Goal: Task Accomplishment & Management: Manage account settings

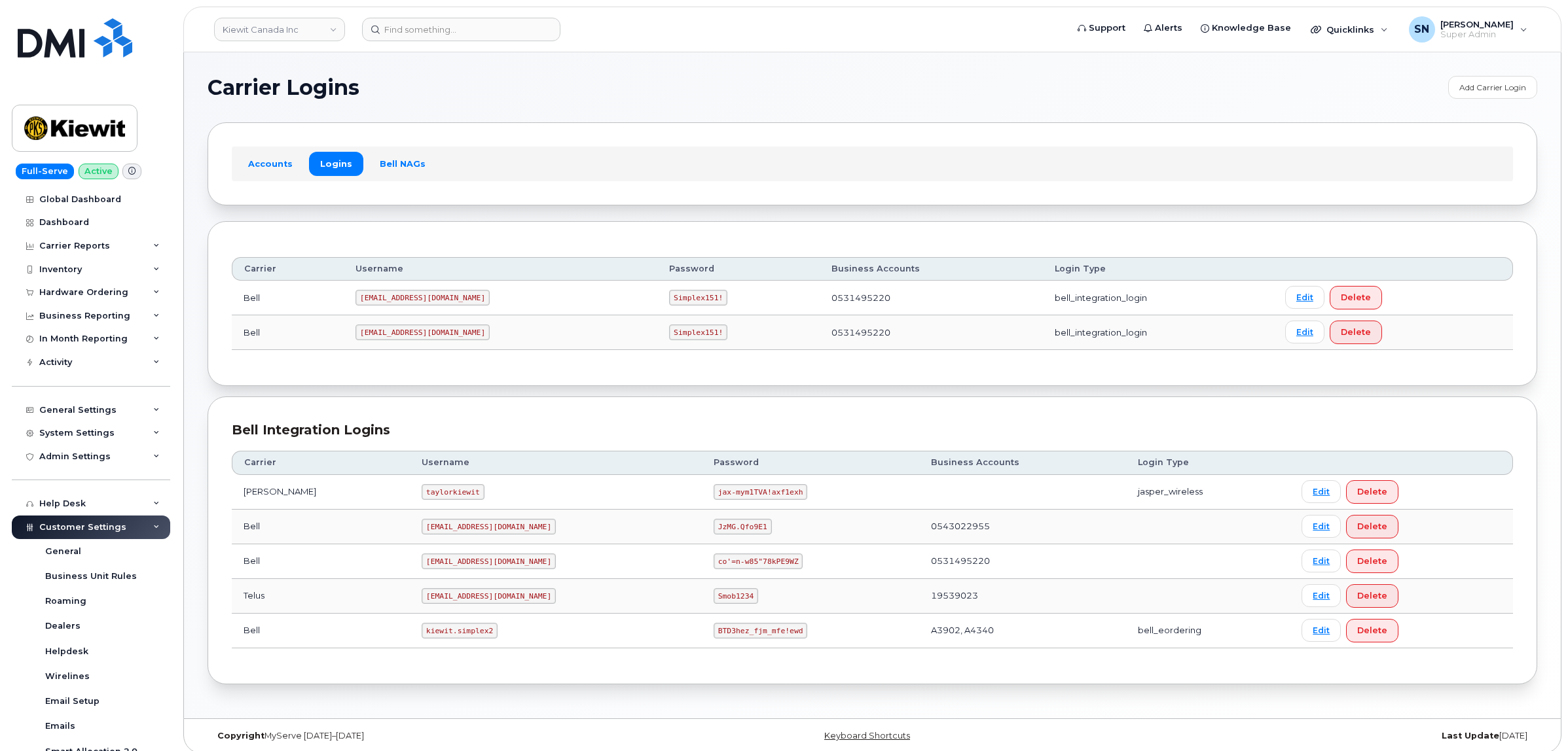
scroll to position [74, 0]
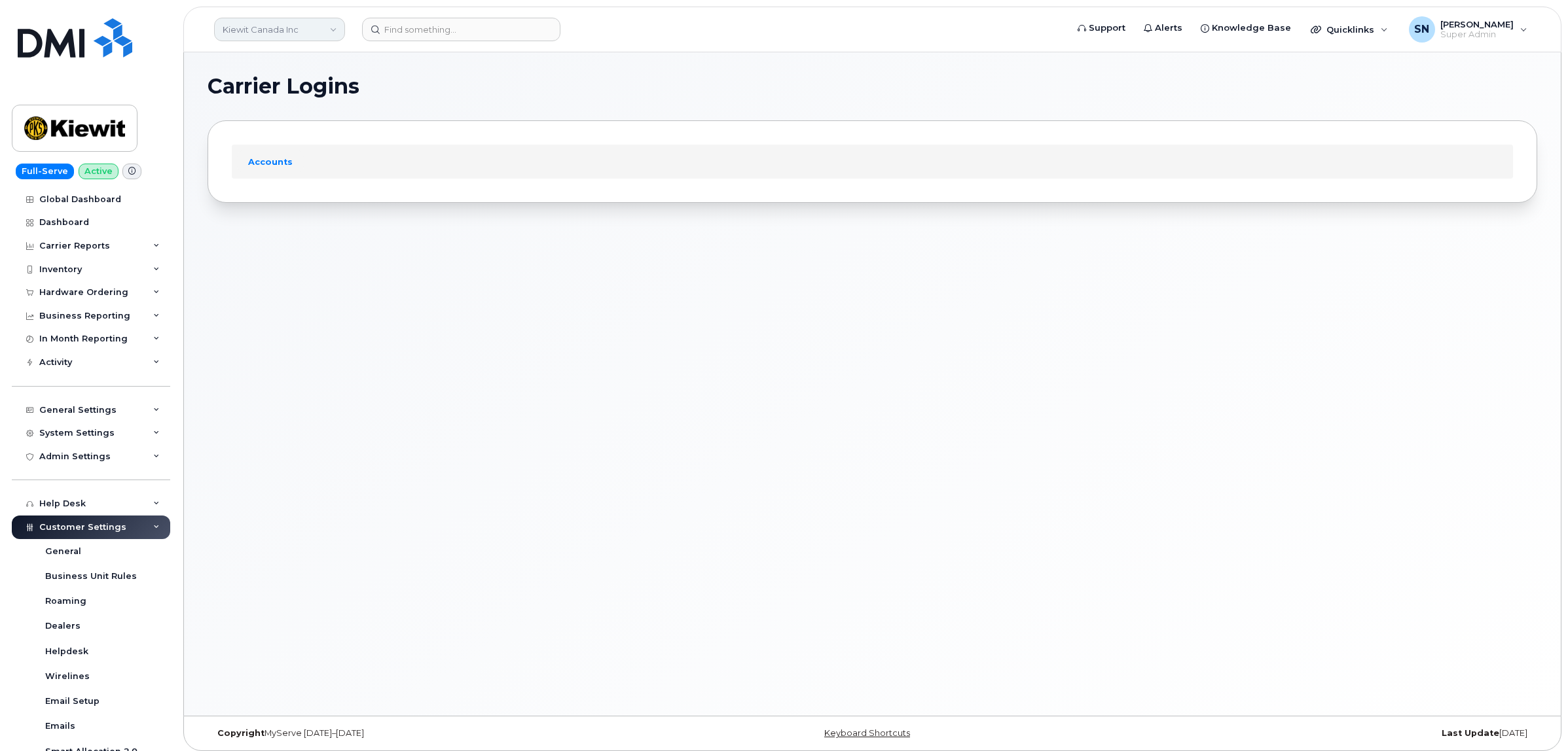
click at [263, 33] on link "Kiewit Canada Inc" at bounding box center [279, 29] width 131 height 23
type input "unfi"
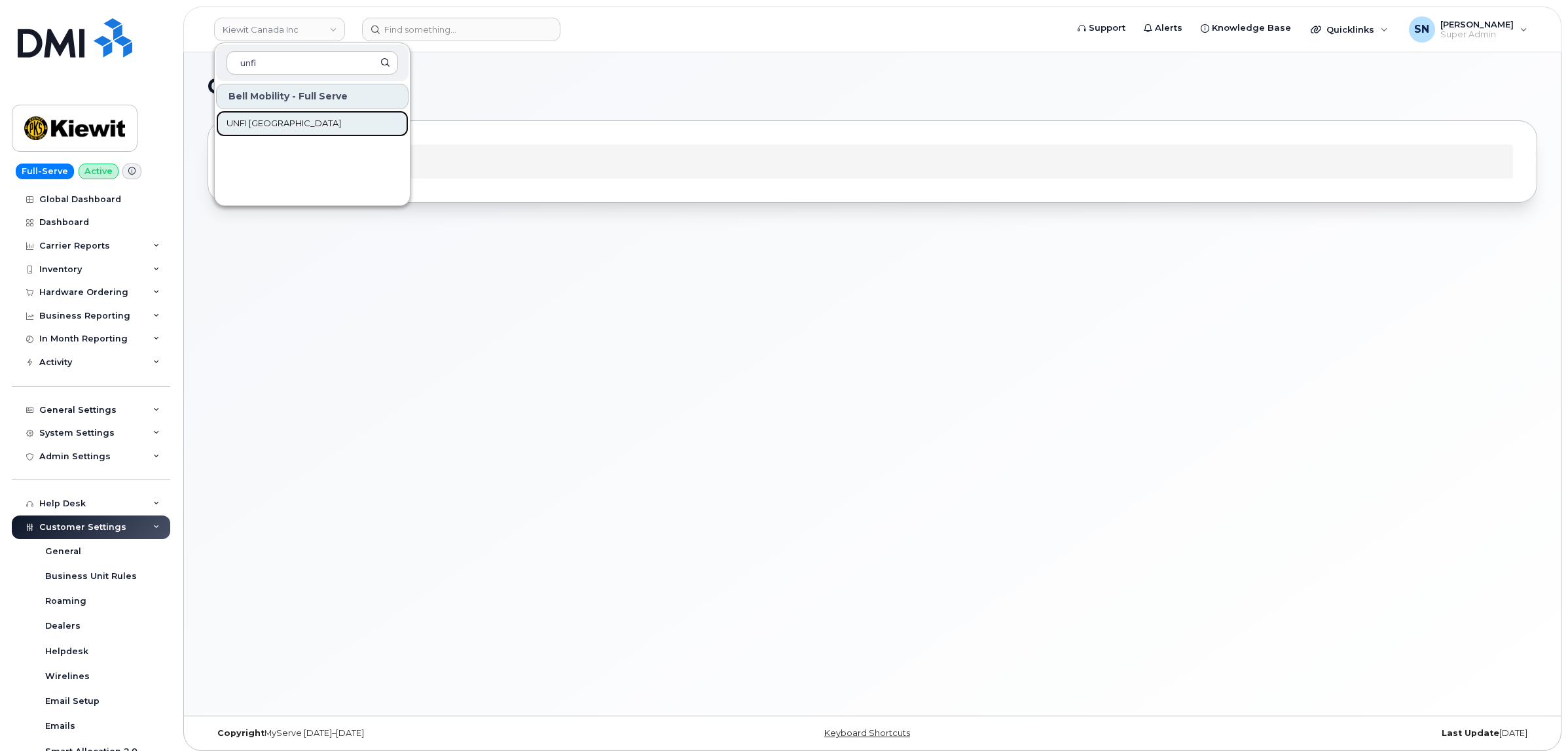
click at [236, 118] on span "UNFI [GEOGRAPHIC_DATA]" at bounding box center [283, 124] width 115 height 13
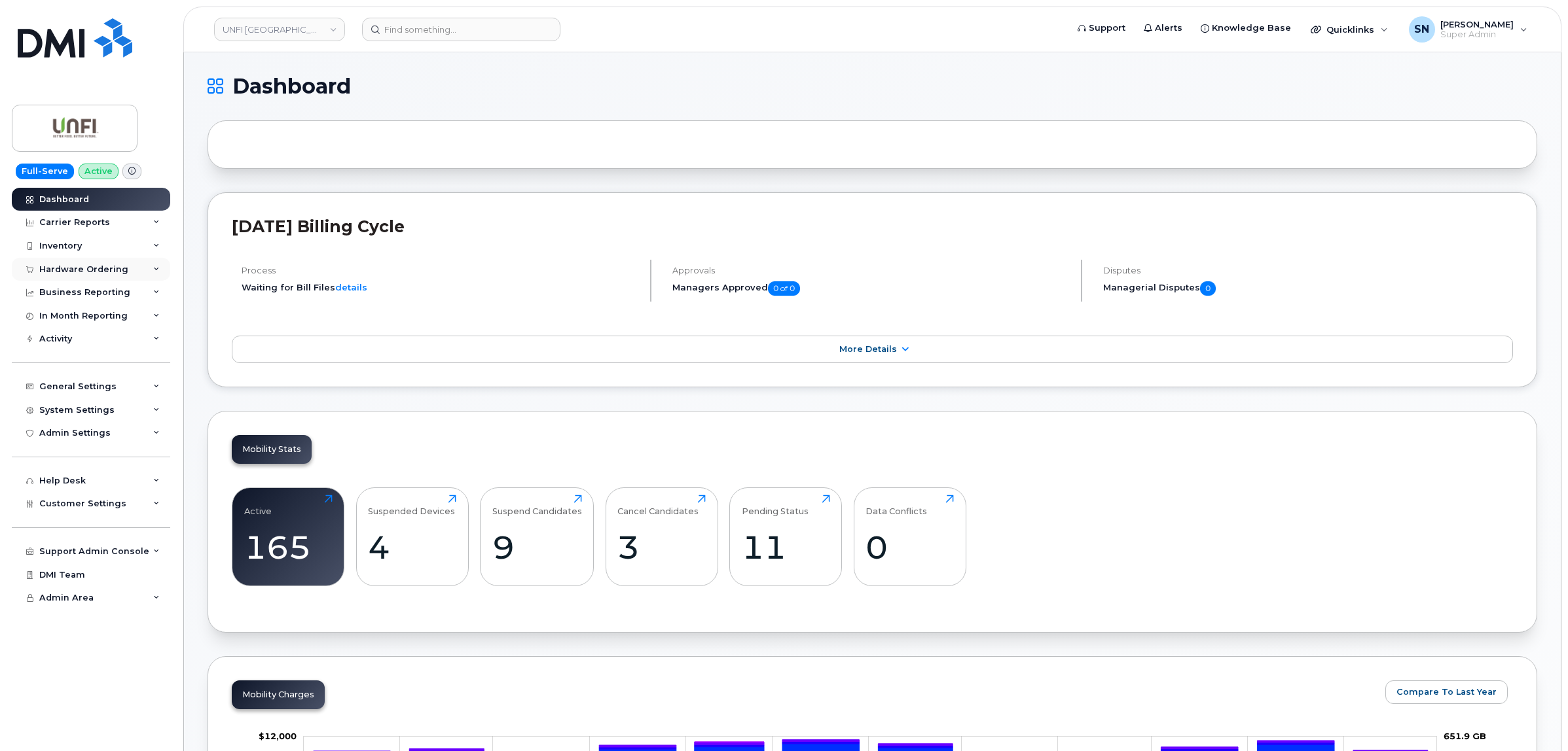
click at [72, 268] on div "Hardware Ordering" at bounding box center [84, 269] width 89 height 10
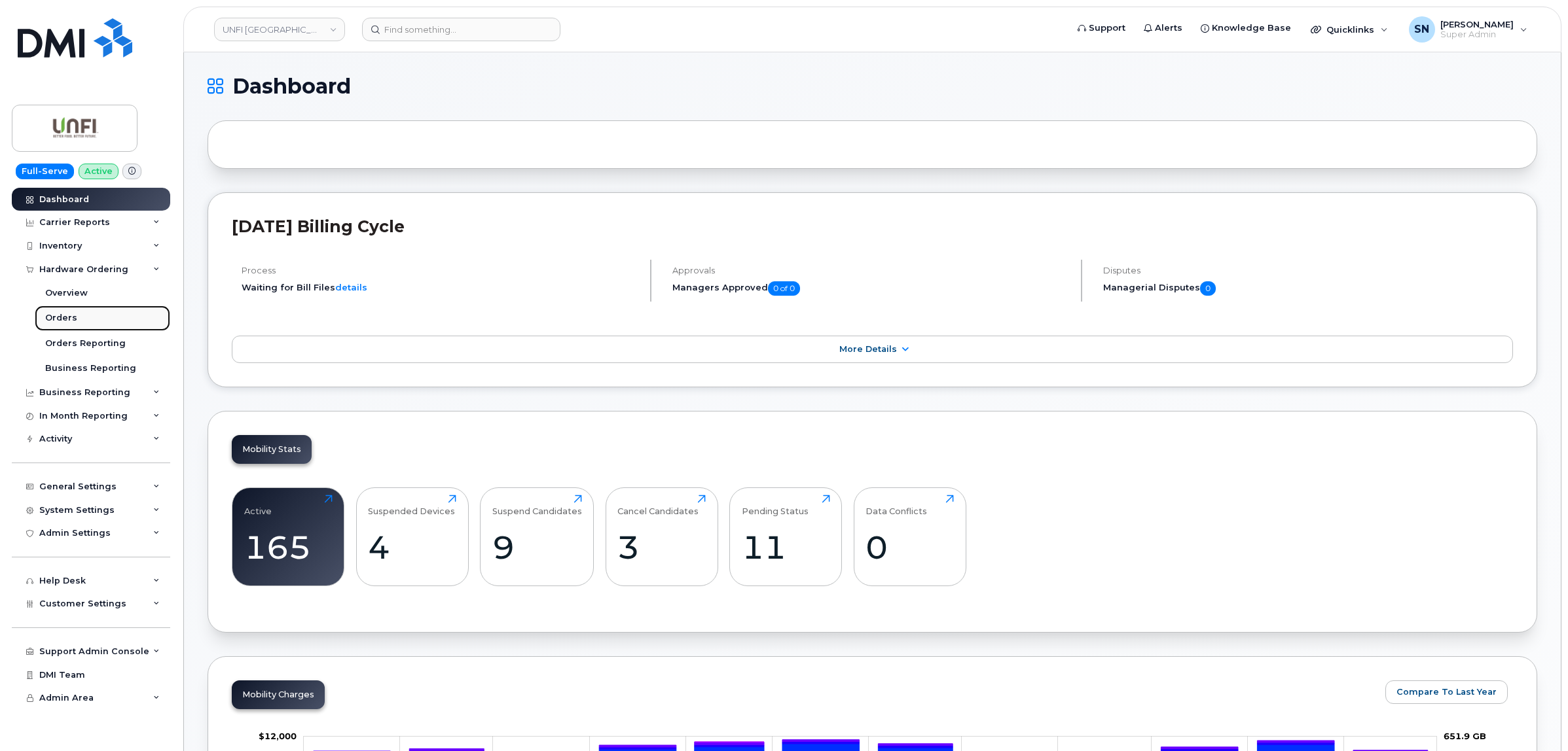
click at [60, 321] on div "Orders" at bounding box center [61, 318] width 32 height 12
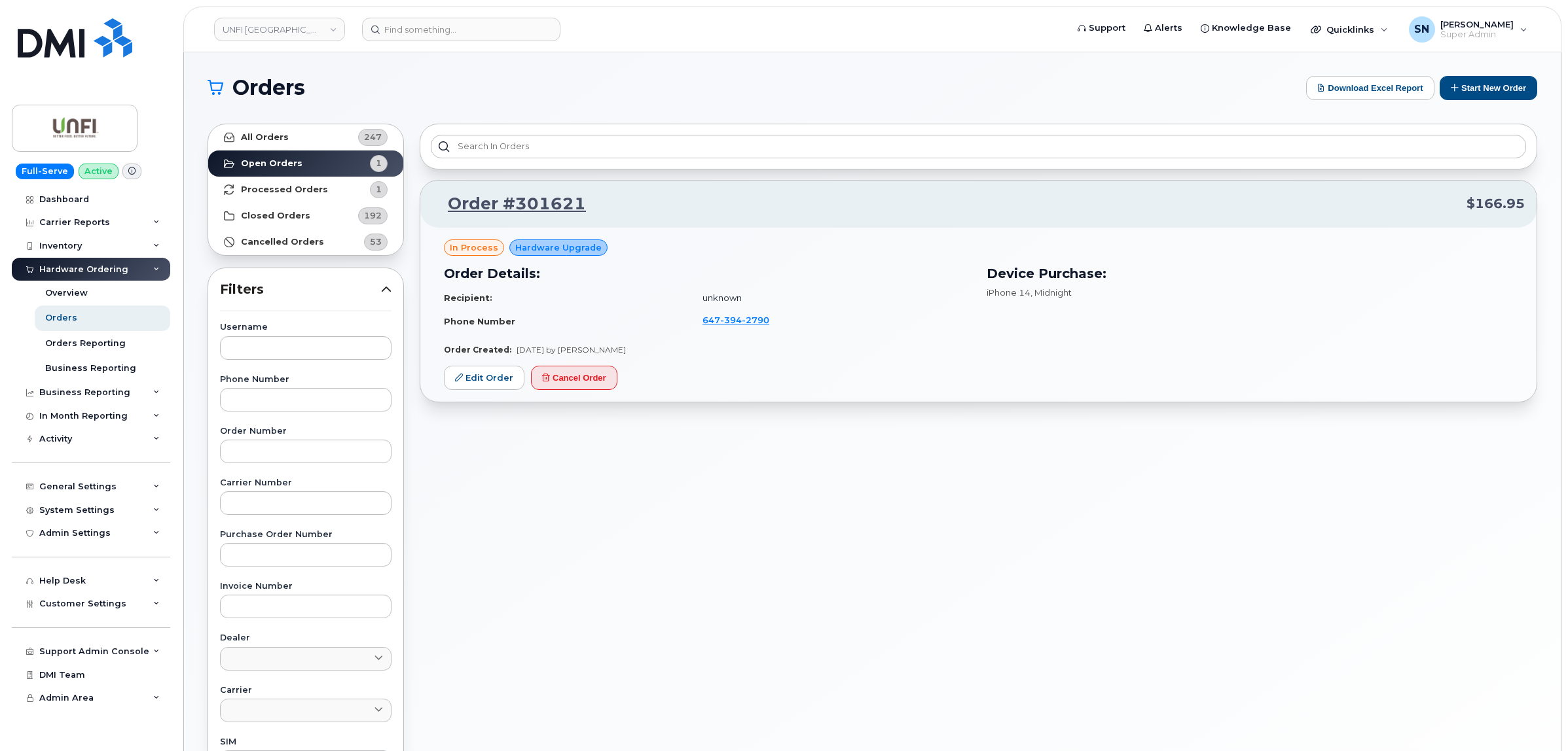
click at [368, 82] on h1 "Orders" at bounding box center [754, 87] width 1092 height 21
click at [515, 497] on div "Order #301621 $166.95 in process Hardware Upgrade Order Details: Recipient: unk…" at bounding box center [979, 575] width 1134 height 919
click at [430, 87] on h1 "Orders" at bounding box center [754, 87] width 1092 height 21
click at [1483, 84] on button "Start New Order" at bounding box center [1488, 88] width 97 height 24
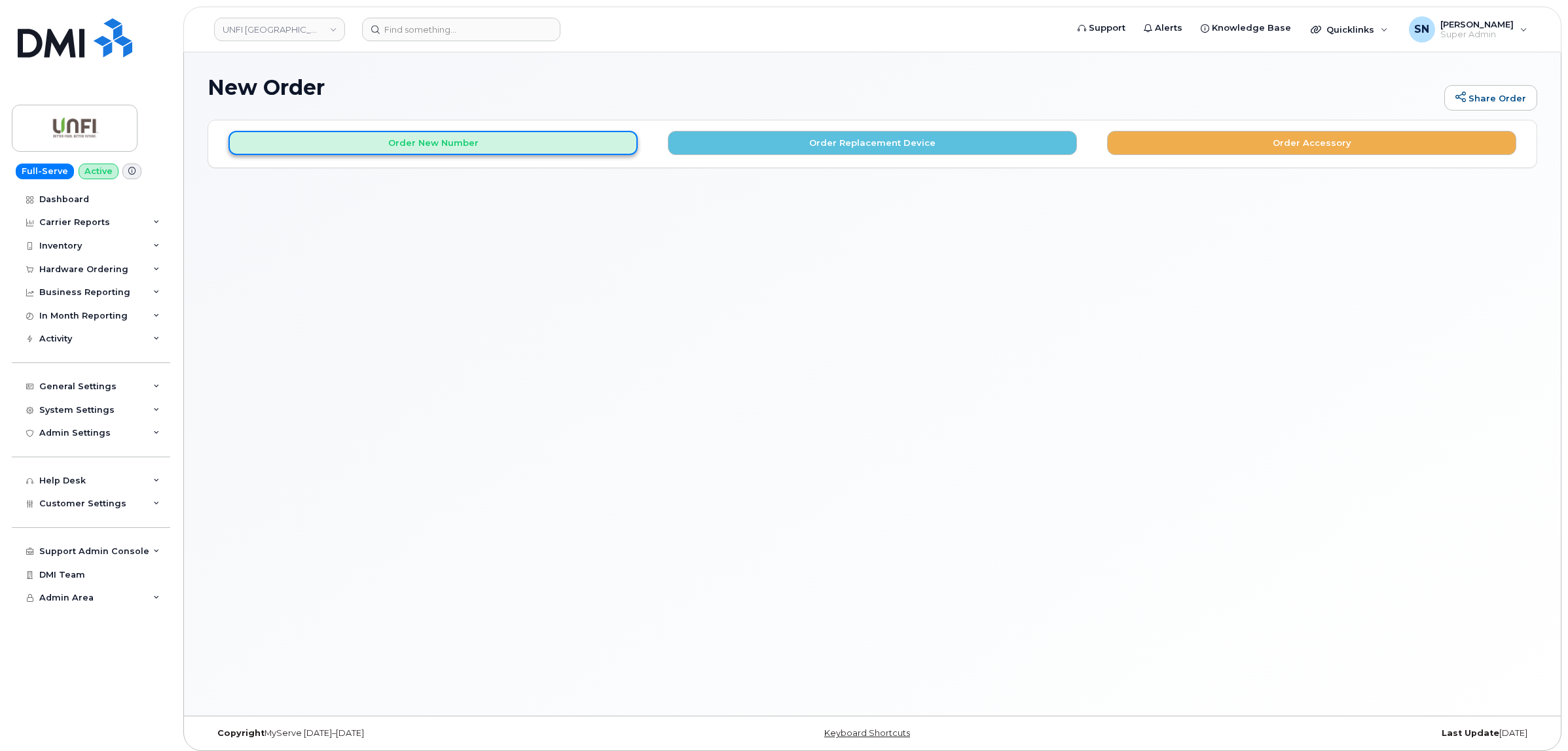
click at [489, 149] on button "Order New Number" at bounding box center [433, 142] width 409 height 24
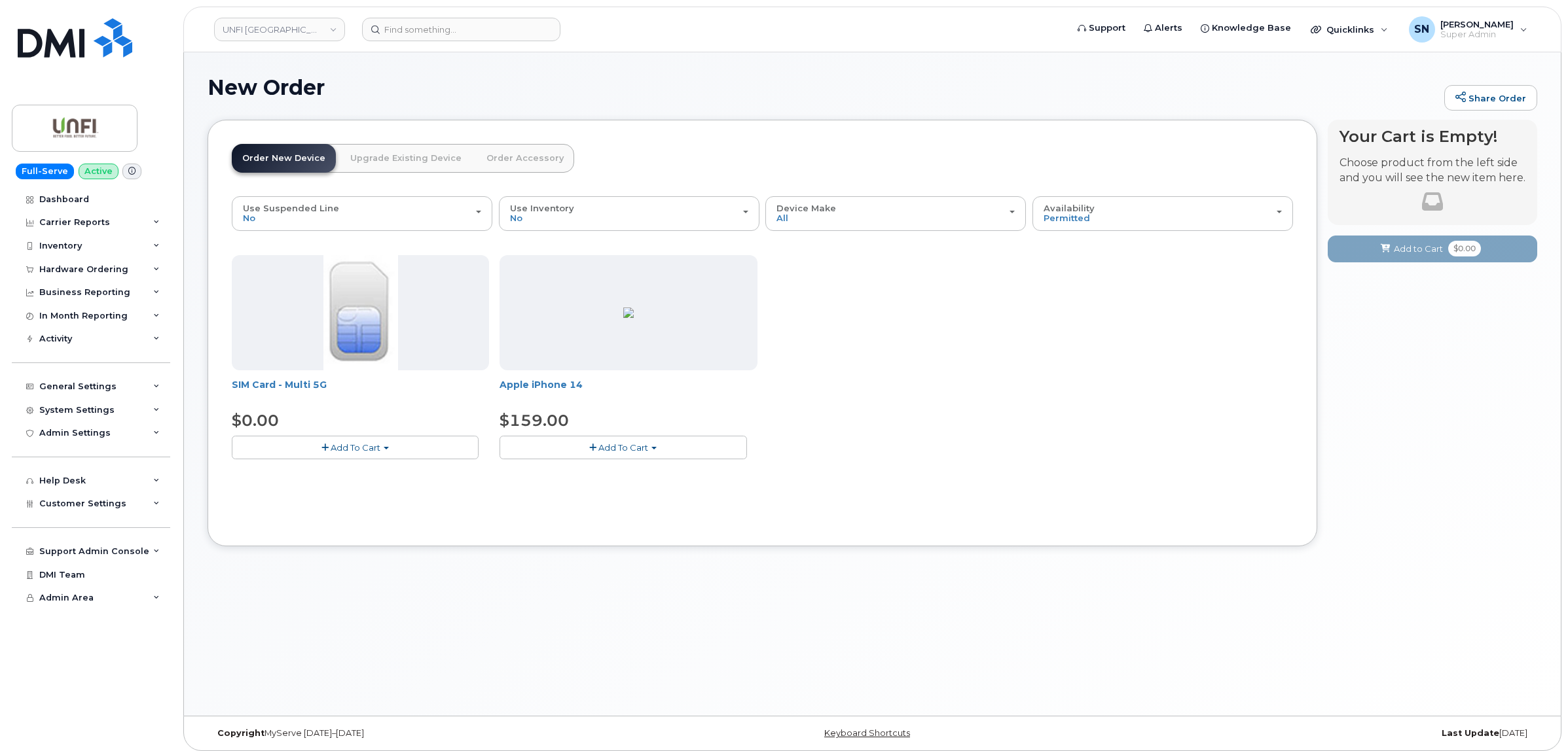
click at [638, 439] on button "Add To Cart" at bounding box center [623, 447] width 247 height 23
click at [881, 375] on div "SIM Card - Multi 5G $0.00 Add To Cart $0.00 - New Activation Apple iPhone 14 $1…" at bounding box center [762, 368] width 1062 height 225
click at [79, 193] on link "Dashboard" at bounding box center [91, 199] width 158 height 23
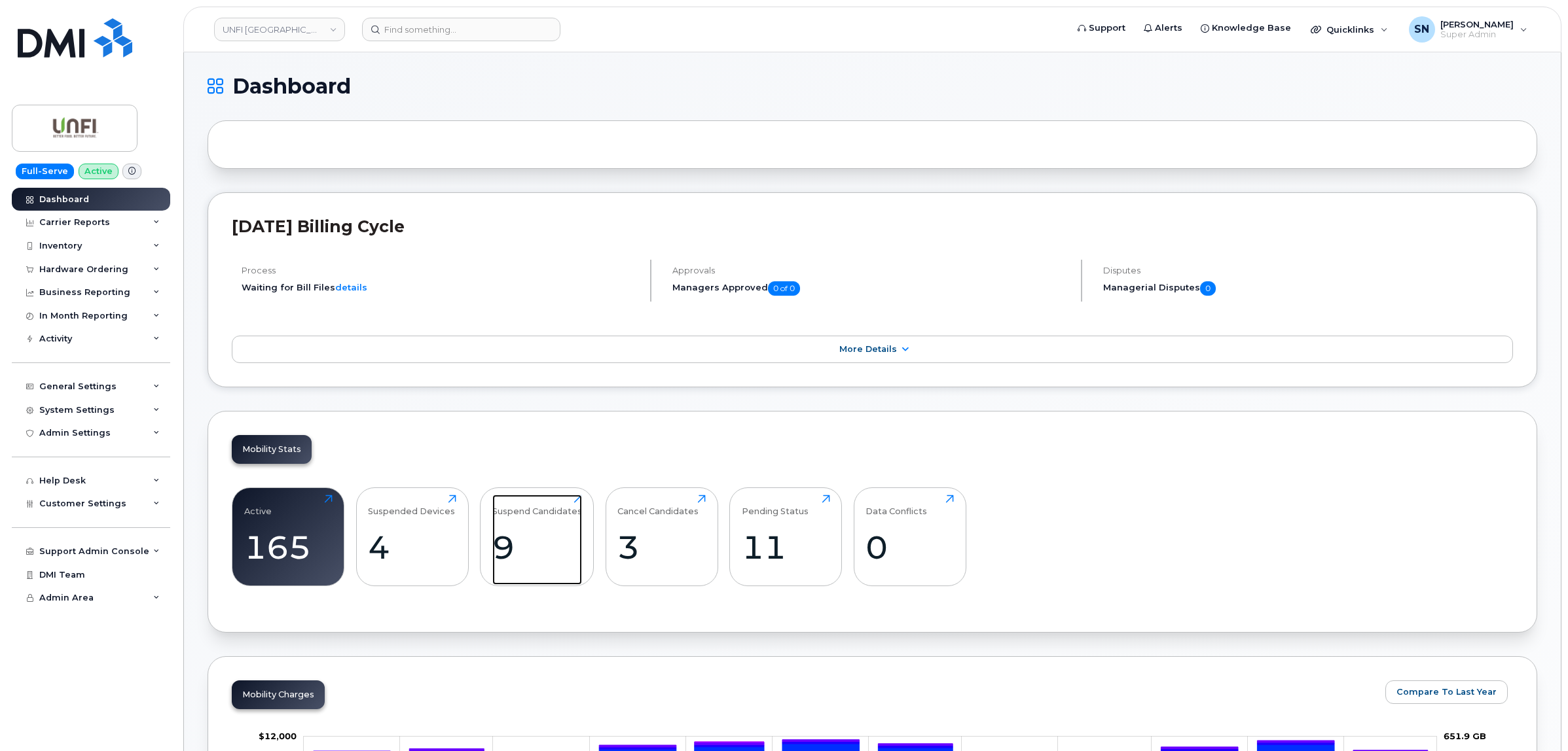
scroll to position [163, 0]
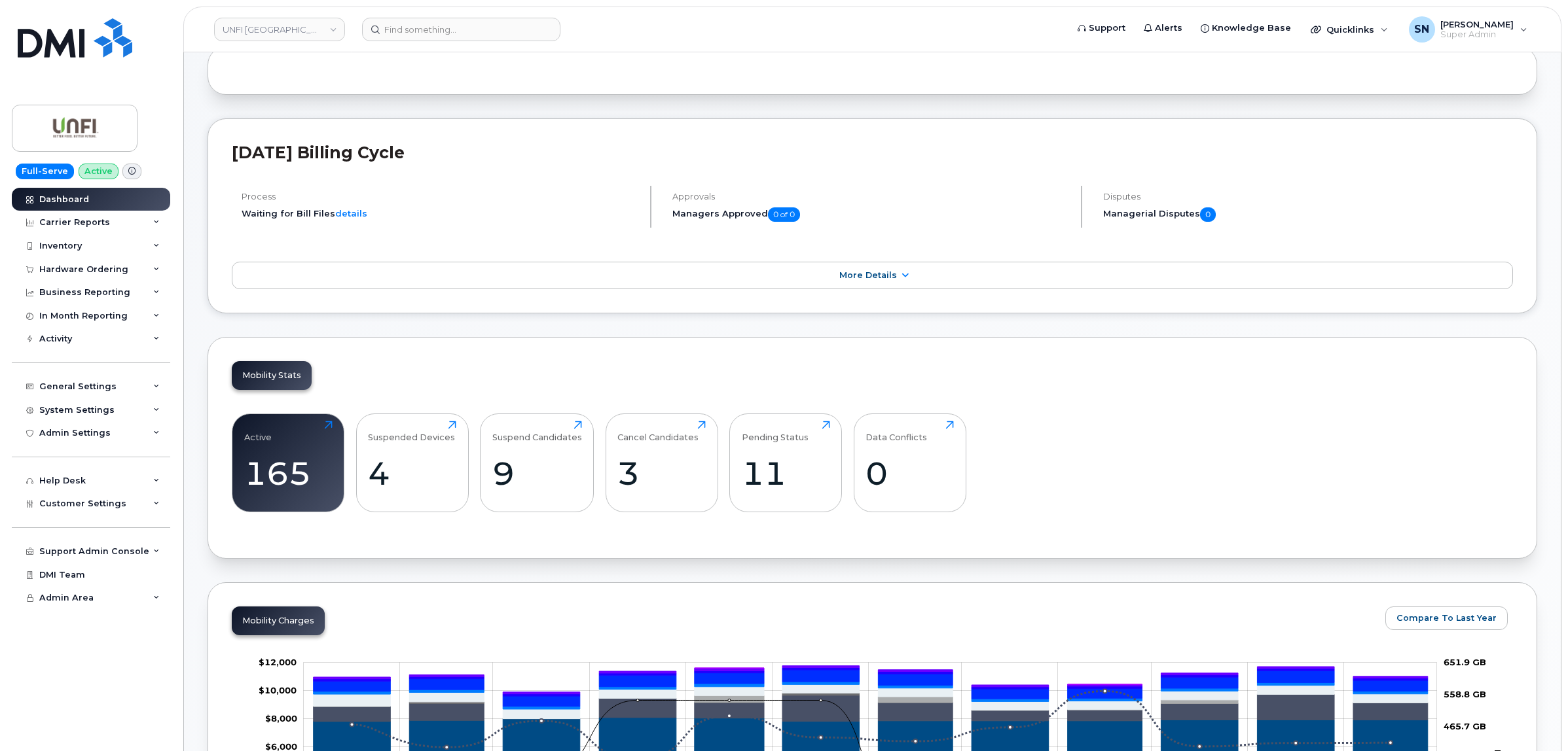
scroll to position [0, 0]
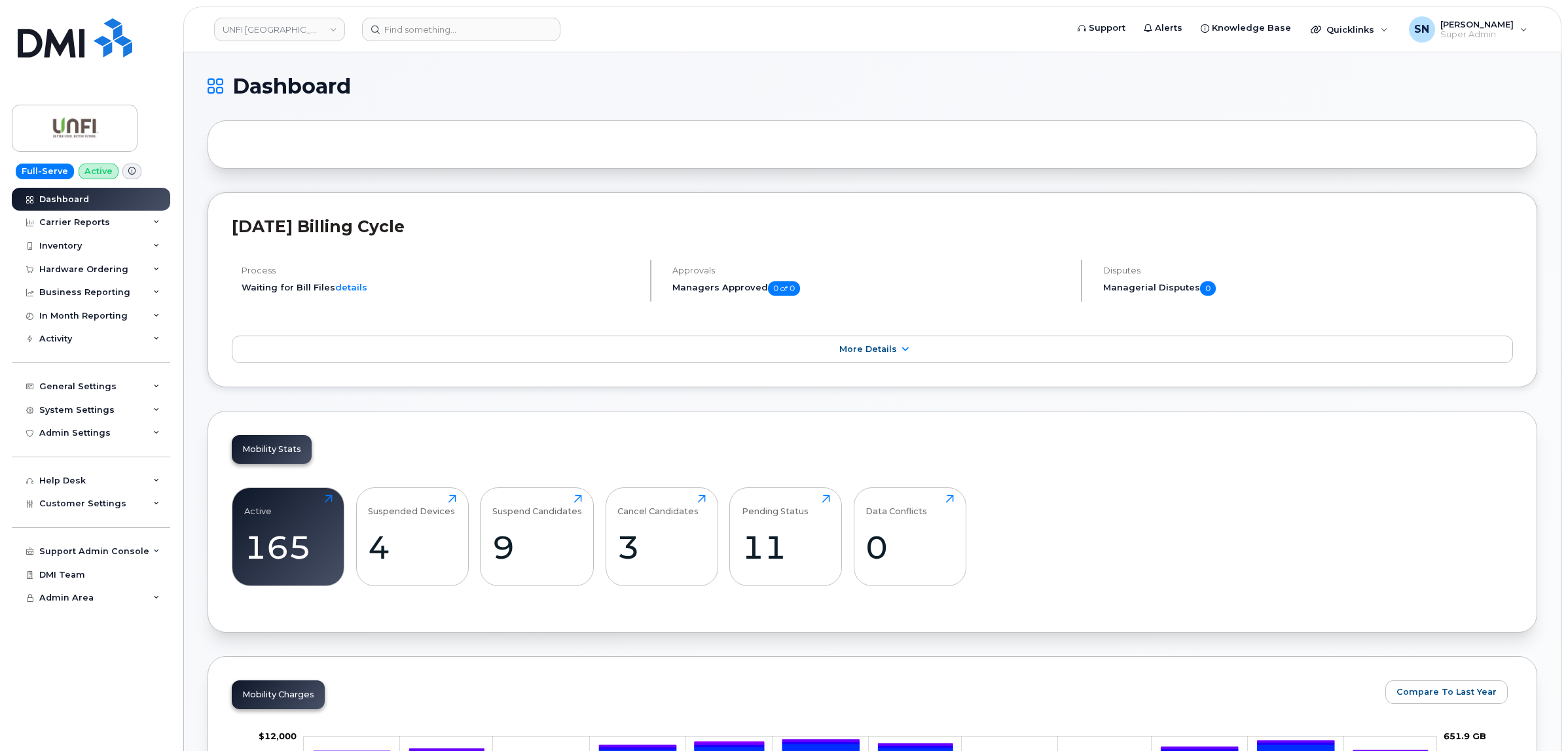
click at [428, 386] on div "September 2025 Billing Cycle Process Waiting for Bill Files details Approvals M…" at bounding box center [873, 290] width 1330 height 195
drag, startPoint x: 488, startPoint y: 46, endPoint x: 444, endPoint y: 50, distance: 44.2
drag, startPoint x: 444, startPoint y: 50, endPoint x: 387, endPoint y: 24, distance: 62.6
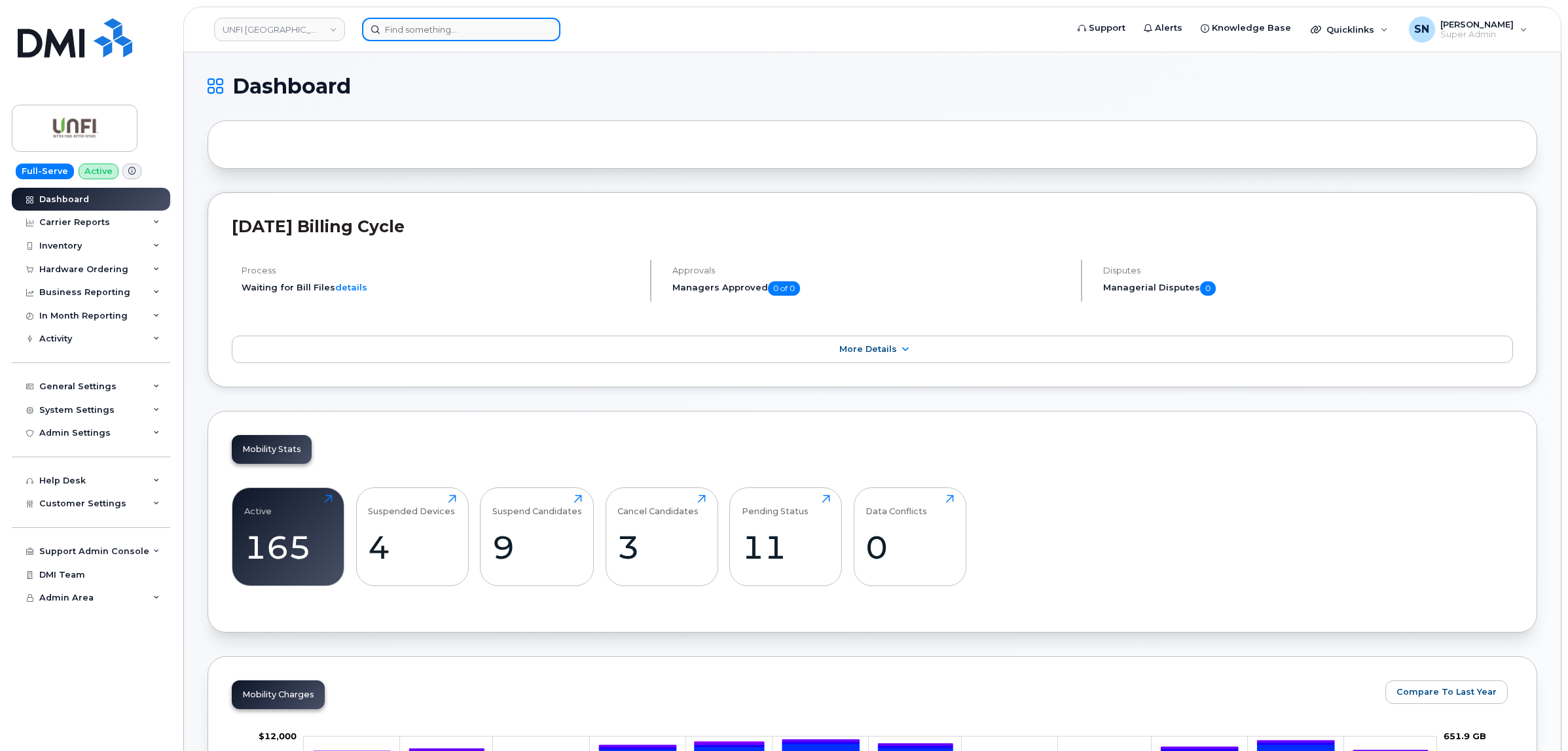
click at [387, 24] on input at bounding box center [461, 29] width 199 height 23
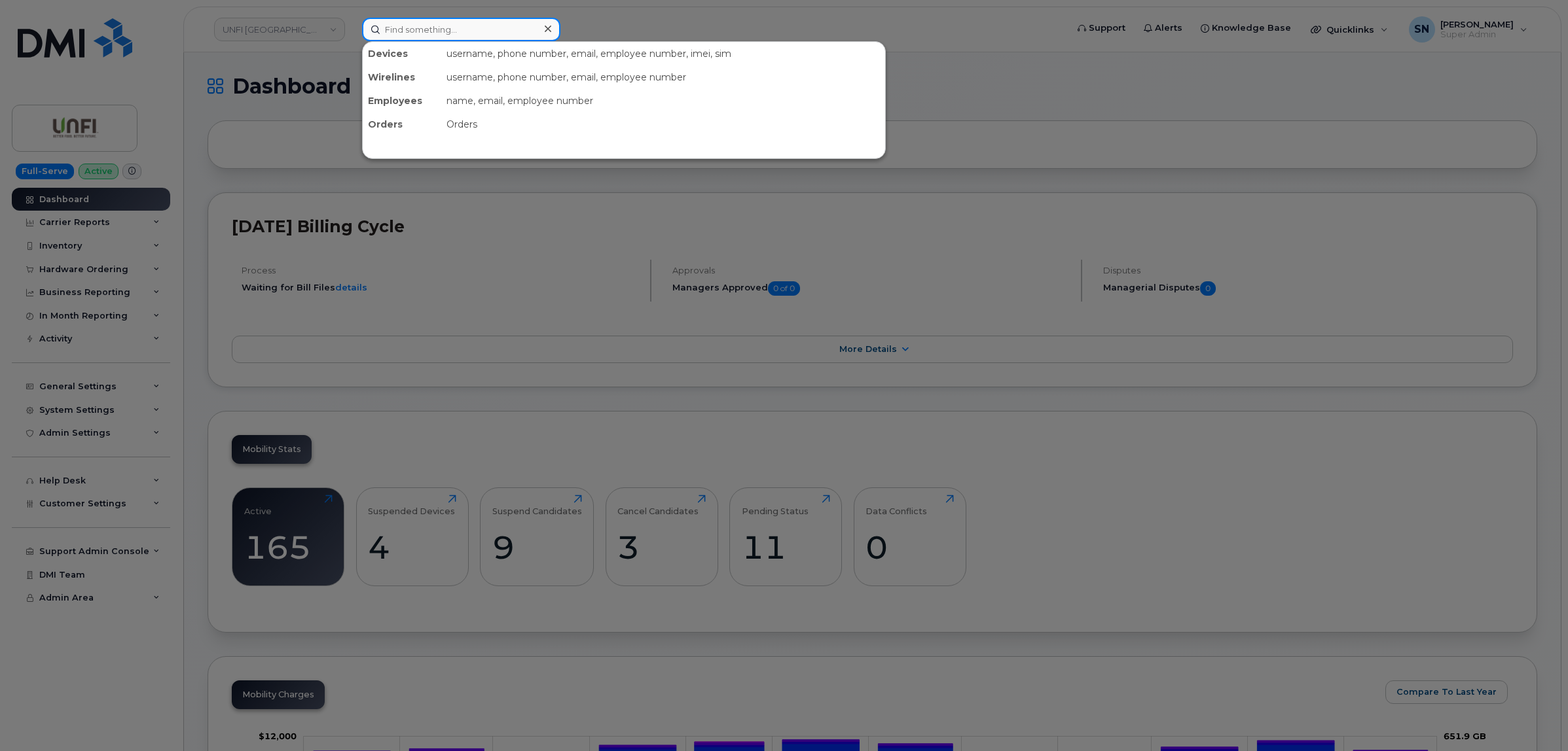
paste input "8194711652"
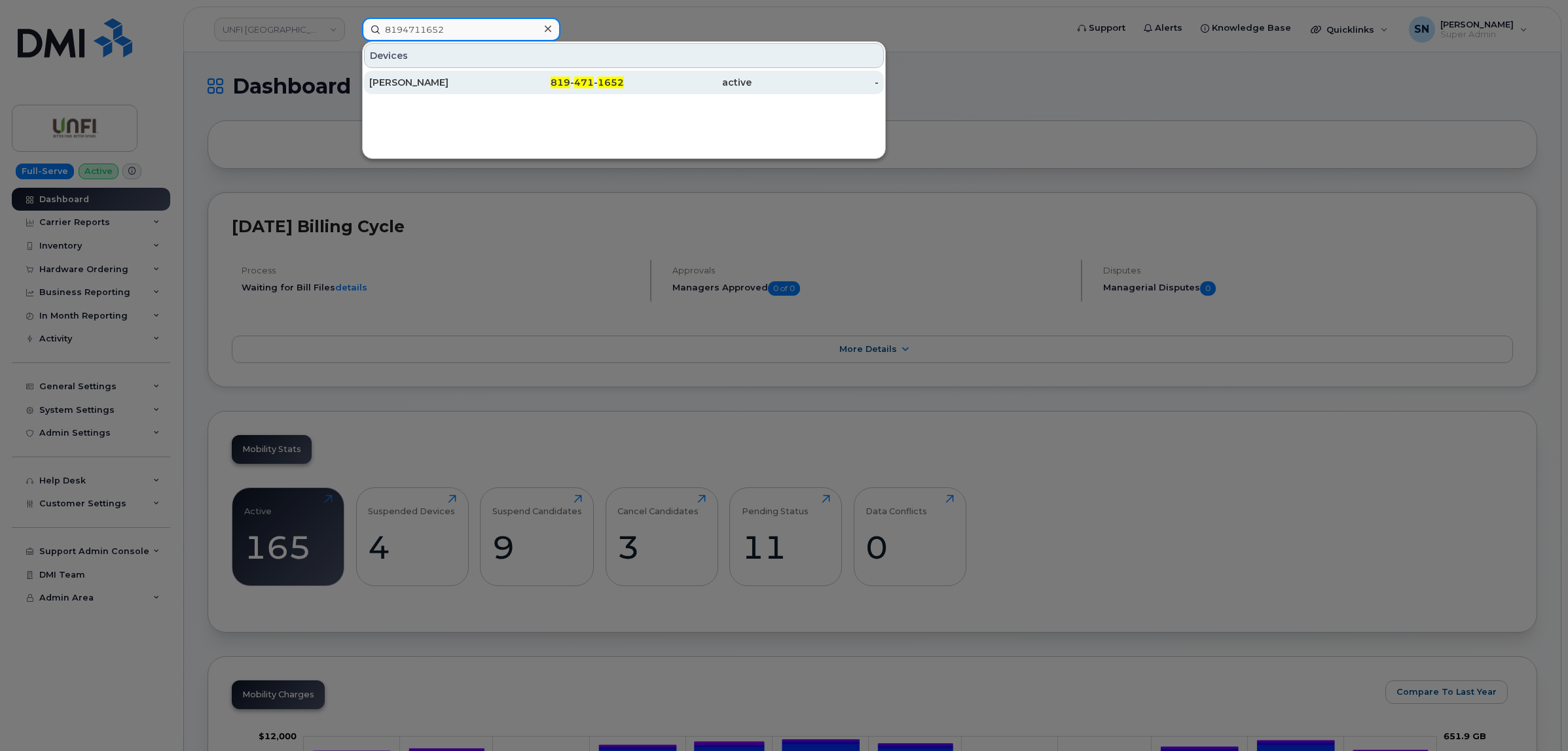
type input "8194711652"
click at [433, 84] on div "Hady Anne" at bounding box center [433, 83] width 127 height 13
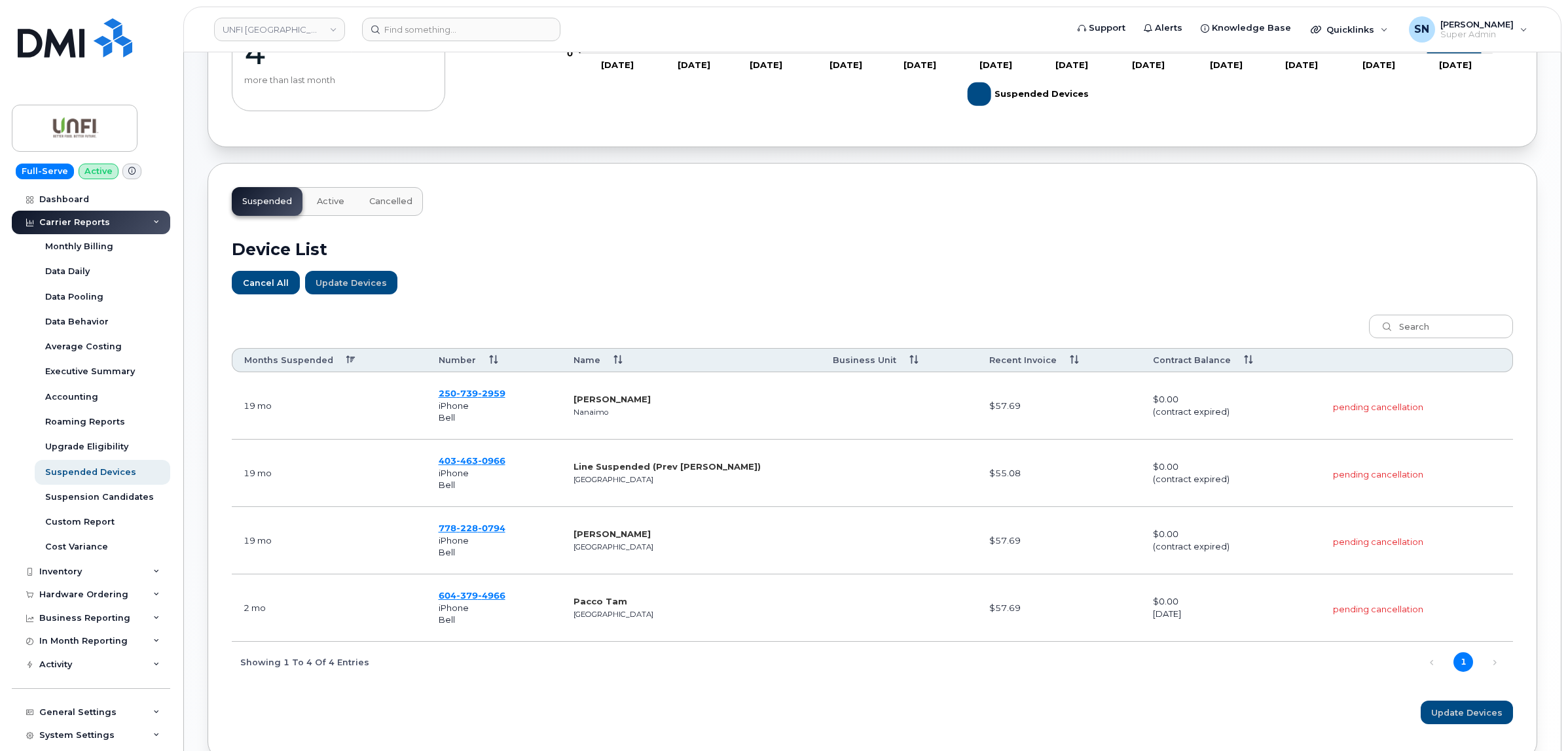
scroll to position [365, 0]
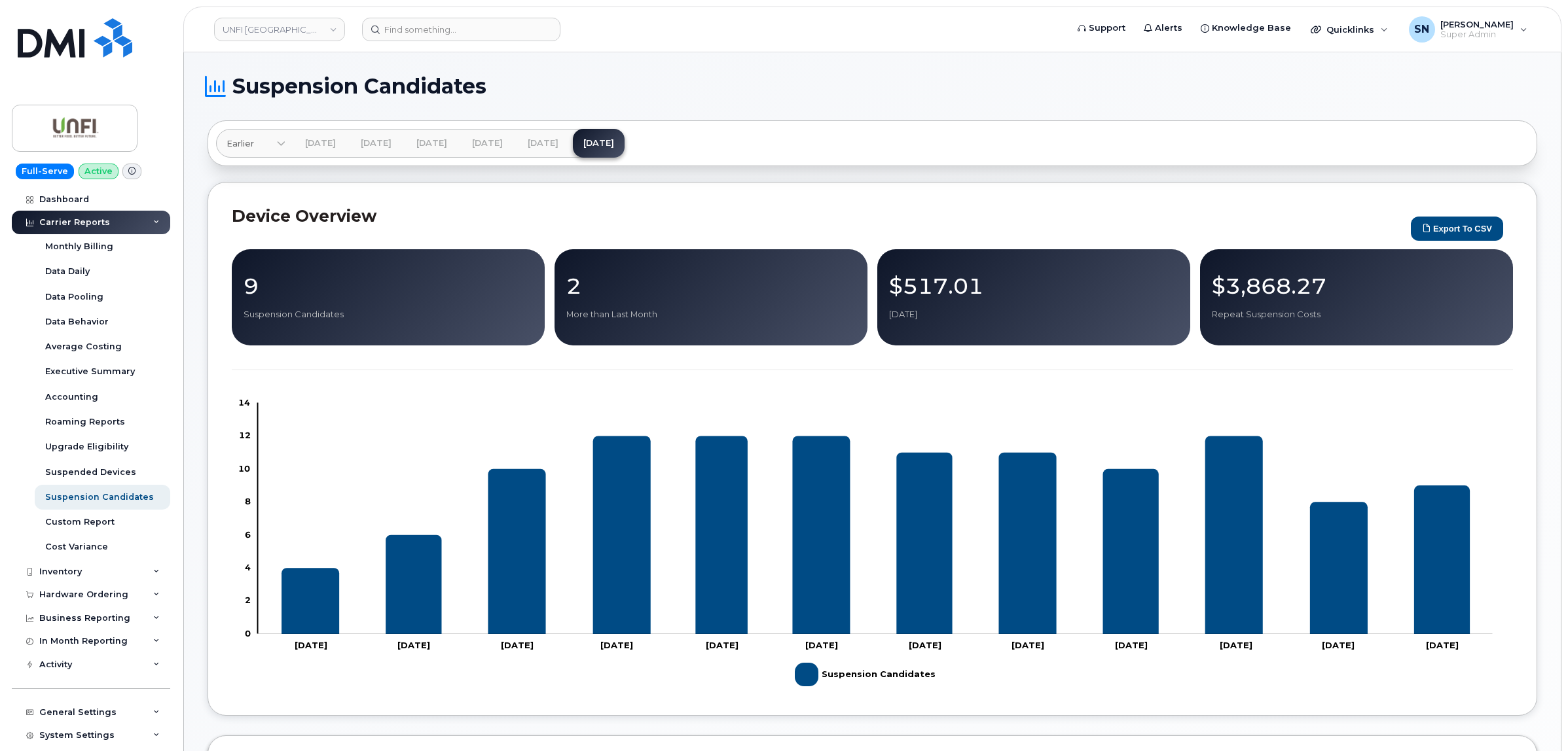
click at [83, 215] on div "Carrier Reports" at bounding box center [91, 222] width 158 height 23
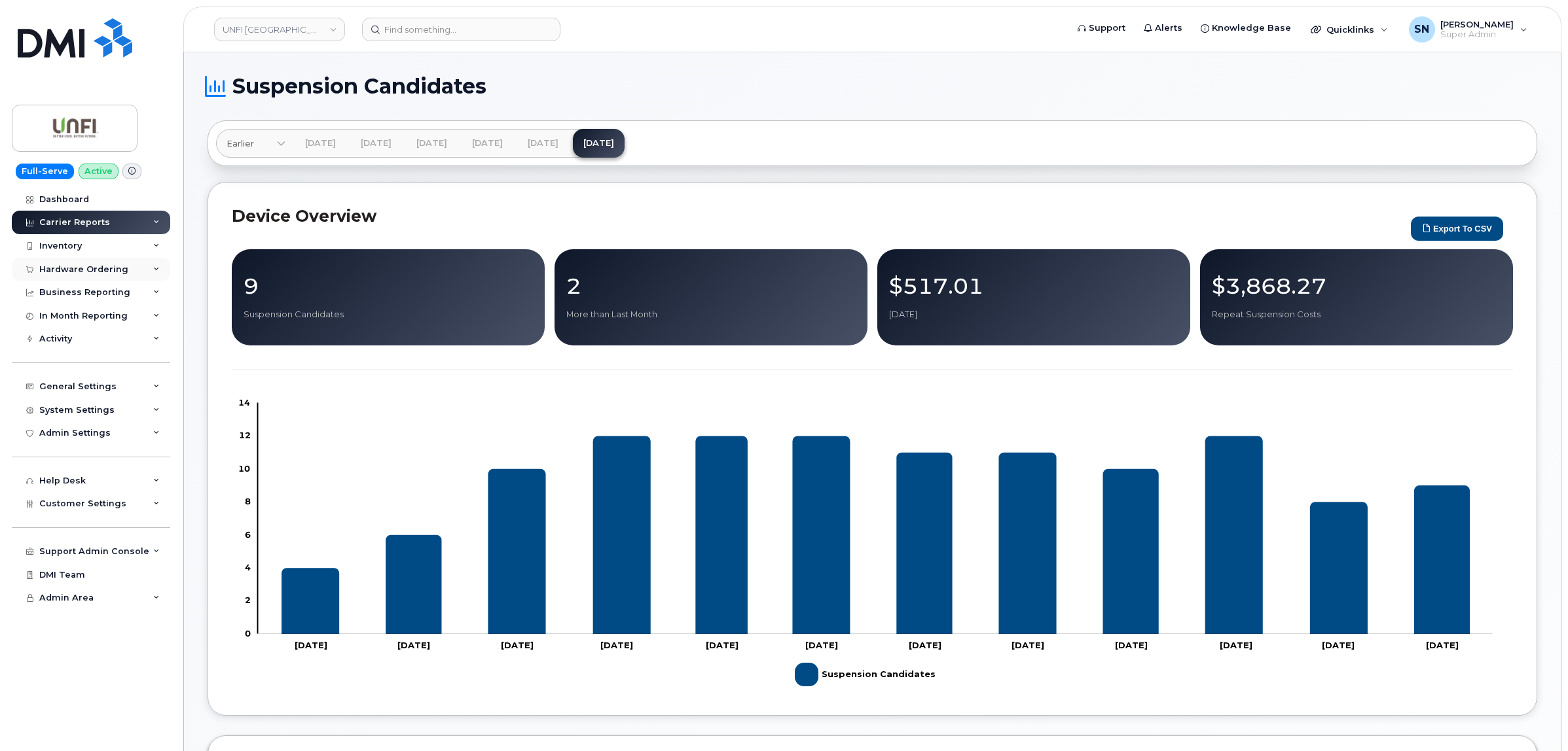
click at [97, 273] on div "Hardware Ordering" at bounding box center [84, 269] width 89 height 10
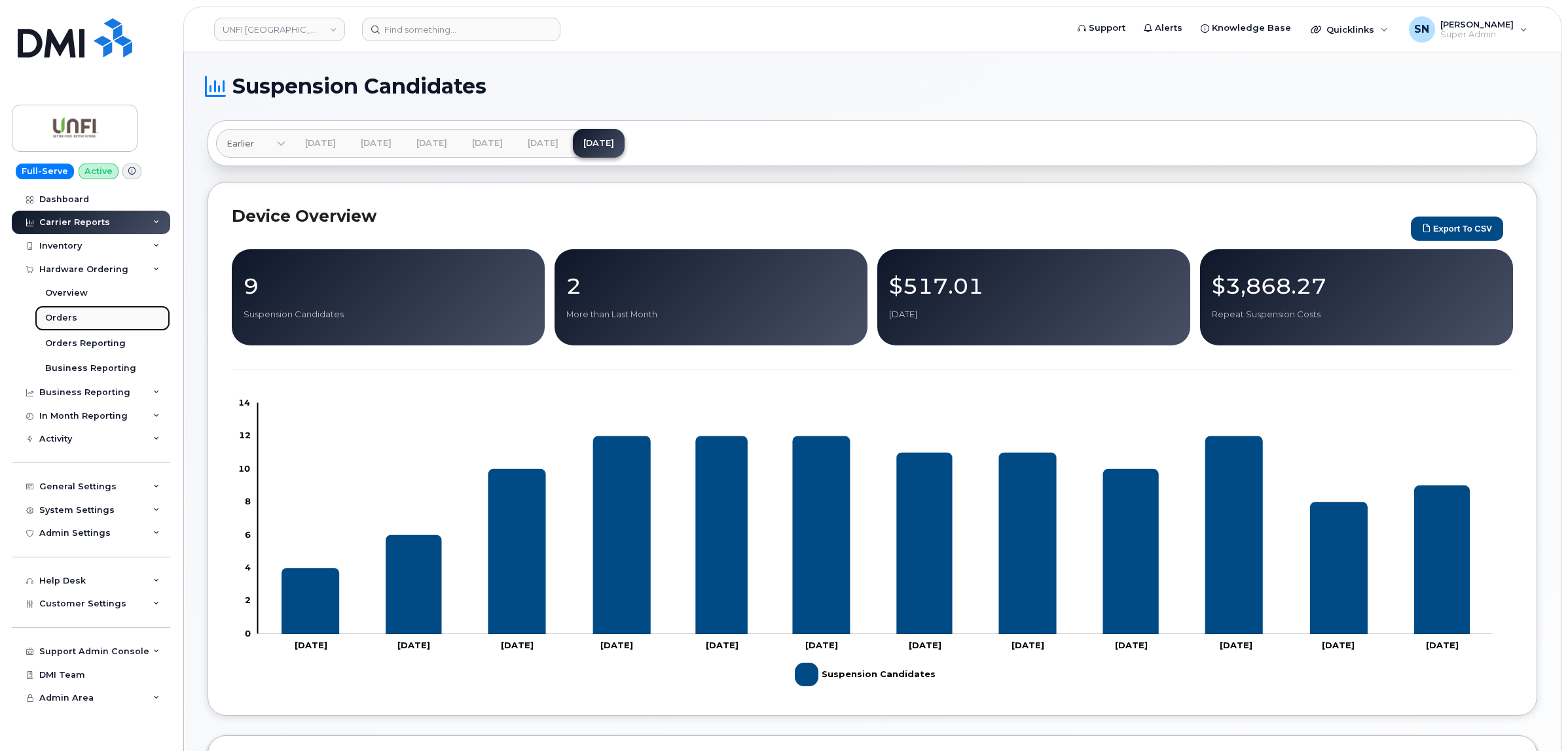
click at [97, 316] on link "Orders" at bounding box center [102, 319] width 136 height 25
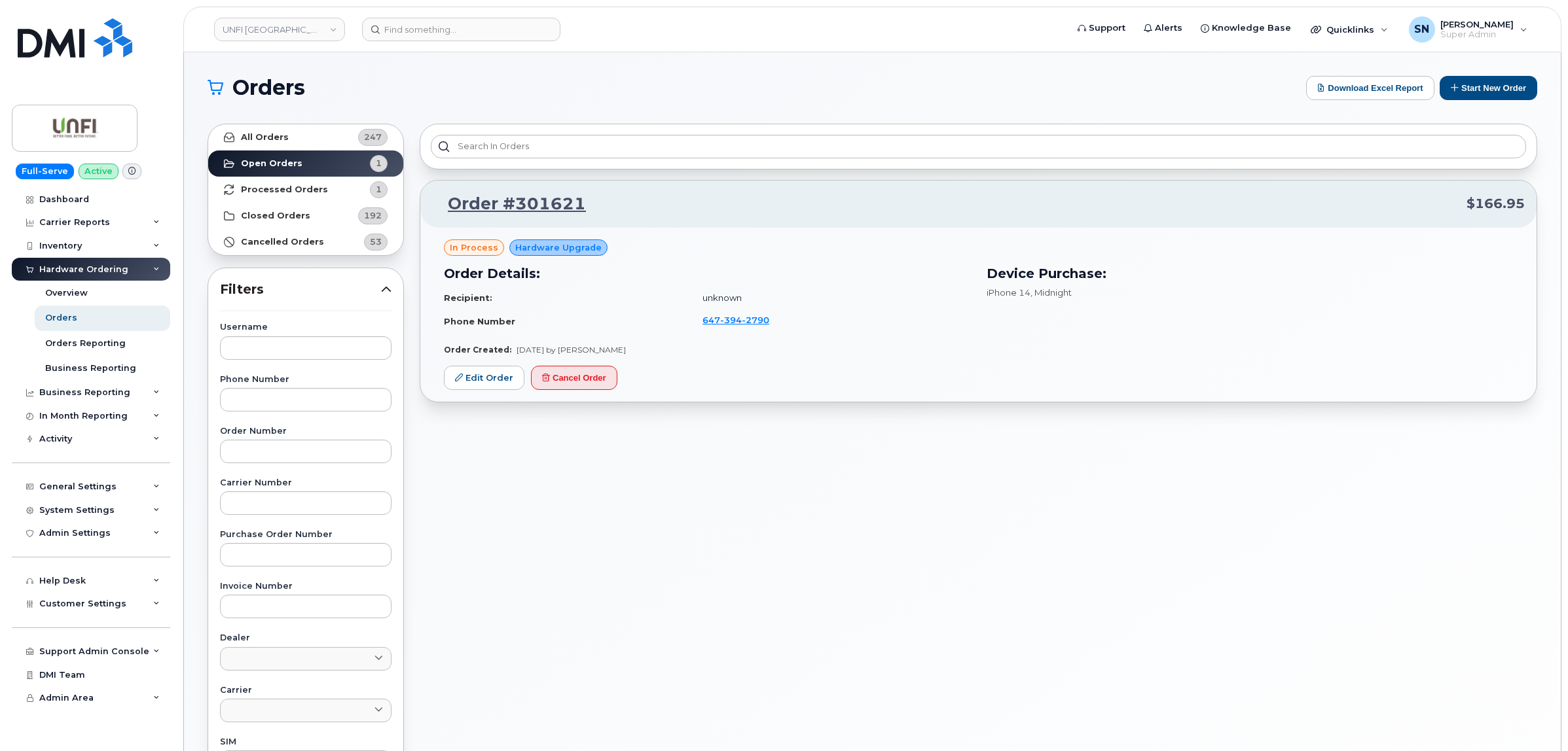
click at [766, 85] on h1 "Orders" at bounding box center [754, 87] width 1092 height 21
click at [539, 102] on section "Orders Download Excel Report Start New Order All Orders 247 Open Orders 1 Proce…" at bounding box center [873, 556] width 1330 height 960
click at [459, 76] on div "Orders Download Excel Report Start New Order" at bounding box center [873, 88] width 1330 height 24
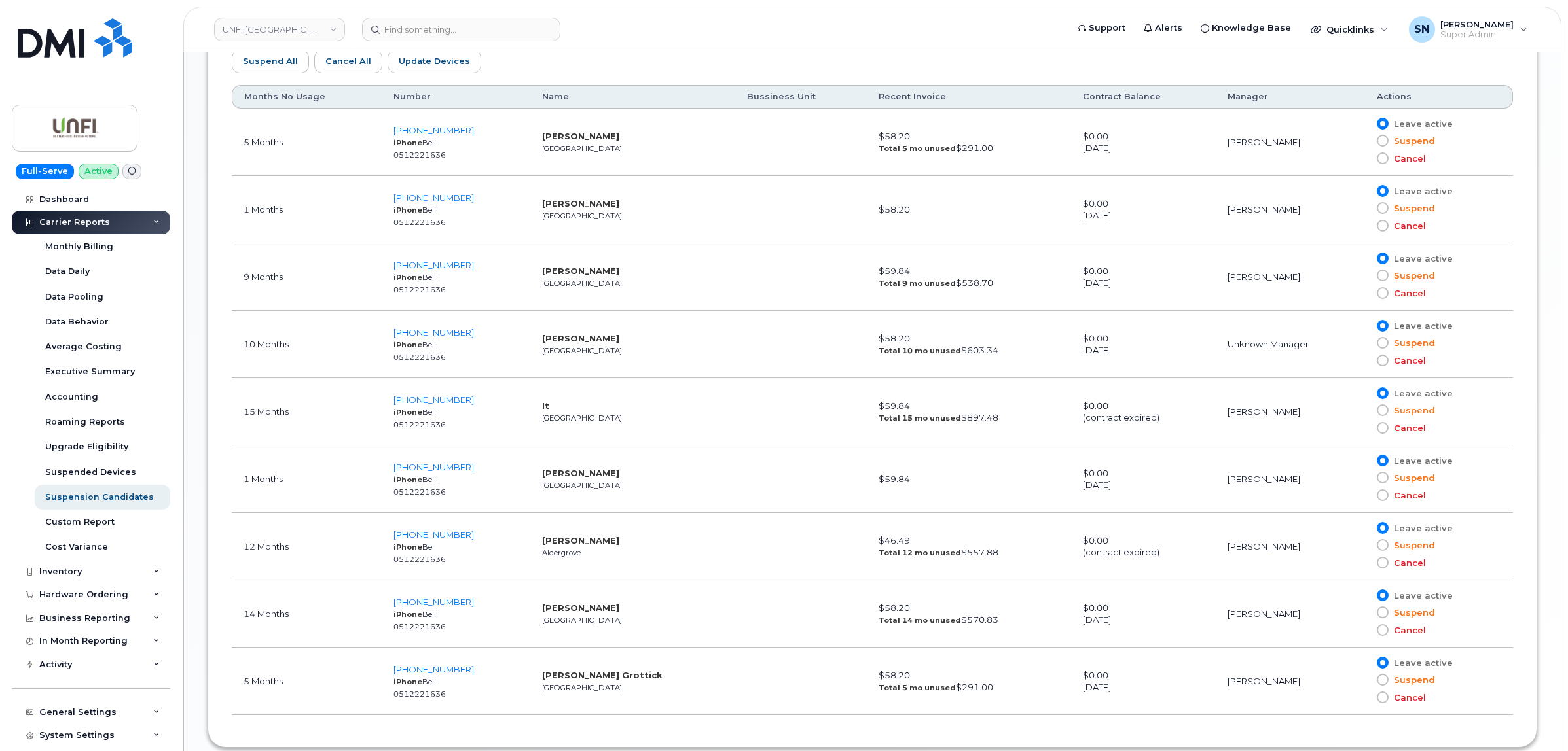
scroll to position [685, 0]
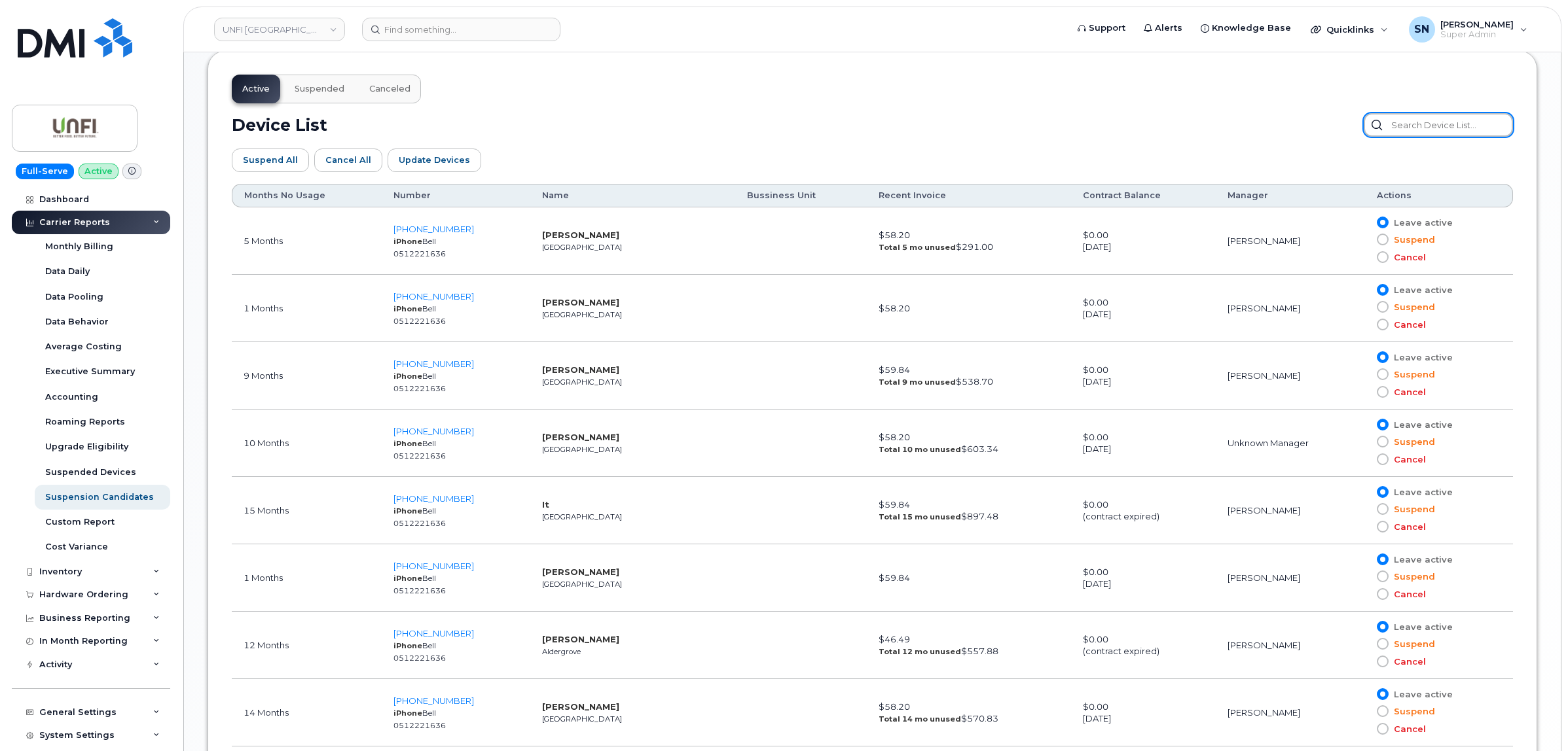
click at [1448, 127] on input "text" at bounding box center [1438, 125] width 149 height 23
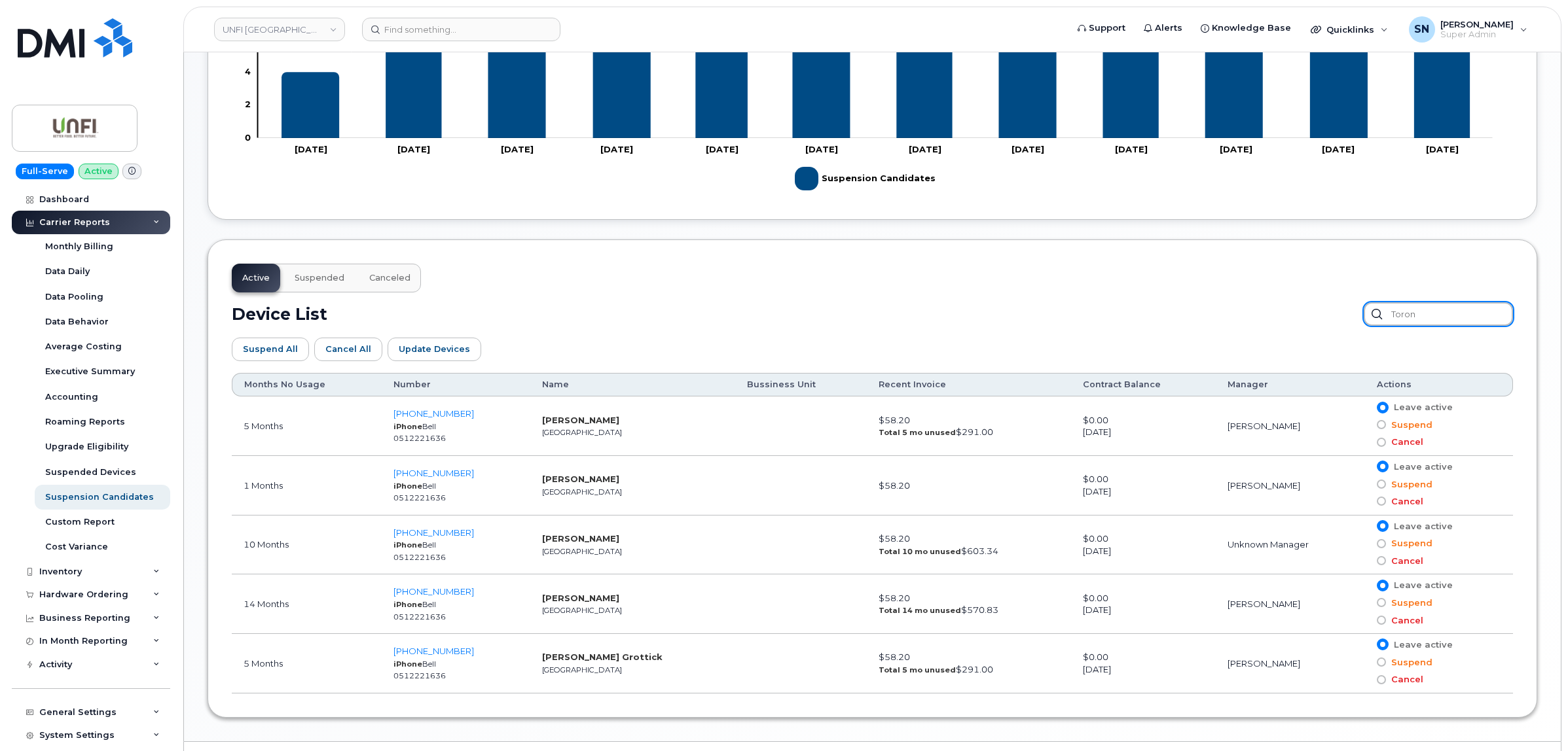
scroll to position [530, 0]
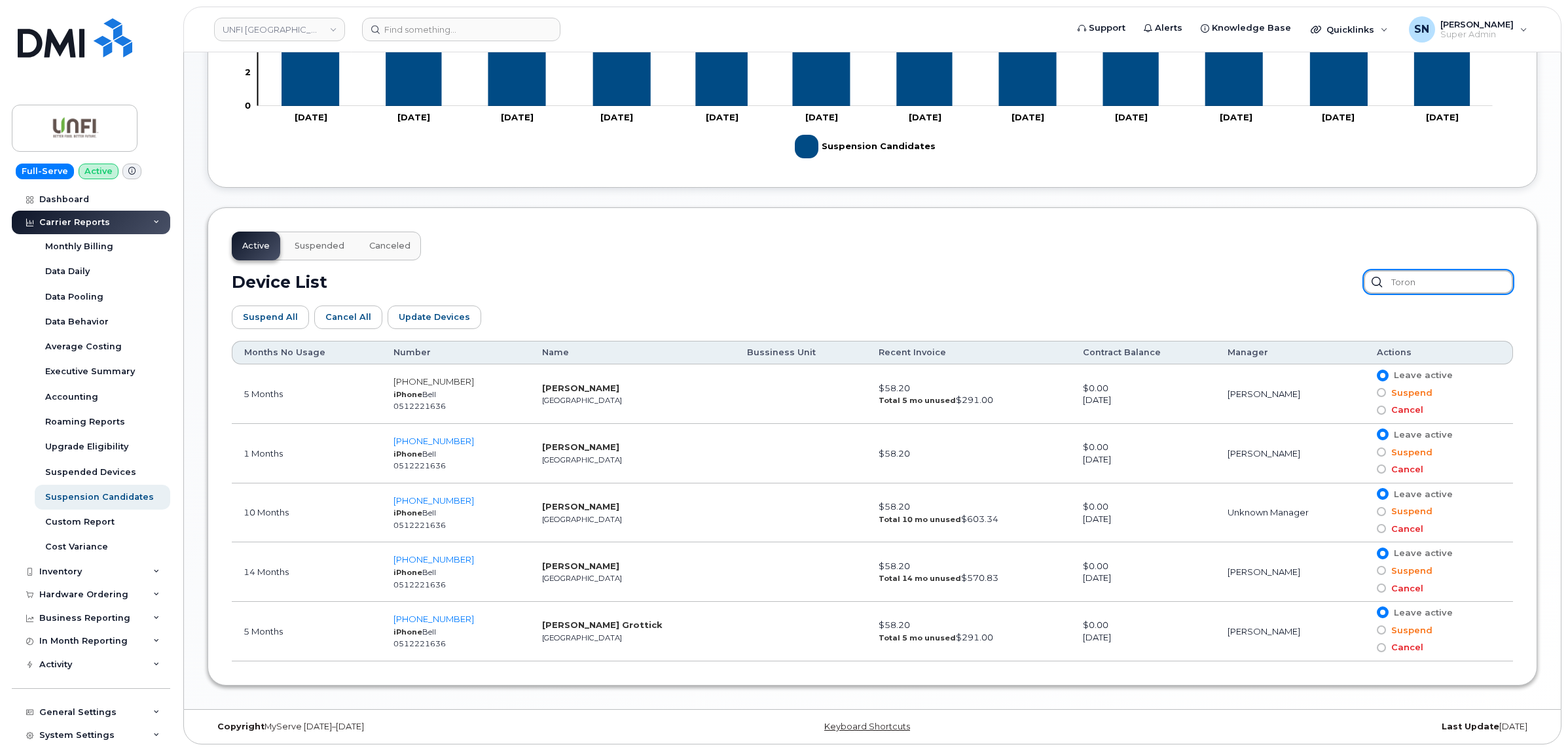
type input "toron"
drag, startPoint x: 435, startPoint y: 593, endPoint x: 839, endPoint y: 282, distance: 509.8
click at [839, 282] on div "Device List toron" at bounding box center [872, 282] width 1281 height 23
drag, startPoint x: 1452, startPoint y: 279, endPoint x: 1347, endPoint y: 276, distance: 105.0
click at [1348, 279] on div "Device List toron" at bounding box center [872, 282] width 1281 height 23
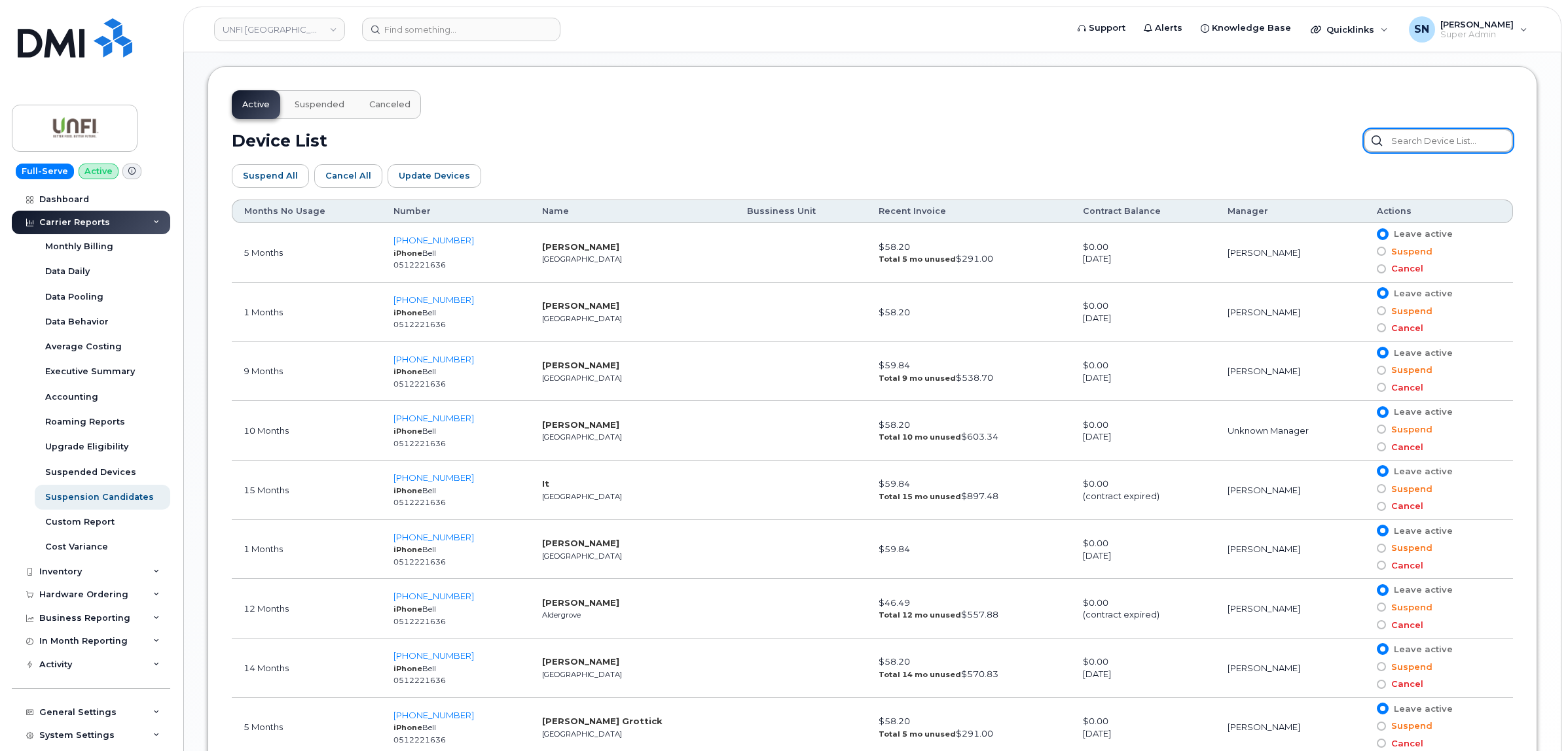
scroll to position [768, 0]
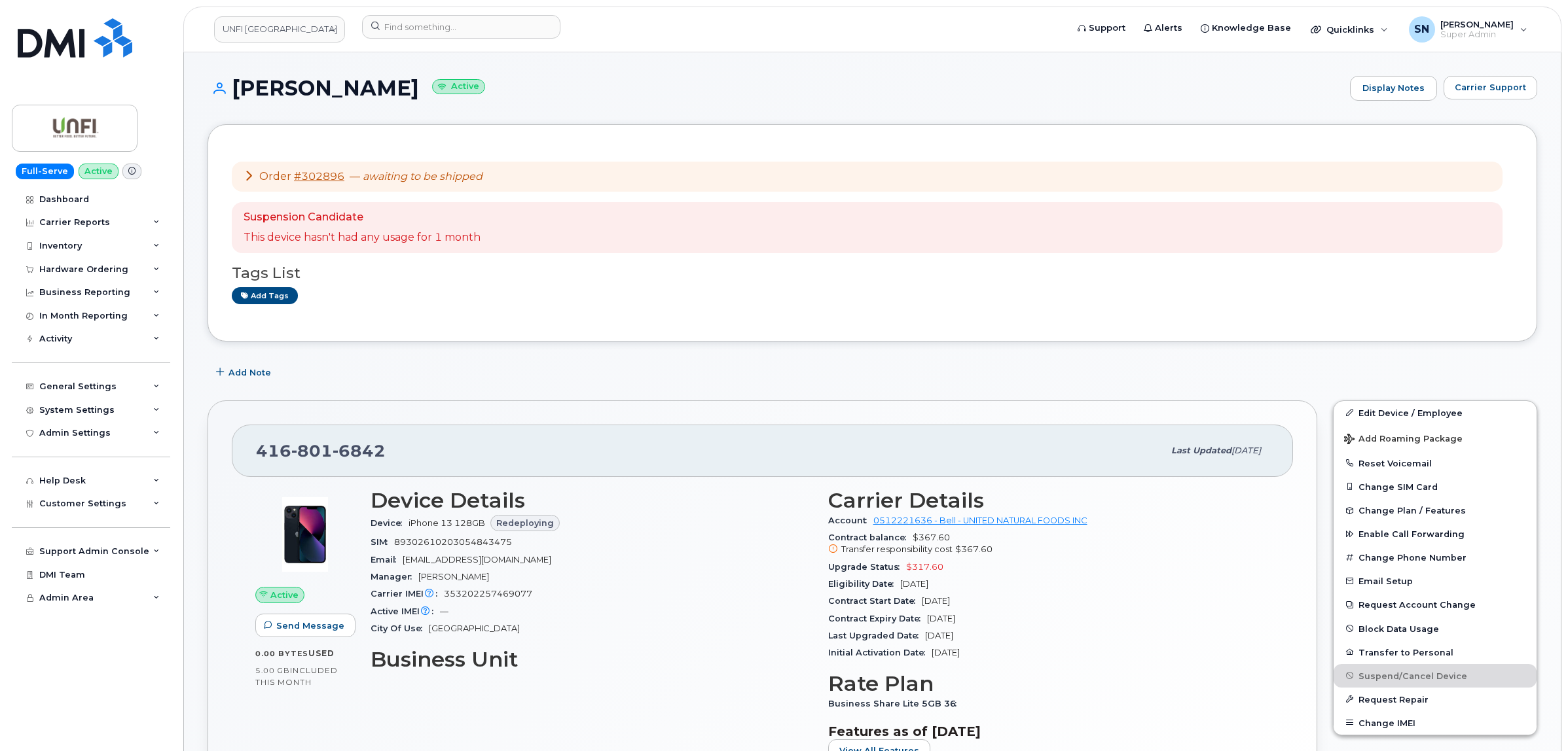
click at [655, 79] on h1 "Melanie Tourigny Active" at bounding box center [776, 87] width 1136 height 23
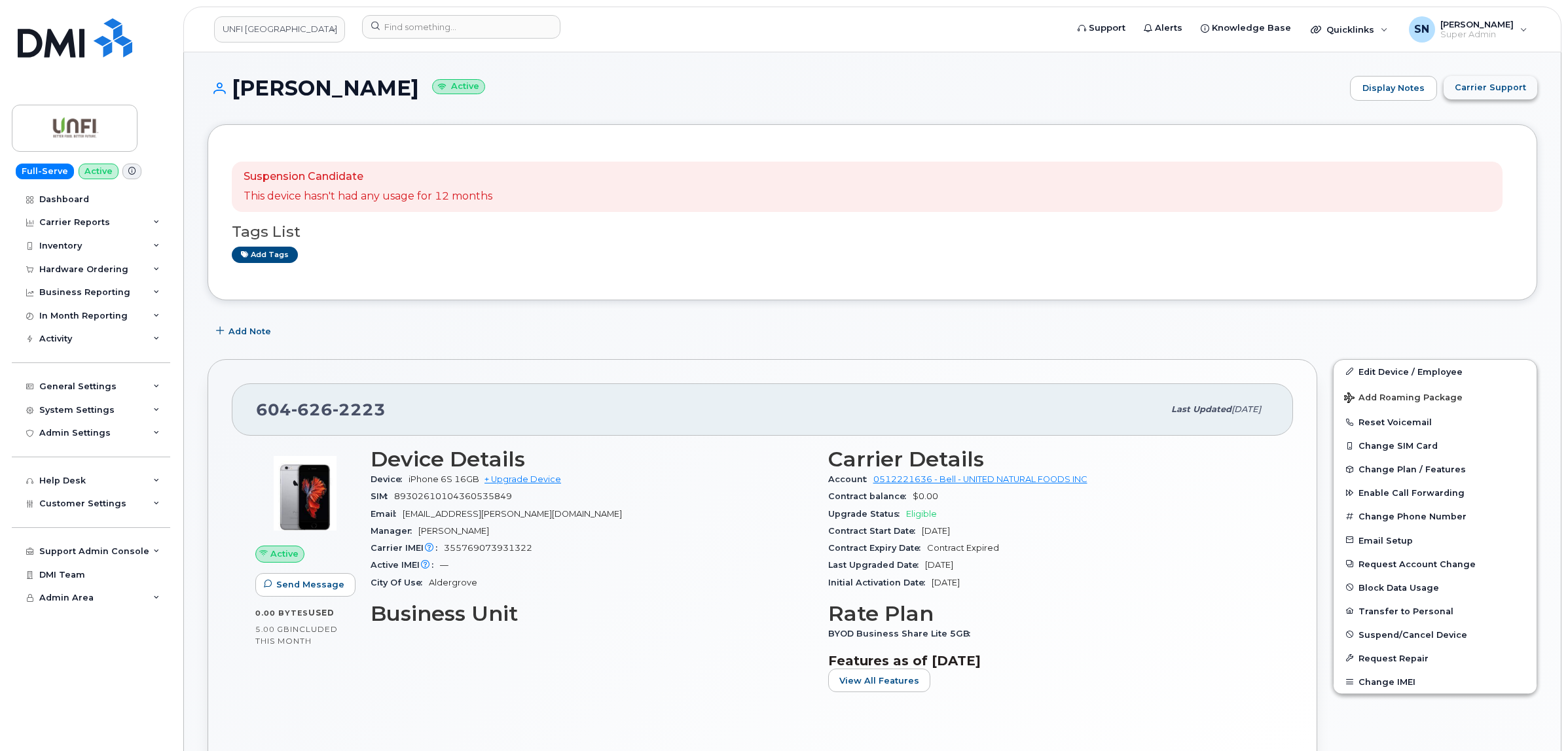
click at [1498, 84] on span "Carrier Support" at bounding box center [1490, 87] width 71 height 13
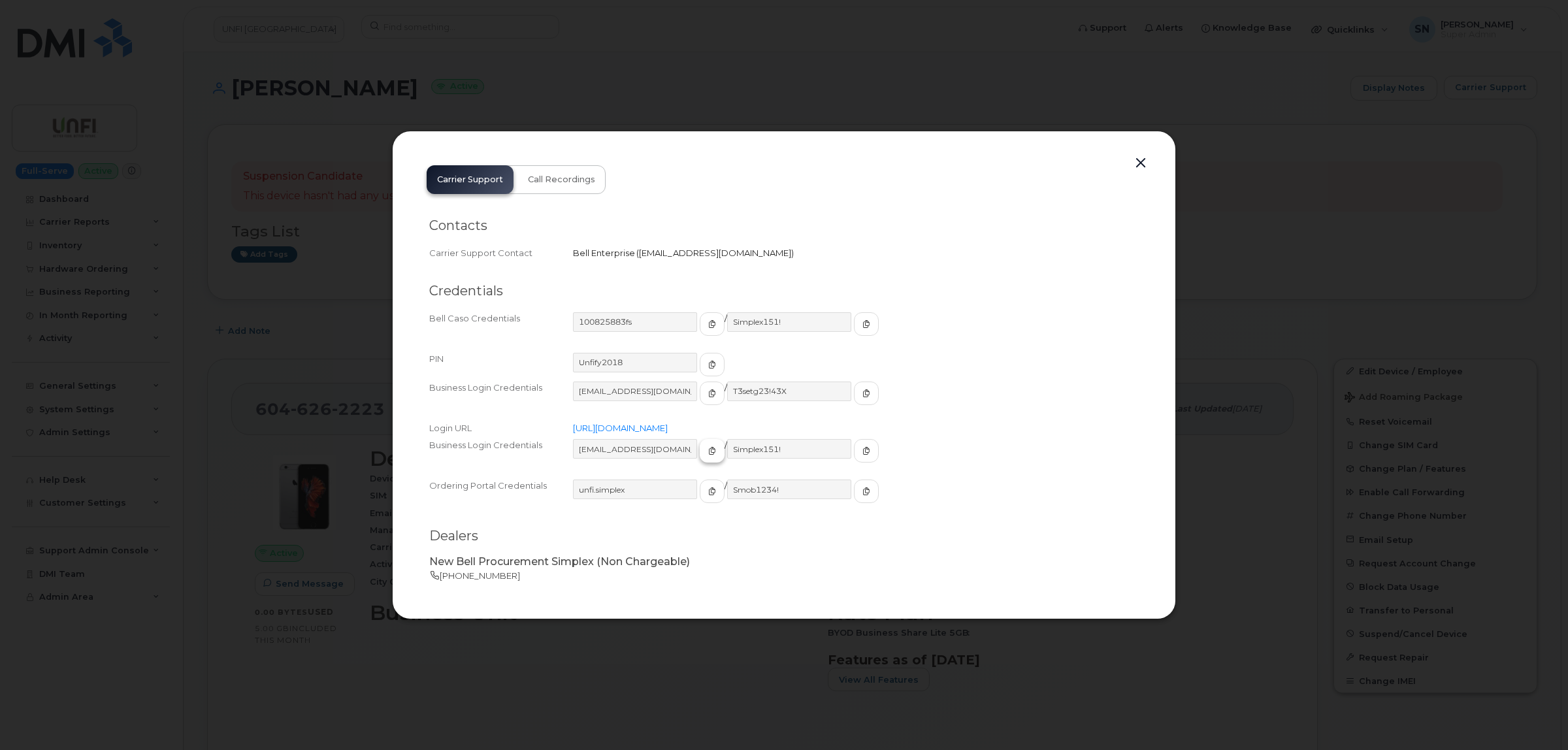
click at [708, 455] on icon "button" at bounding box center [711, 450] width 8 height 8
click at [863, 453] on icon "button" at bounding box center [866, 450] width 8 height 8
click at [1141, 164] on button "button" at bounding box center [1140, 163] width 19 height 18
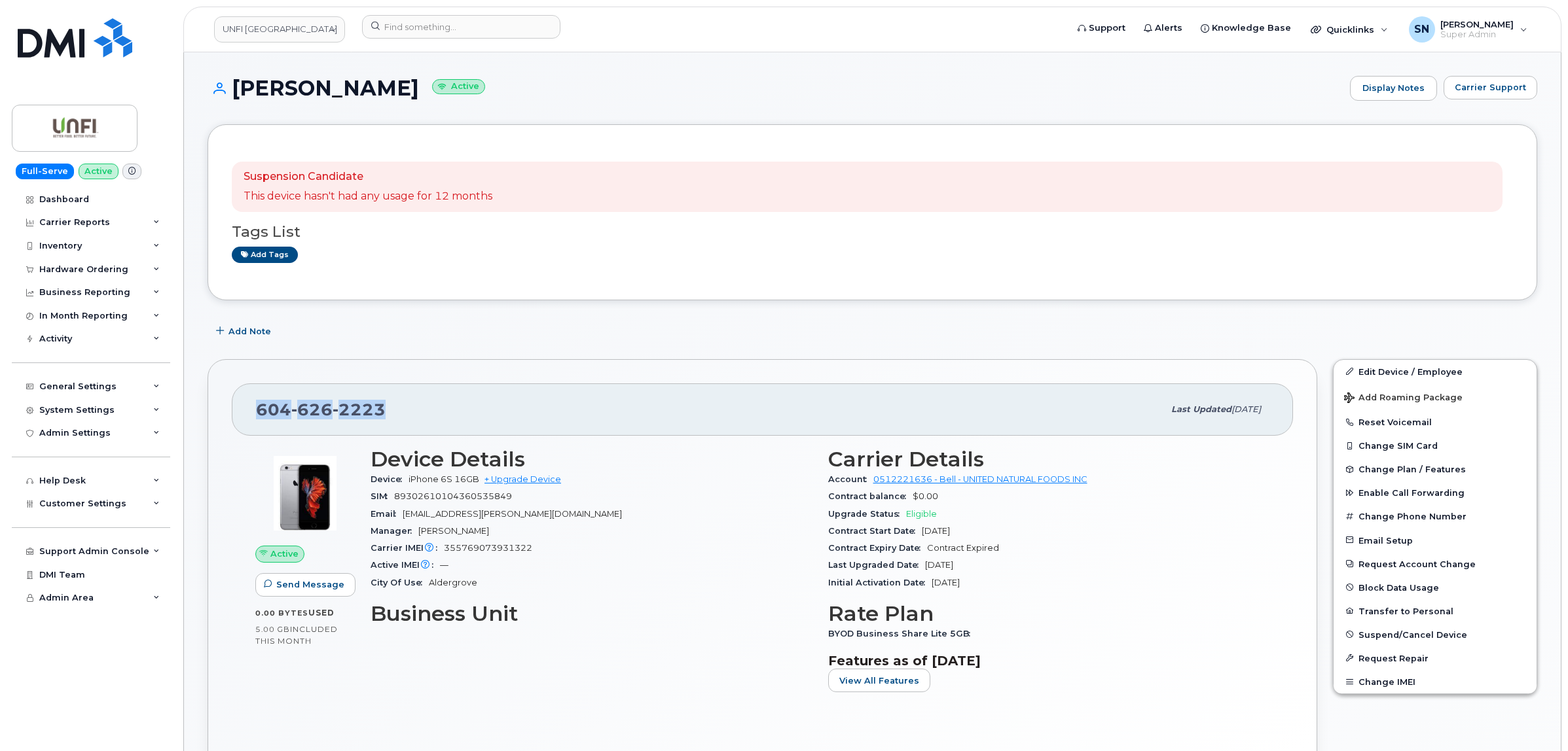
drag, startPoint x: 253, startPoint y: 417, endPoint x: 381, endPoint y: 416, distance: 128.0
click at [381, 416] on div "604 626 2223 Last updated Oct 03, 2025" at bounding box center [762, 410] width 1062 height 52
copy span "604 626 2223"
click at [1508, 86] on span "Carrier Support" at bounding box center [1490, 87] width 71 height 13
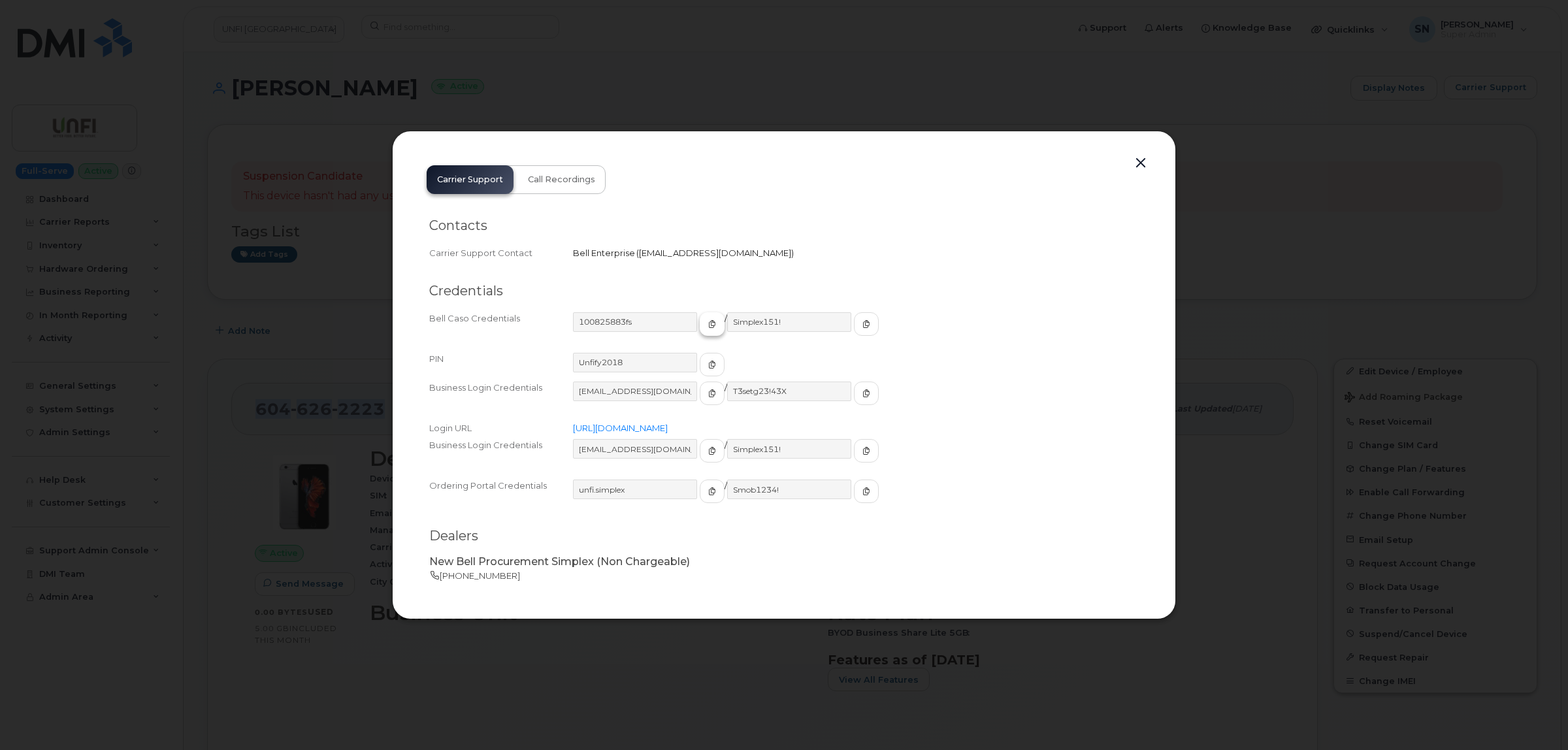
click at [706, 328] on span "button" at bounding box center [712, 324] width 12 height 12
click at [853, 317] on button "button" at bounding box center [866, 324] width 25 height 23
click at [1141, 163] on button "button" at bounding box center [1140, 163] width 19 height 18
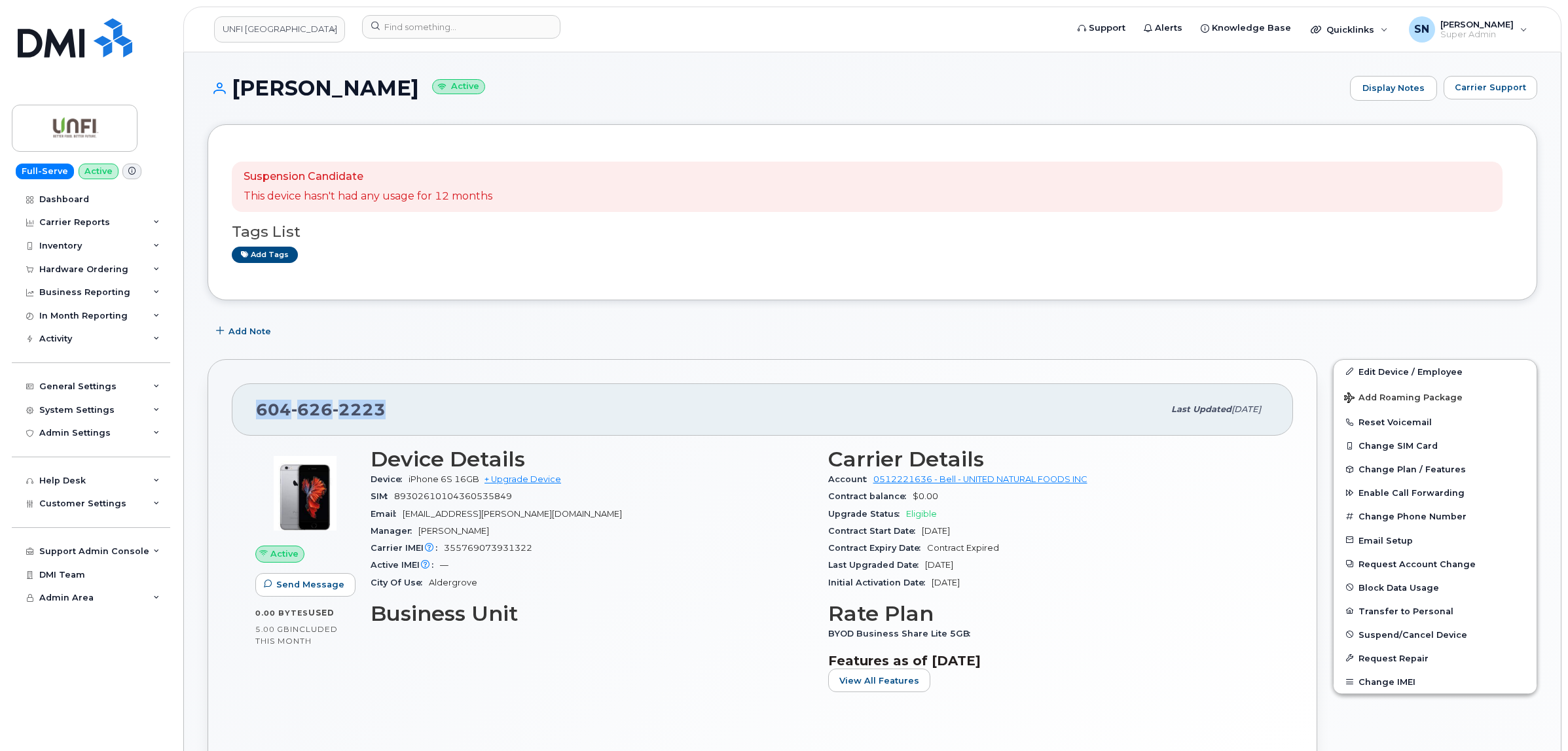
copy span "604 626 2223"
drag, startPoint x: 234, startPoint y: 82, endPoint x: 399, endPoint y: 93, distance: 165.4
click at [399, 93] on h1 "Roilo Carmona Active" at bounding box center [776, 87] width 1136 height 23
copy h1 "[PERSON_NAME]"
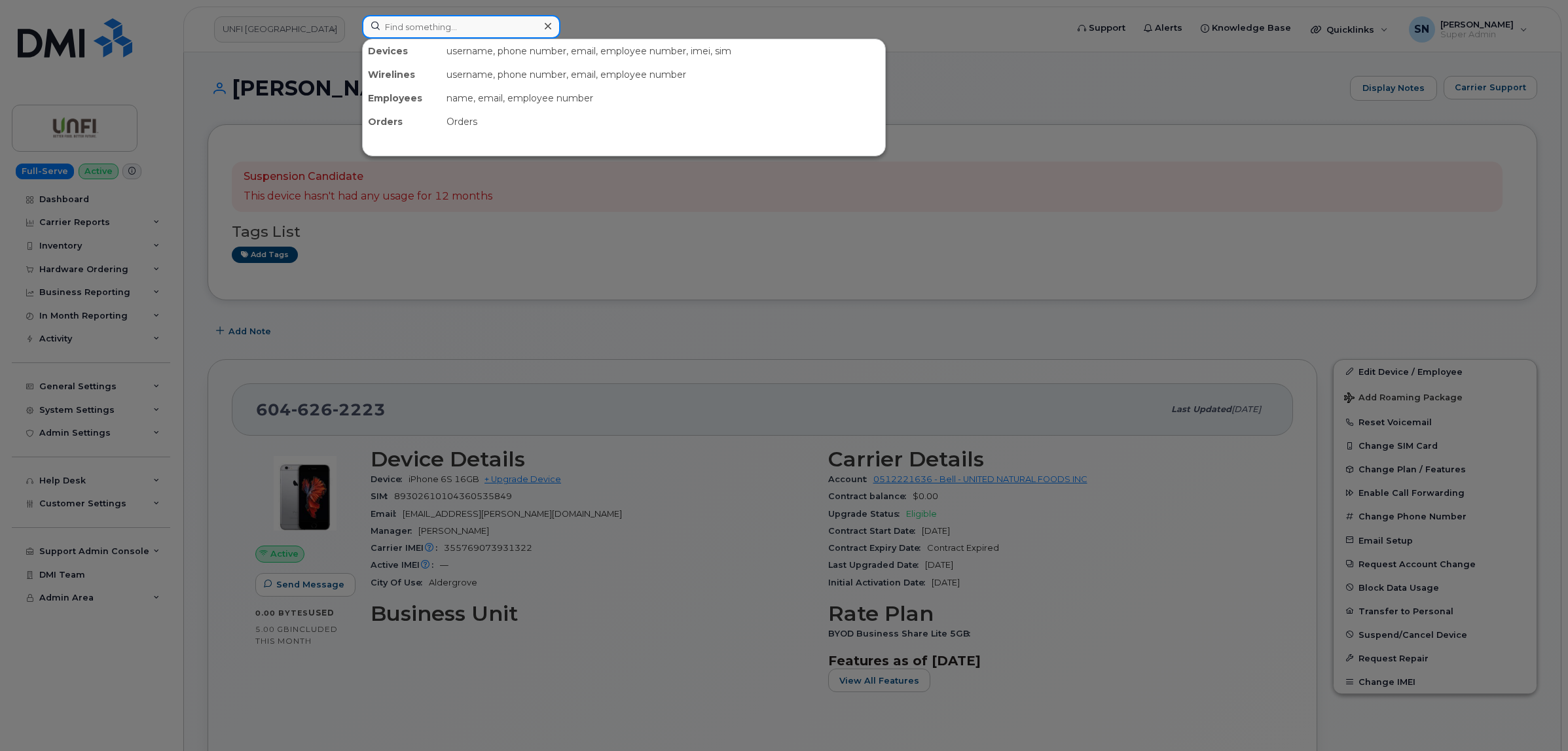
click at [405, 28] on input at bounding box center [461, 27] width 199 height 23
paste input "3065366746"
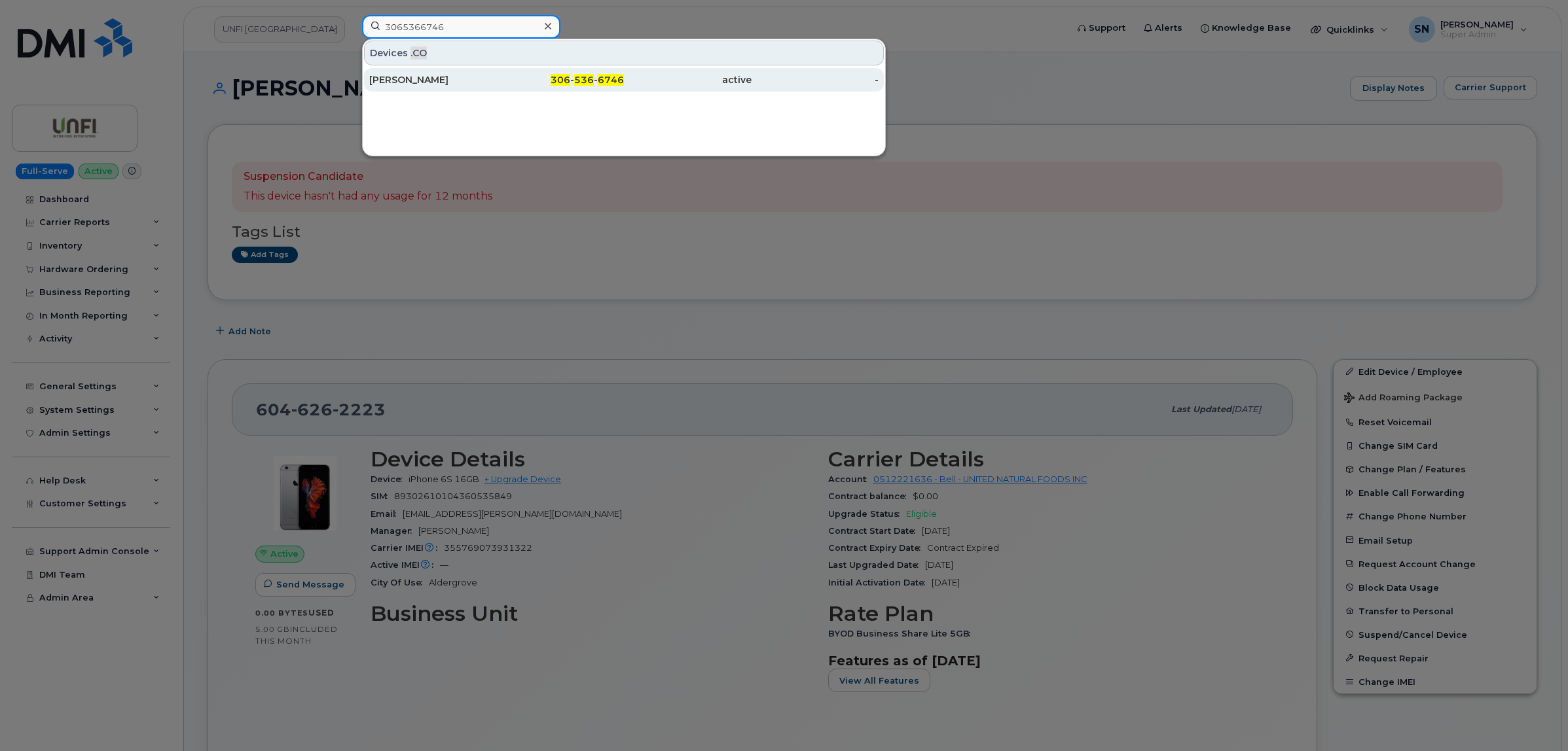
type input "3065366746"
click at [473, 80] on div "Chris Vanthuyne" at bounding box center [433, 80] width 127 height 13
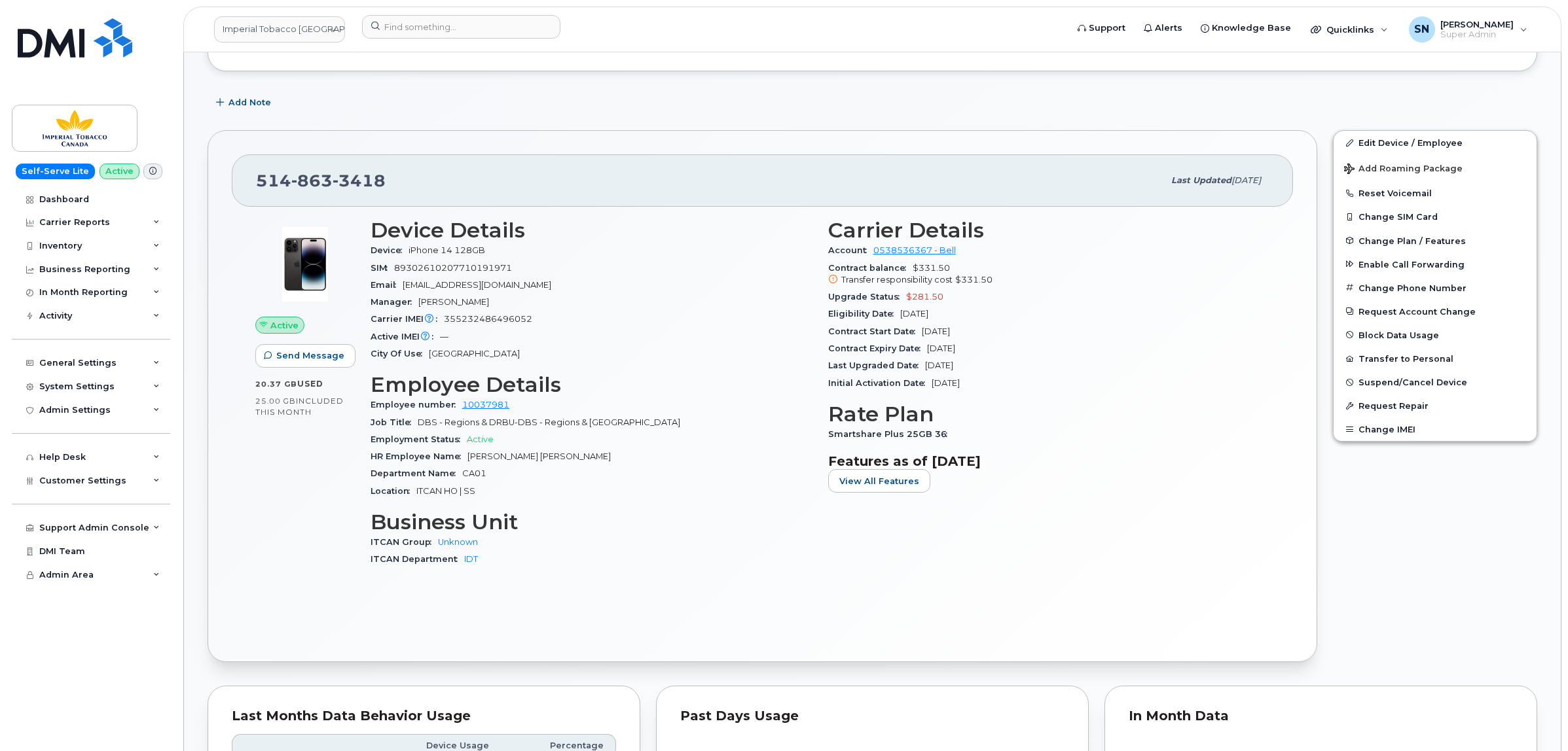
scroll to position [327, 0]
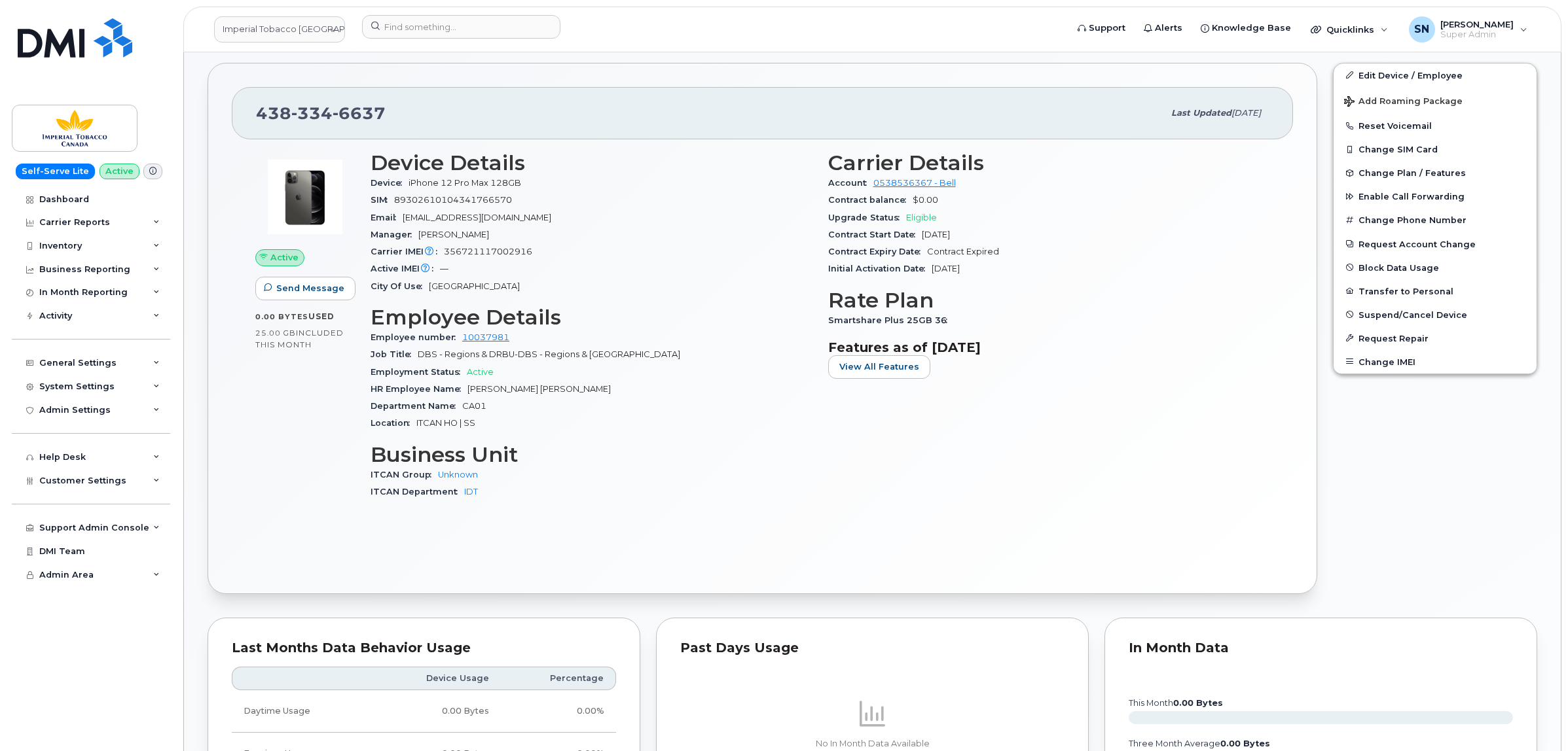
scroll to position [409, 0]
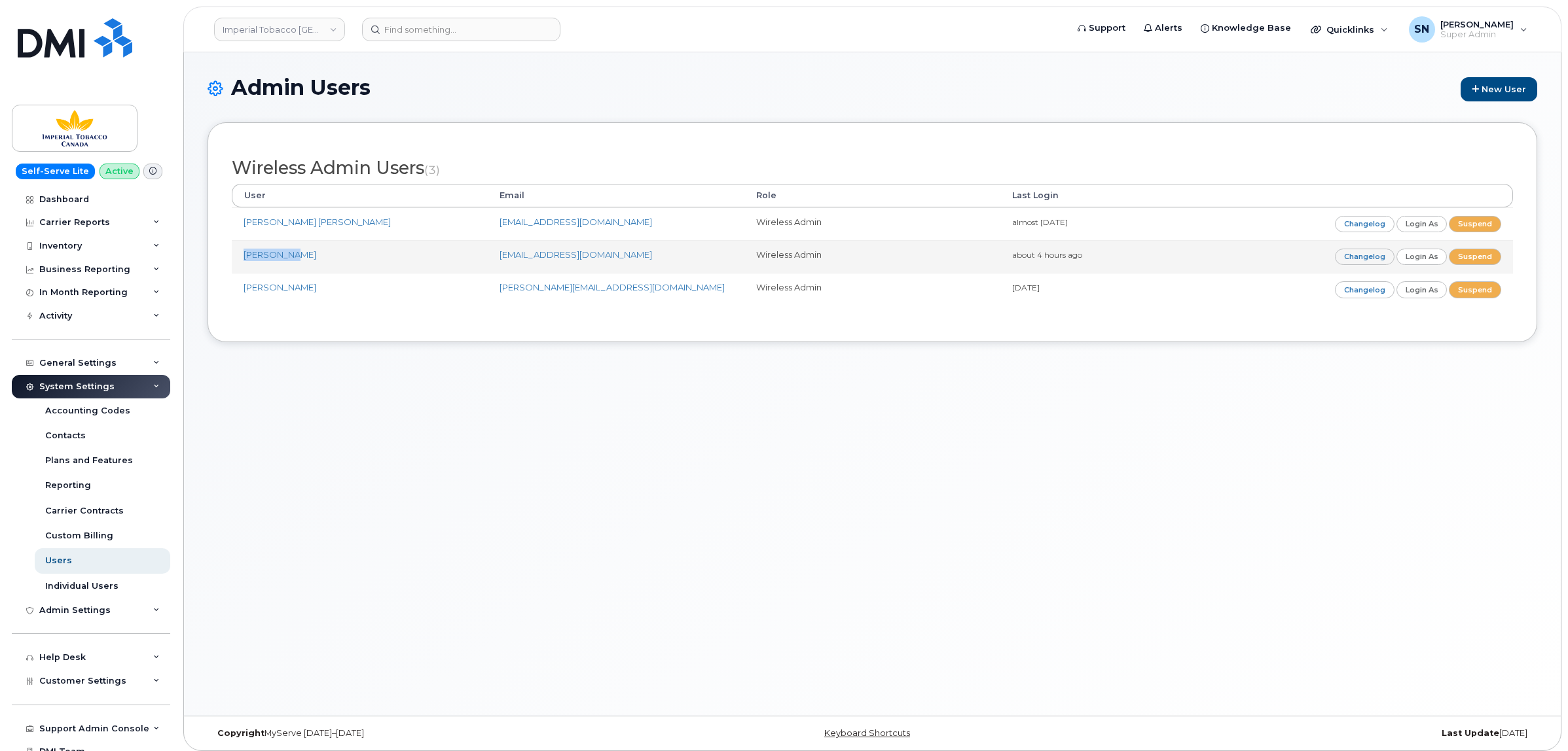
drag, startPoint x: 242, startPoint y: 256, endPoint x: 288, endPoint y: 265, distance: 46.9
click at [288, 265] on td "Anastasiya Anufriyeva" at bounding box center [359, 256] width 256 height 33
copy link "Anastasiya"
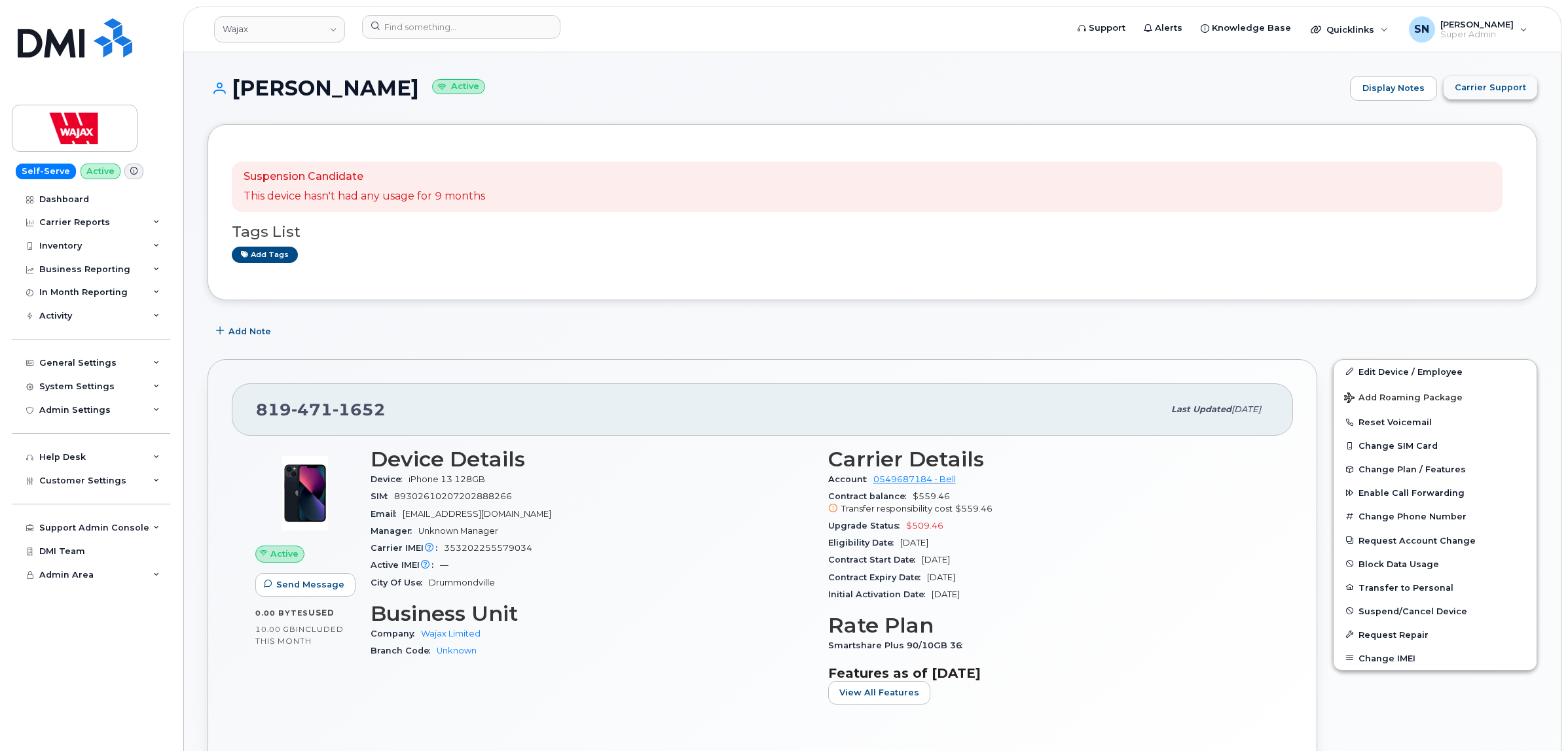
click at [1503, 95] on button "Carrier Support" at bounding box center [1491, 88] width 94 height 23
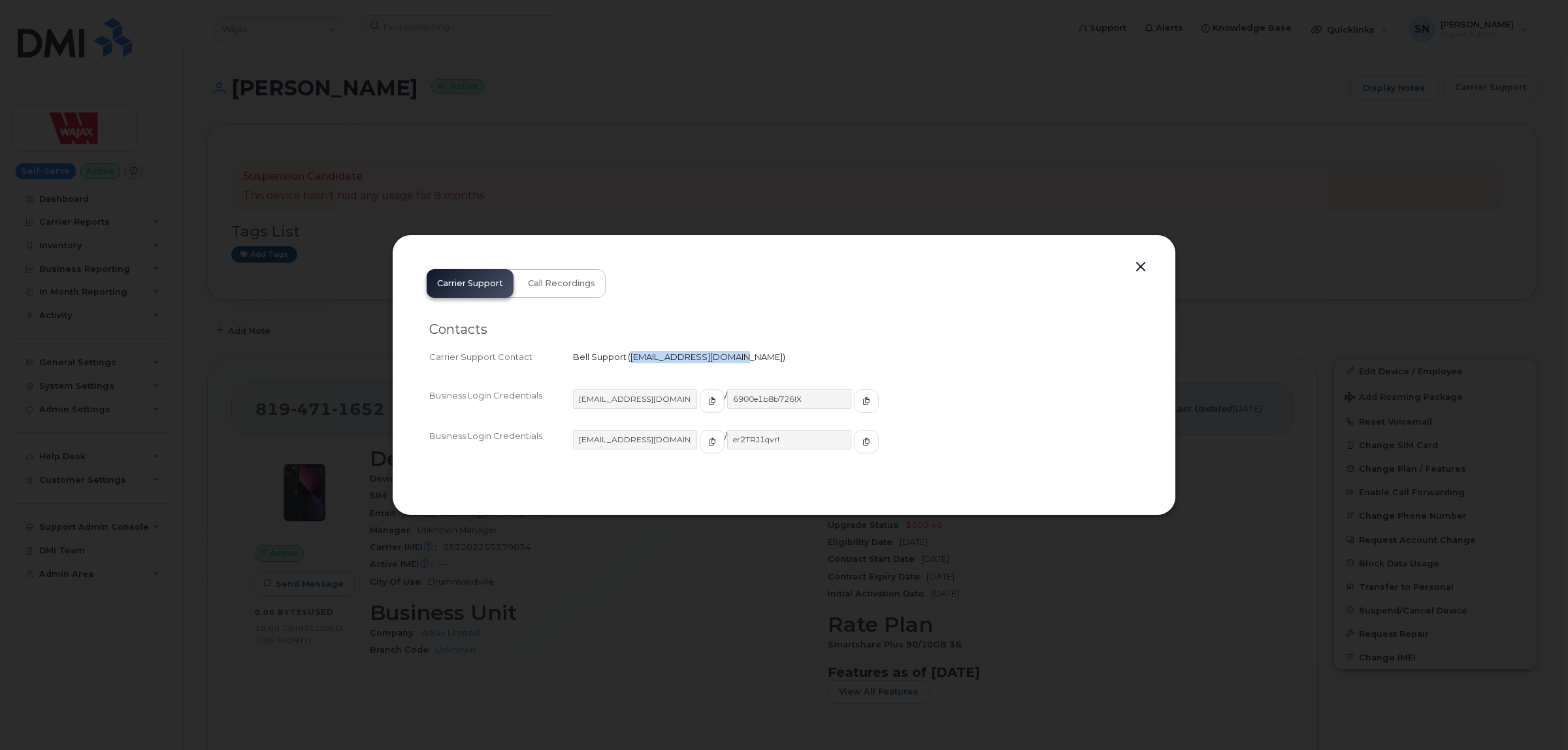
drag, startPoint x: 631, startPoint y: 357, endPoint x: 725, endPoint y: 363, distance: 94.2
click at [725, 363] on div "Bell Support   corpclientcare@bell.ca" at bounding box center [856, 357] width 566 height 13
copy span "corpclientcare@bell.ca"
click at [1139, 271] on button "button" at bounding box center [1140, 267] width 19 height 18
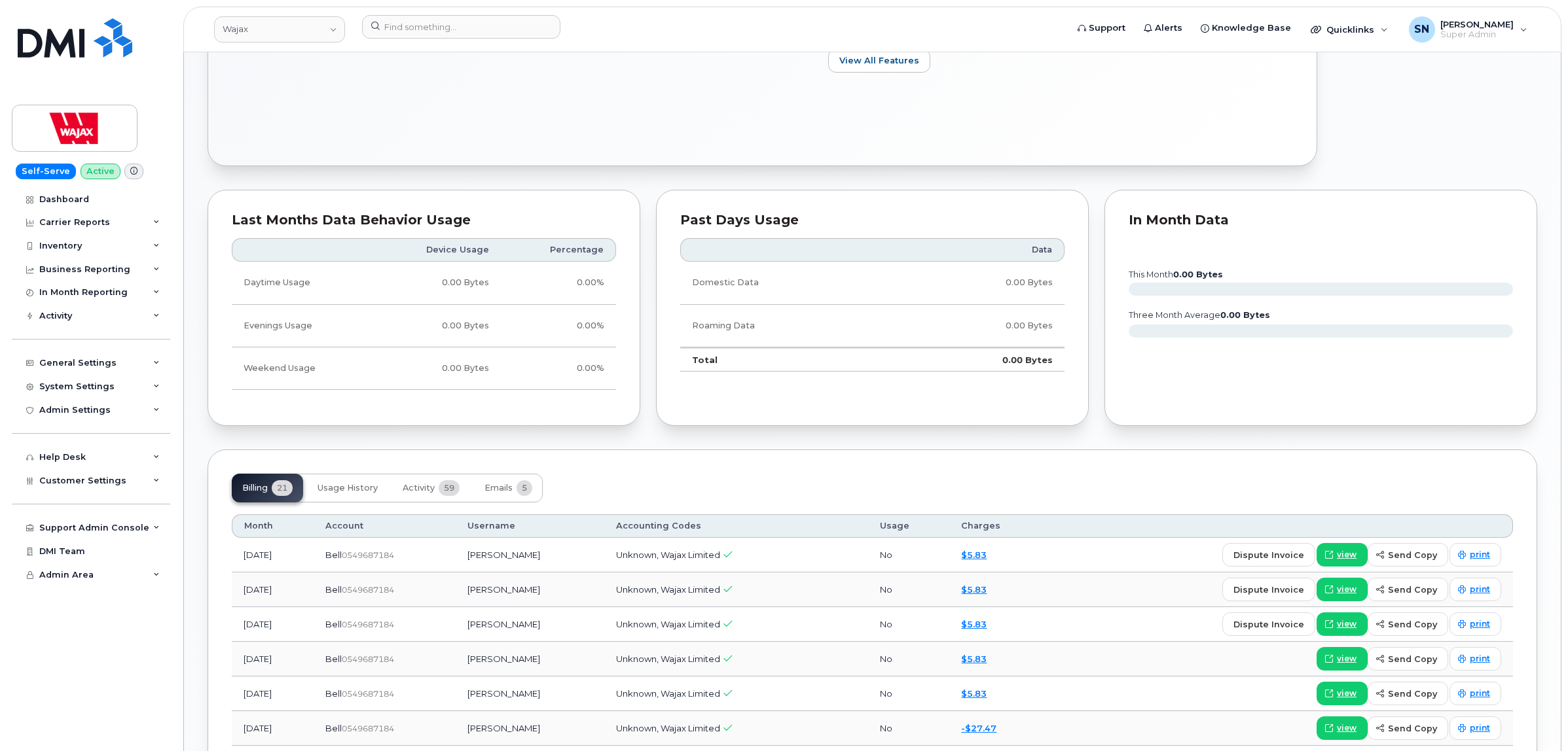
scroll to position [818, 0]
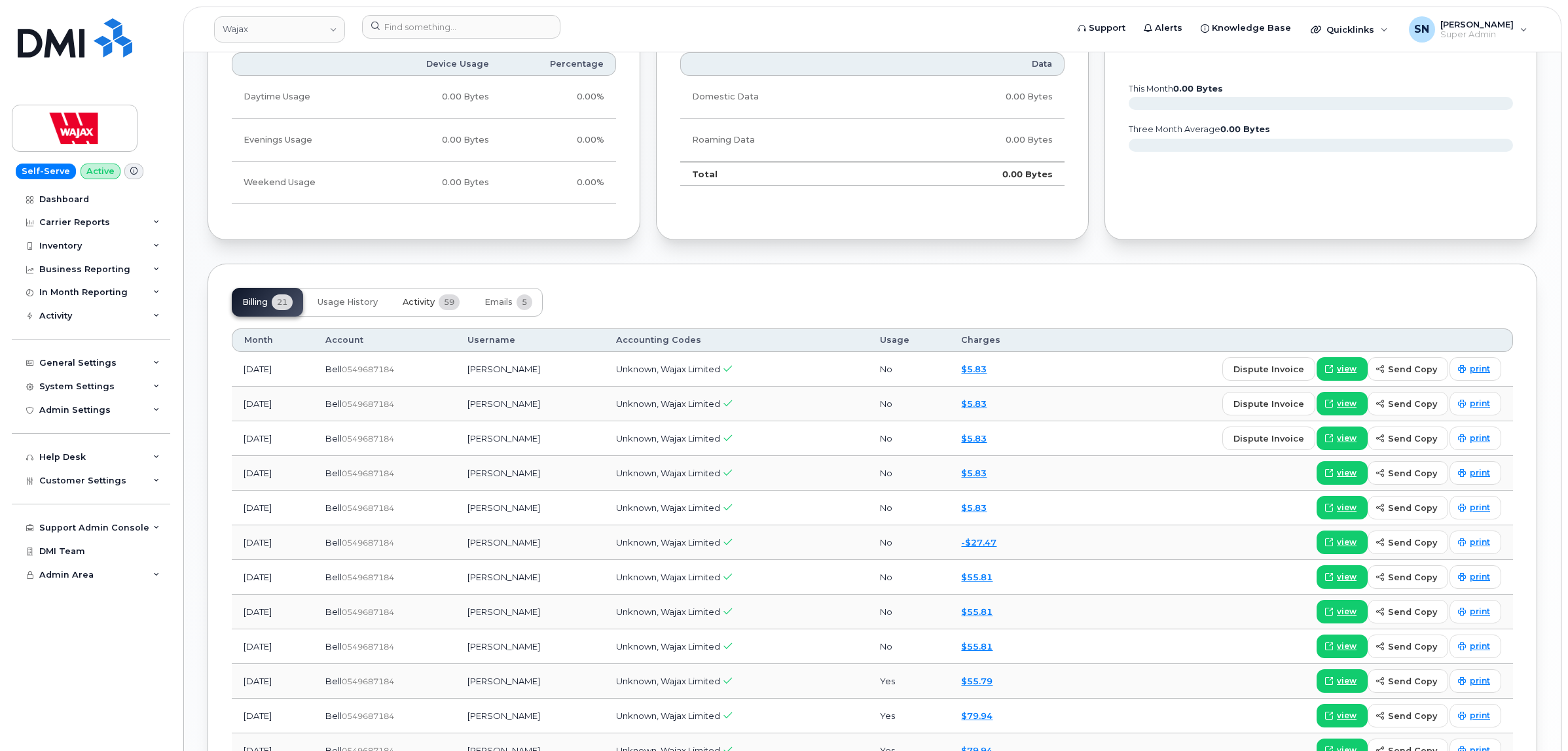
click at [395, 305] on button "Activity 59" at bounding box center [431, 303] width 78 height 28
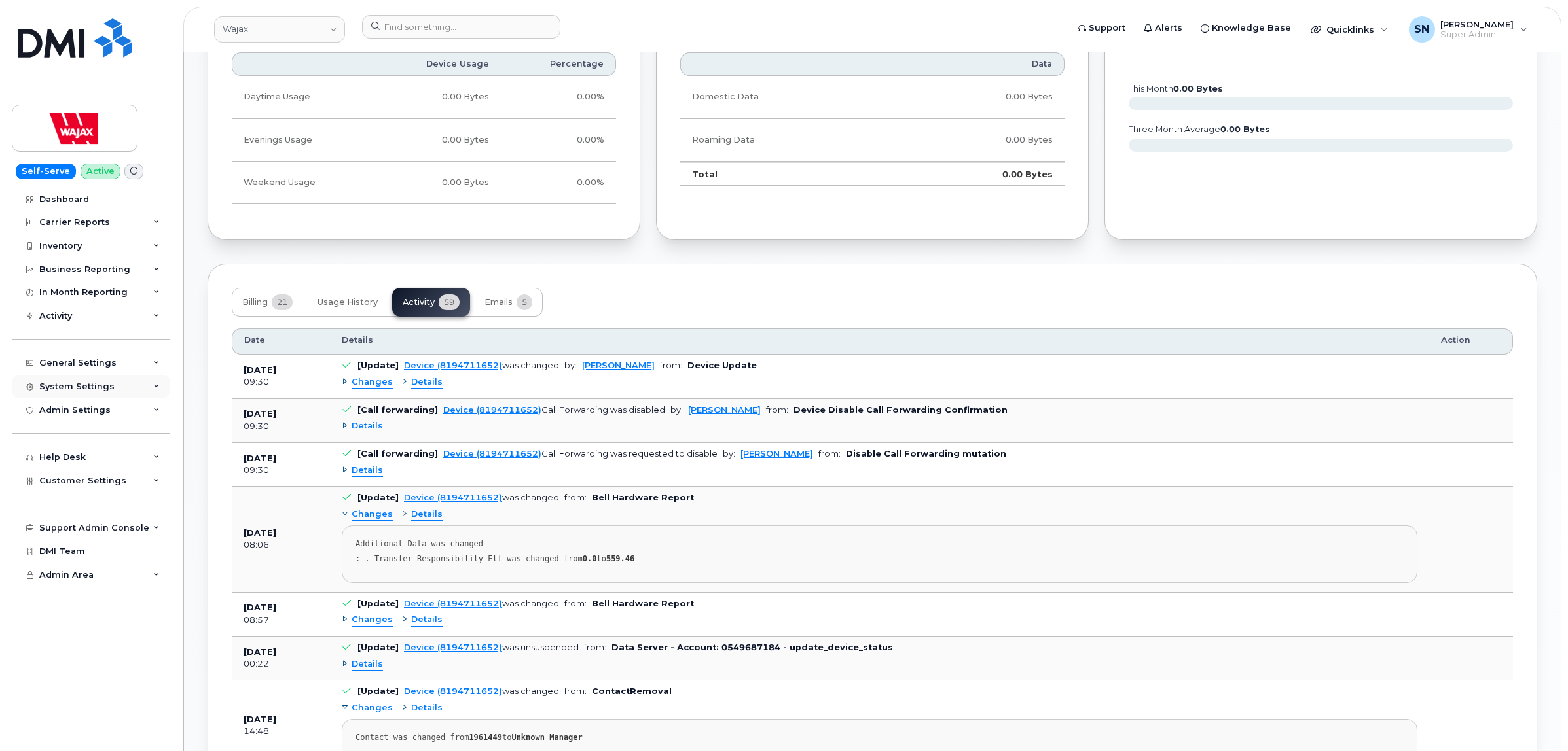
click at [91, 392] on div "System Settings" at bounding box center [77, 386] width 75 height 10
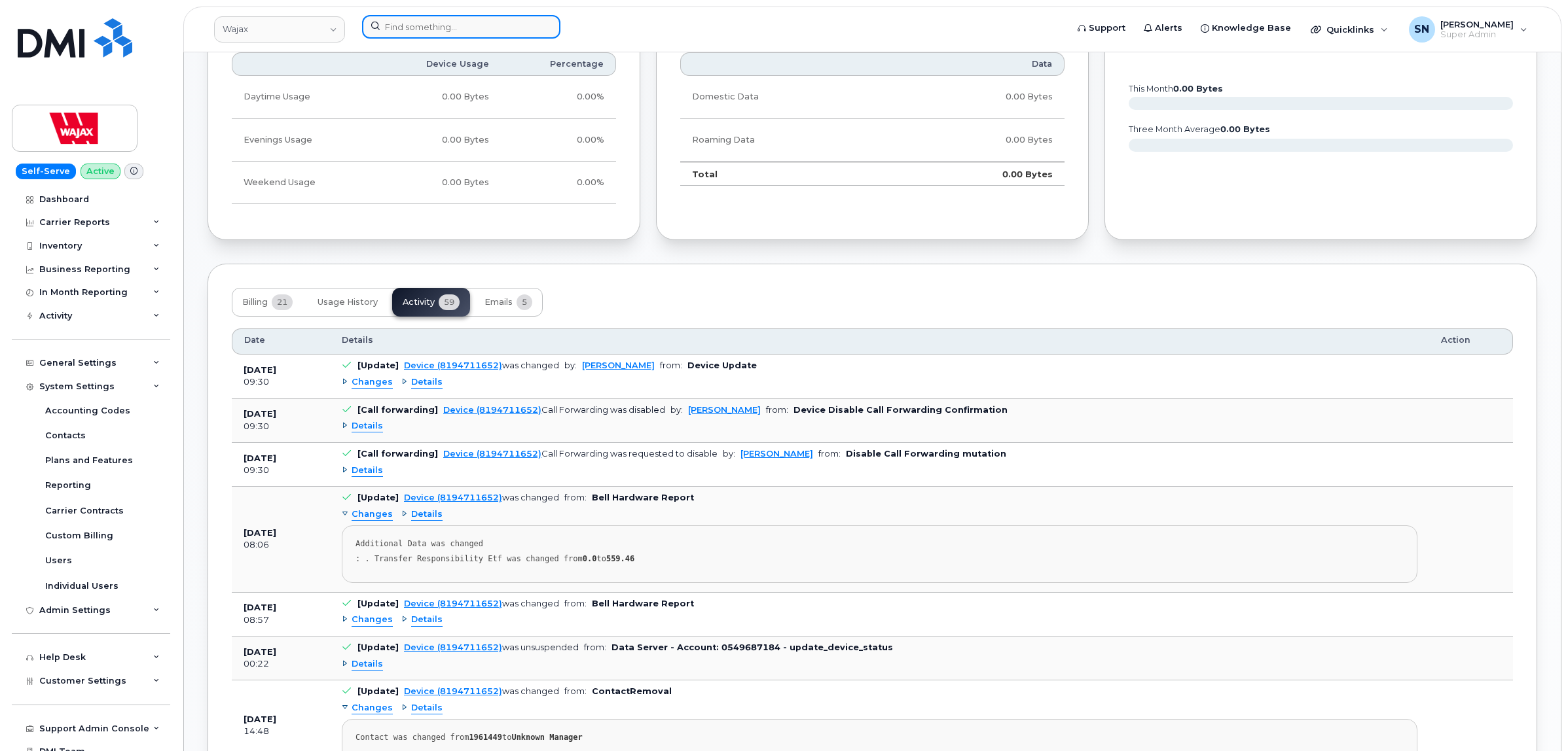
click at [459, 33] on input at bounding box center [461, 27] width 199 height 23
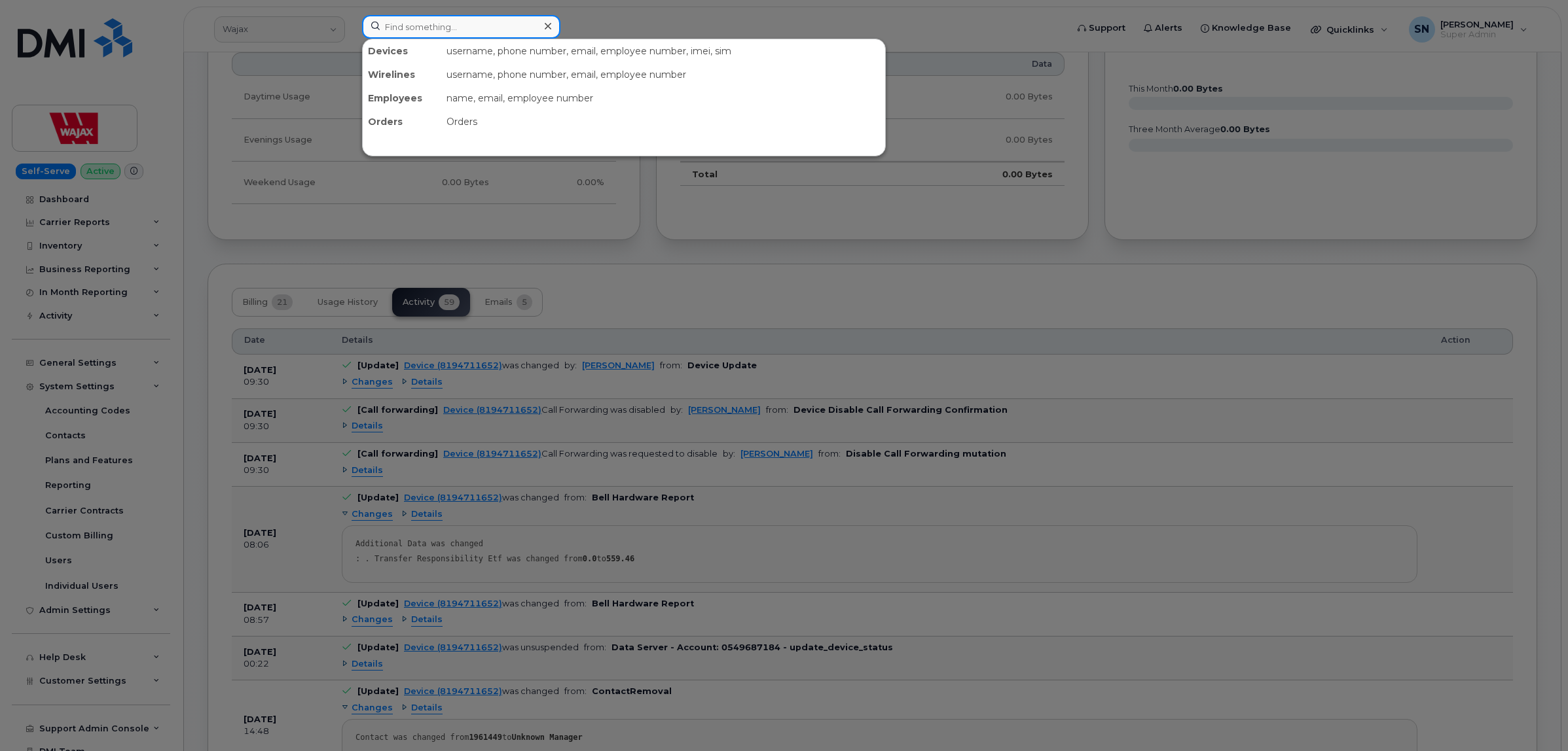
paste input "604.626.2223"
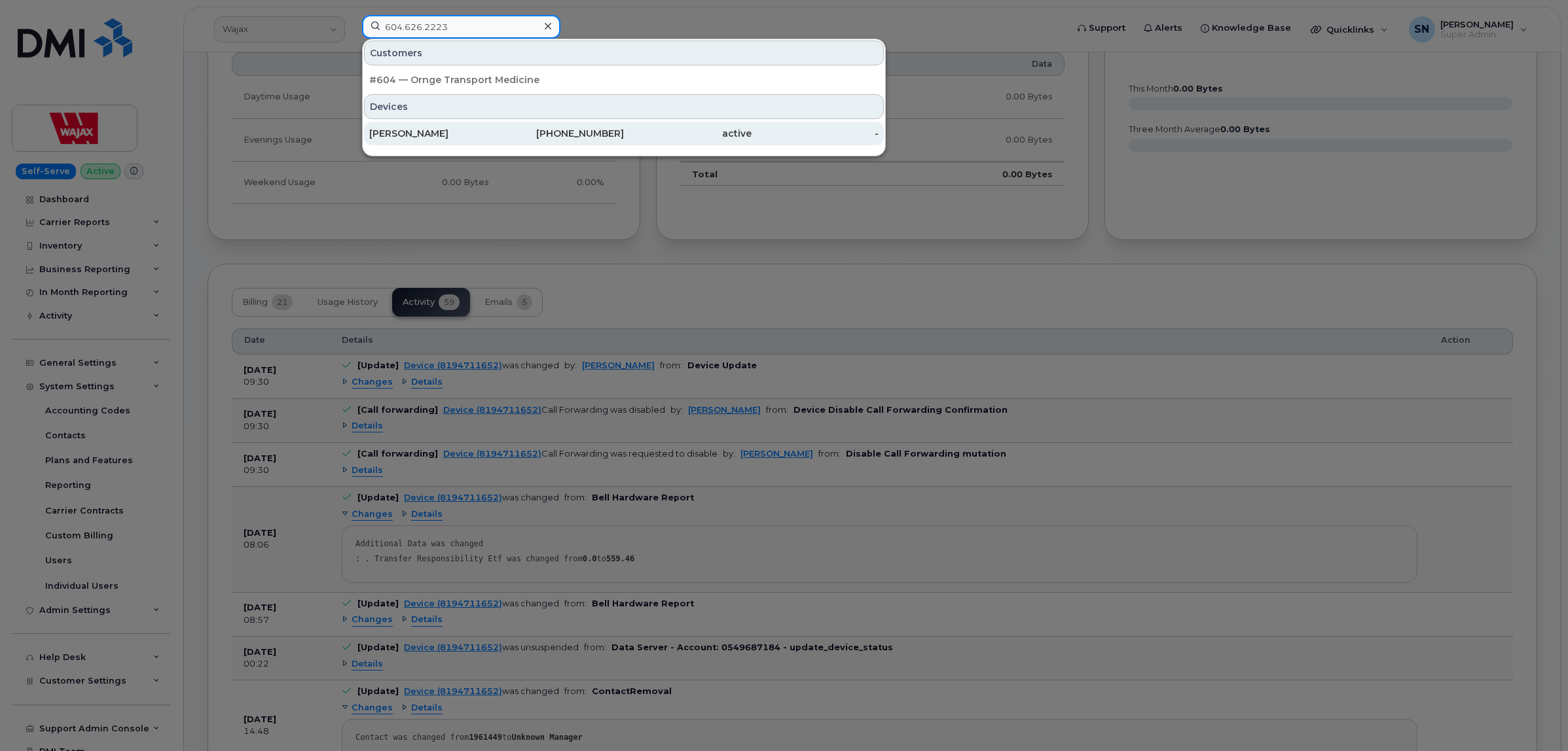
type input "604.626.2223"
click at [461, 139] on div "Roilo Carmona" at bounding box center [433, 133] width 127 height 13
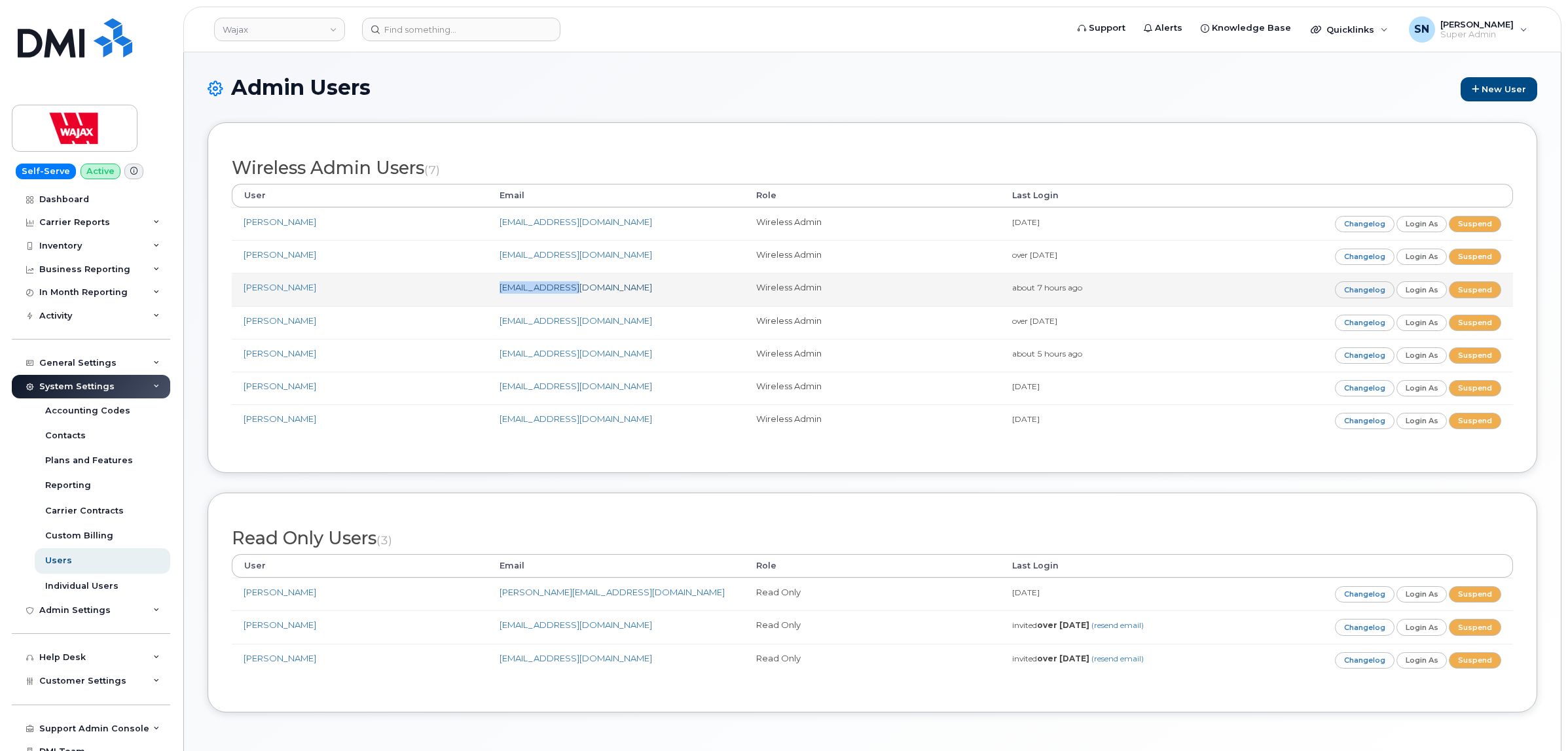
drag, startPoint x: 497, startPoint y: 293, endPoint x: 579, endPoint y: 293, distance: 82.0
click at [579, 293] on td "[EMAIL_ADDRESS][DOMAIN_NAME]" at bounding box center [615, 289] width 256 height 33
copy link "[EMAIL_ADDRESS][DOMAIN_NAME]"
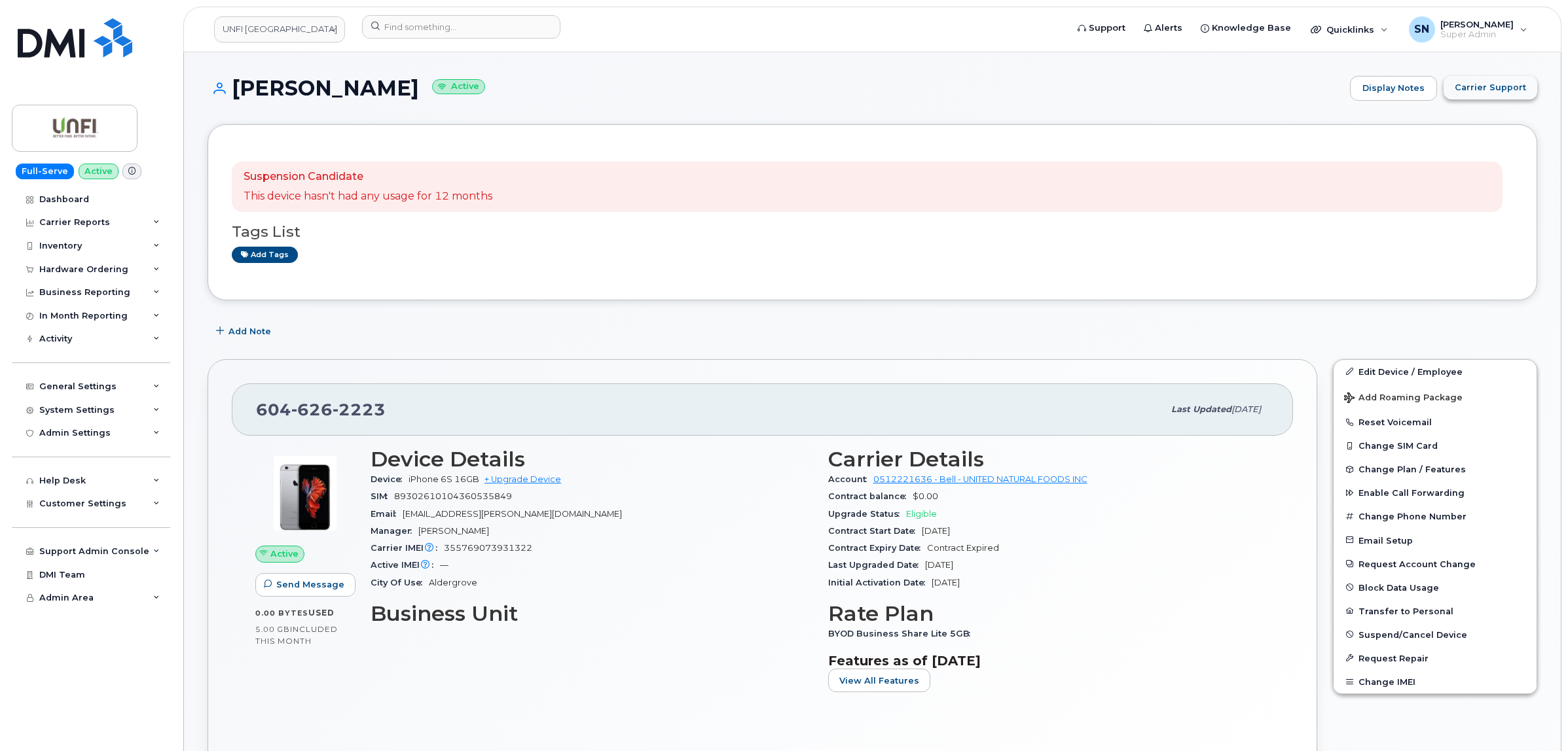
click at [1464, 92] on span "Carrier Support" at bounding box center [1490, 87] width 71 height 13
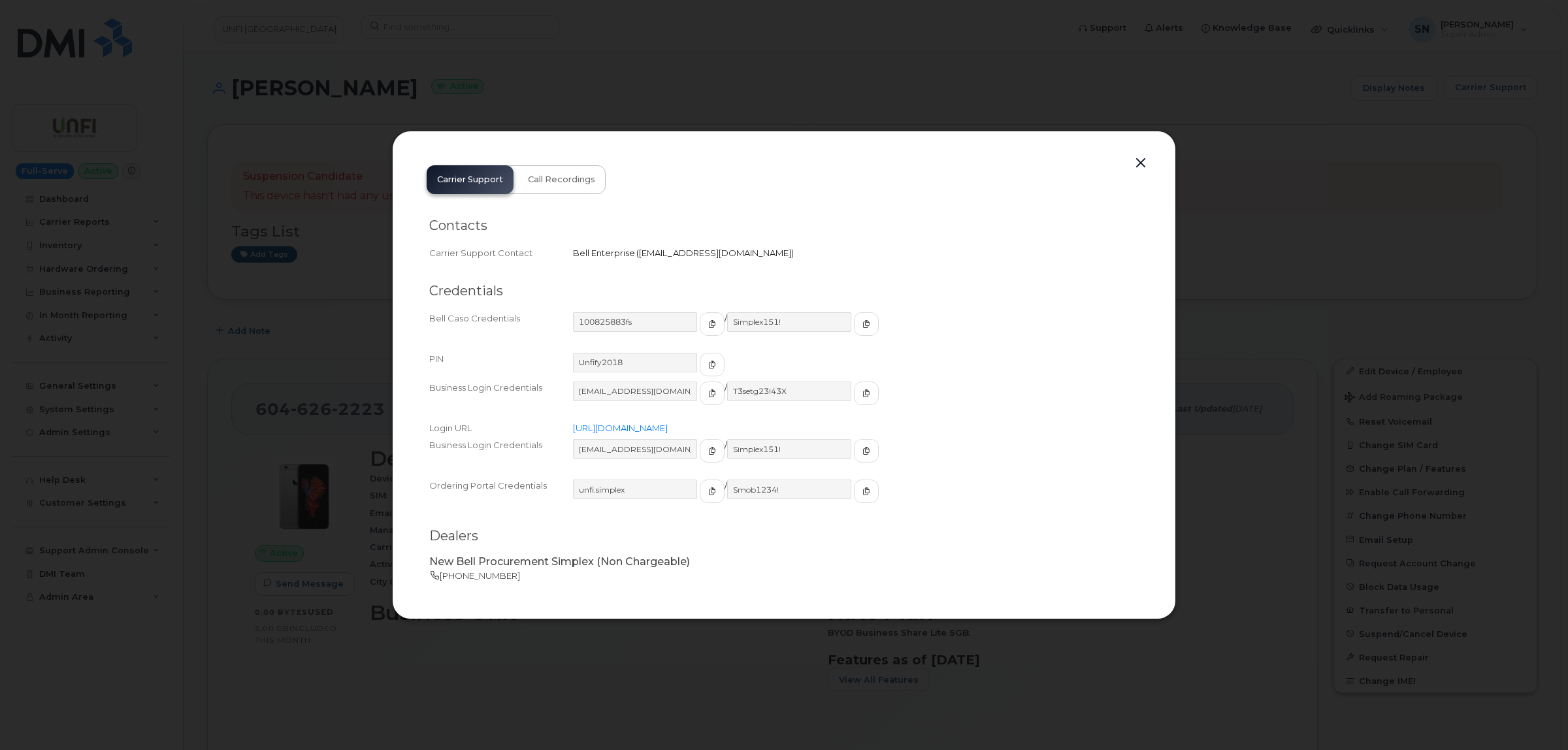
click at [1145, 159] on button "button" at bounding box center [1140, 163] width 19 height 18
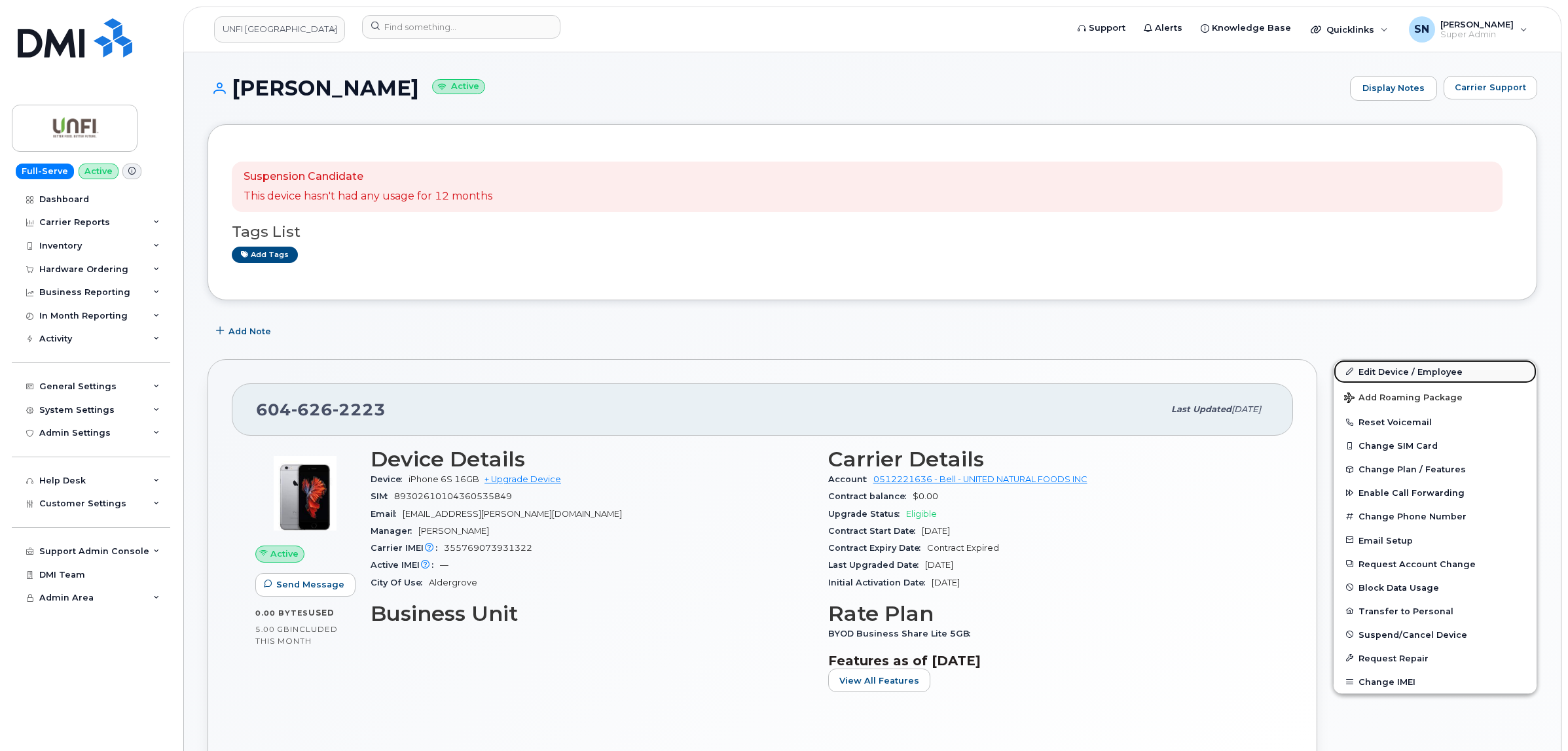
click at [1422, 381] on link "Edit Device / Employee" at bounding box center [1435, 371] width 203 height 23
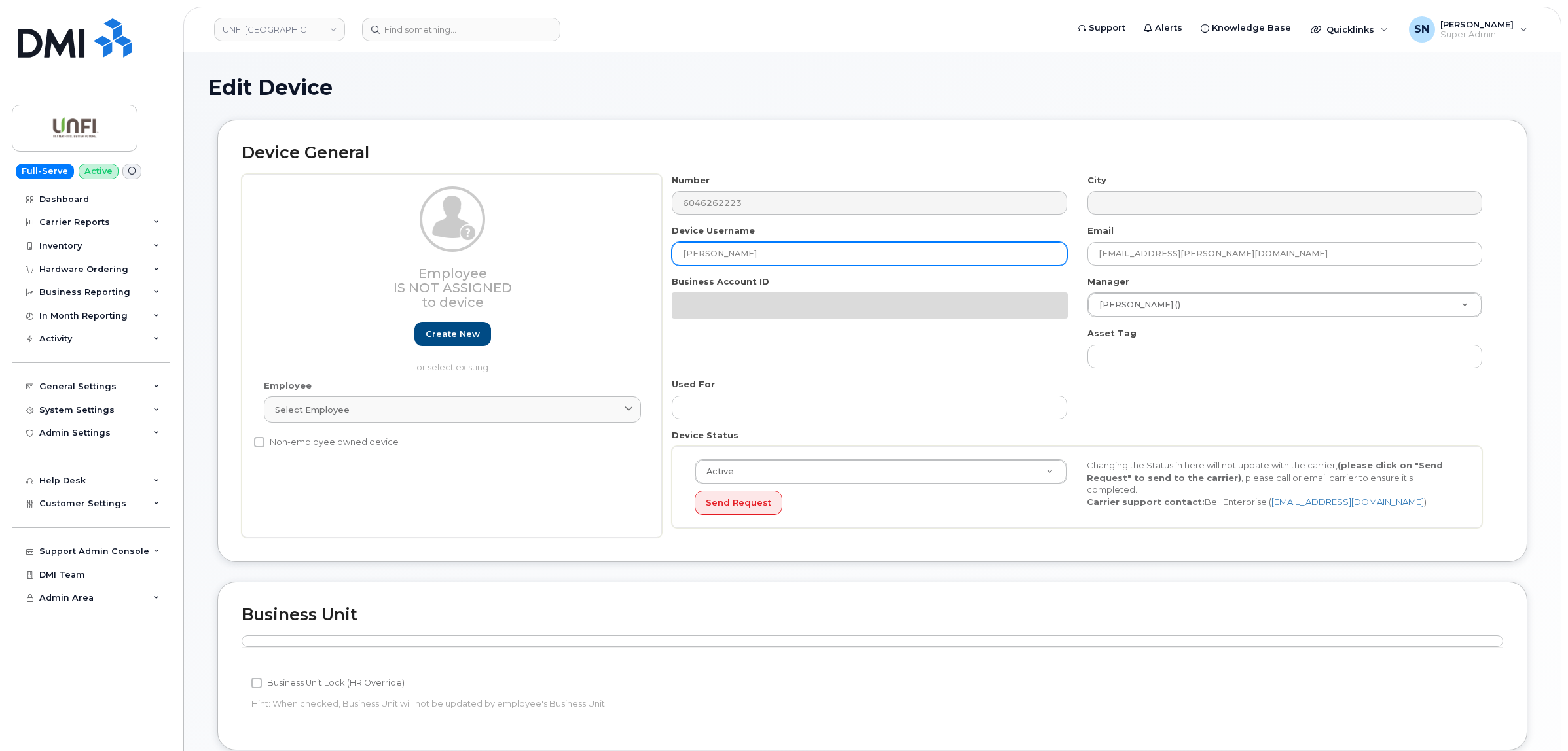
click at [619, 246] on div "Employee Is not assigned to device Create new or select existing Employee Selec…" at bounding box center [872, 356] width 1262 height 364
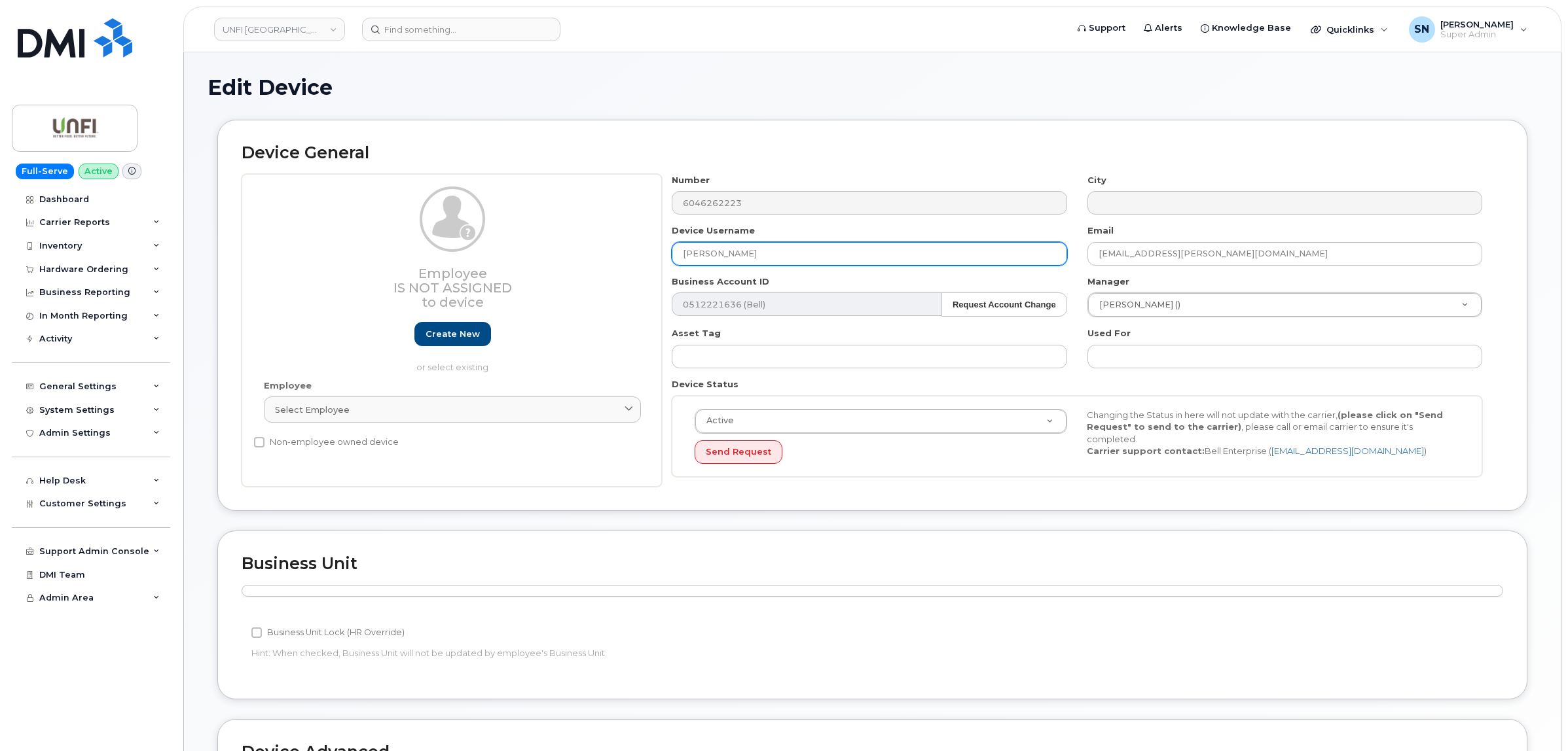
paste input "[PERSON_NAME]"
type input "[PERSON_NAME]"
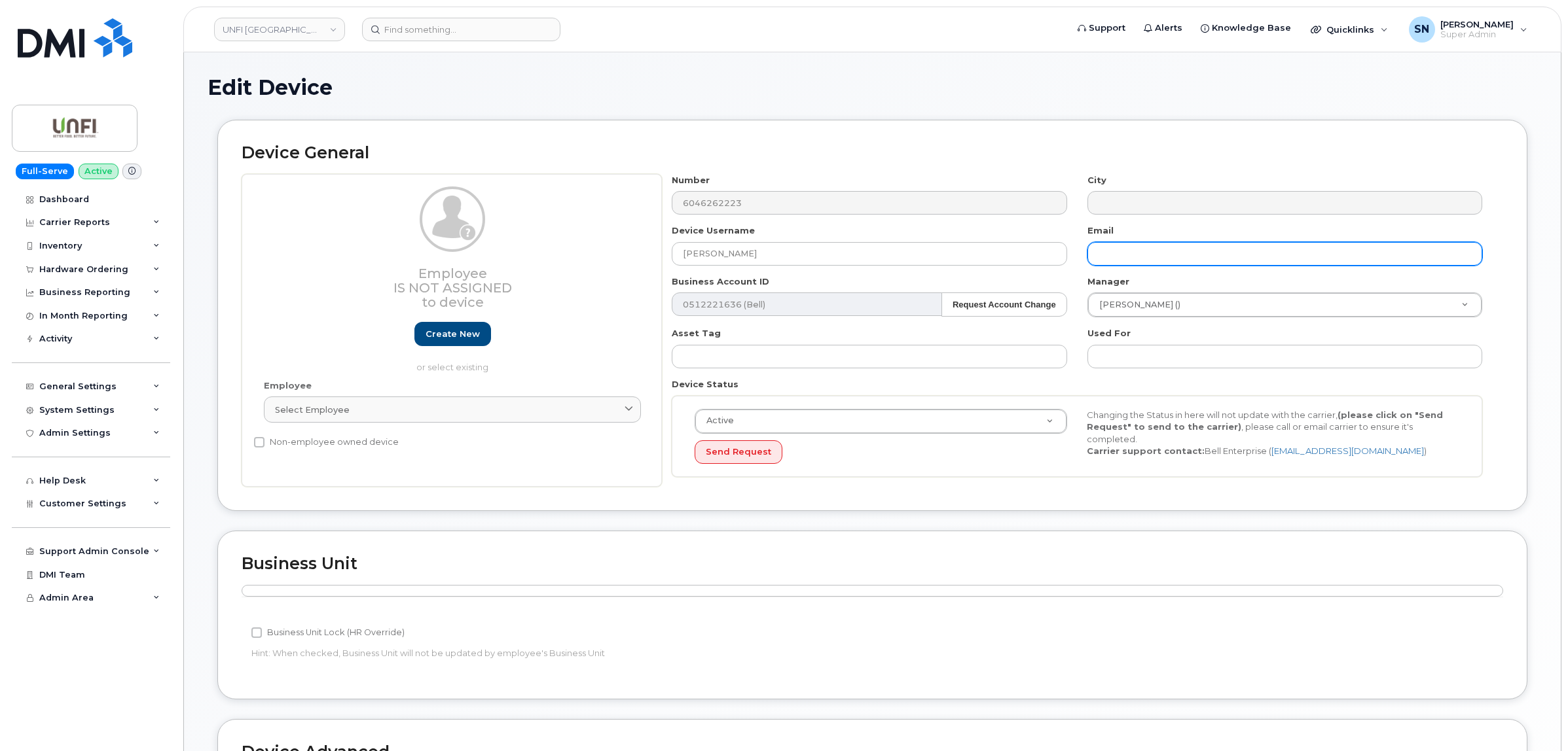
paste input "[PERSON_NAME][EMAIL_ADDRESS][PERSON_NAME][DOMAIN_NAME]"
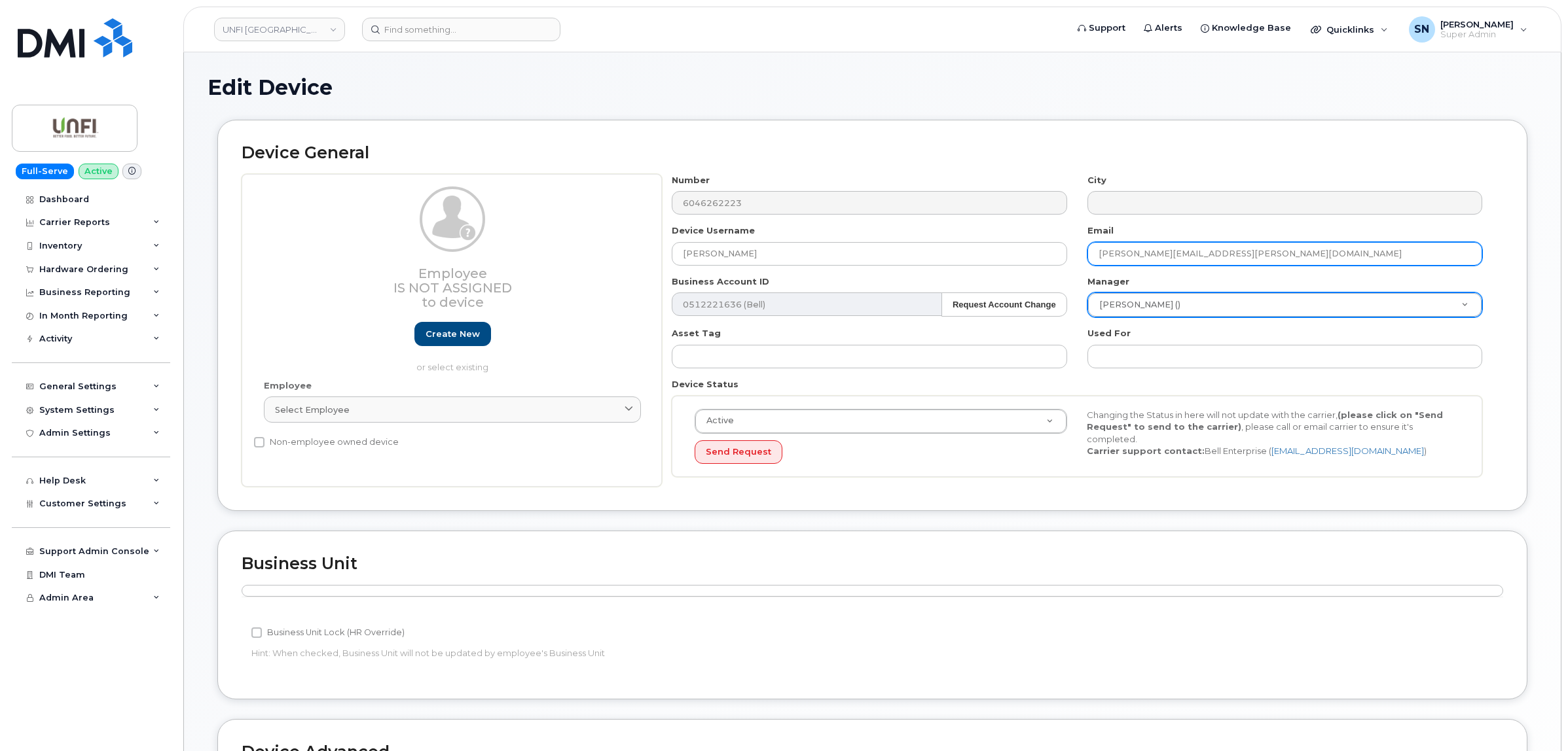
type input "[PERSON_NAME][EMAIL_ADDRESS][PERSON_NAME][DOMAIN_NAME]"
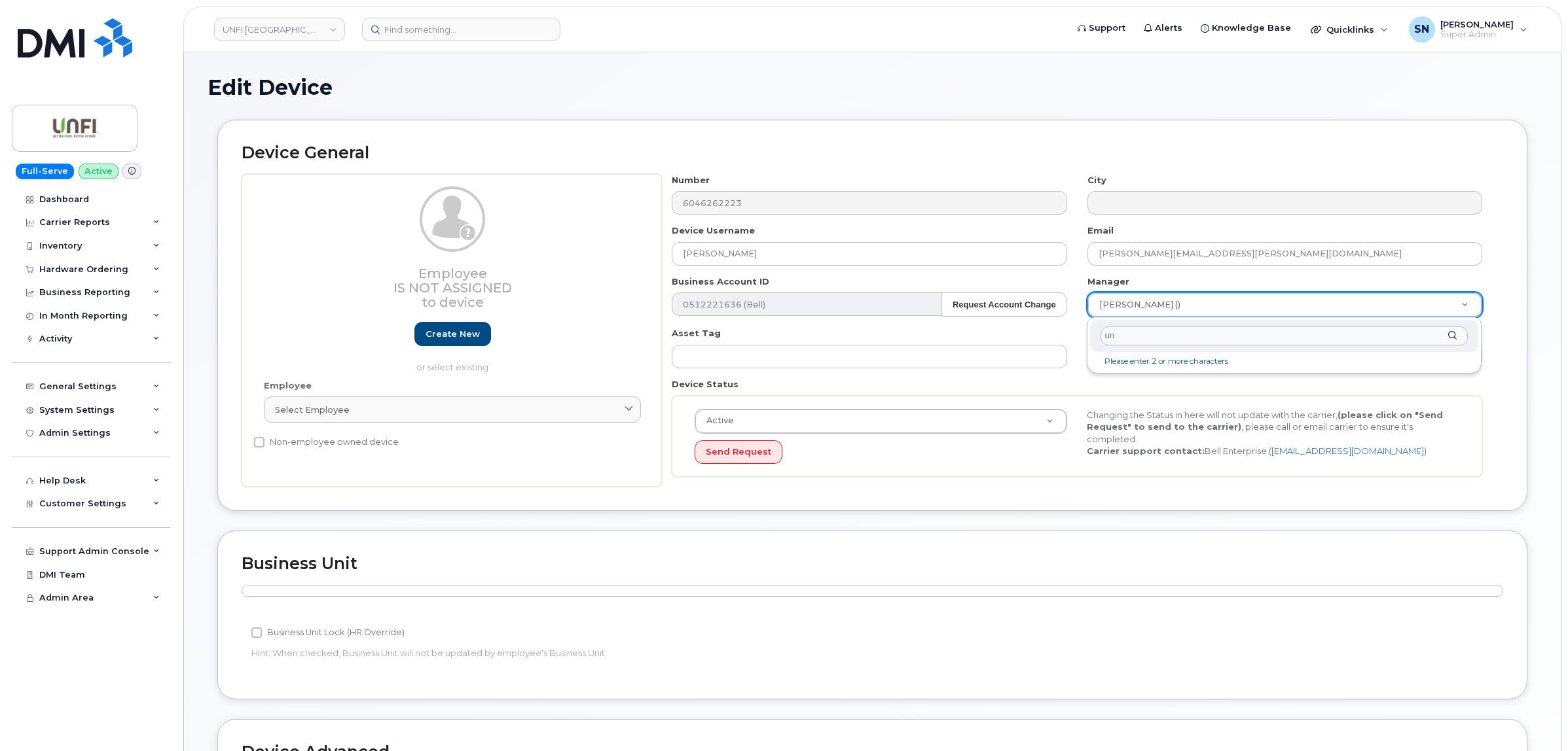
type input "unk"
type input "283792"
click at [1016, 518] on div "Device General Employee Is not assigned to device Create new or select existing…" at bounding box center [873, 325] width 1330 height 411
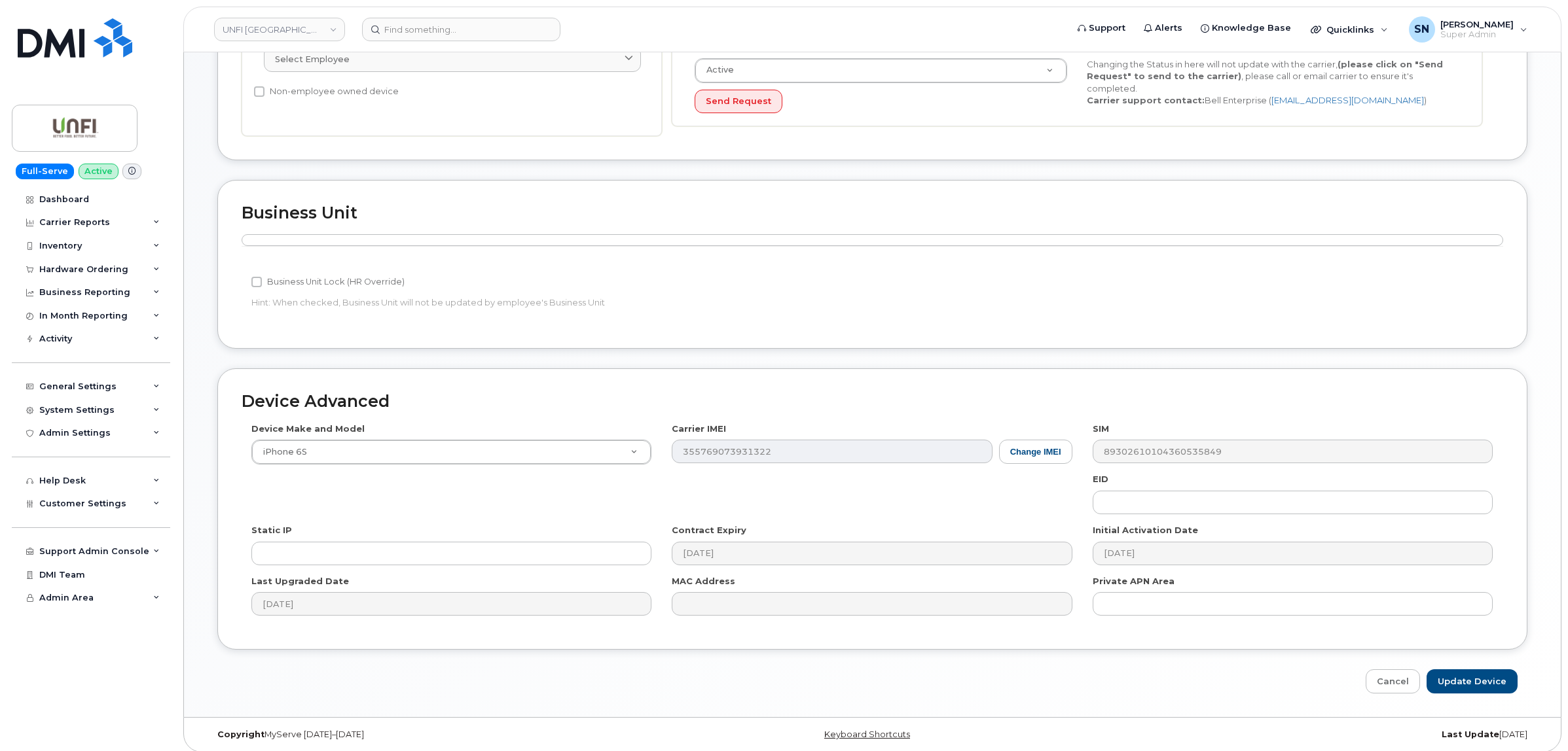
scroll to position [361, 0]
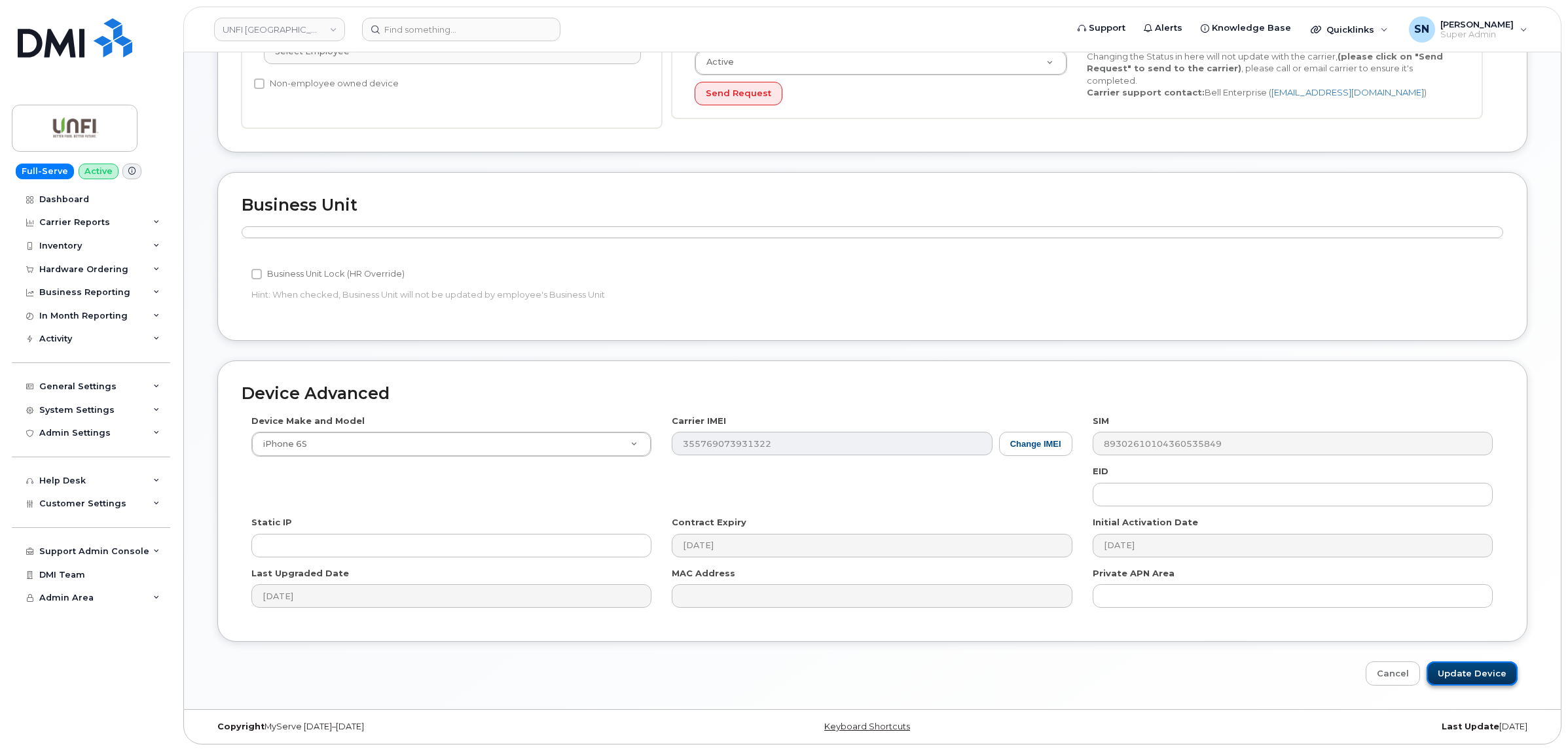
click at [1462, 676] on input "Update Device" at bounding box center [1472, 673] width 91 height 24
type input "Saving..."
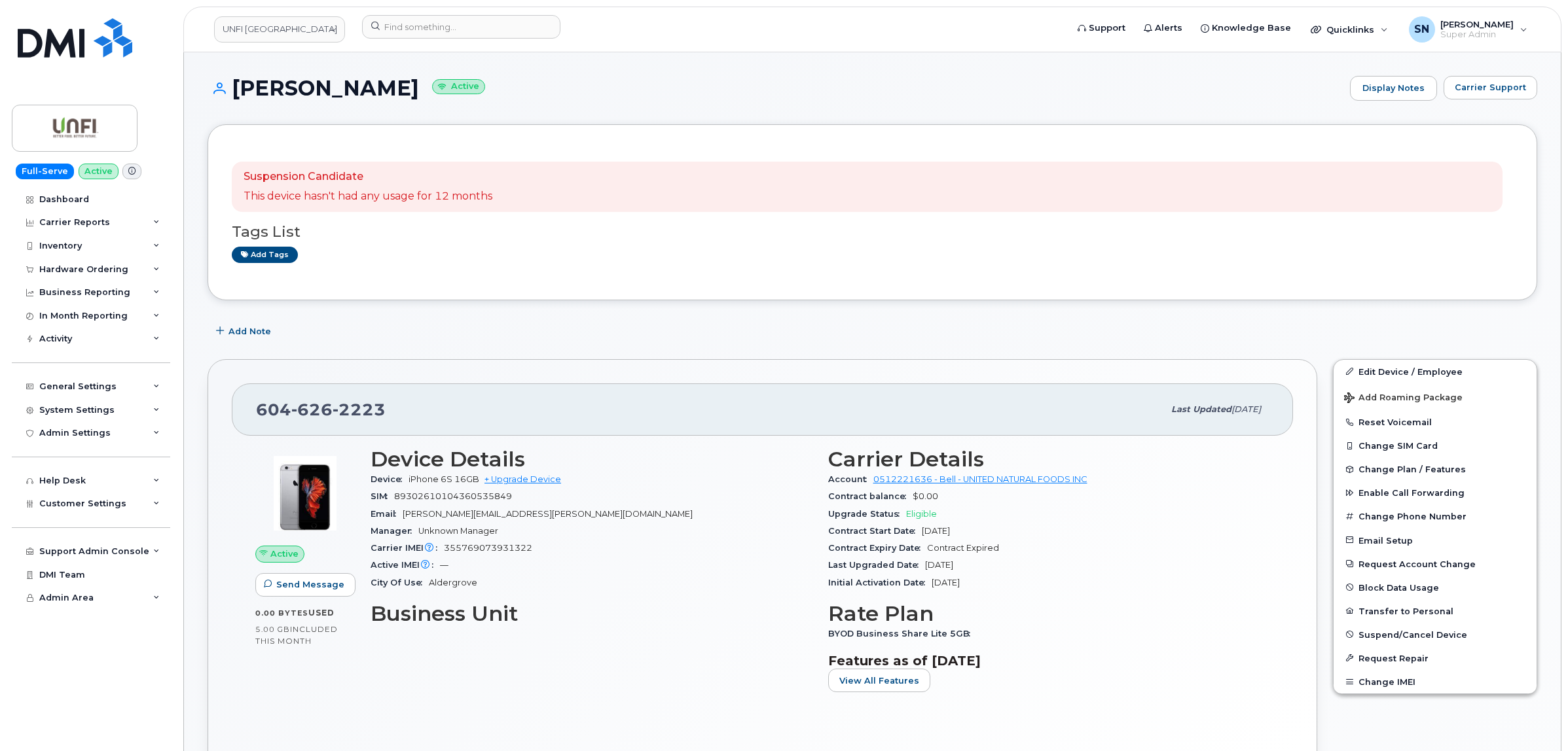
drag, startPoint x: 256, startPoint y: 407, endPoint x: 383, endPoint y: 417, distance: 127.4
click at [383, 417] on span "[PHONE_NUMBER]" at bounding box center [320, 409] width 130 height 19
copy span "[PHONE_NUMBER]"
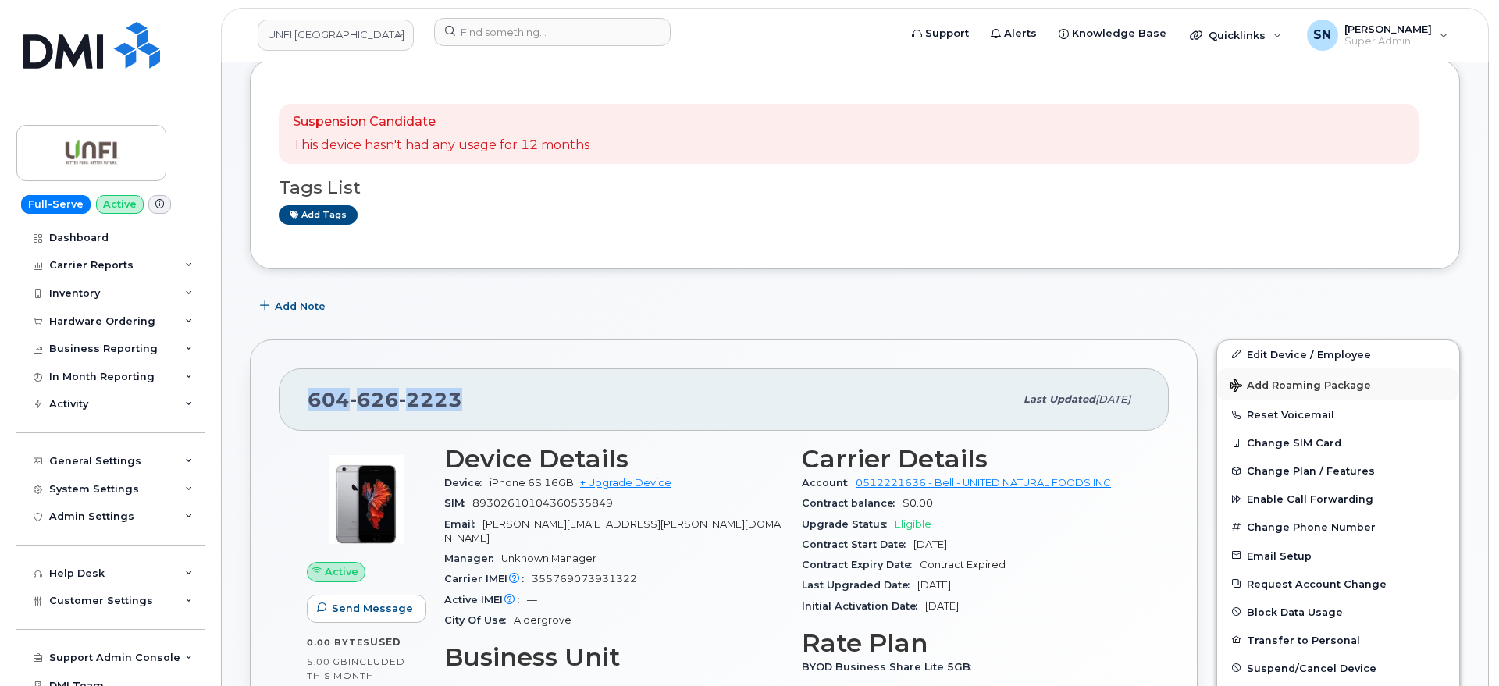
scroll to position [195, 0]
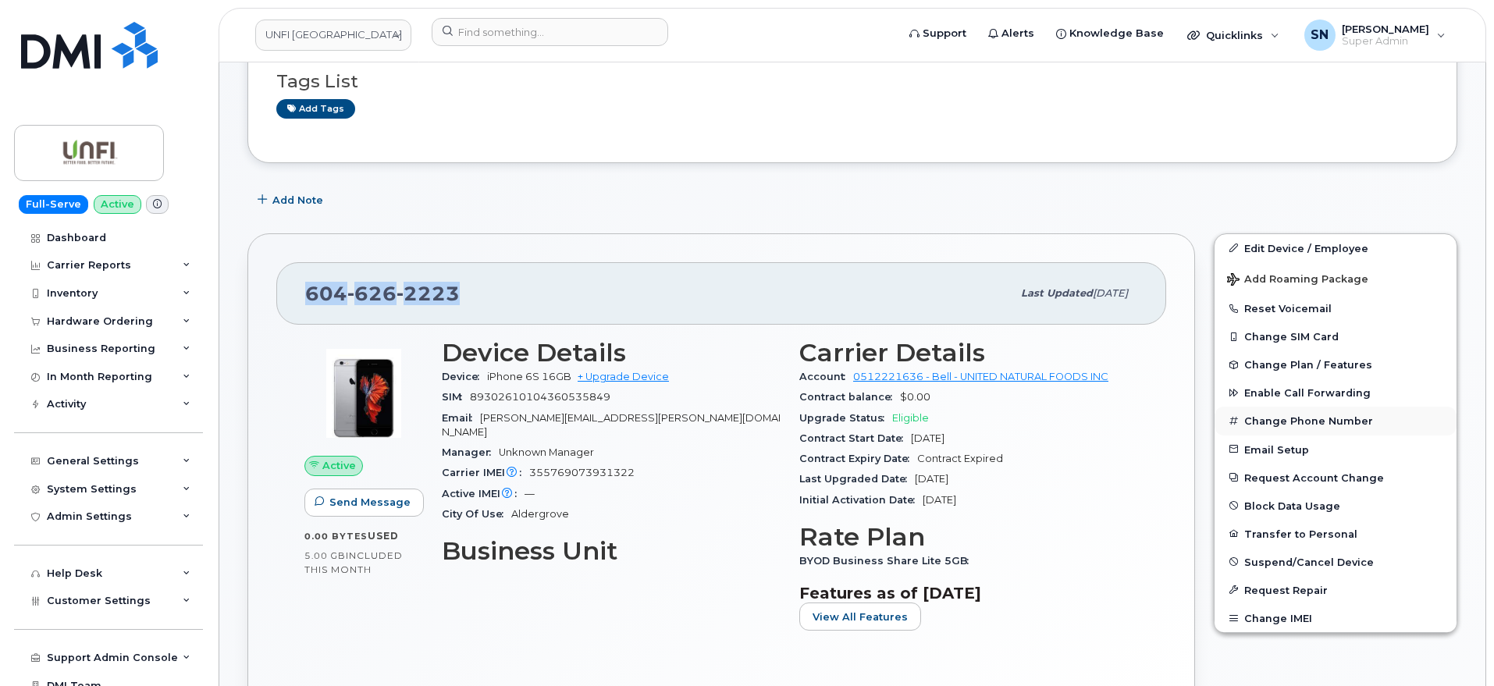
click at [1295, 415] on button "Change Phone Number" at bounding box center [1336, 421] width 242 height 28
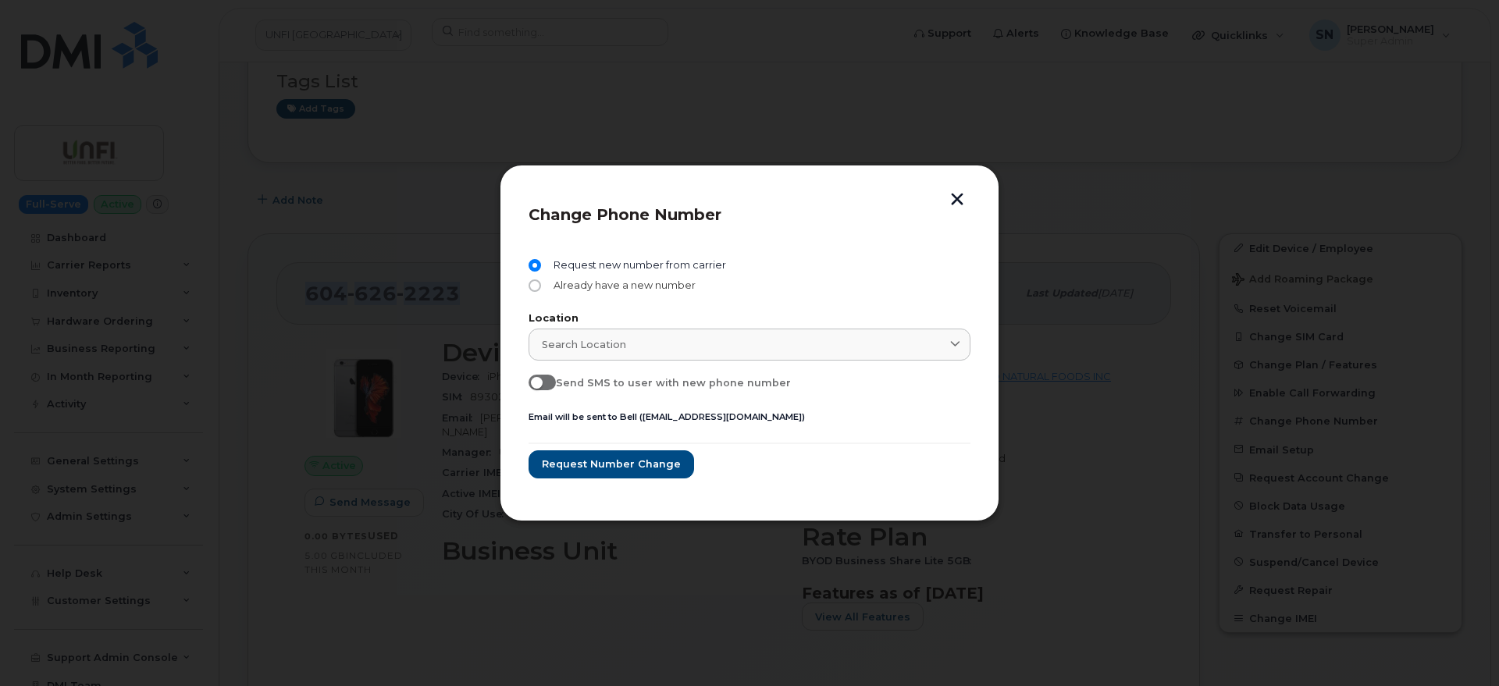
click at [536, 287] on input "Already have a new number" at bounding box center [535, 286] width 12 height 12
radio input "true"
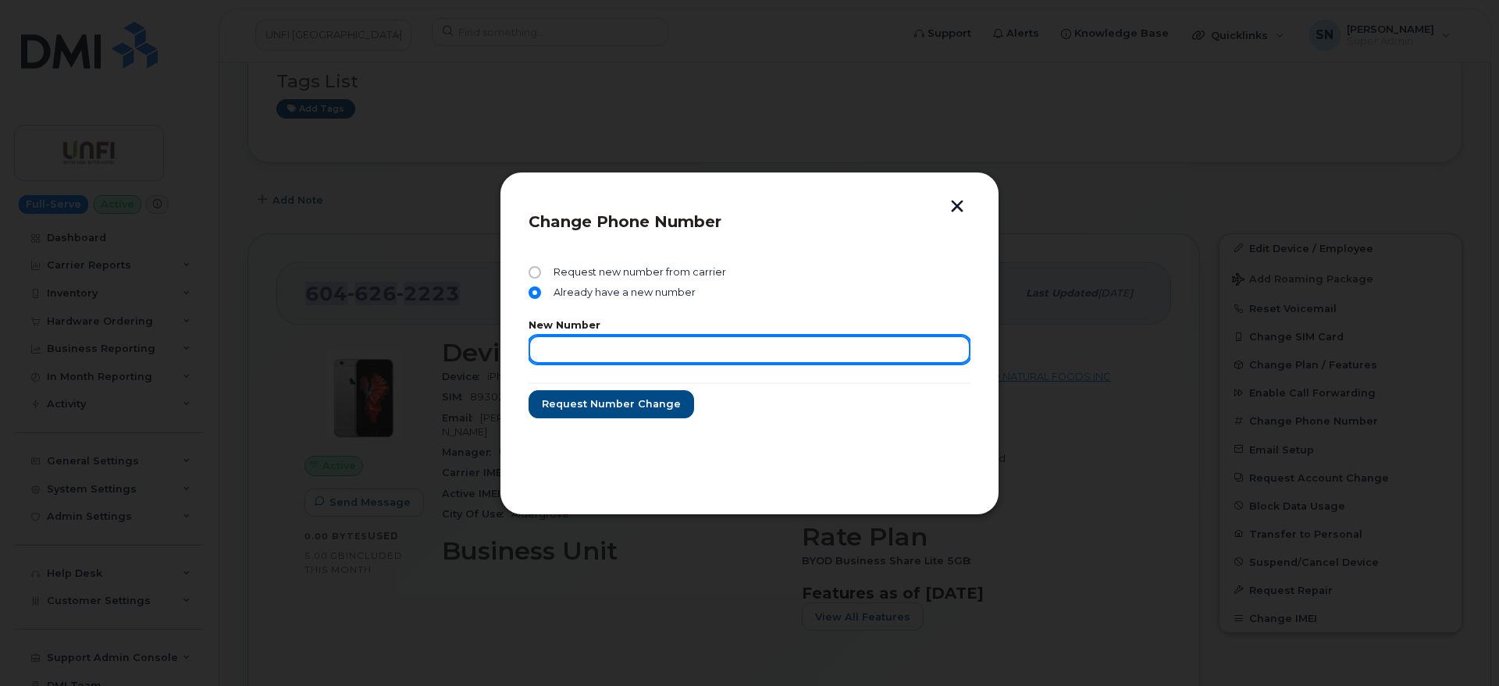
click at [591, 351] on input "text" at bounding box center [750, 350] width 442 height 28
type input "4374416081"
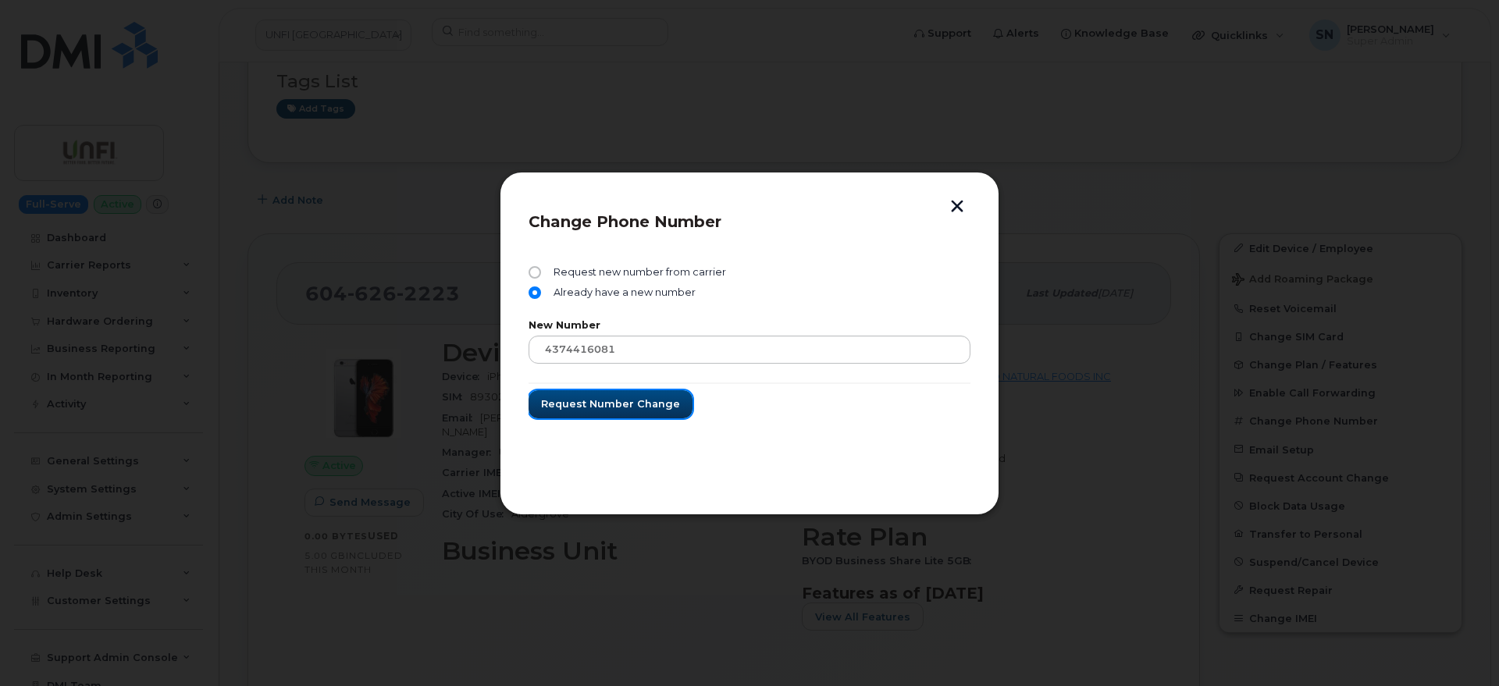
click at [646, 402] on span "Request number change" at bounding box center [610, 404] width 139 height 15
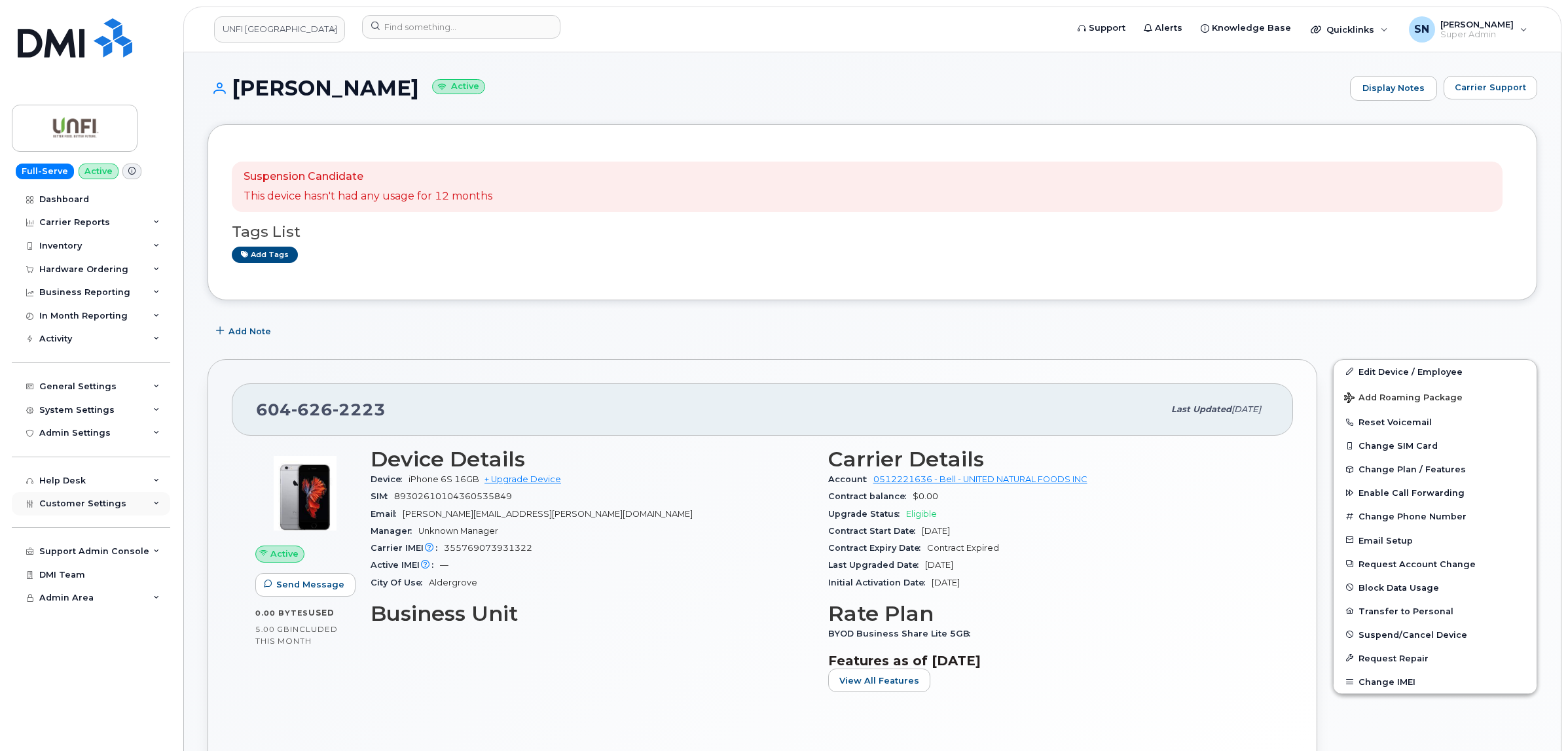
click at [88, 515] on div "Customer Settings" at bounding box center [91, 504] width 158 height 23
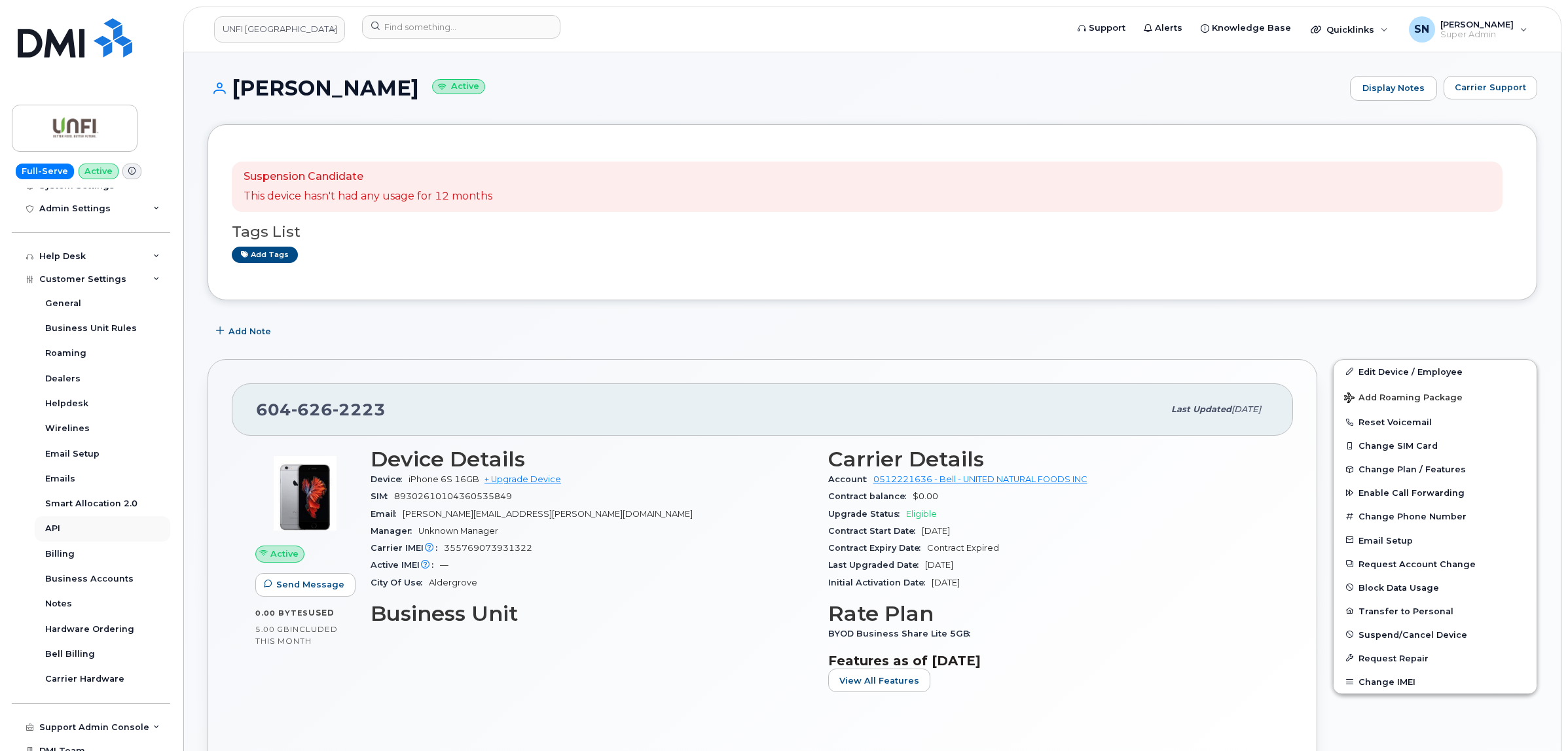
scroll to position [246, 0]
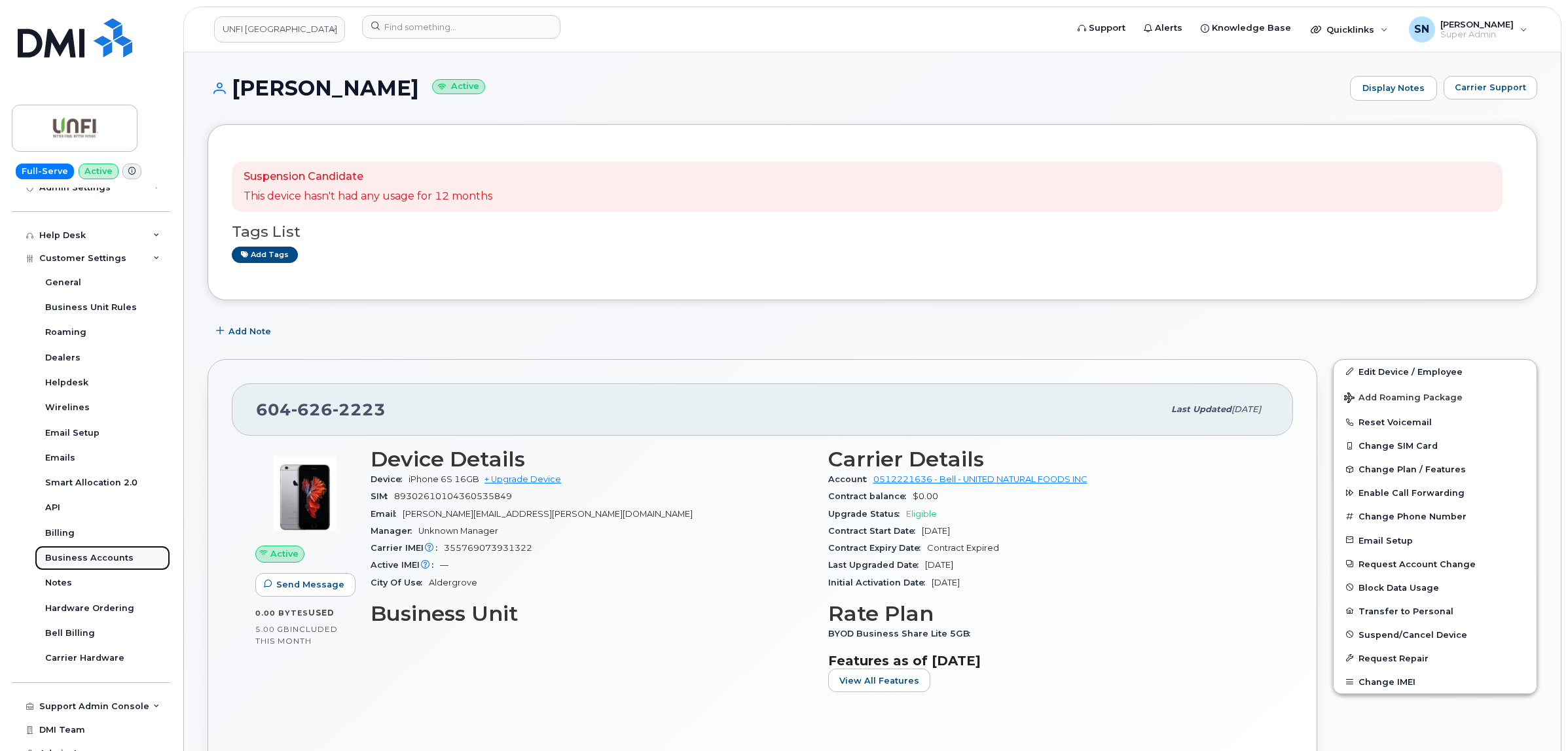
click at [95, 557] on div "Business Accounts" at bounding box center [89, 558] width 88 height 12
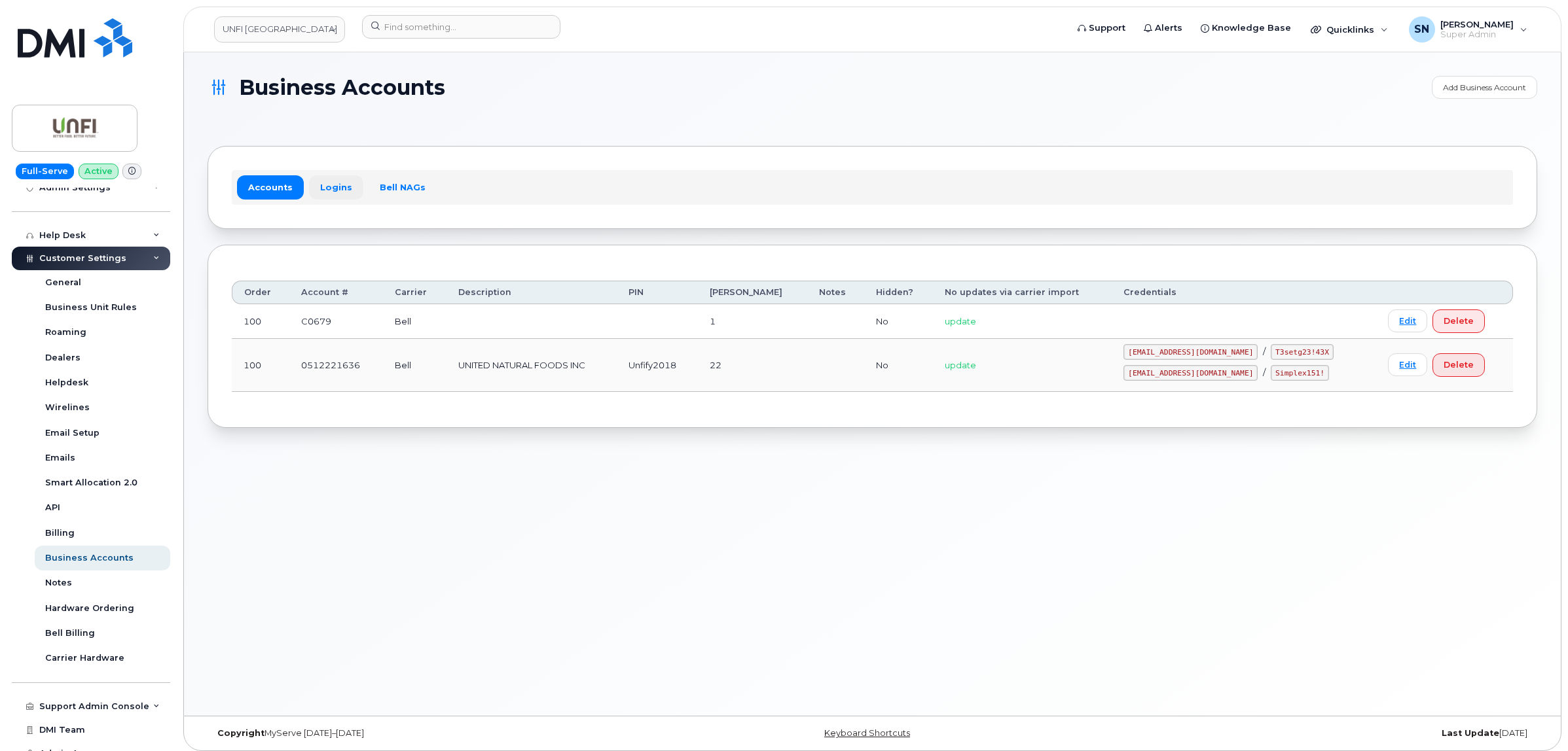
click at [324, 184] on link "Logins" at bounding box center [336, 187] width 55 height 23
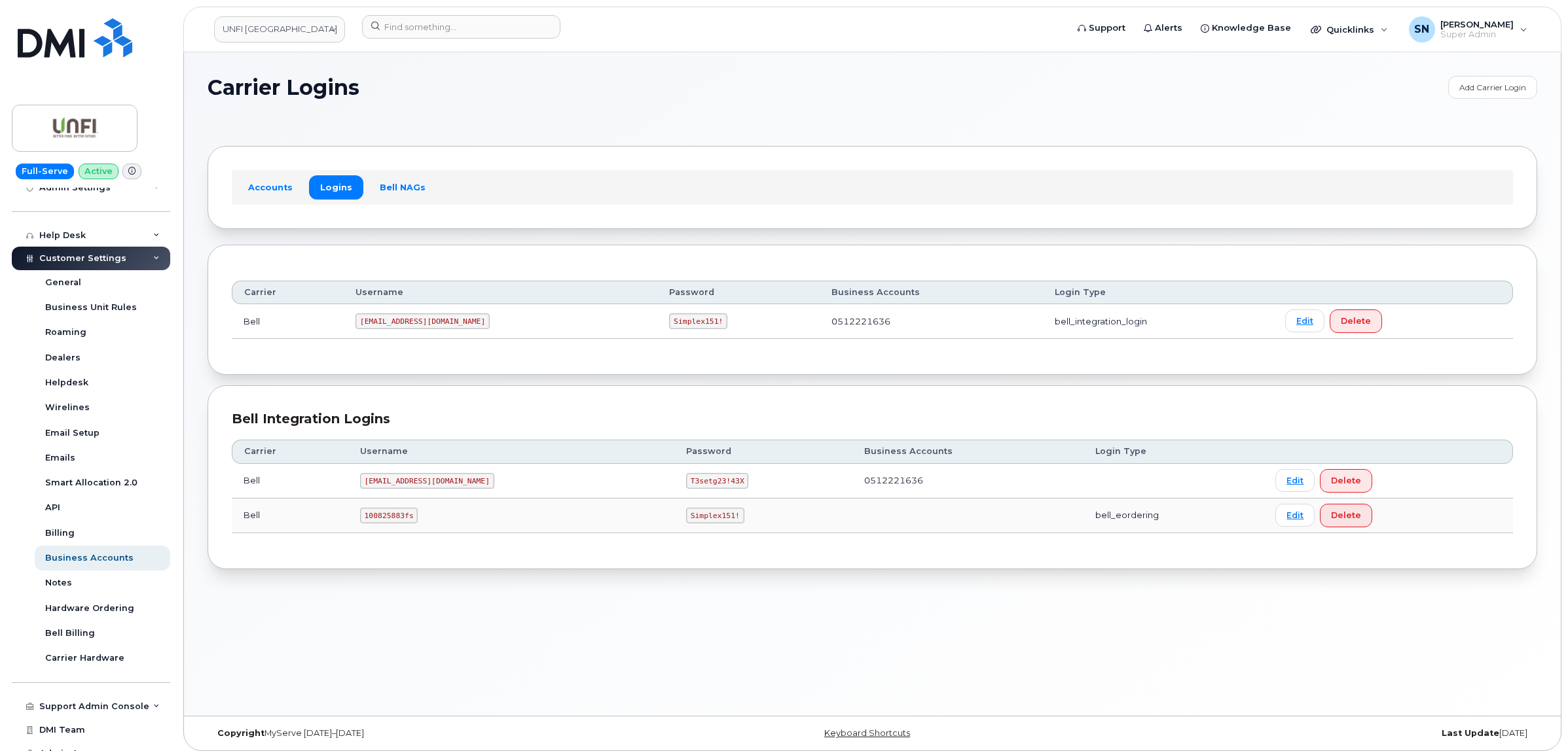
click at [260, 201] on div "Accounts Logins Bell NAGs" at bounding box center [872, 187] width 1281 height 34
click at [259, 191] on link "Accounts" at bounding box center [271, 187] width 67 height 23
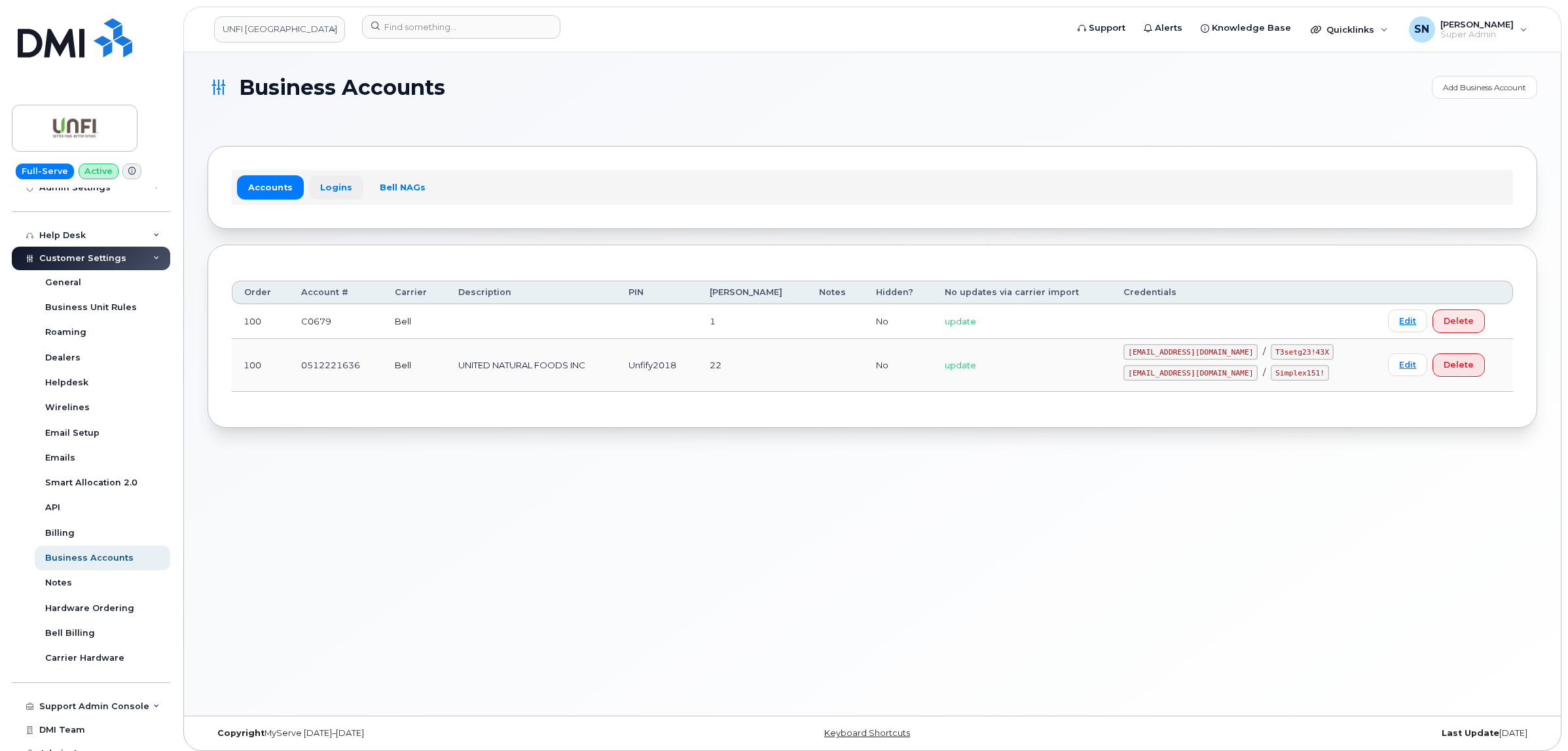
click at [321, 190] on link "Logins" at bounding box center [336, 187] width 55 height 23
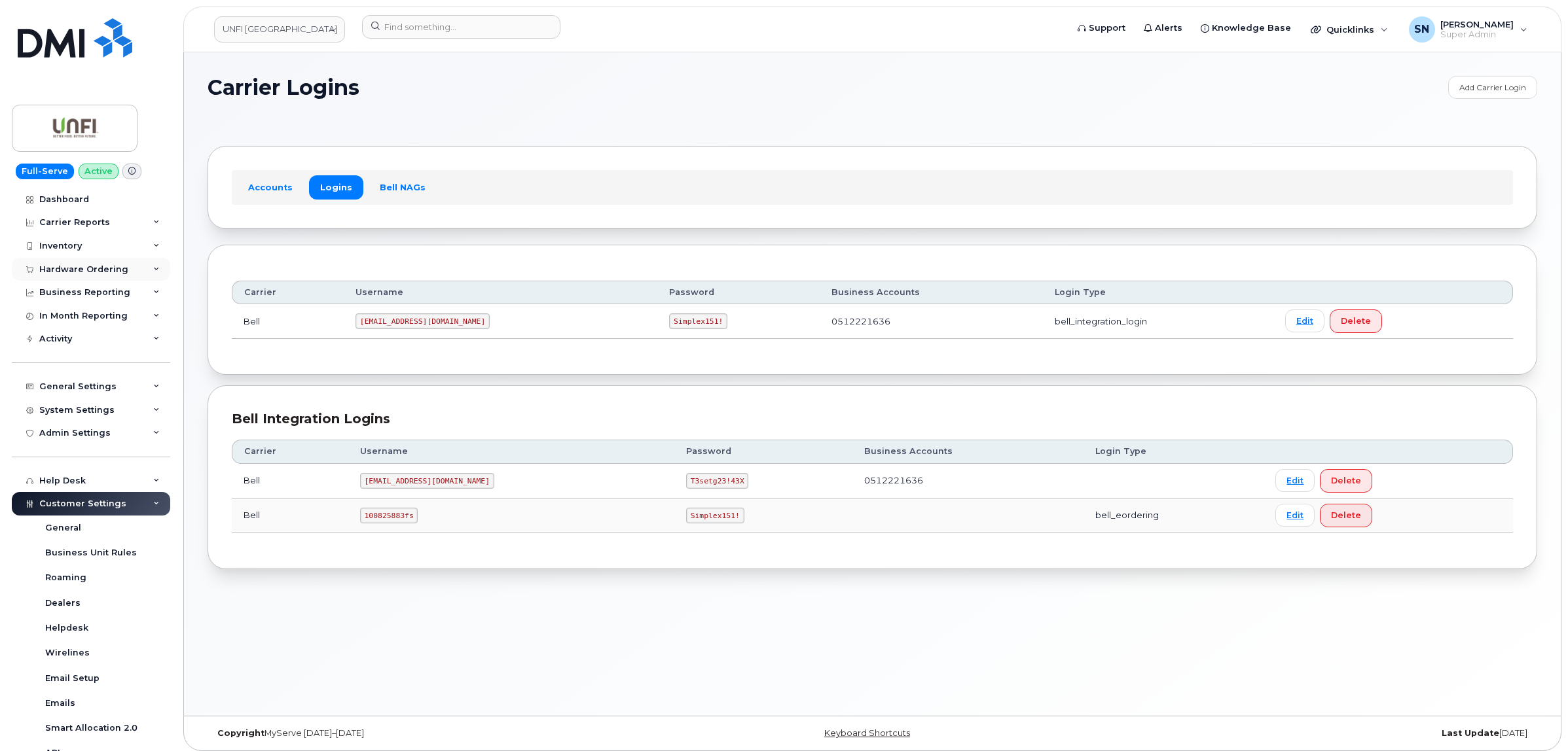
click at [95, 275] on div "Hardware Ordering" at bounding box center [84, 269] width 89 height 10
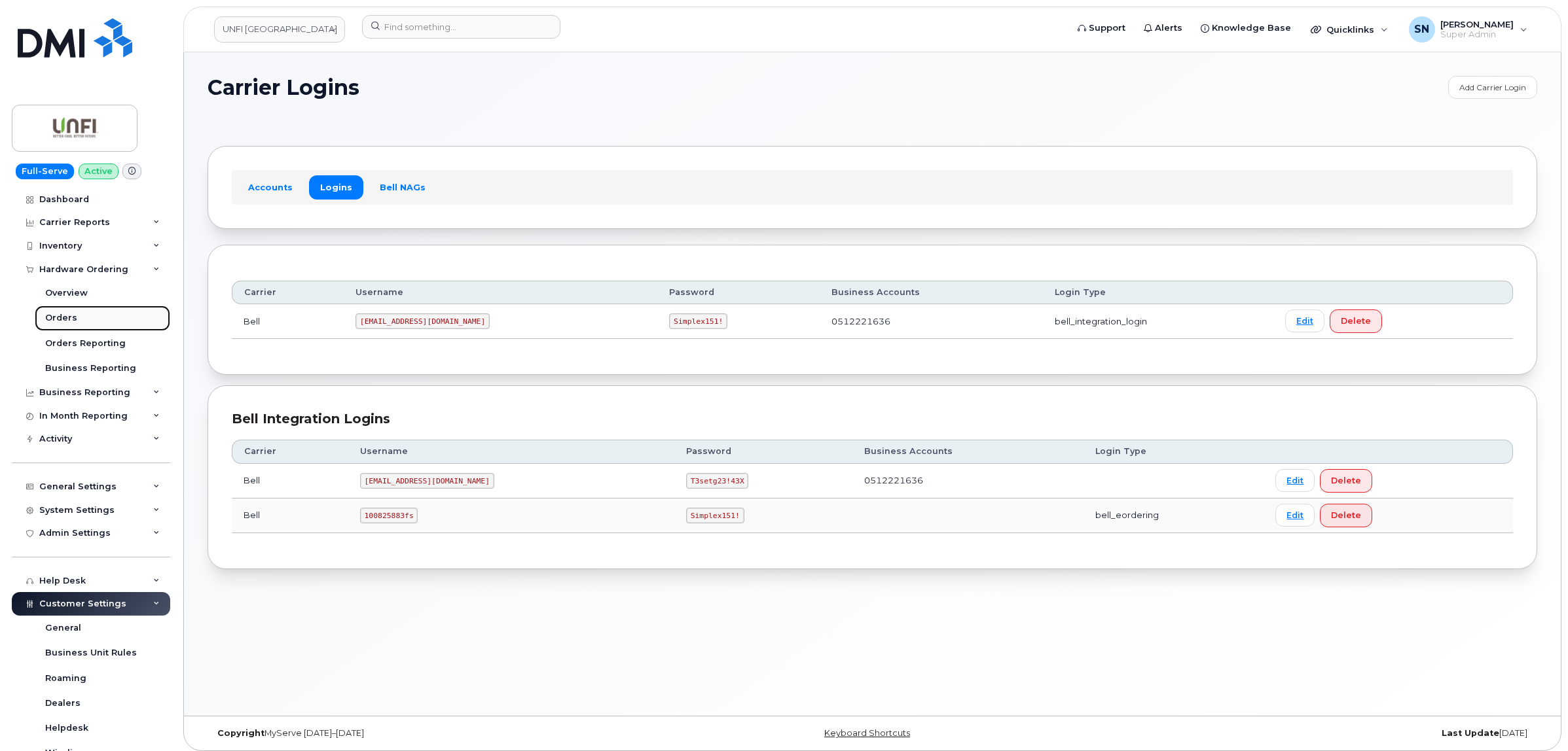
click at [80, 314] on link "Orders" at bounding box center [102, 319] width 136 height 25
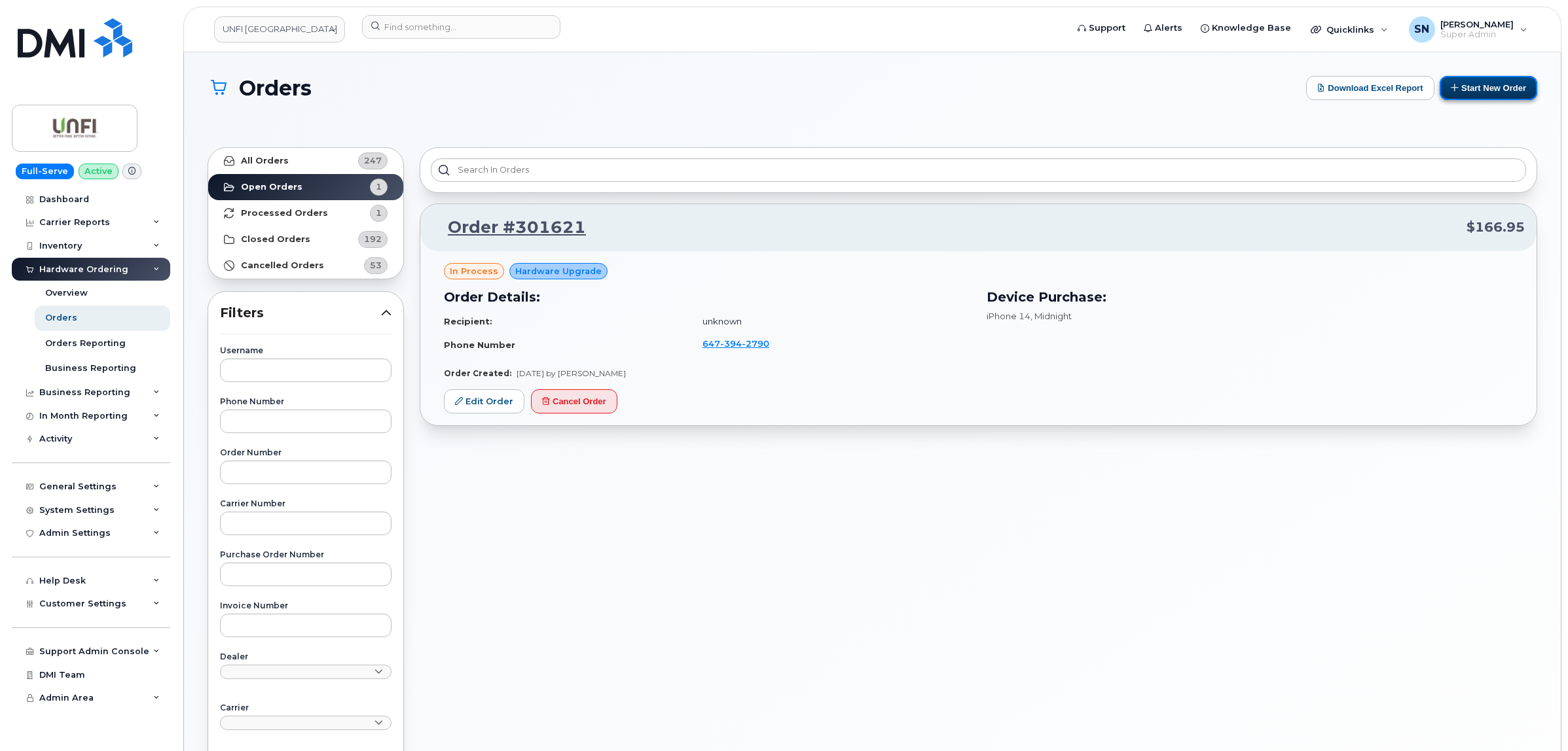
click at [1465, 83] on button "Start New Order" at bounding box center [1488, 88] width 97 height 24
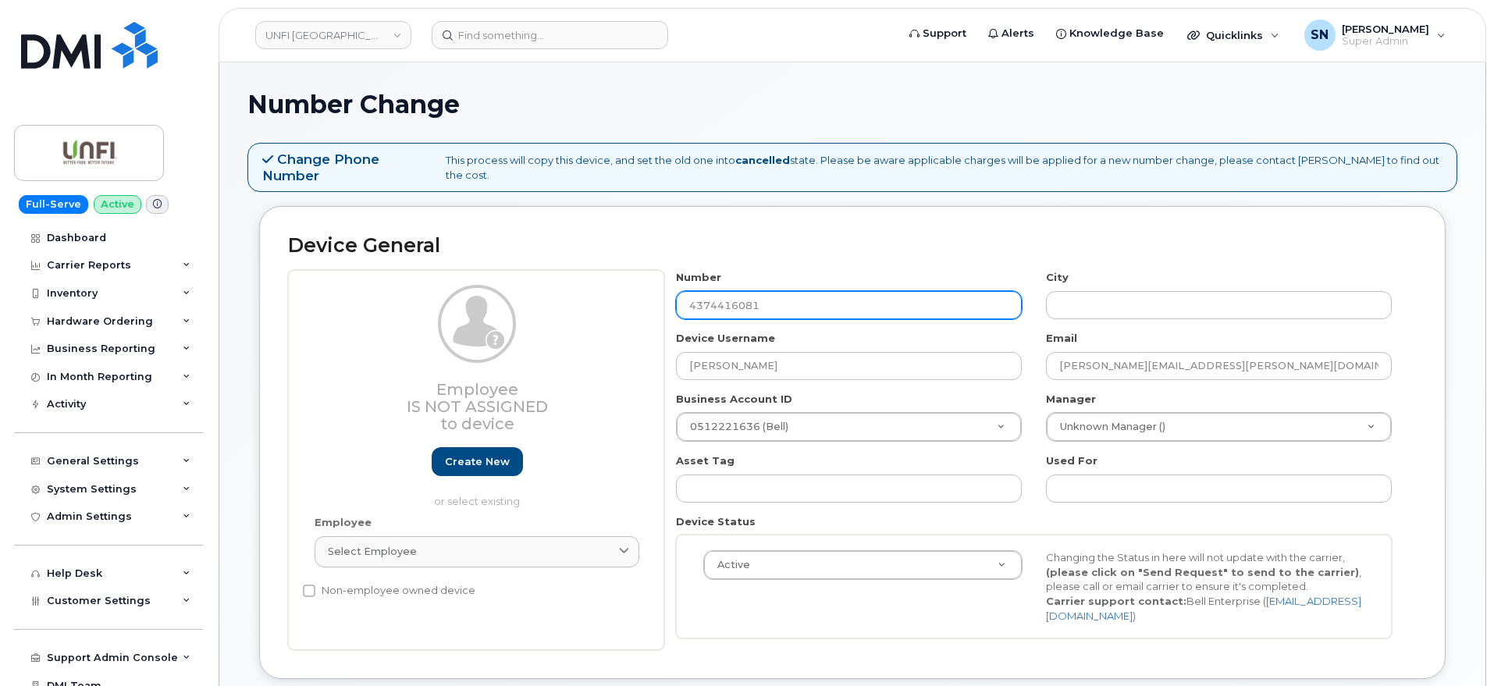
click at [784, 291] on input "4374416081" at bounding box center [849, 305] width 346 height 28
type input "Toronto"
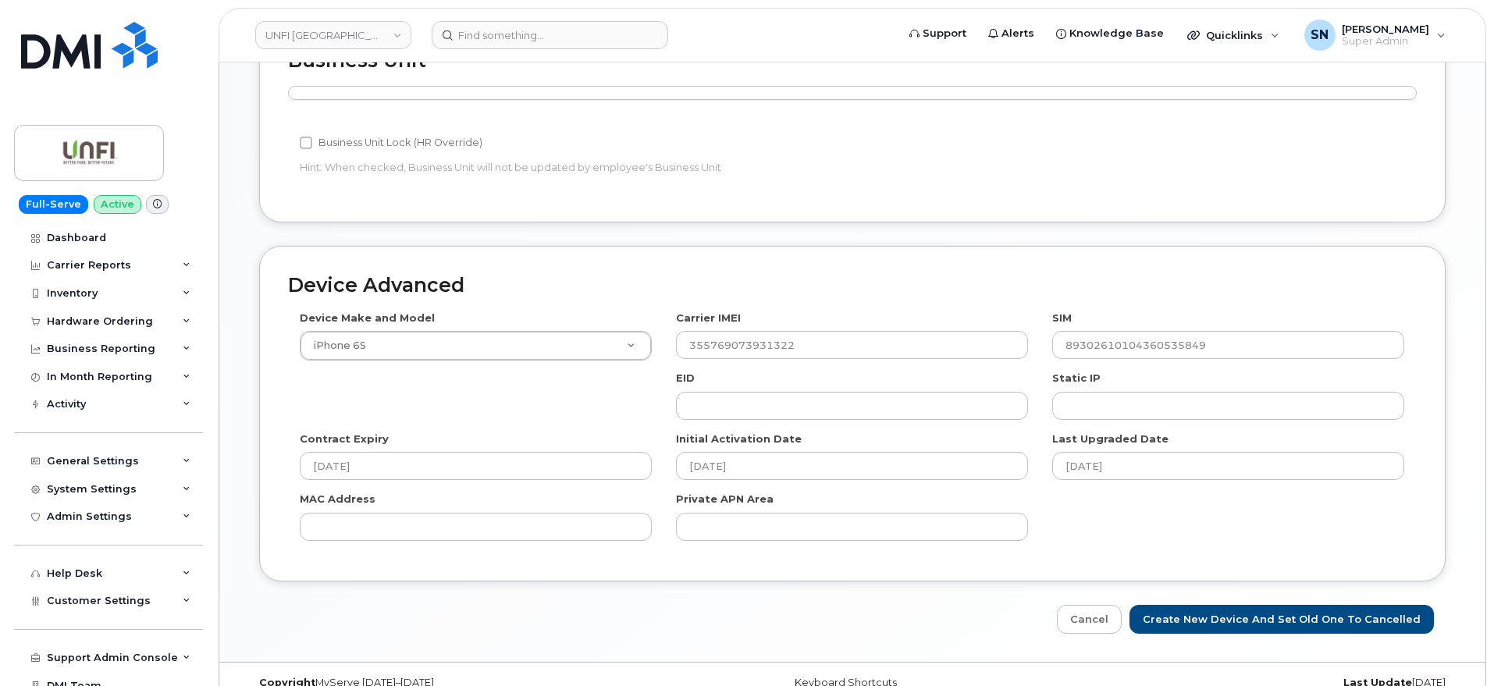
scroll to position [691, 0]
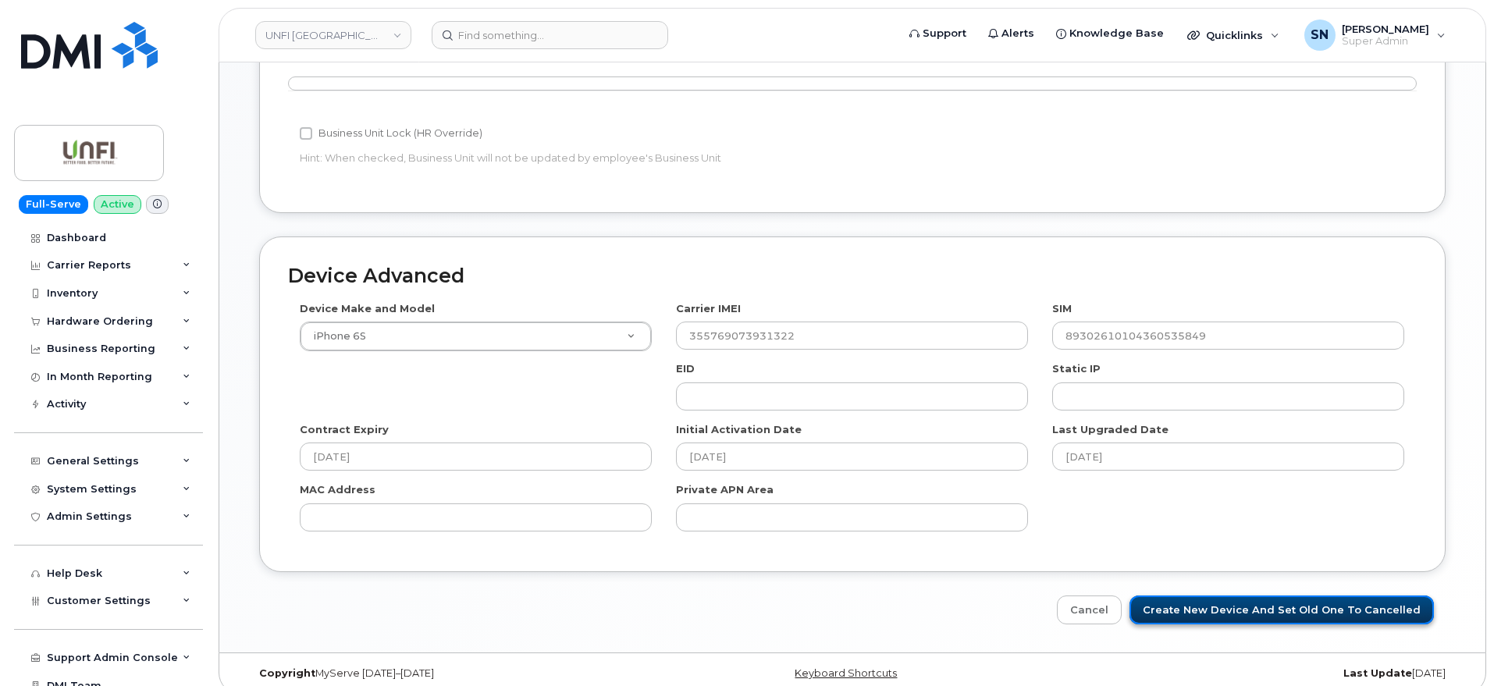
click at [1341, 596] on input "Create New Device and set old one to Cancelled" at bounding box center [1282, 610] width 305 height 29
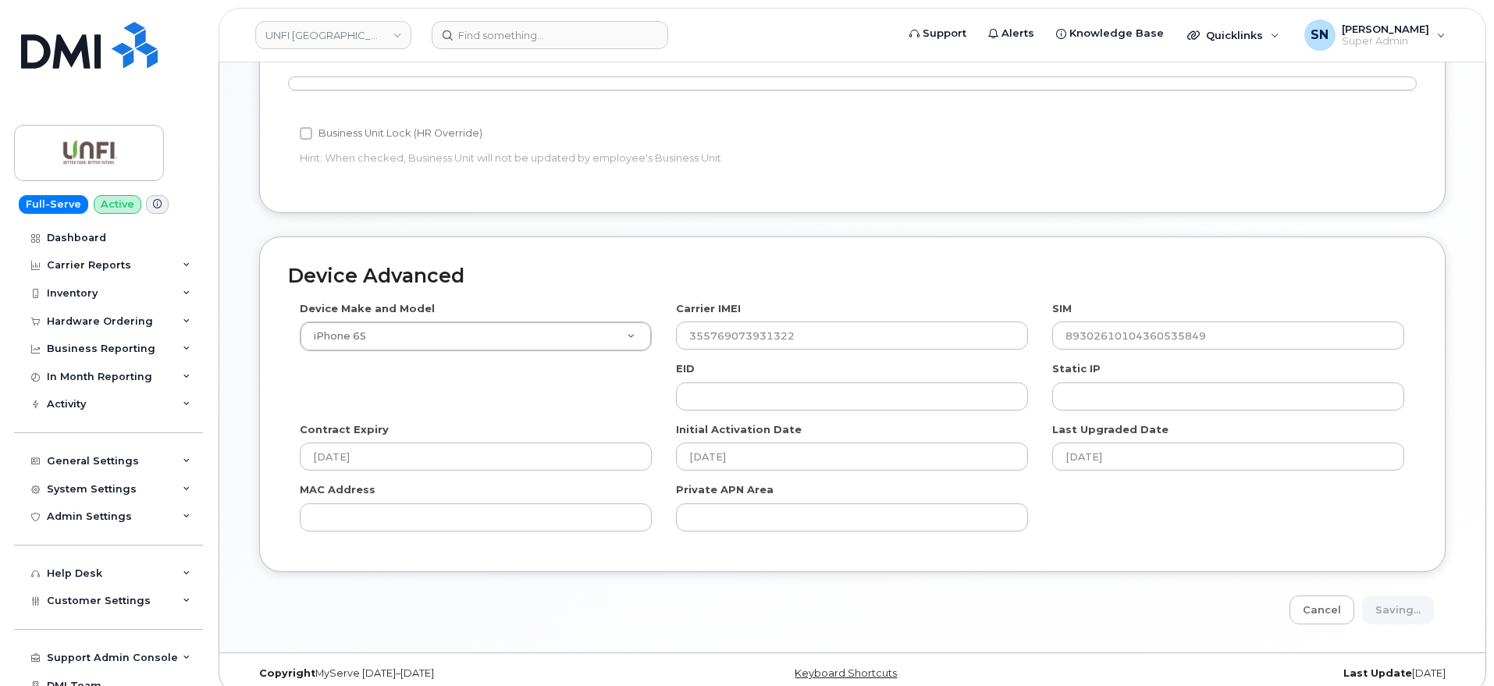
type input "Saving..."
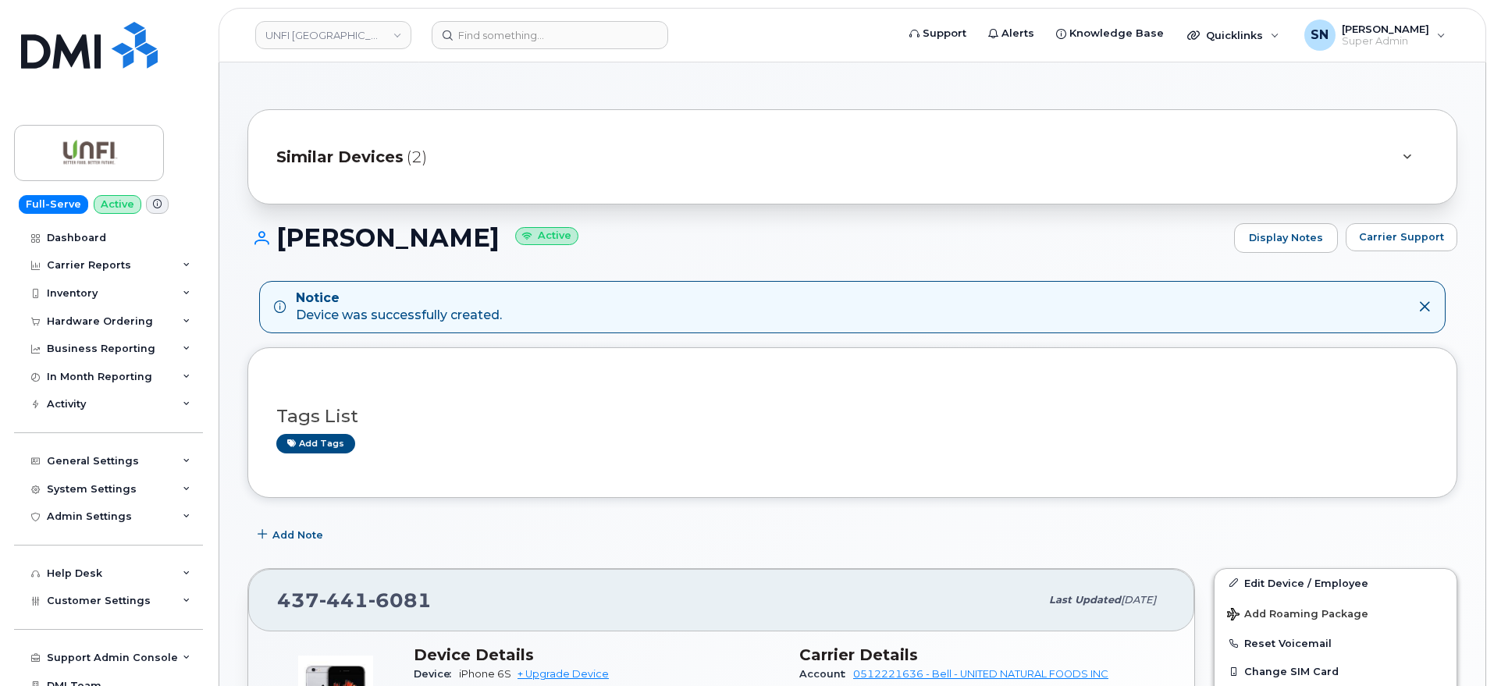
click at [744, 249] on h1 "[PERSON_NAME] Active" at bounding box center [737, 237] width 979 height 27
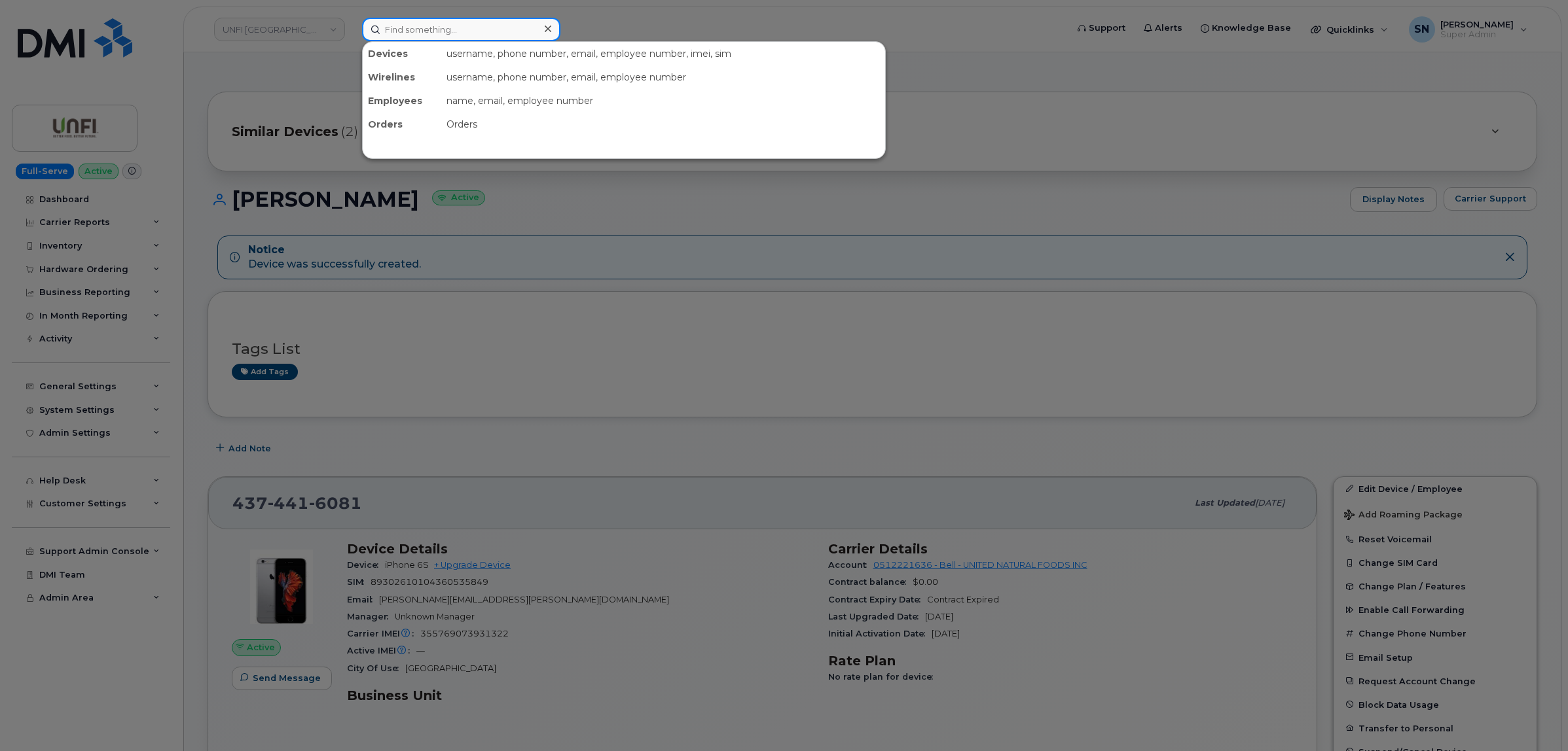
click at [485, 33] on input at bounding box center [461, 29] width 199 height 23
paste input "8196491580"
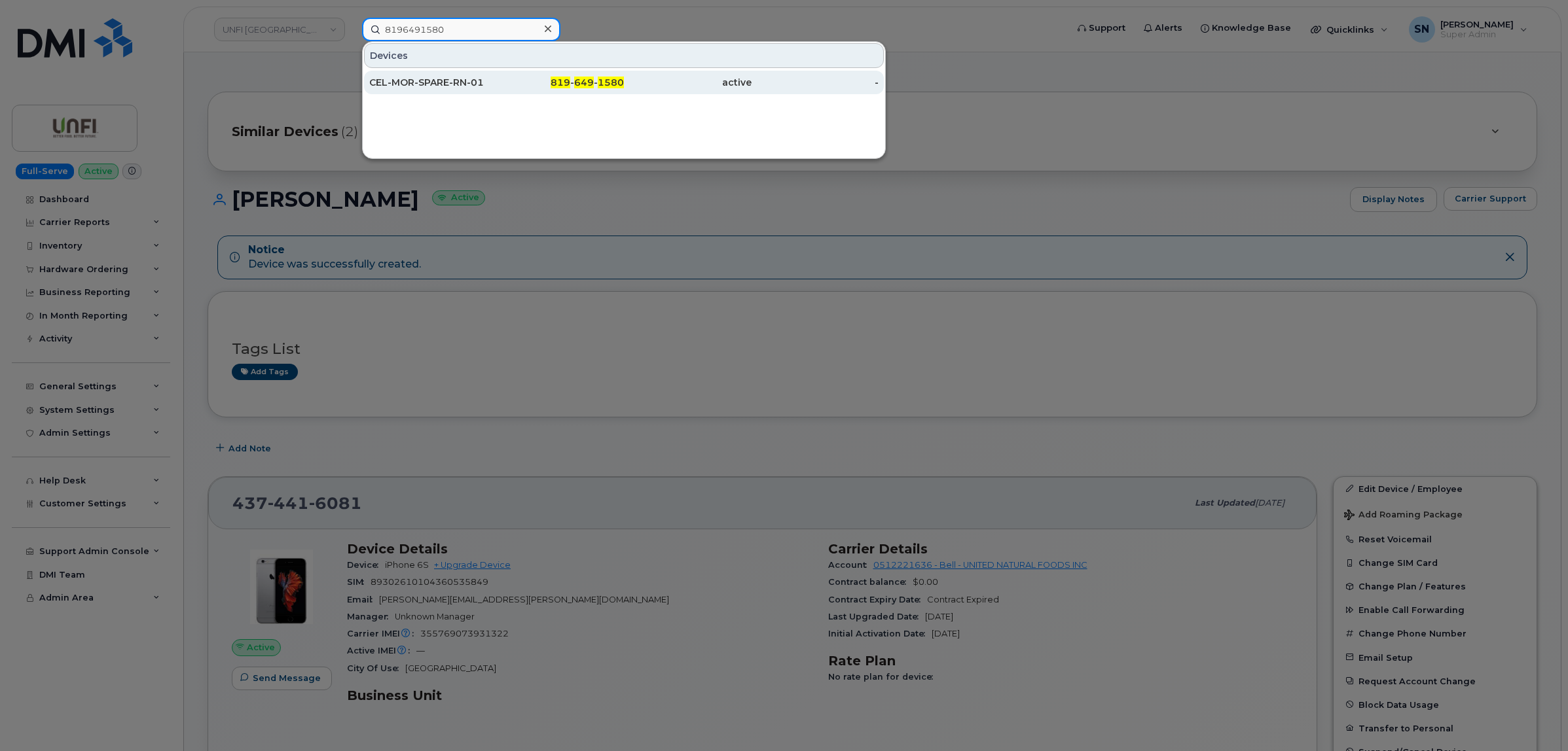
type input "8196491580"
click at [439, 82] on div "CEL-MOR-SPARE-RN-01" at bounding box center [433, 83] width 127 height 13
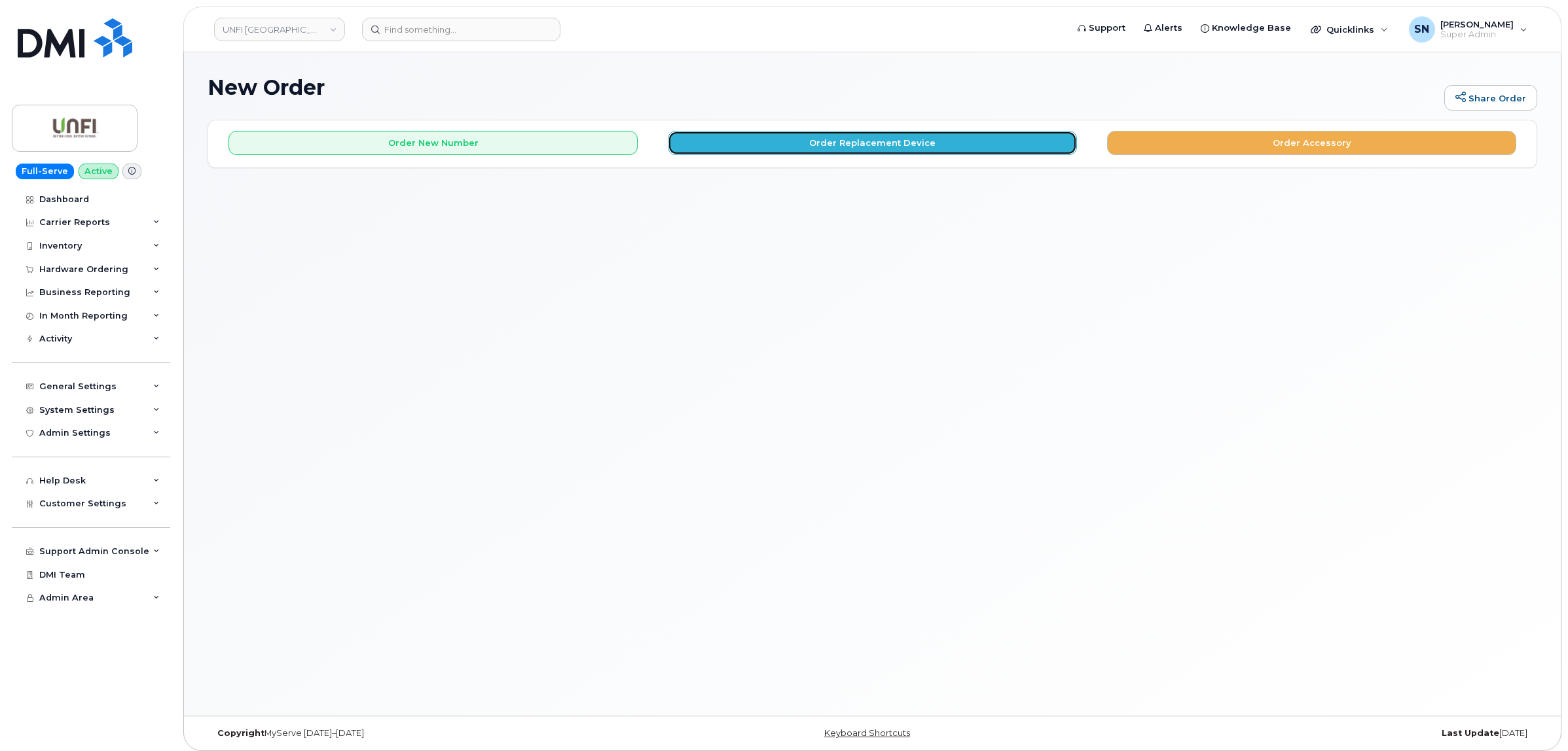
click at [722, 151] on button "Order Replacement Device" at bounding box center [872, 142] width 409 height 24
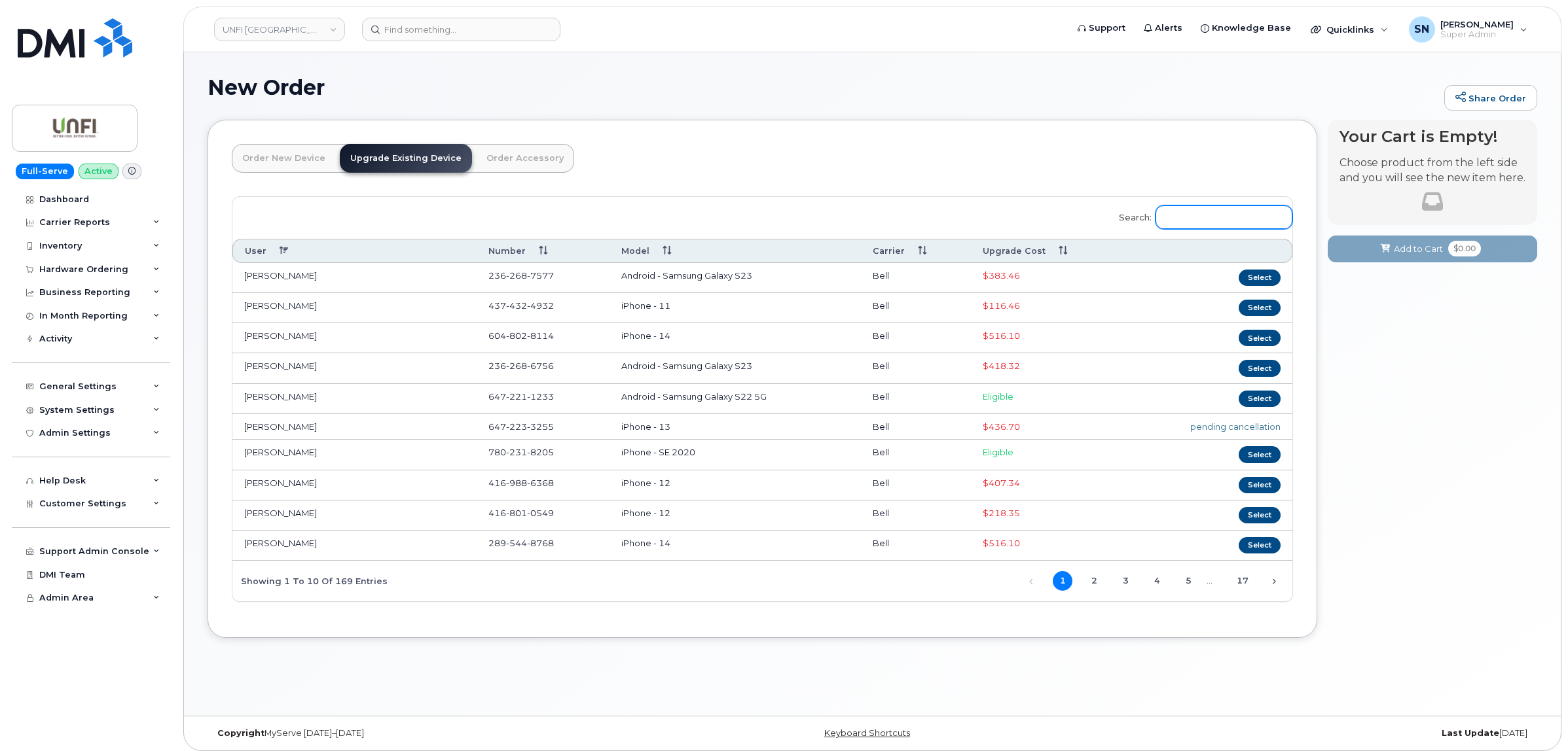
click at [1202, 220] on input "Search:" at bounding box center [1223, 217] width 137 height 23
paste input "437.441.6081"
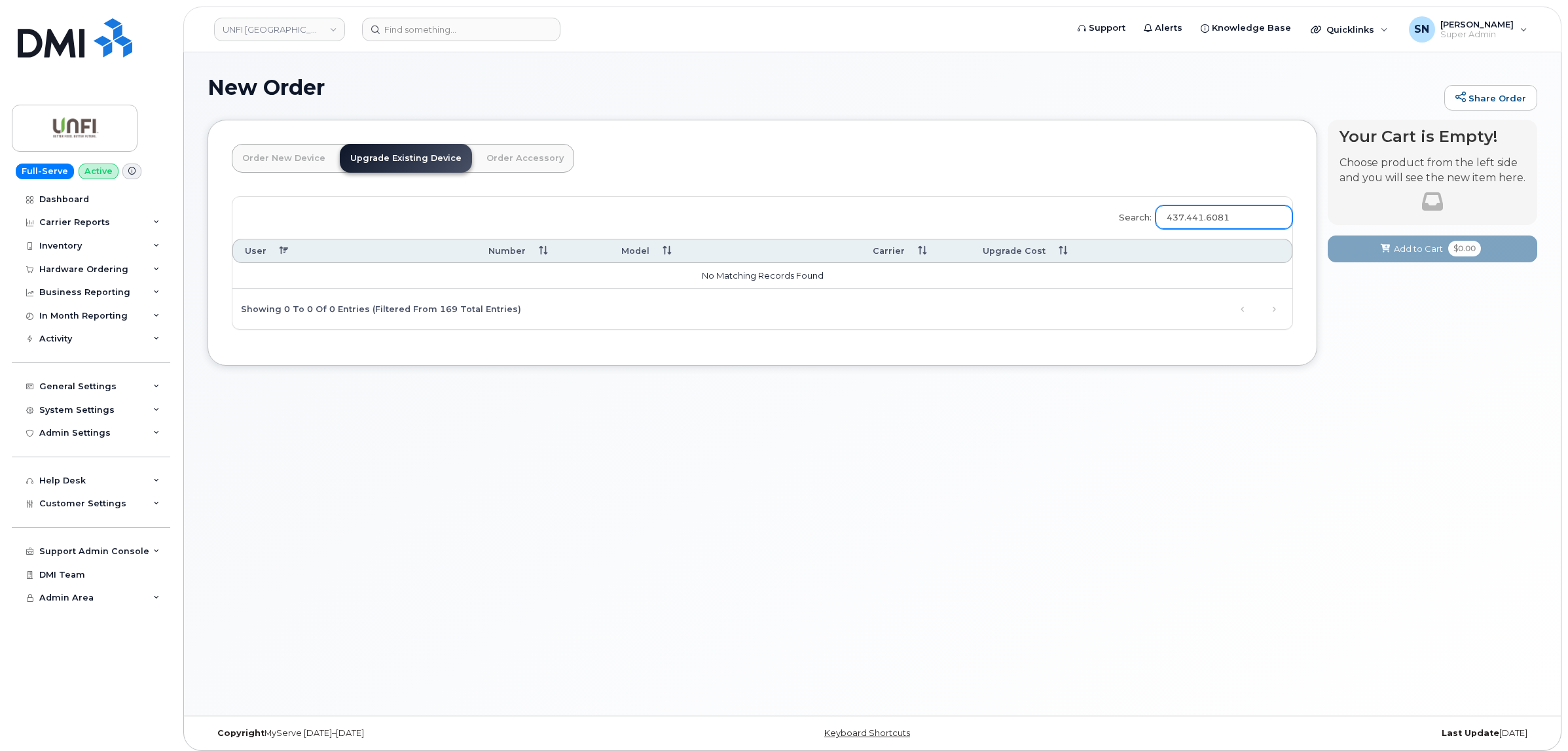
drag, startPoint x: 1248, startPoint y: 217, endPoint x: 1093, endPoint y: 207, distance: 155.3
click at [1093, 207] on div "Search: 437.441.6081 User Number Model Carrier Upgrade Cost No matching records…" at bounding box center [762, 263] width 1060 height 132
type input "4374416081"
click at [1271, 277] on button "Select" at bounding box center [1259, 278] width 42 height 17
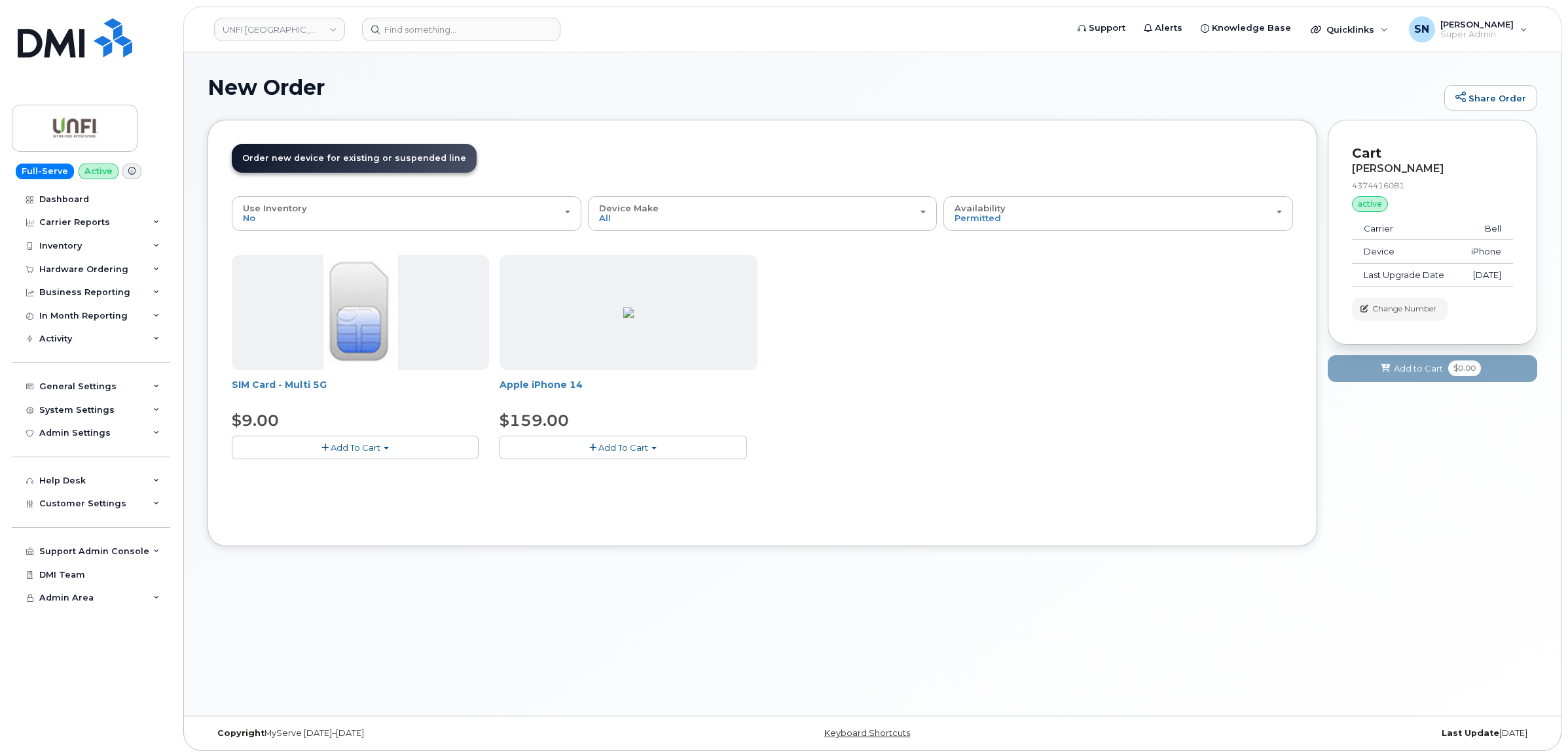
click at [650, 457] on button "Add To Cart" at bounding box center [623, 447] width 247 height 23
click at [641, 492] on link "$159.00 - 3-year upgrade (128GB model)" at bounding box center [605, 488] width 205 height 17
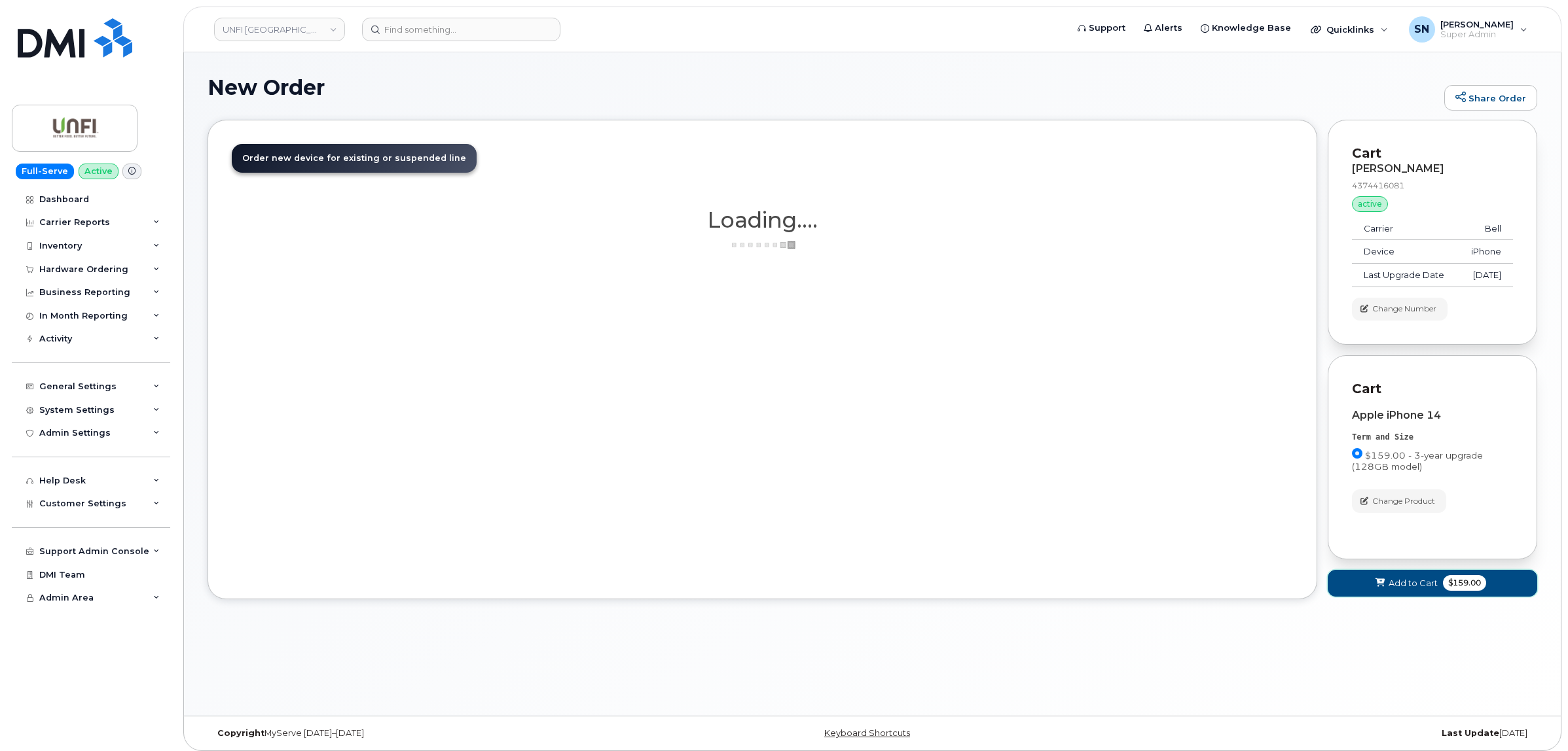
click at [1379, 589] on span at bounding box center [1380, 583] width 13 height 13
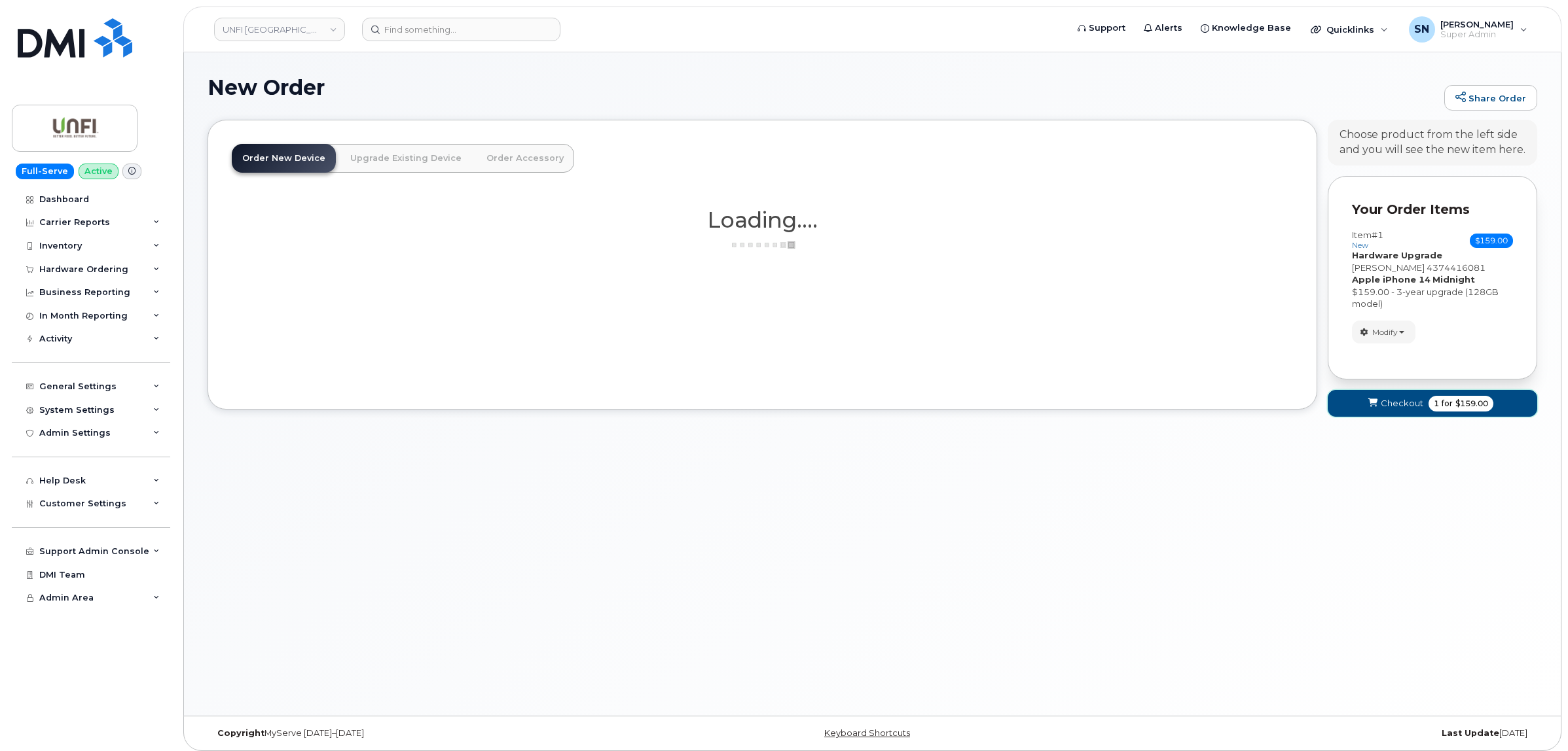
click at [1386, 409] on span "Checkout" at bounding box center [1402, 403] width 43 height 13
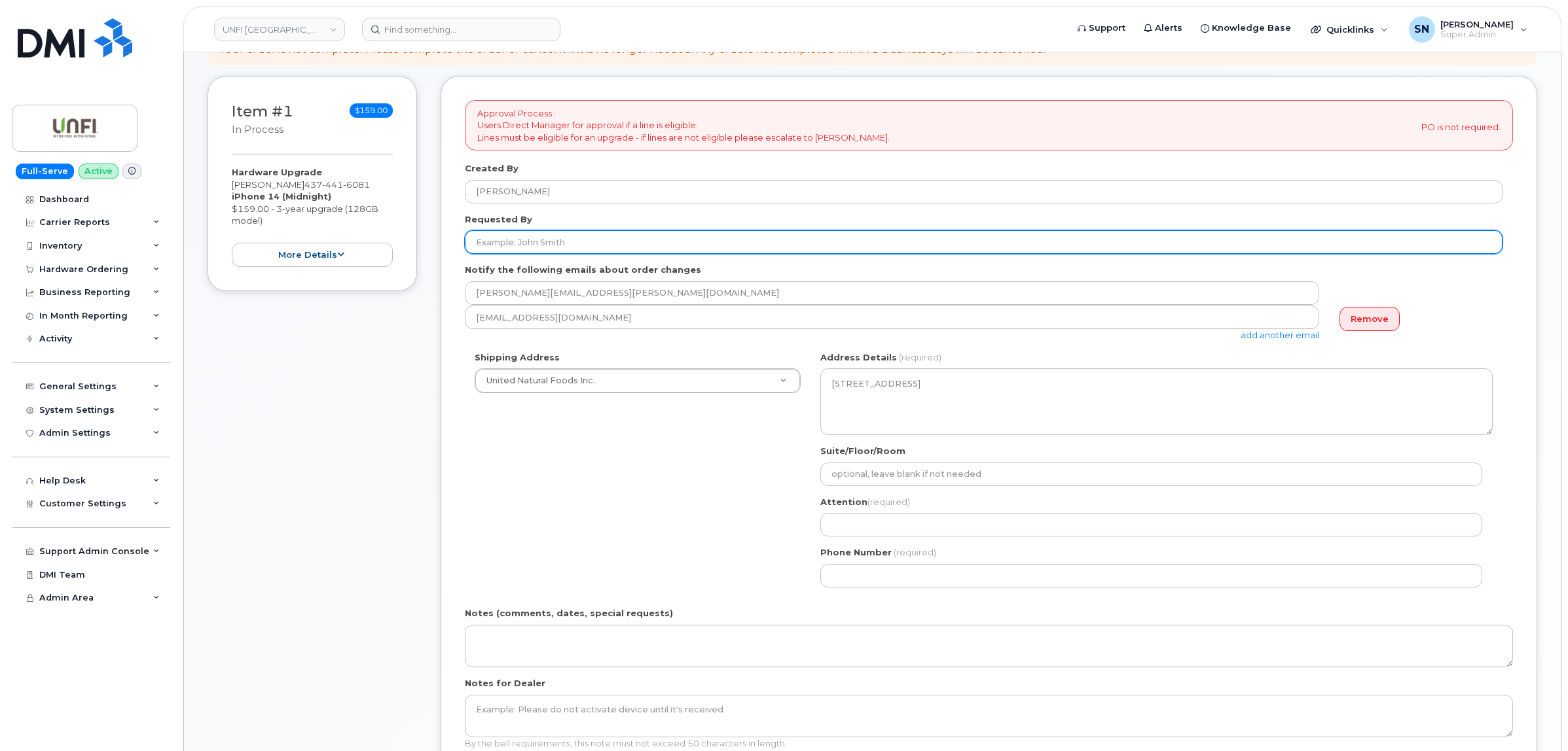
scroll to position [163, 0]
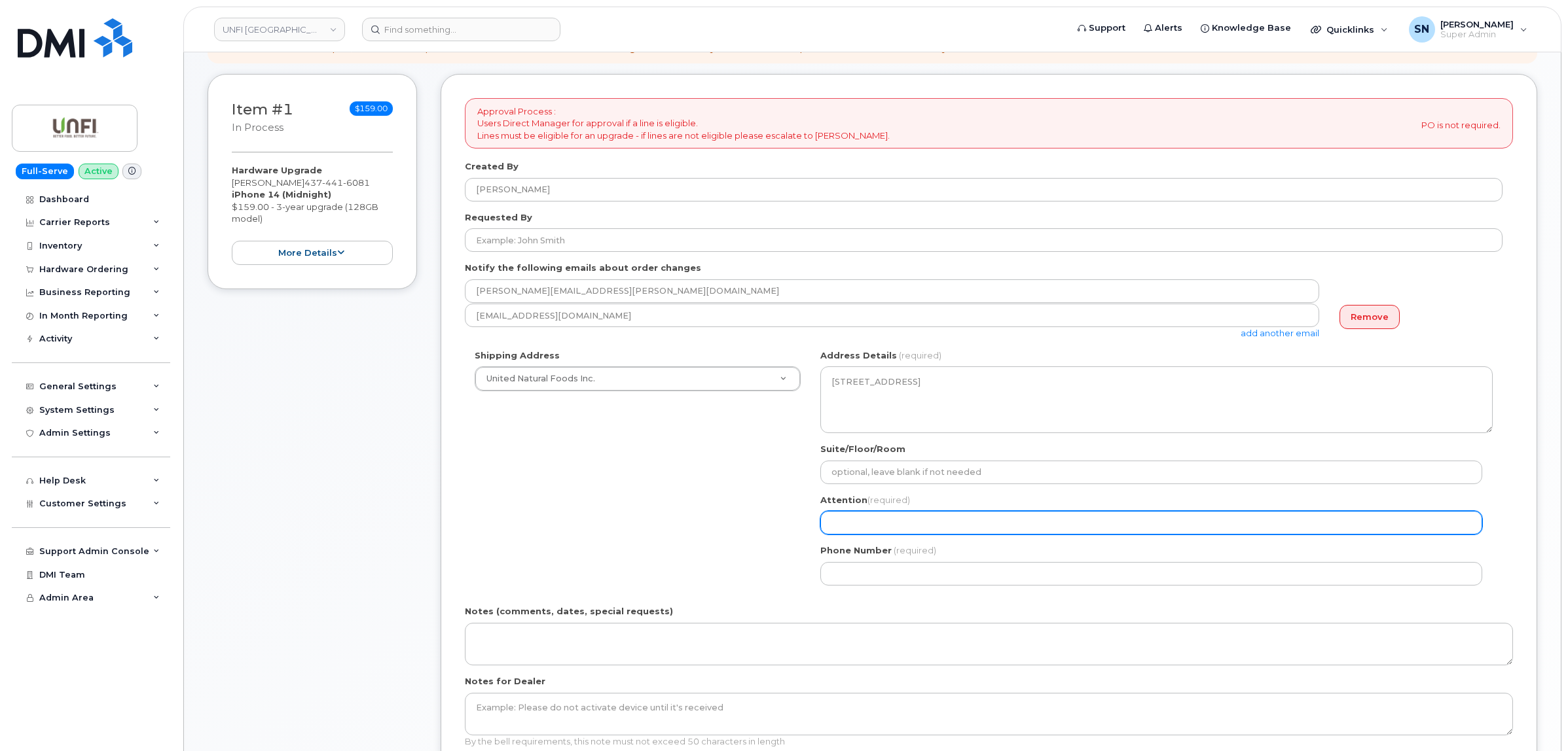
click at [927, 534] on input "Attention (required)" at bounding box center [1150, 523] width 662 height 23
paste input "[PERSON_NAME]."
select select
type input "[PERSON_NAME]."
select select
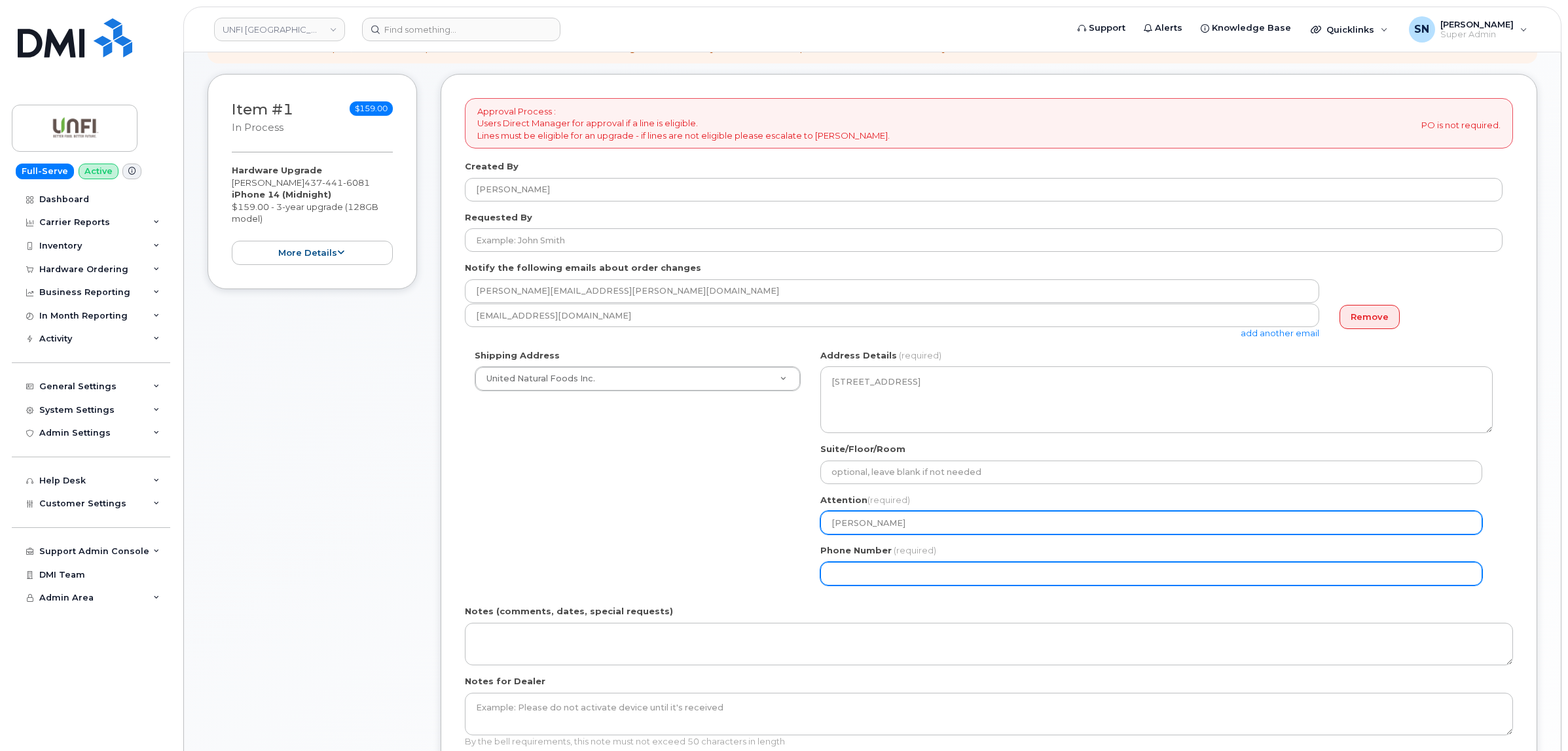
type input "[PERSON_NAME]"
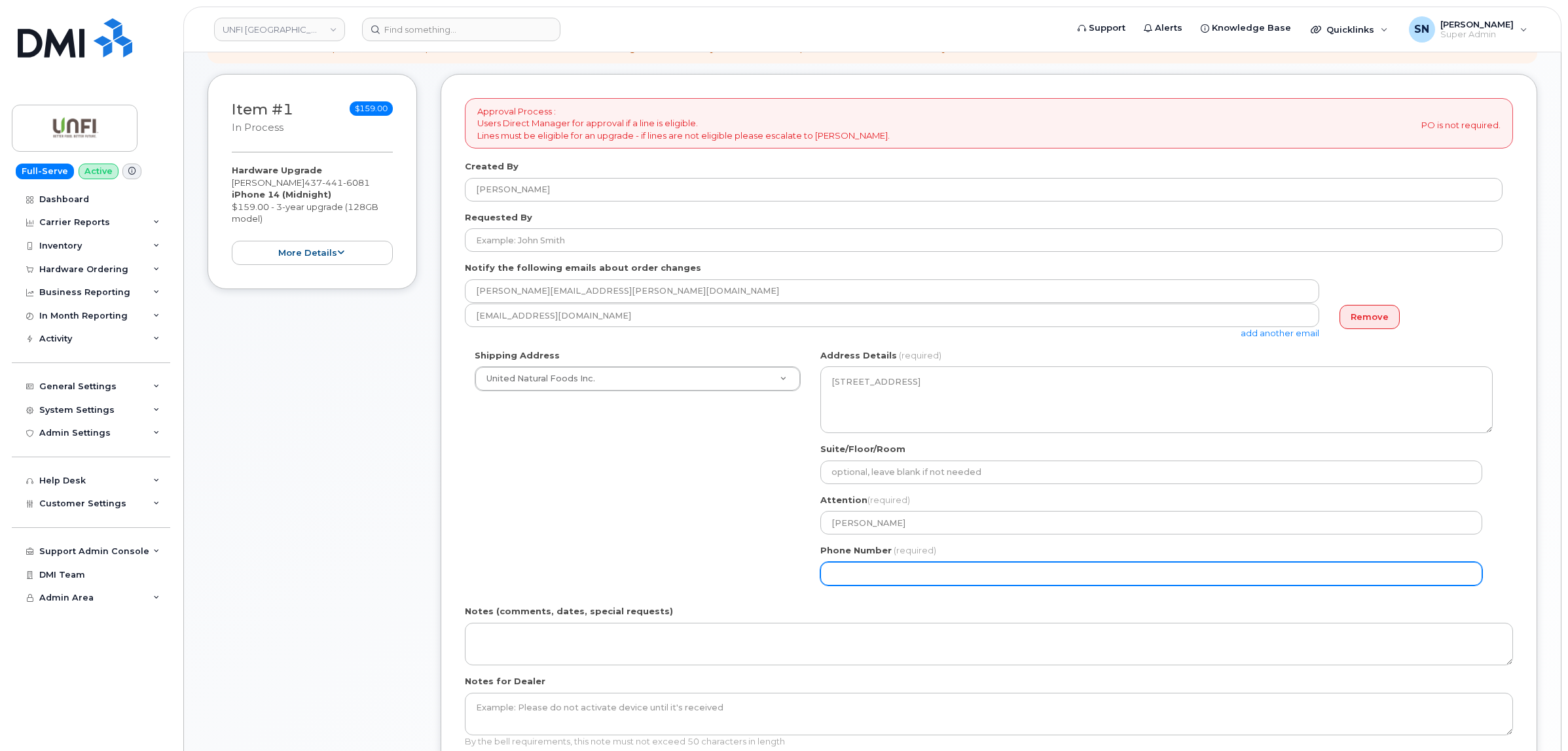
click at [909, 569] on input "Phone Number" at bounding box center [1150, 574] width 662 height 23
select select
type input "778772597"
select select
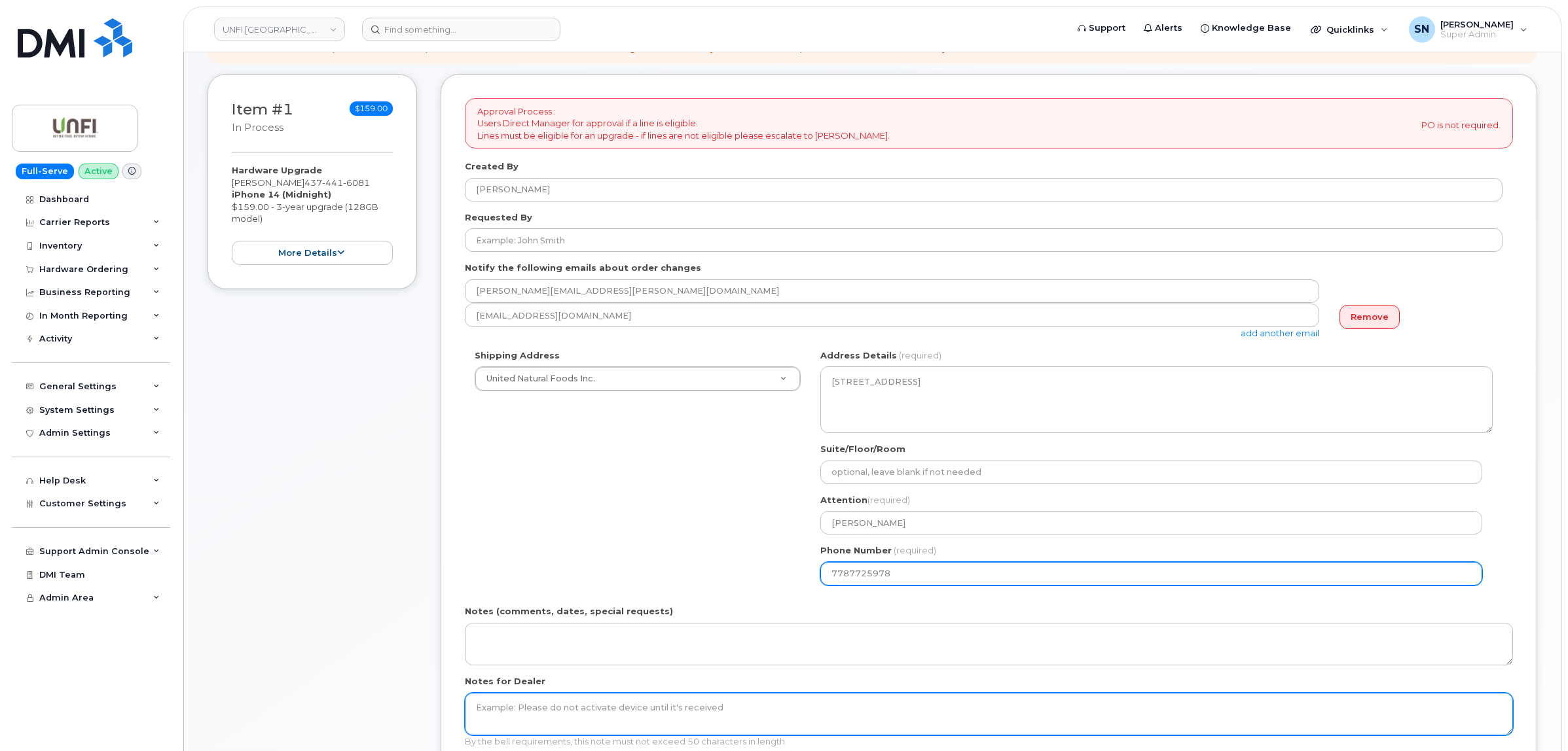
type input "7787725978"
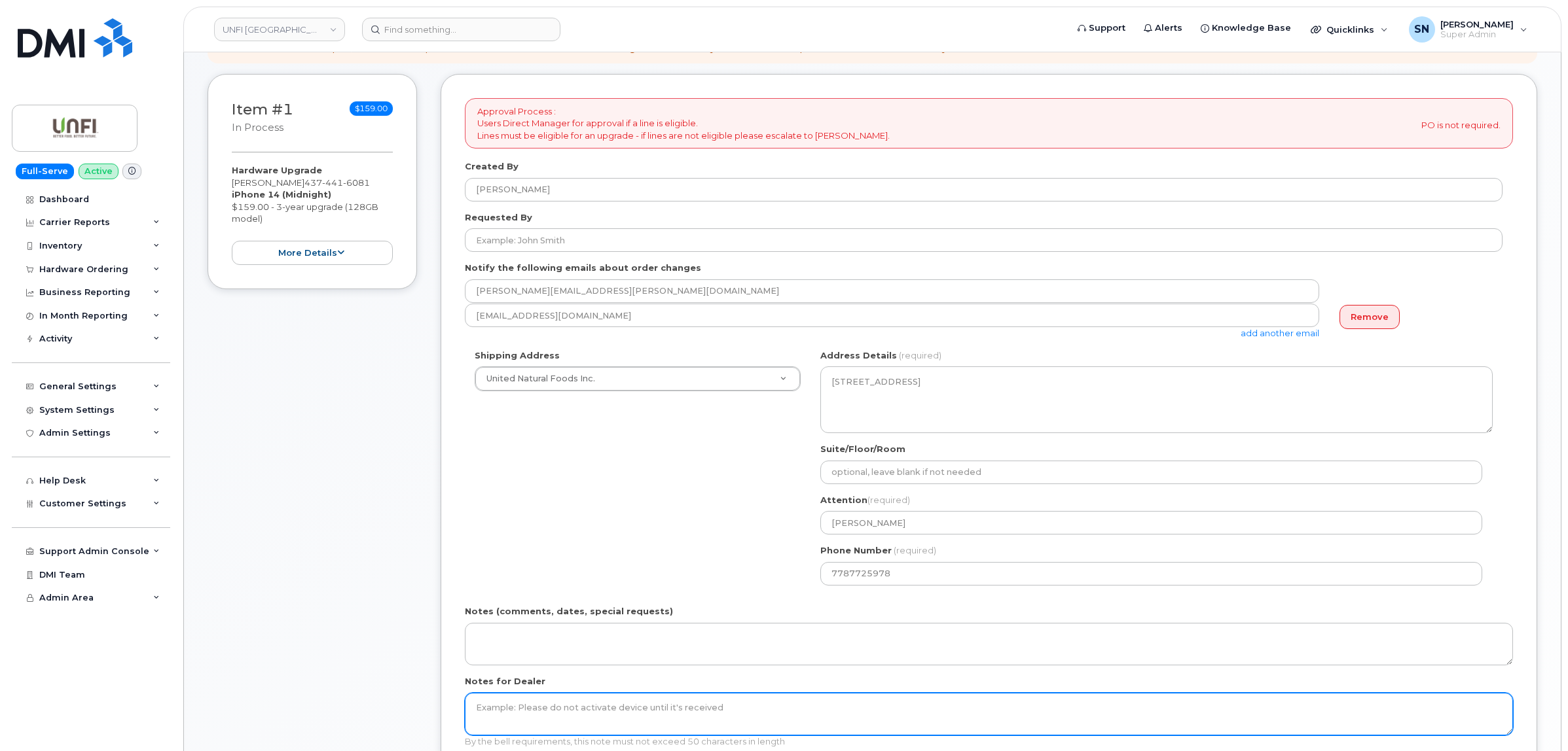
click at [574, 723] on textarea "Notes for Dealer" at bounding box center [989, 715] width 1048 height 44
type textarea "p"
drag, startPoint x: 620, startPoint y: 710, endPoint x: 577, endPoint y: 705, distance: 43.3
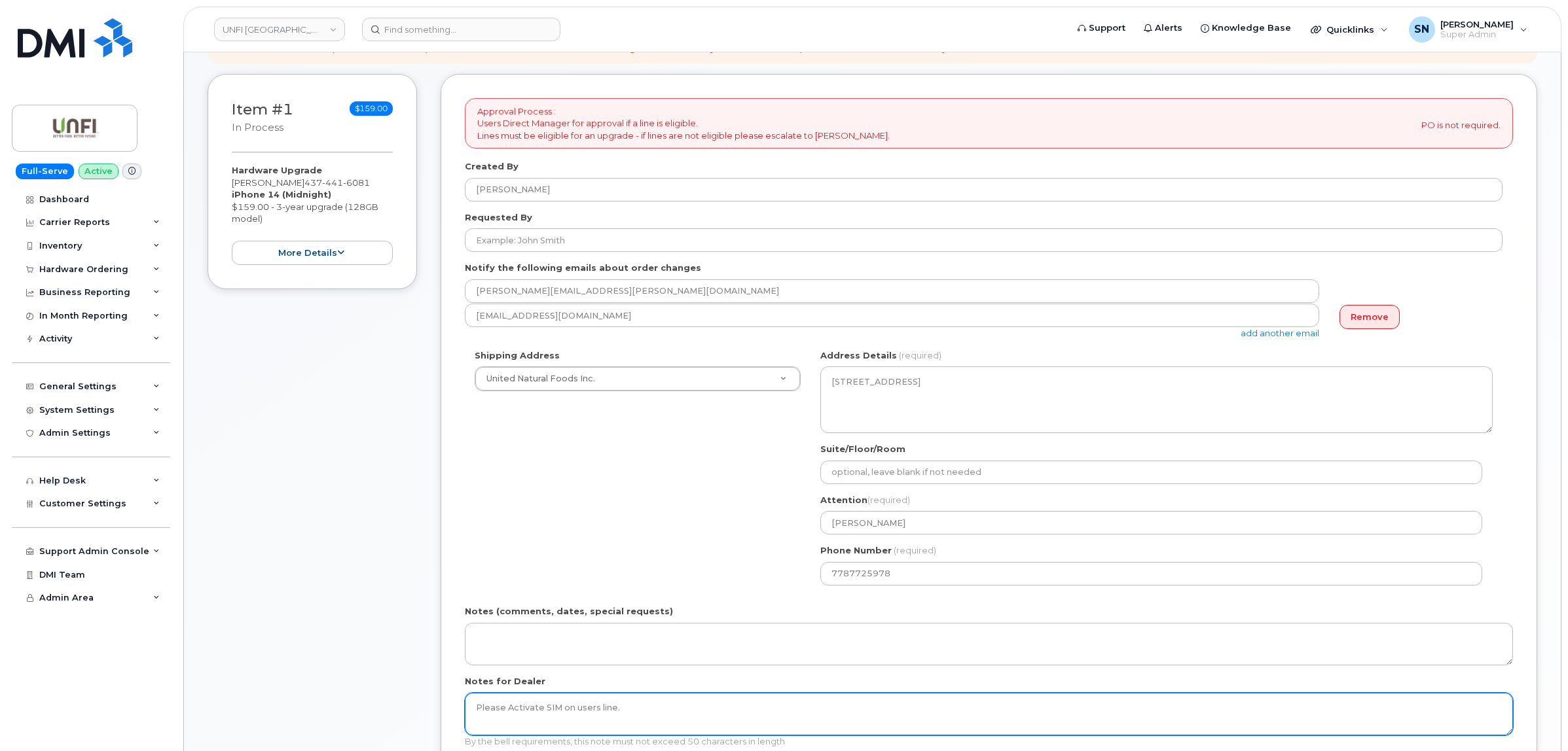
click at [577, 705] on textarea "Please Activate SIM on users line." at bounding box center [989, 715] width 1048 height 44
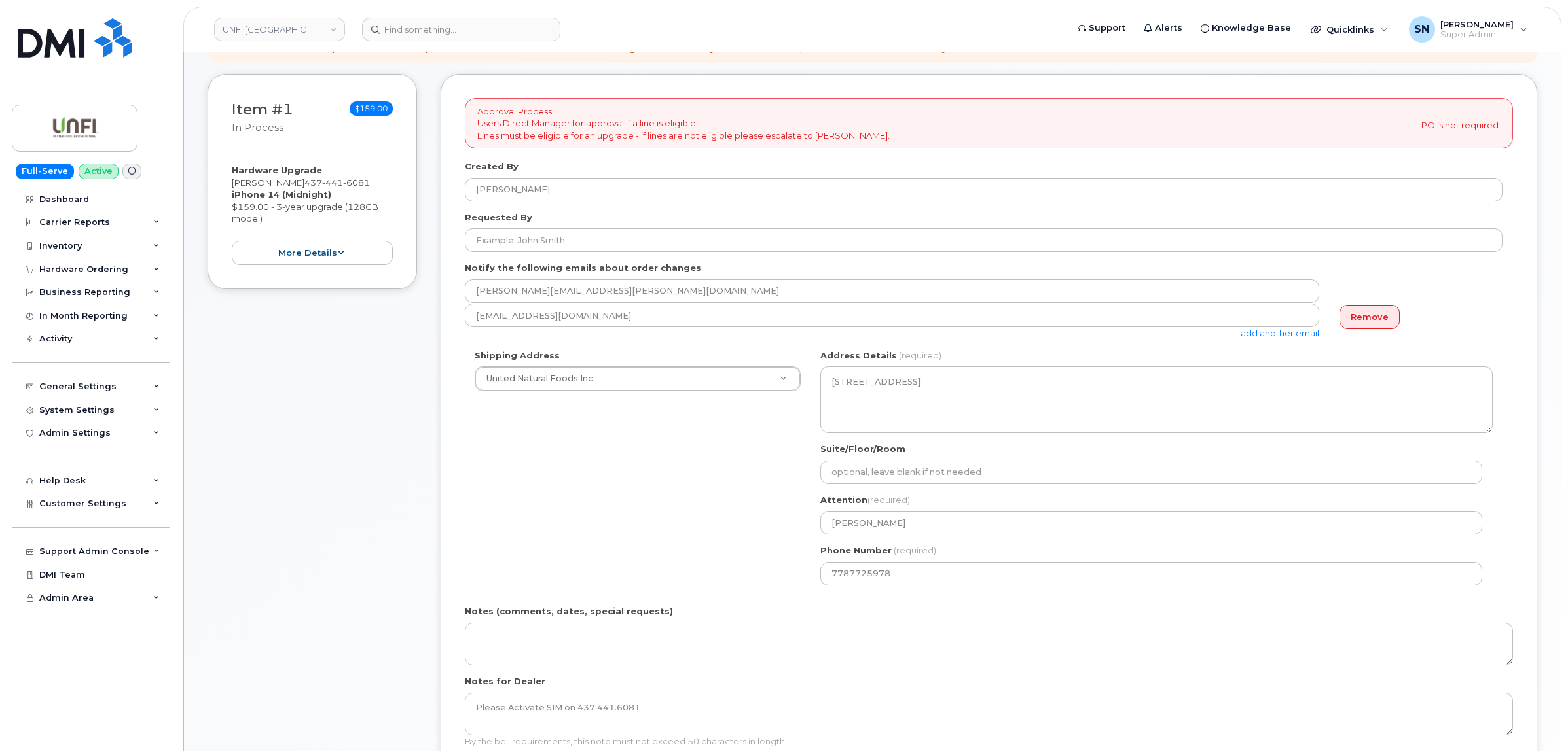
click at [711, 492] on div "Shipping Address United Natural Foods Inc. New Address UNFI ([GEOGRAPHIC_DATA])…" at bounding box center [984, 473] width 1038 height 246
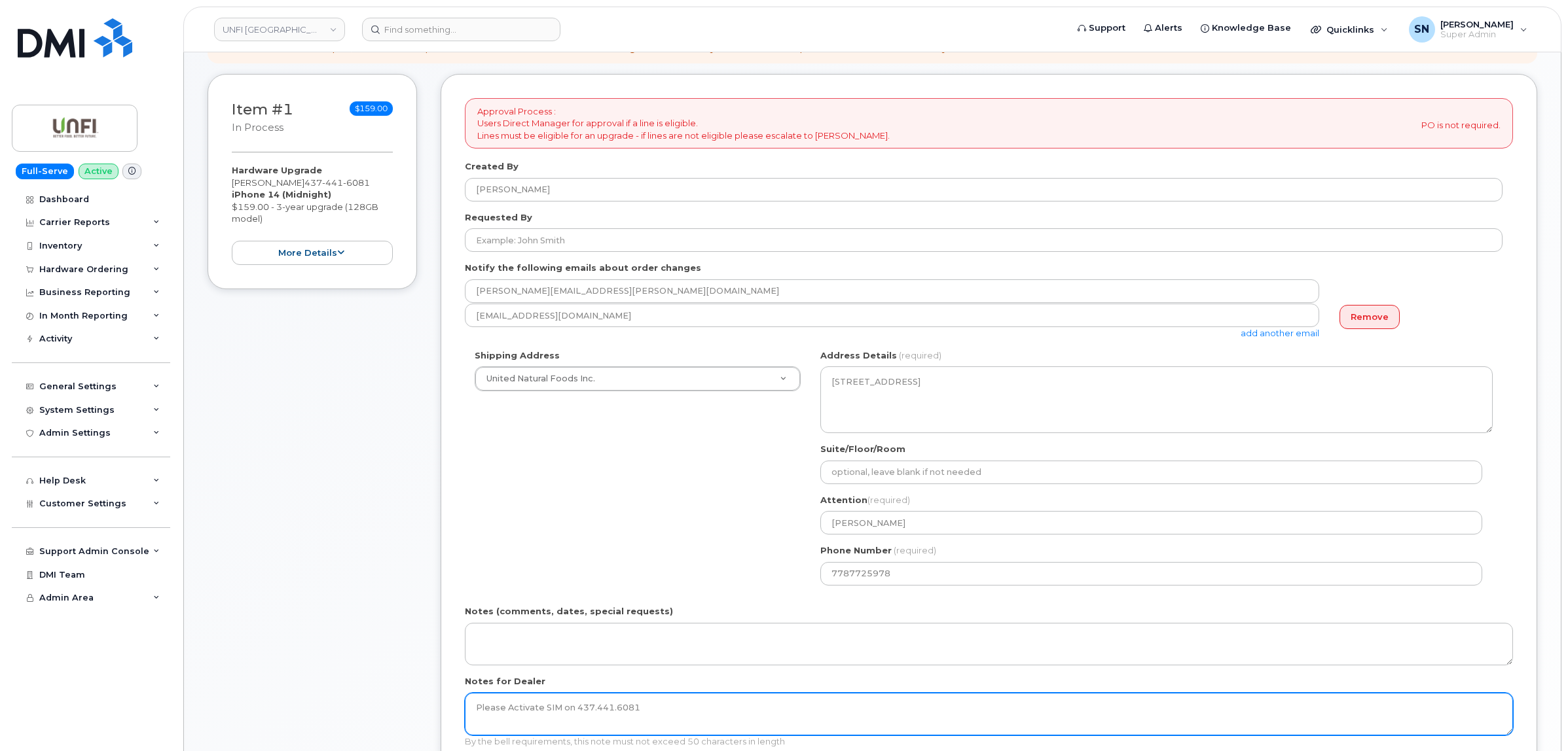
drag, startPoint x: 644, startPoint y: 710, endPoint x: 419, endPoint y: 711, distance: 225.0
click at [420, 711] on div "Item #1 in process $159.00 Hardware Upgrade [PERSON_NAME] [PHONE_NUMBER] iPhone…" at bounding box center [873, 449] width 1330 height 752
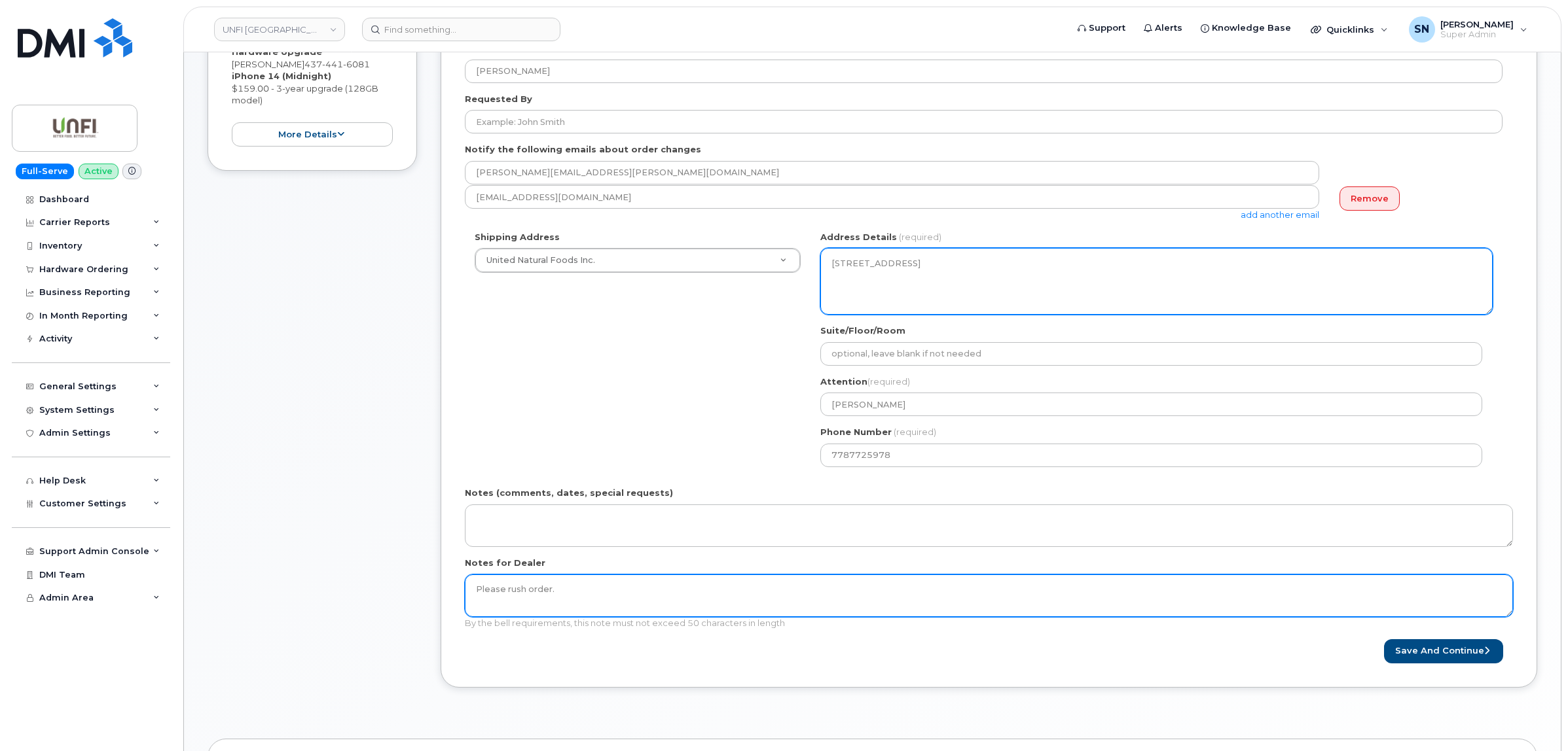
scroll to position [409, 0]
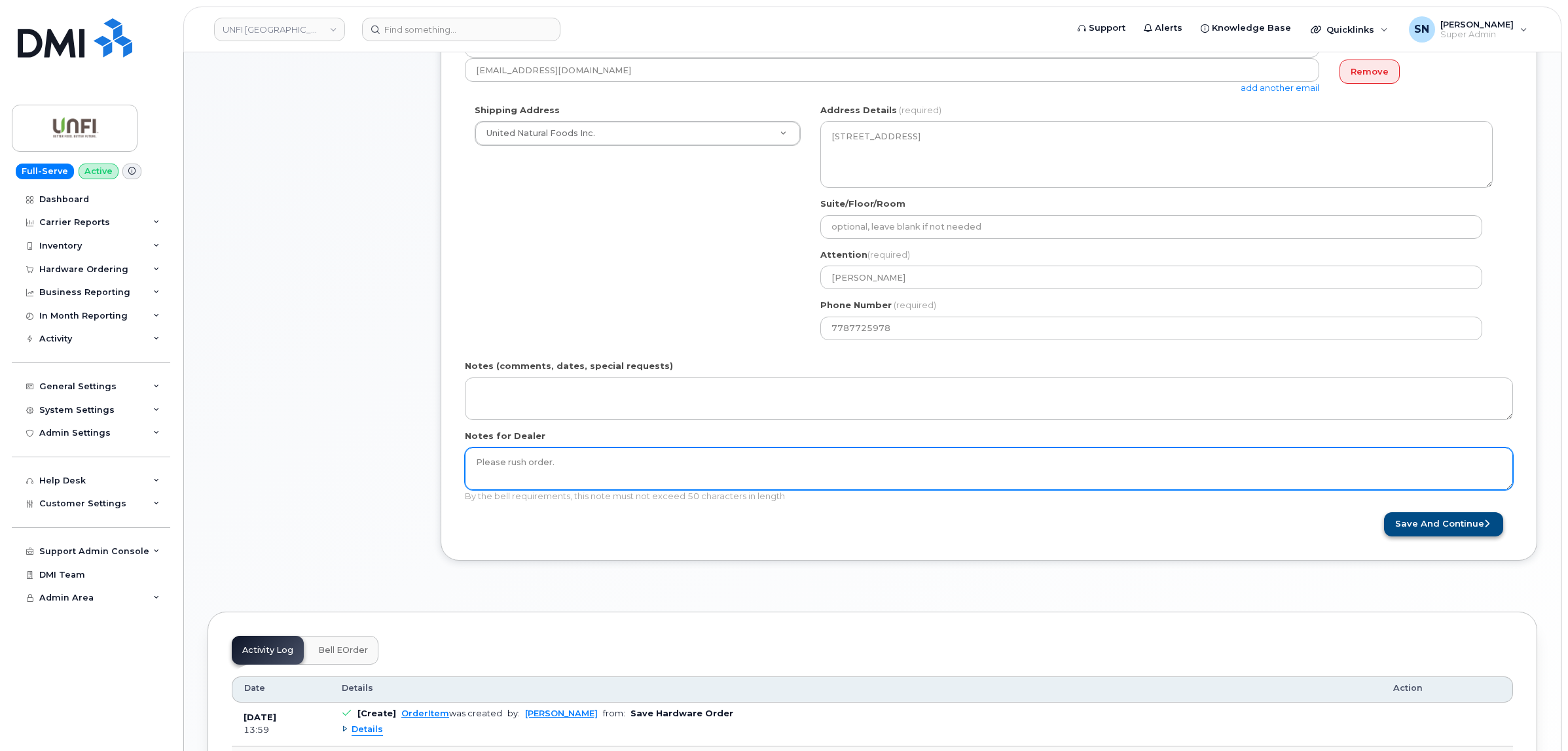
type textarea "Please rush order."
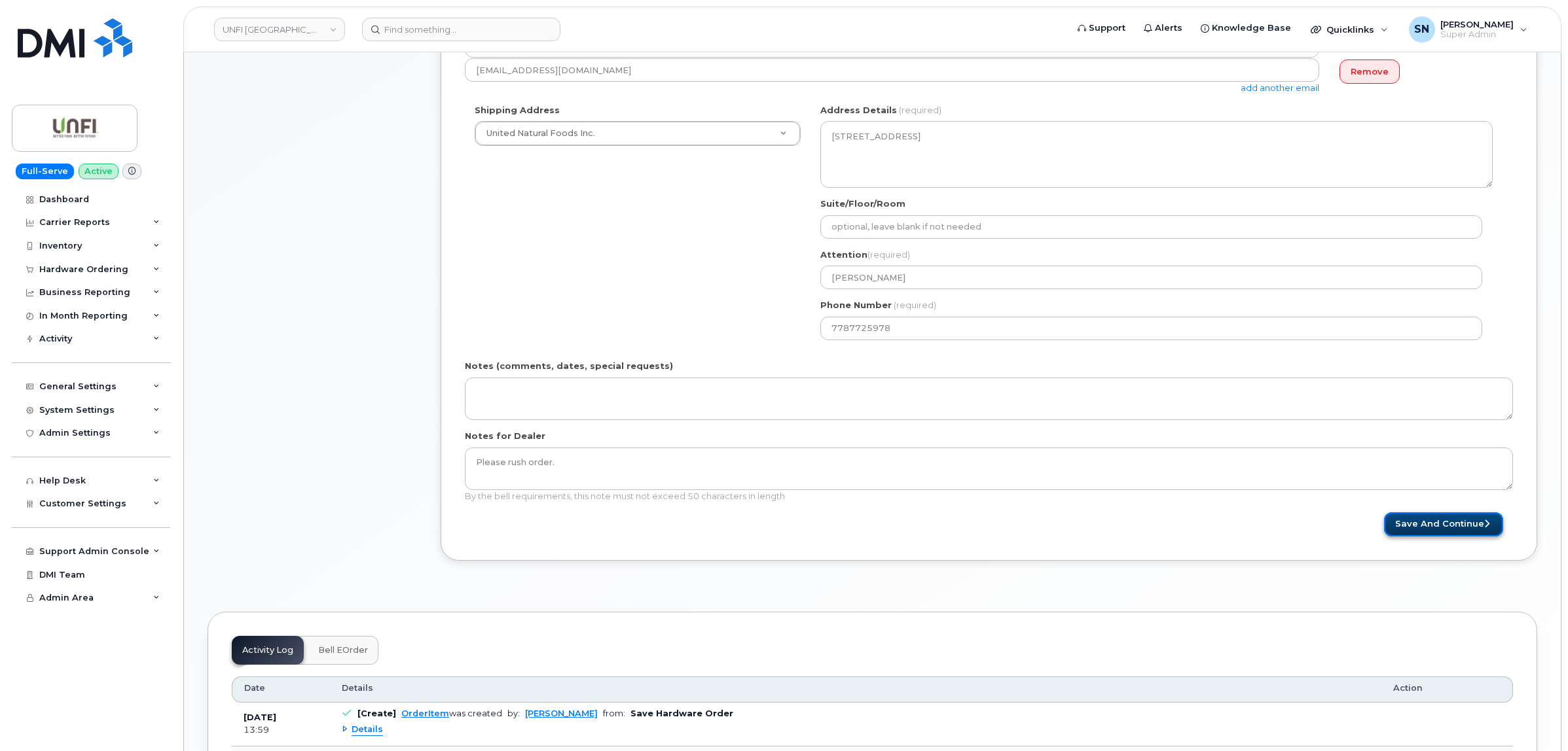
click at [1463, 521] on button "Save and Continue" at bounding box center [1444, 524] width 119 height 24
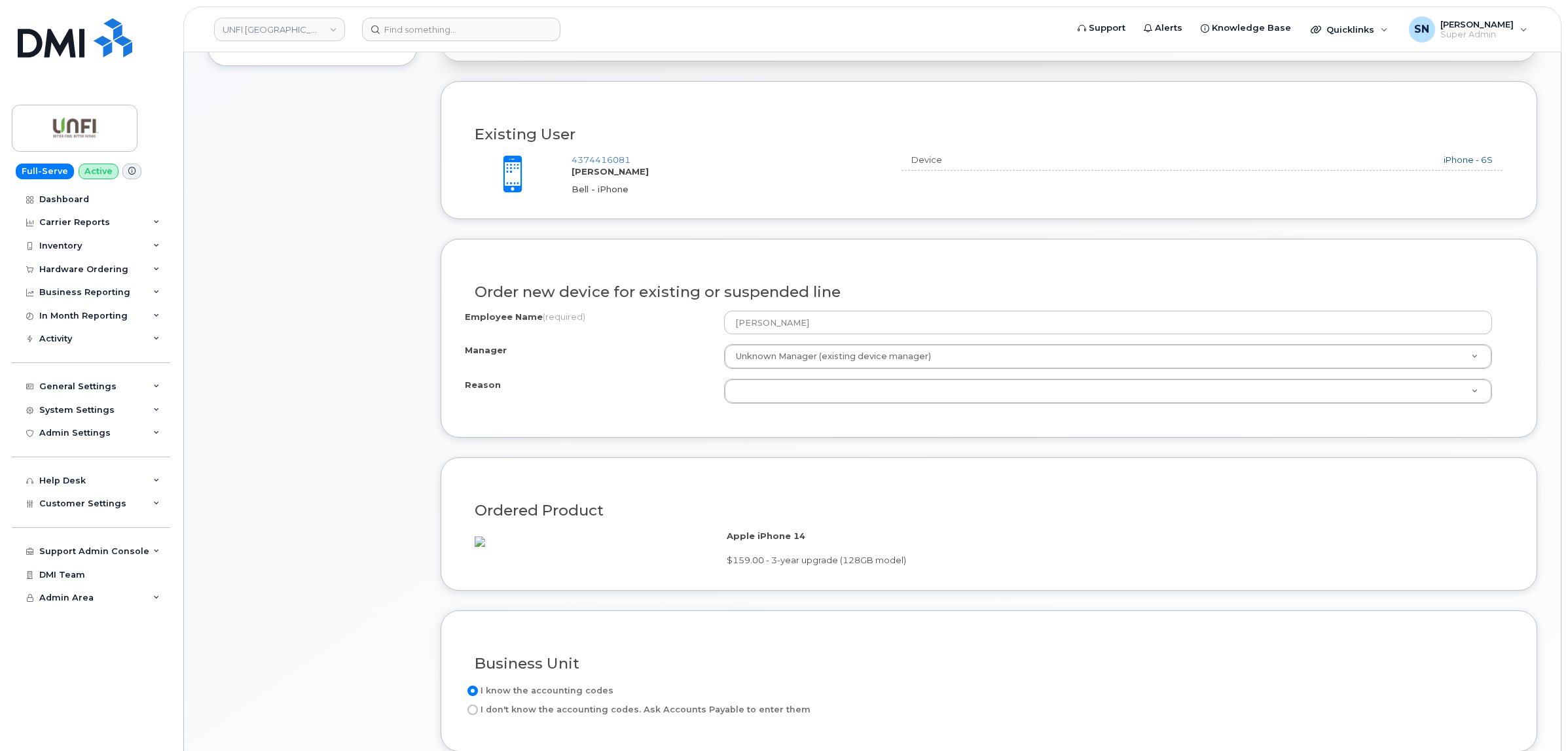
scroll to position [491, 0]
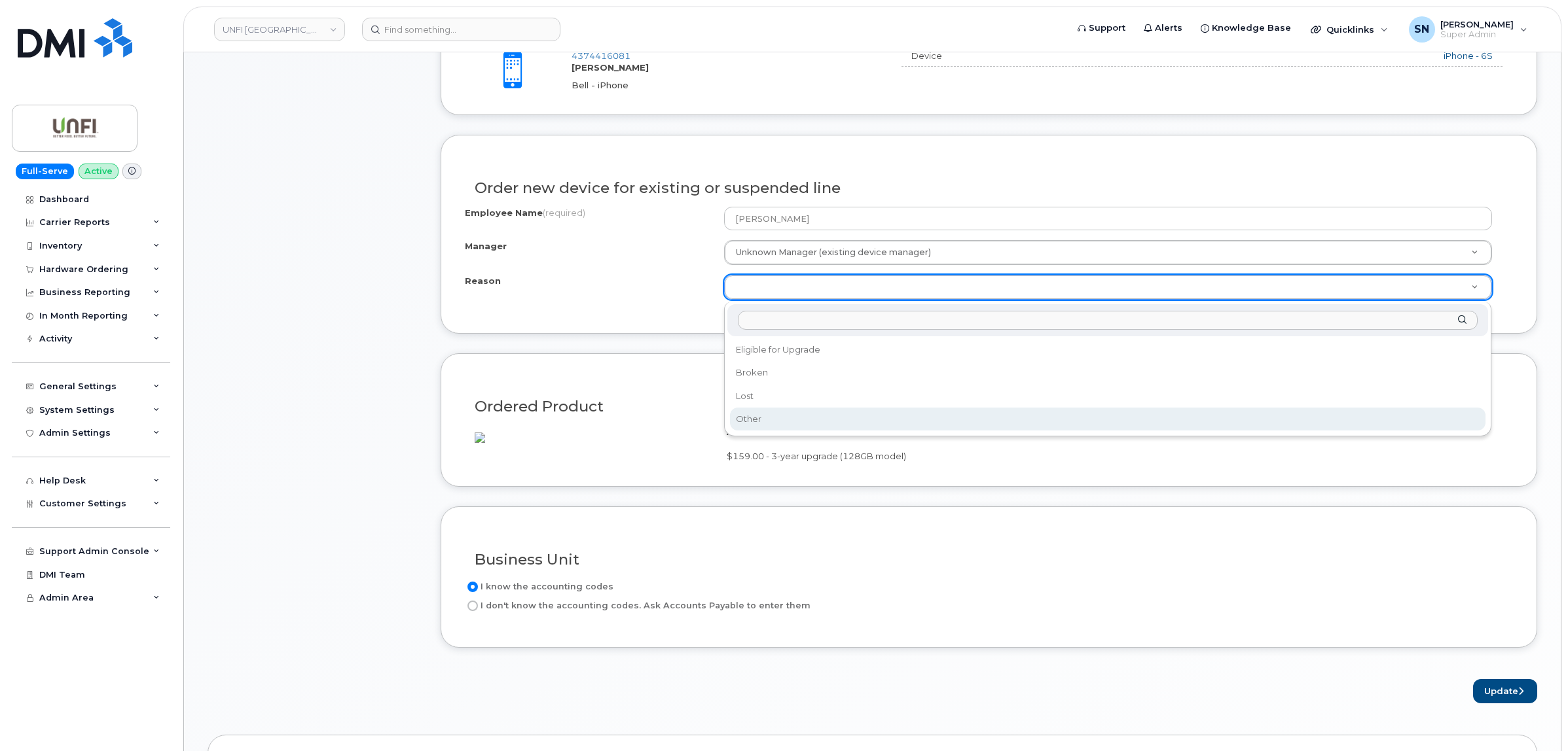
select select "other"
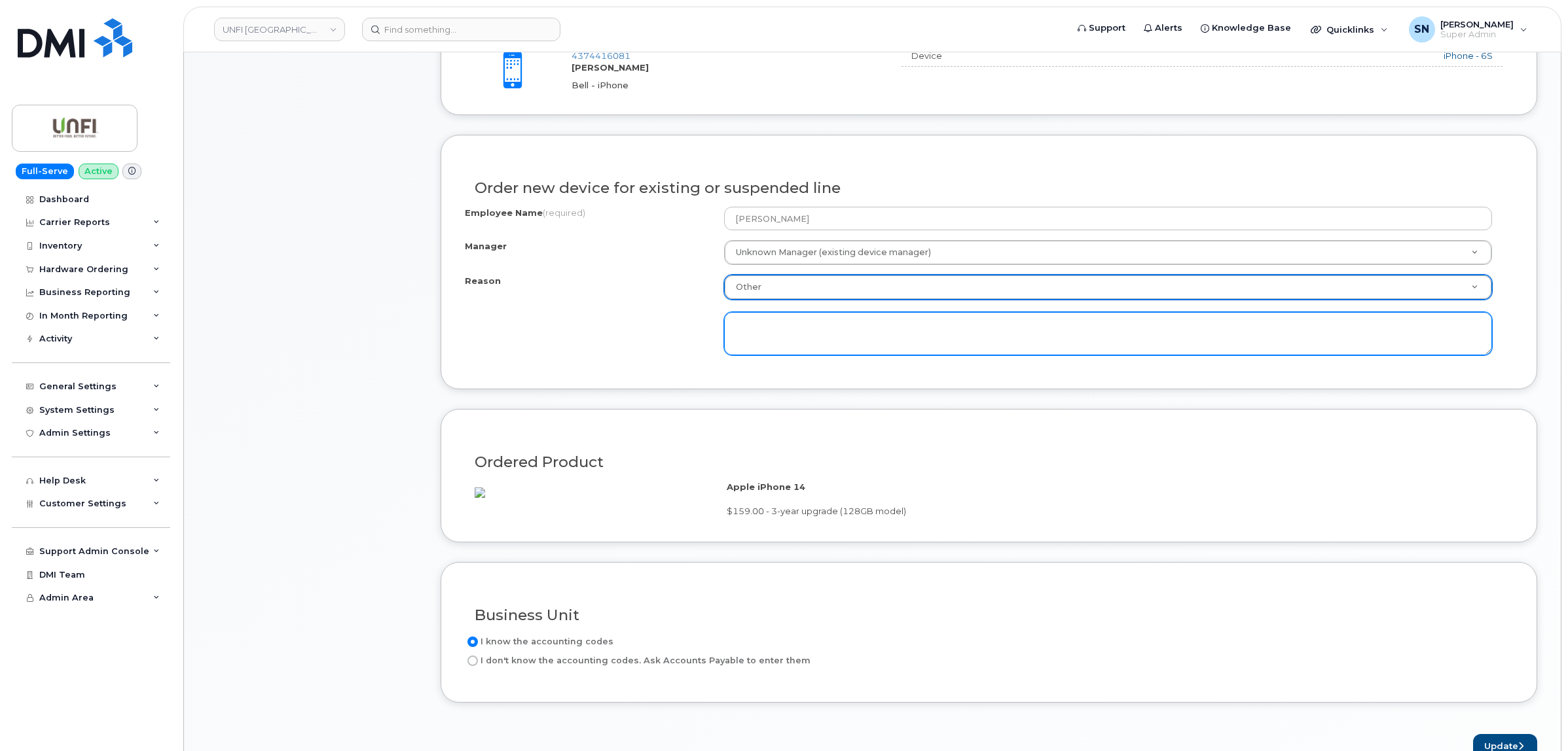
click at [805, 336] on textarea at bounding box center [1109, 334] width 768 height 44
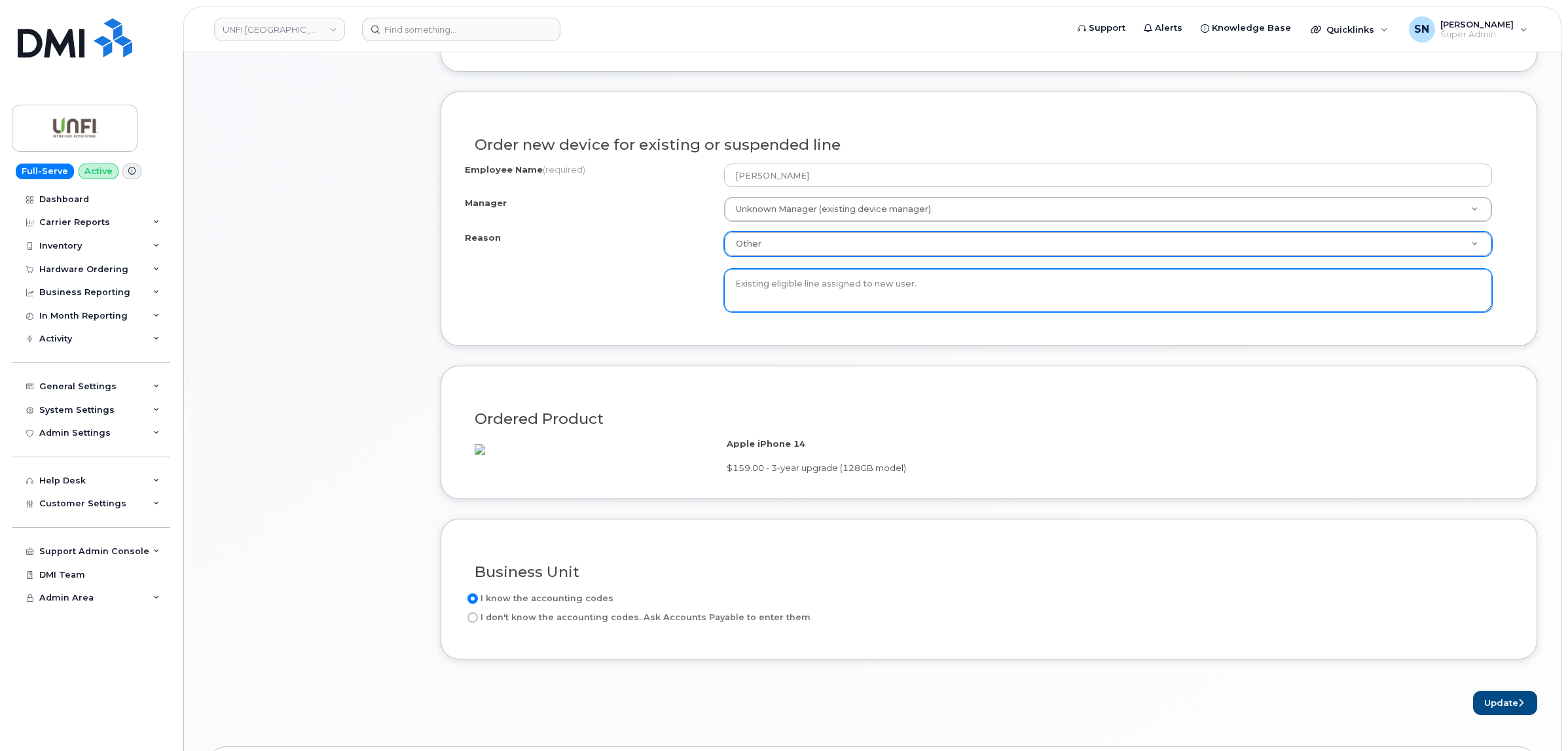
scroll to position [572, 0]
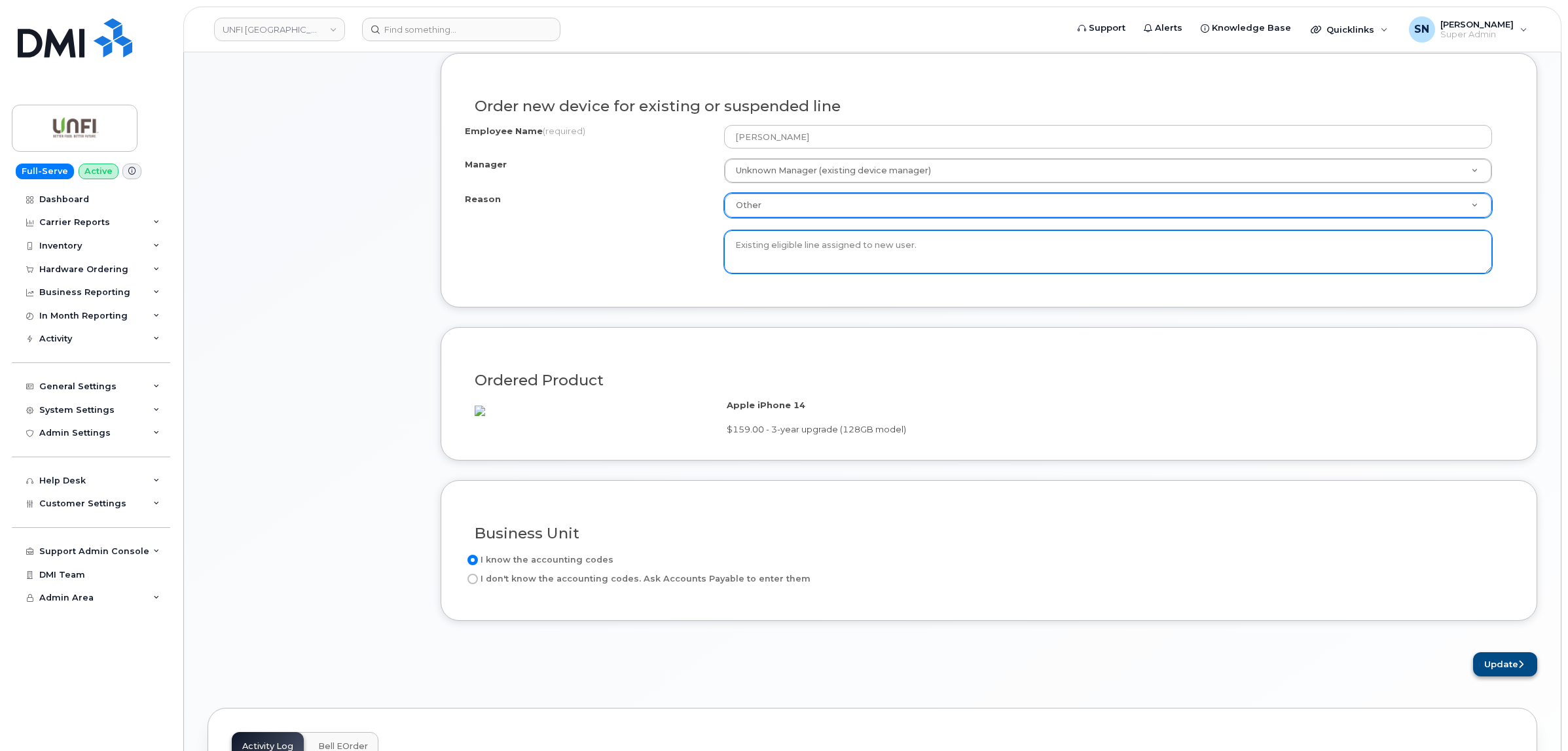
type textarea "Existing eligible line assigned to new user."
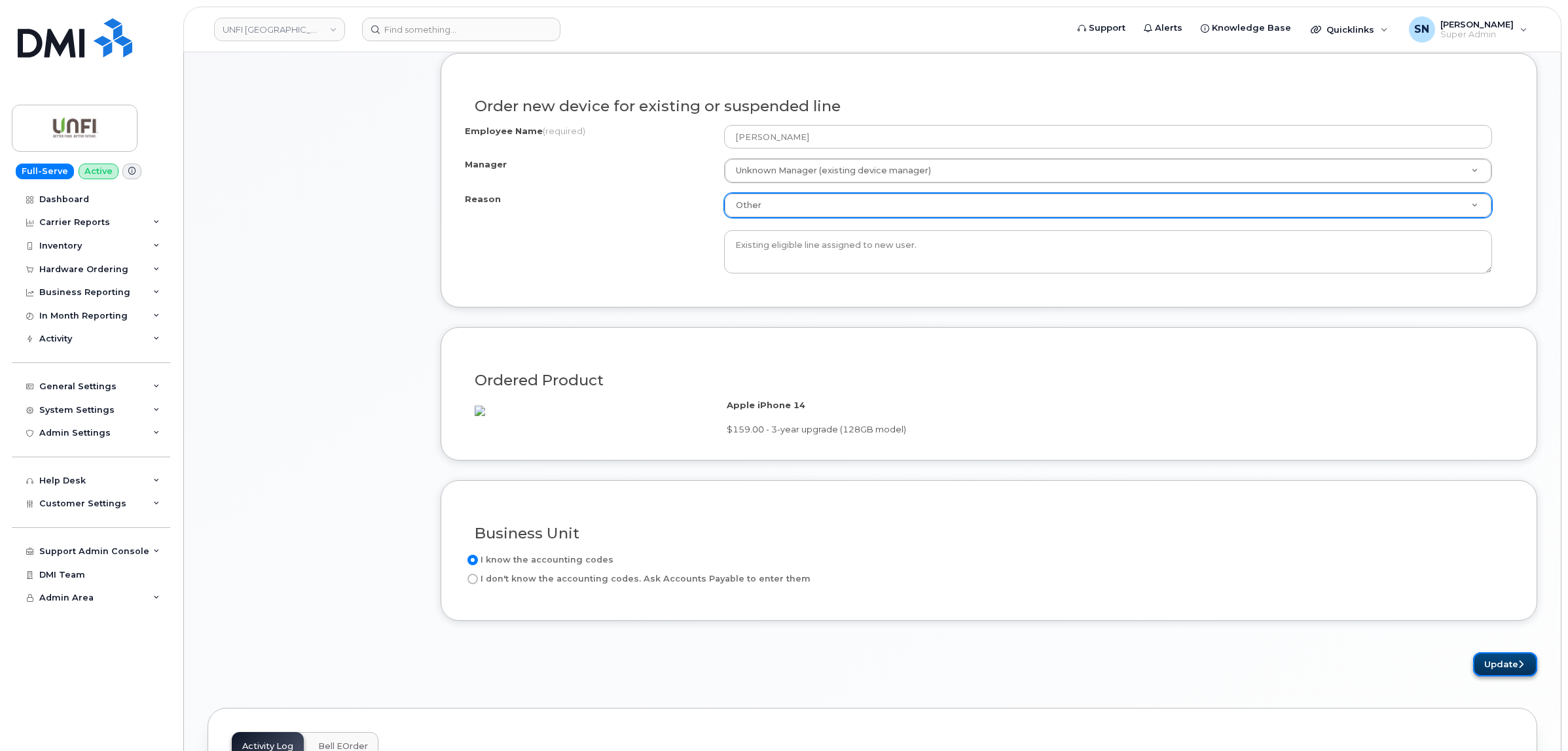
click at [1494, 676] on button "Update" at bounding box center [1505, 664] width 65 height 24
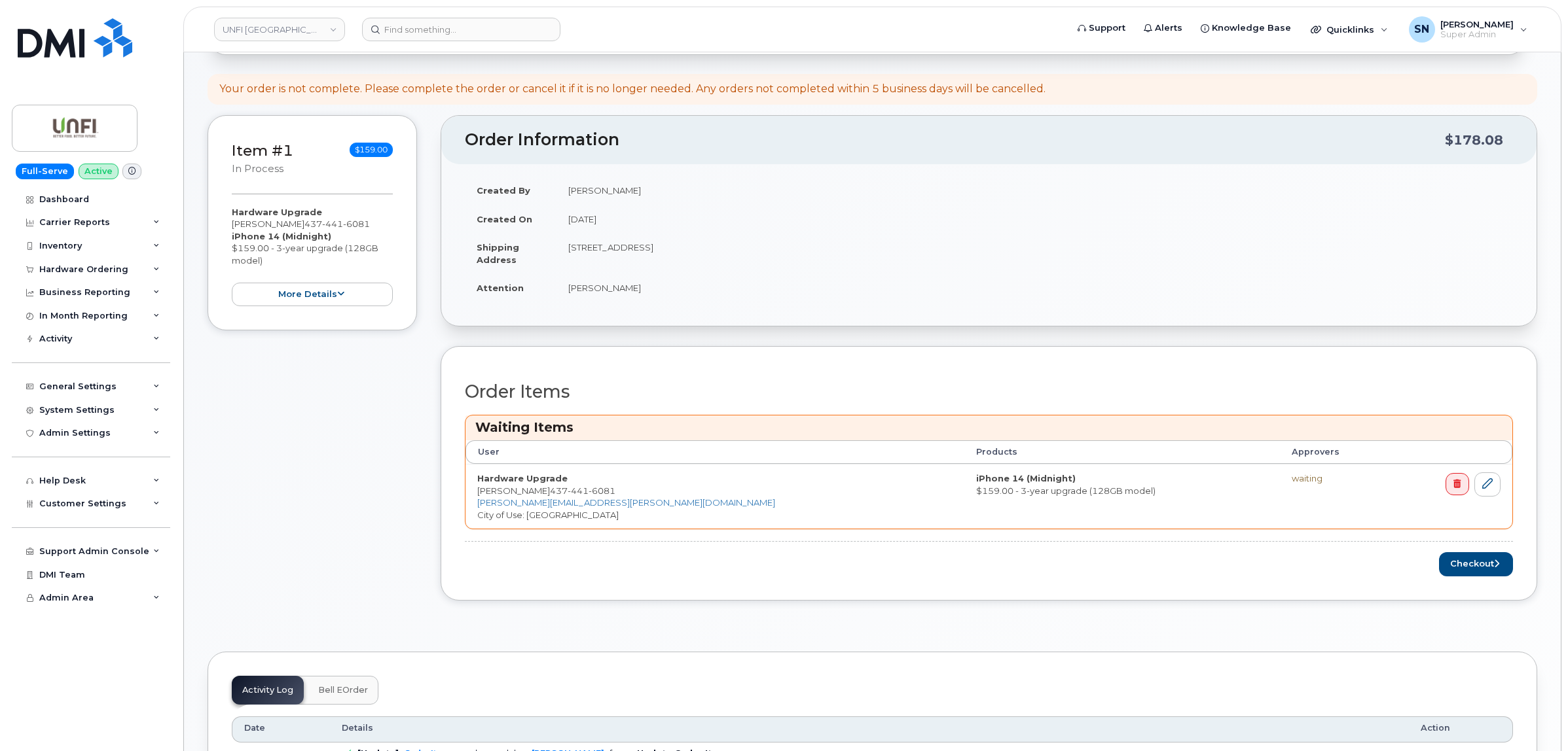
scroll to position [246, 0]
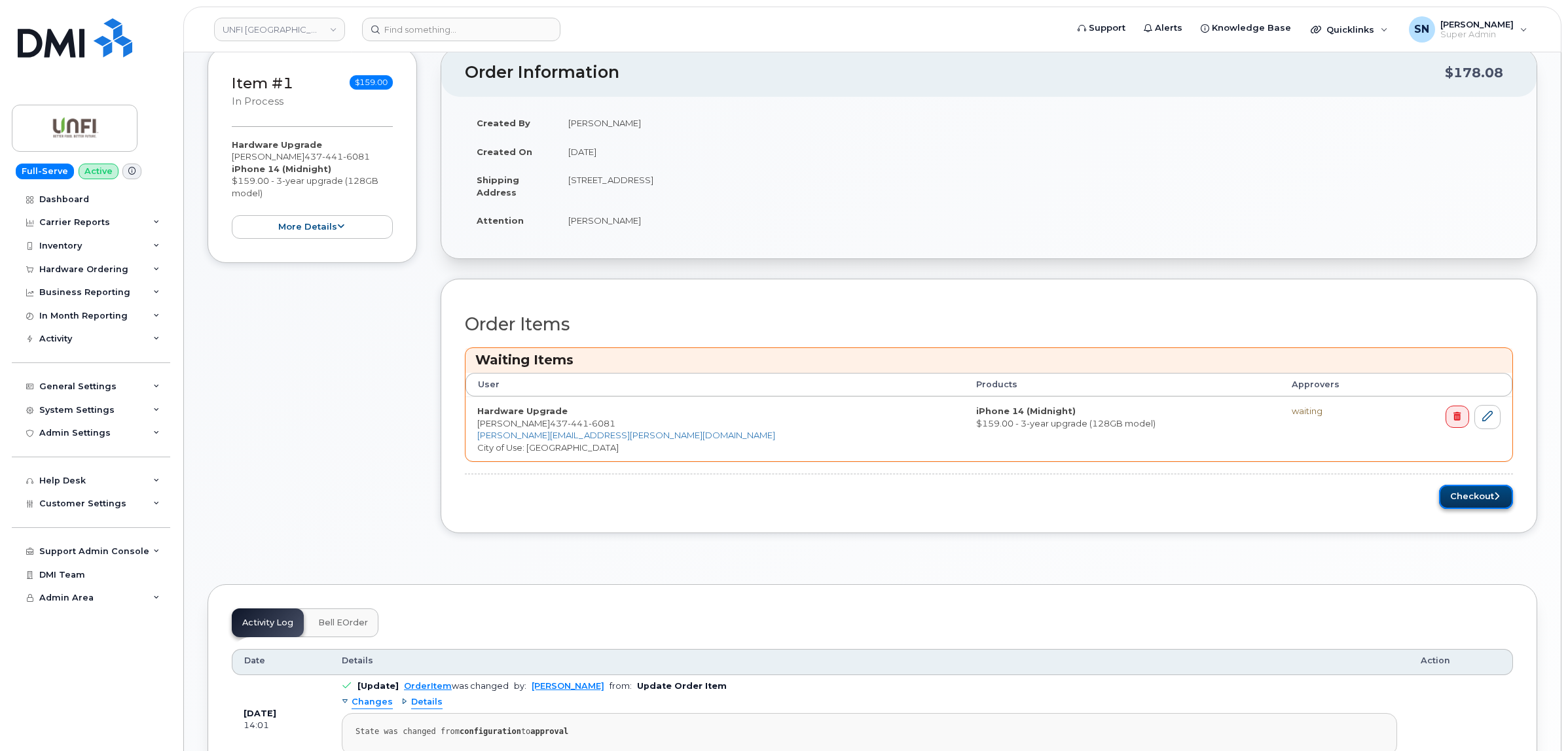
click at [1470, 497] on button "Checkout" at bounding box center [1476, 497] width 74 height 24
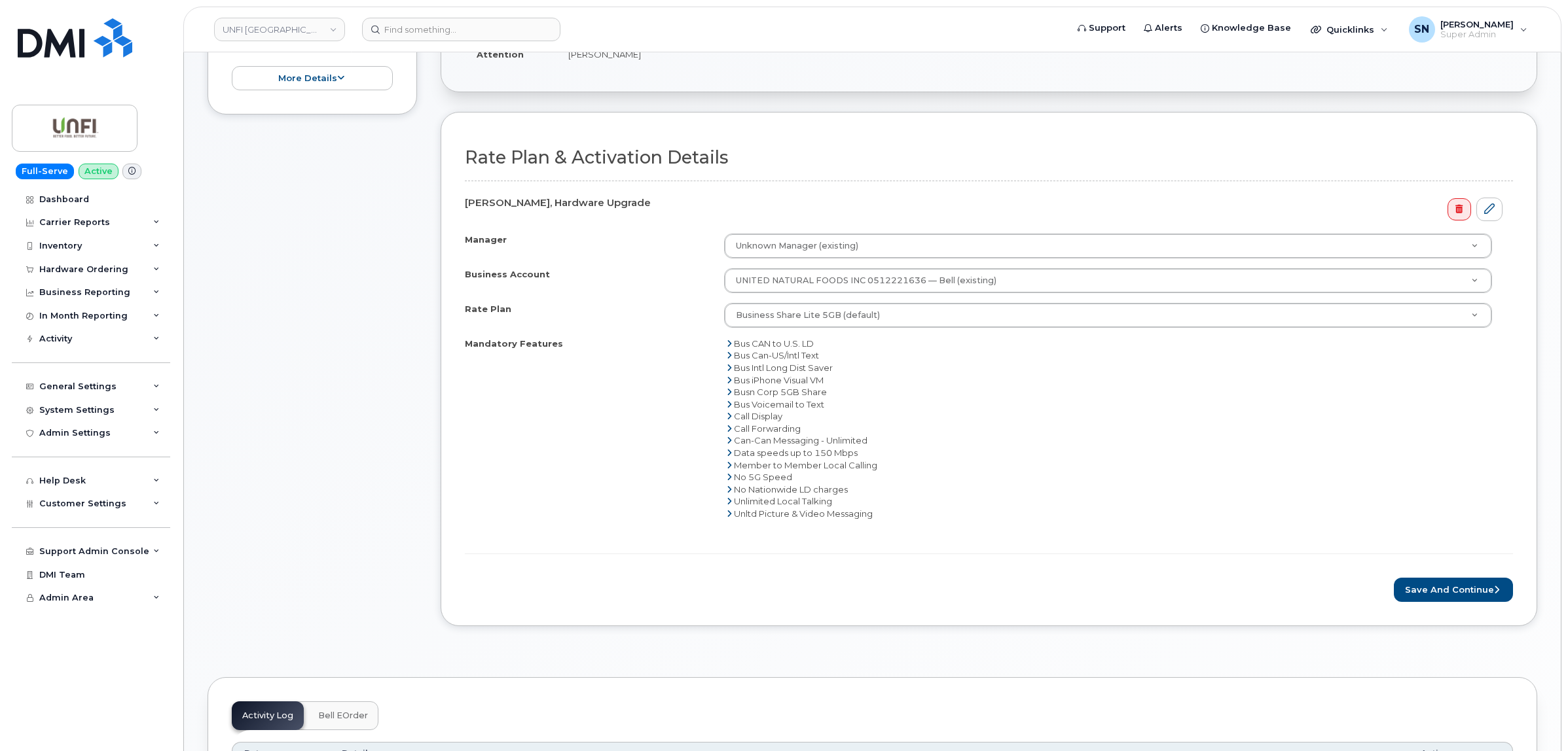
scroll to position [327, 0]
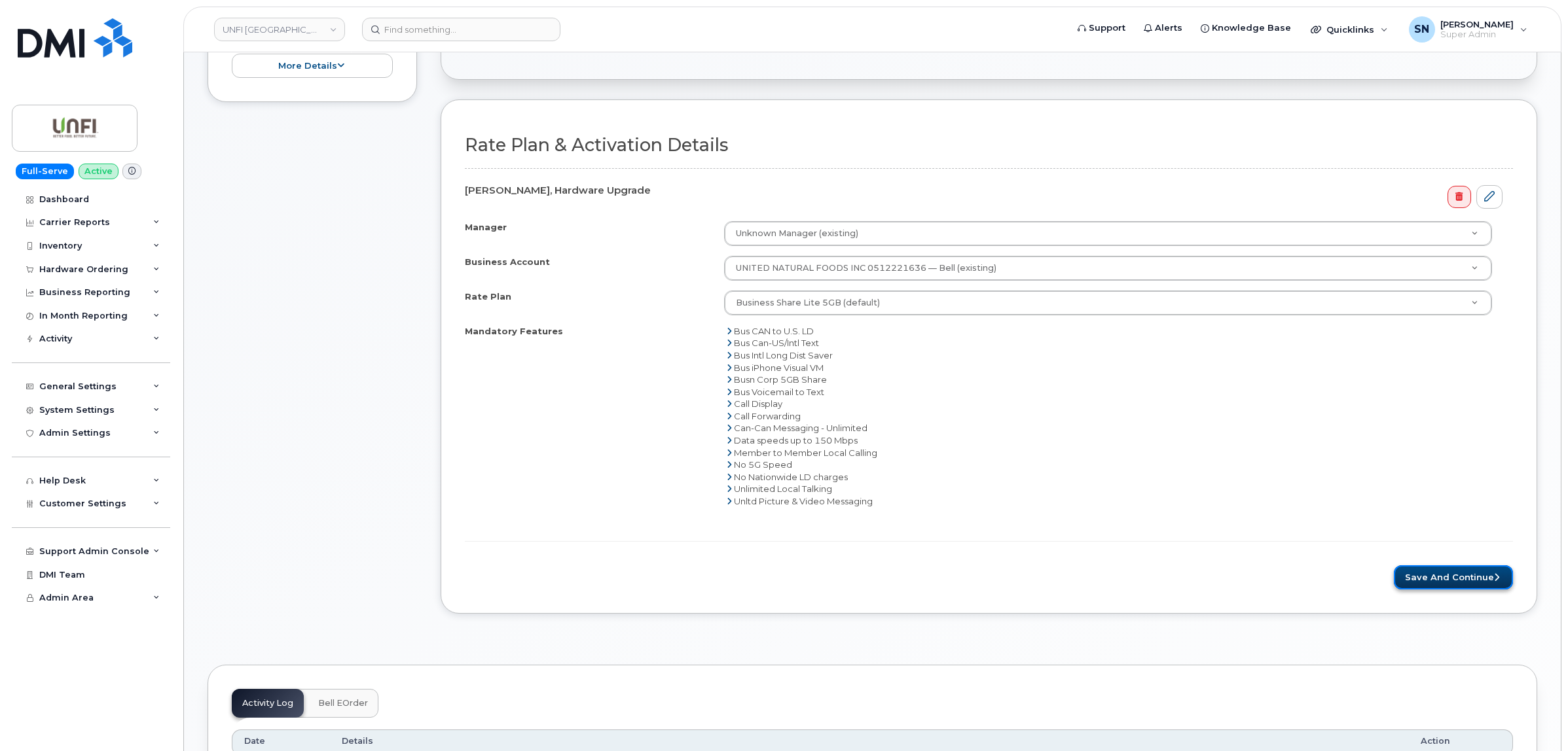
click at [1436, 589] on button "Save and Continue" at bounding box center [1453, 577] width 119 height 24
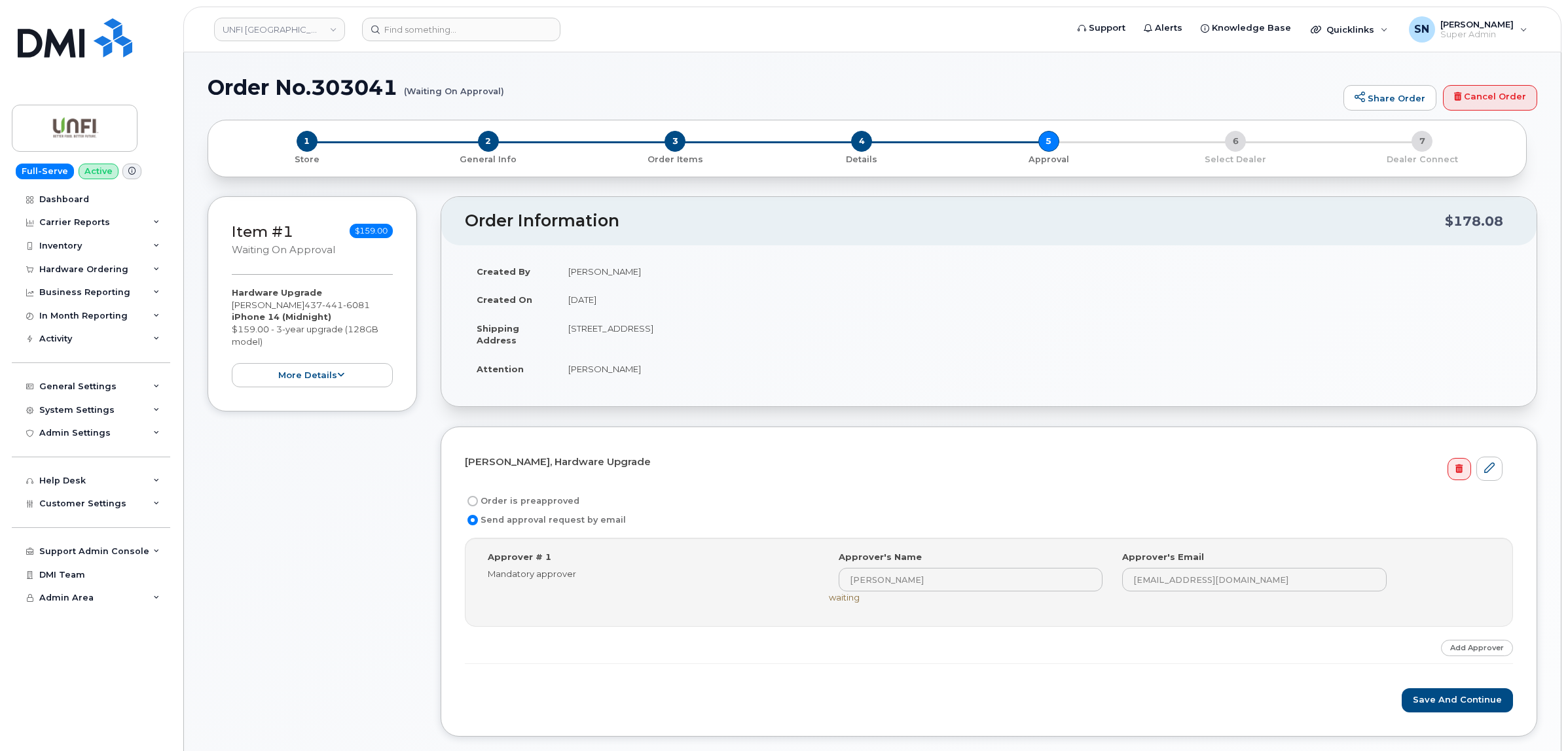
click at [475, 499] on input "Order is preapproved" at bounding box center [472, 501] width 10 height 10
radio input "true"
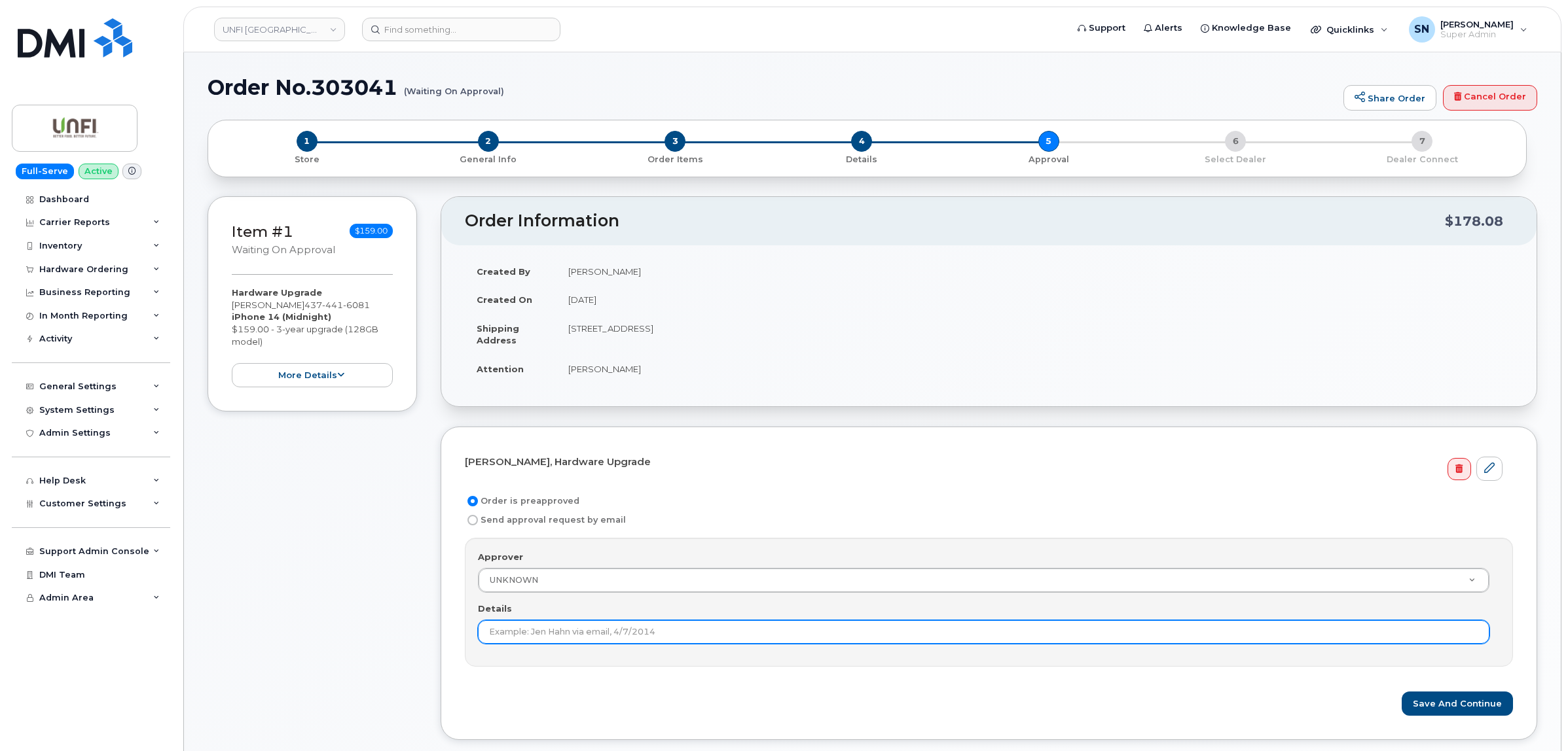
click at [567, 640] on input "Details" at bounding box center [984, 632] width 1011 height 23
paste input "CS0810157"
type input "CS0810157"
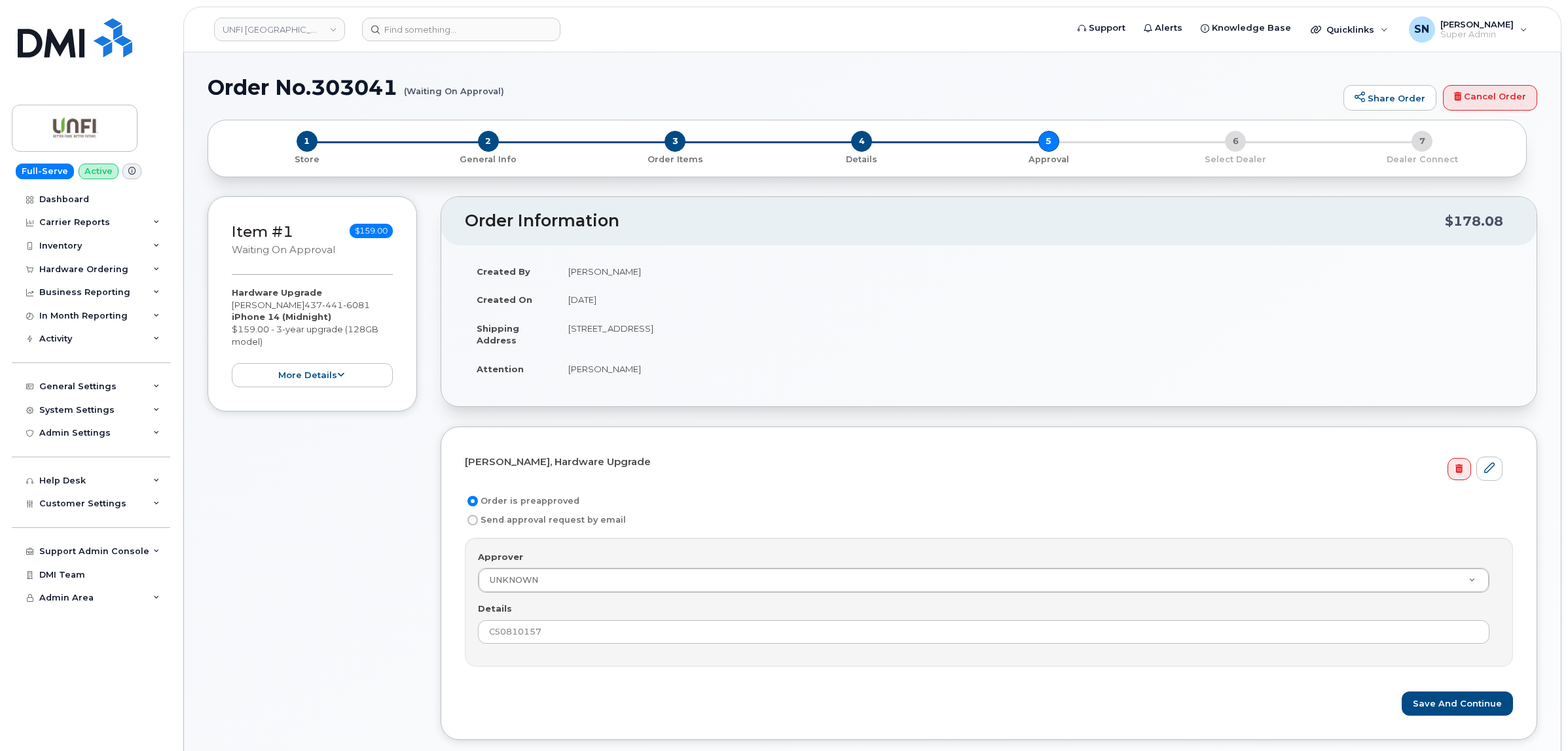
click at [557, 596] on div "Approver UNKNOWN Approver Approver UNKNOWN Aashish Nakra Alex Pollisky Ali Davi…" at bounding box center [989, 603] width 1048 height 129
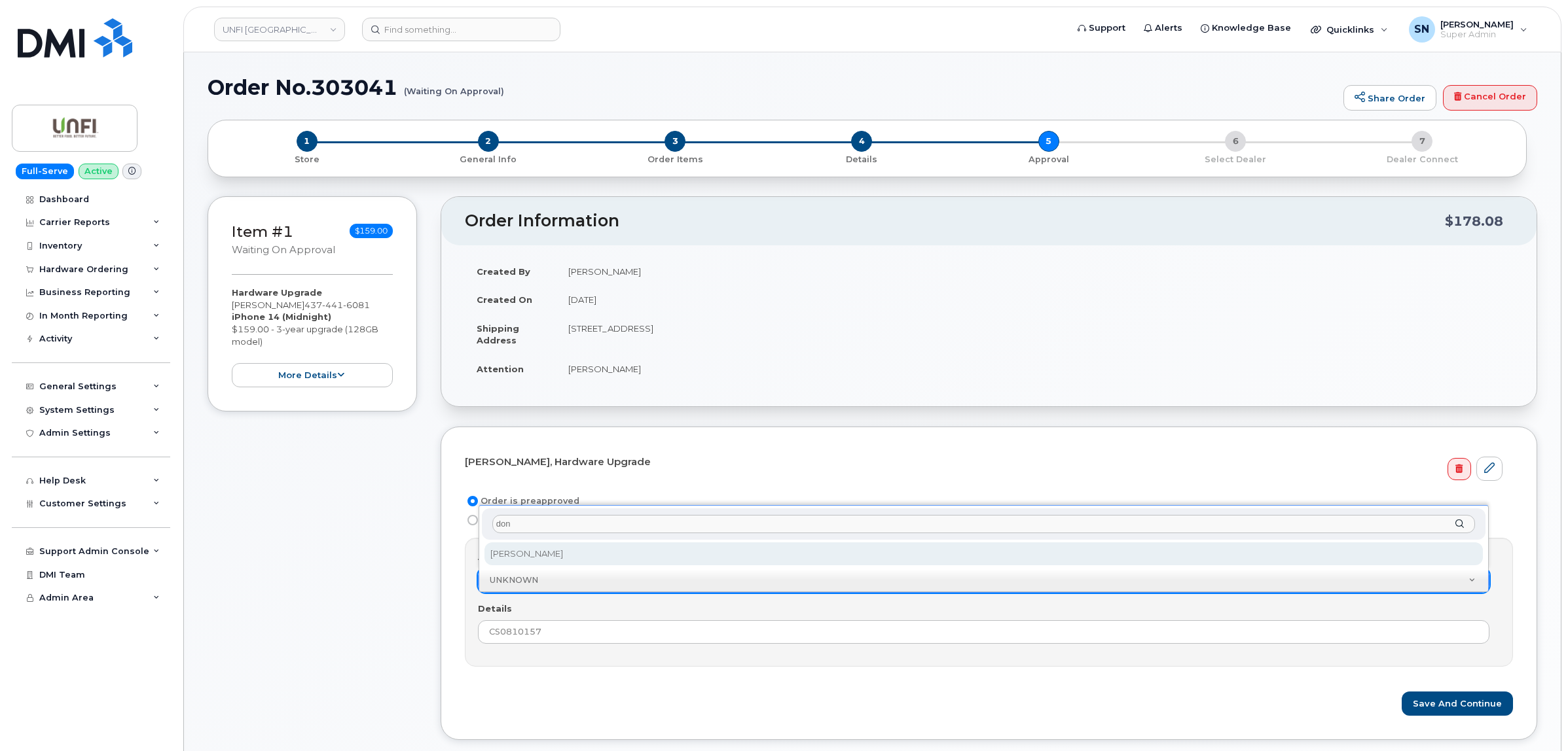
type input "don"
select select "293216"
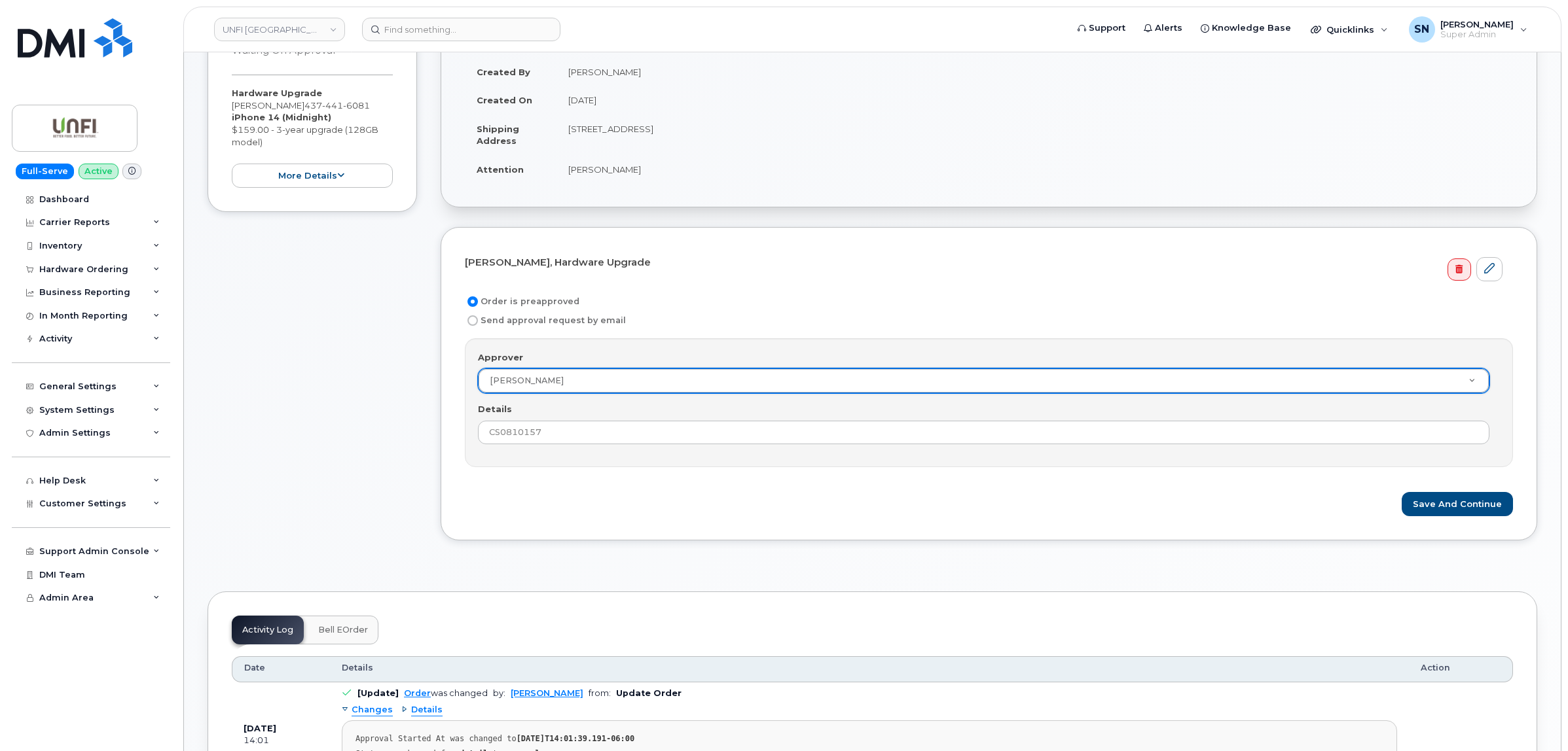
scroll to position [327, 0]
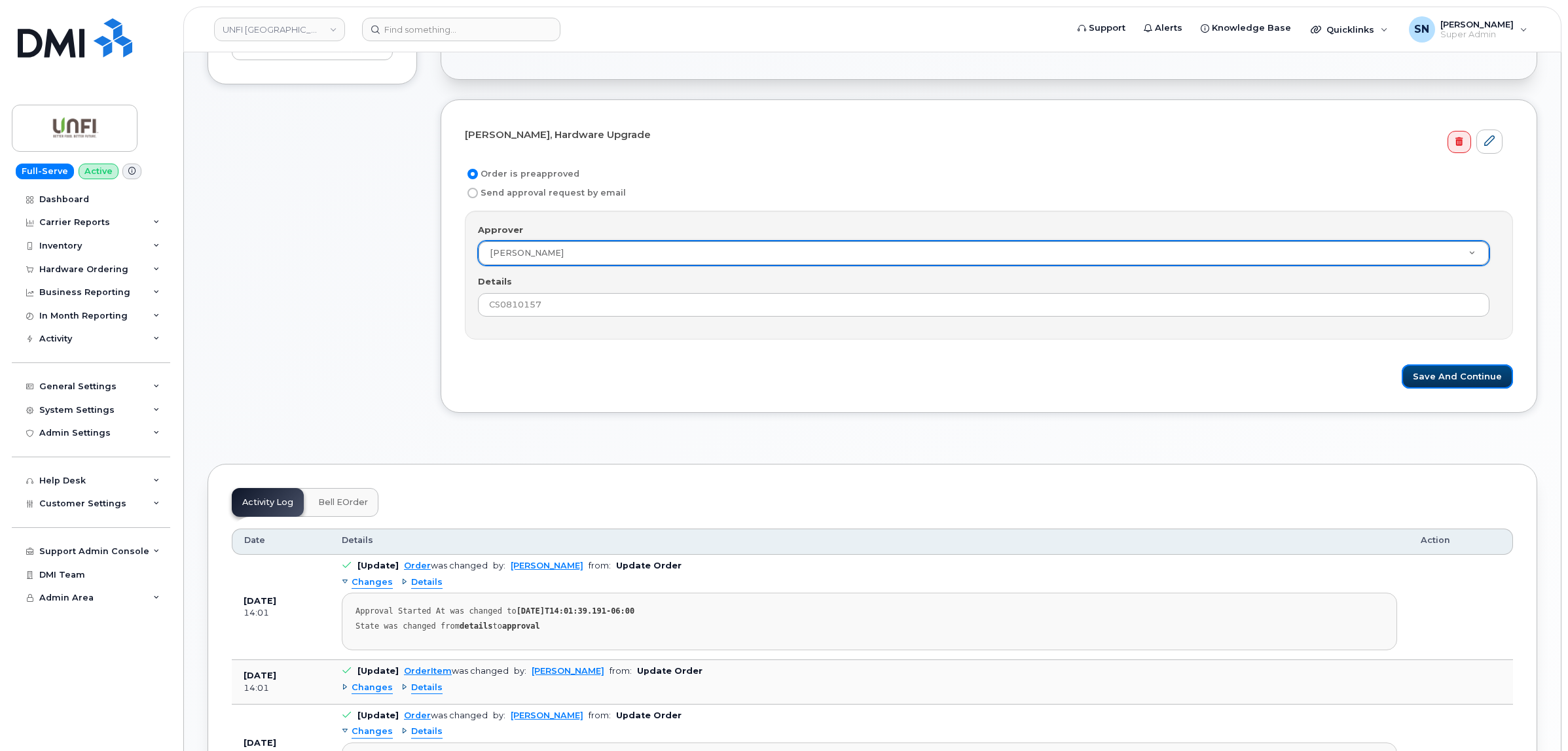
drag, startPoint x: 1438, startPoint y: 375, endPoint x: 1467, endPoint y: 507, distance: 135.1
click at [1439, 375] on button "Save and Continue" at bounding box center [1457, 376] width 112 height 24
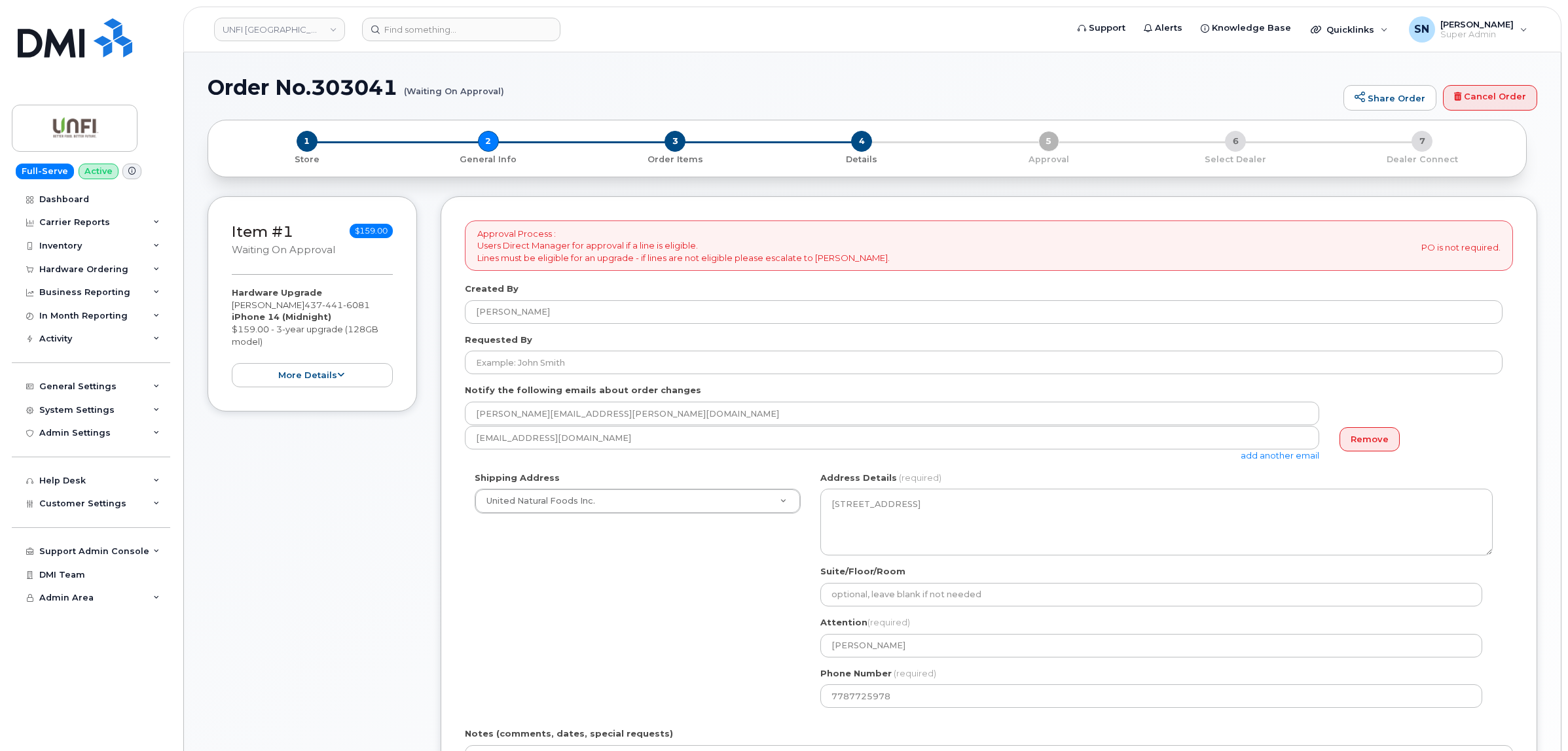
select select
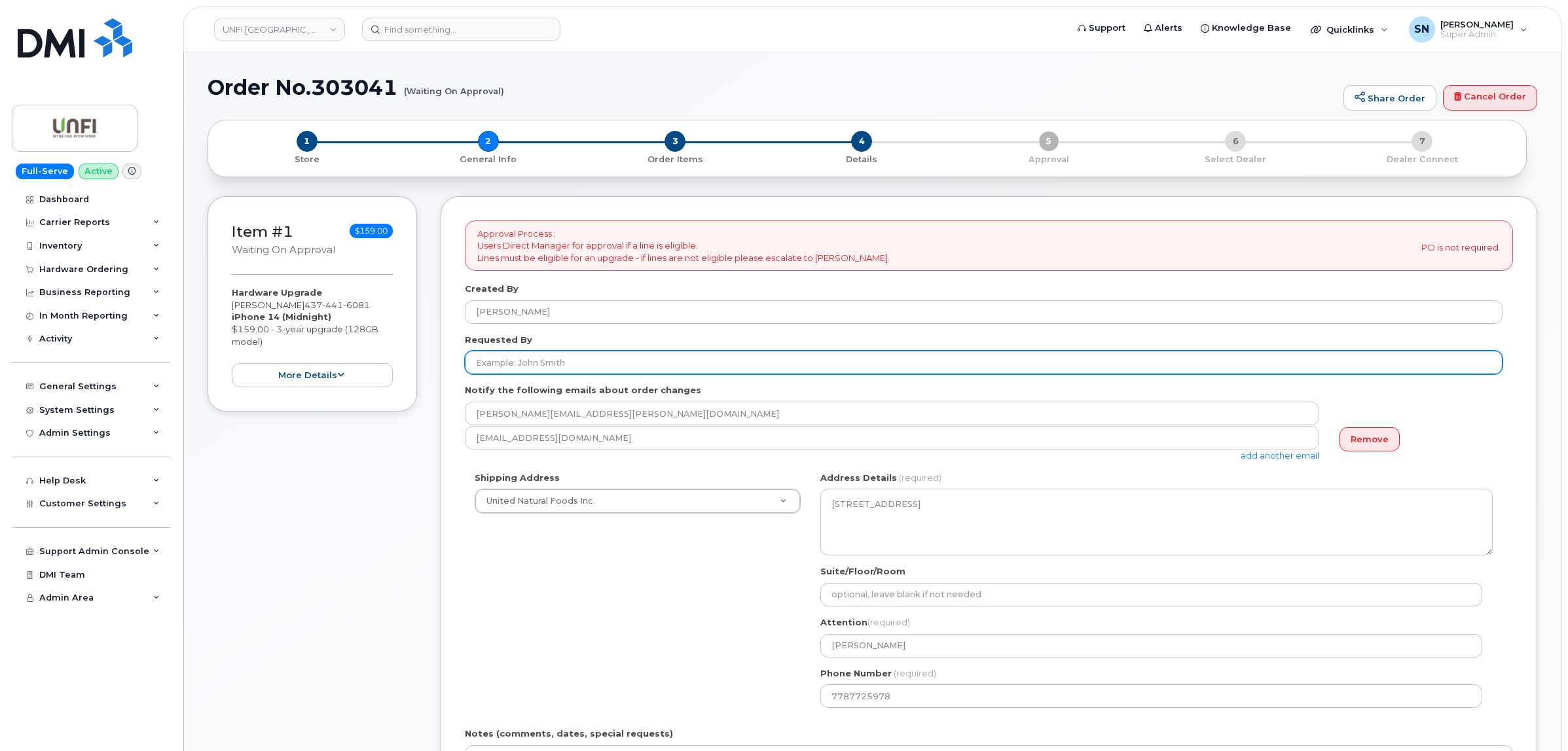
click at [545, 366] on input "Requested By" at bounding box center [984, 363] width 1038 height 23
paste input "CS0810157"
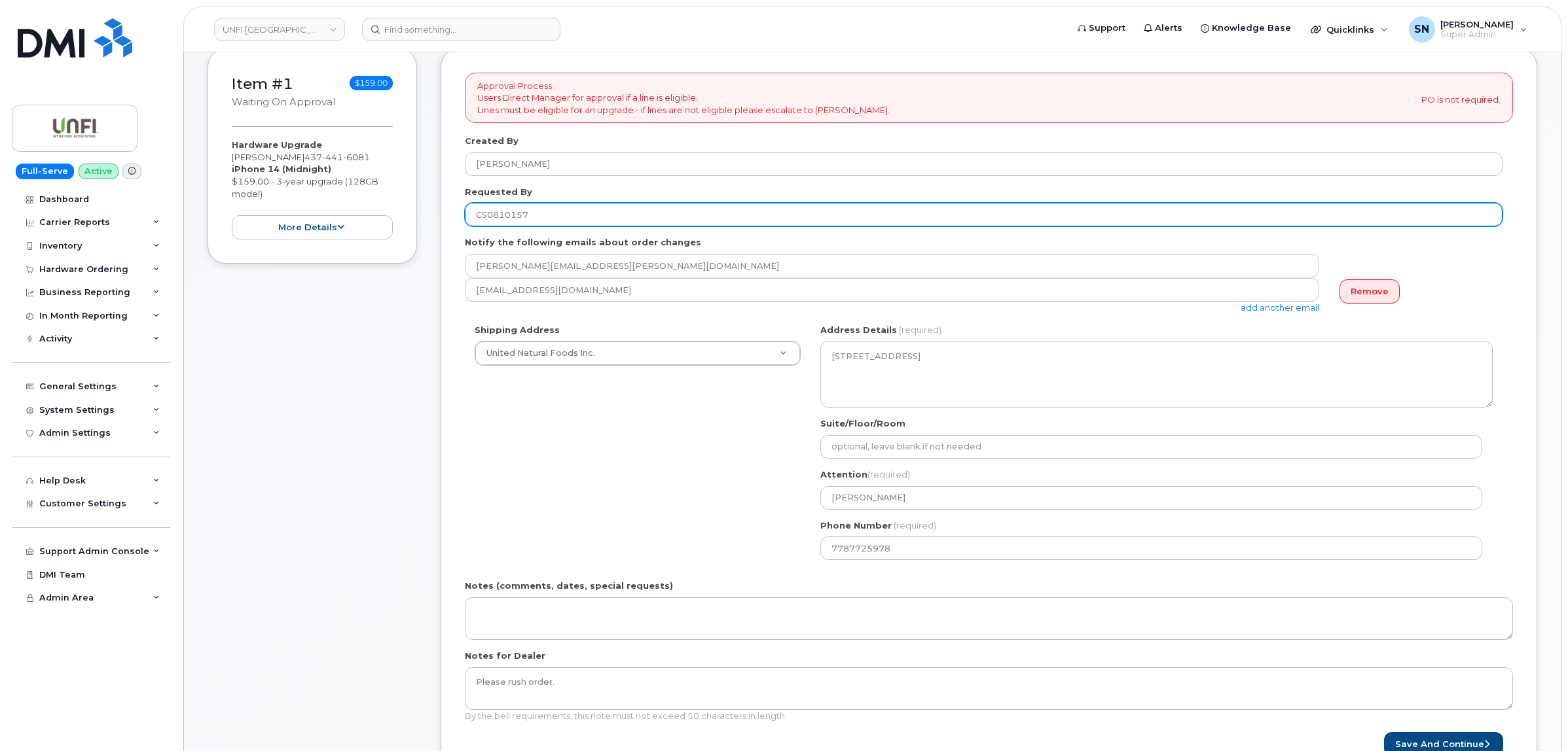
scroll to position [409, 0]
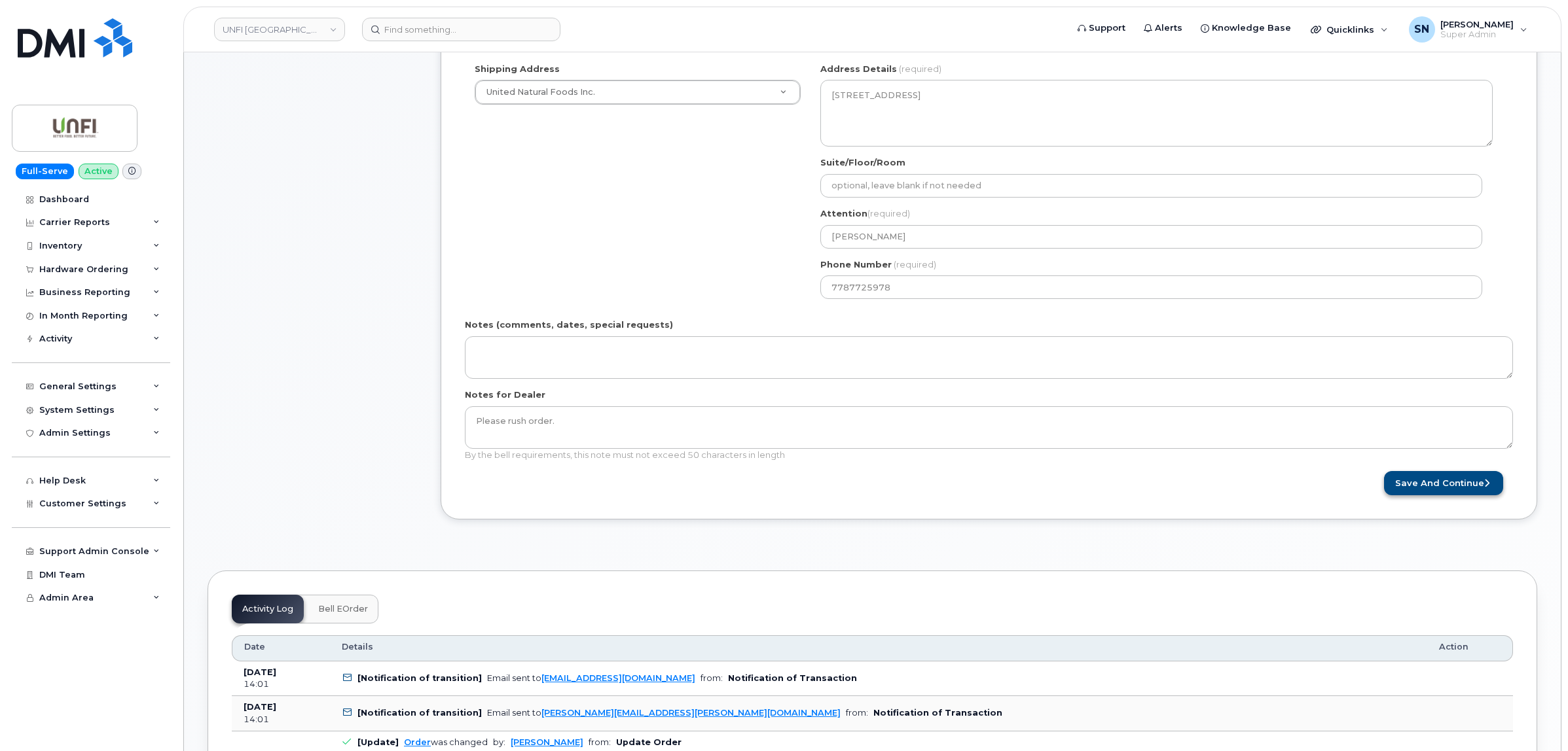
type input "CS0810157"
click at [1451, 479] on button "Save and Continue" at bounding box center [1444, 483] width 119 height 24
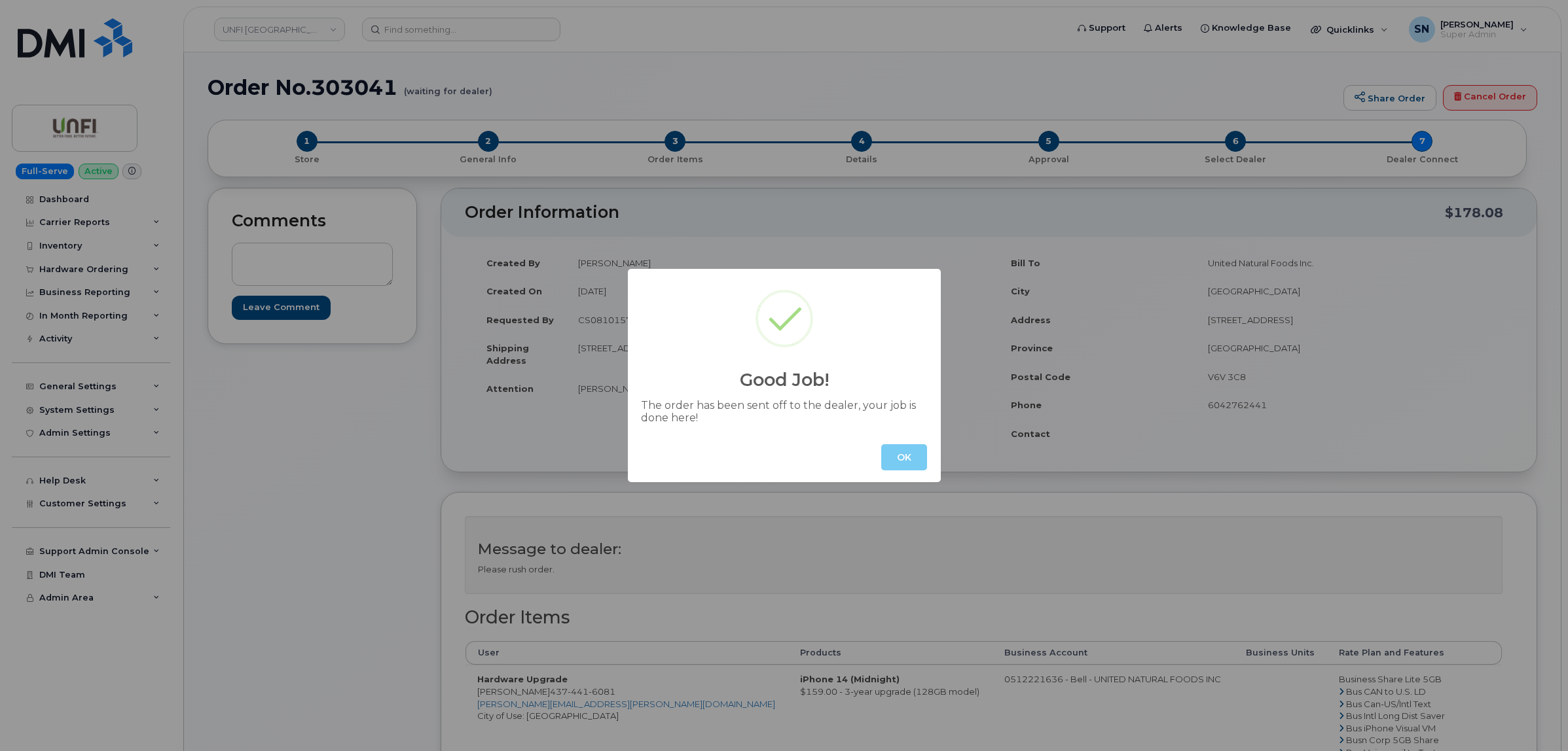
click at [909, 463] on button "OK" at bounding box center [904, 457] width 46 height 26
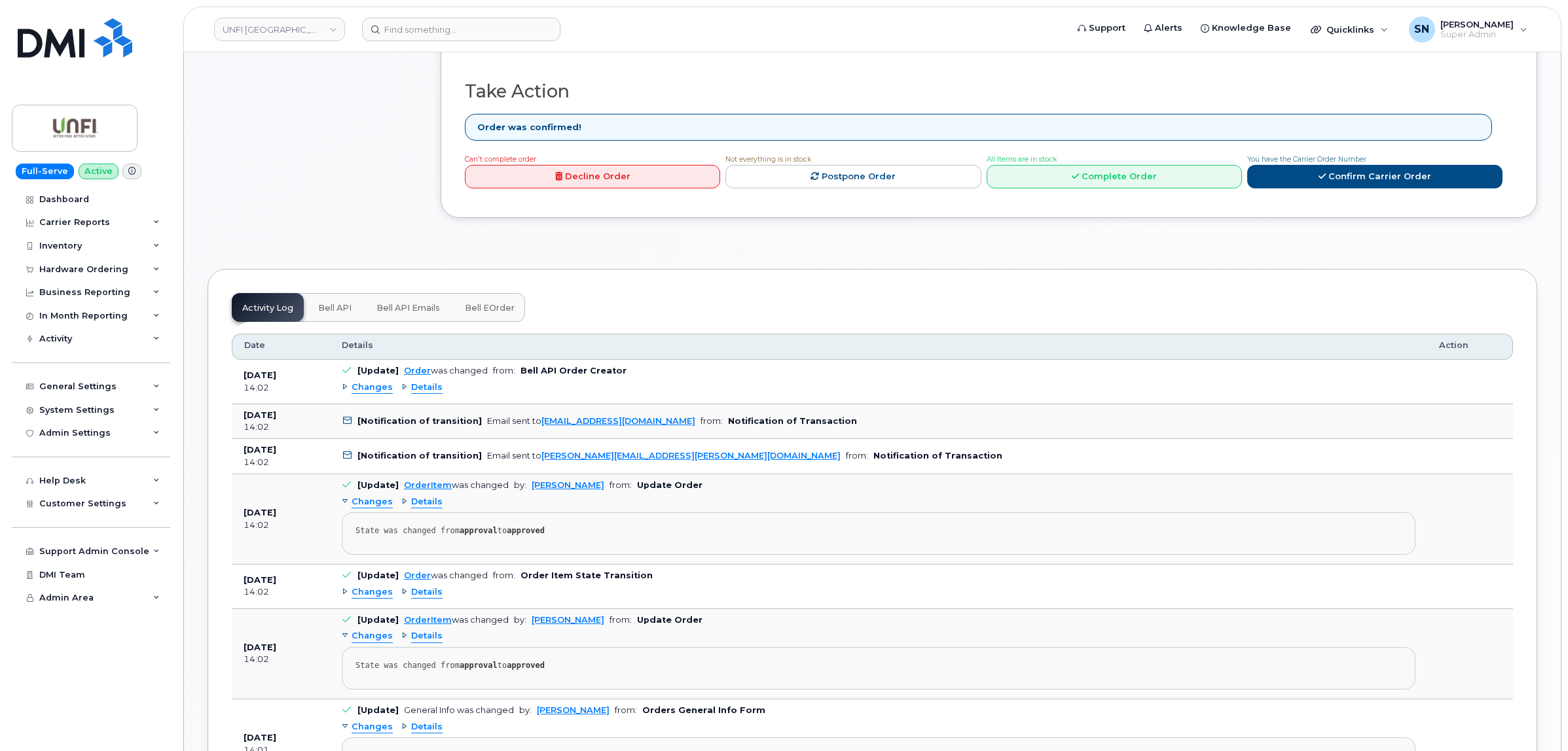
scroll to position [1064, 0]
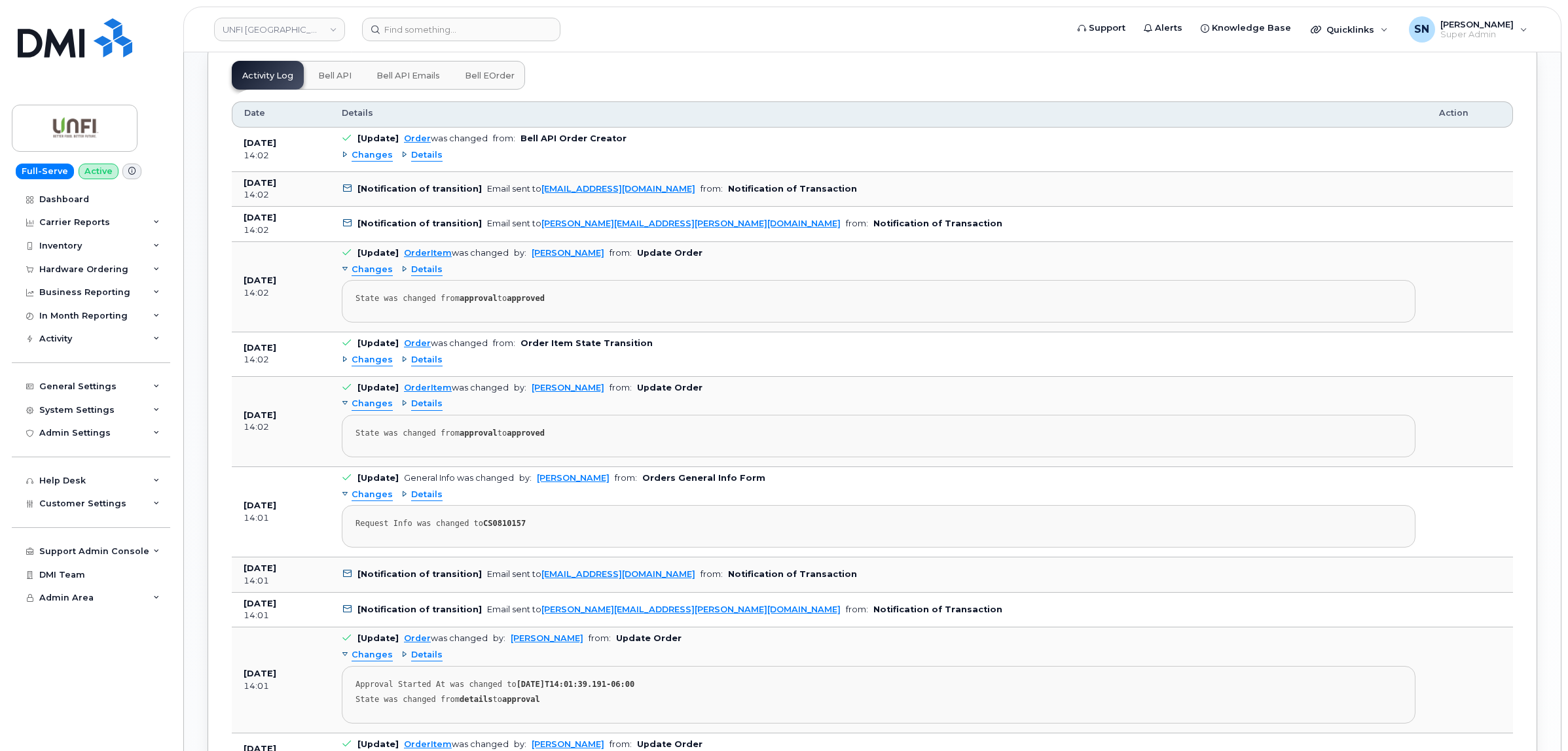
click at [366, 151] on div "Changes Details" at bounding box center [879, 155] width 1073 height 21
click at [364, 158] on span "Changes" at bounding box center [371, 155] width 41 height 13
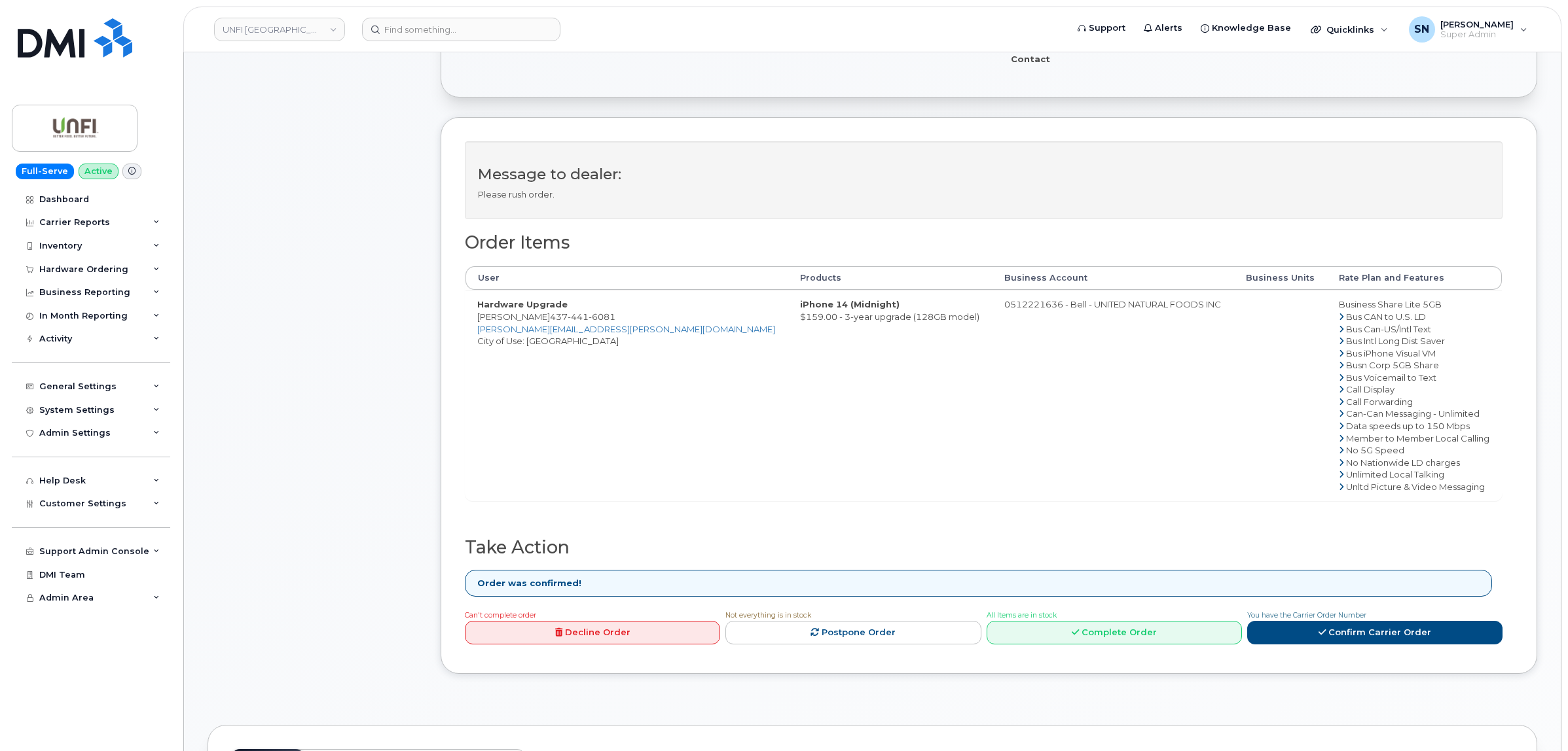
scroll to position [163, 0]
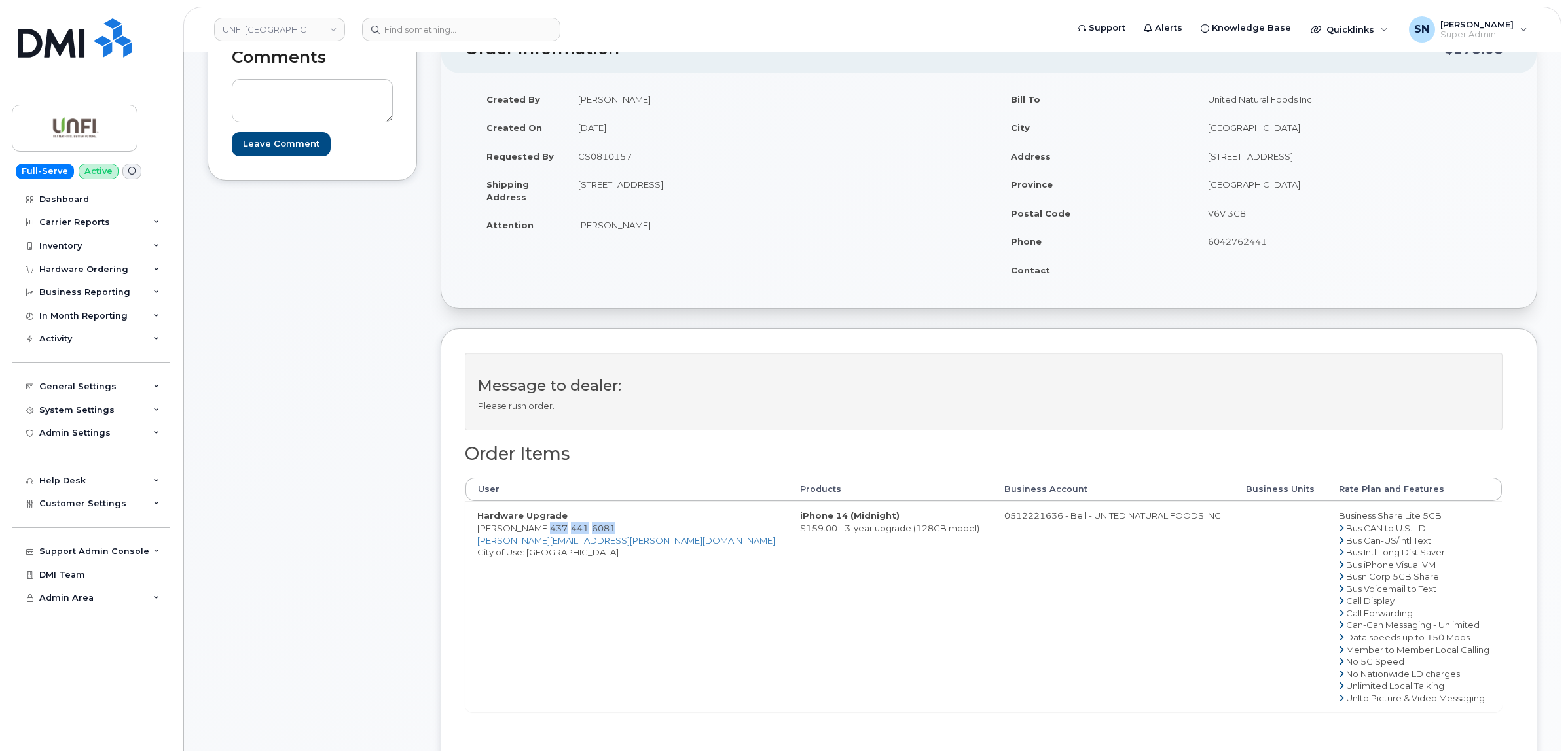
drag, startPoint x: 537, startPoint y: 531, endPoint x: 603, endPoint y: 535, distance: 66.1
click at [603, 535] on td "Hardware Upgrade Bruno Nunes 437 441 6081 Bruno.Nunes@unfi.com City of Use: Tor…" at bounding box center [626, 606] width 323 height 210
copy span "437 441 6081"
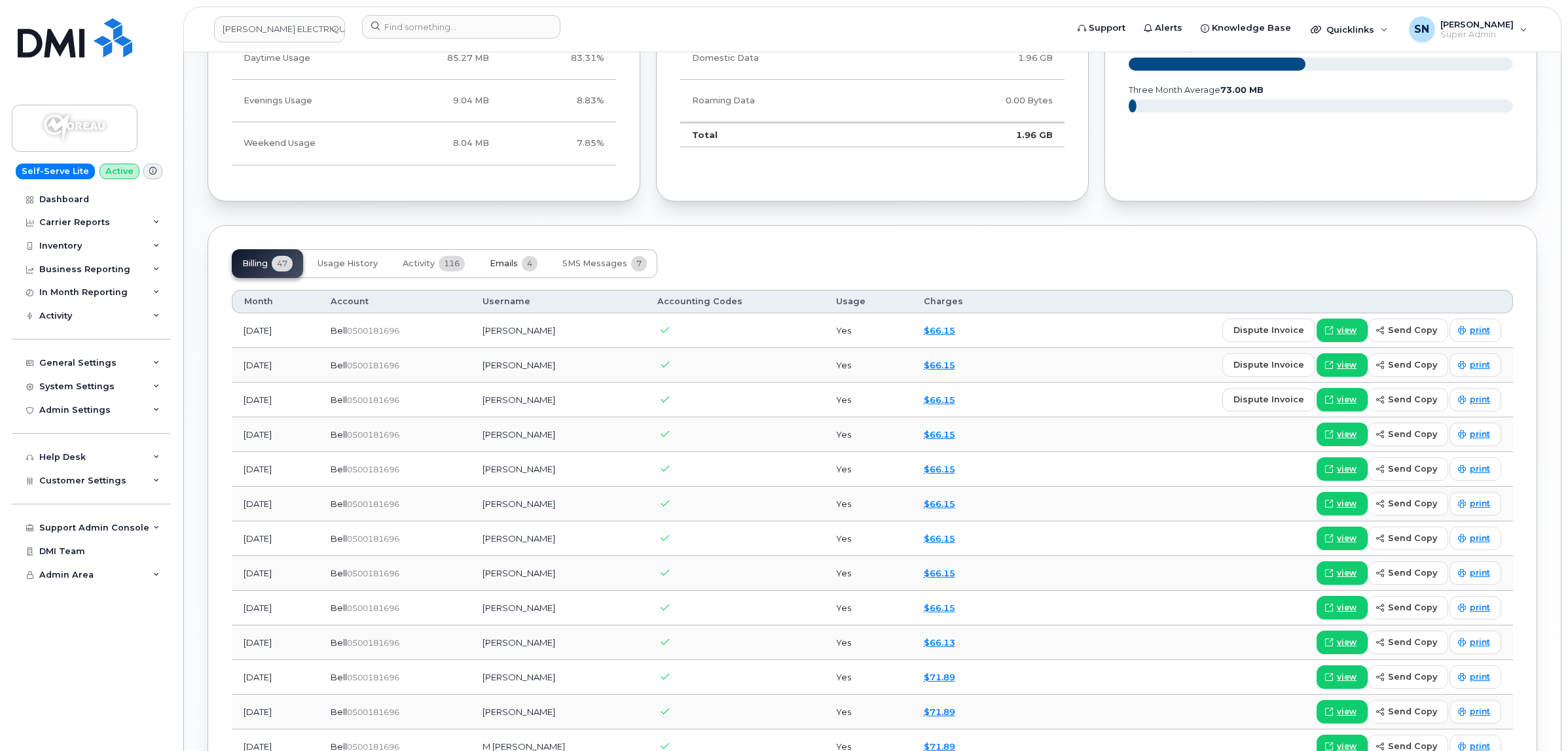
click at [532, 264] on span "4" at bounding box center [529, 263] width 16 height 16
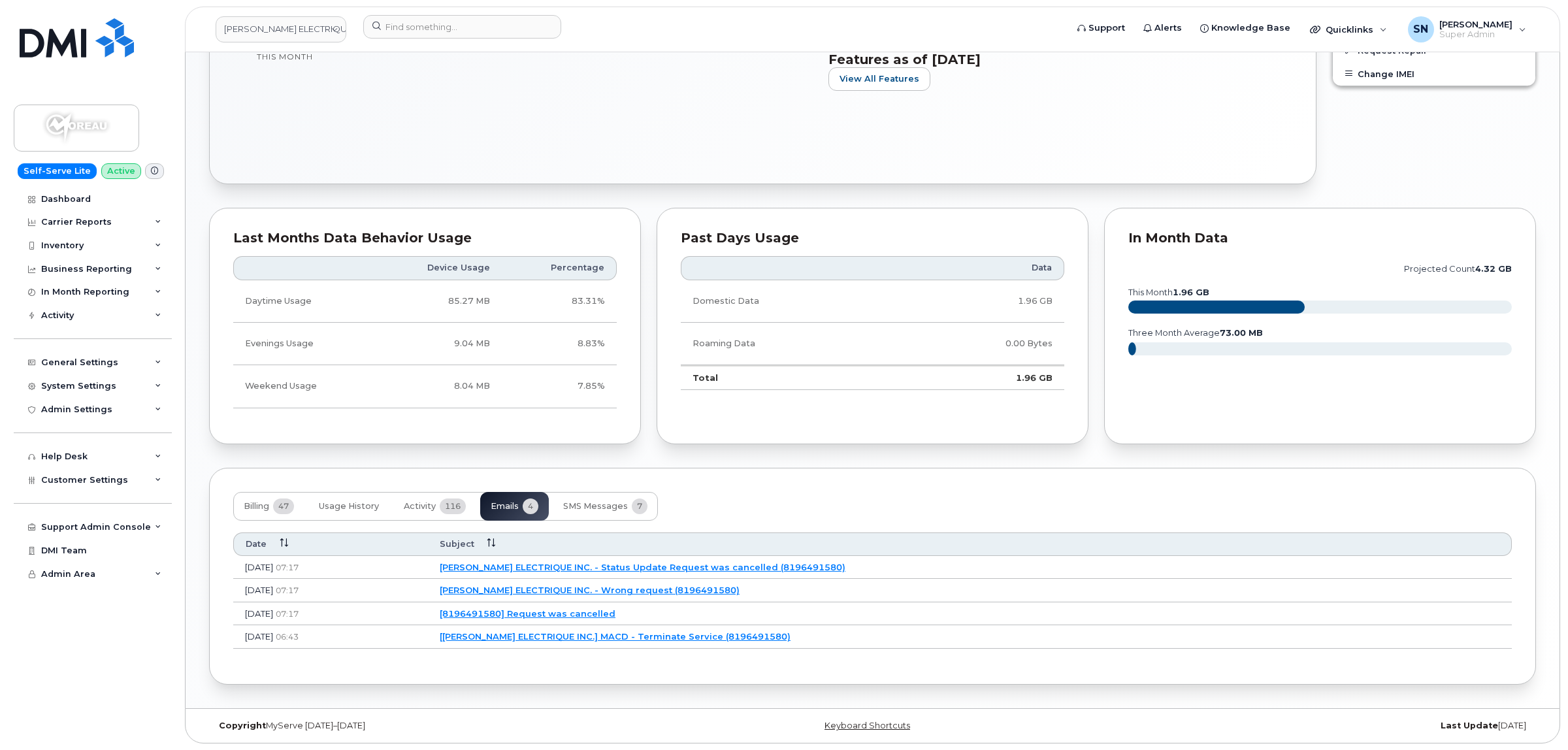
scroll to position [659, 0]
click at [613, 616] on link "[8196491580] Request was cancelled" at bounding box center [525, 614] width 176 height 10
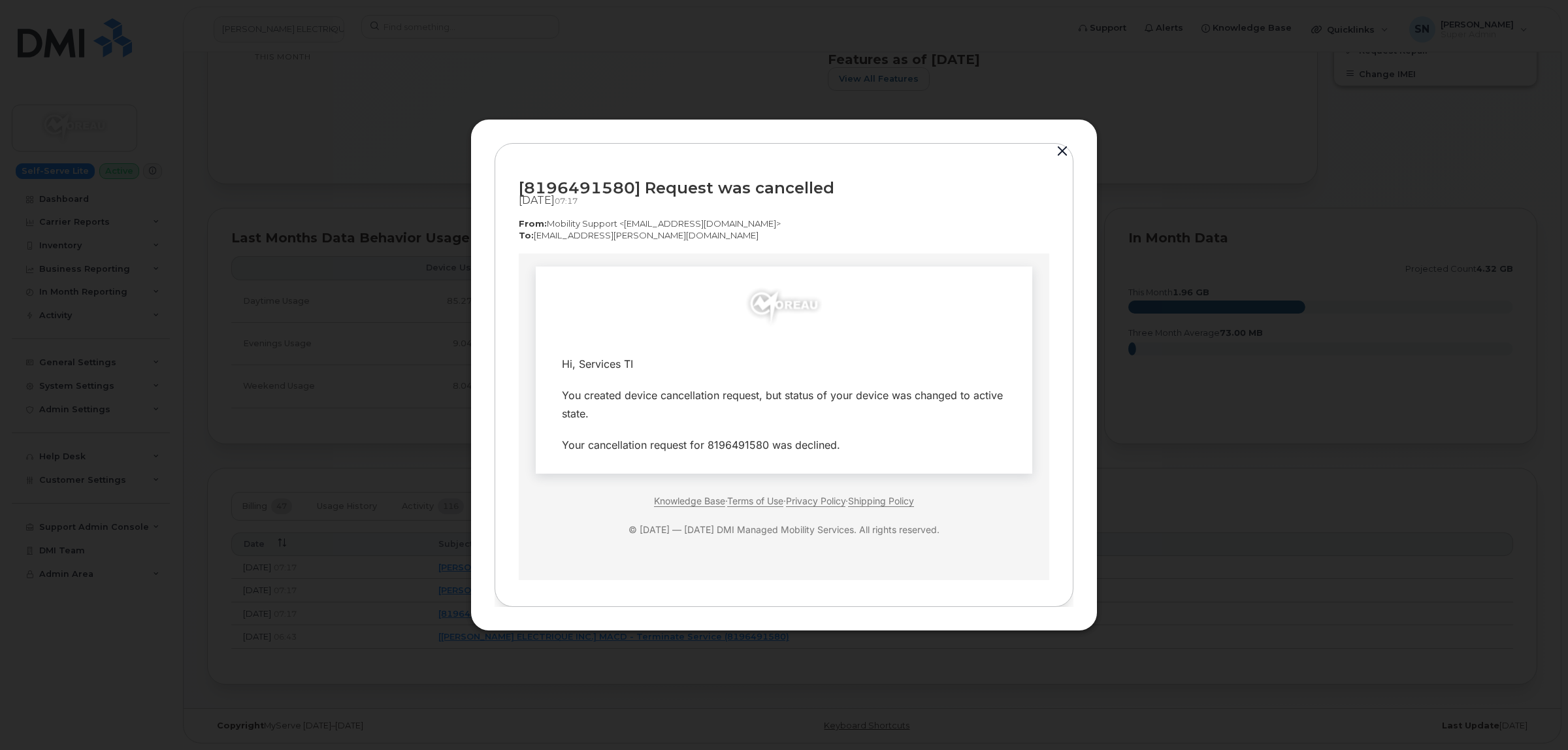
scroll to position [0, 0]
click at [1065, 158] on button "button" at bounding box center [1062, 152] width 19 height 18
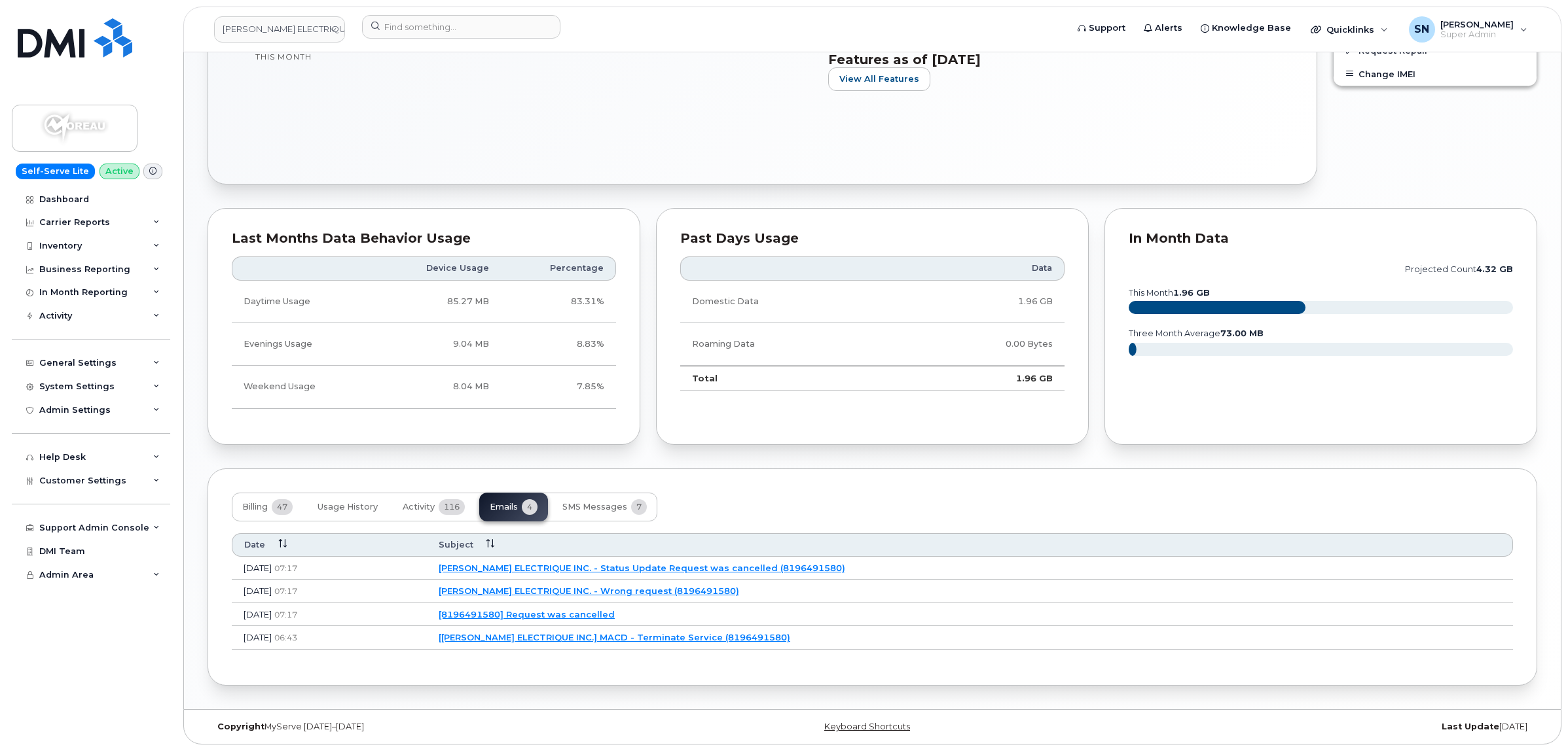
click at [675, 589] on link "J.Y. MOREAU ELECTRIQUE INC. - Wrong request (8196491580)" at bounding box center [589, 591] width 300 height 10
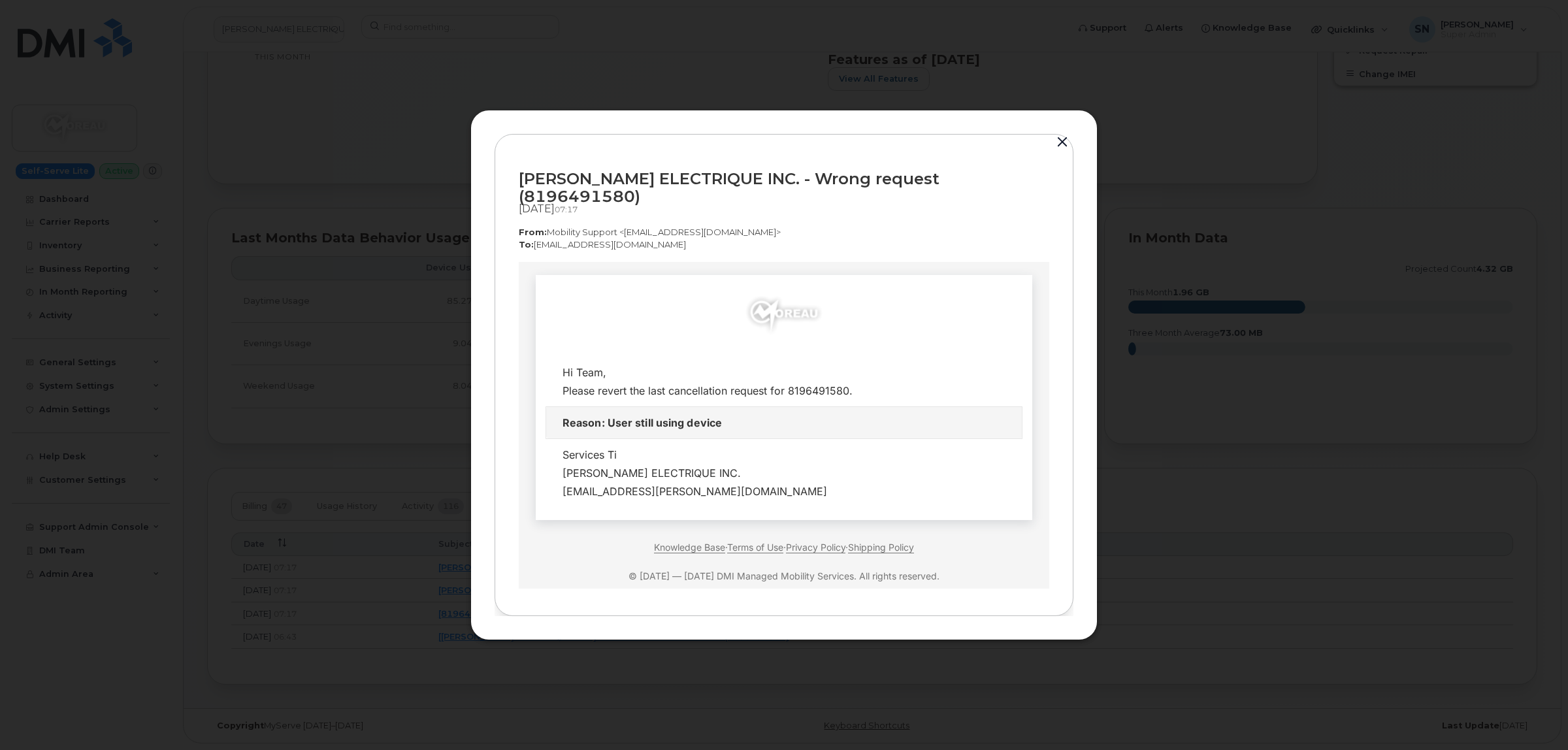
click at [1059, 151] on button "button" at bounding box center [1062, 142] width 19 height 18
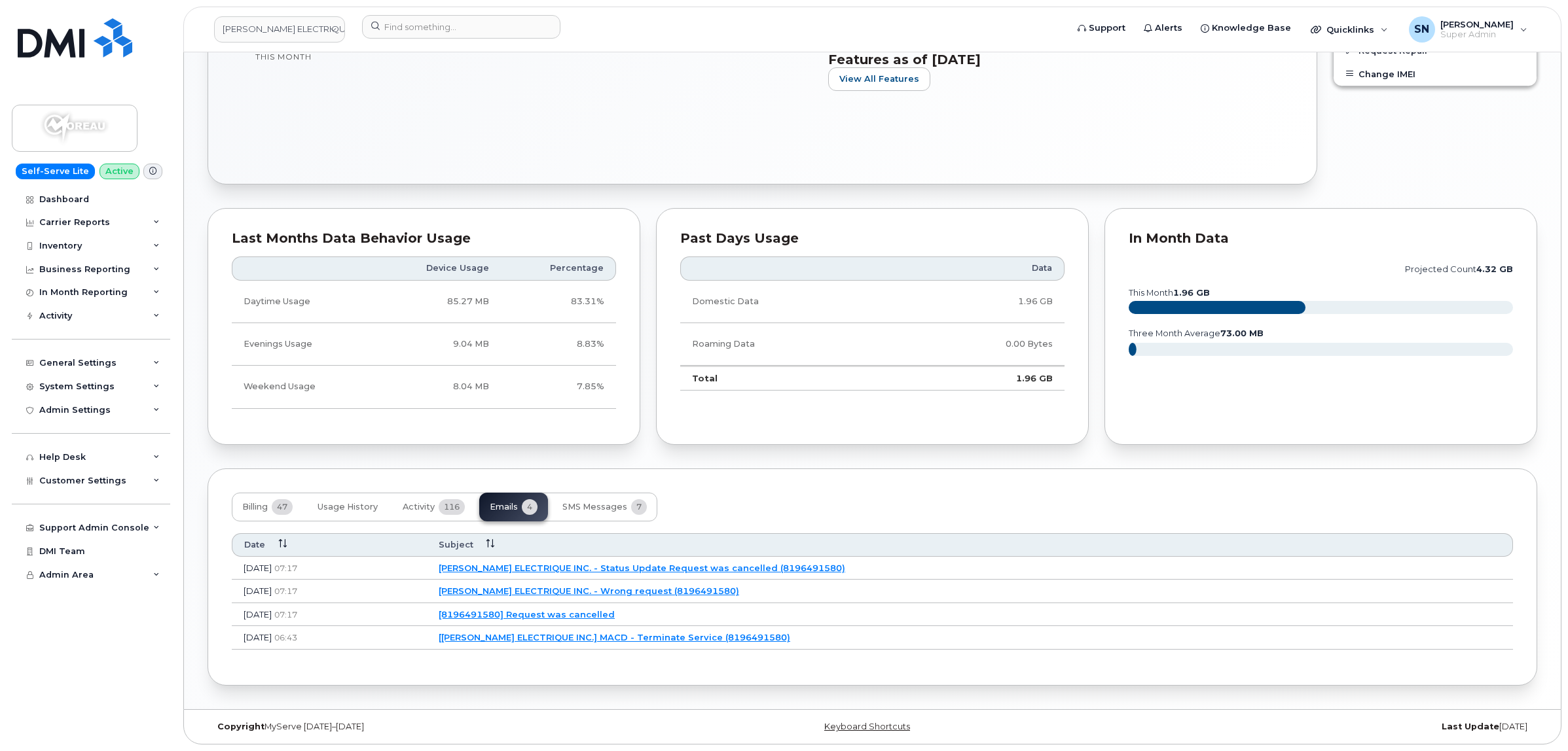
click at [708, 570] on link "J.Y. MOREAU ELECTRIQUE INC. - Status Update Request was cancelled (8196491580)" at bounding box center [641, 567] width 407 height 10
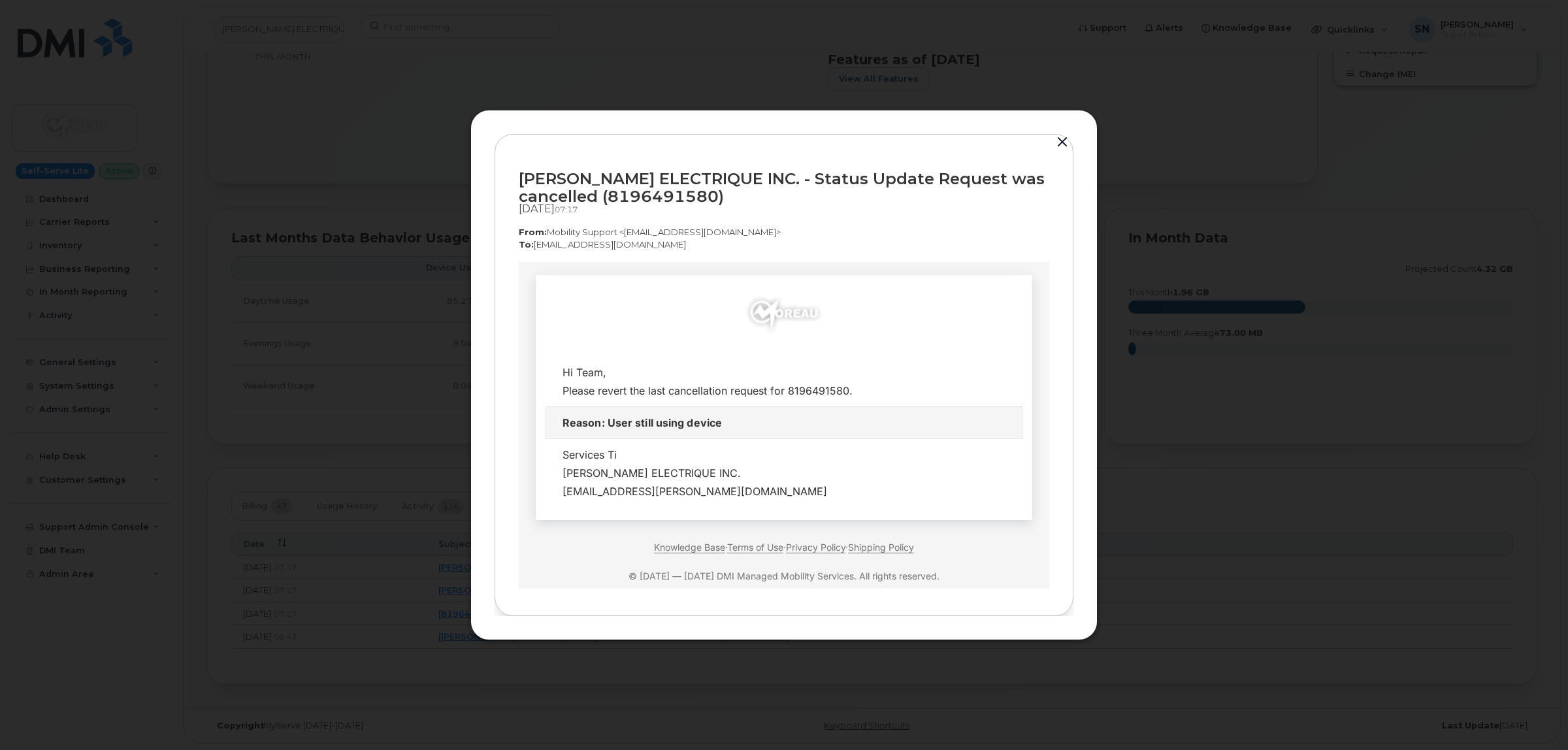
click at [1063, 145] on button "button" at bounding box center [1062, 142] width 19 height 18
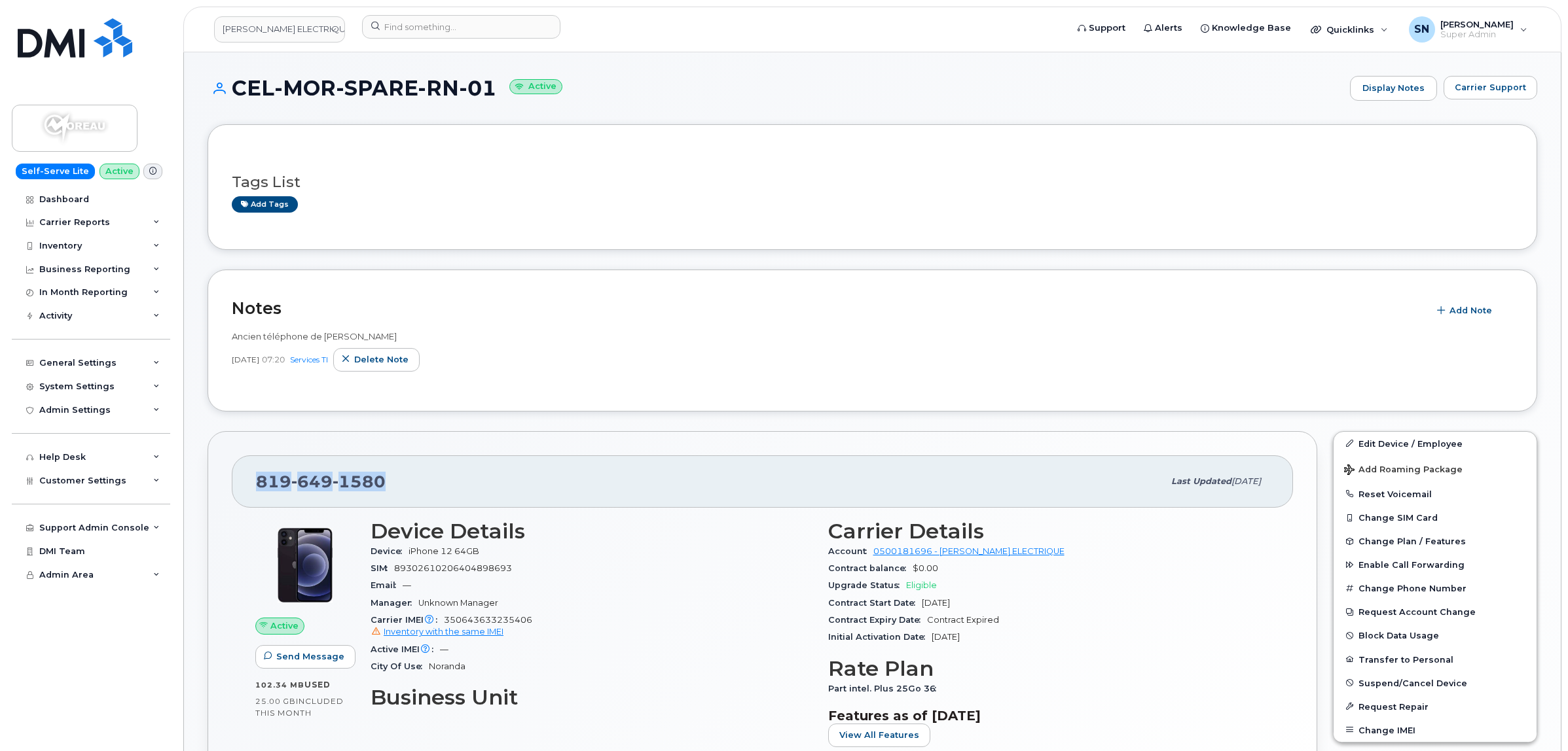
drag, startPoint x: 253, startPoint y: 492, endPoint x: 388, endPoint y: 489, distance: 135.0
click at [388, 489] on div "819 649 1580 Last updated Oct 09, 2025" at bounding box center [762, 481] width 1062 height 52
copy span "819 649 1580"
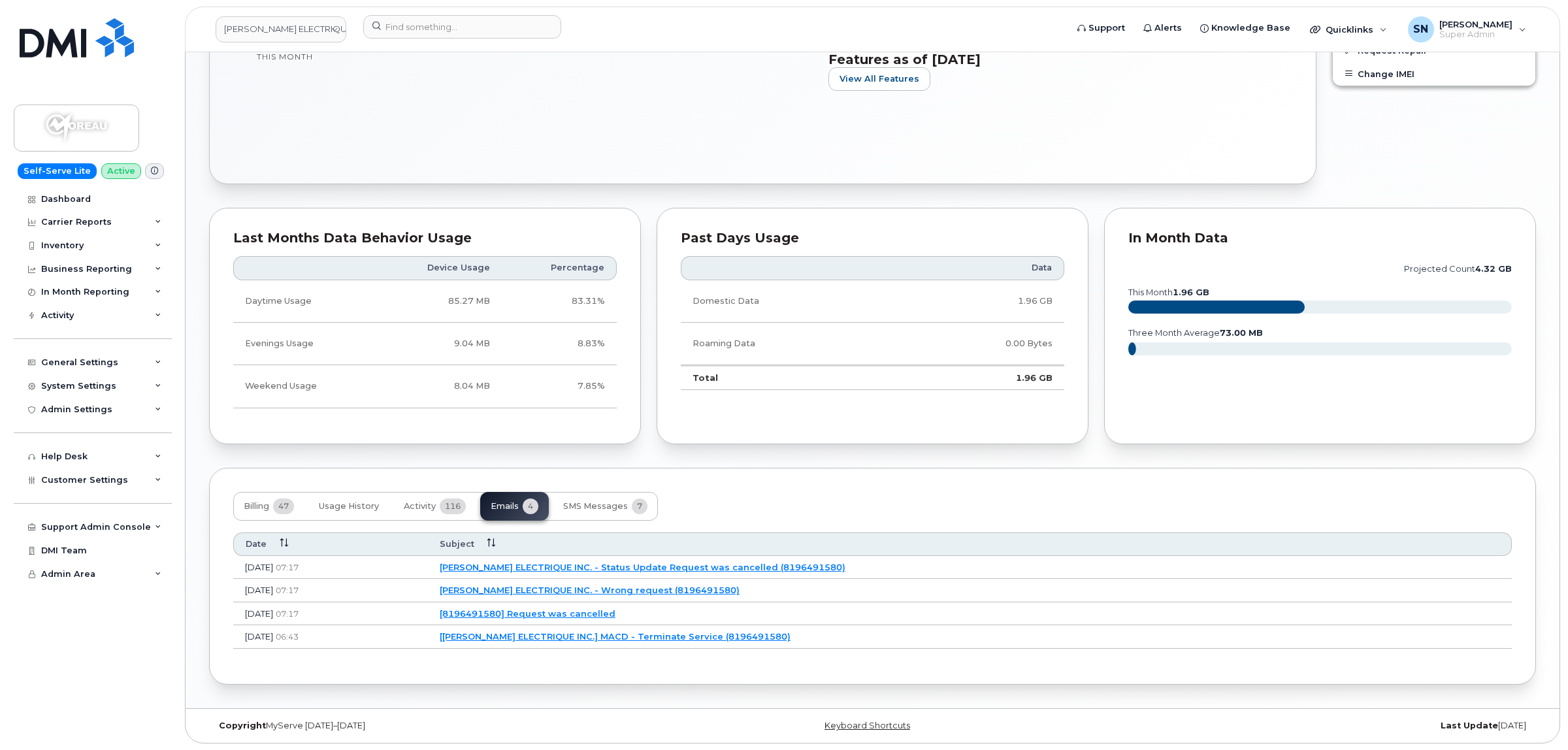
scroll to position [659, 0]
click at [788, 634] on link "[J.Y. MOREAU ELECTRIQUE INC.] MACD - Terminate Service (8196491580)" at bounding box center [612, 636] width 351 height 10
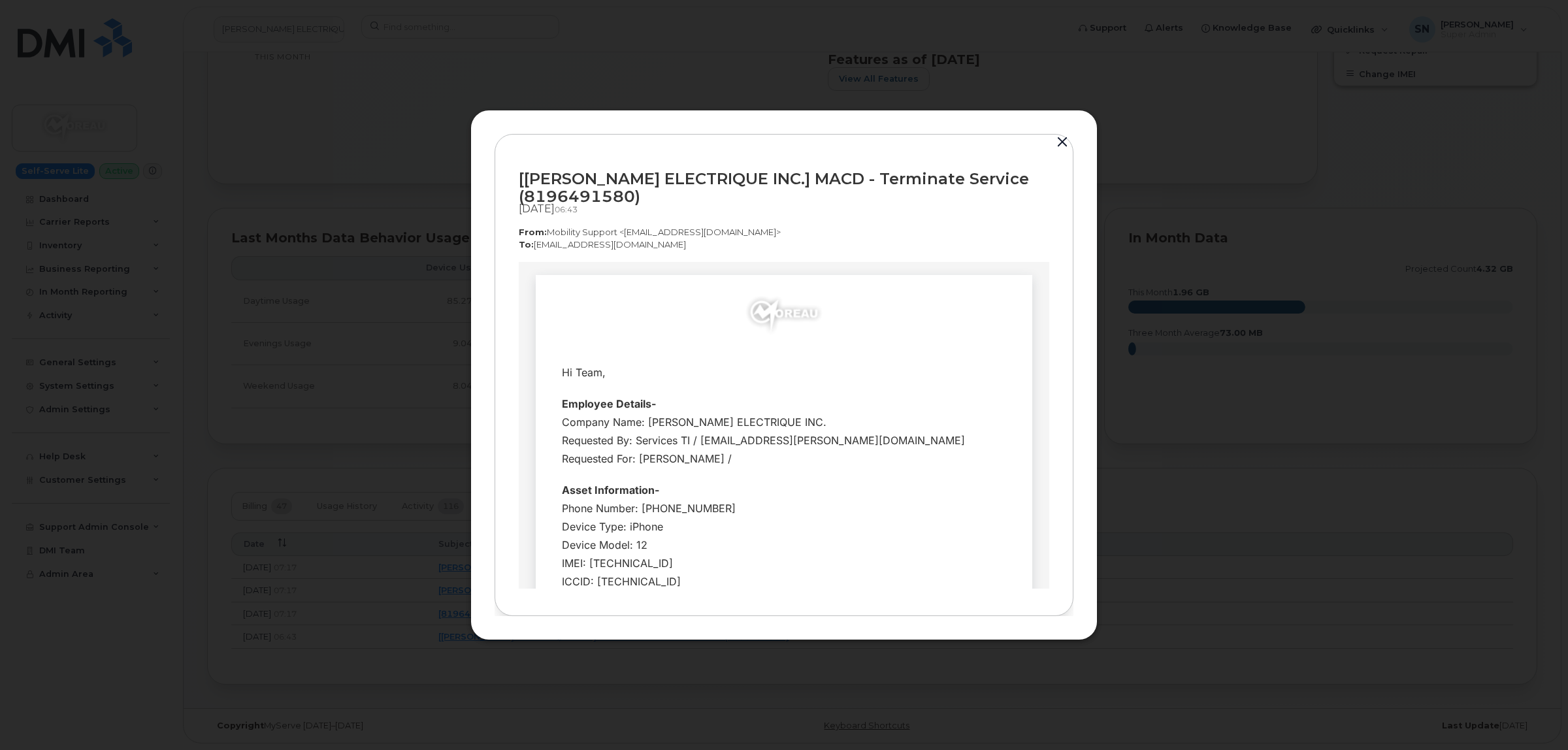
scroll to position [0, 0]
click at [1065, 139] on button "button" at bounding box center [1062, 142] width 19 height 18
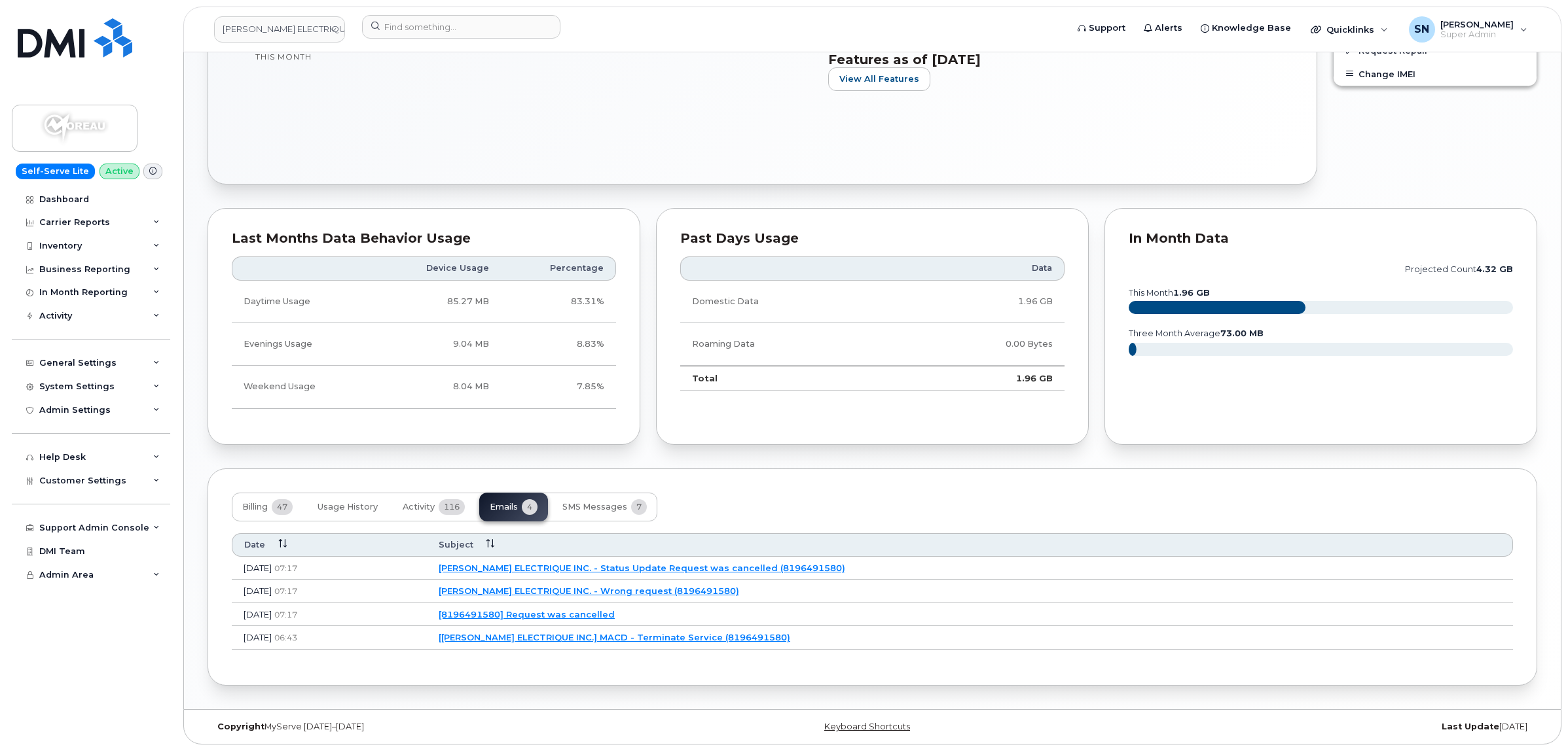
click at [615, 613] on link "[8196491580] Request was cancelled" at bounding box center [527, 614] width 176 height 10
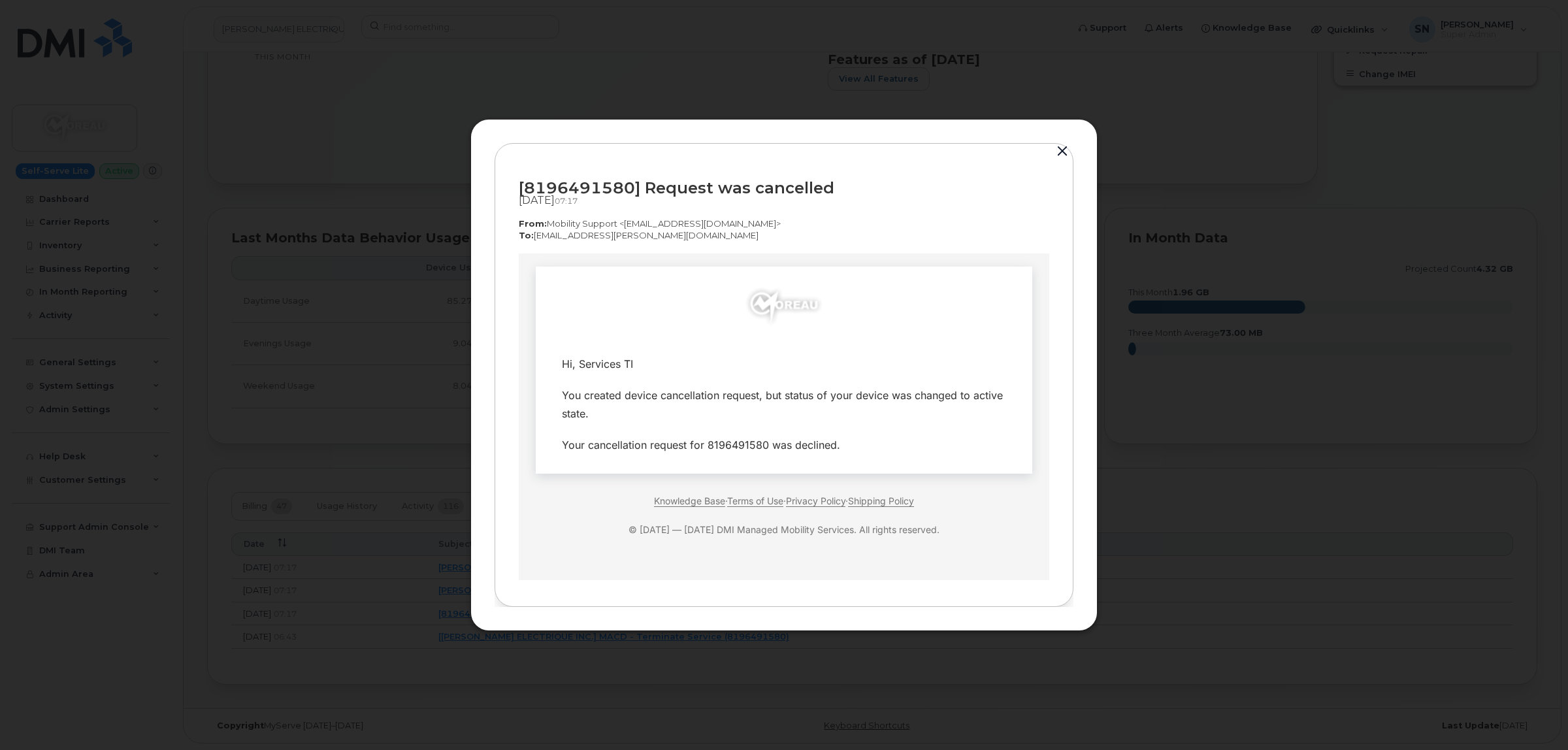
click at [1060, 148] on button "button" at bounding box center [1062, 152] width 19 height 18
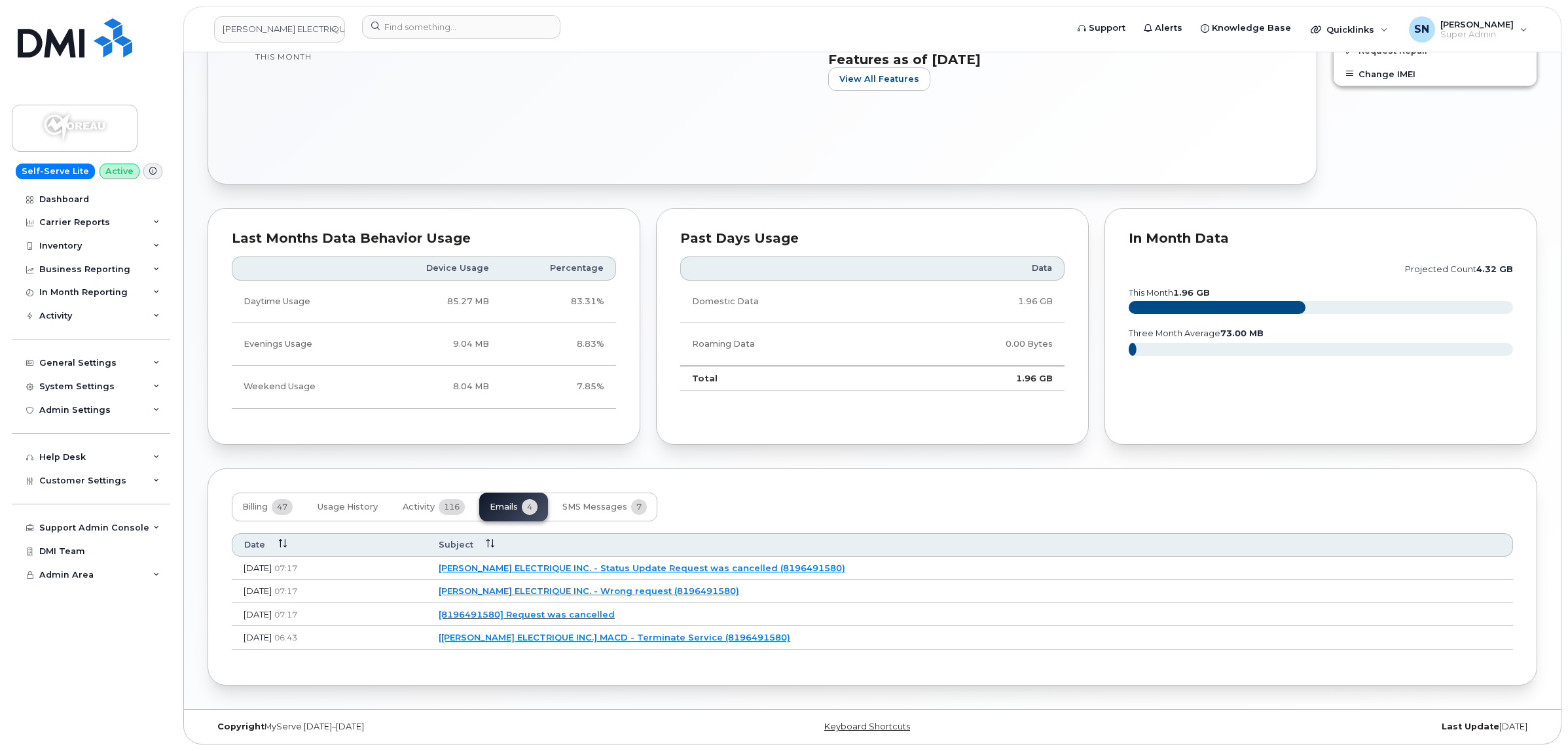
click at [649, 590] on link "J.Y. MOREAU ELECTRIQUE INC. - Wrong request (8196491580)" at bounding box center [589, 591] width 300 height 10
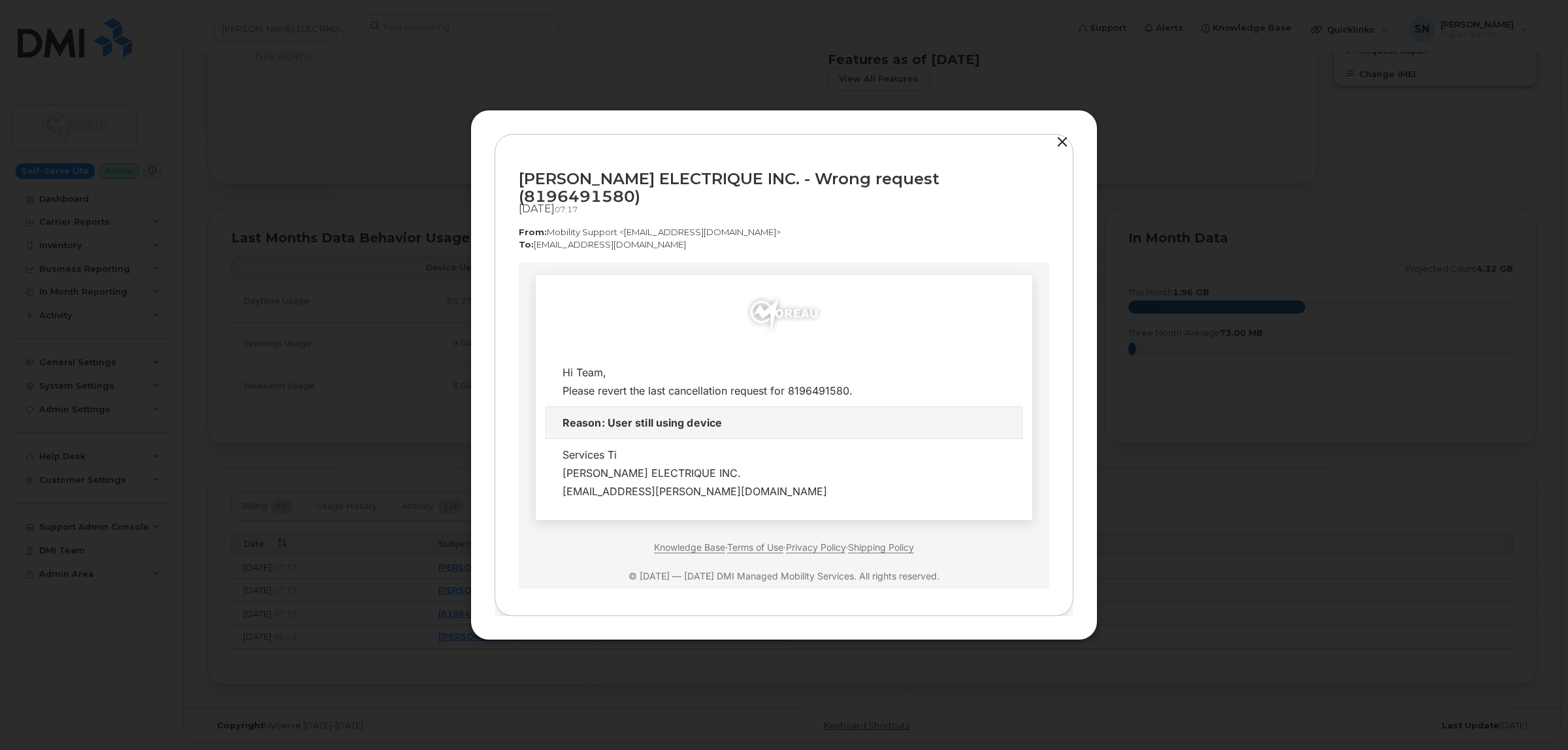
click at [1059, 152] on button "button" at bounding box center [1062, 142] width 19 height 18
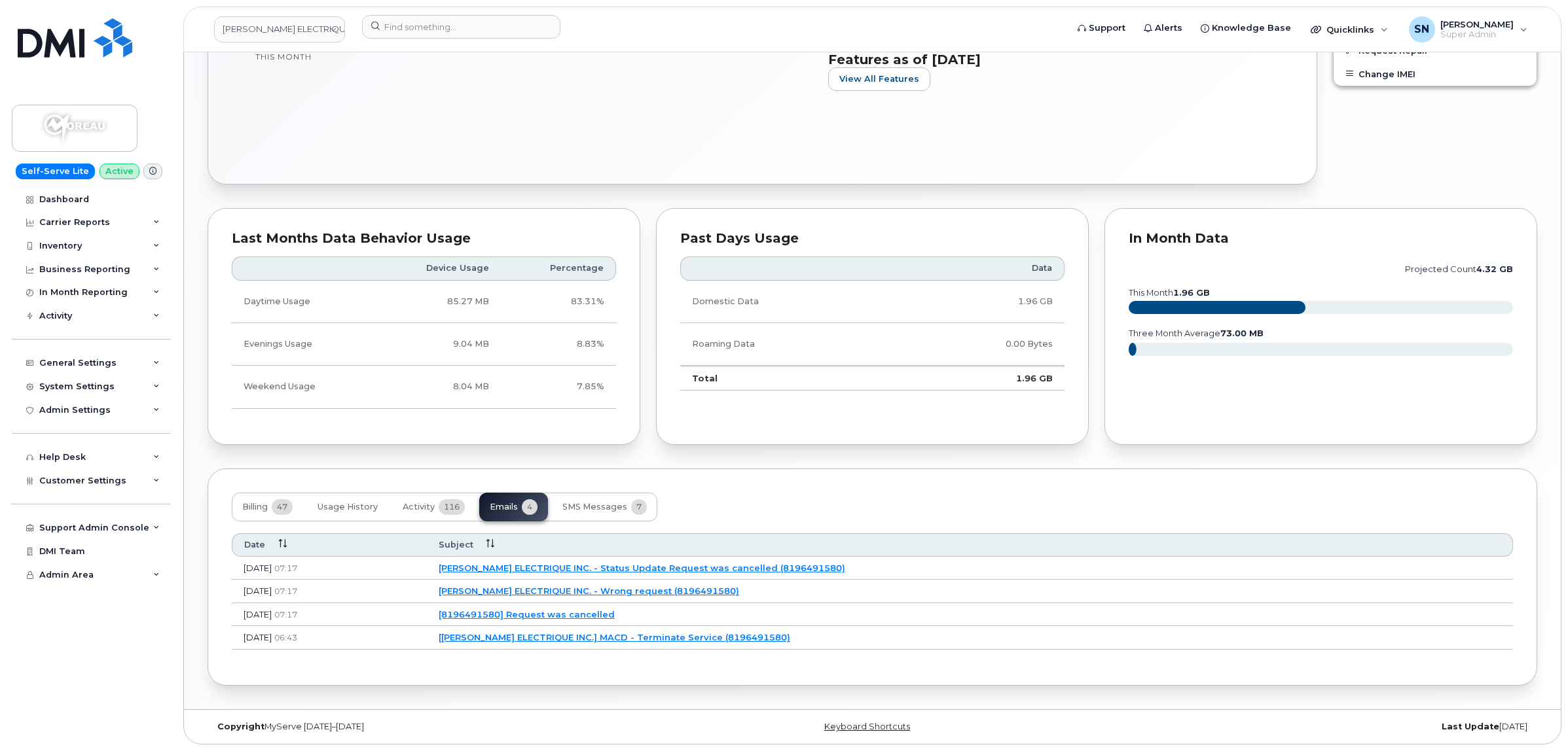
click at [712, 565] on link "J.Y. MOREAU ELECTRIQUE INC. - Status Update Request was cancelled (8196491580)" at bounding box center [641, 567] width 407 height 10
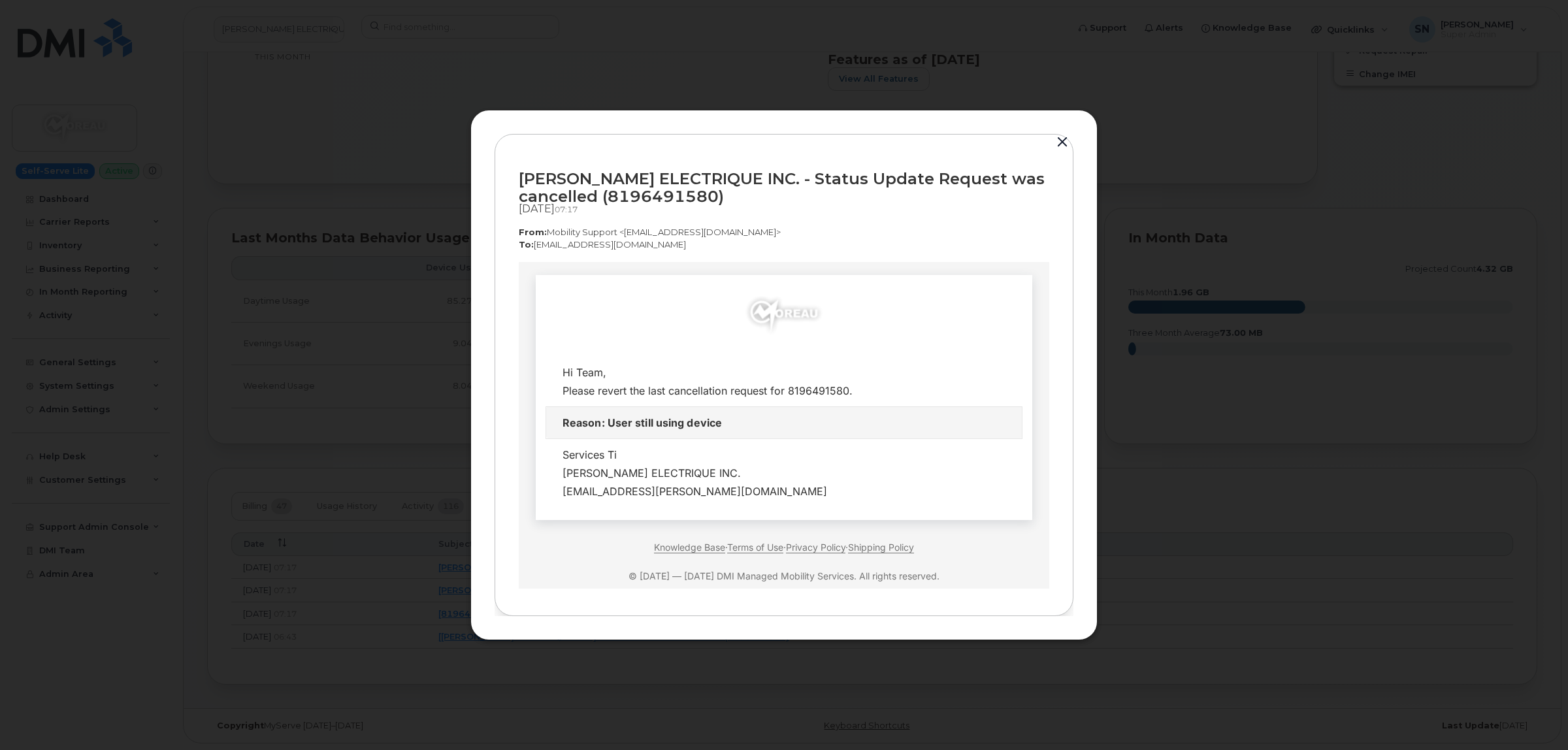
click at [1065, 141] on button "button" at bounding box center [1062, 142] width 19 height 18
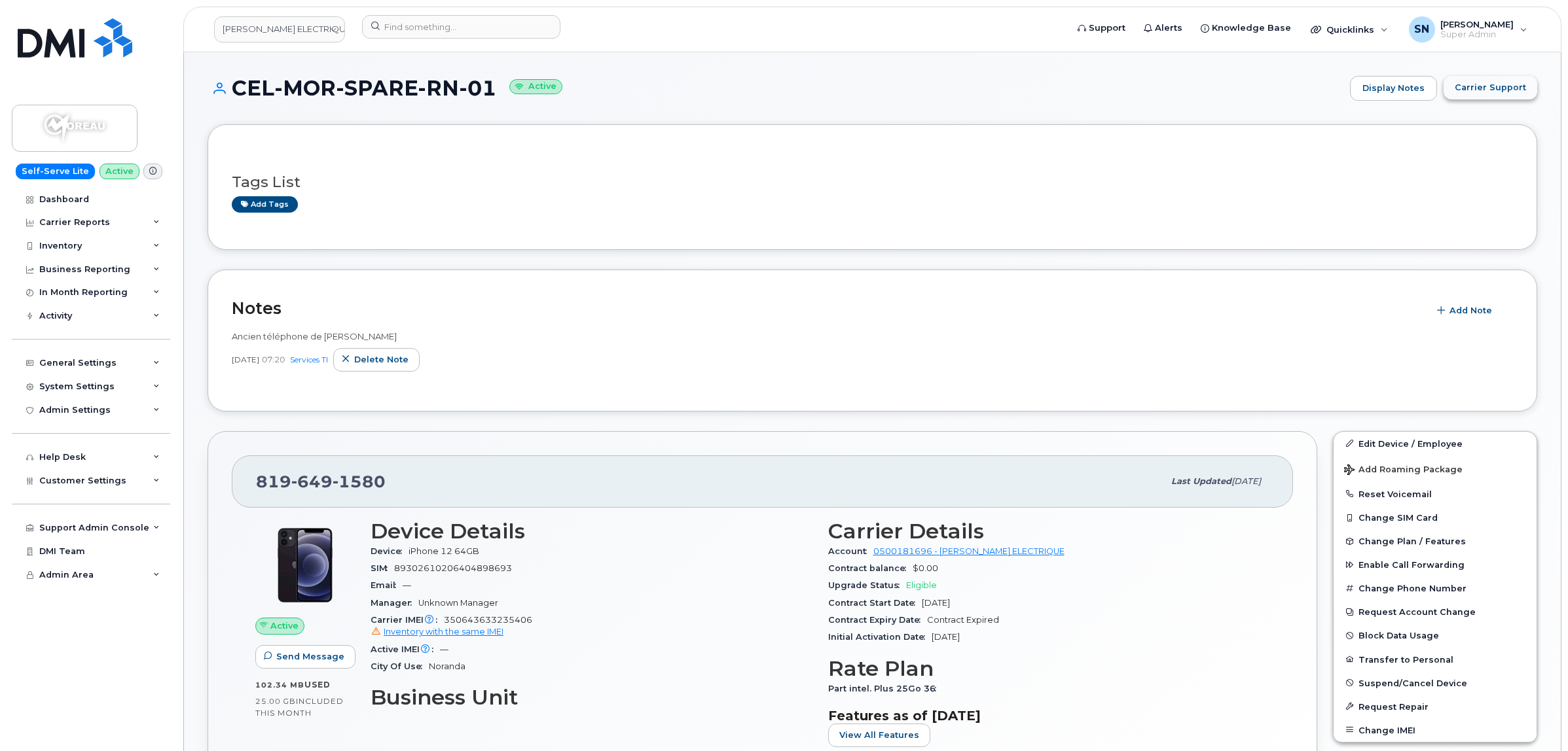
click at [1468, 96] on button "Carrier Support" at bounding box center [1491, 88] width 94 height 23
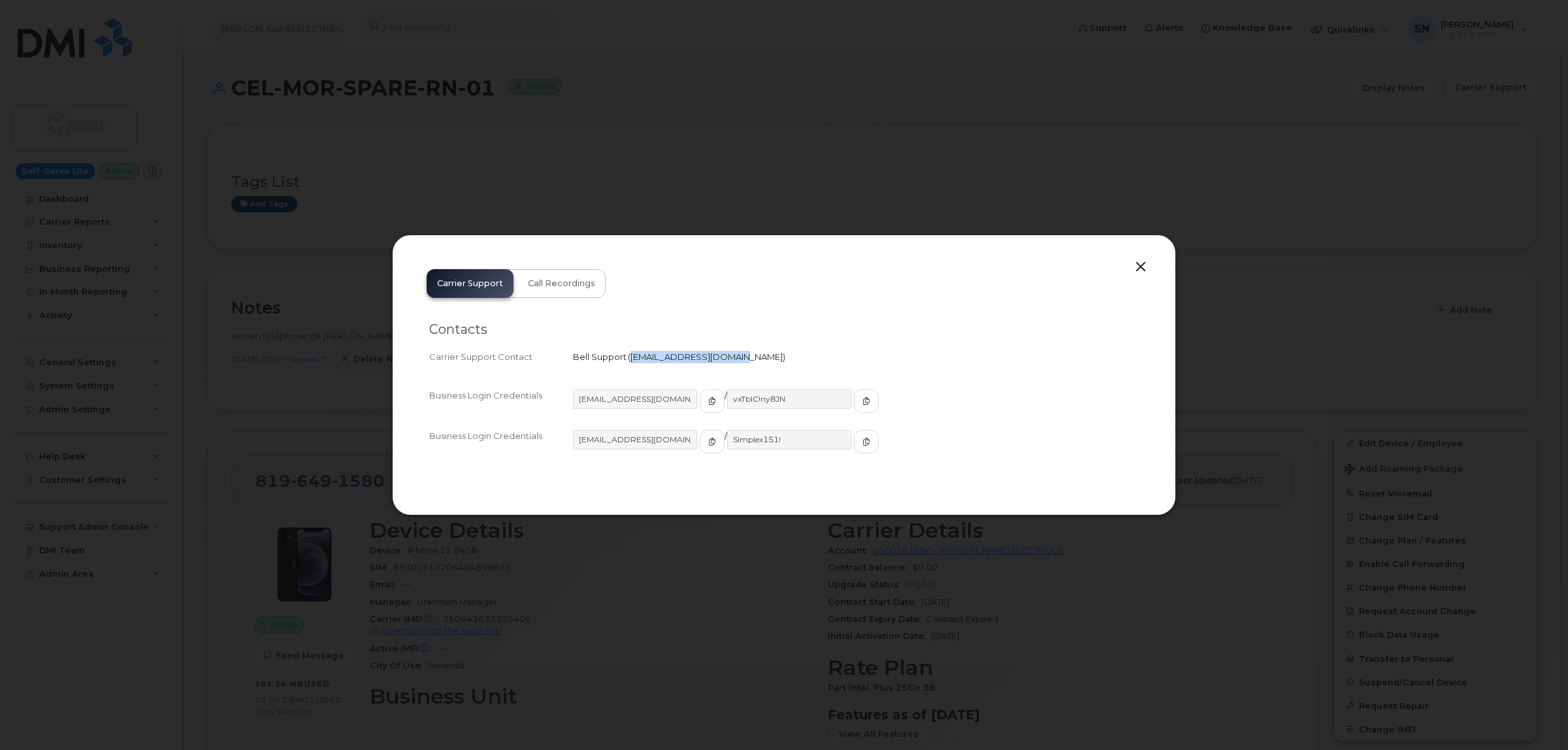
drag, startPoint x: 629, startPoint y: 357, endPoint x: 725, endPoint y: 365, distance: 96.3
click at [725, 365] on div "Carrier Support Contact Bell Support   corpclientcare@bell.ca" at bounding box center [784, 357] width 710 height 18
copy span "corpclientcare@bell.ca"
click at [1134, 266] on button "button" at bounding box center [1140, 267] width 19 height 18
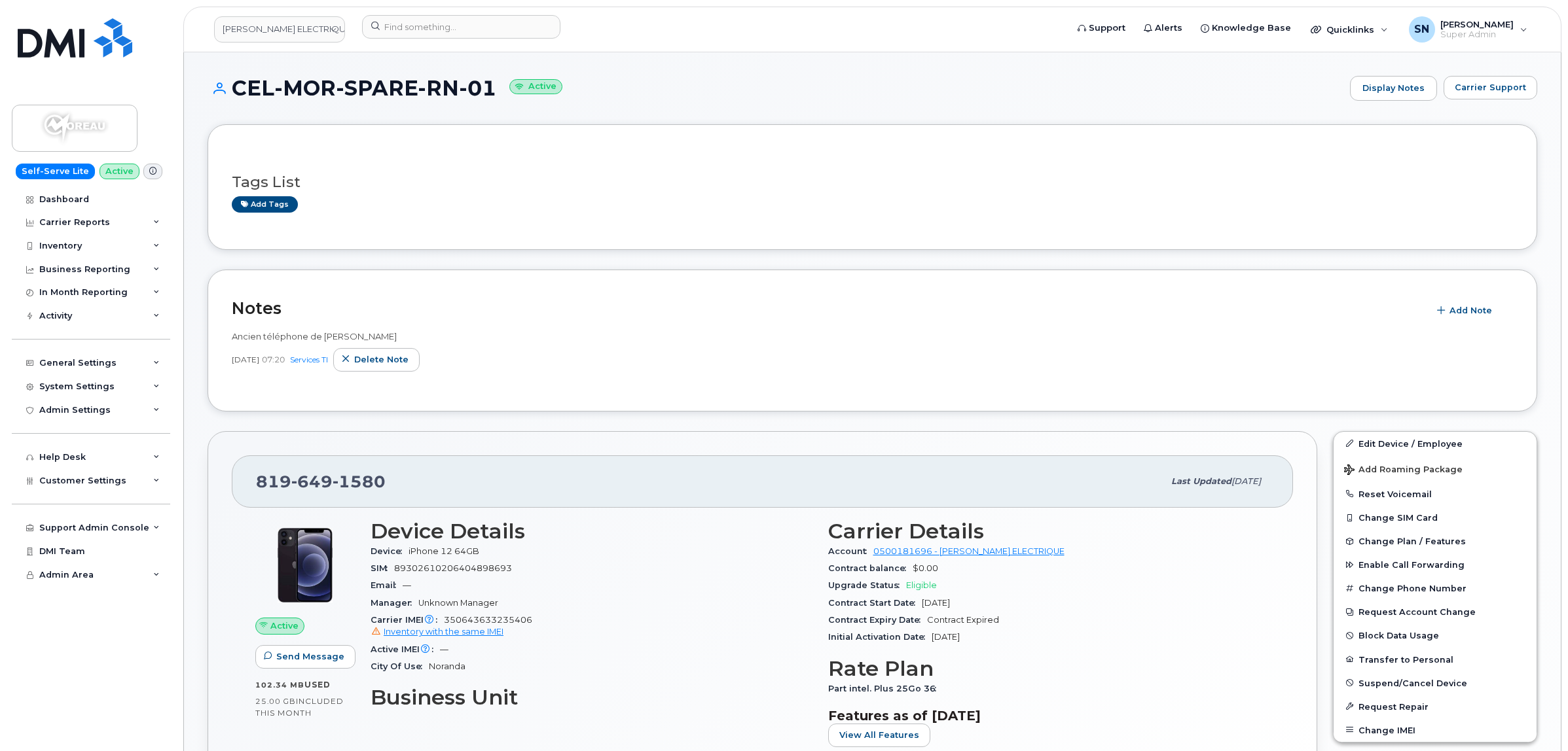
drag, startPoint x: 232, startPoint y: 82, endPoint x: 496, endPoint y: 87, distance: 264.0
click at [496, 87] on h1 "CEL-MOR-SPARE-RN-01 Active" at bounding box center [776, 87] width 1136 height 23
copy h1 "CEL-MOR-SPARE-RN-01"
drag, startPoint x: 258, startPoint y: 479, endPoint x: 384, endPoint y: 489, distance: 126.4
click at [384, 489] on div "819 649 1580" at bounding box center [709, 481] width 907 height 28
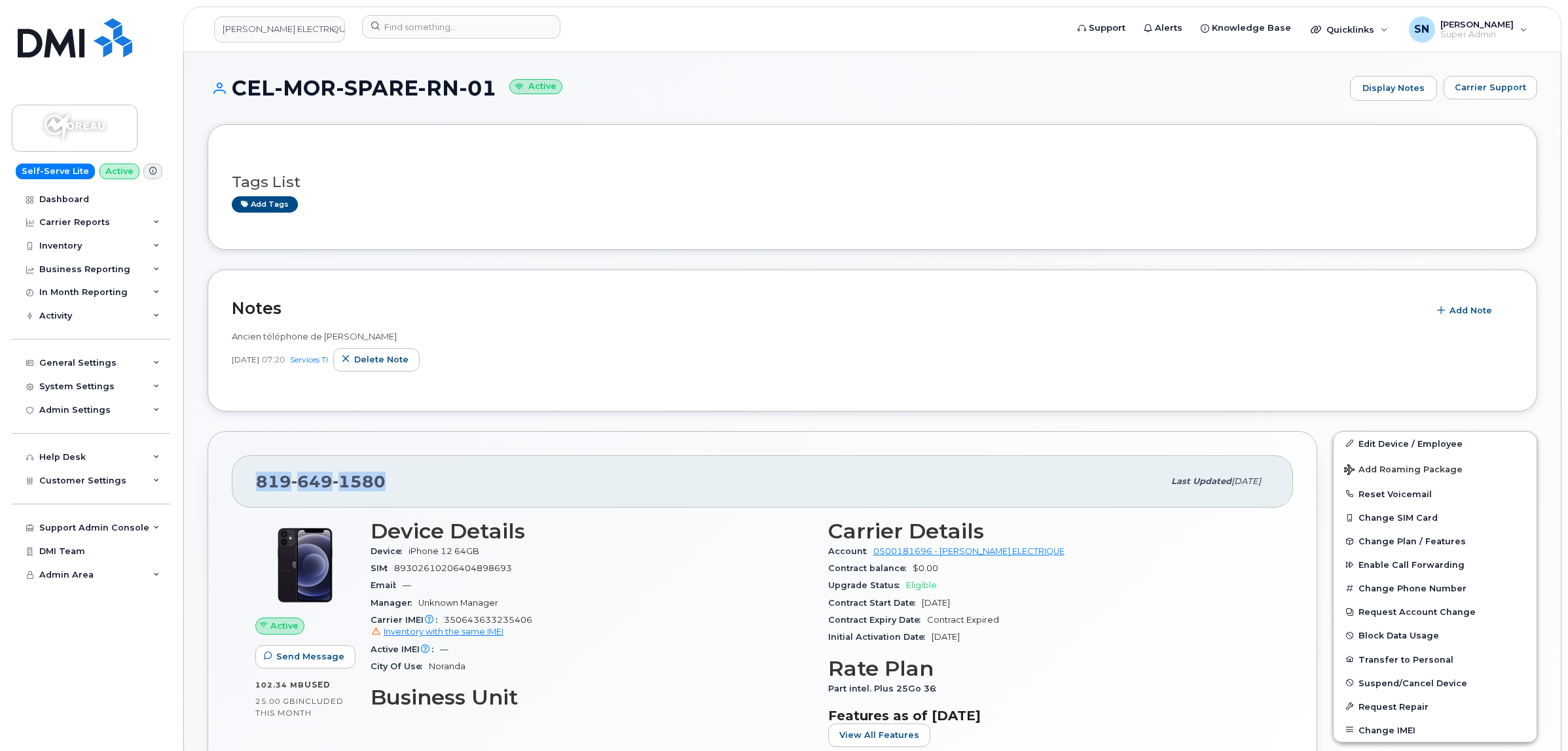
copy span "819 649 1580"
click at [302, 34] on link "[PERSON_NAME] ELECTRIQUE INC." at bounding box center [279, 29] width 131 height 26
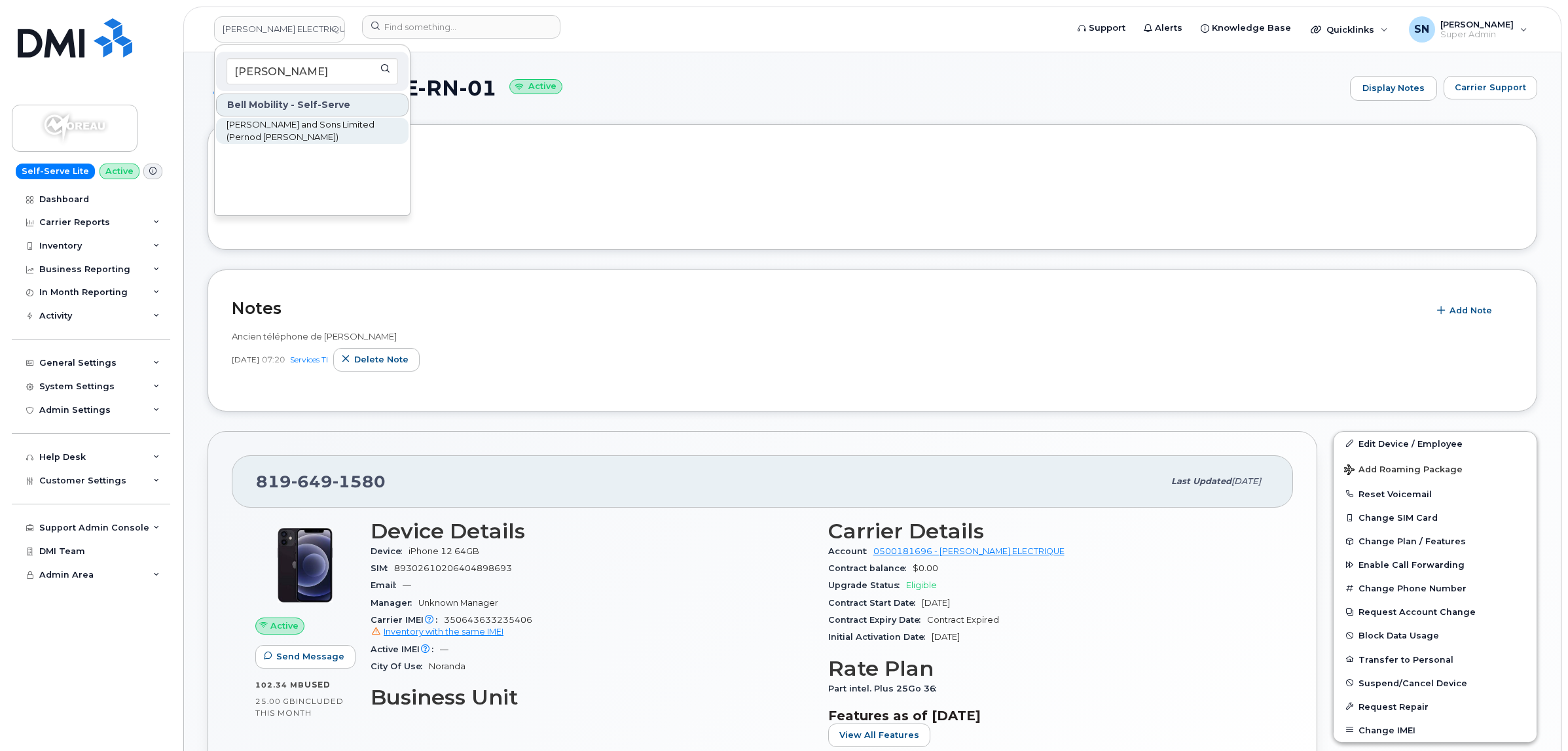
type input "hiram"
click at [309, 125] on span "[PERSON_NAME] and Sons Limited (Pernod [PERSON_NAME])" at bounding box center [302, 131] width 151 height 25
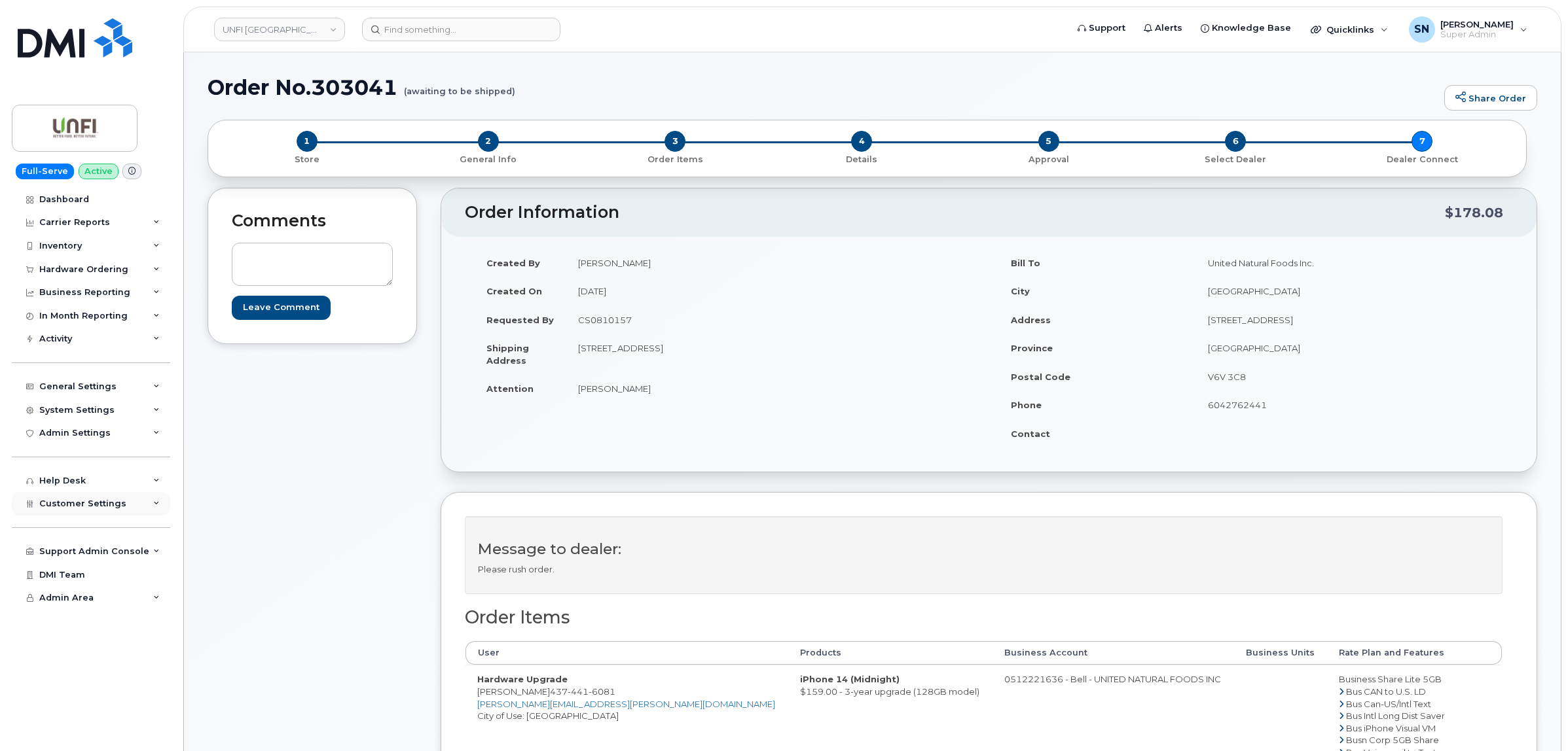
click at [76, 506] on span "Customer Settings" at bounding box center [83, 504] width 87 height 10
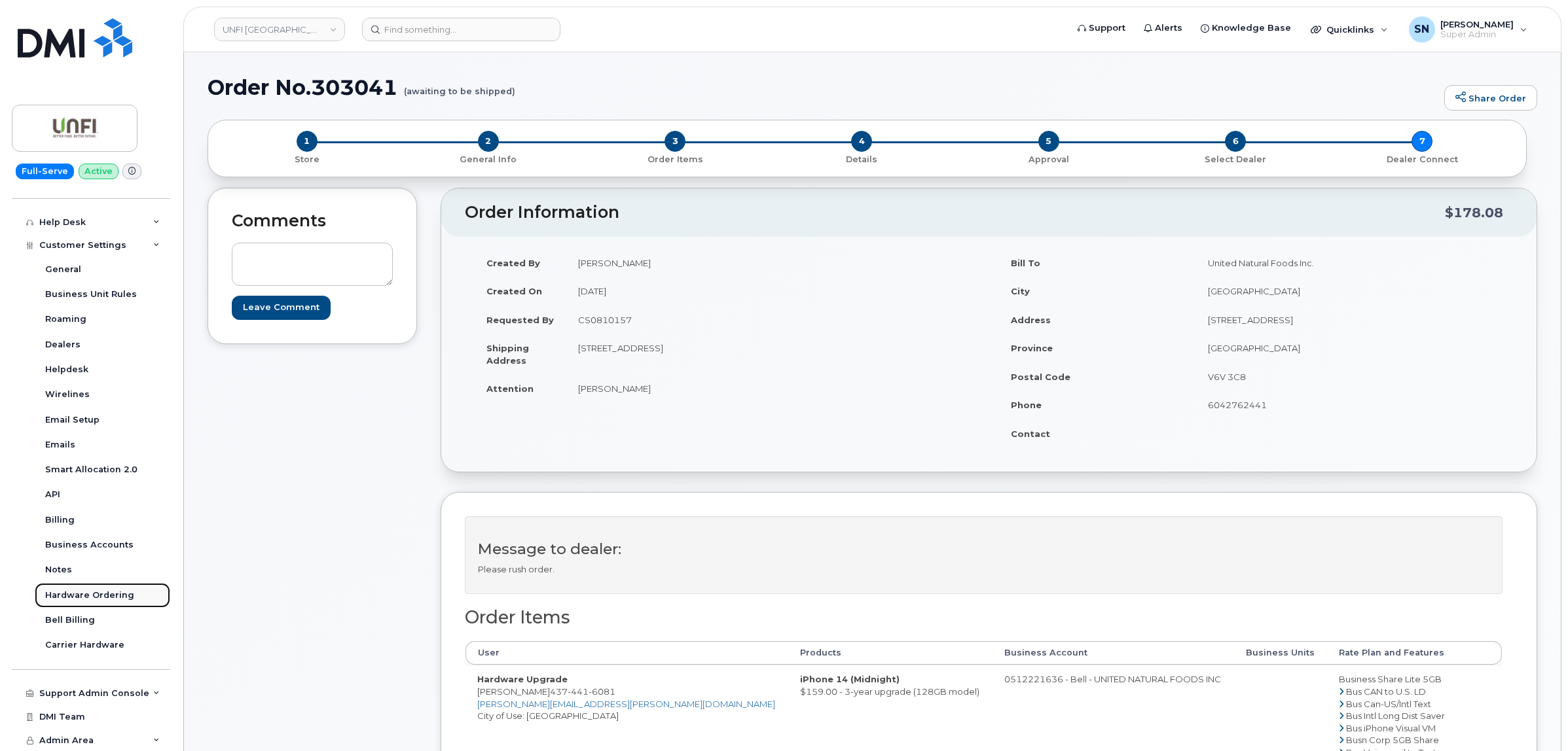
click at [102, 594] on div "Hardware Ordering" at bounding box center [90, 595] width 89 height 12
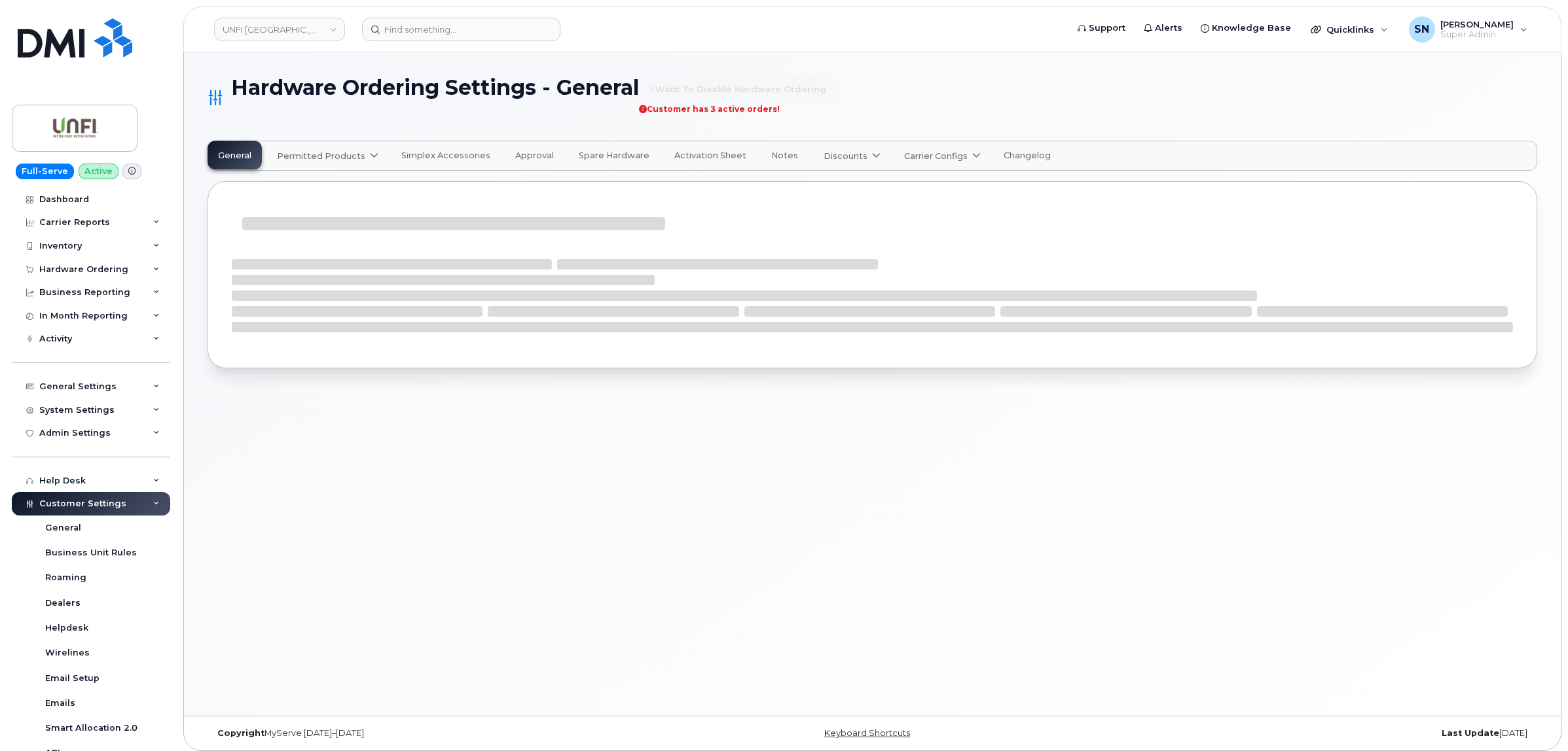
select select "admins"
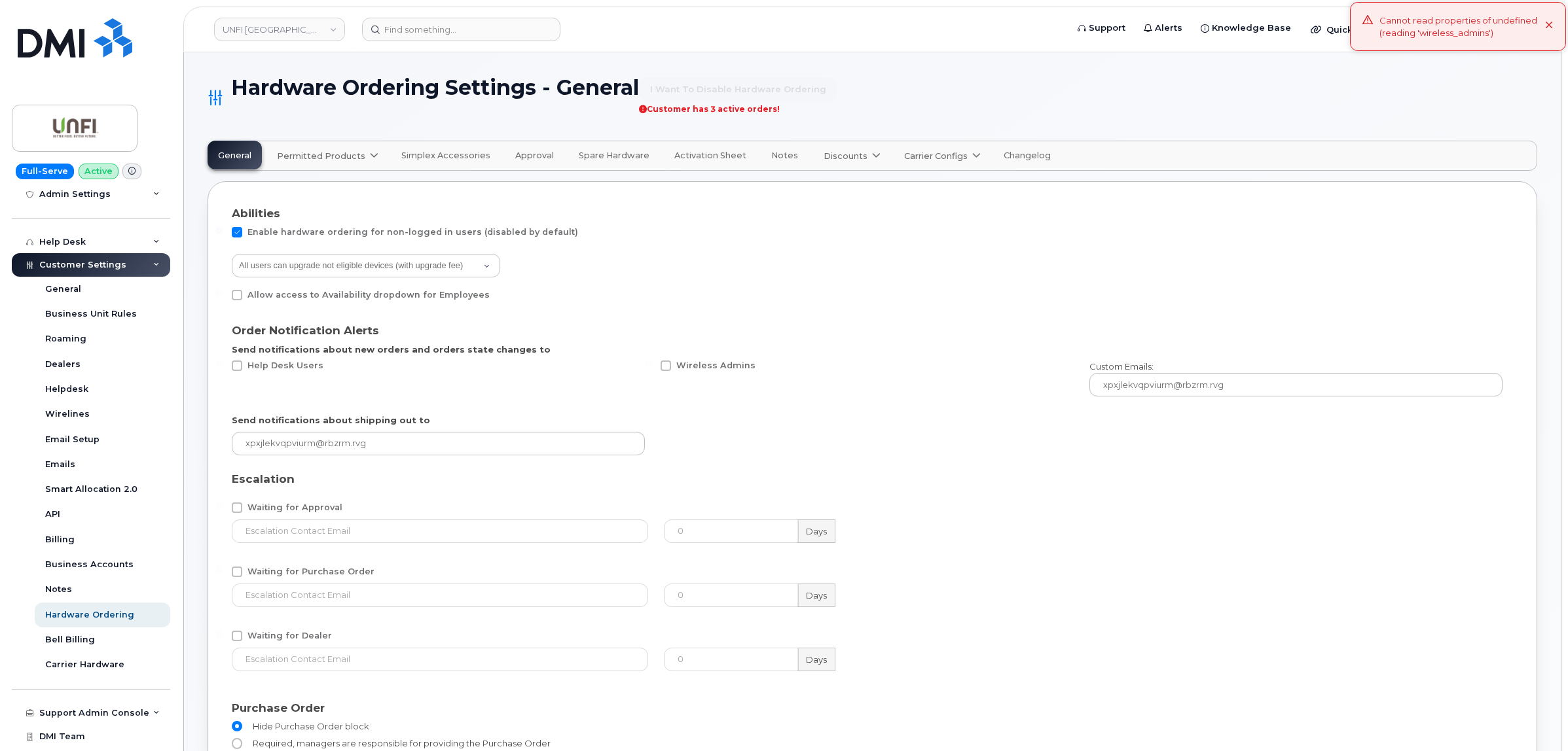
scroll to position [246, 0]
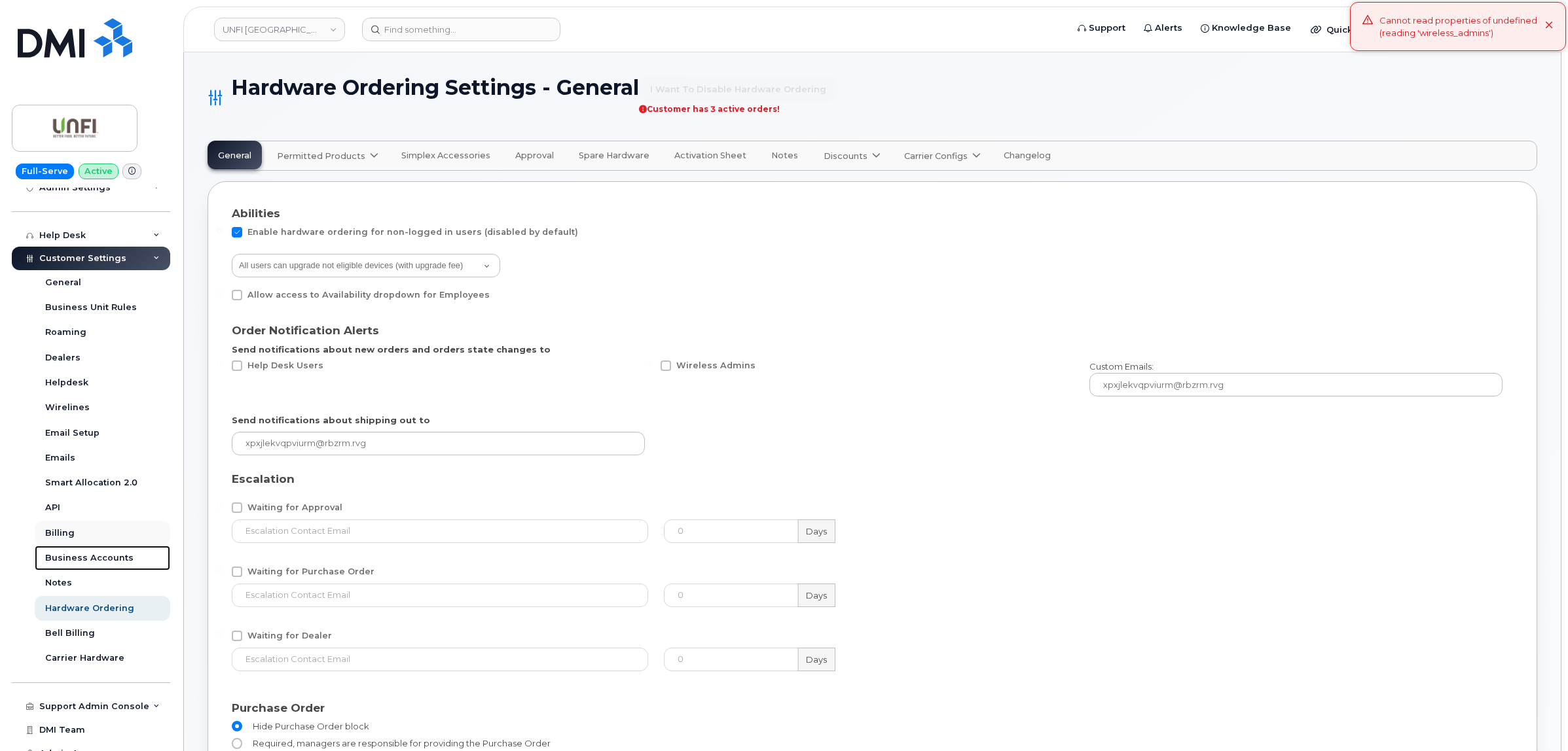
click at [86, 560] on div "Business Accounts" at bounding box center [89, 558] width 88 height 12
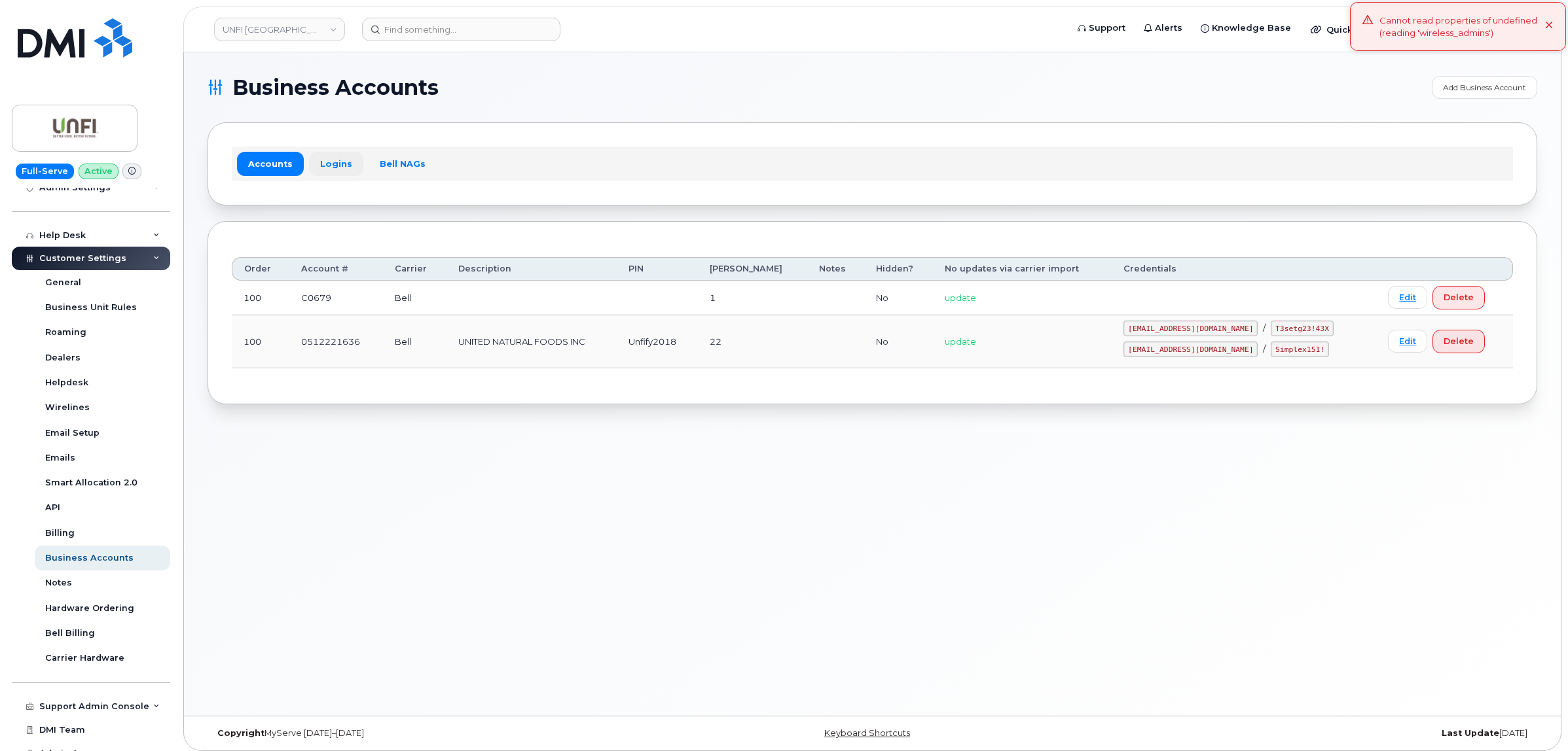
click at [306, 154] on div "Accounts Logins Bell NAGs" at bounding box center [872, 163] width 1281 height 34
click at [312, 158] on link "Logins" at bounding box center [336, 163] width 55 height 23
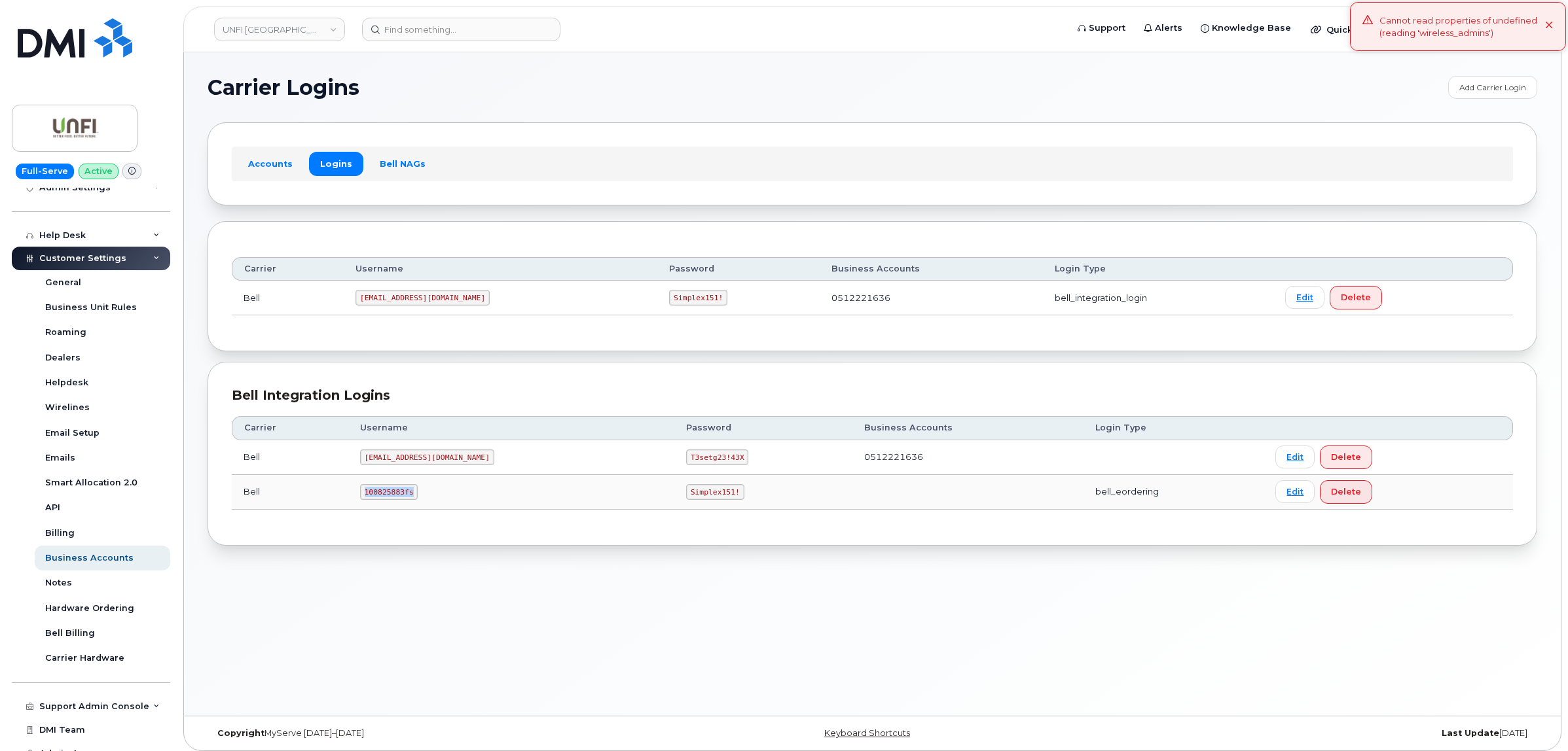
drag, startPoint x: 371, startPoint y: 488, endPoint x: 431, endPoint y: 496, distance: 60.5
click at [431, 496] on td "100825883fs" at bounding box center [511, 492] width 326 height 34
copy code "100825883fs"
drag, startPoint x: 597, startPoint y: 488, endPoint x: 656, endPoint y: 501, distance: 60.4
click at [674, 501] on td "Simplex151!" at bounding box center [763, 492] width 178 height 34
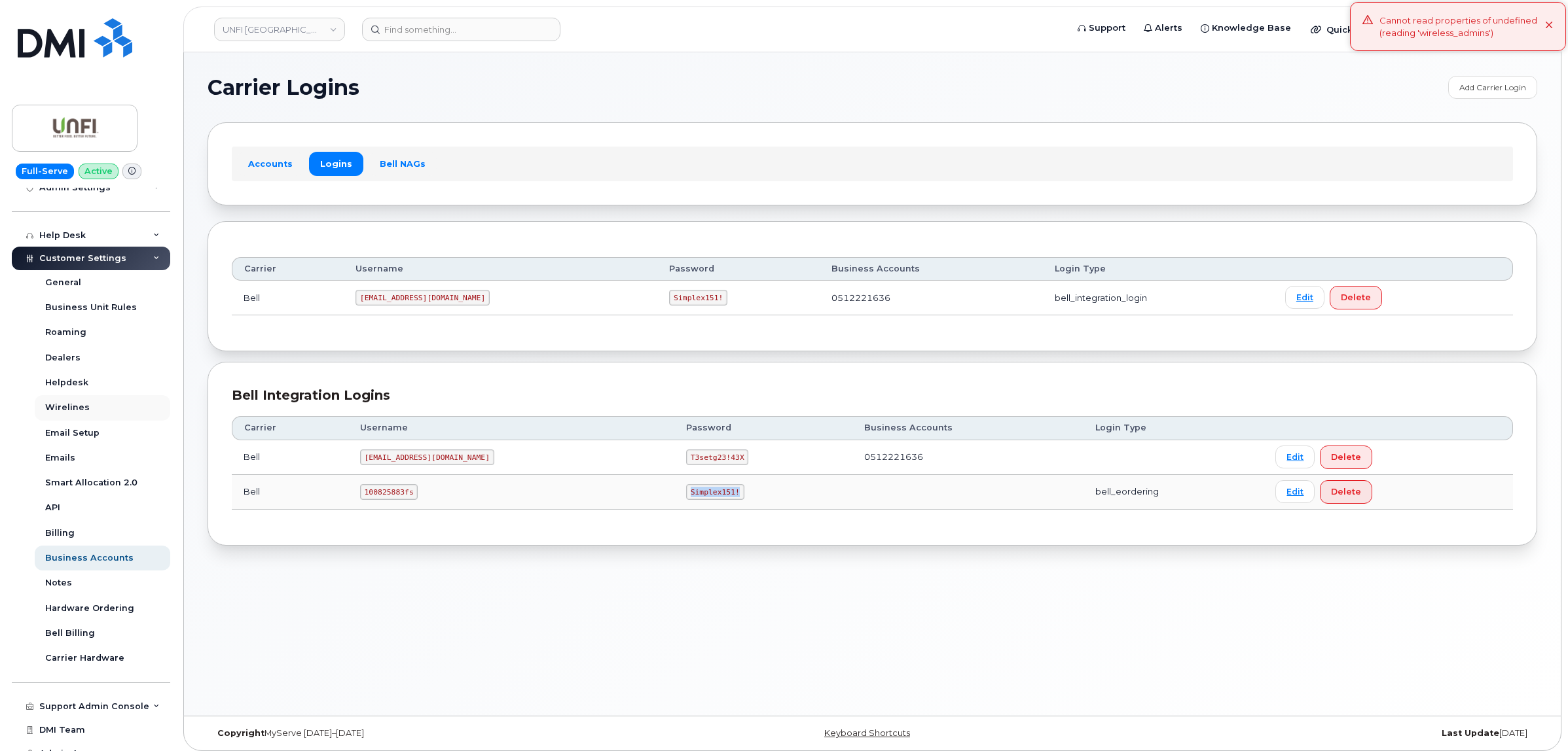
copy code "Simplex151!"
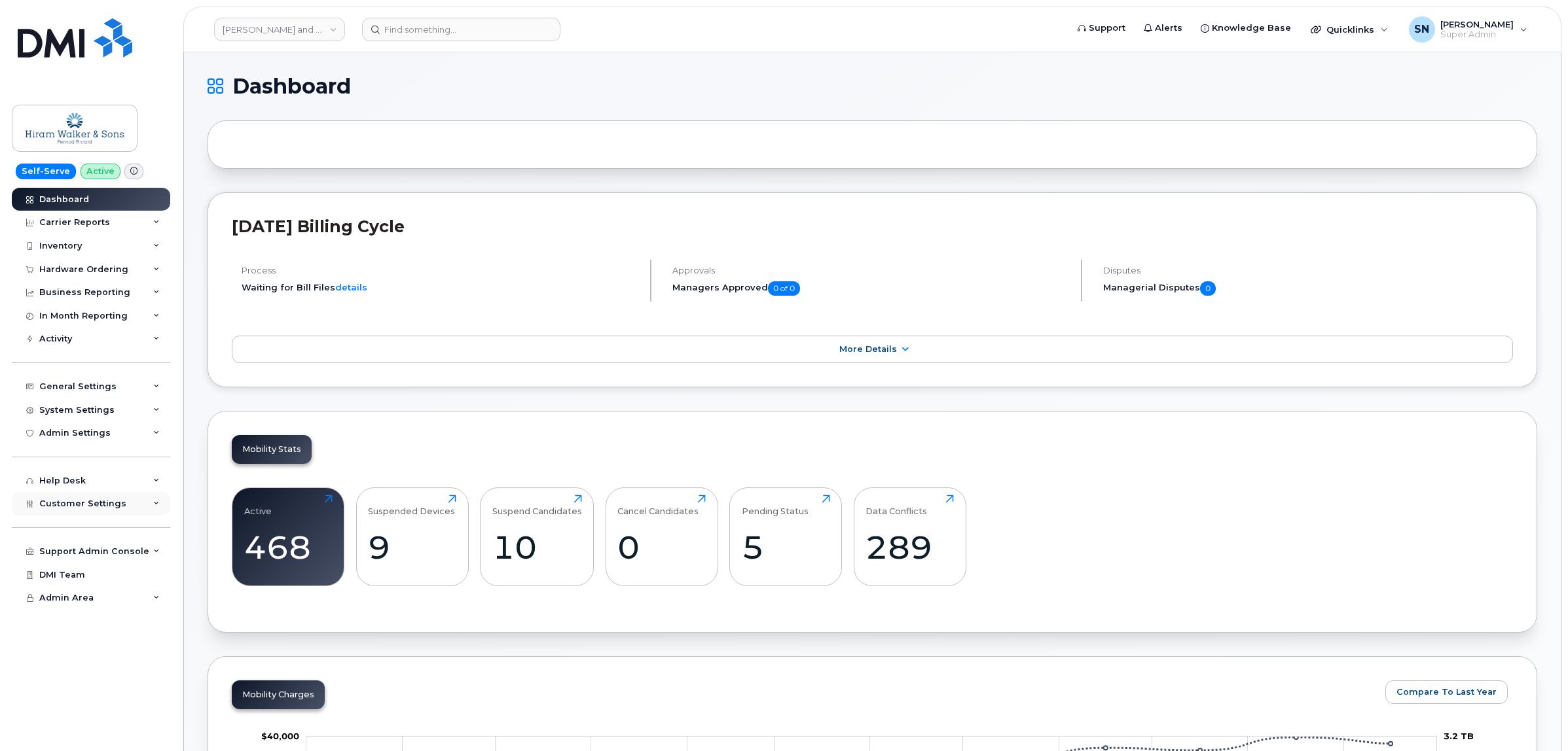
click at [112, 509] on span "Customer Settings" at bounding box center [83, 504] width 87 height 10
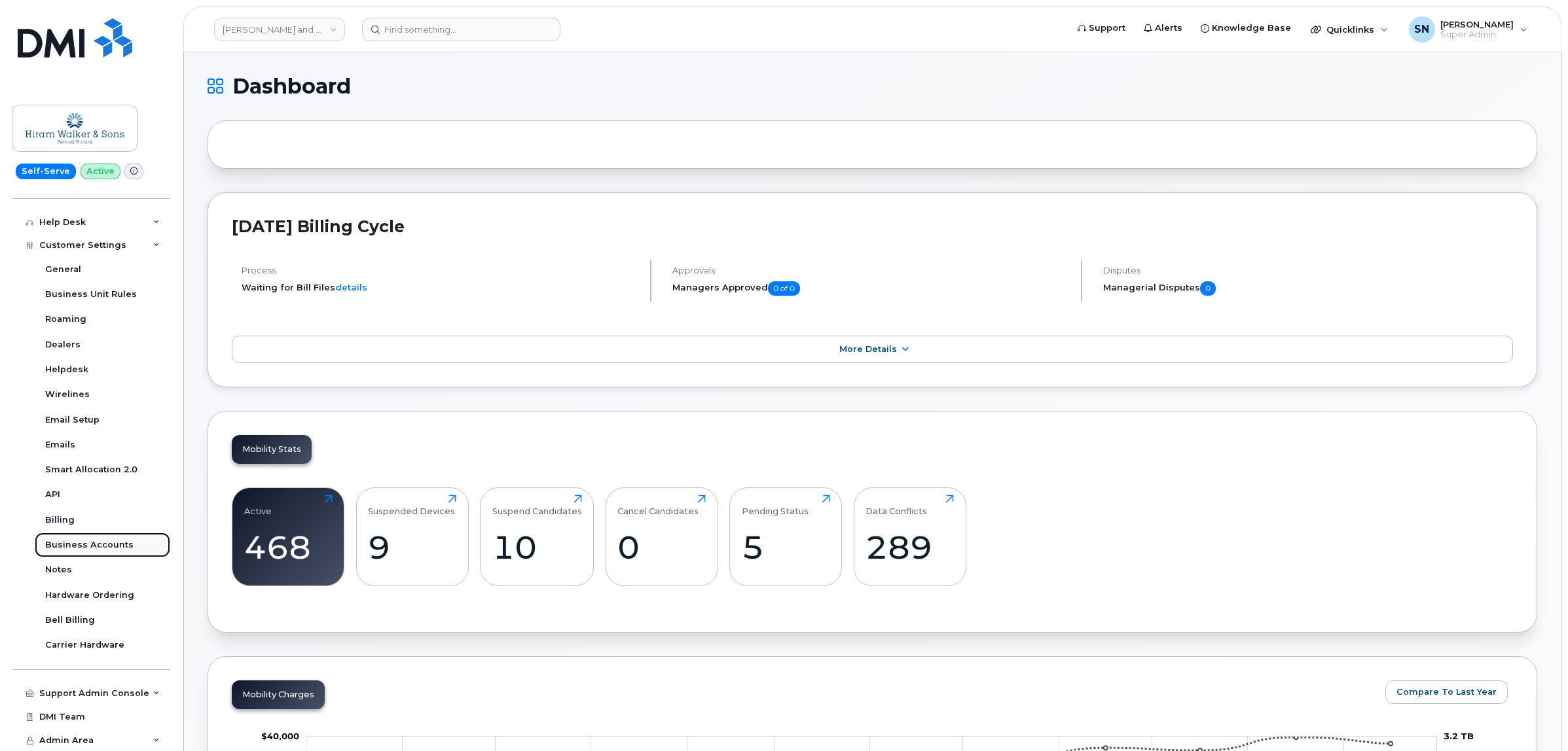
click at [112, 547] on div "Business Accounts" at bounding box center [89, 545] width 88 height 12
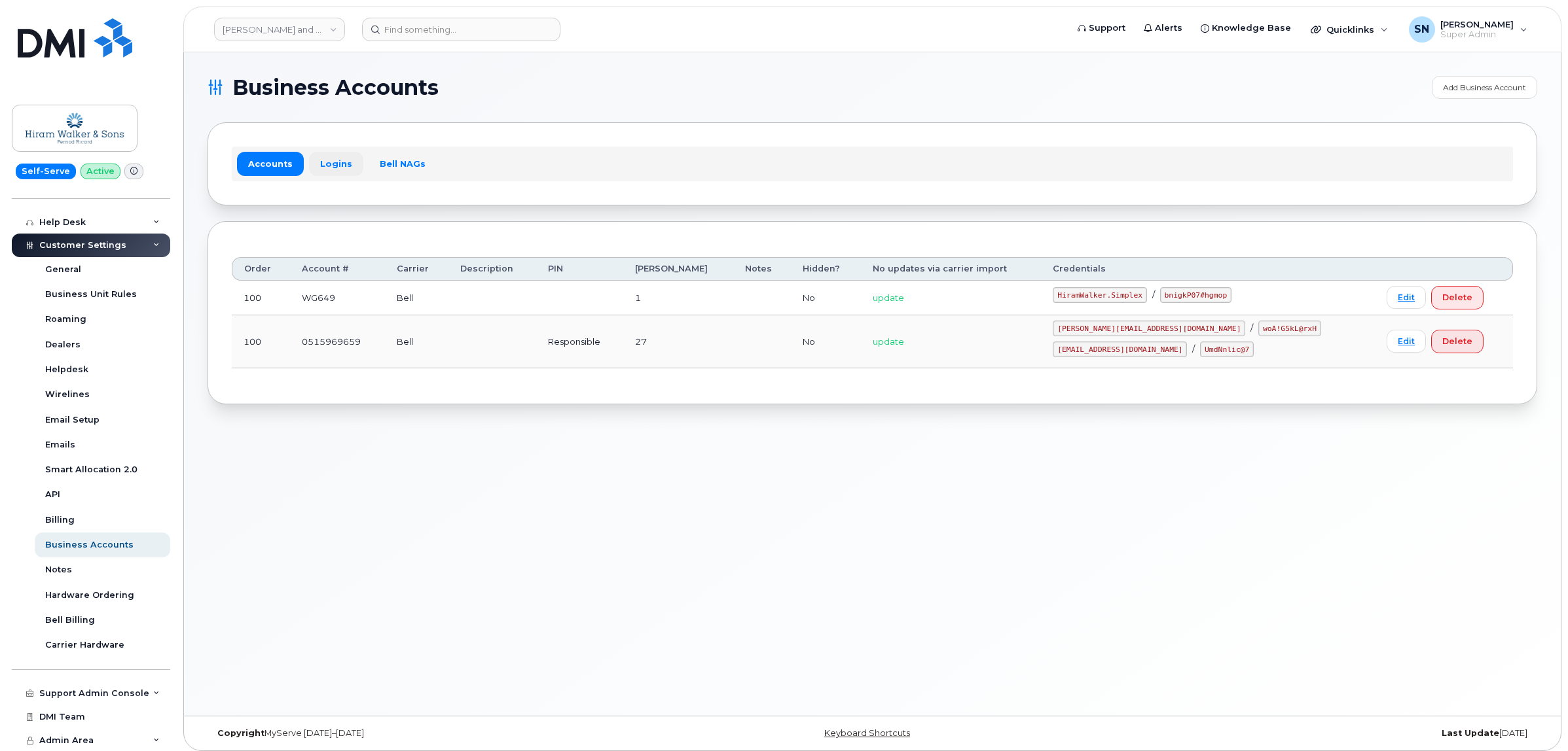
click at [331, 164] on link "Logins" at bounding box center [336, 163] width 55 height 23
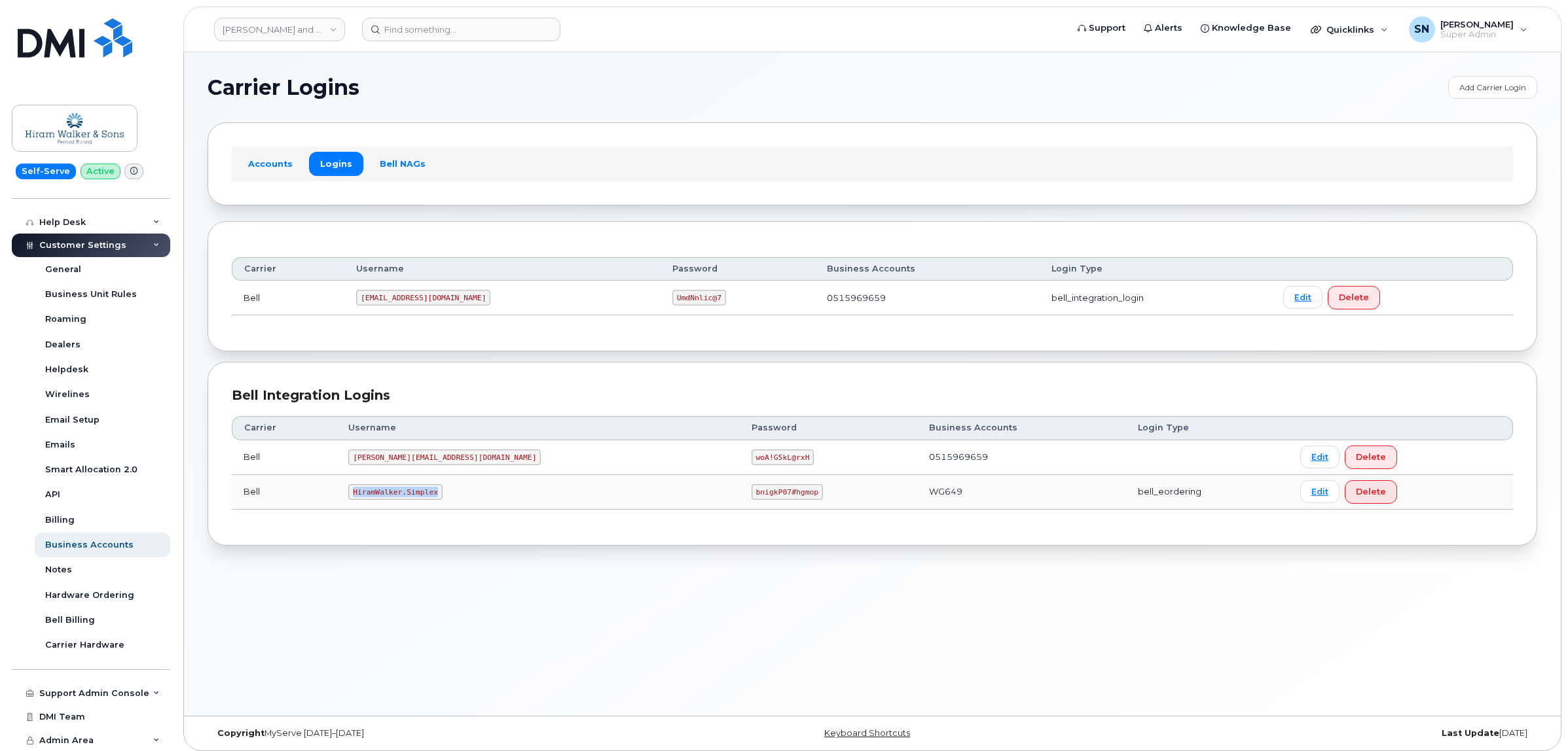
drag, startPoint x: 370, startPoint y: 492, endPoint x: 453, endPoint y: 496, distance: 83.1
click at [442, 496] on code "HiramWalker.Simplex" at bounding box center [395, 492] width 94 height 16
copy code "HiramWalker.Simplex"
drag, startPoint x: 620, startPoint y: 498, endPoint x: 693, endPoint y: 500, distance: 73.0
click at [740, 500] on td "bnigkP07#hgmop" at bounding box center [828, 492] width 178 height 34
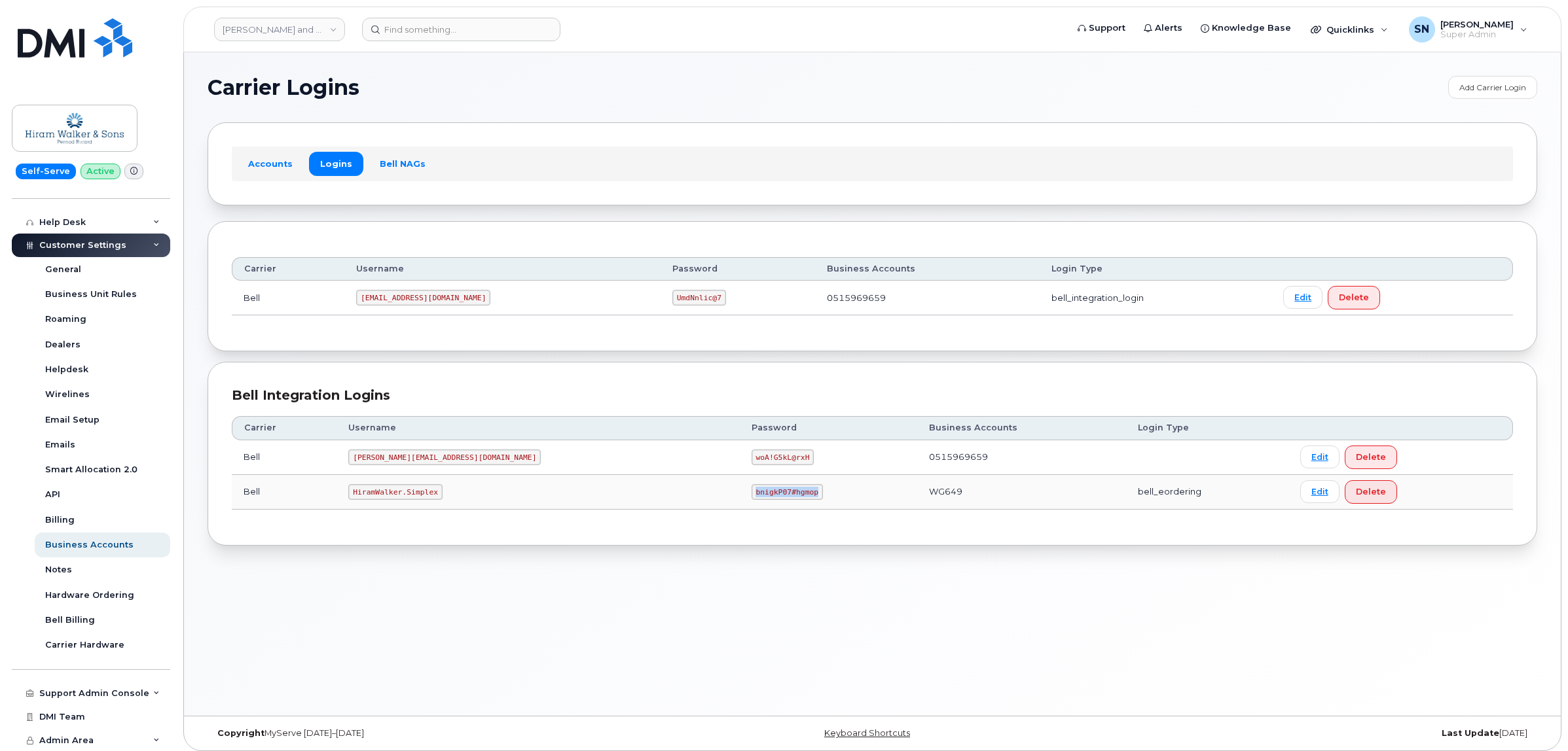
copy code "bnigkP07#hgmop"
click at [424, 18] on input at bounding box center [461, 29] width 199 height 23
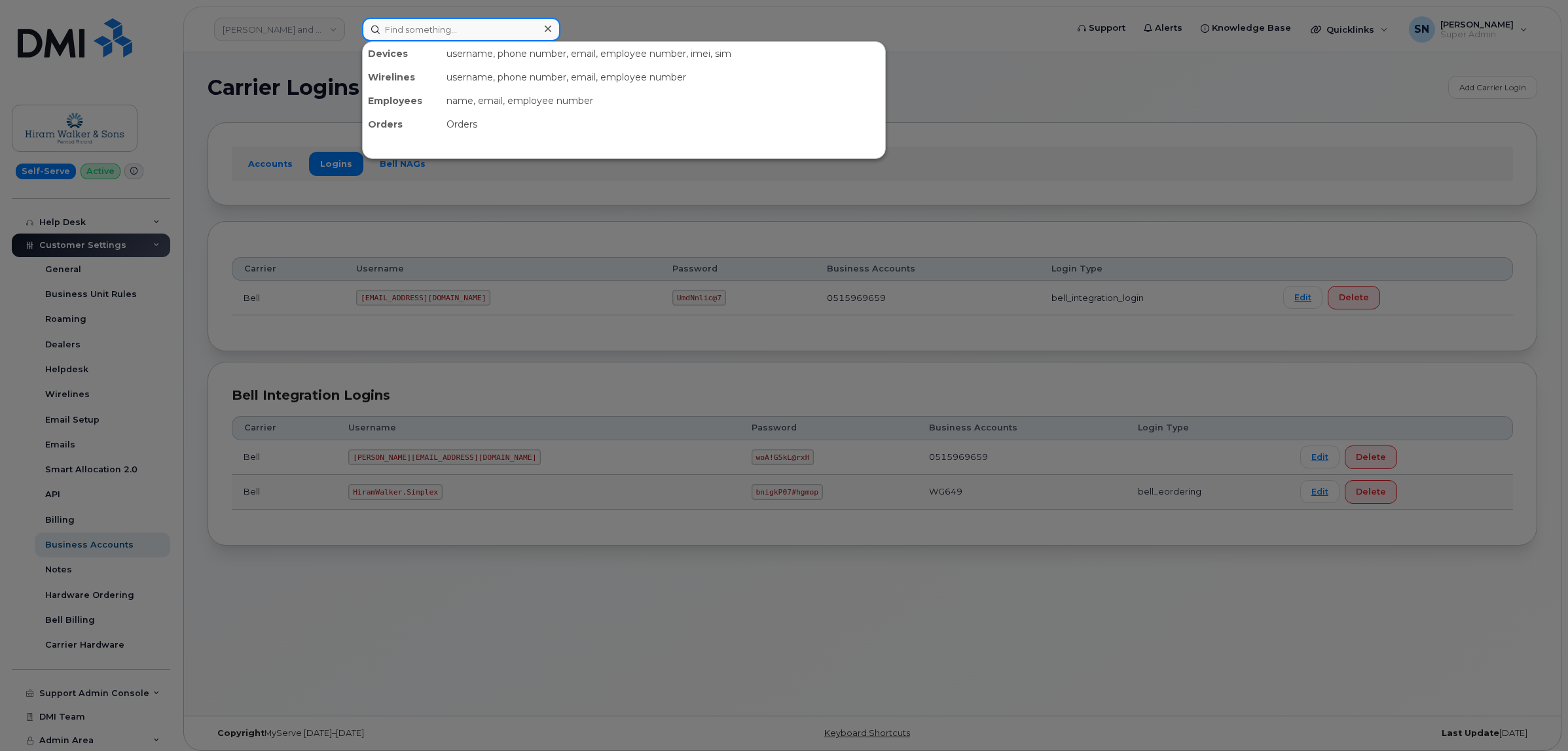
paste input "7802977763"
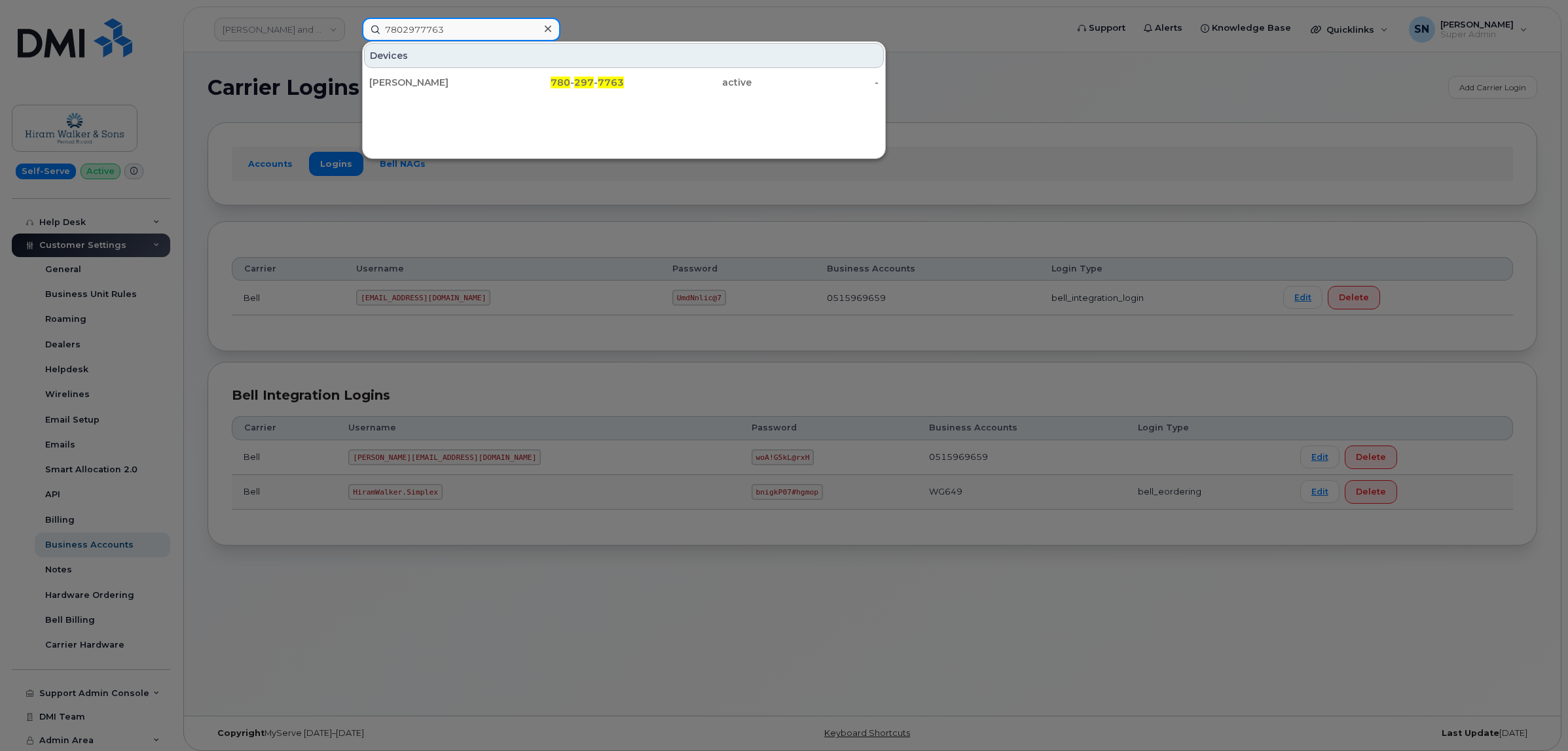
type input "7802977763"
click at [439, 85] on div "Chelsey Deveau" at bounding box center [433, 83] width 127 height 13
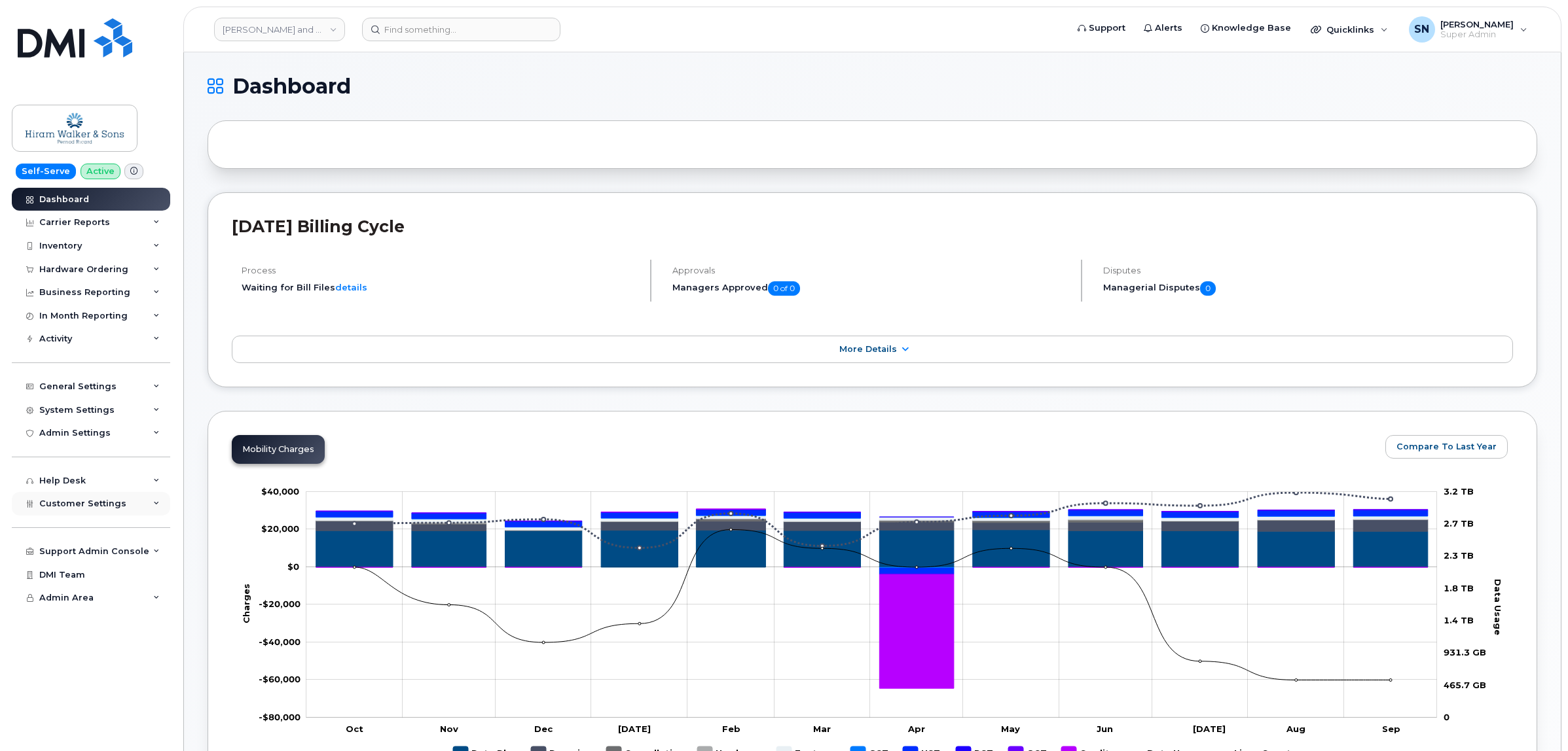
drag, startPoint x: 99, startPoint y: 505, endPoint x: 99, endPoint y: 515, distance: 10.0
click at [99, 505] on span "Customer Settings" at bounding box center [83, 504] width 87 height 10
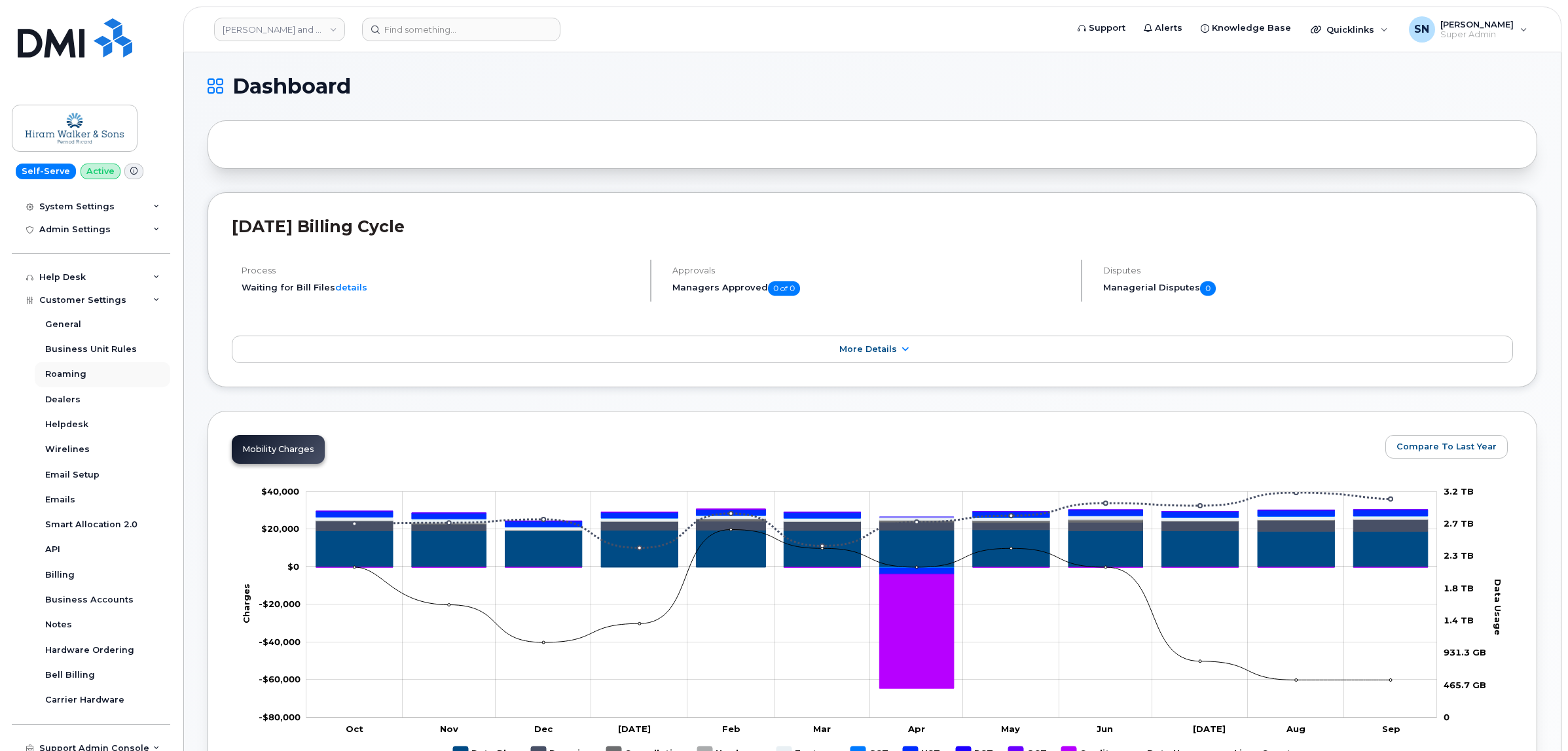
scroll to position [264, 0]
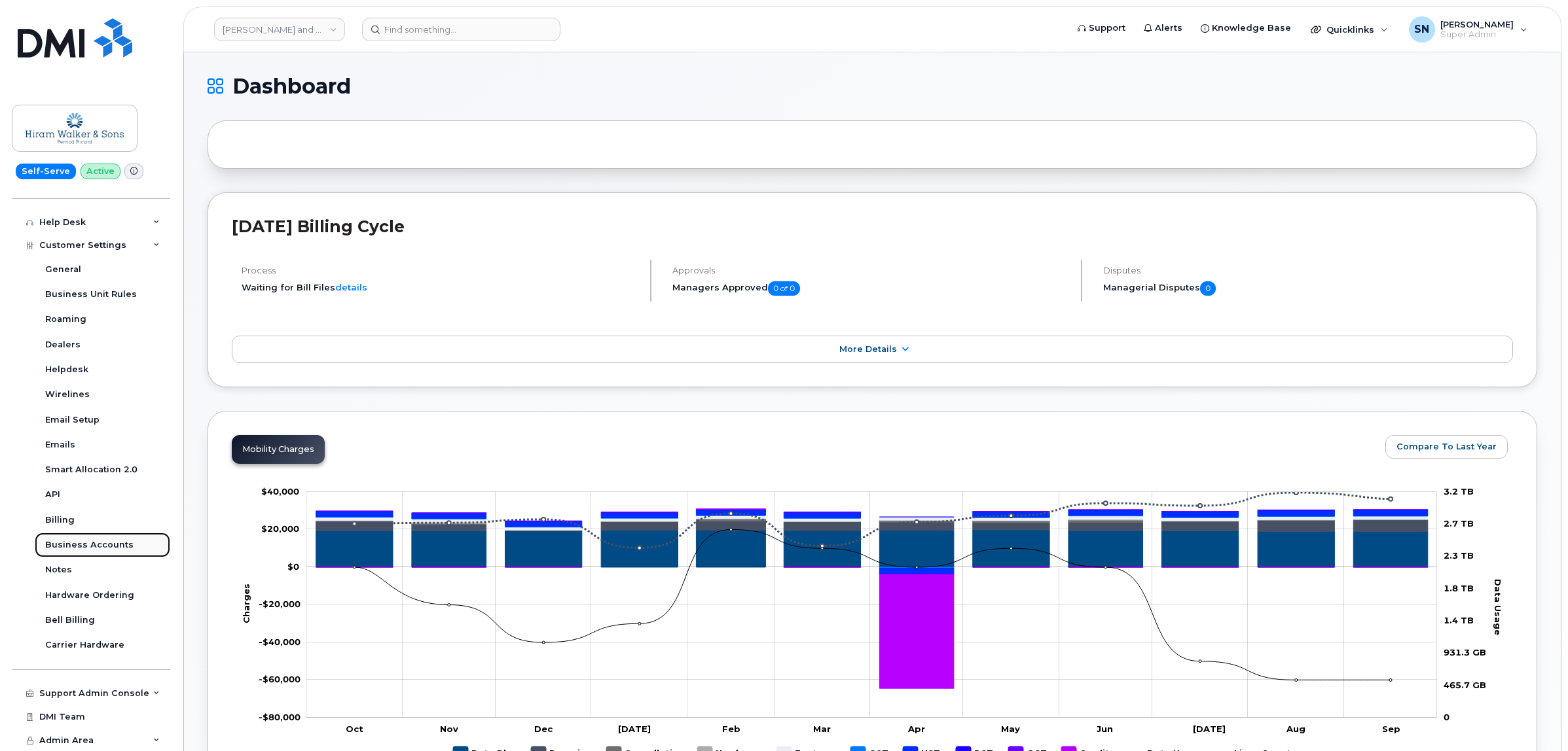
click at [100, 534] on link "Business Accounts" at bounding box center [102, 546] width 136 height 25
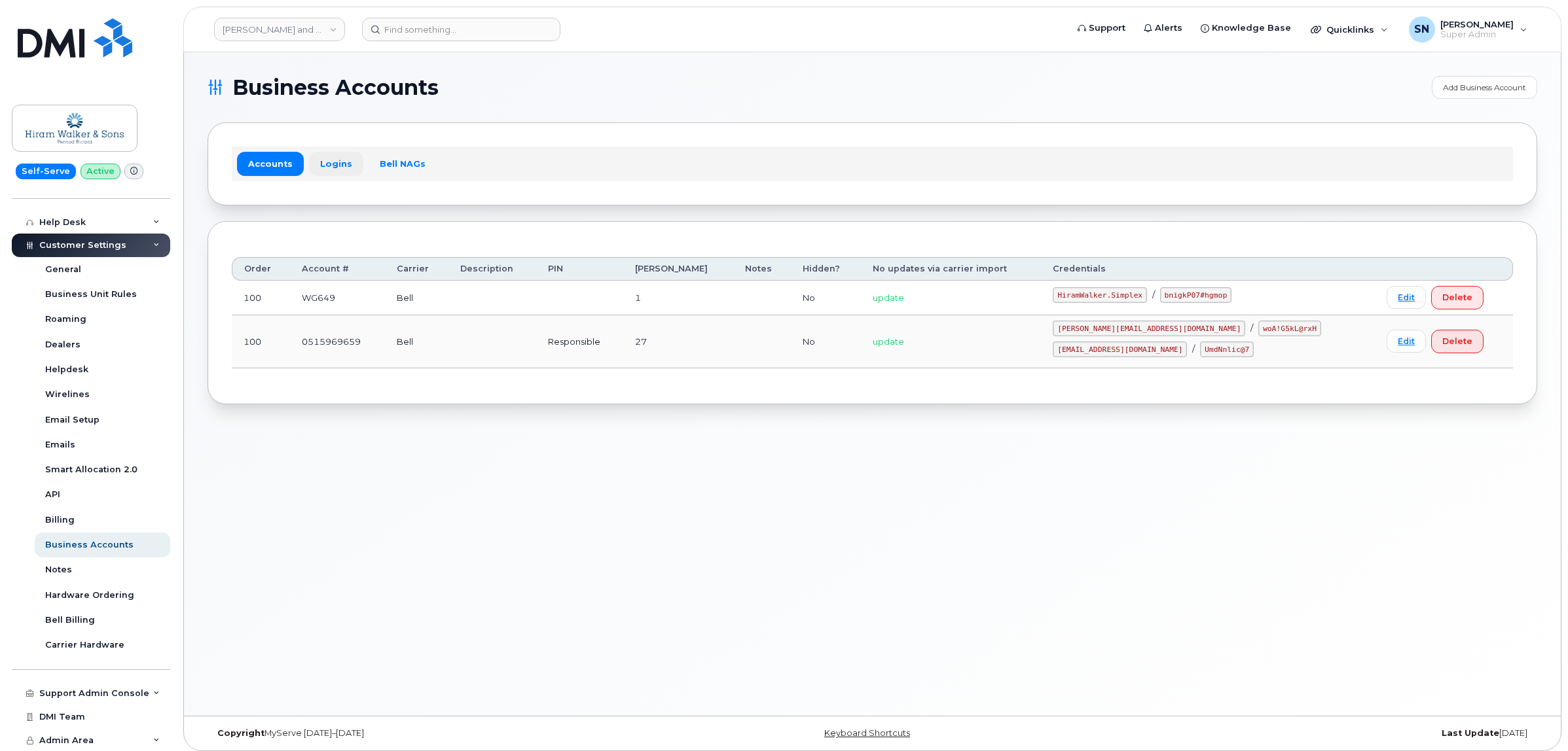
click at [339, 162] on link "Logins" at bounding box center [336, 163] width 55 height 23
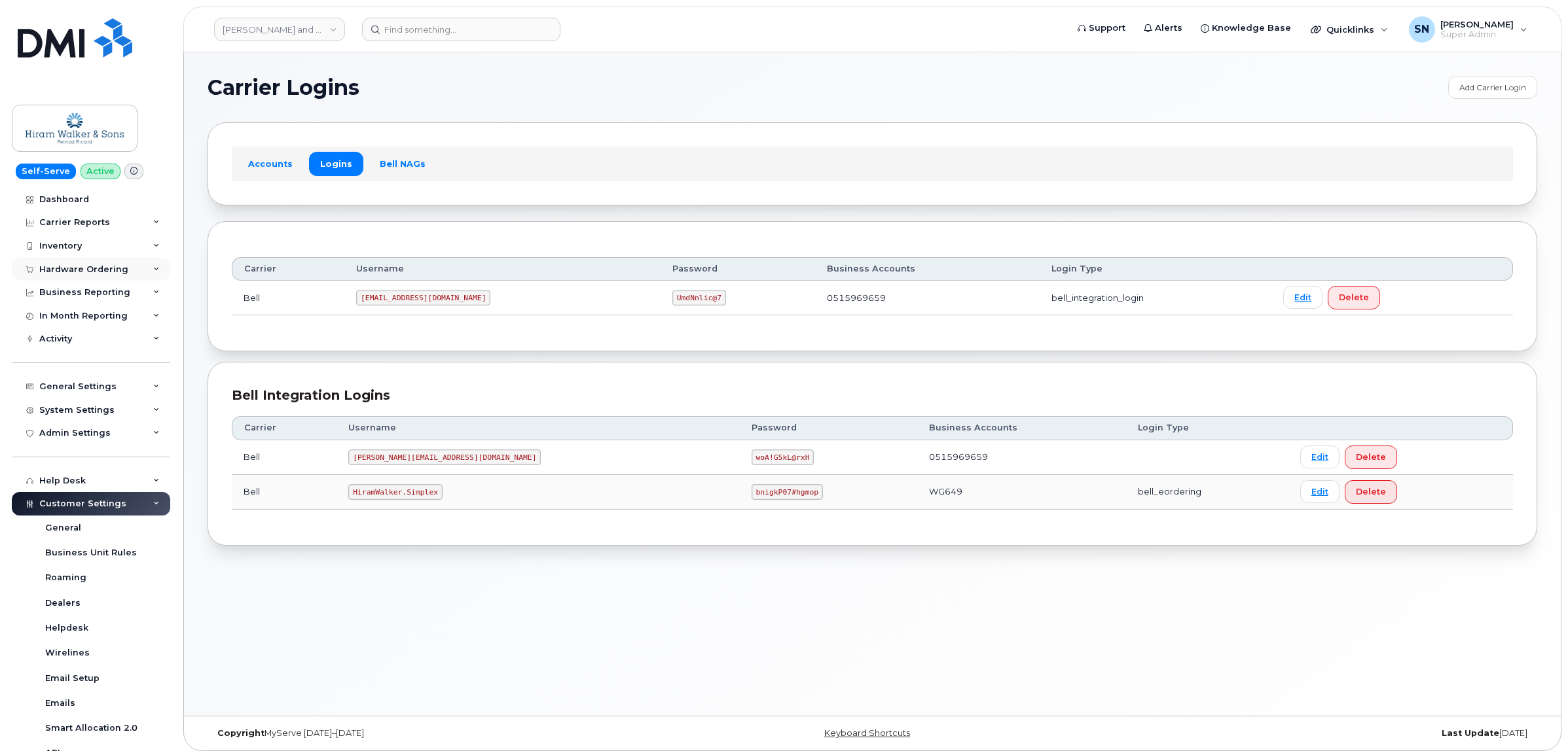
click at [99, 266] on div "Hardware Ordering" at bounding box center [84, 269] width 89 height 10
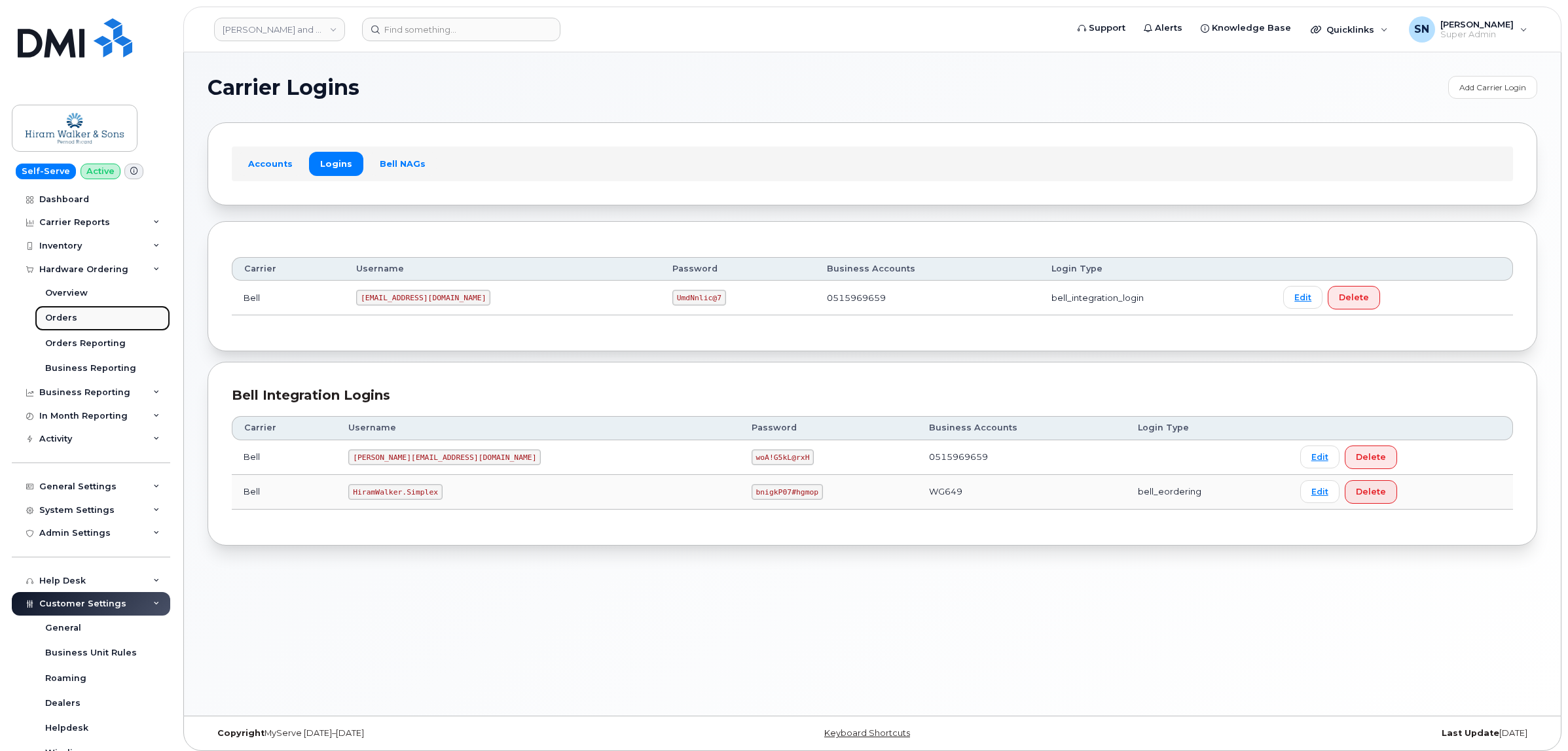
click at [80, 316] on link "Orders" at bounding box center [102, 319] width 136 height 25
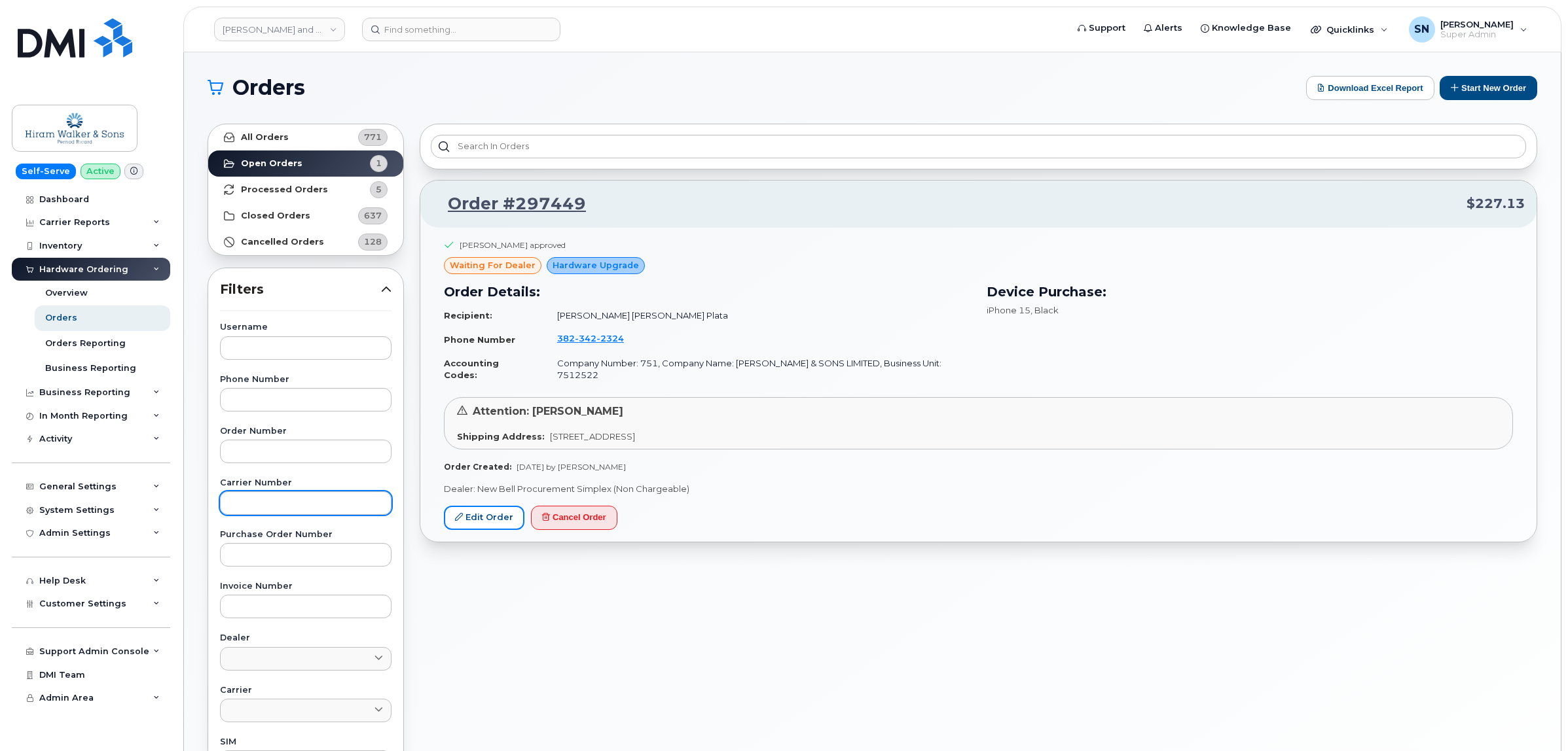
drag, startPoint x: 473, startPoint y: 524, endPoint x: 371, endPoint y: 510, distance: 103.0
click at [474, 524] on link "Edit Order" at bounding box center [484, 518] width 80 height 24
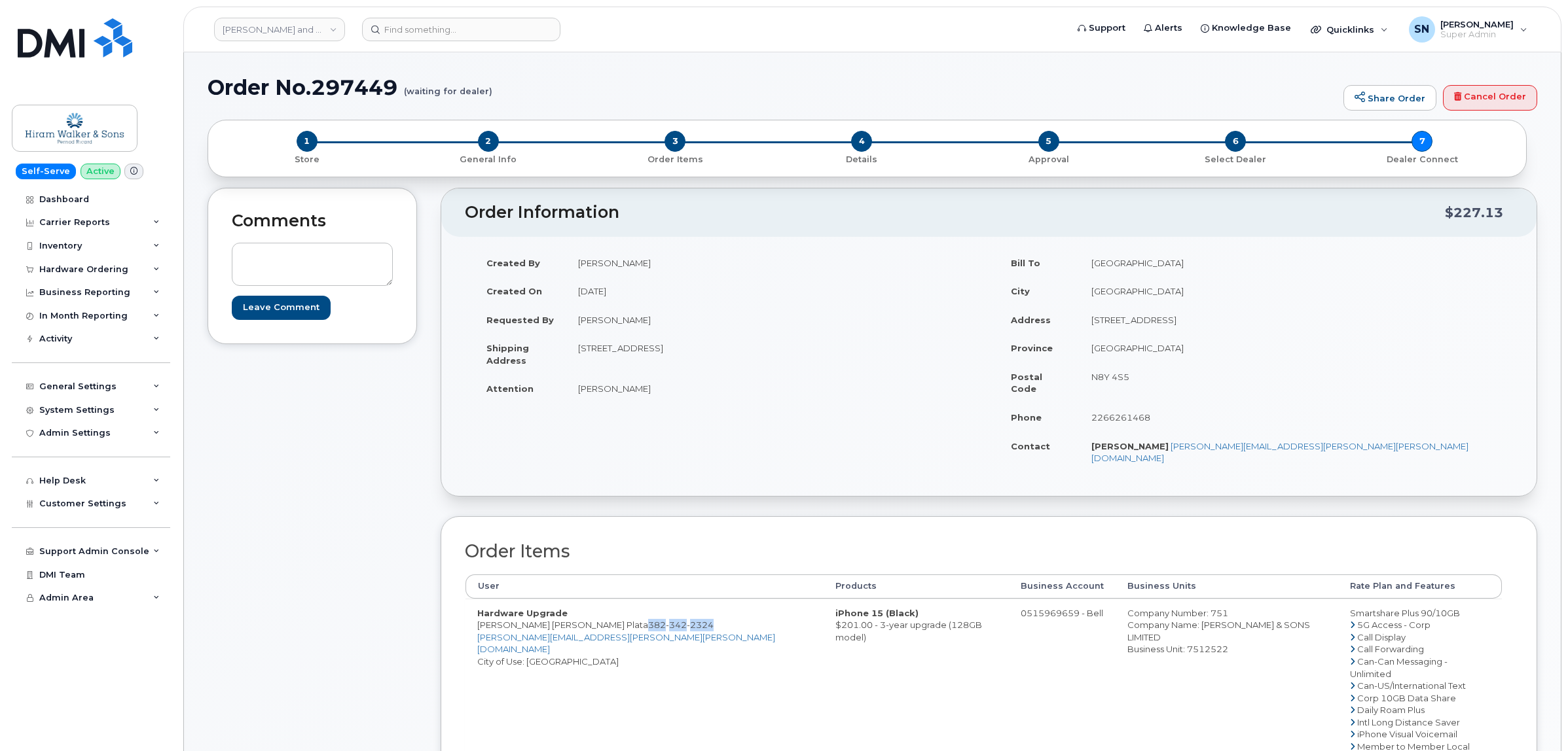
drag, startPoint x: 603, startPoint y: 603, endPoint x: 670, endPoint y: 603, distance: 67.0
click at [670, 603] on td "Hardware Upgrade Luisa Fernanda Ramos Plata 382 342 2324 luisa.ramos@pernod-ric…" at bounding box center [644, 722] width 358 height 247
copy span "382 342 2324"
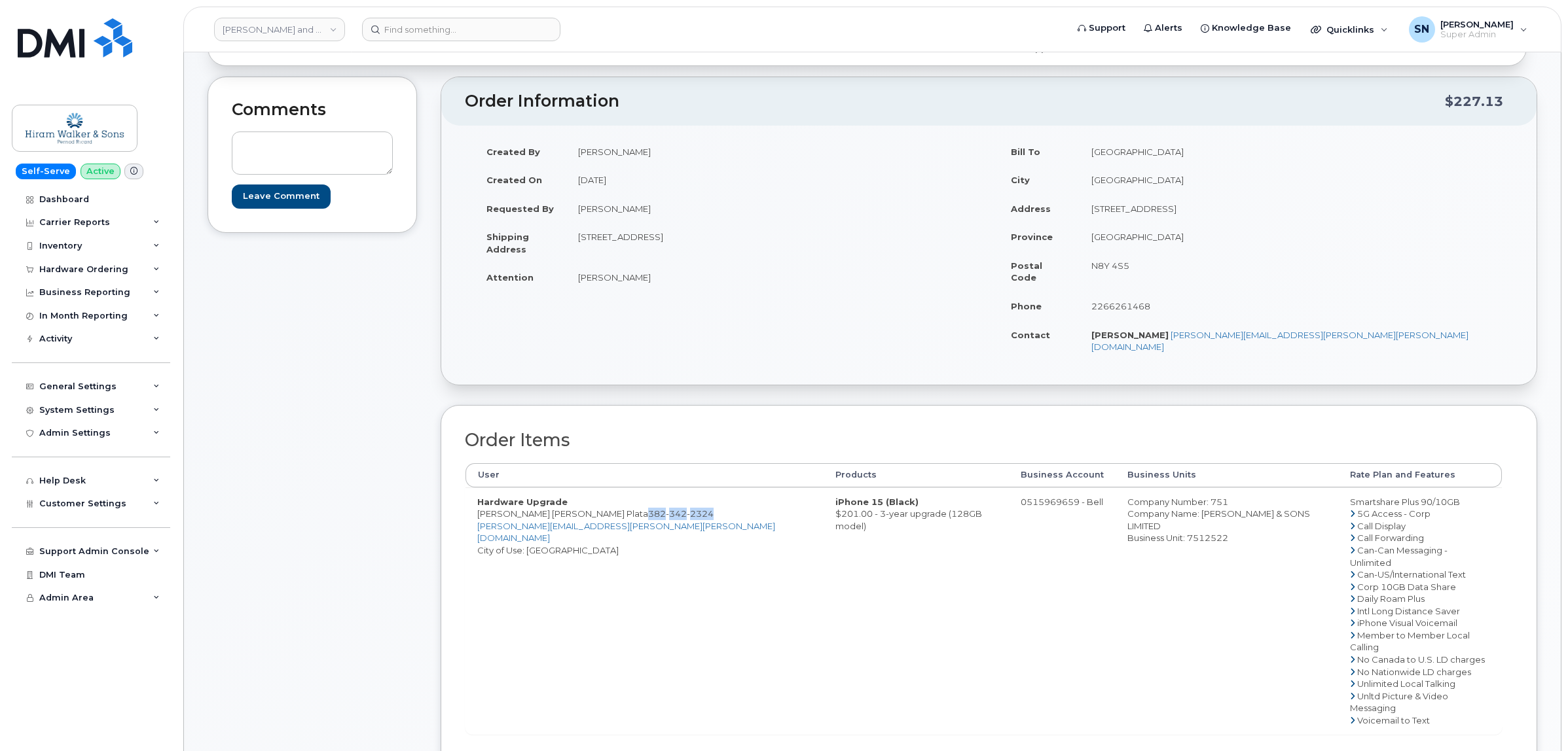
scroll to position [82, 0]
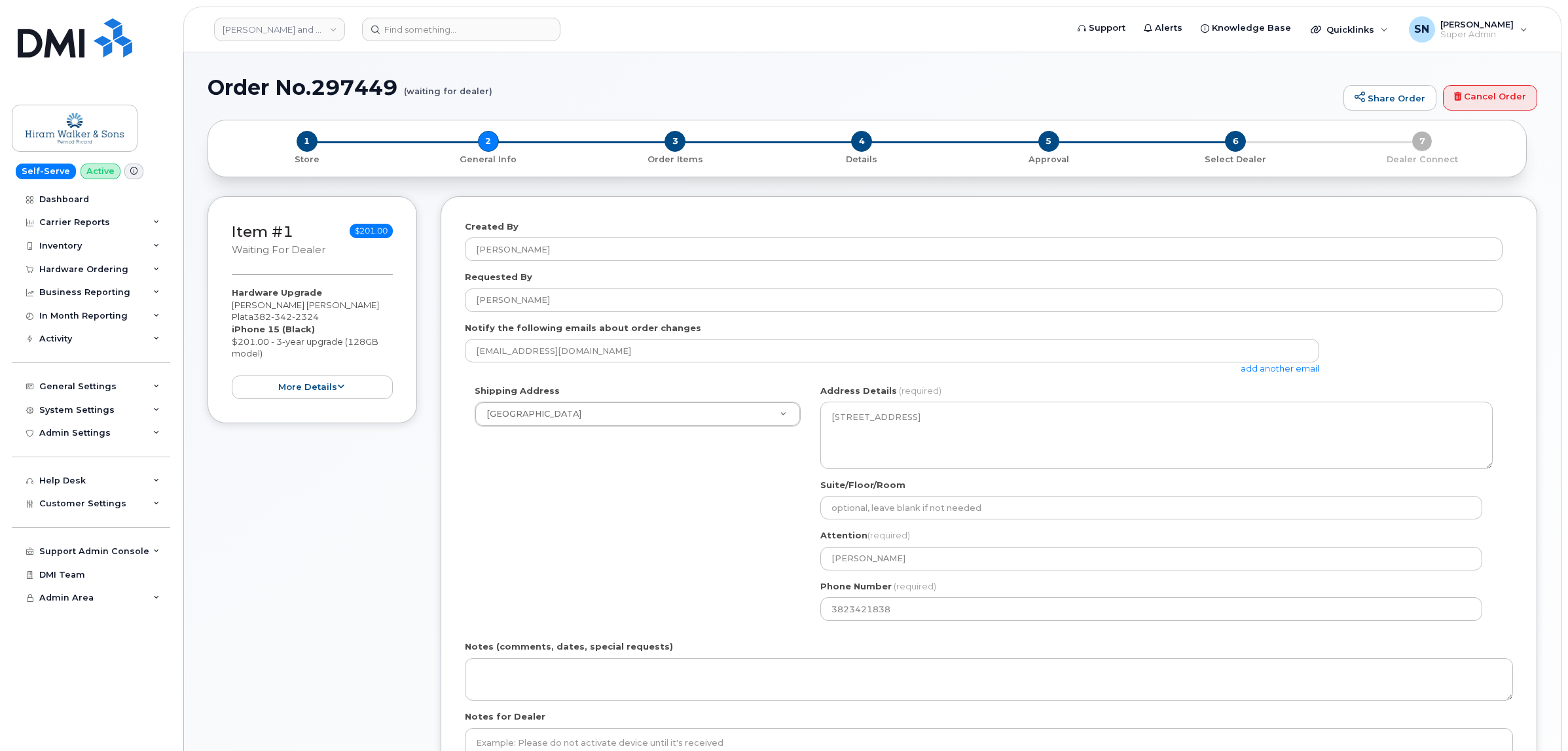
select select
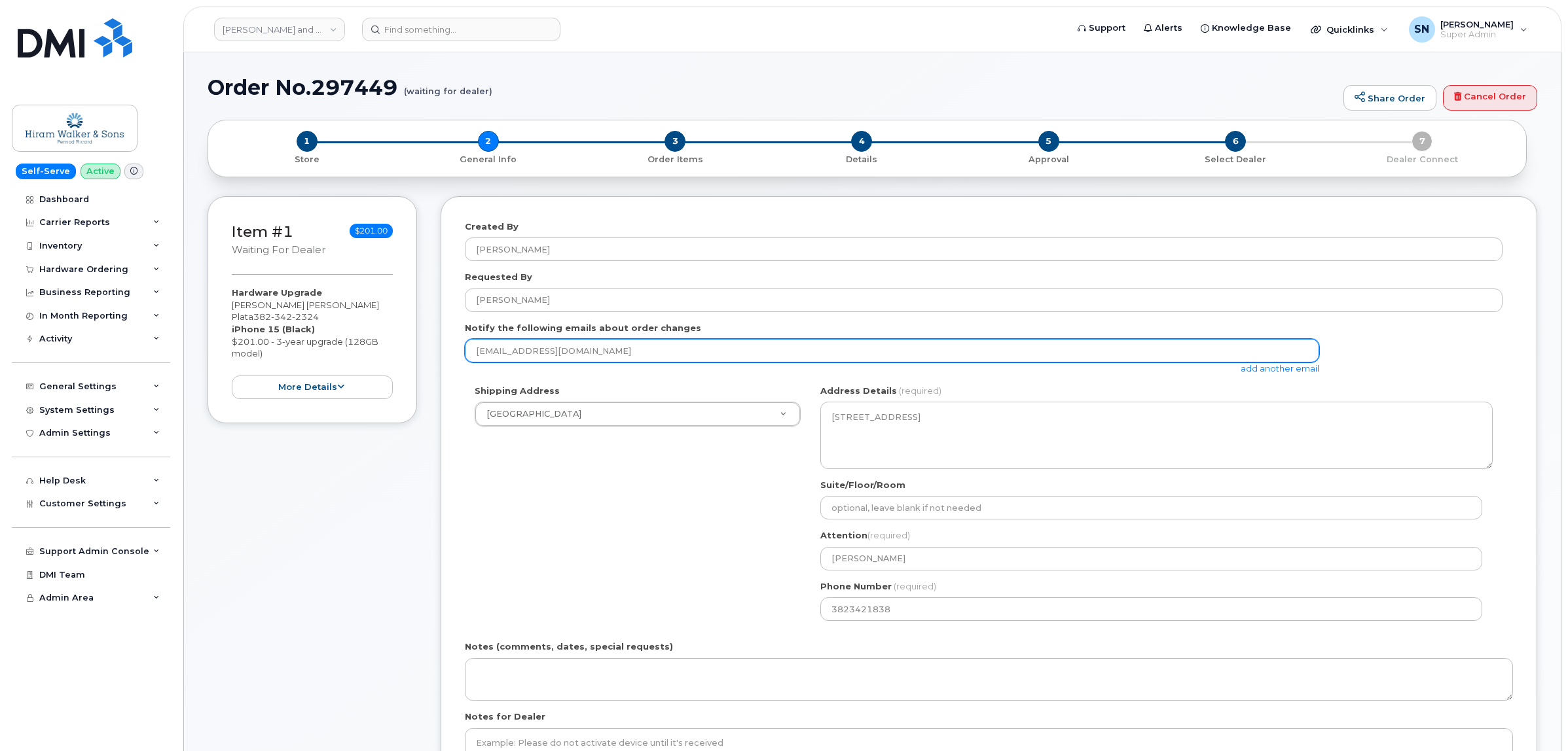
drag, startPoint x: 617, startPoint y: 351, endPoint x: 442, endPoint y: 344, distance: 175.1
click at [442, 344] on div "Created By Humza Khan Requested By Humza Khan Notify the following emails about…" at bounding box center [989, 519] width 1097 height 645
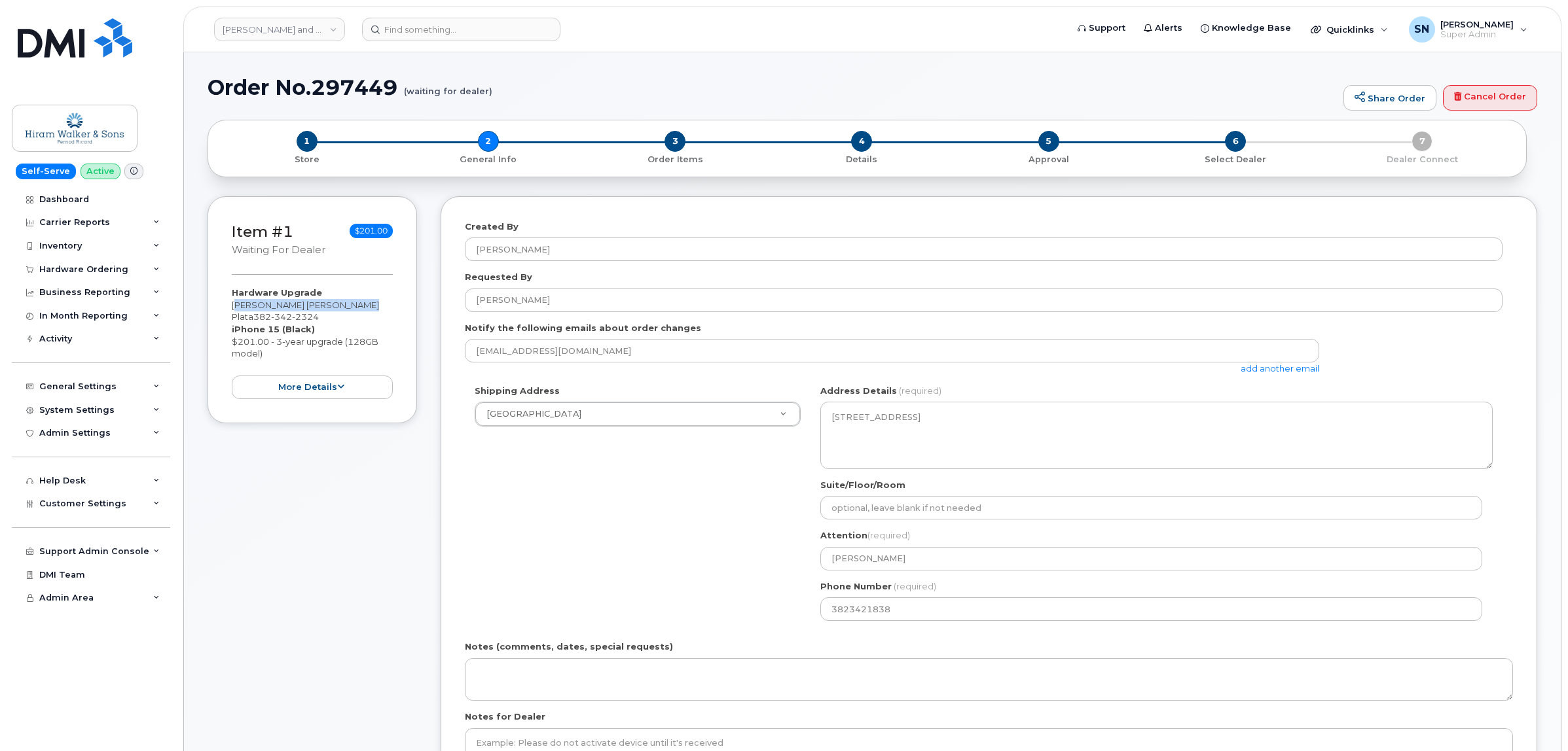
drag, startPoint x: 231, startPoint y: 306, endPoint x: 354, endPoint y: 311, distance: 123.1
click at [354, 311] on div "Hardware Upgrade Luisa Fernanda Ramos Plata 382 342 2324 iPhone 15 (Black) $201…" at bounding box center [312, 343] width 161 height 112
copy div "[PERSON_NAME] [PERSON_NAME] Plata"
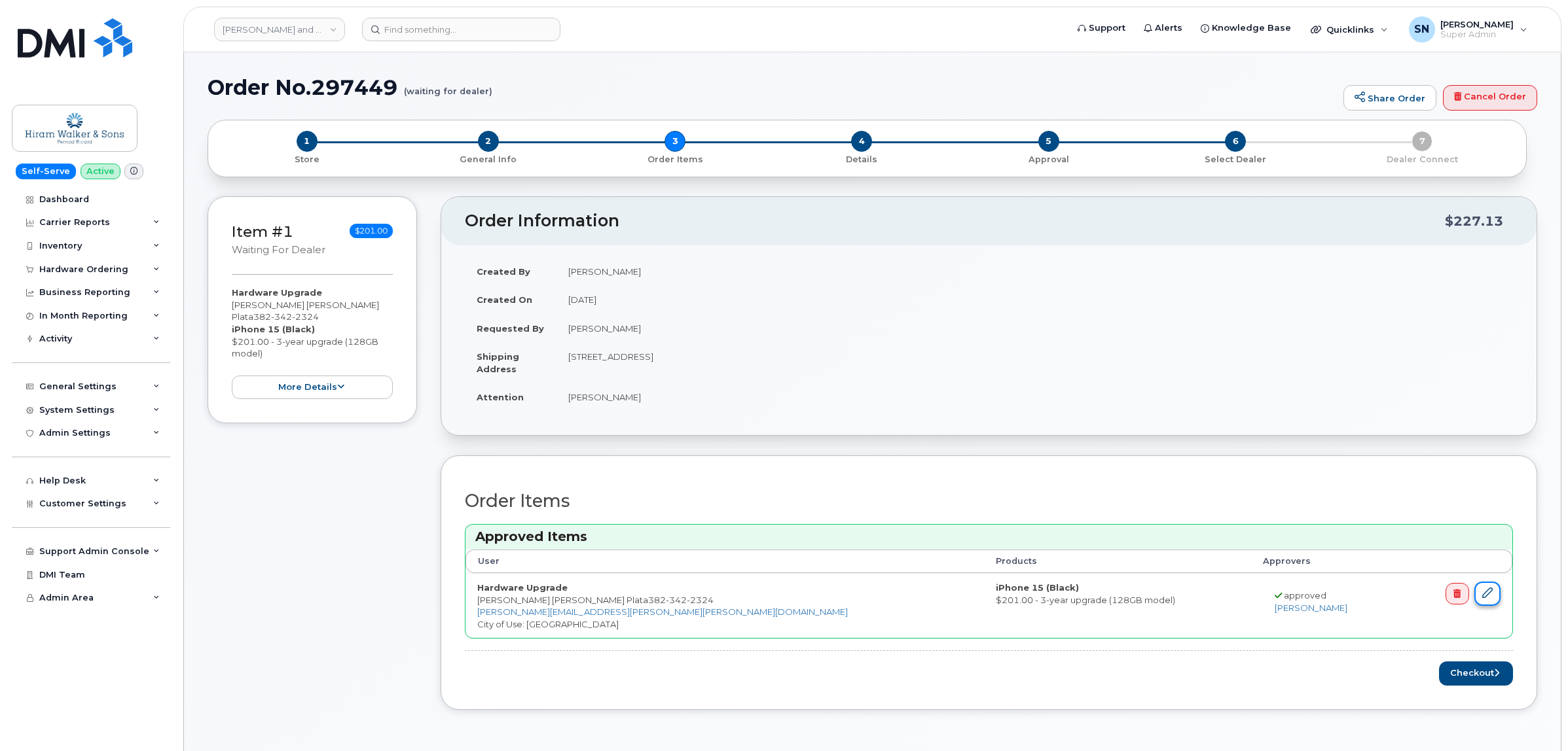
click at [1492, 598] on link at bounding box center [1487, 593] width 26 height 24
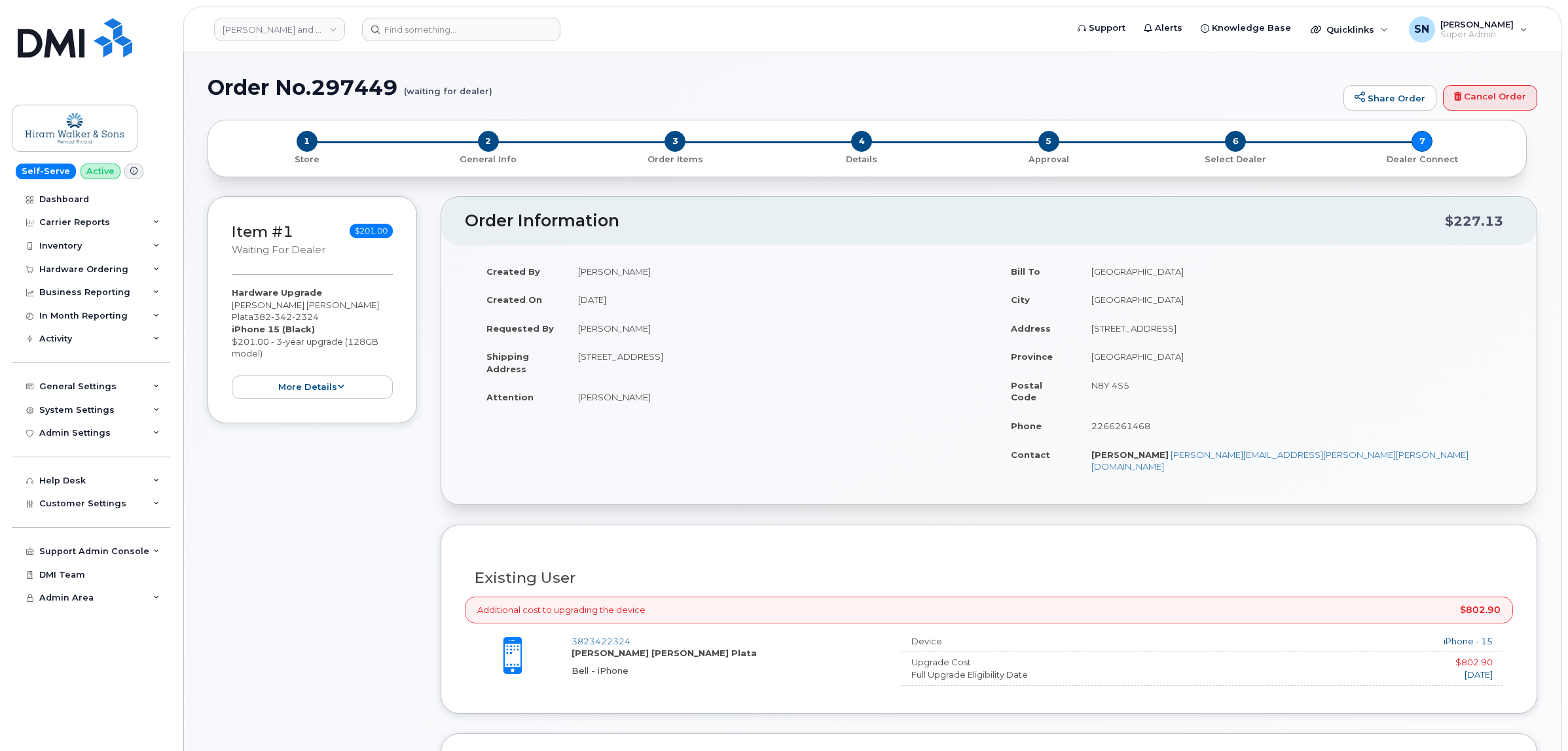
scroll to position [409, 0]
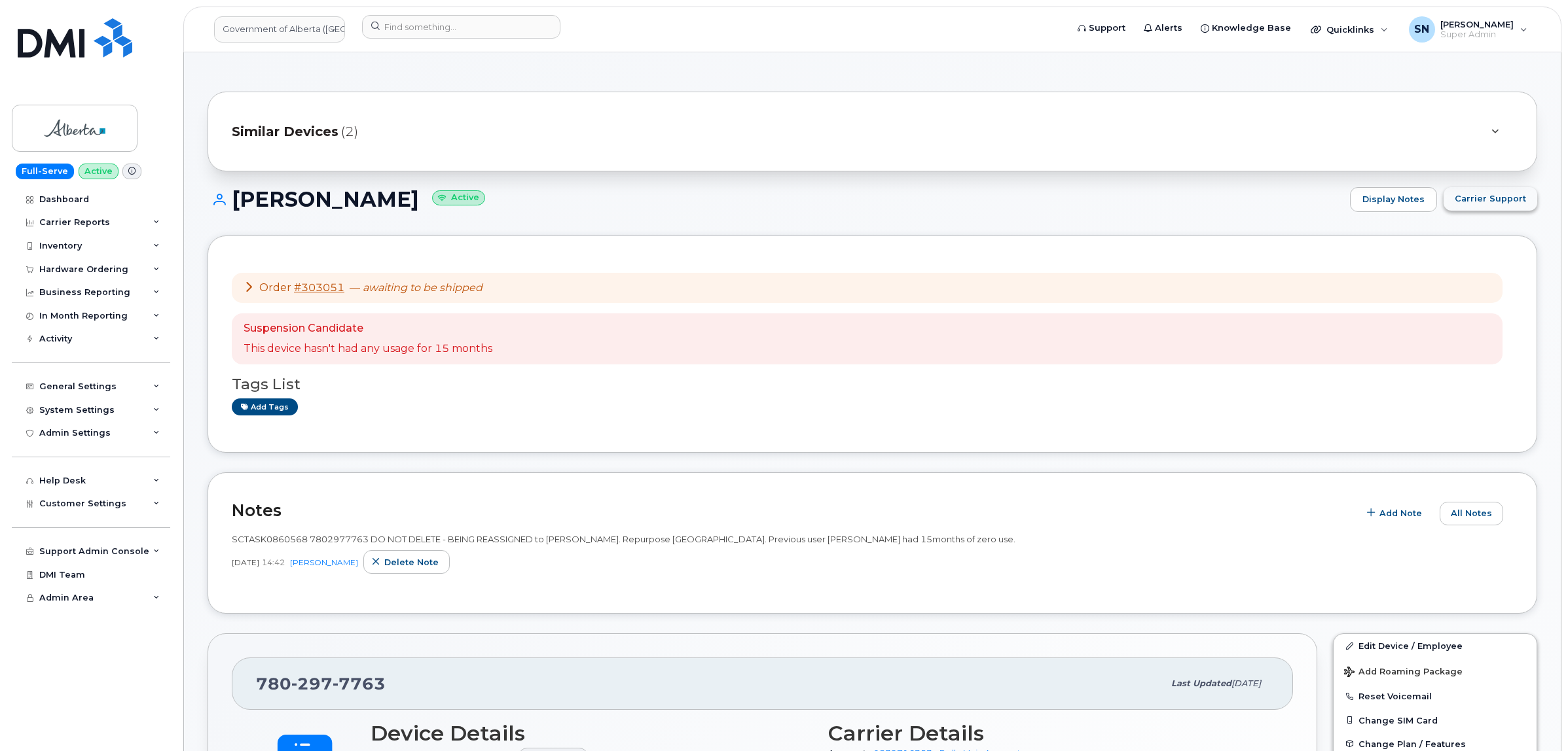
click at [1516, 201] on span "Carrier Support" at bounding box center [1490, 199] width 71 height 13
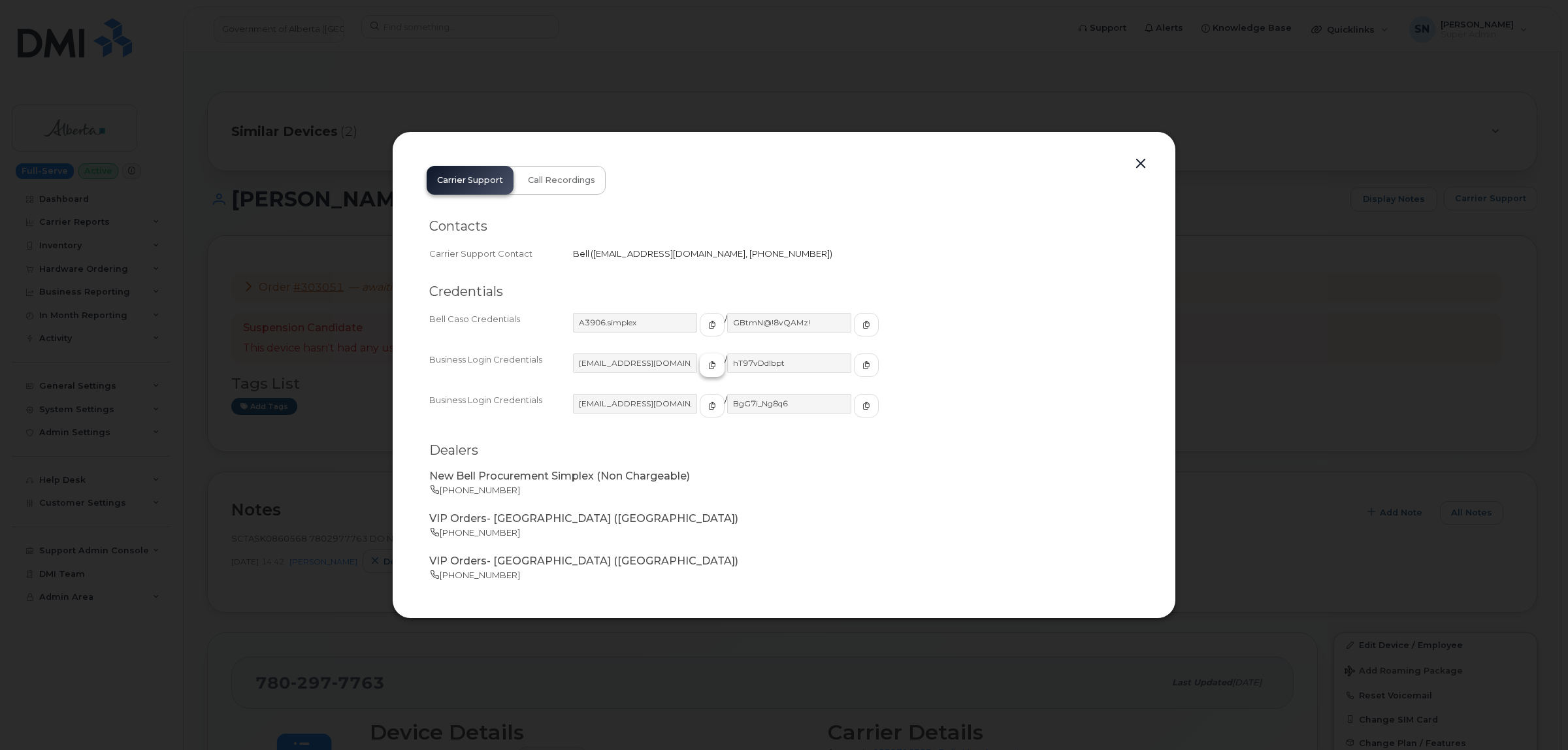
click at [701, 366] on button "button" at bounding box center [712, 365] width 25 height 23
click at [853, 357] on button "button" at bounding box center [866, 365] width 25 height 23
click at [1145, 166] on button "button" at bounding box center [1140, 164] width 19 height 18
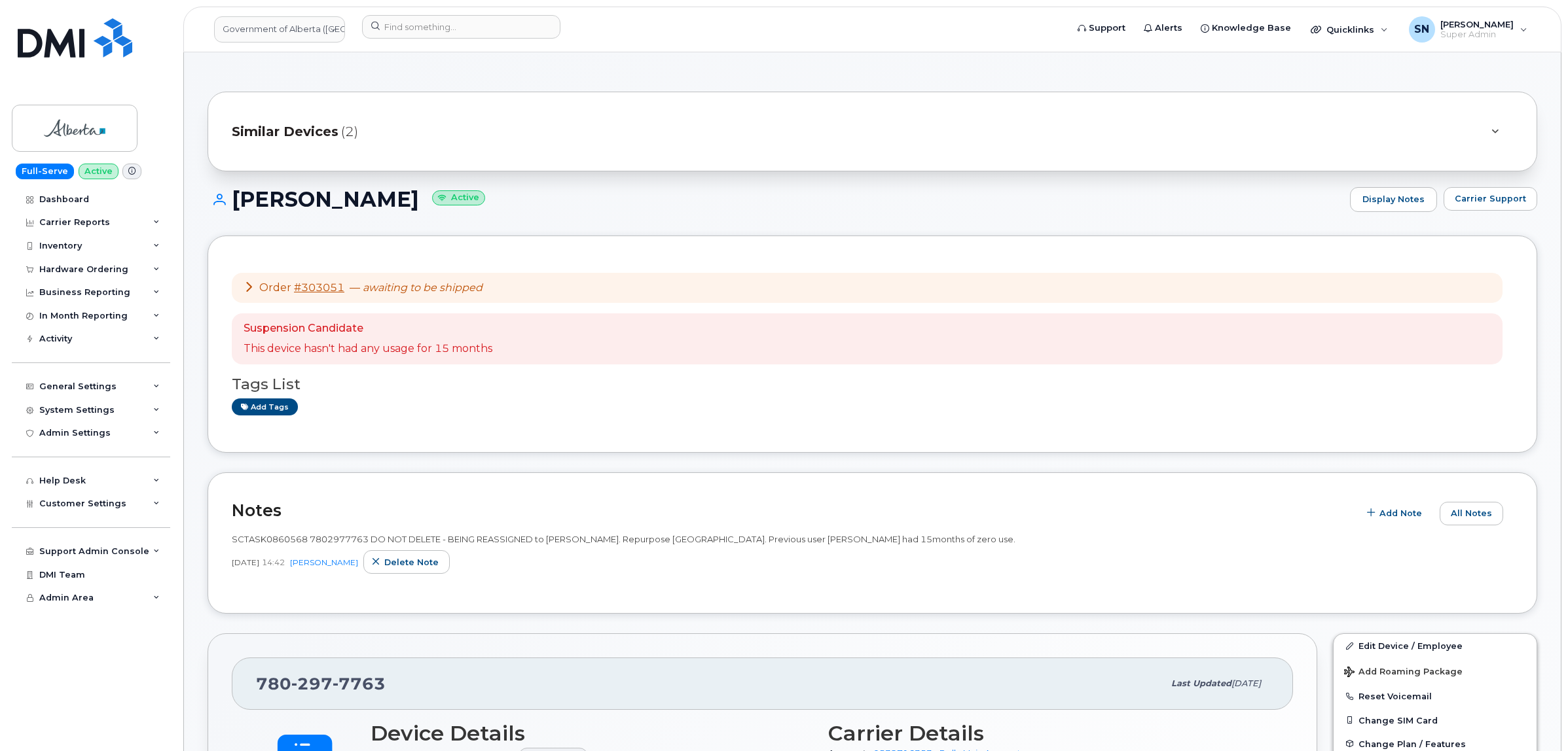
click at [1077, 210] on h1 "Chelsey Deveau Active" at bounding box center [776, 199] width 1136 height 23
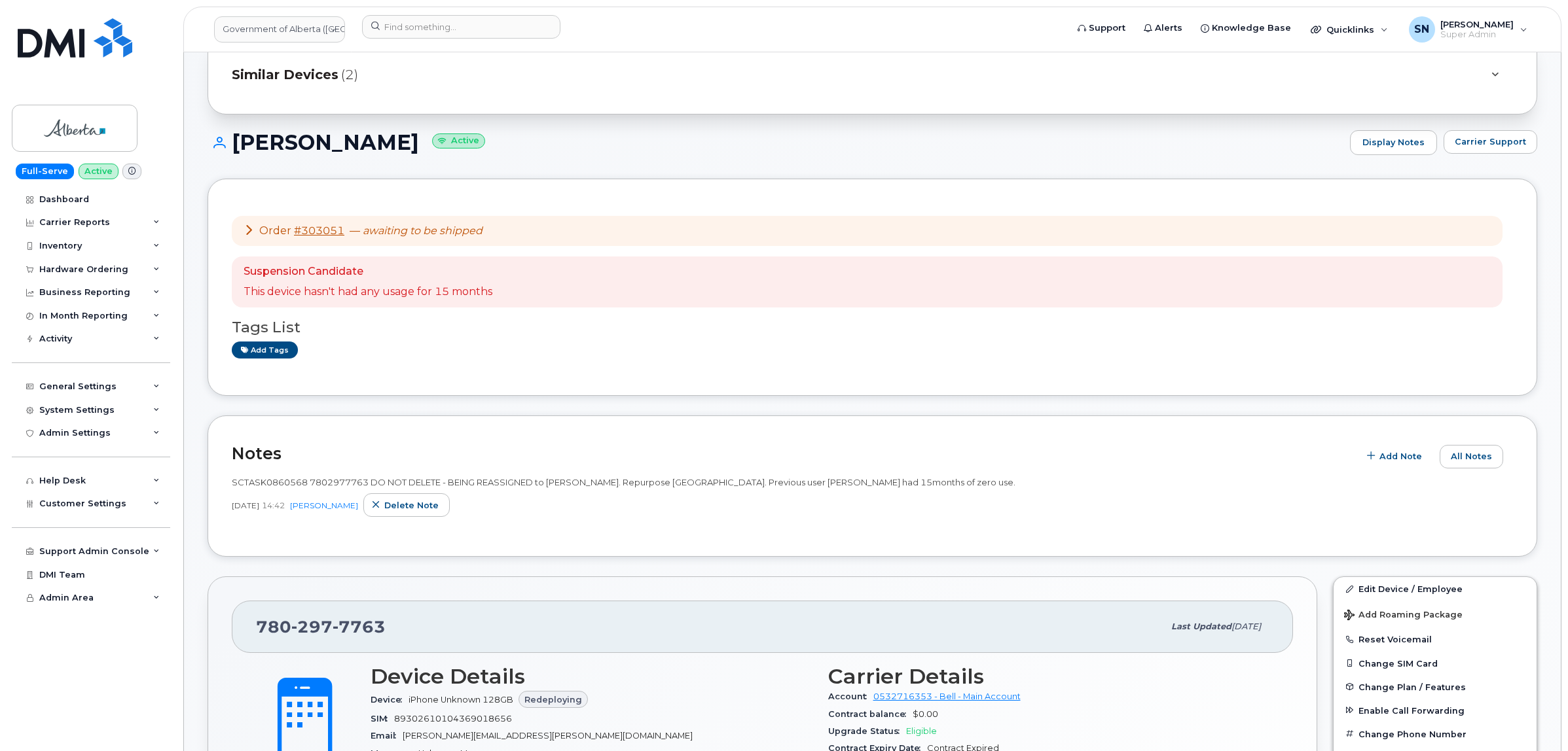
scroll to position [82, 0]
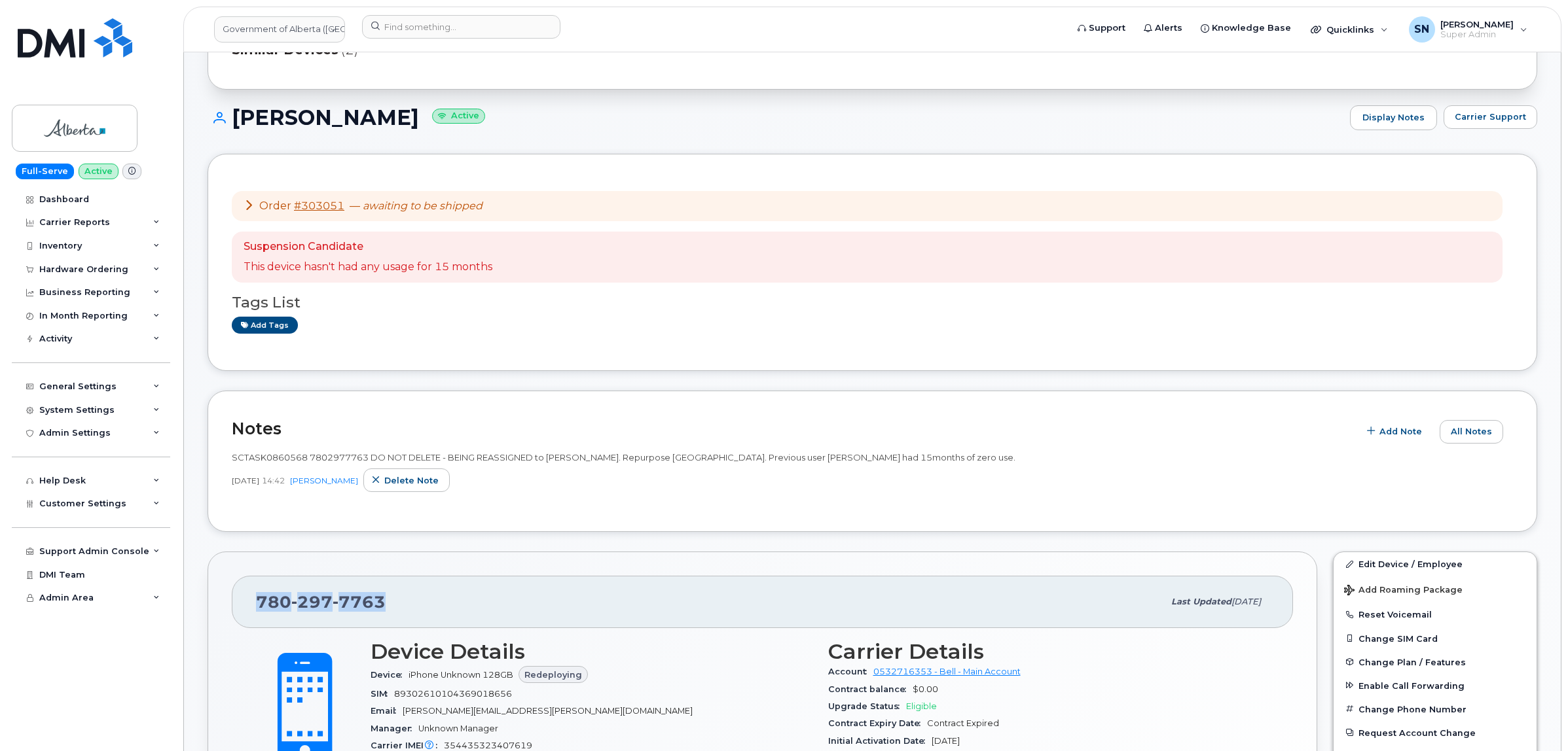
drag, startPoint x: 257, startPoint y: 599, endPoint x: 388, endPoint y: 606, distance: 131.2
click at [388, 606] on div "780 297 7763" at bounding box center [709, 602] width 907 height 28
copy span "780 297 7763"
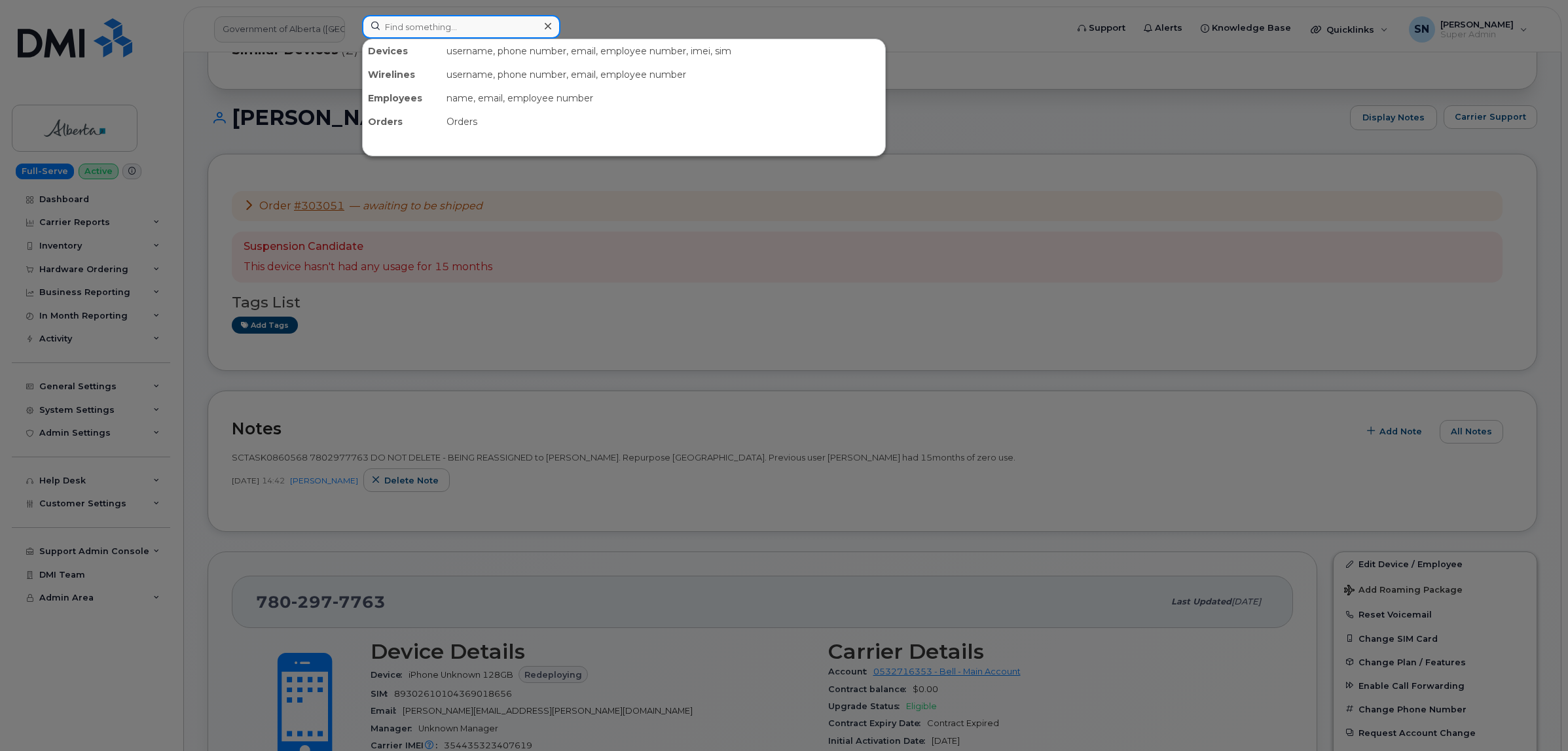
click at [440, 19] on input at bounding box center [461, 27] width 199 height 23
paste input "4033214339"
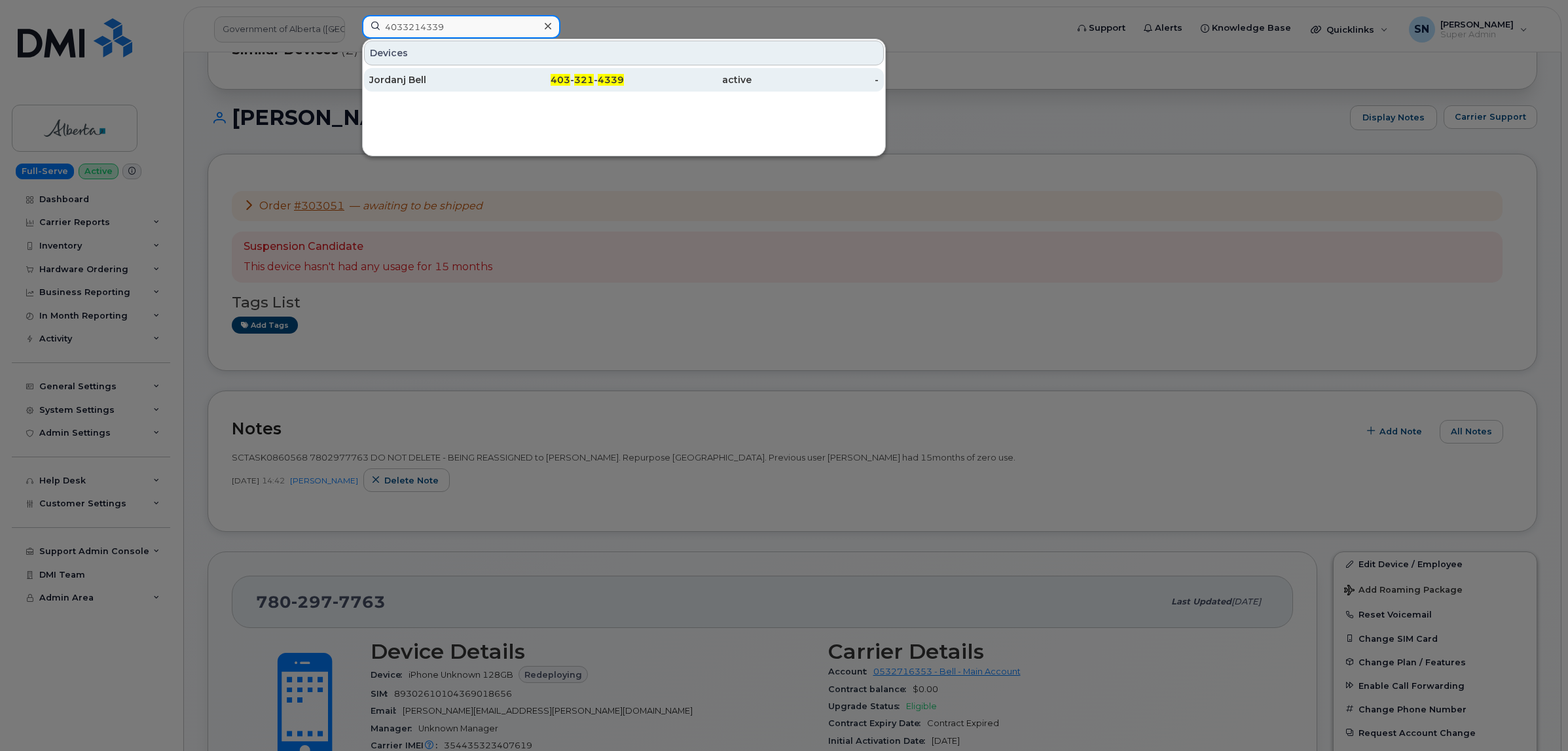
type input "4033214339"
click at [459, 75] on div "Jordanj Bell" at bounding box center [433, 80] width 127 height 13
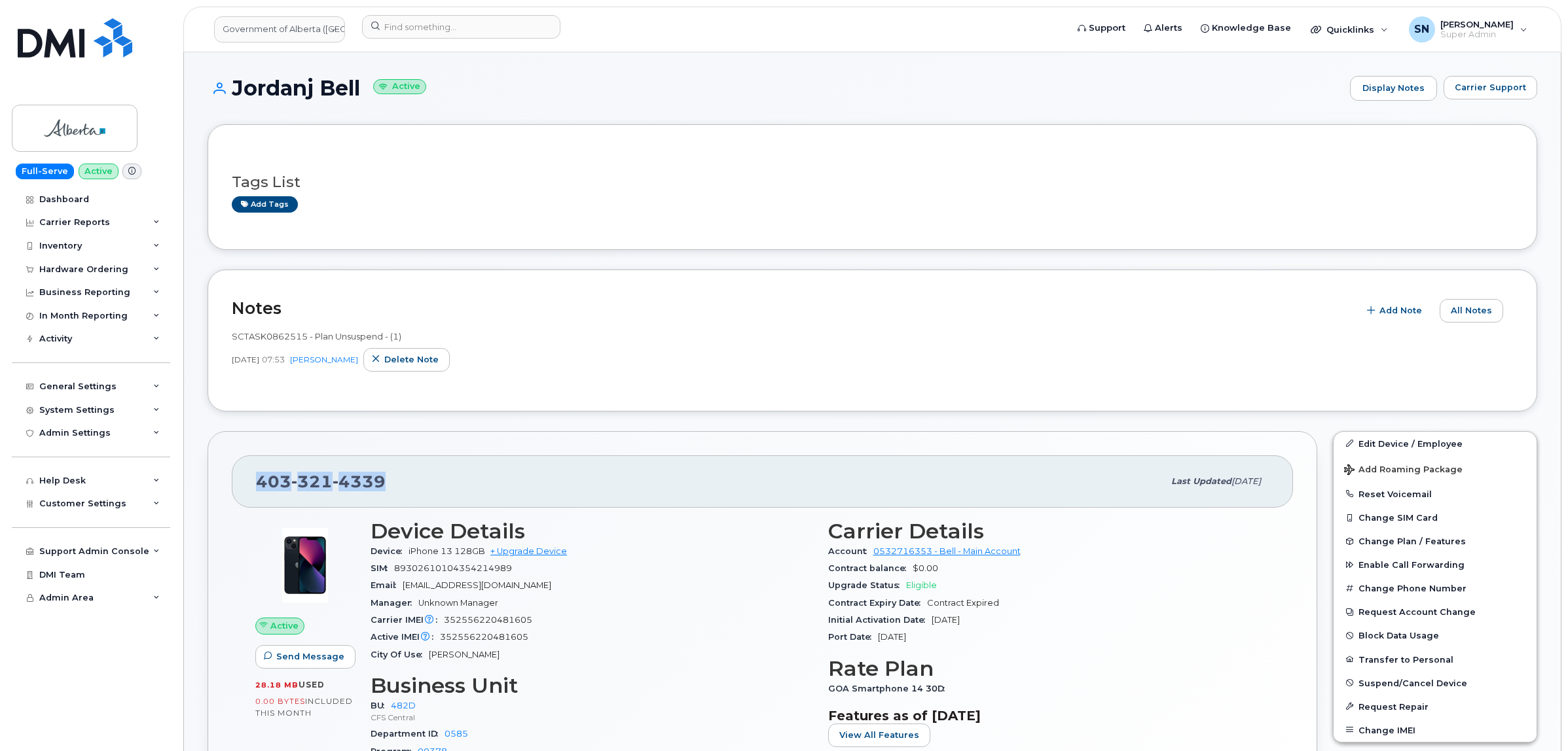
drag, startPoint x: 262, startPoint y: 483, endPoint x: 381, endPoint y: 493, distance: 119.4
click at [381, 493] on div "[PHONE_NUMBER]" at bounding box center [709, 481] width 907 height 28
copy span "[PHONE_NUMBER]"
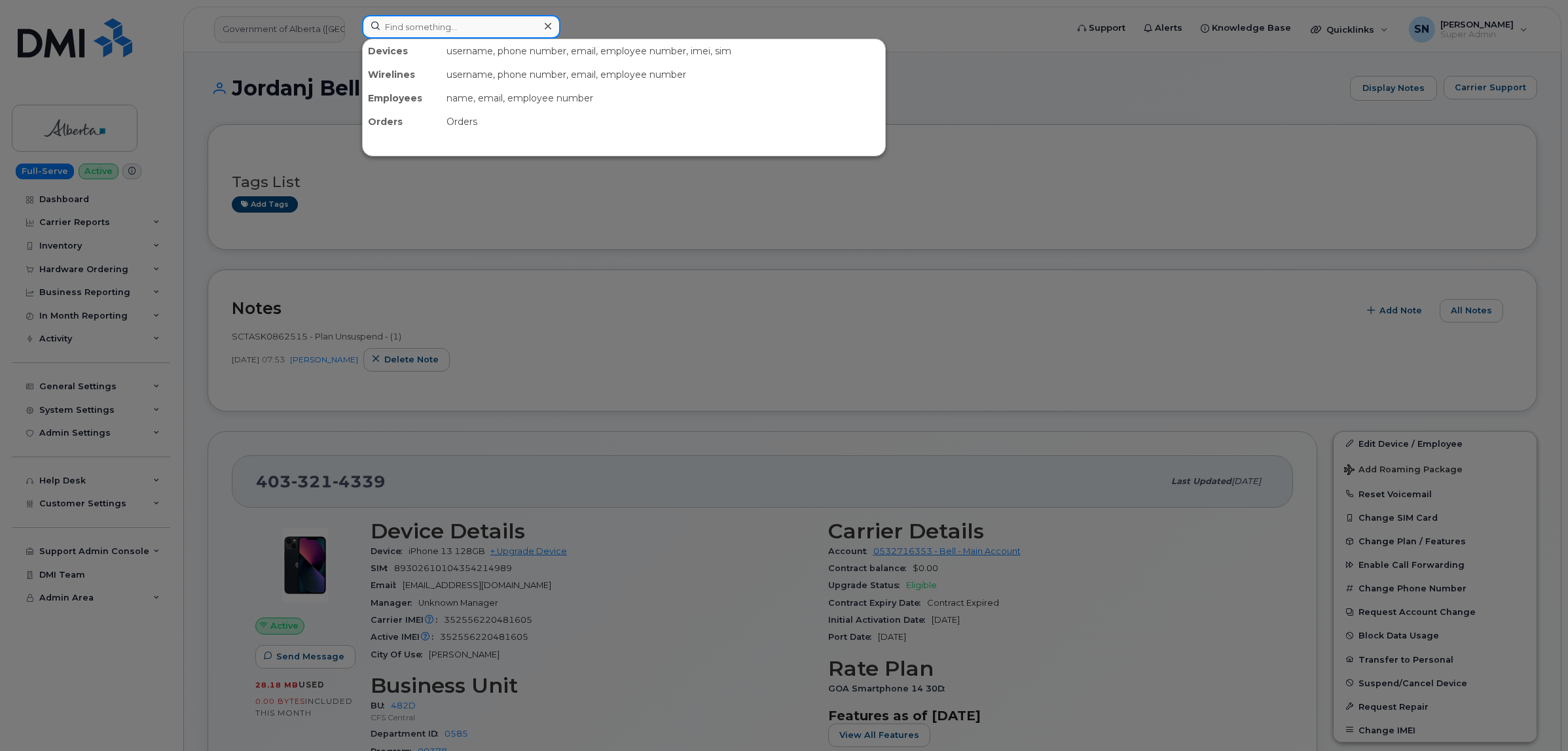
click at [505, 28] on input at bounding box center [461, 27] width 199 height 23
paste input "4374409176"
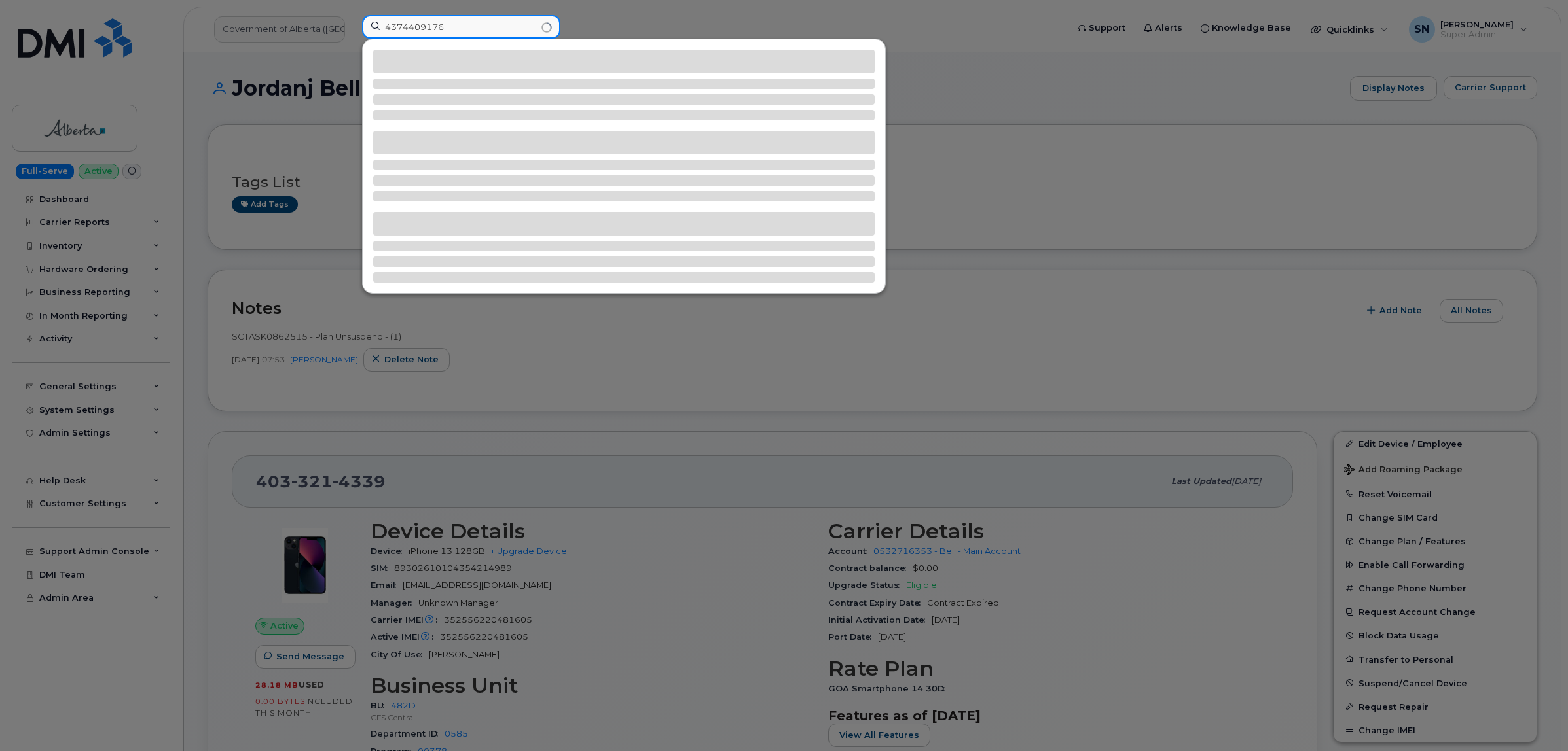
type input "4374409176"
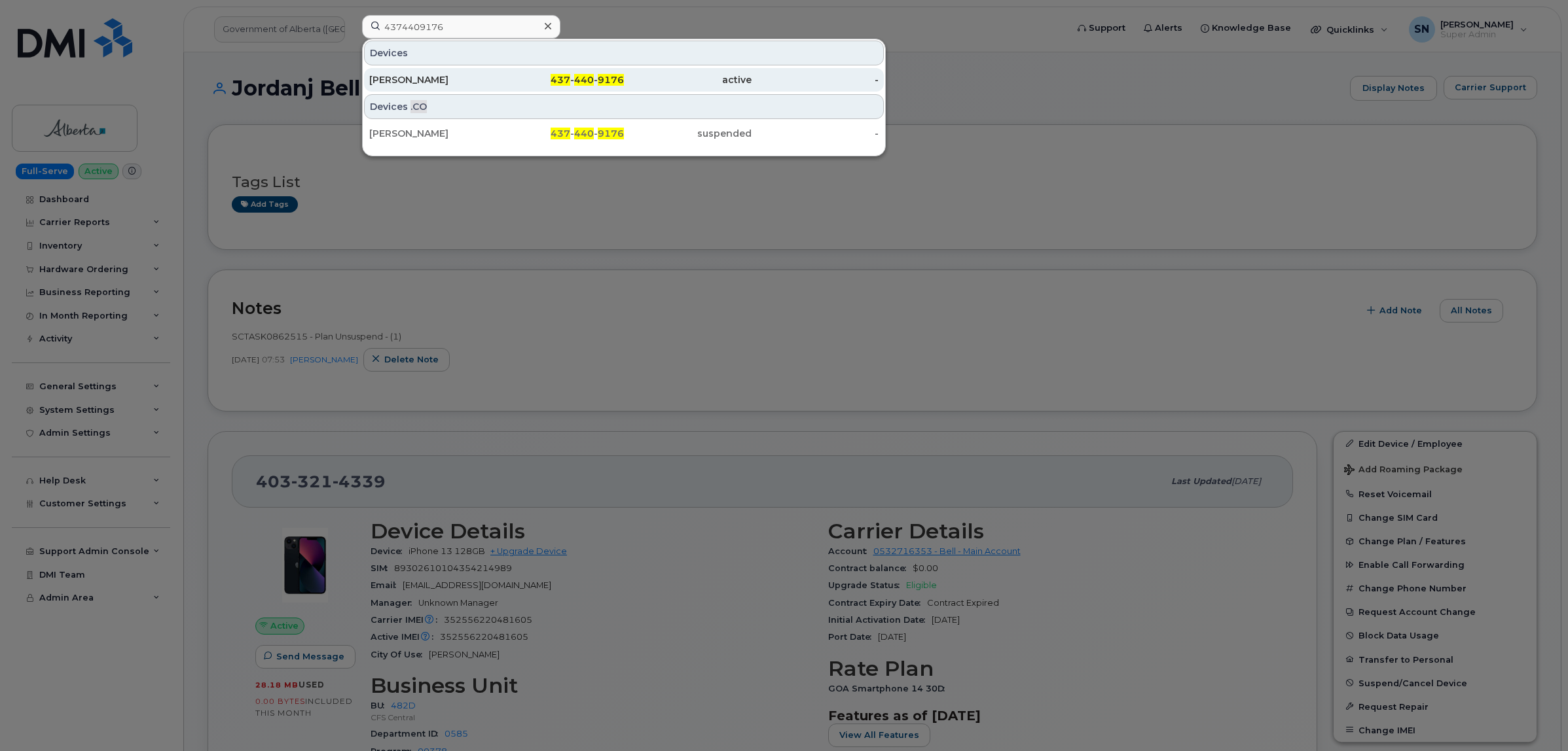
click at [493, 76] on div "[PERSON_NAME]" at bounding box center [433, 80] width 127 height 13
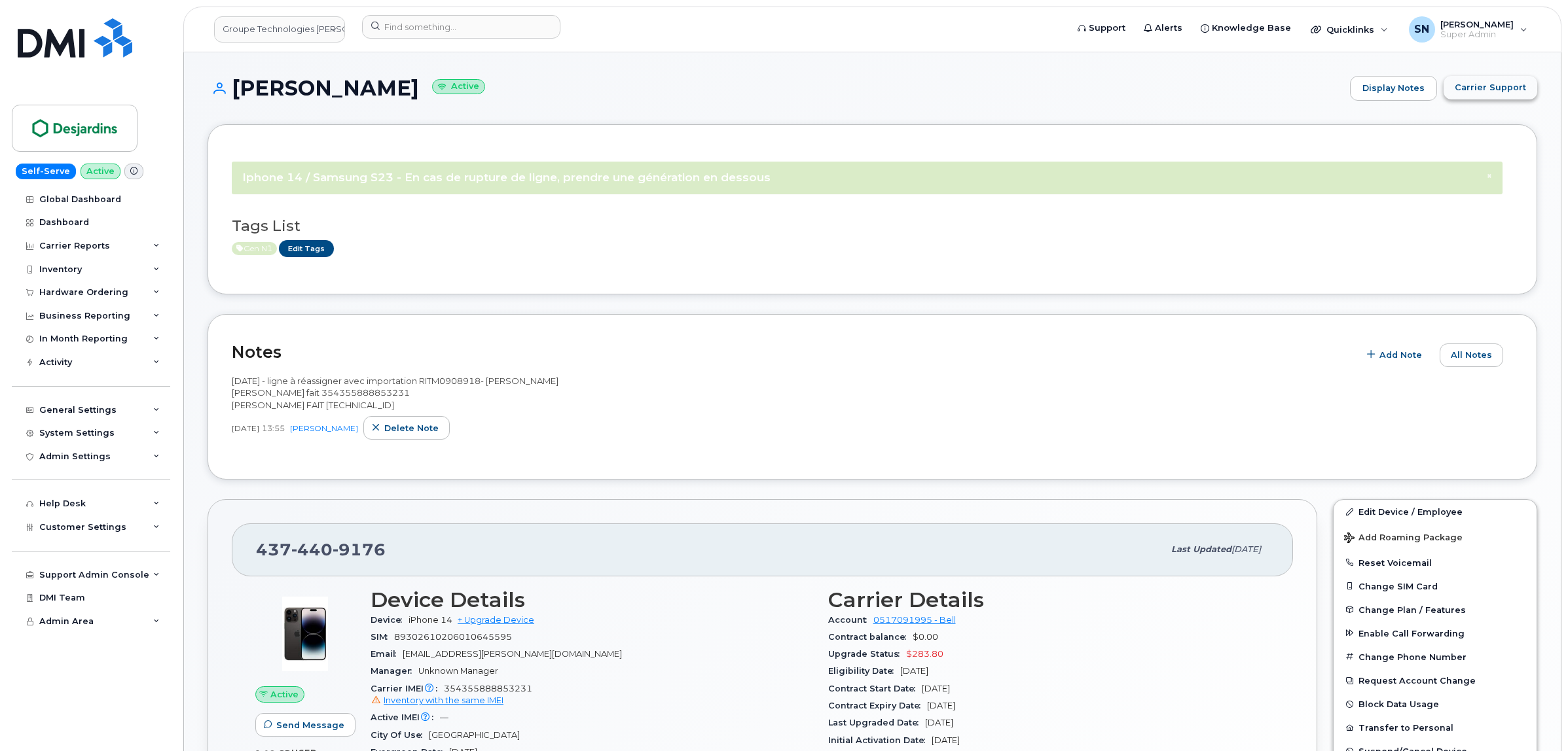
click at [1487, 92] on span "Carrier Support" at bounding box center [1490, 87] width 71 height 13
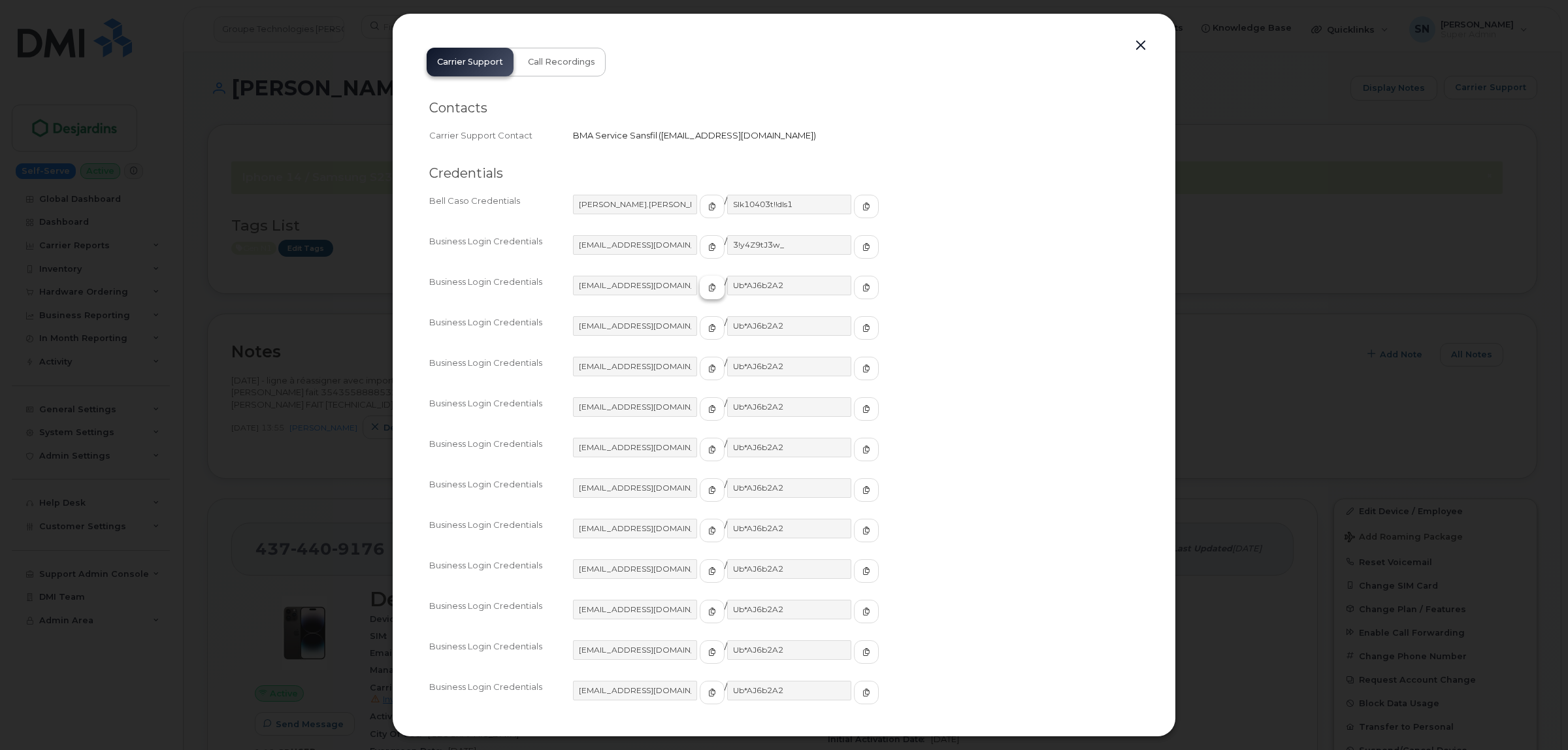
click at [706, 285] on span "button" at bounding box center [712, 288] width 12 height 12
click at [853, 285] on button "button" at bounding box center [866, 287] width 25 height 23
click at [1135, 50] on button "button" at bounding box center [1140, 46] width 19 height 18
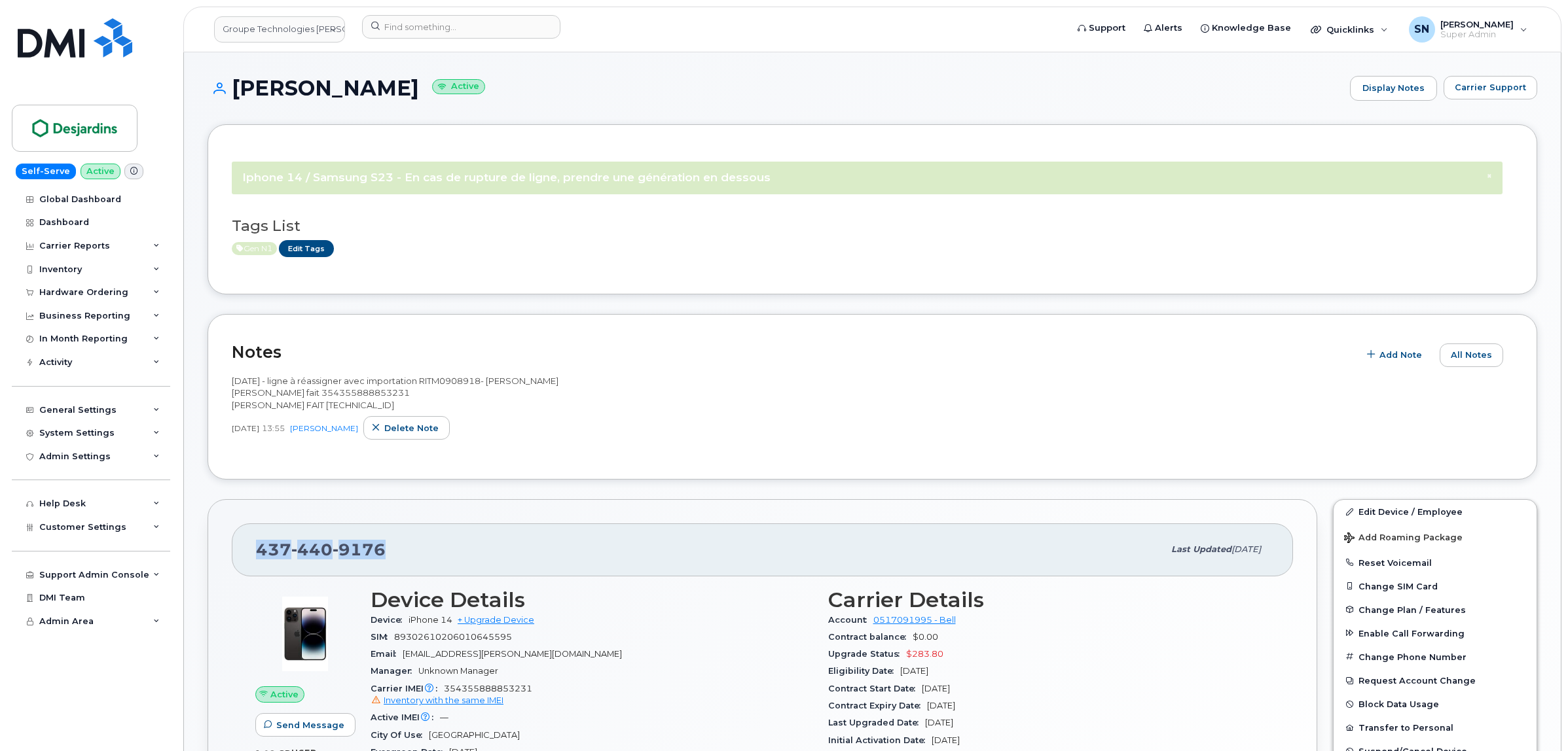
drag, startPoint x: 258, startPoint y: 558, endPoint x: 382, endPoint y: 550, distance: 124.3
click at [400, 554] on div "[PHONE_NUMBER]" at bounding box center [709, 549] width 907 height 28
copy span "[PHONE_NUMBER]"
drag, startPoint x: 234, startPoint y: 85, endPoint x: 322, endPoint y: 106, distance: 90.5
click at [351, 100] on div "[PERSON_NAME] Active Display Notes Carrier Support" at bounding box center [873, 89] width 1330 height 25
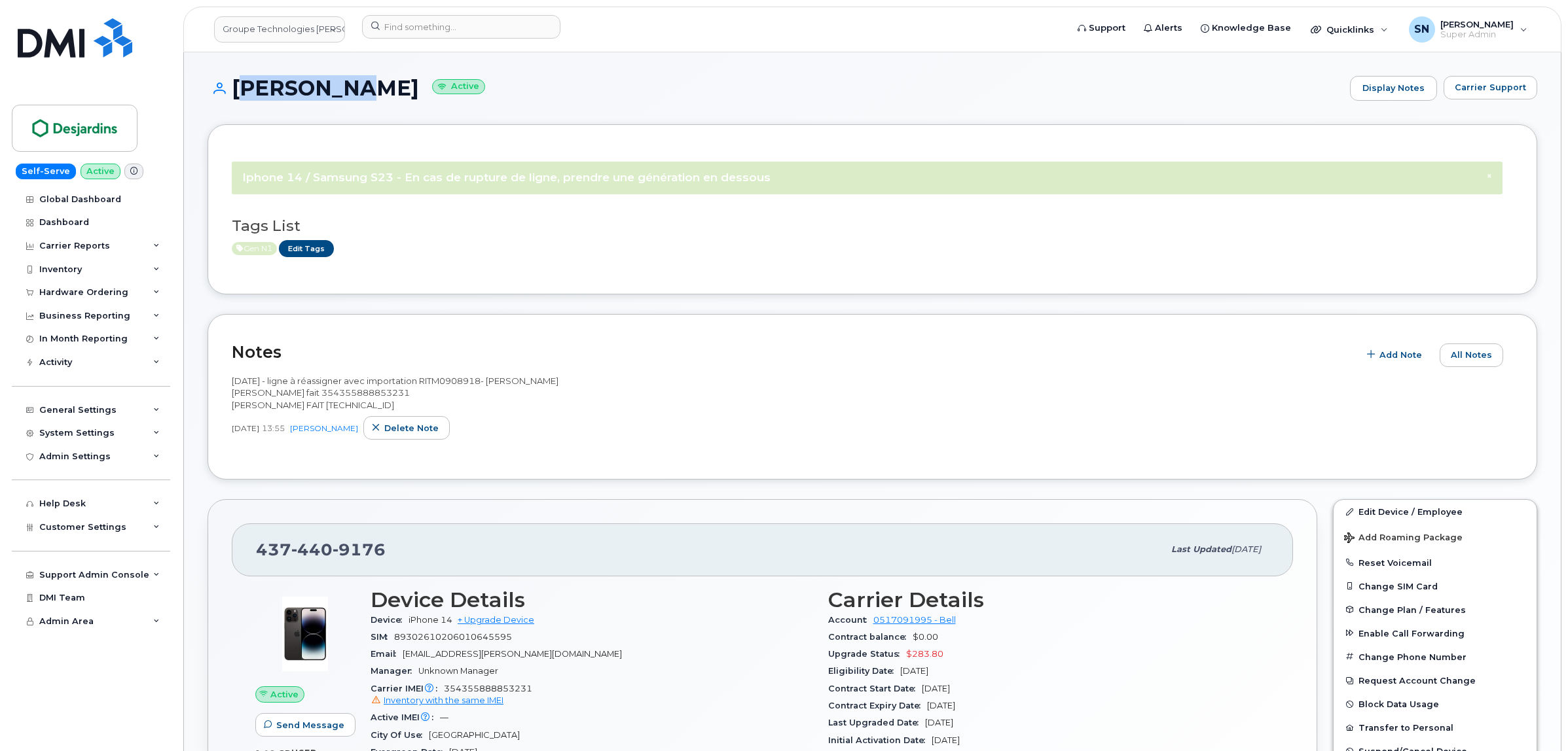
copy h1 "[PERSON_NAME]"
drag, startPoint x: 362, startPoint y: 85, endPoint x: 461, endPoint y: 103, distance: 100.6
click at [461, 103] on div "[PERSON_NAME] Active Display Notes Carrier Support" at bounding box center [873, 101] width 1330 height 49
copy h1 "[PERSON_NAME]"
drag, startPoint x: 235, startPoint y: 84, endPoint x: 459, endPoint y: 90, distance: 224.1
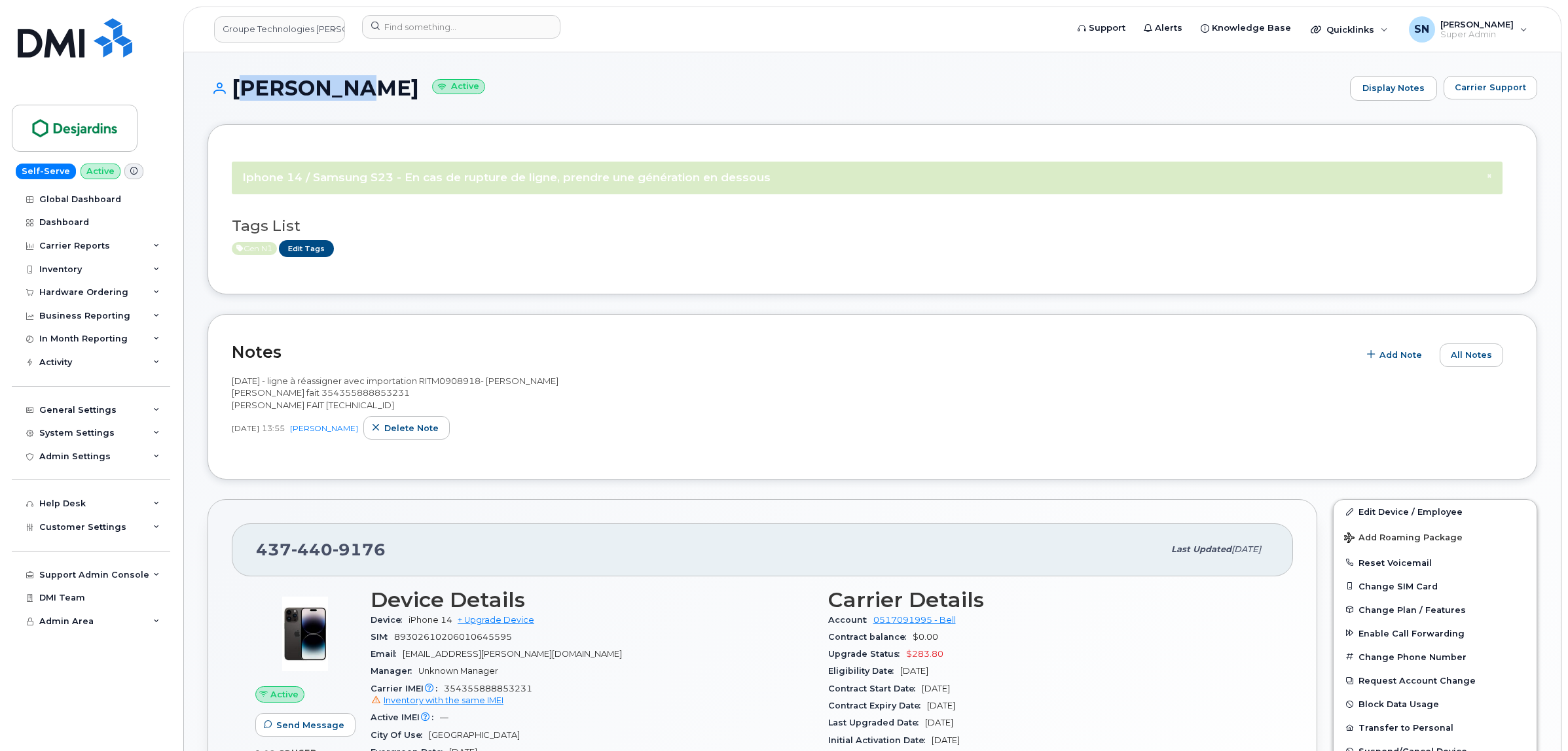
click at [459, 90] on h1 "[PERSON_NAME] Active" at bounding box center [776, 87] width 1136 height 23
copy h1 "[PERSON_NAME]"
click at [483, 13] on header "Groupe Technologies [PERSON_NAME] Support Alerts Knowledge Base Quicklinks Susp…" at bounding box center [873, 29] width 1378 height 46
click at [485, 22] on input at bounding box center [461, 27] width 199 height 23
paste input "9057518073"
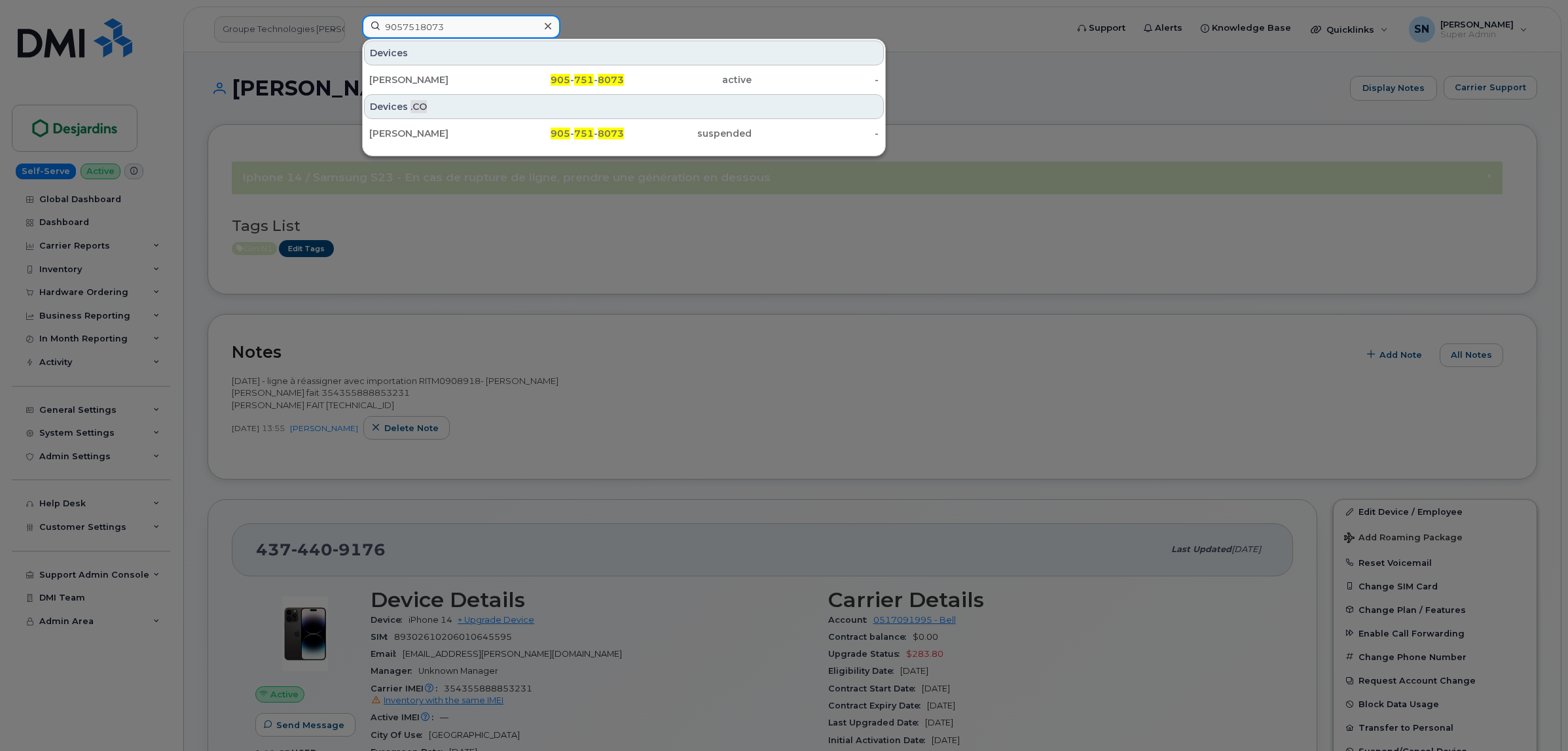
type input "9057518073"
click at [472, 82] on div "[PERSON_NAME]" at bounding box center [433, 80] width 127 height 13
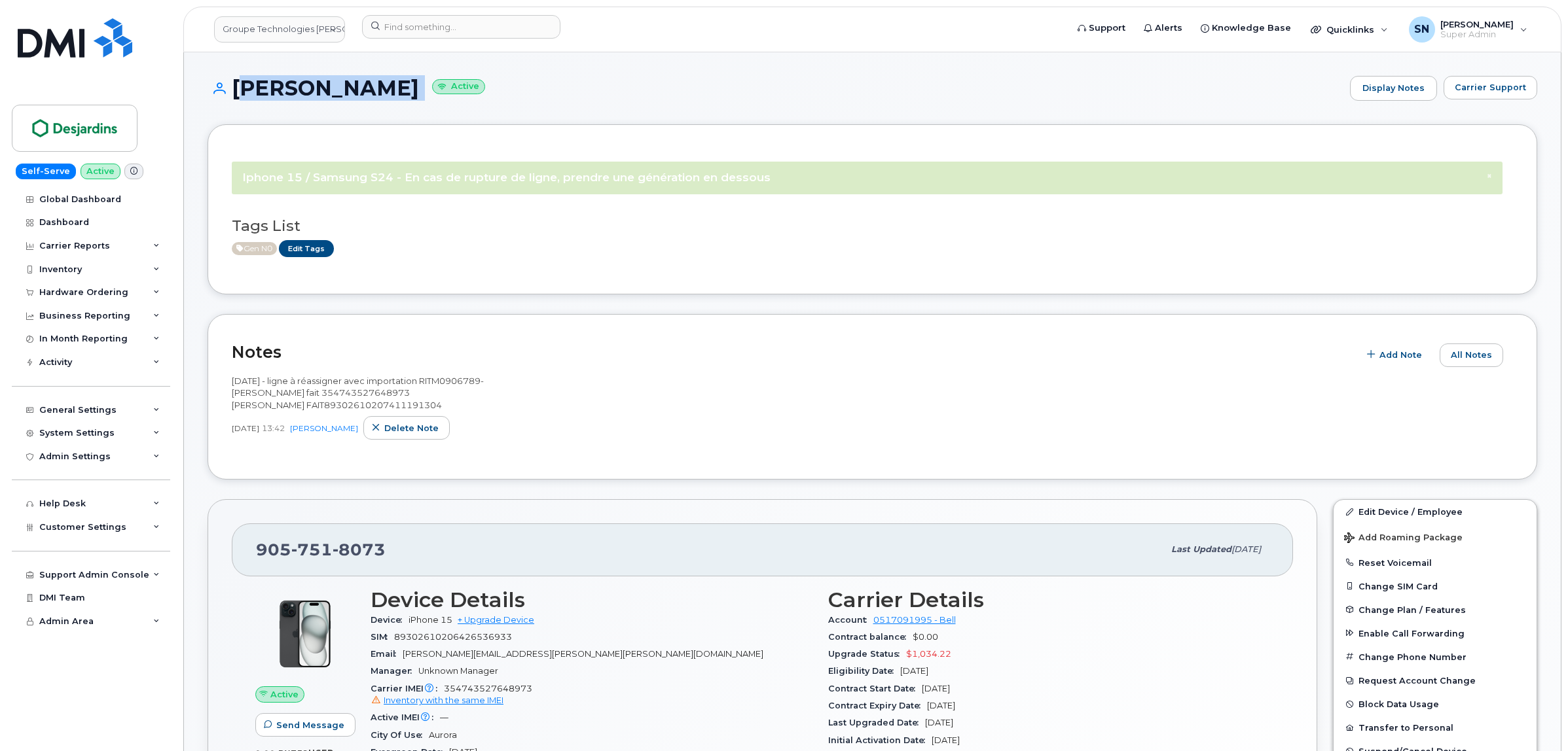
drag, startPoint x: 233, startPoint y: 86, endPoint x: 469, endPoint y: 88, distance: 236.0
click at [469, 88] on h1 "[PERSON_NAME] Active" at bounding box center [776, 87] width 1136 height 23
copy h1 "[PERSON_NAME]"
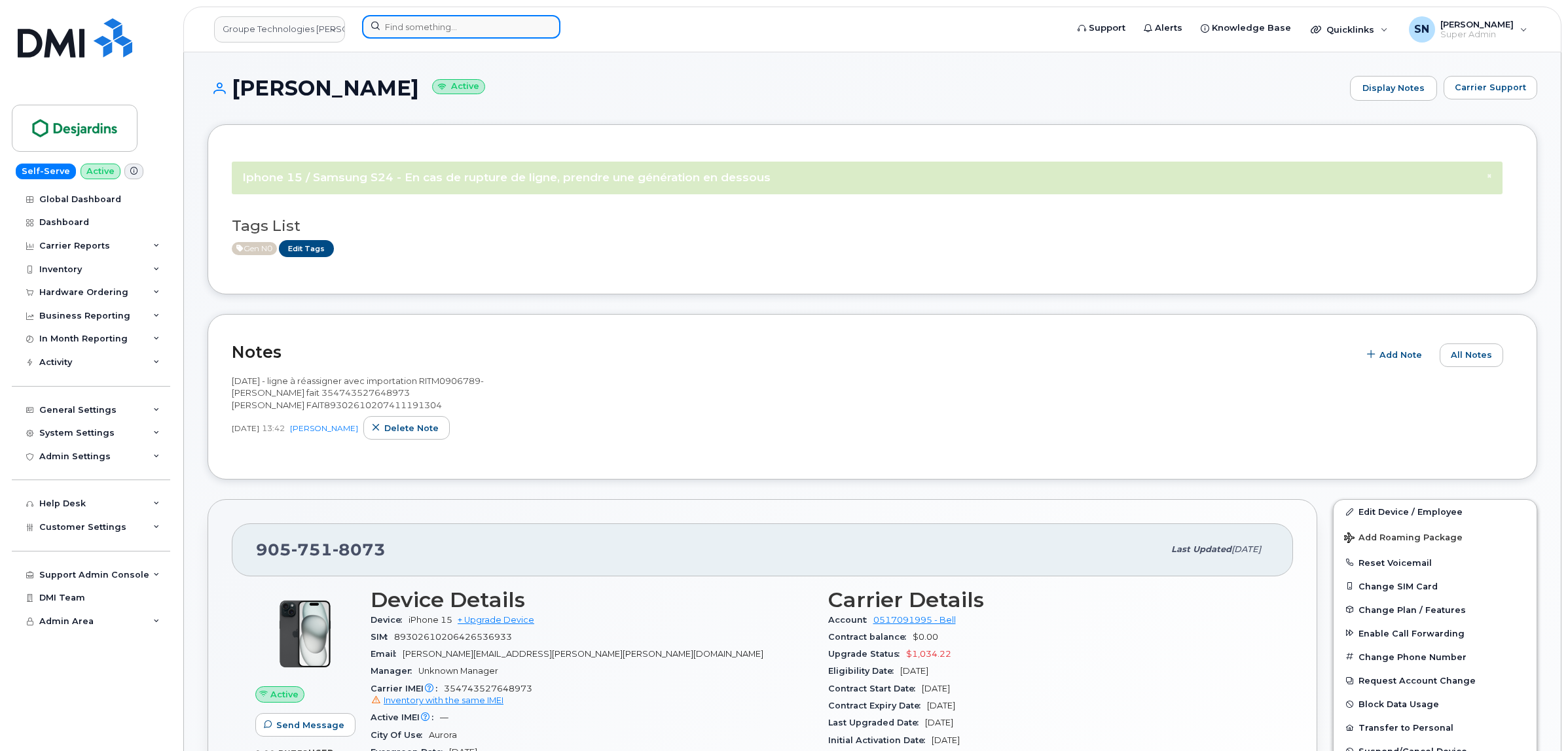
click at [407, 34] on input at bounding box center [461, 27] width 199 height 23
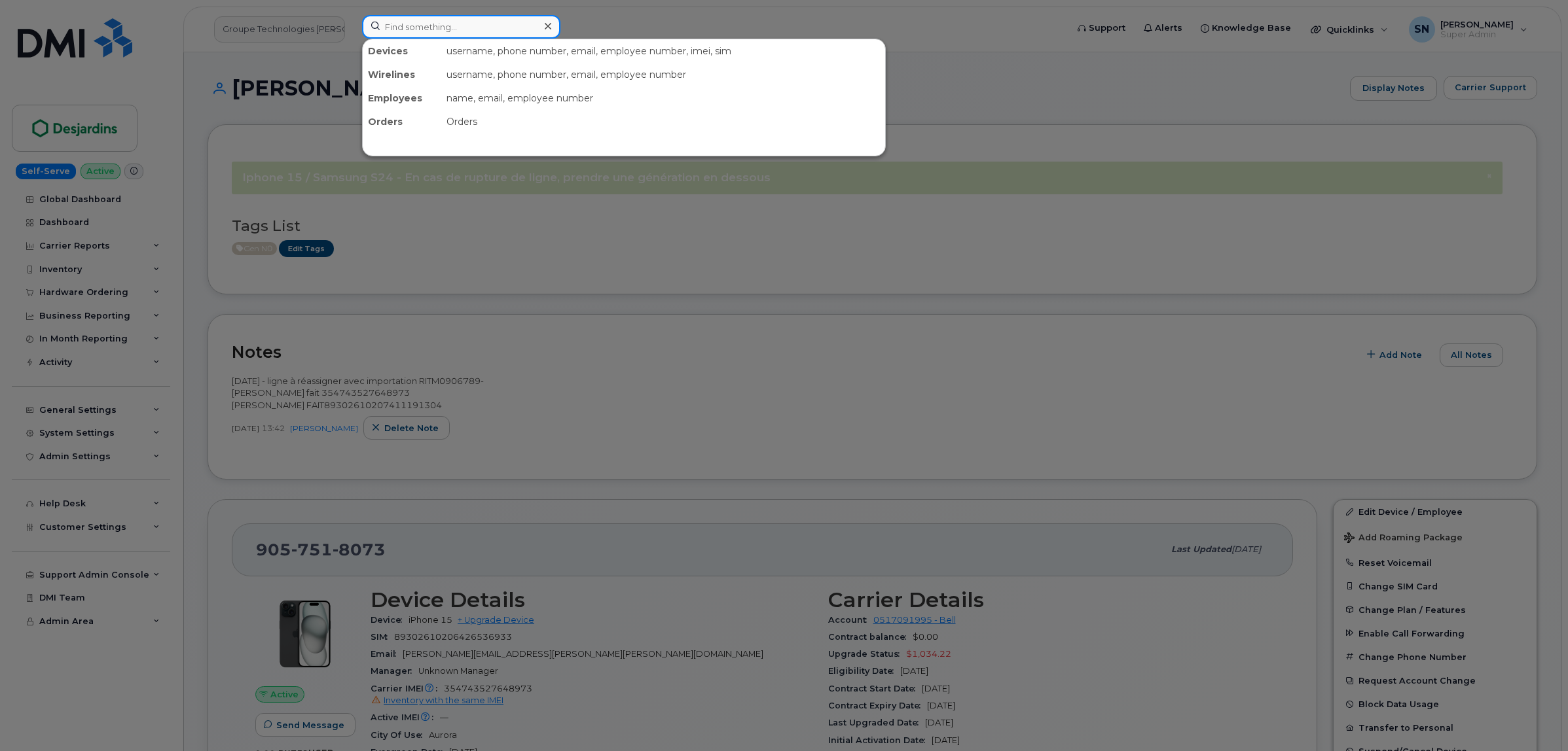
paste input "4189068749"
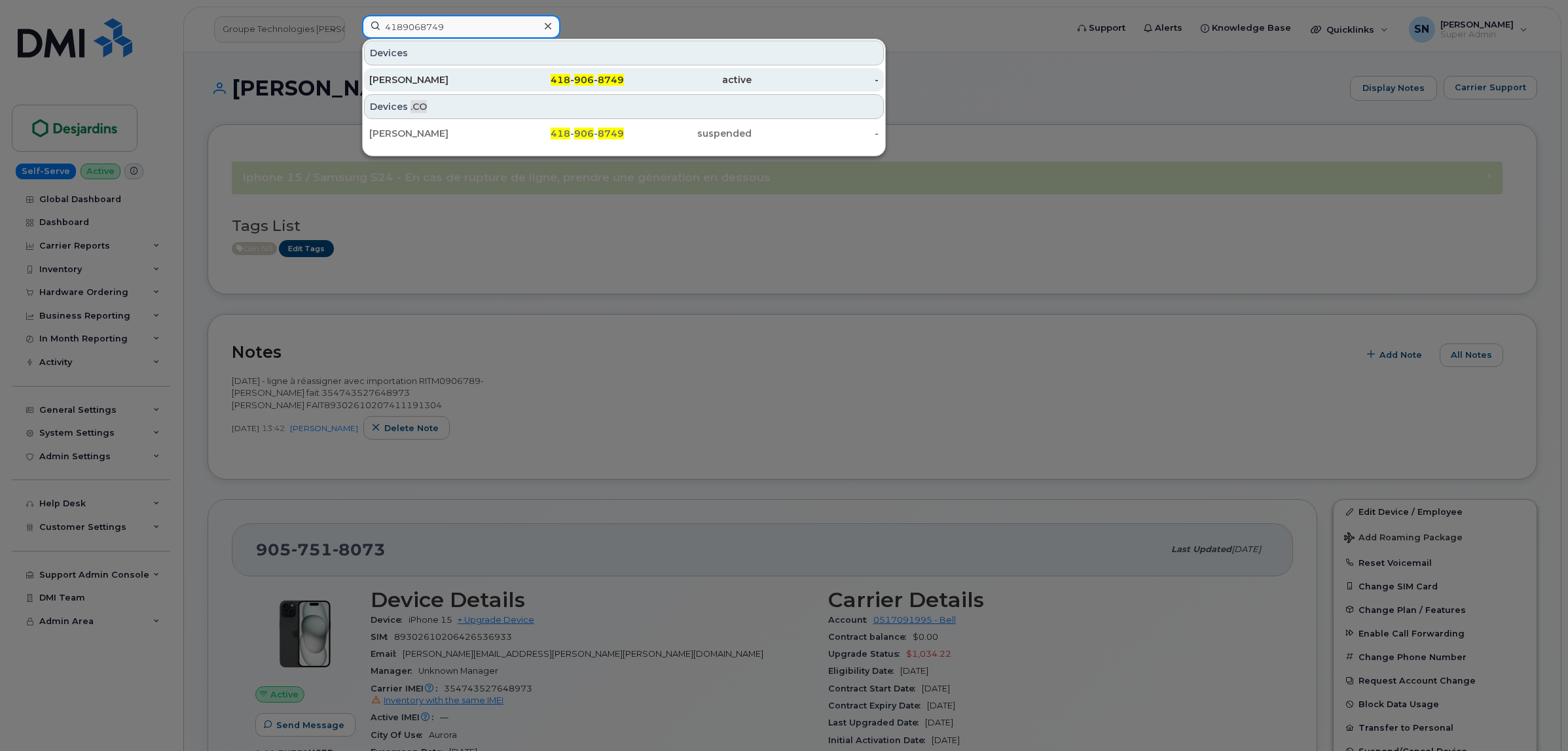
type input "4189068749"
click at [455, 79] on div "[PERSON_NAME]" at bounding box center [433, 80] width 127 height 13
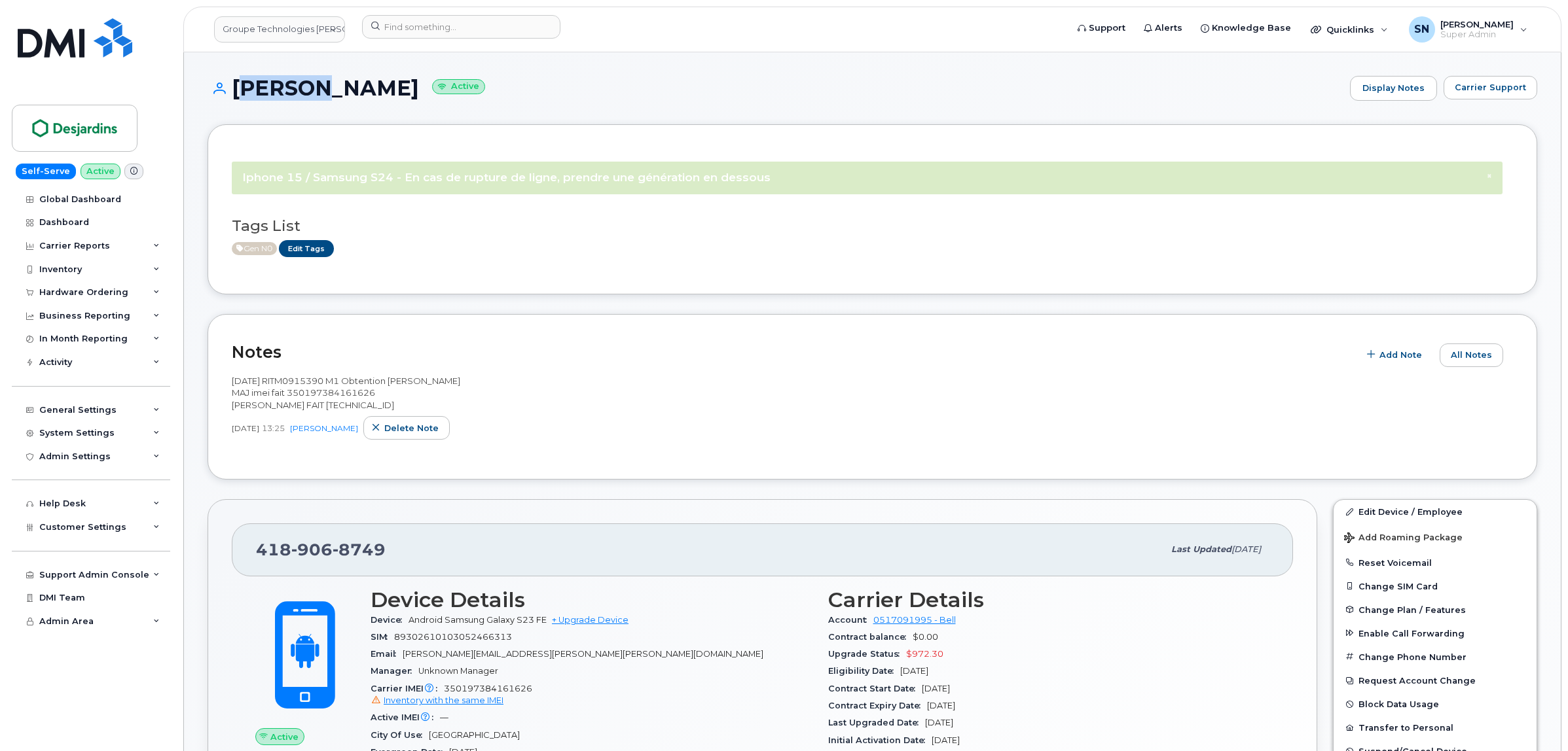
drag, startPoint x: 232, startPoint y: 82, endPoint x: 300, endPoint y: 94, distance: 69.1
click at [300, 94] on h1 "[PERSON_NAME] Active" at bounding box center [776, 87] width 1136 height 23
copy h1 "[PERSON_NAME]"
drag, startPoint x: 318, startPoint y: 85, endPoint x: 405, endPoint y: 99, distance: 88.1
click at [405, 99] on h1 "Yanick Godbout Active" at bounding box center [776, 87] width 1136 height 23
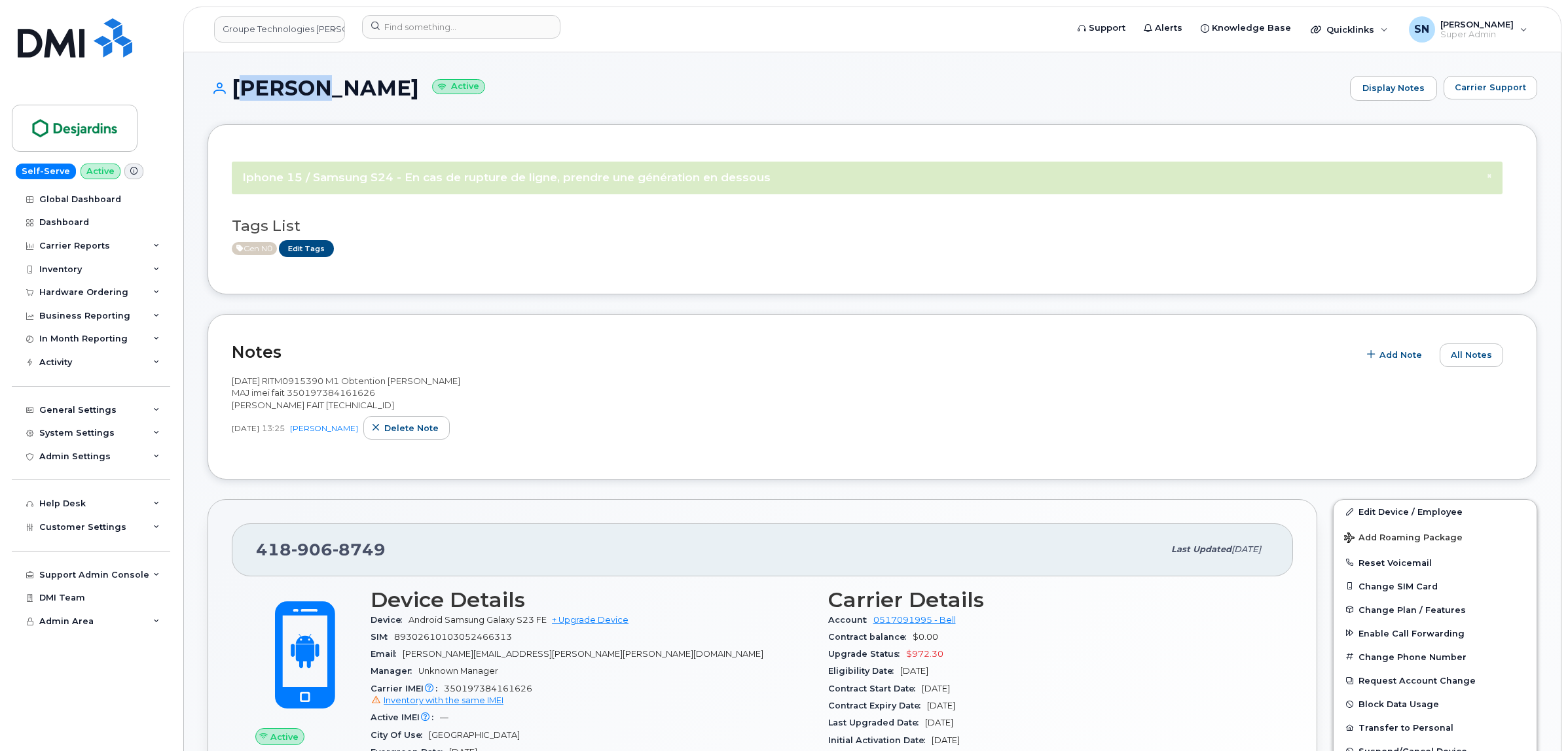
copy h1 "Godbout"
click at [646, 278] on div "× Iphone 15 / Samsung S24 - En cas de rupture de ligne, prendre une génération …" at bounding box center [873, 209] width 1330 height 170
click at [639, 270] on div "× Iphone 15 / Samsung S24 - En cas de rupture de ligne, prendre une génération …" at bounding box center [872, 209] width 1281 height 122
drag, startPoint x: 231, startPoint y: 90, endPoint x: 403, endPoint y: 100, distance: 172.3
click at [403, 100] on div "Yanick Godbout Active Display Notes Carrier Support" at bounding box center [873, 89] width 1330 height 25
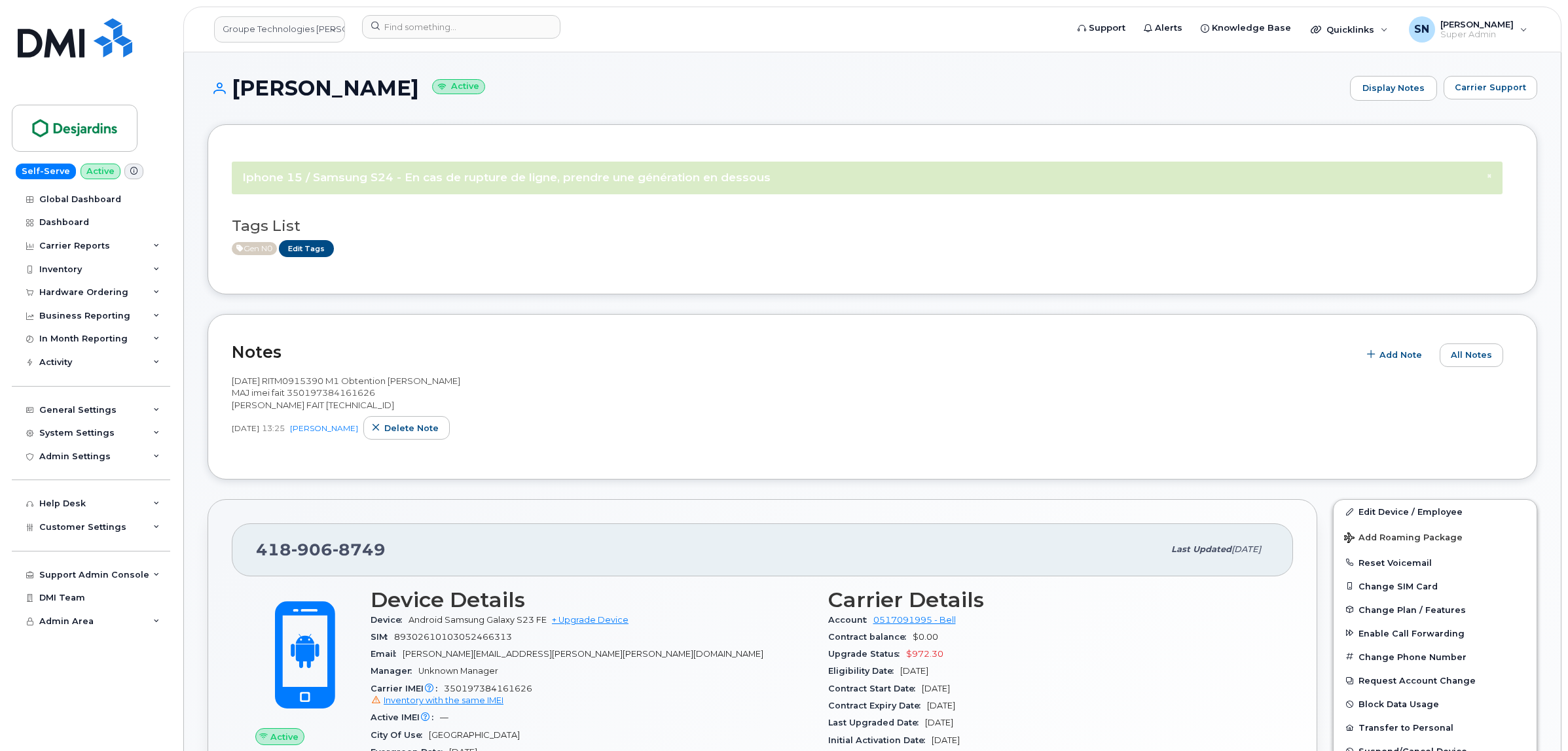
copy h1 "Yanick Godbout"
click at [304, 31] on link "Groupe Technologies Desjardins" at bounding box center [279, 29] width 131 height 26
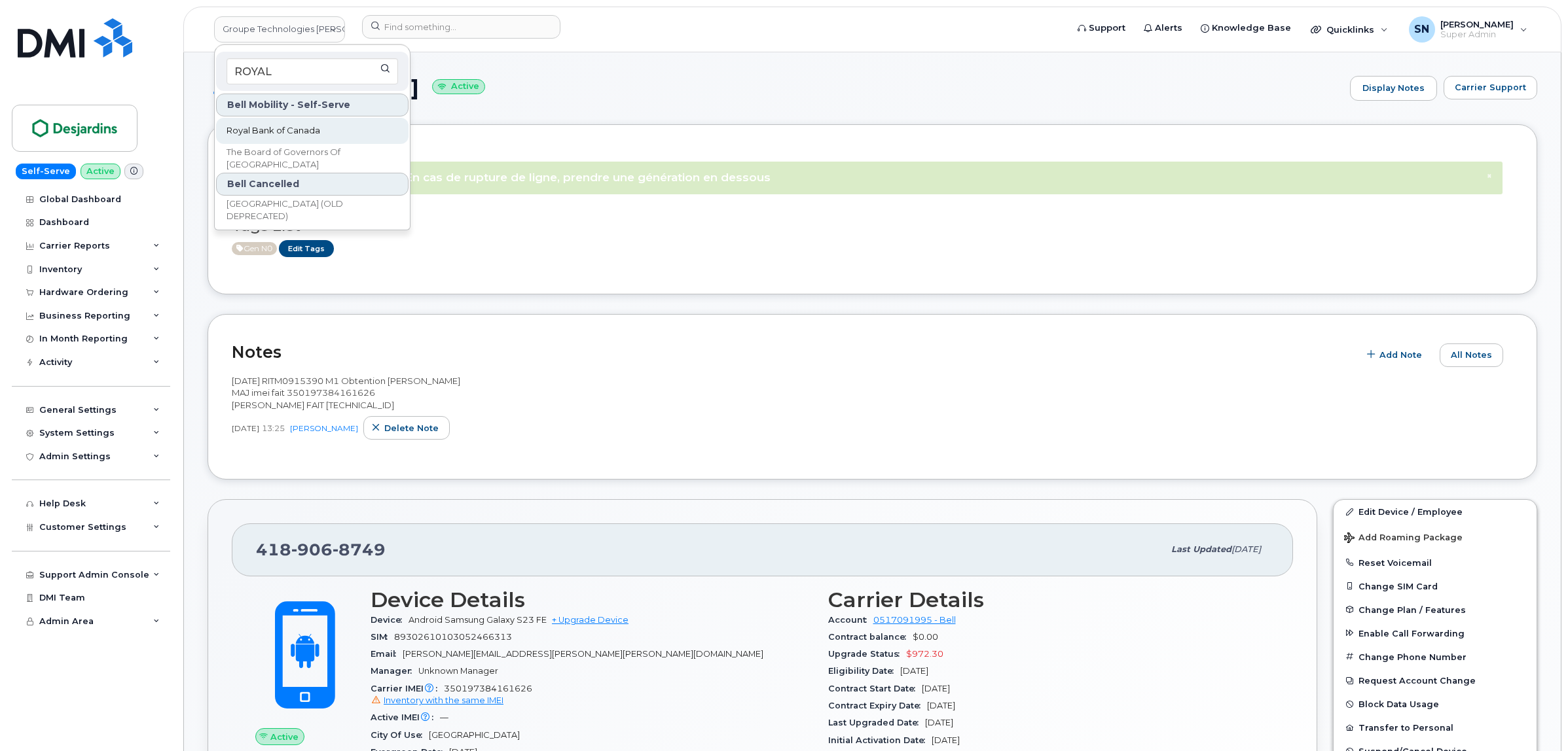
type input "ROYAL"
click at [326, 127] on link "Royal Bank of Canada" at bounding box center [313, 131] width 193 height 26
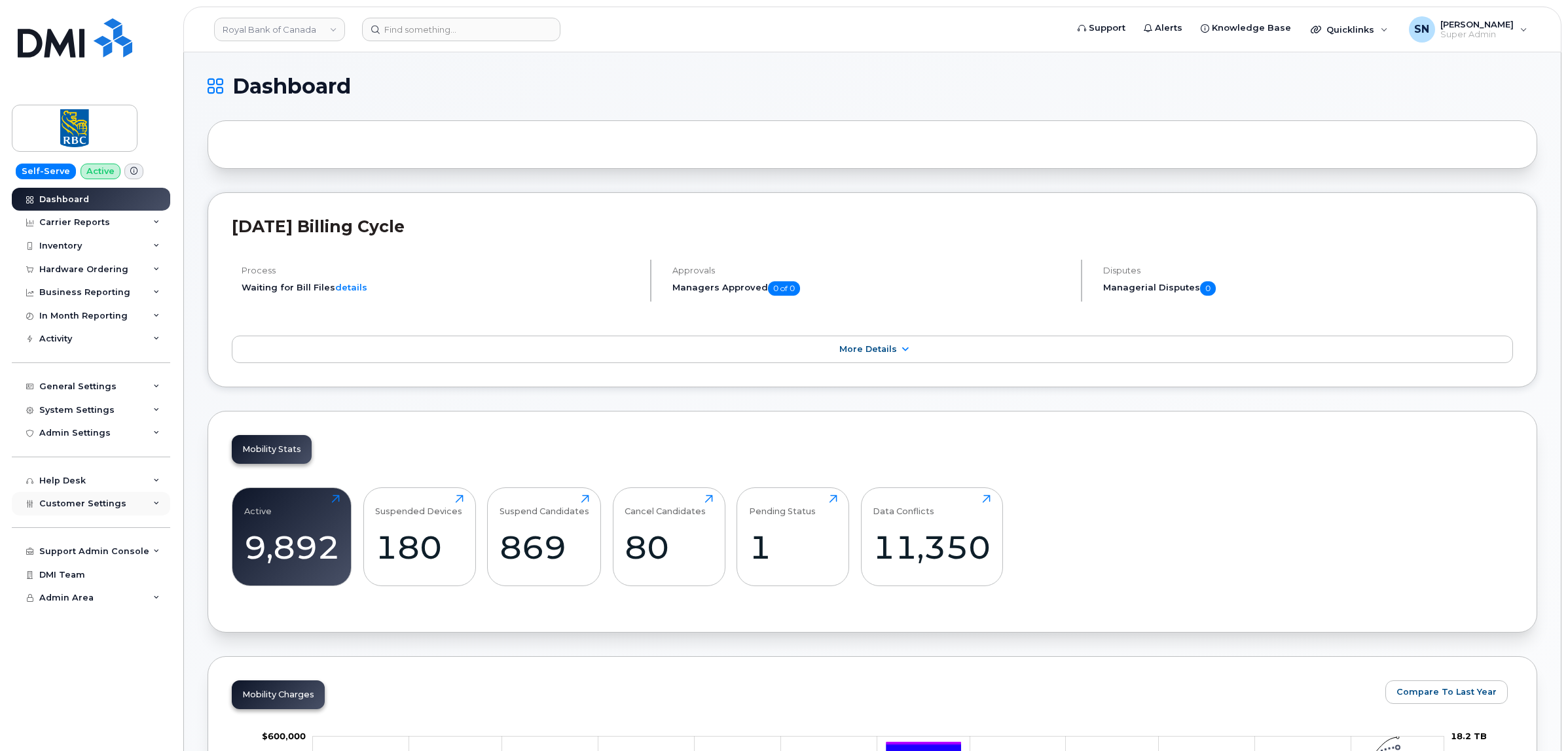
click at [106, 505] on span "Customer Settings" at bounding box center [83, 504] width 87 height 10
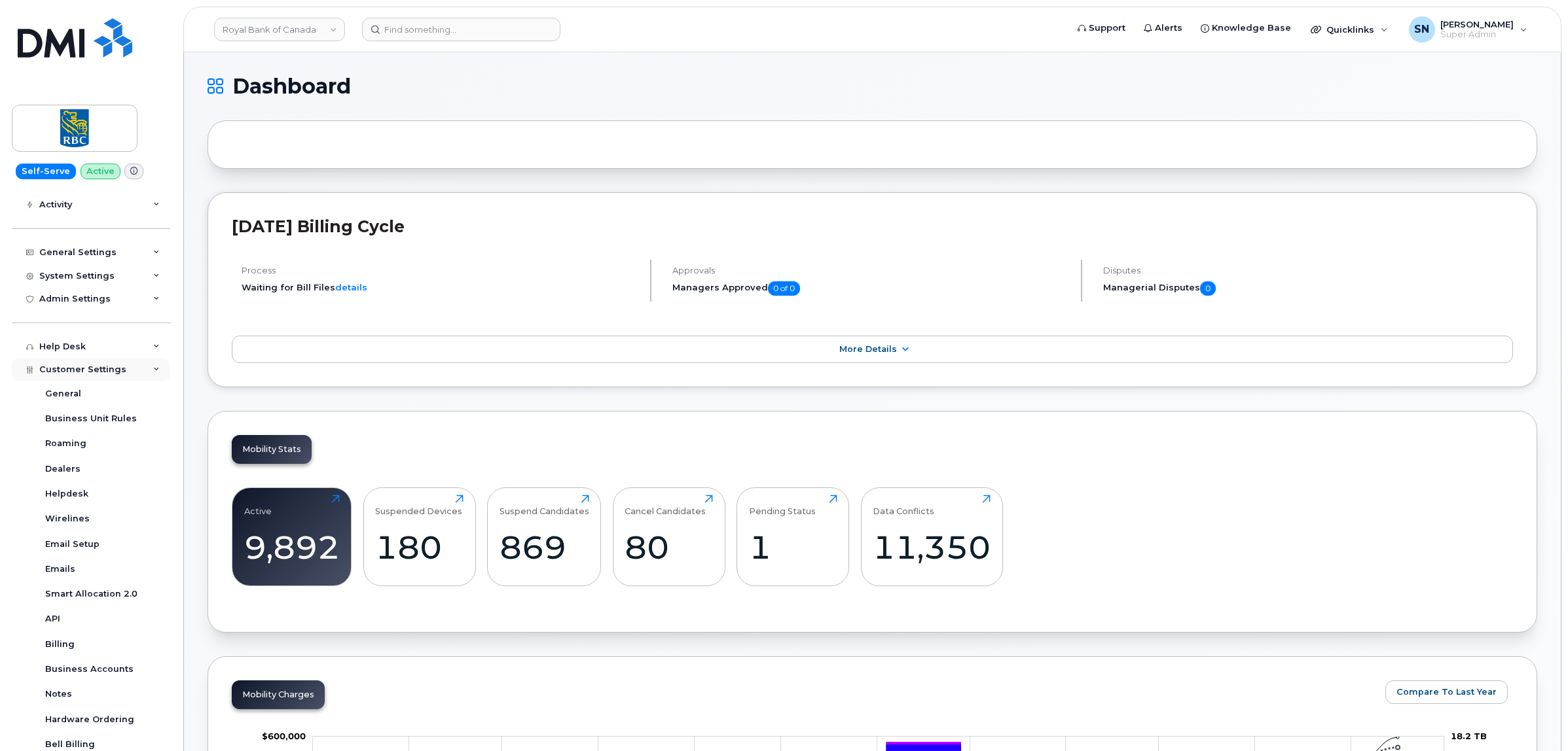
scroll to position [264, 0]
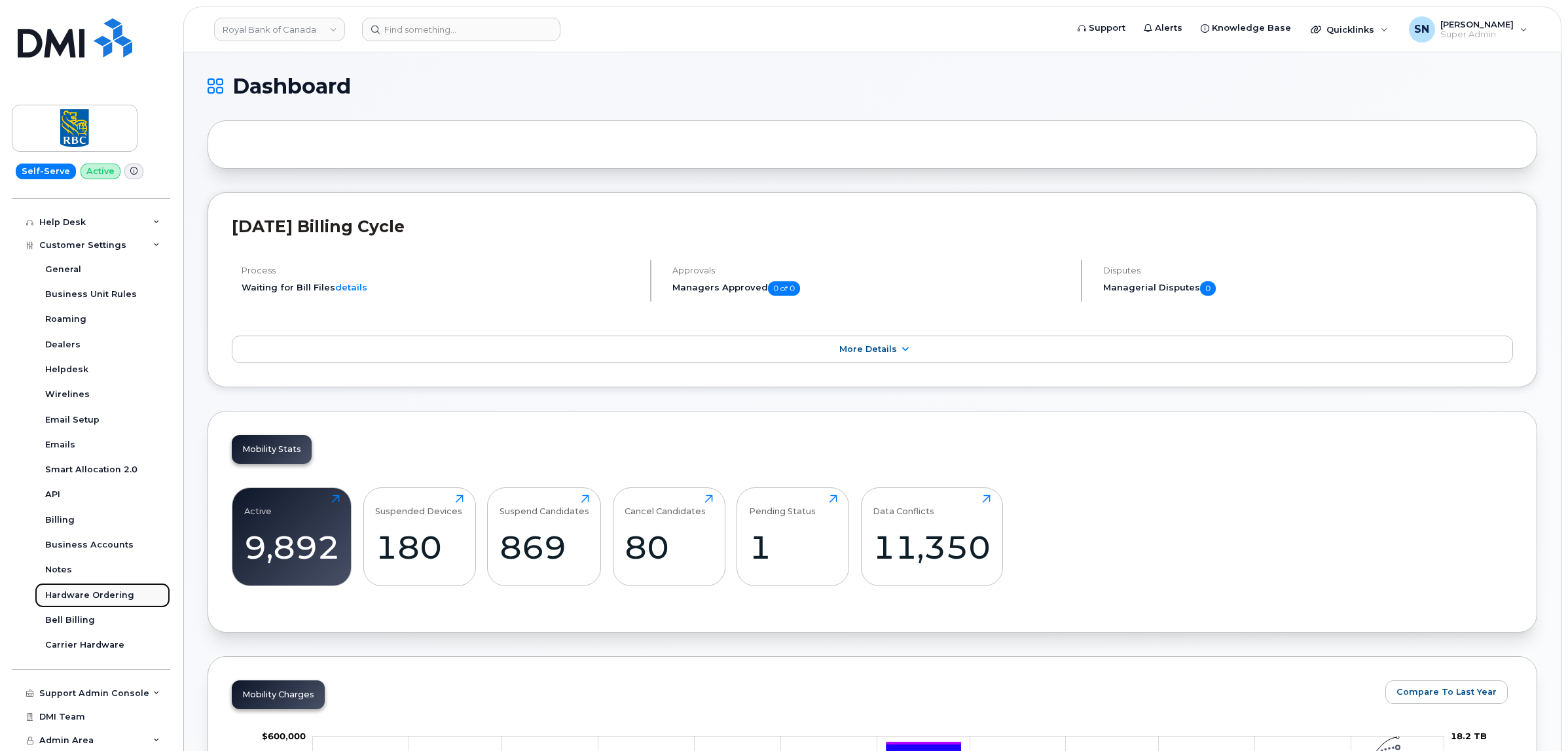
click at [105, 587] on link "Hardware Ordering" at bounding box center [102, 596] width 136 height 25
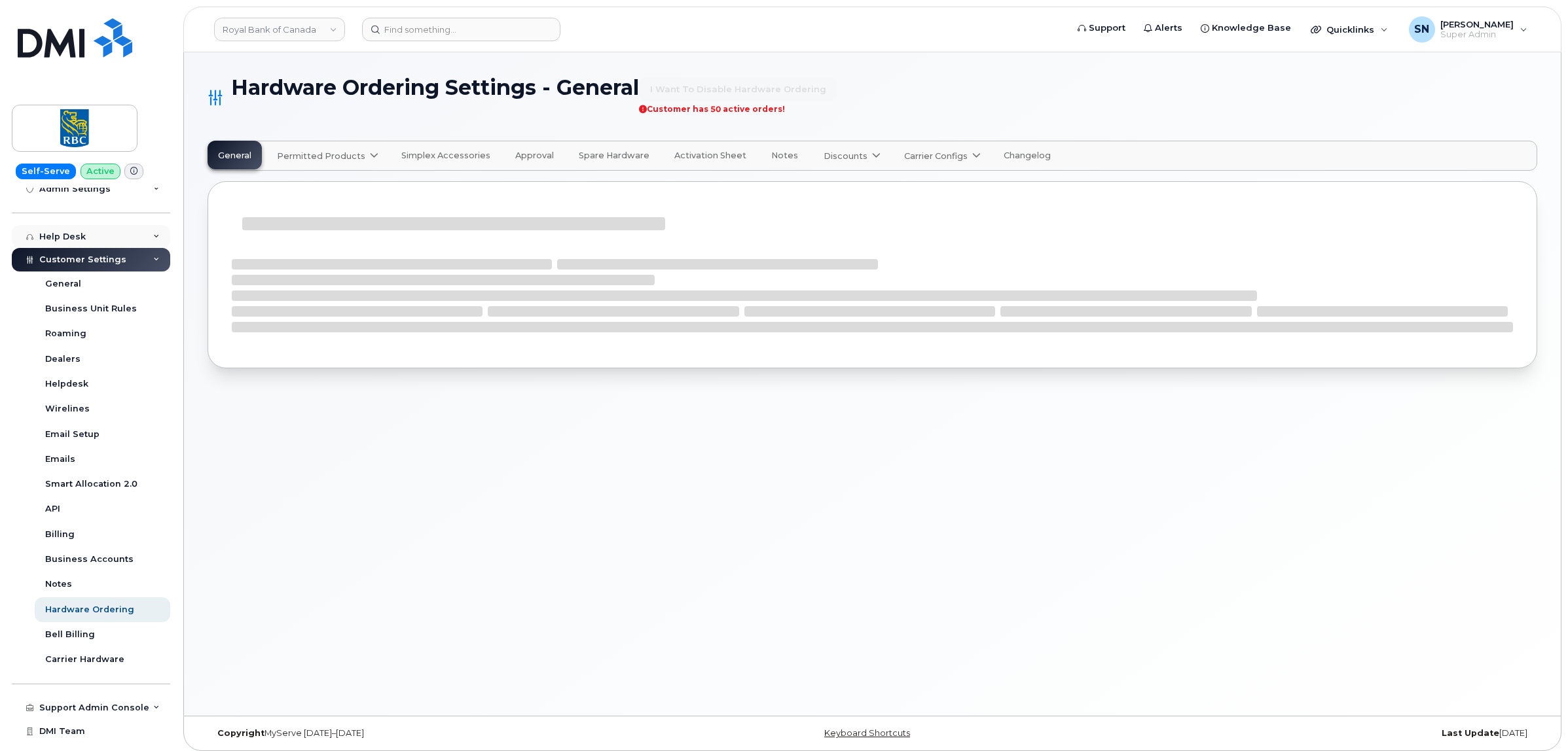
scroll to position [246, 0]
click at [80, 557] on link "Business Accounts" at bounding box center [102, 558] width 136 height 25
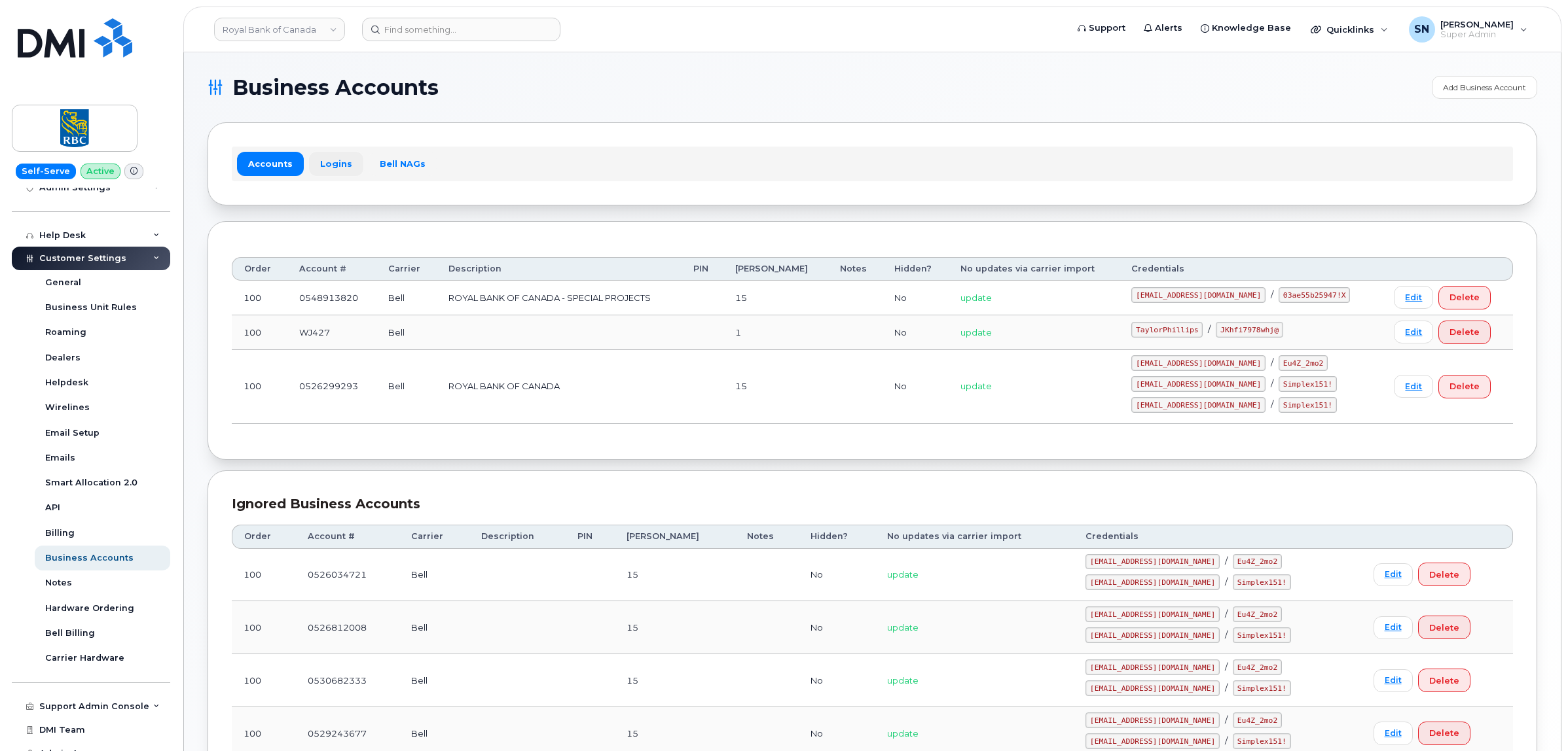
click at [328, 162] on link "Logins" at bounding box center [336, 163] width 55 height 23
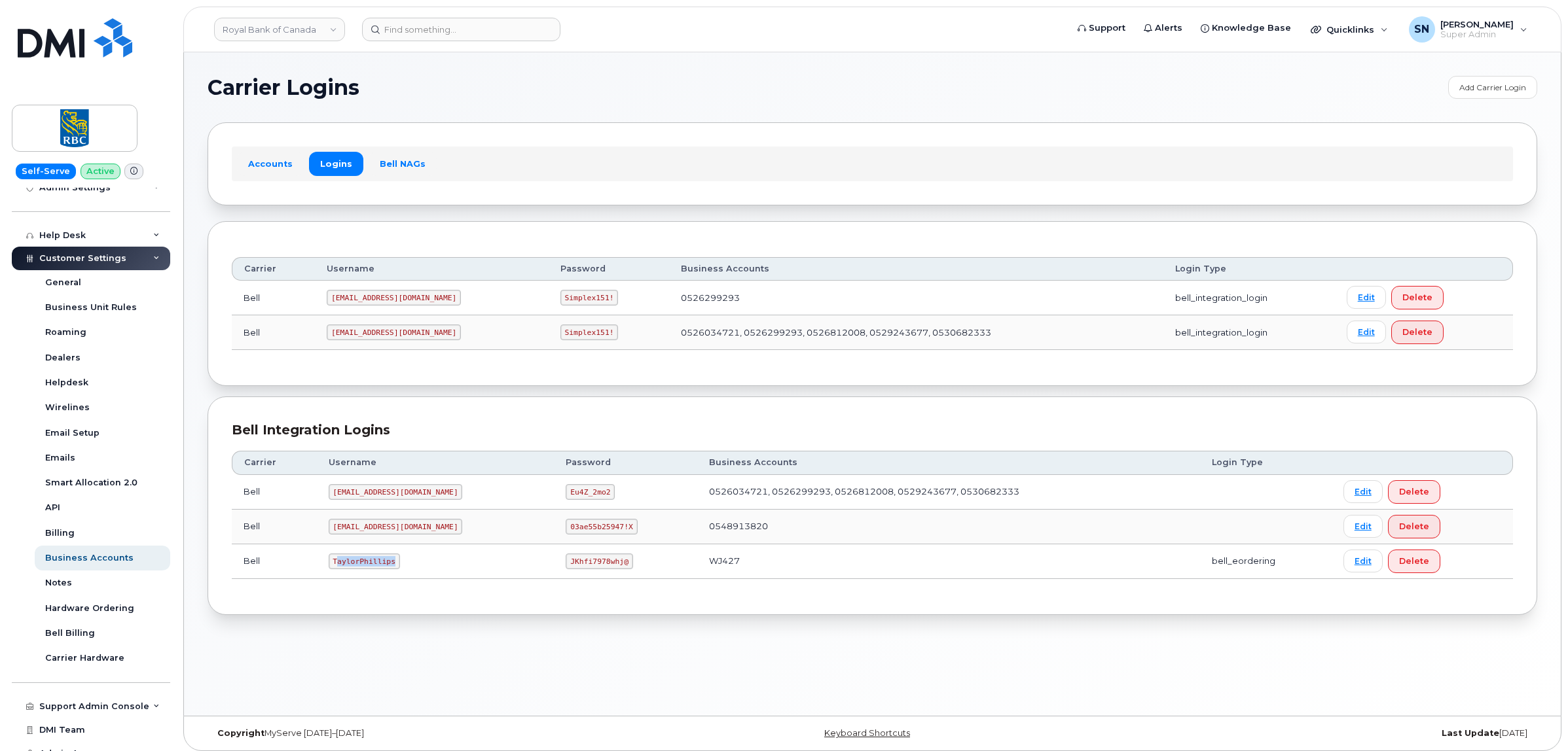
drag, startPoint x: 335, startPoint y: 568, endPoint x: 387, endPoint y: 580, distance: 53.4
click at [387, 579] on td "TaylorPhillips" at bounding box center [435, 562] width 237 height 34
click at [332, 569] on code "TaylorPhillips" at bounding box center [364, 562] width 71 height 16
drag, startPoint x: 331, startPoint y: 569, endPoint x: 391, endPoint y: 572, distance: 60.1
click at [391, 569] on code "TaylorPhillips" at bounding box center [364, 562] width 71 height 16
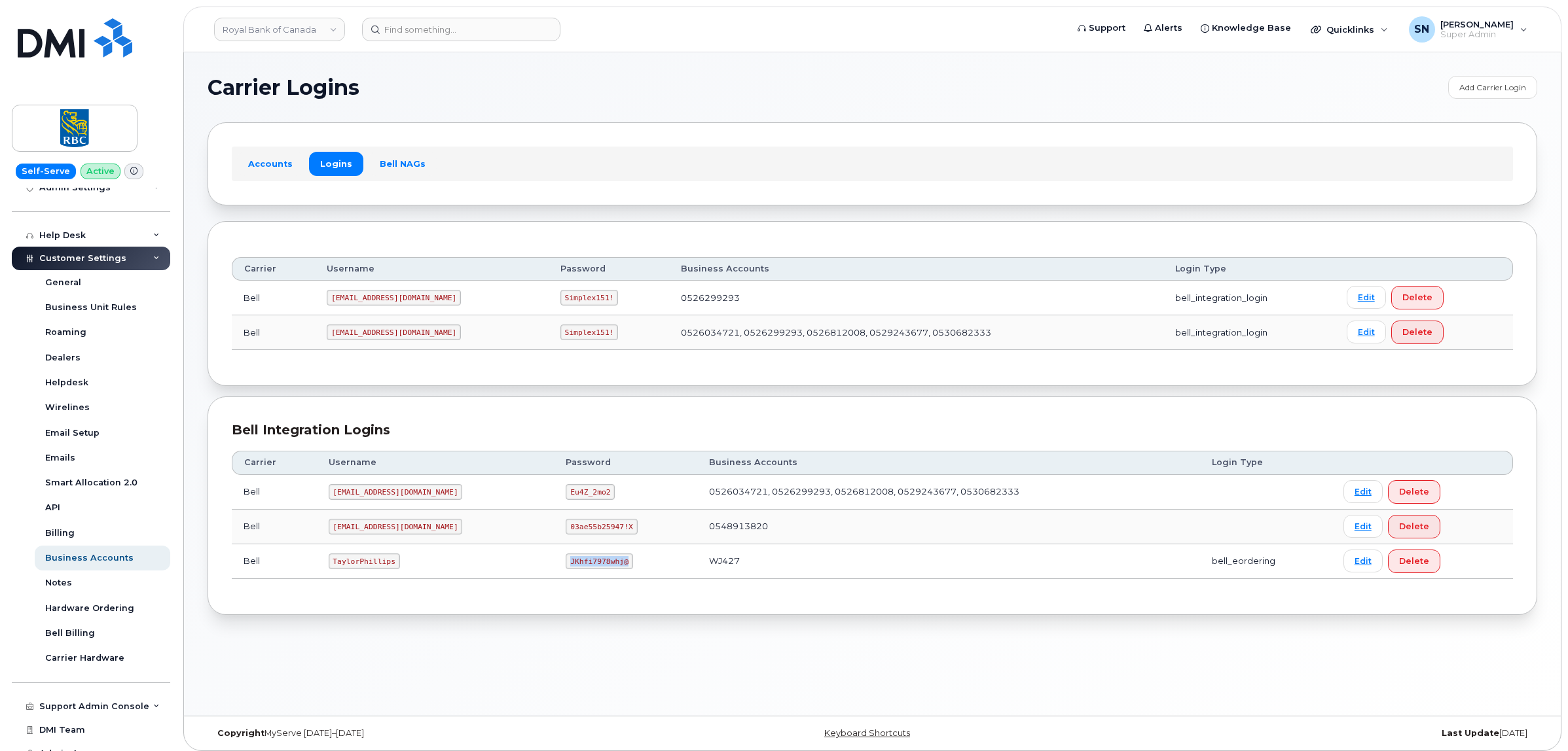
drag, startPoint x: 527, startPoint y: 567, endPoint x: 593, endPoint y: 571, distance: 66.1
click at [593, 571] on td "JKhfi7978whj@" at bounding box center [626, 562] width 143 height 34
click at [342, 579] on td "TaylorPhillips" at bounding box center [435, 562] width 237 height 34
click at [335, 565] on code "TaylorPhillips" at bounding box center [364, 562] width 71 height 16
drag, startPoint x: 334, startPoint y: 564, endPoint x: 403, endPoint y: 570, distance: 69.3
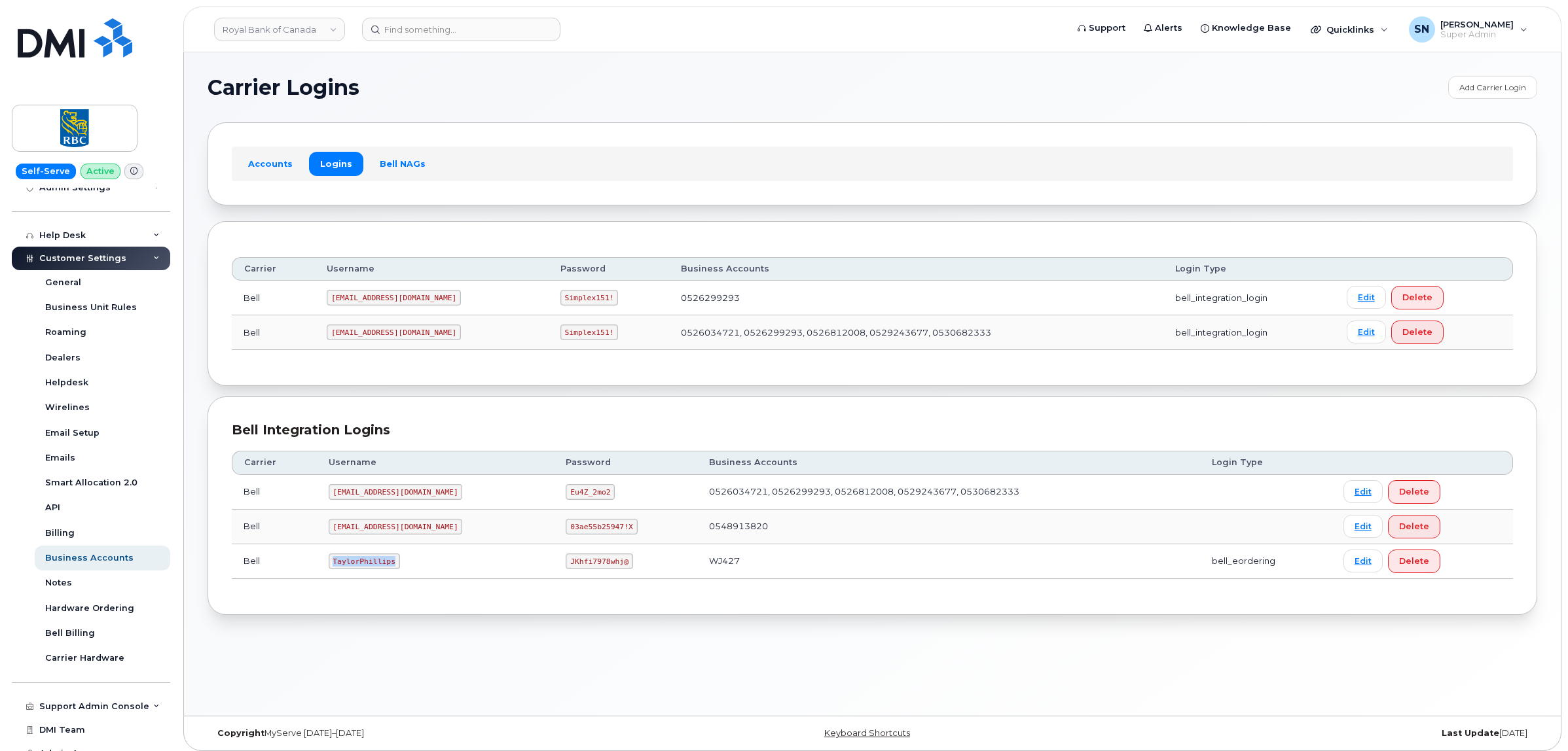
click at [403, 570] on td "TaylorPhillips" at bounding box center [435, 562] width 237 height 34
copy code "TaylorPhillips"
drag, startPoint x: 527, startPoint y: 563, endPoint x: 603, endPoint y: 571, distance: 76.4
click at [603, 571] on td "JKhfi7978whj@" at bounding box center [626, 562] width 143 height 34
copy code "JKhfi7978whj@"
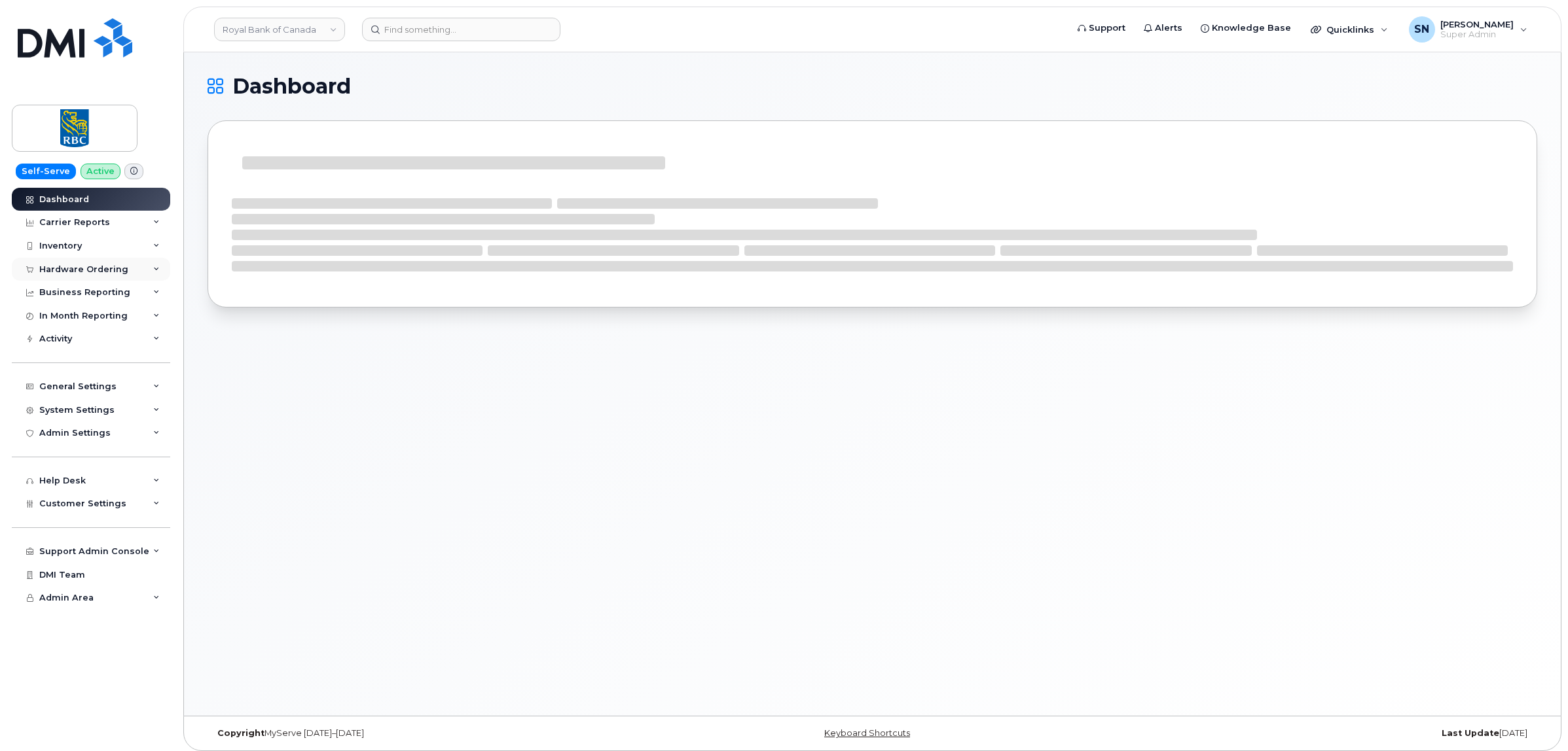
click at [97, 262] on div "Hardware Ordering" at bounding box center [91, 270] width 158 height 23
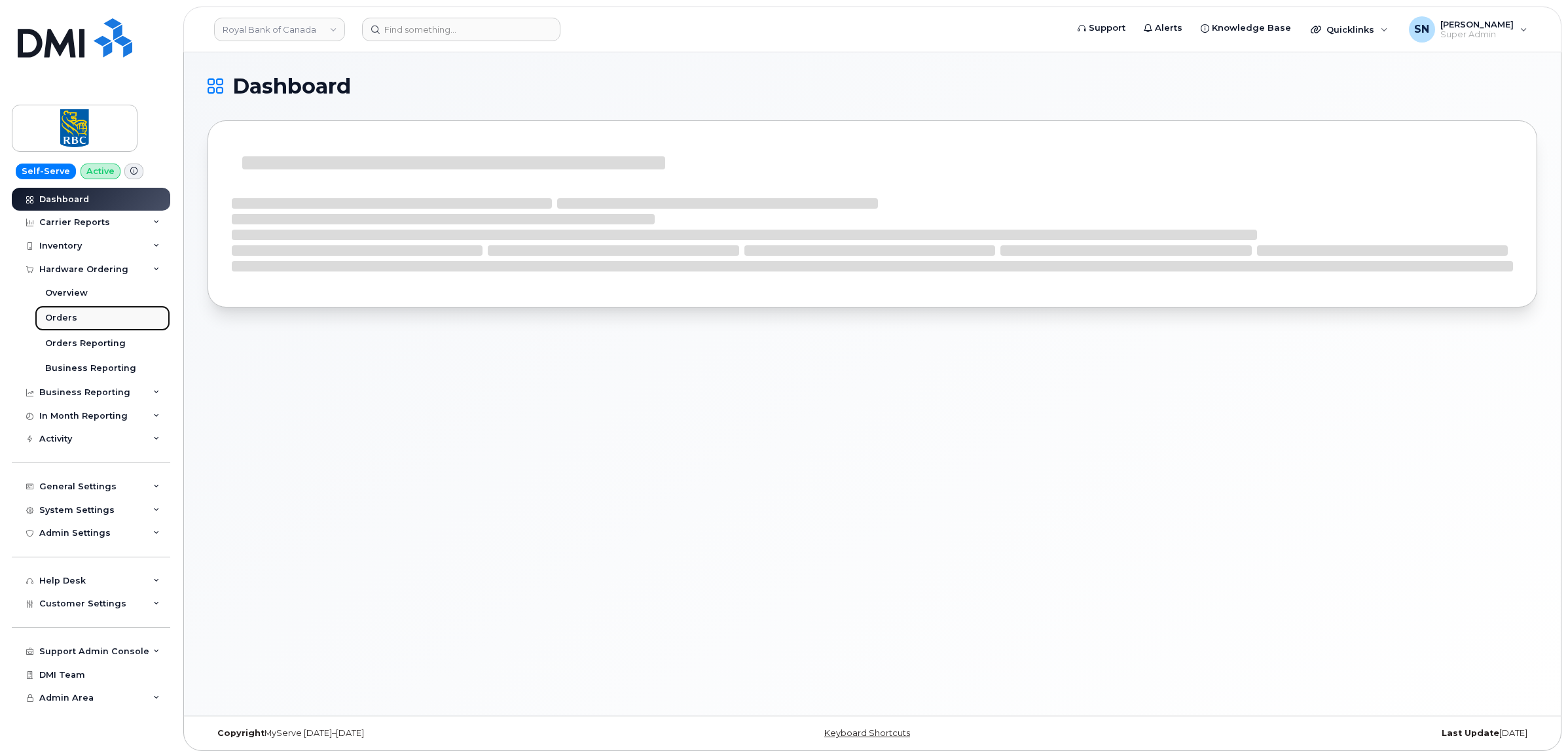
click at [56, 313] on link "Orders" at bounding box center [102, 319] width 136 height 25
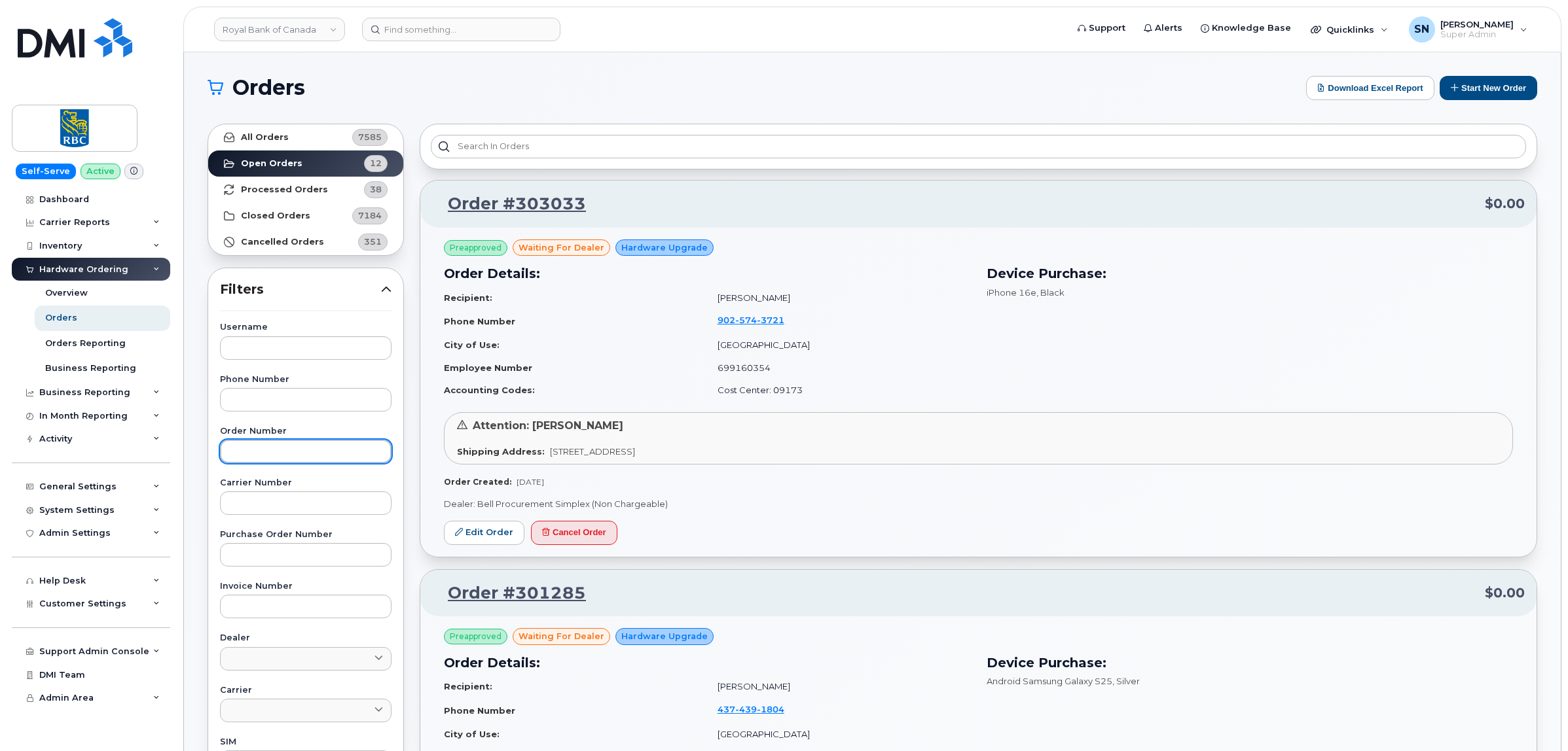
click at [273, 443] on input "text" at bounding box center [305, 452] width 172 height 23
click at [325, 136] on link "All Orders 7585" at bounding box center [305, 137] width 195 height 26
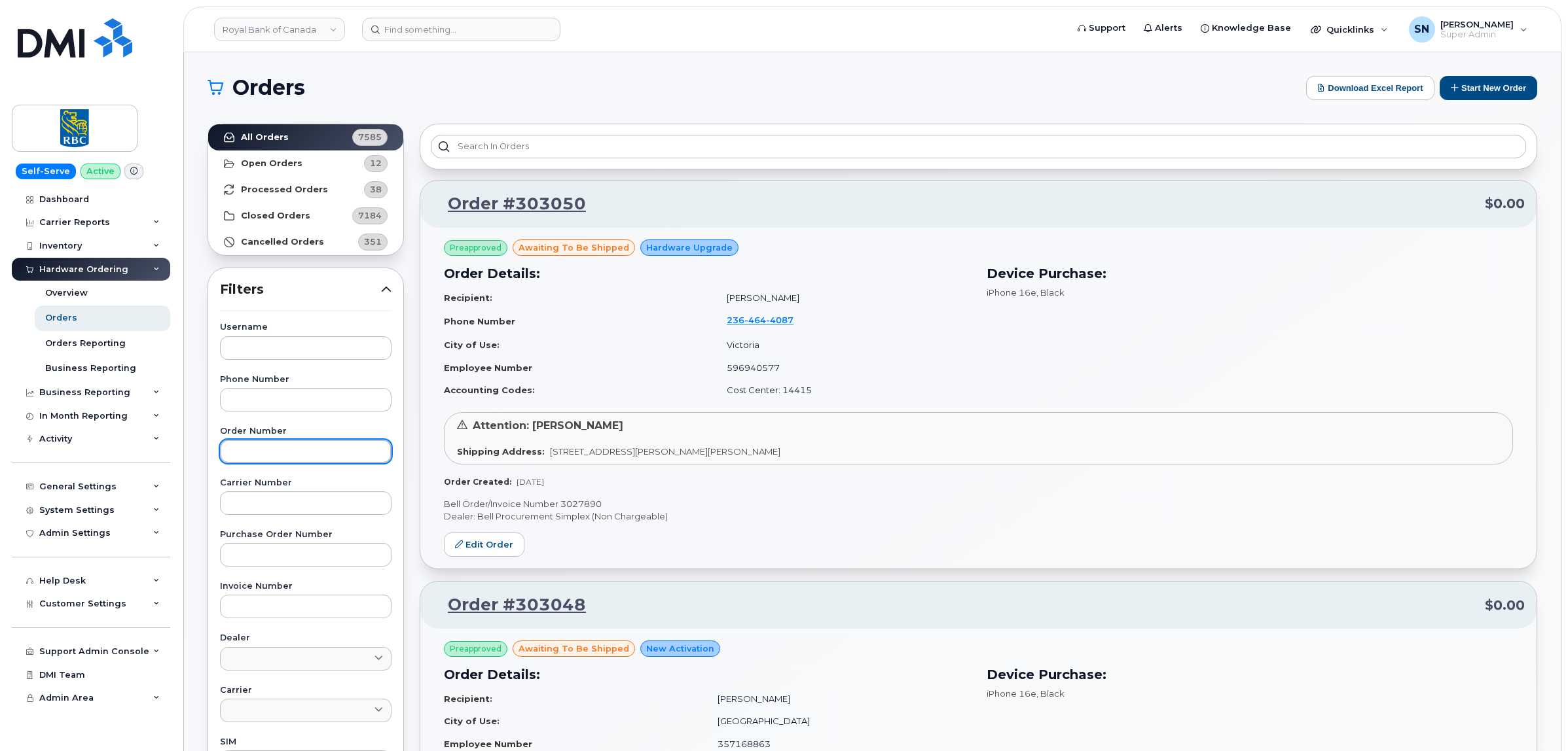
click at [324, 443] on input "text" at bounding box center [305, 452] width 172 height 23
paste input "303033"
type input "303033"
click at [300, 136] on link "All Orders 7585" at bounding box center [305, 137] width 195 height 26
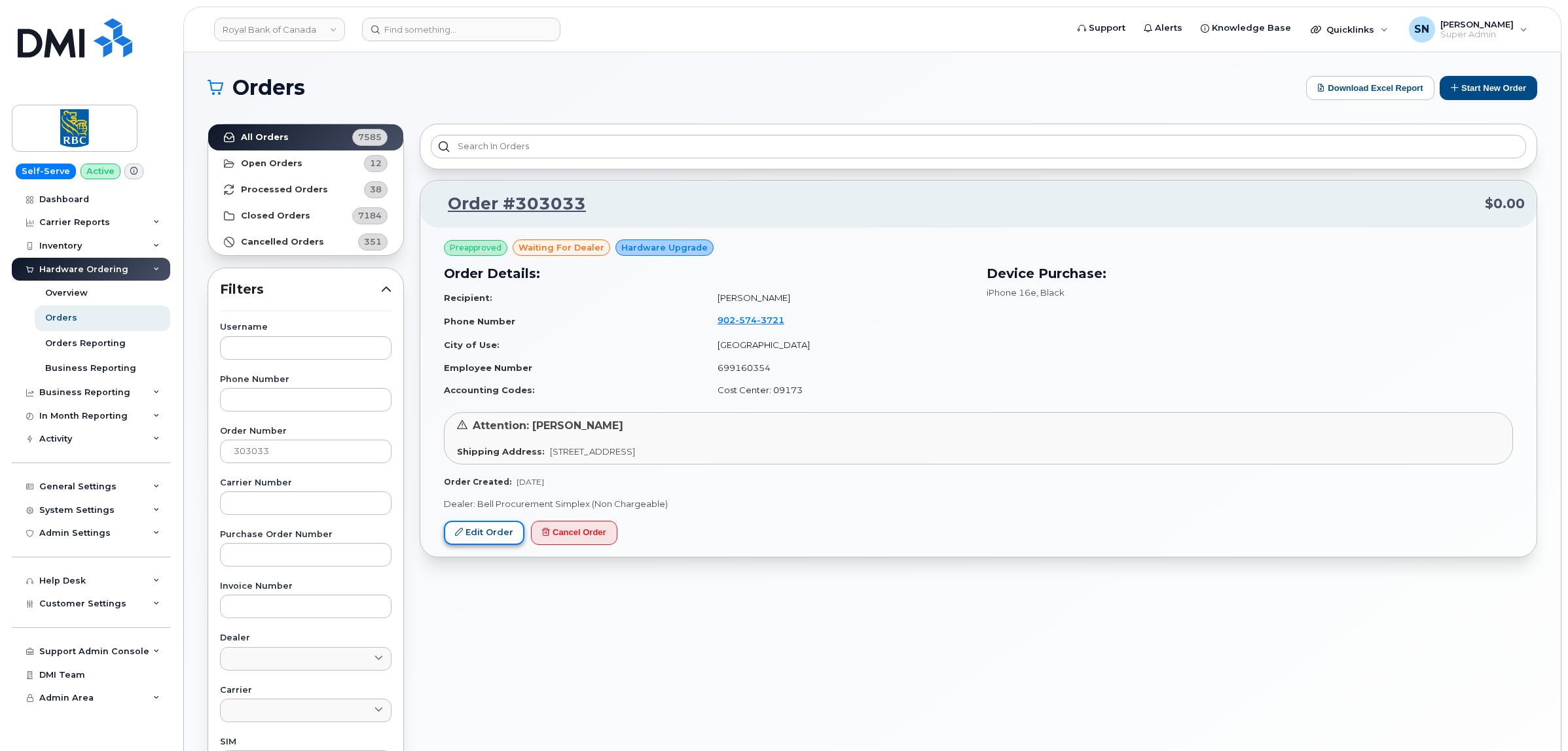
click at [502, 534] on link "Edit Order" at bounding box center [484, 533] width 80 height 24
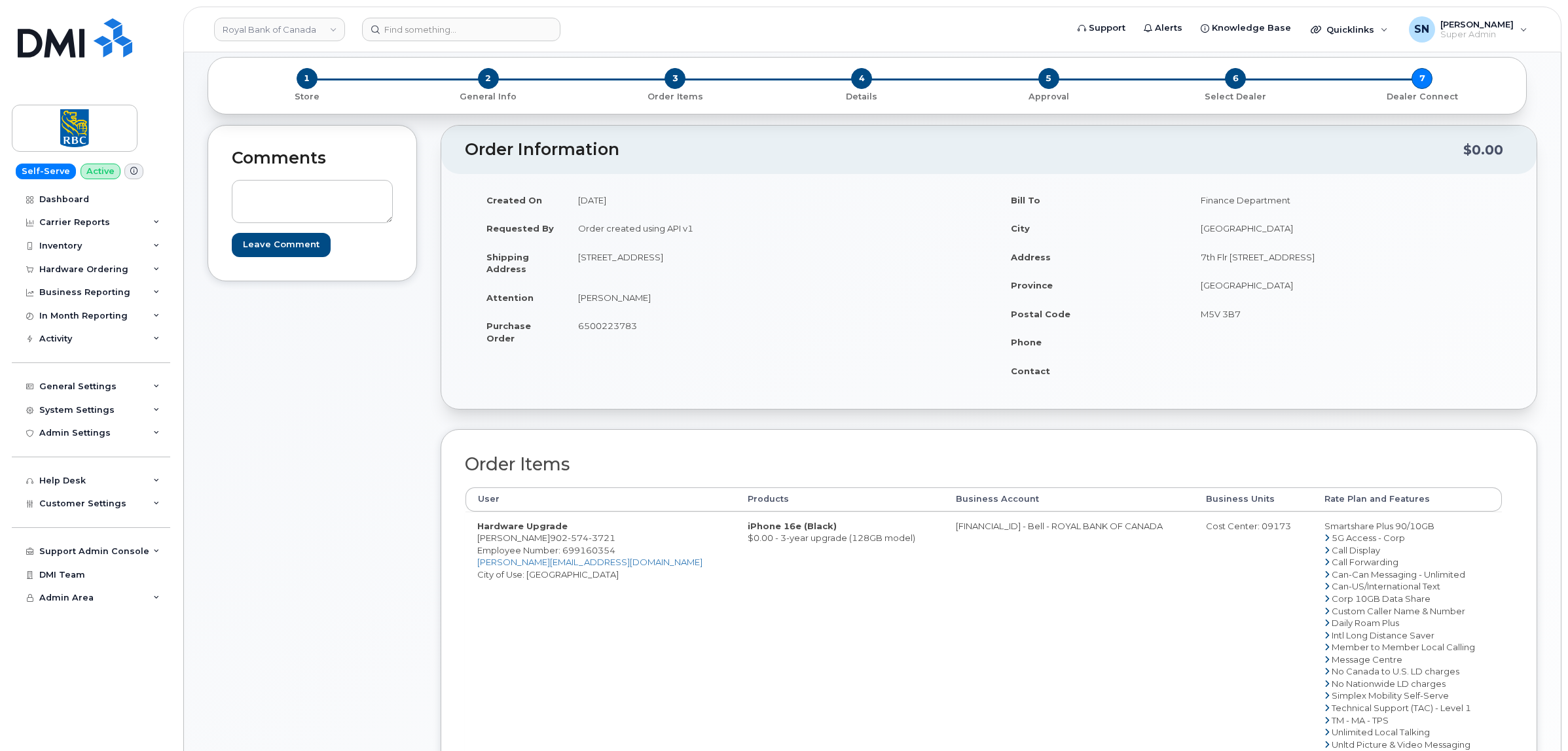
scroll to position [82, 0]
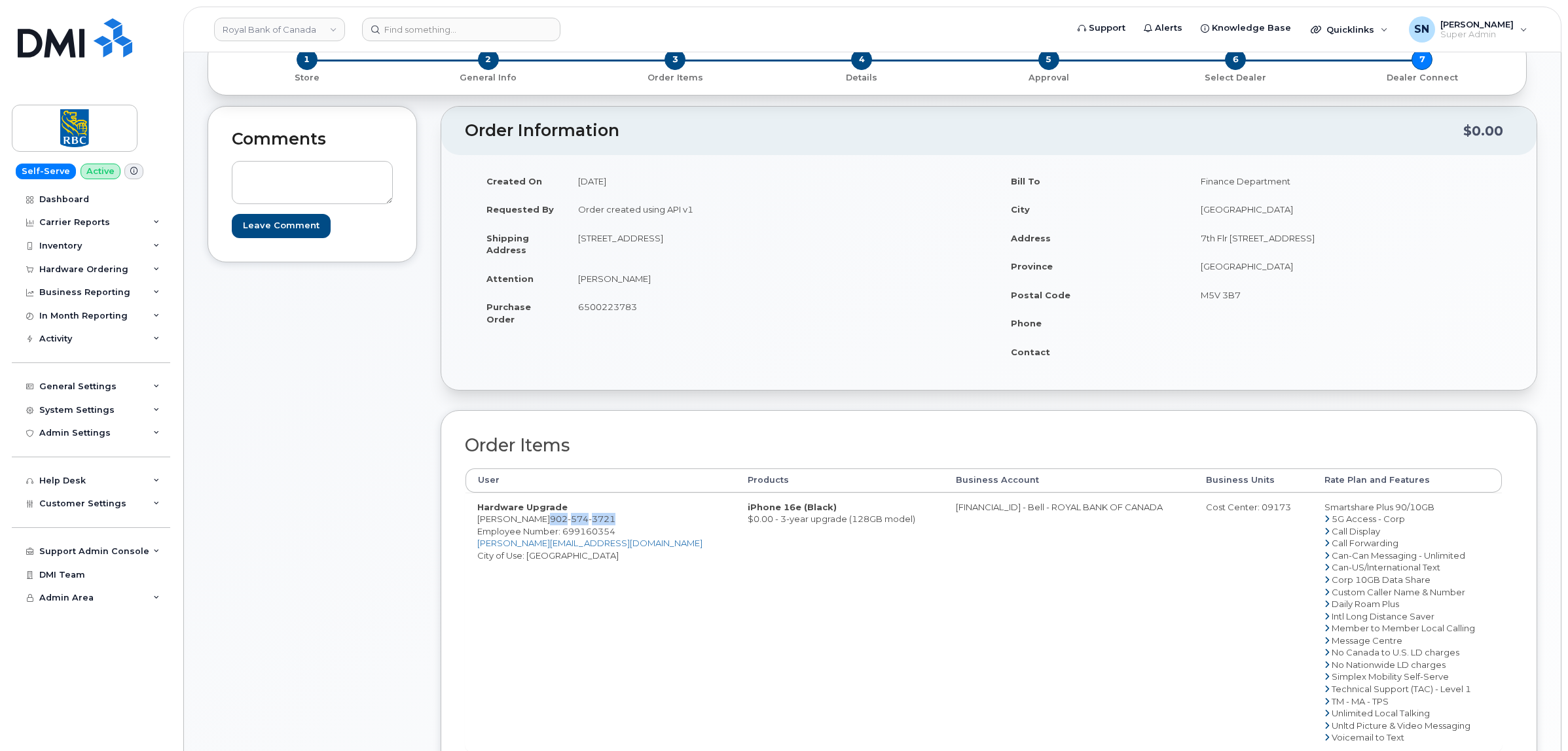
drag, startPoint x: 554, startPoint y: 521, endPoint x: 626, endPoint y: 521, distance: 72.0
click at [626, 521] on td "Hardware Upgrade Chelsea Bourinot 902 574 3721 Employee Number: 699160354 chels…" at bounding box center [600, 622] width 270 height 259
copy span "902 574 3721"
drag, startPoint x: 594, startPoint y: 545, endPoint x: 480, endPoint y: 544, distance: 114.0
click at [480, 544] on td "Hardware Upgrade Chelsea Bourinot 902 574 3721 Employee Number: 699160354 chels…" at bounding box center [600, 622] width 270 height 259
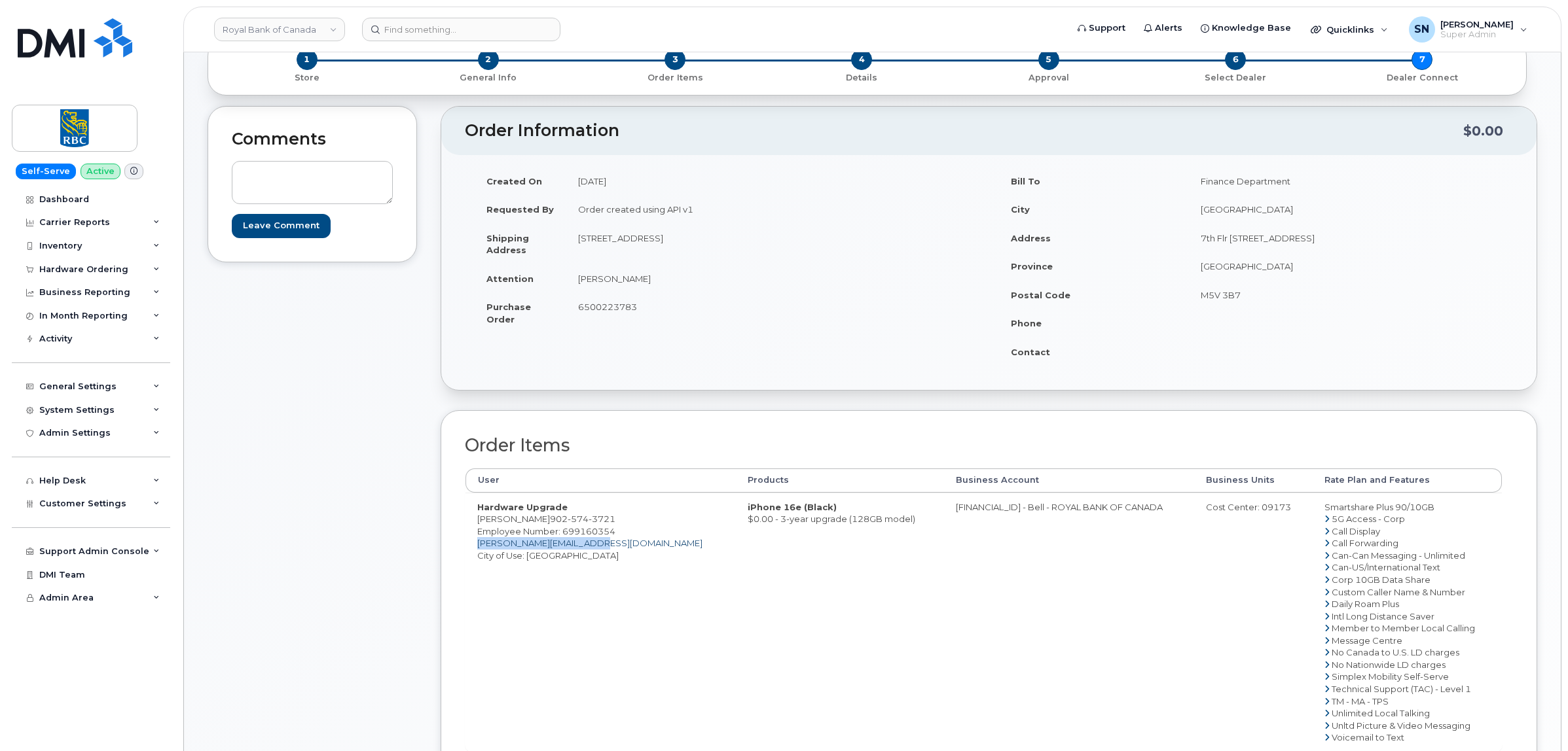
copy link "[PERSON_NAME][EMAIL_ADDRESS][DOMAIN_NAME]"
drag, startPoint x: 578, startPoint y: 278, endPoint x: 613, endPoint y: 279, distance: 35.0
click at [613, 279] on td "[PERSON_NAME]" at bounding box center [772, 278] width 413 height 28
copy td "Chelsea"
drag, startPoint x: 554, startPoint y: 515, endPoint x: 619, endPoint y: 524, distance: 65.6
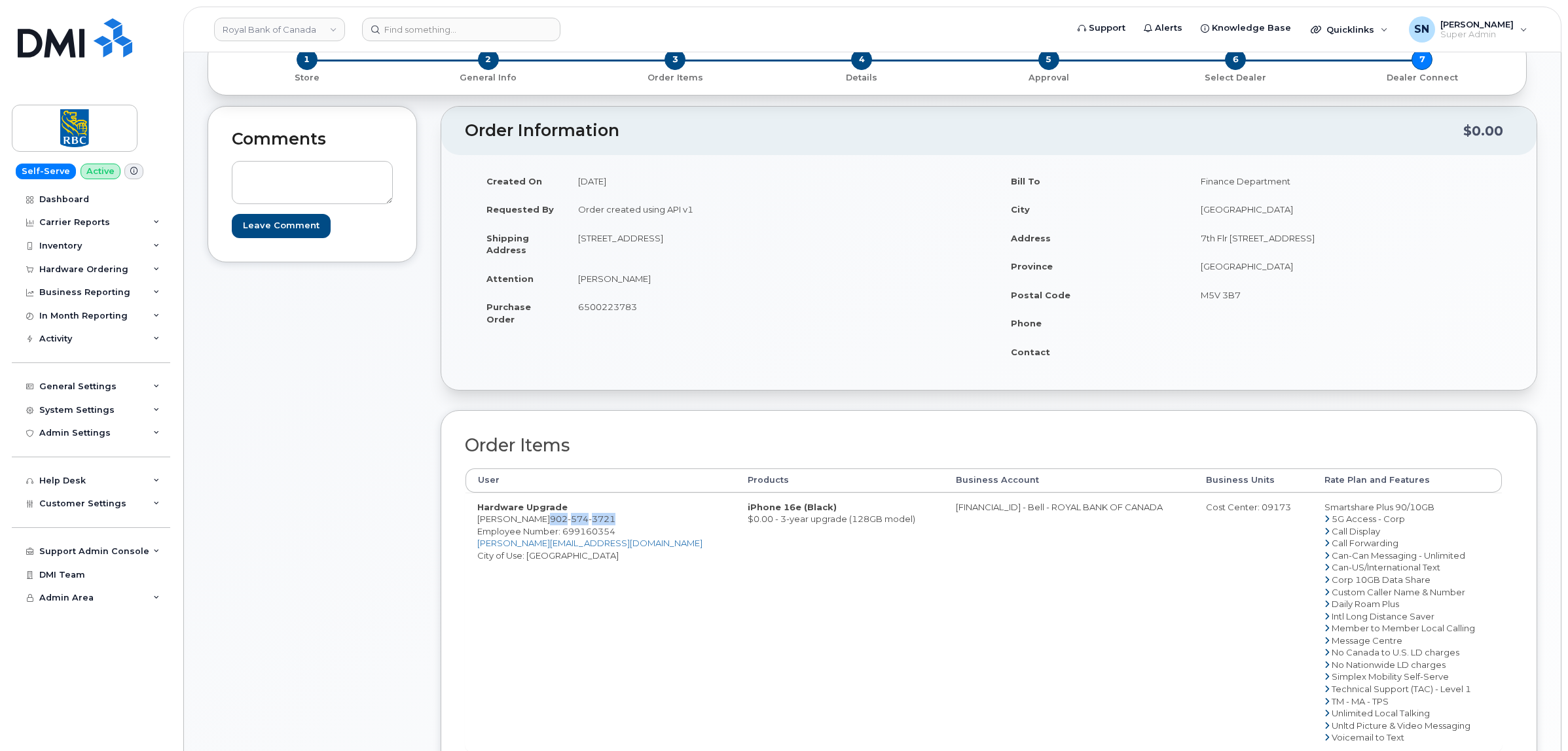
click at [615, 524] on span "902 574 3721" at bounding box center [583, 519] width 65 height 10
copy span "902 574 3721"
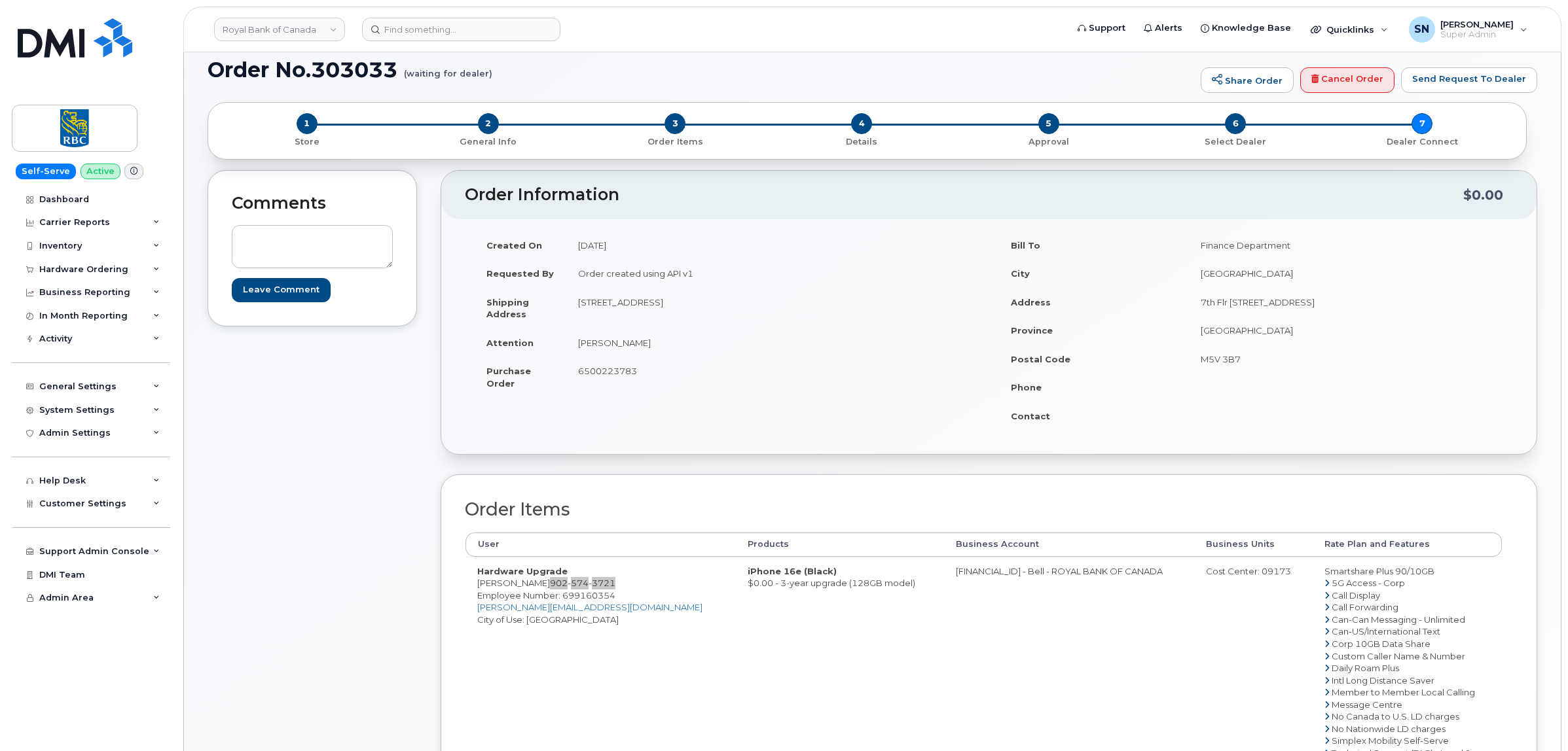
scroll to position [0, 0]
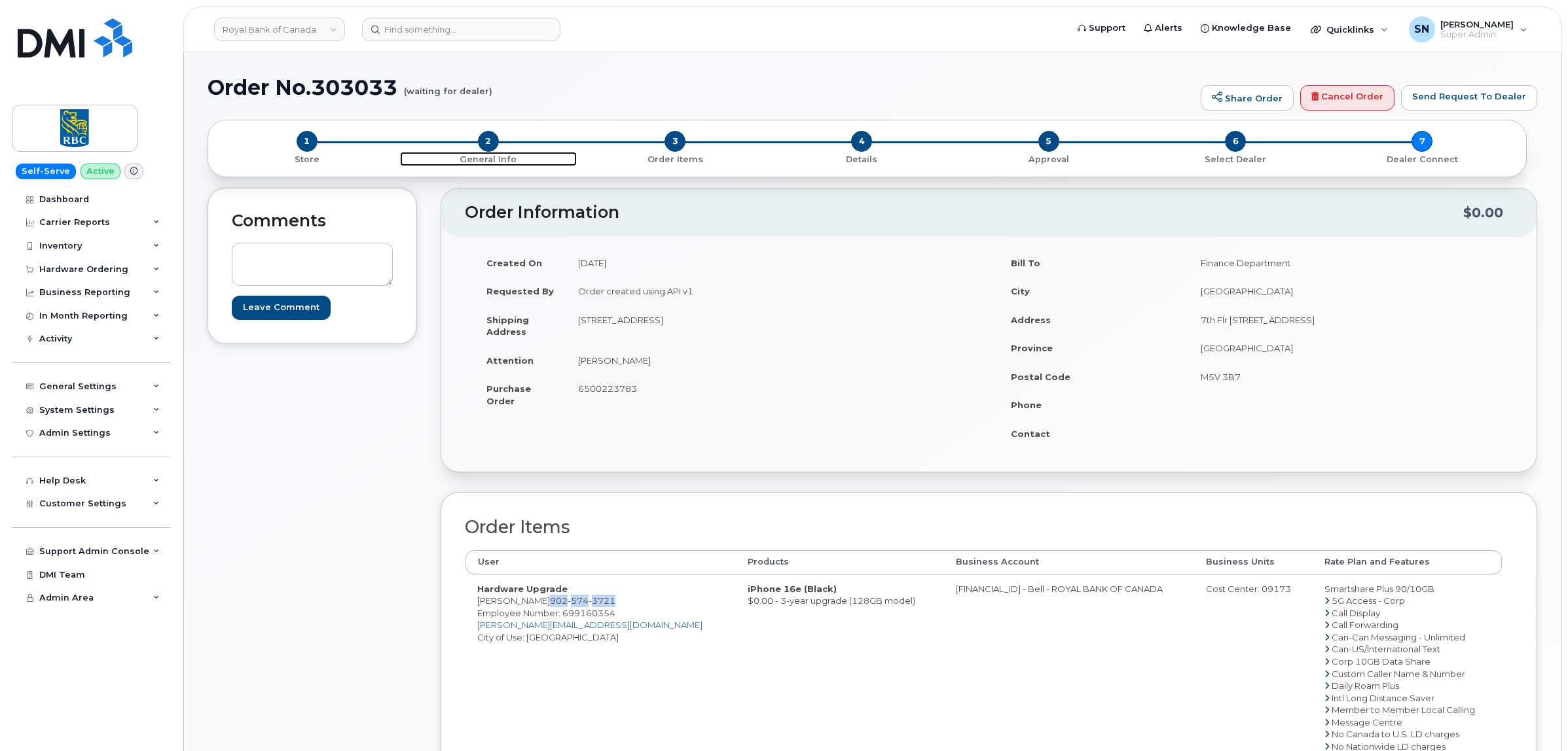
click at [482, 142] on span "2" at bounding box center [488, 141] width 21 height 21
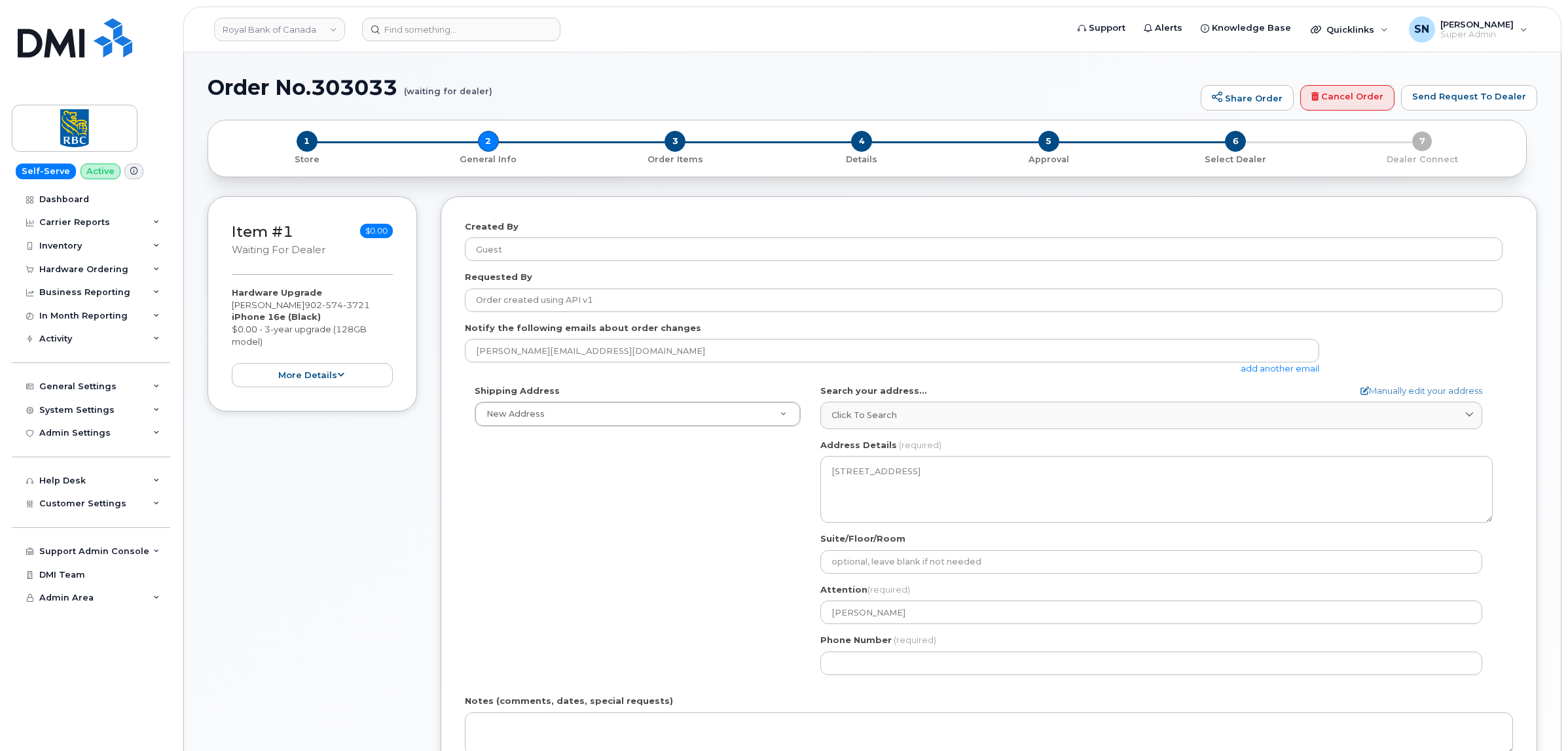
select select
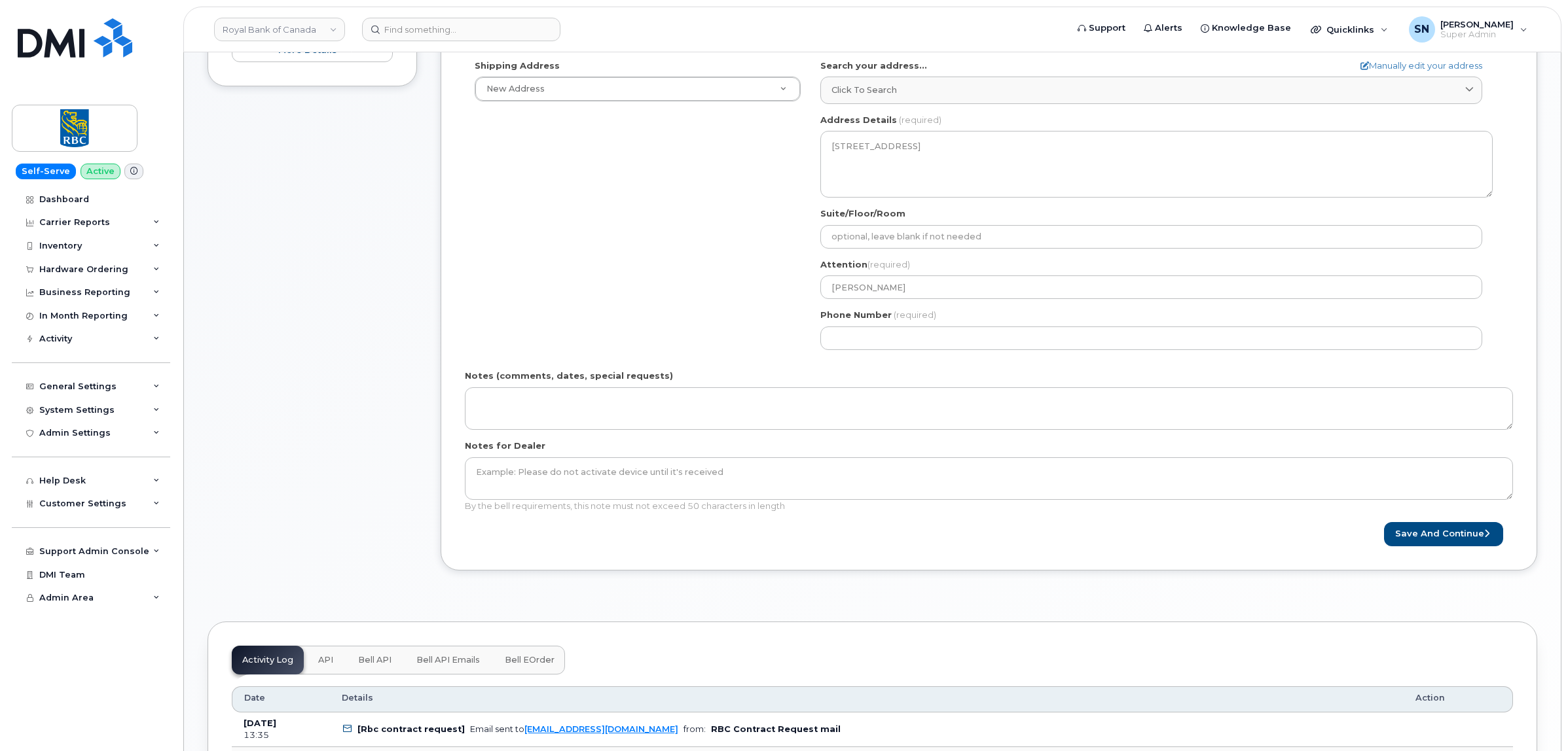
scroll to position [327, 0]
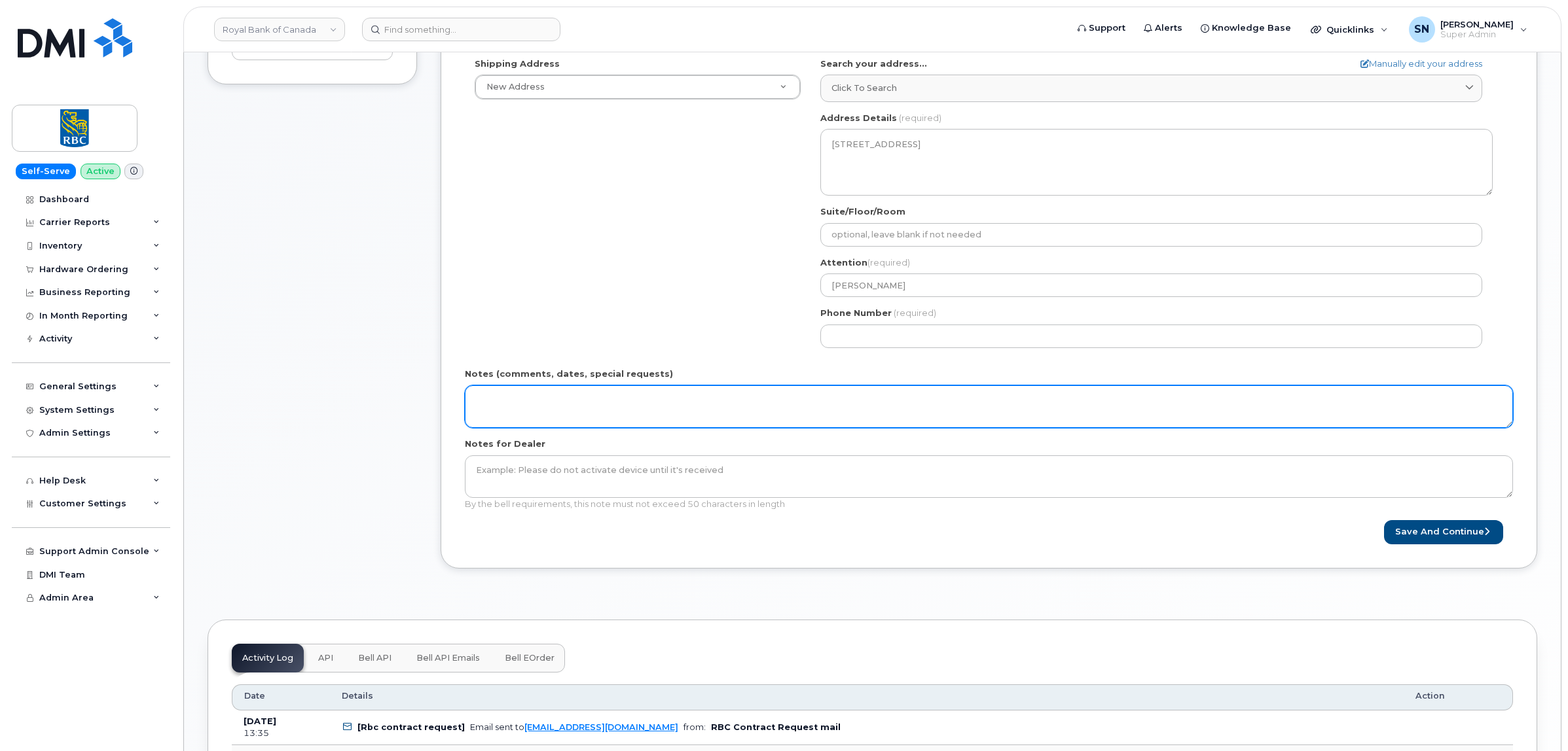
click at [551, 410] on textarea "Notes (comments, dates, special requests)" at bounding box center [989, 407] width 1048 height 44
paste textarea "RITM0271757"
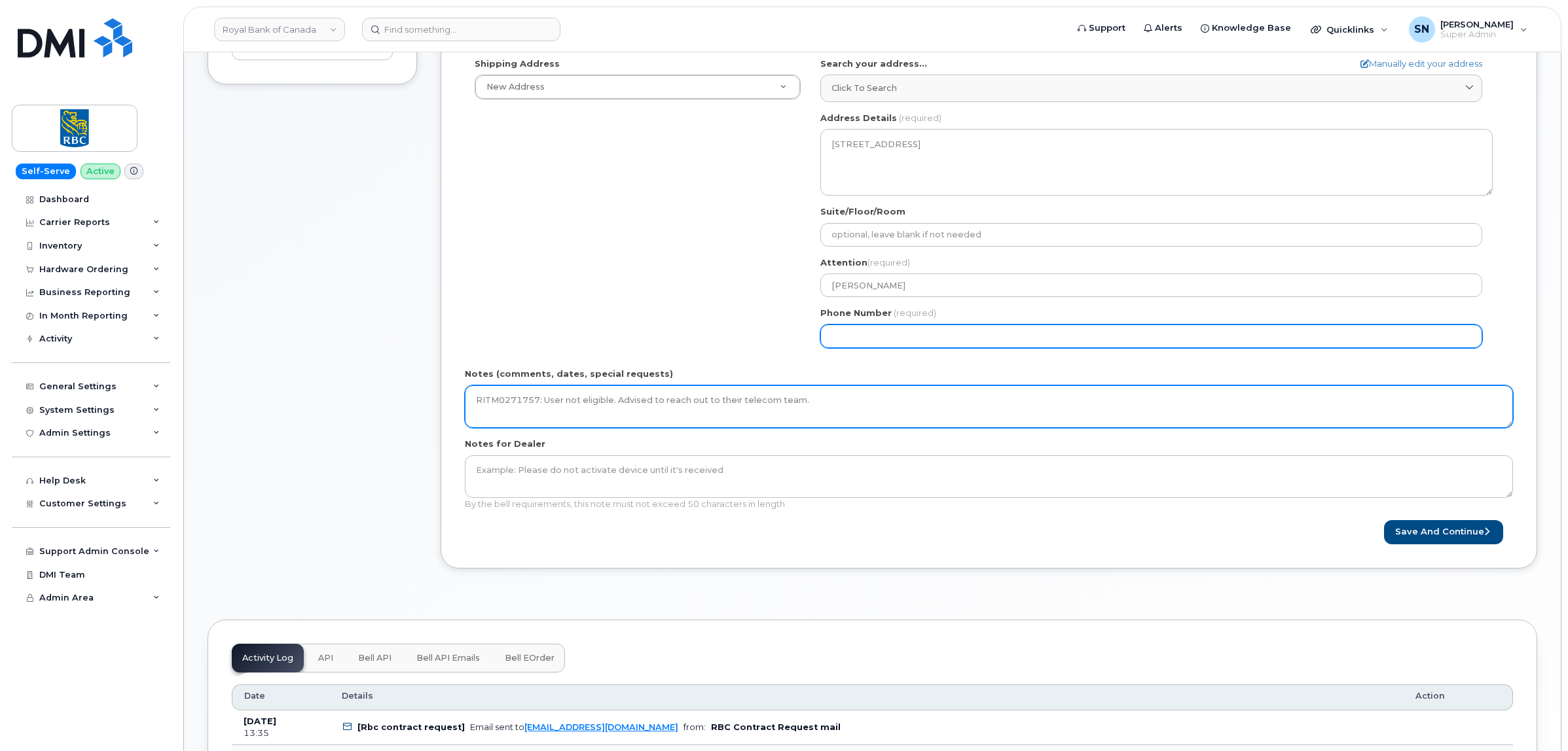
type textarea "RITM0271757: User not eligible. Advised to reach out to their telecom team."
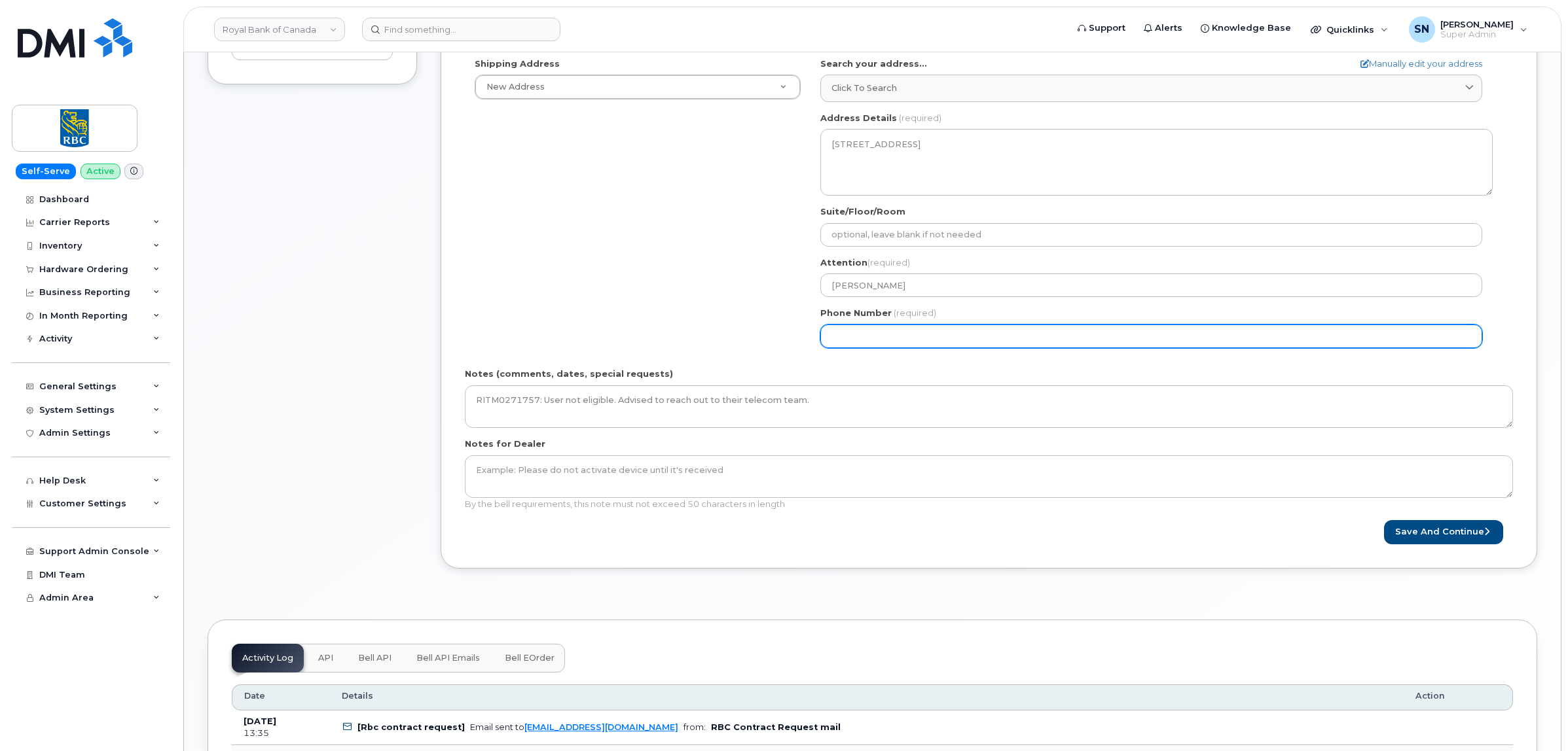
click at [942, 348] on input "Phone Number" at bounding box center [1150, 336] width 662 height 23
type input "123456789"
select select
type input "1234567890"
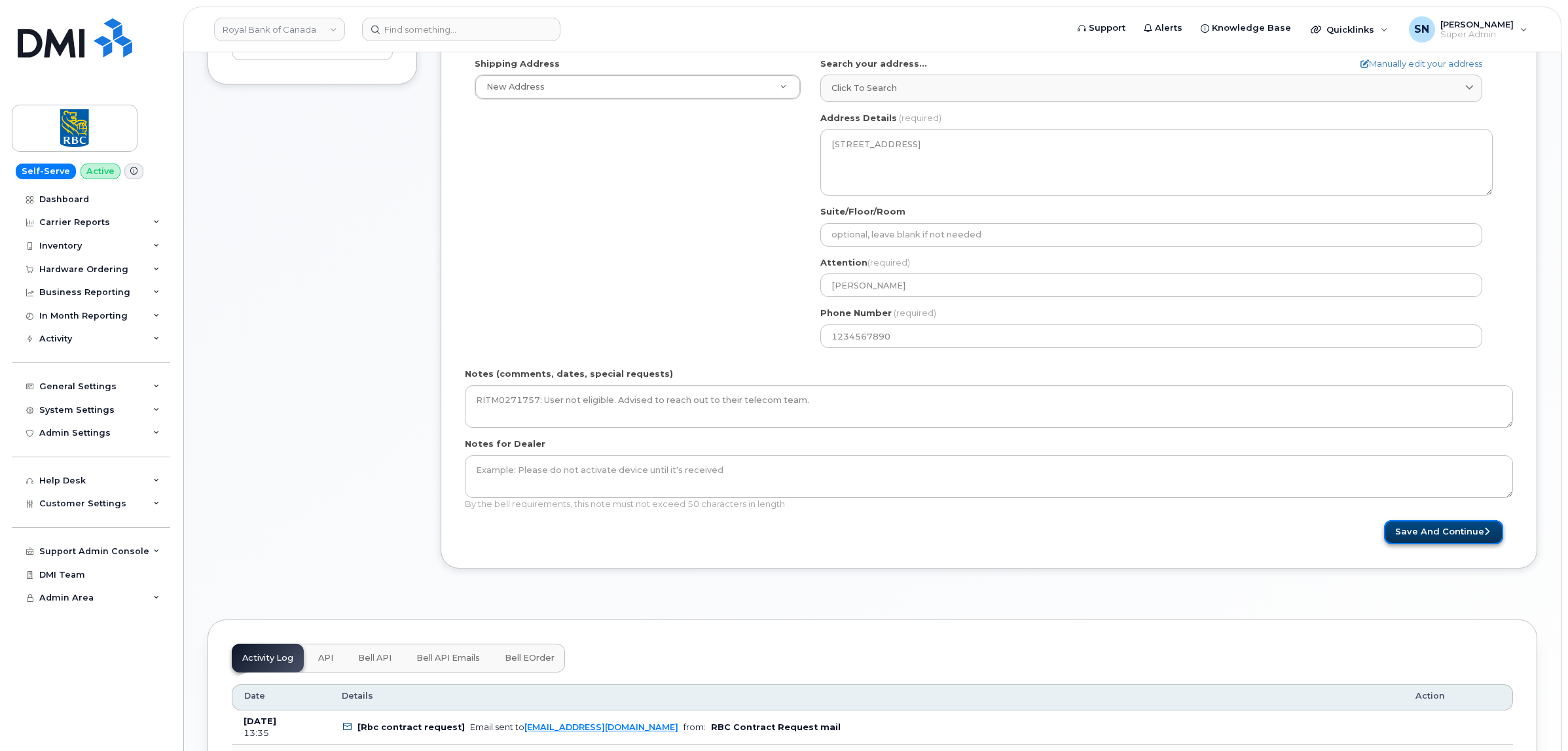
click at [1451, 536] on button "Save and Continue" at bounding box center [1444, 532] width 119 height 24
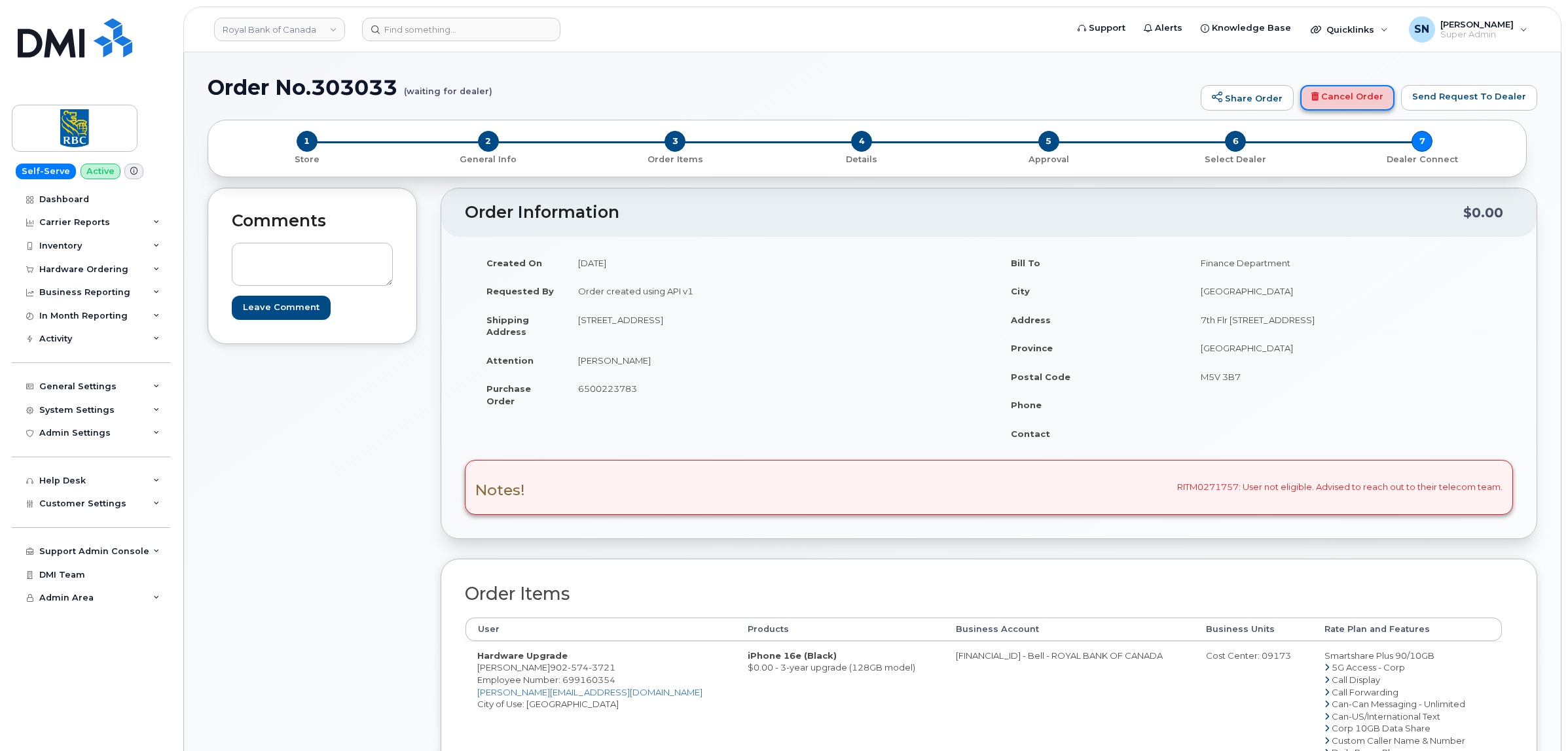
click at [1363, 93] on link "Cancel Order" at bounding box center [1347, 98] width 94 height 26
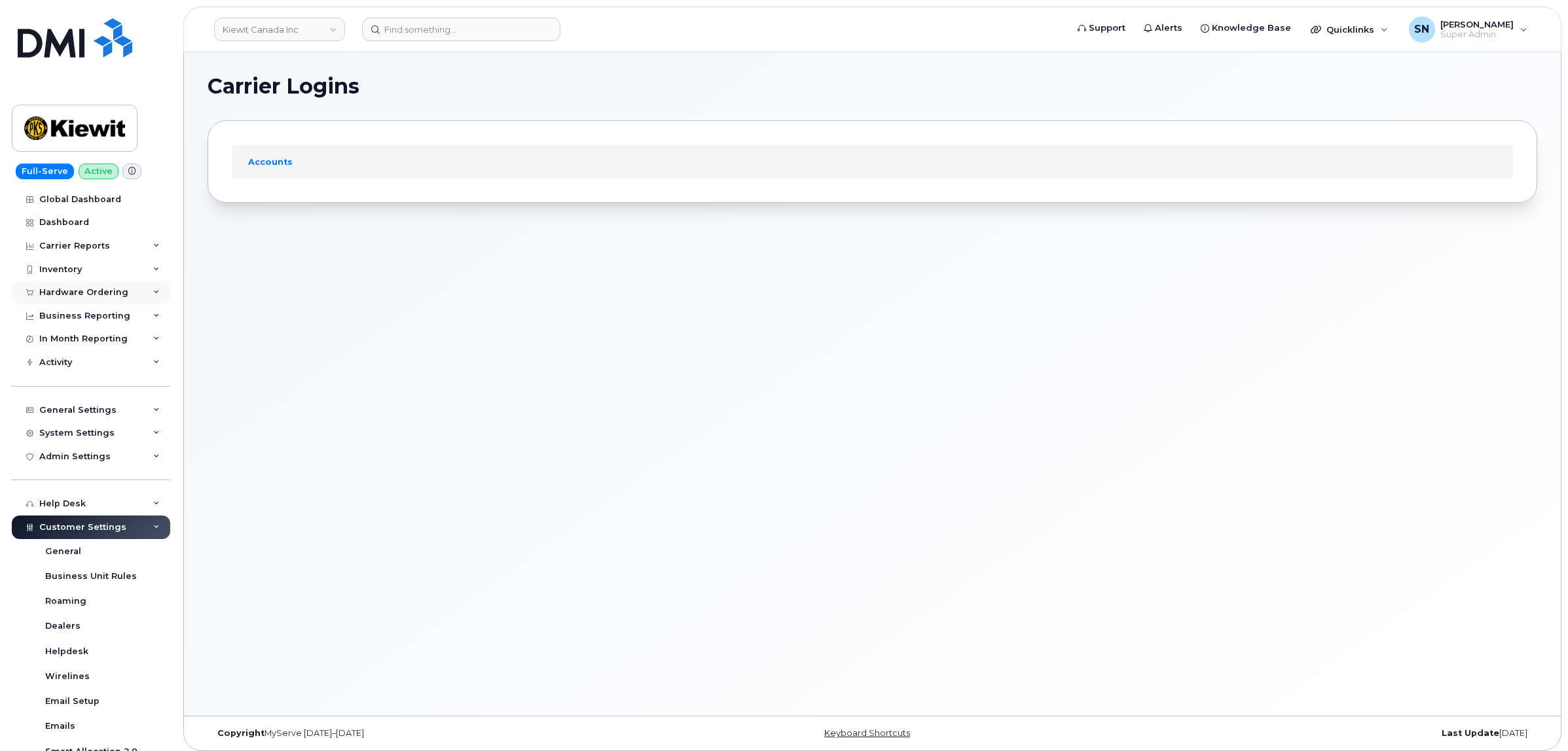
click at [99, 291] on div "Hardware Ordering" at bounding box center [84, 293] width 89 height 10
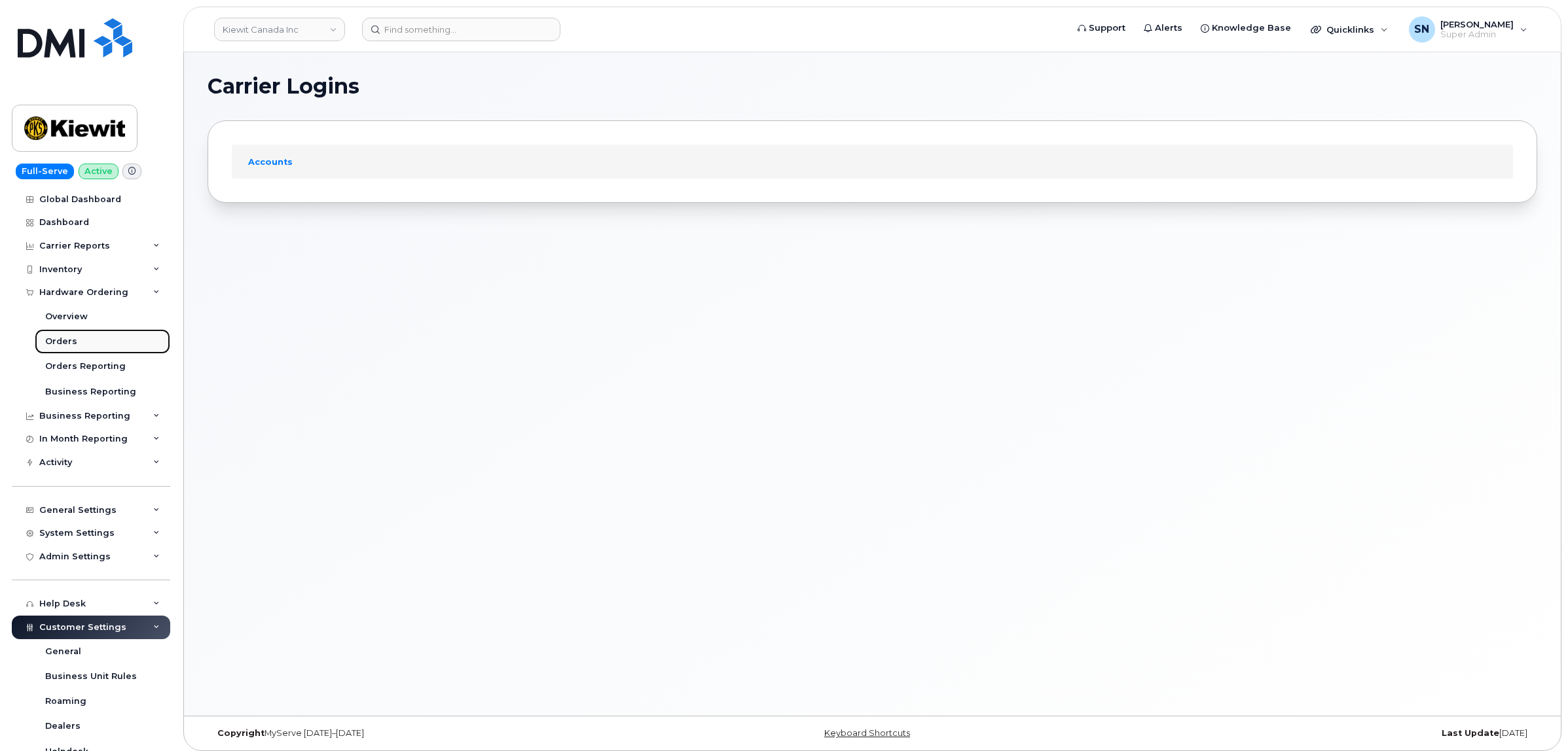
click at [73, 339] on div "Orders" at bounding box center [61, 342] width 32 height 12
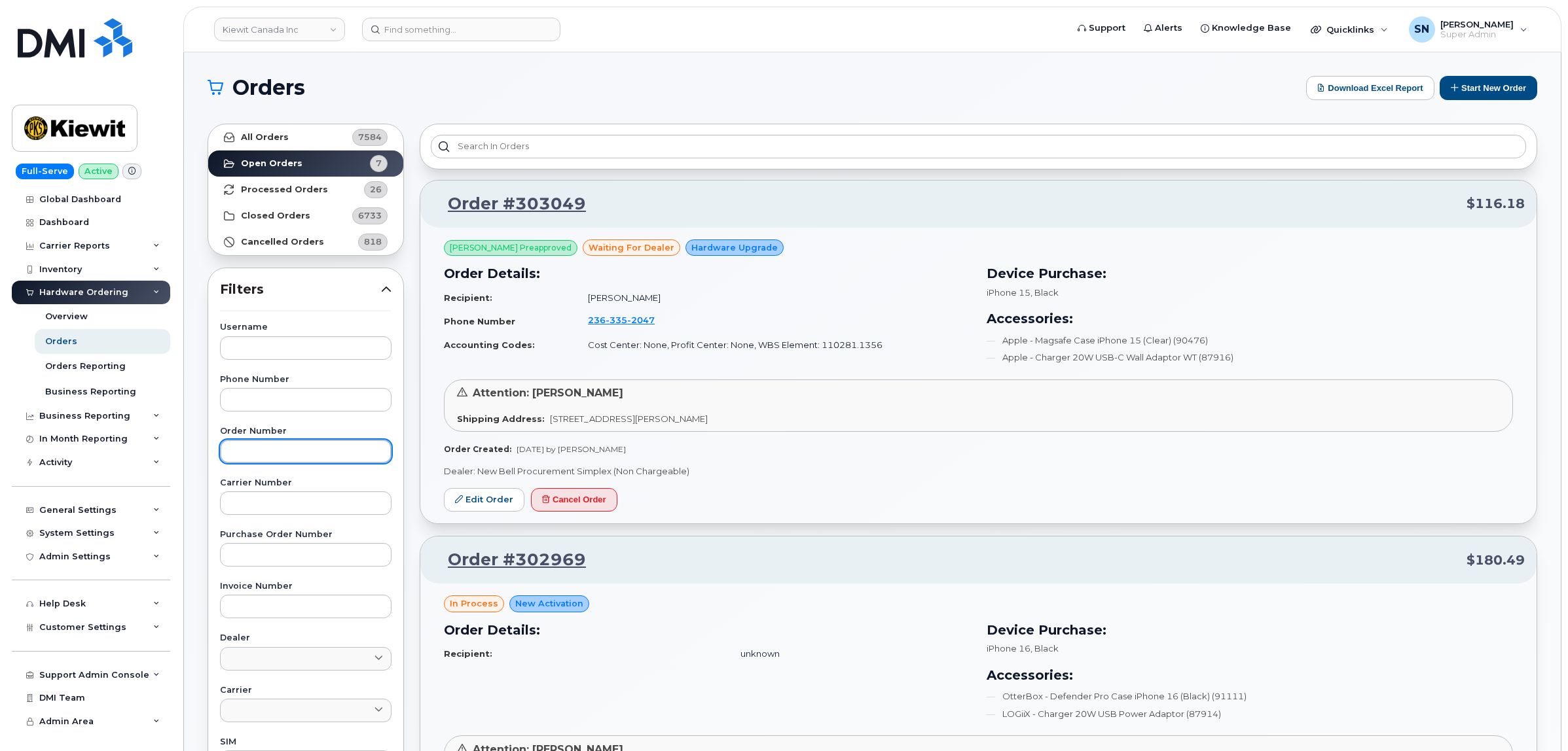
click at [304, 458] on input "text" at bounding box center [305, 452] width 172 height 23
paste input "303049"
type input "303049"
click at [297, 132] on link "All Orders 7584" at bounding box center [305, 137] width 195 height 26
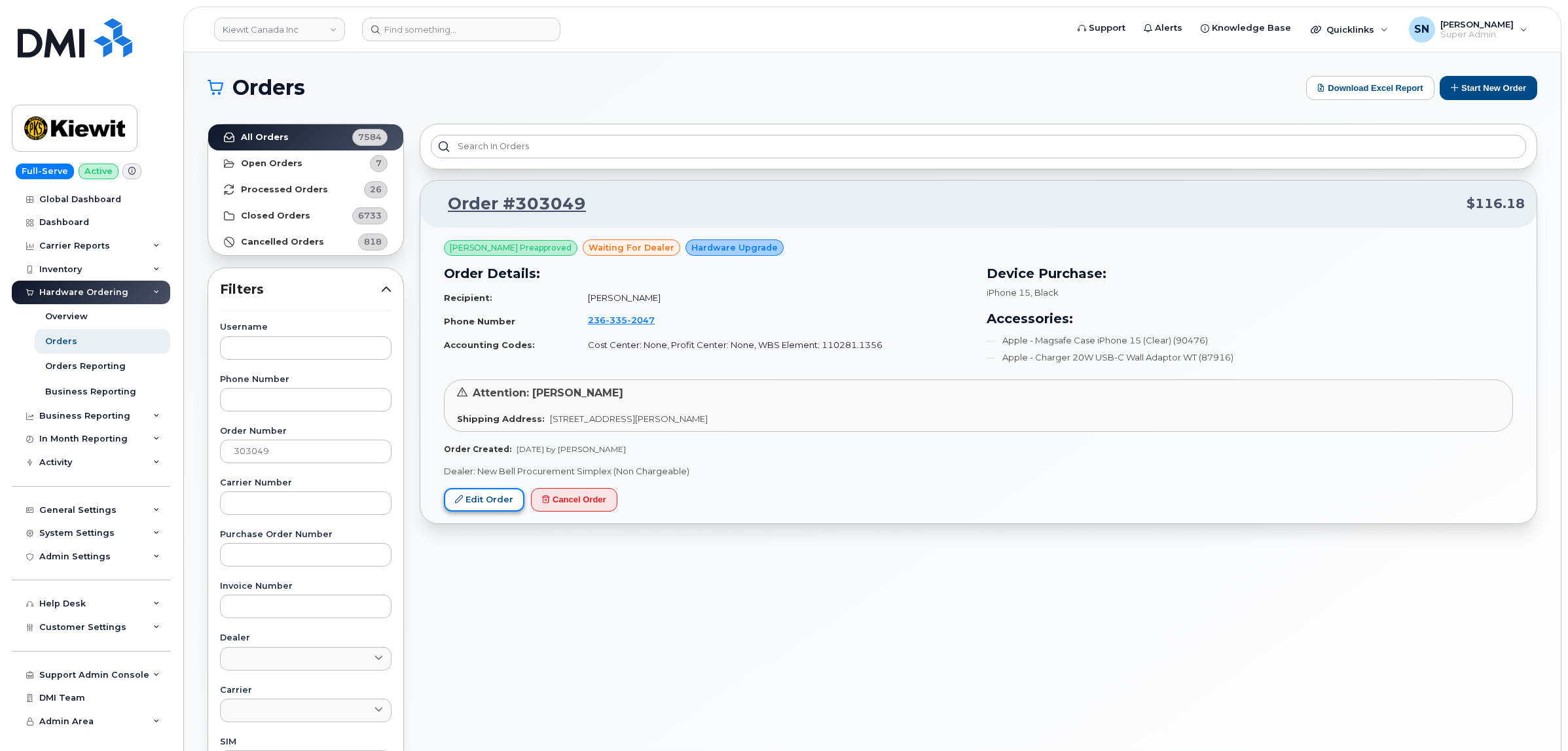
click at [475, 509] on link "Edit Order" at bounding box center [484, 500] width 80 height 24
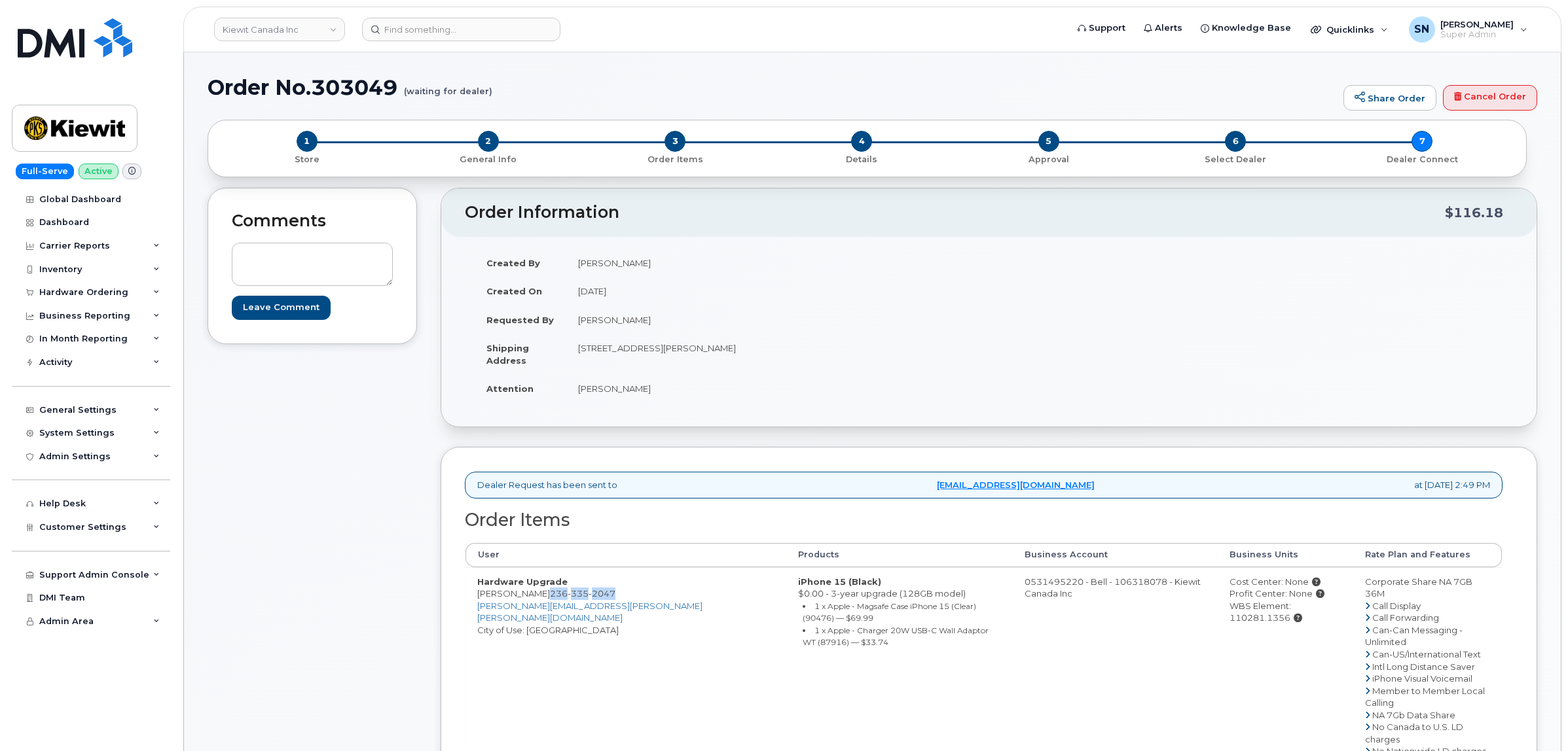
drag, startPoint x: 528, startPoint y: 594, endPoint x: 593, endPoint y: 599, distance: 65.2
click at [593, 598] on span "[PHONE_NUMBER]" at bounding box center [583, 593] width 65 height 10
copy span "[PHONE_NUMBER]"
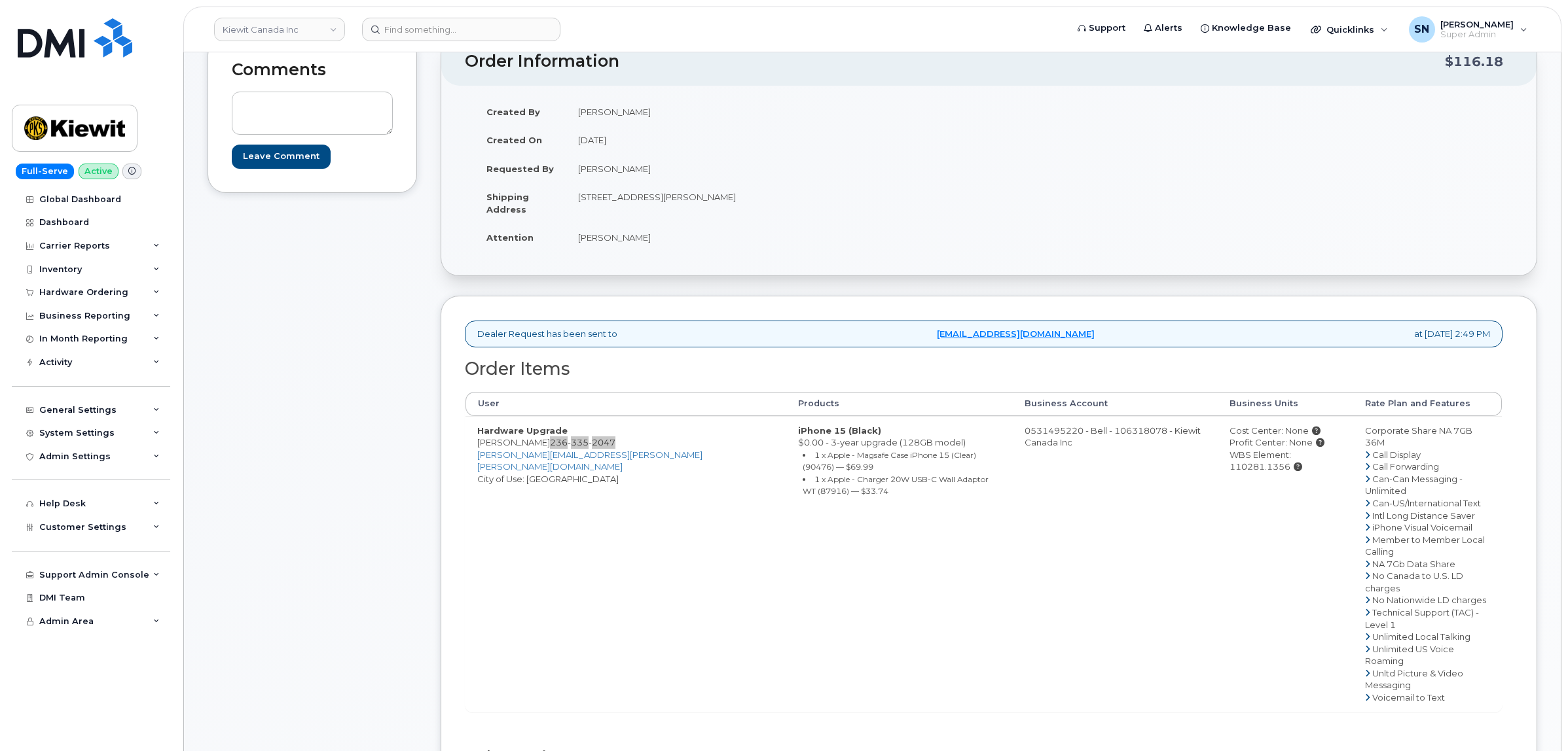
scroll to position [163, 0]
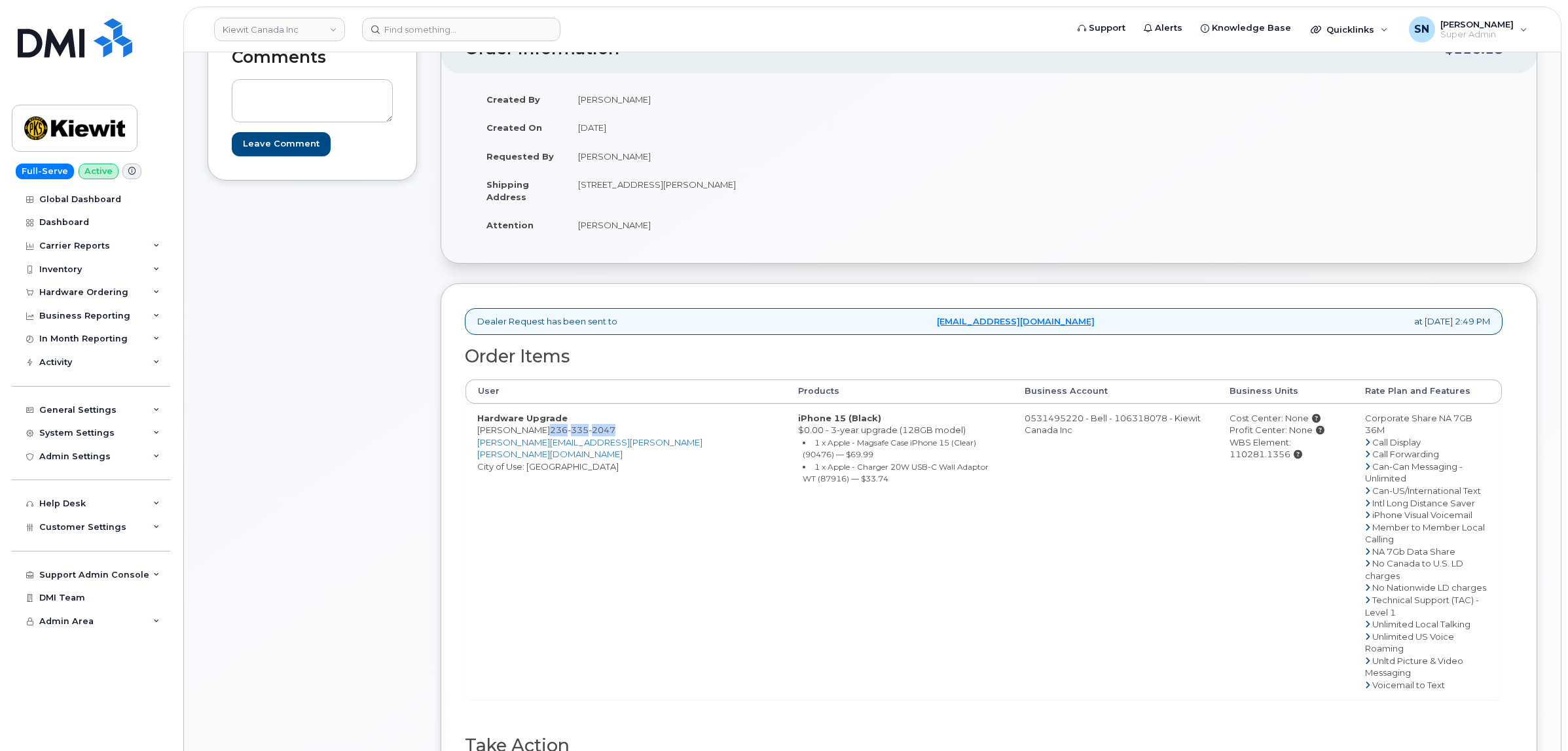
copy span "236 335 2047"
drag, startPoint x: 581, startPoint y: 187, endPoint x: 679, endPoint y: 195, distance: 98.3
click at [679, 195] on td "310-4350 Still Creek Dr Burnaby British Columbia V5C 0G5" at bounding box center [772, 190] width 413 height 40
copy td "310-4350 Still Creek Dr"
drag, startPoint x: 796, startPoint y: 180, endPoint x: 839, endPoint y: 188, distance: 43.7
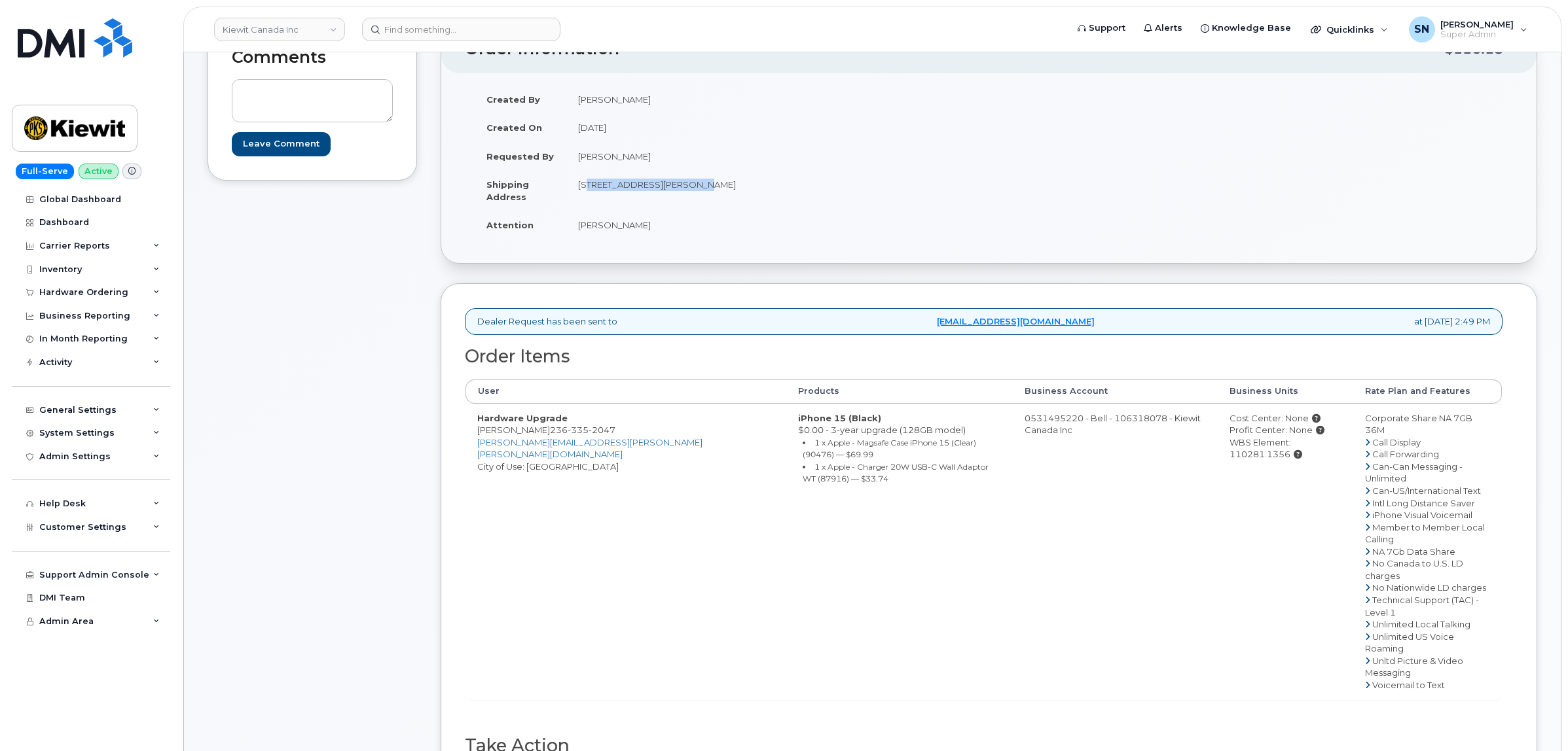
click at [839, 188] on td "310-4350 Still Creek Dr Burnaby British Columbia V5C 0G5" at bounding box center [772, 190] width 413 height 40
copy td "V5C 0G5"
drag, startPoint x: 581, startPoint y: 225, endPoint x: 634, endPoint y: 236, distance: 54.1
click at [634, 236] on td "Kelly Ching" at bounding box center [772, 225] width 413 height 28
copy td "Kelly Ching"
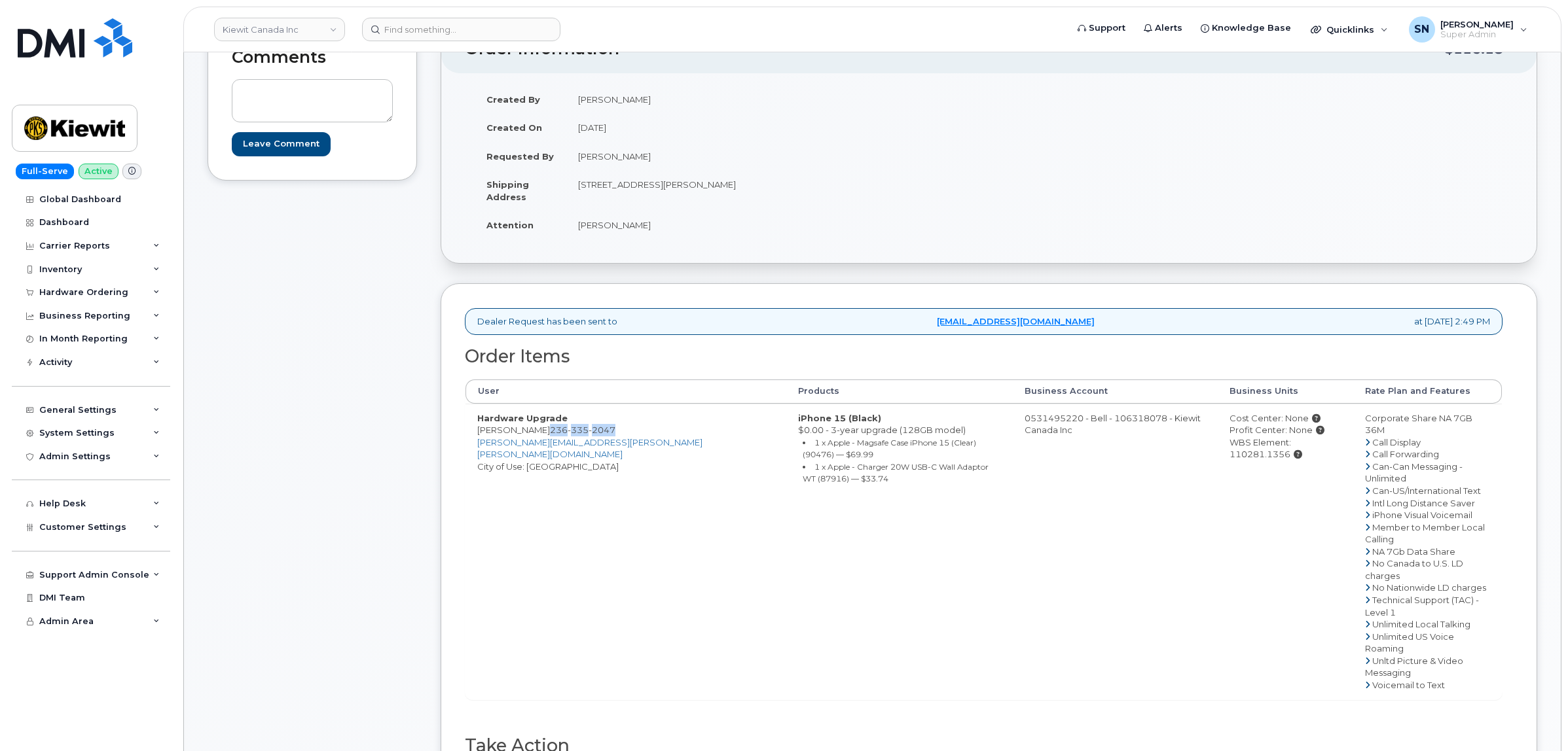
drag, startPoint x: 528, startPoint y: 430, endPoint x: 593, endPoint y: 433, distance: 65.1
click at [593, 433] on span "236 335 2047" at bounding box center [583, 430] width 65 height 10
copy span "236 335 2047"
click at [439, 469] on div "Comments Leave Comment Order Information $116.18 Created By David Wah Created O…" at bounding box center [873, 439] width 1330 height 831
drag, startPoint x: 478, startPoint y: 435, endPoint x: 603, endPoint y: 438, distance: 125.0
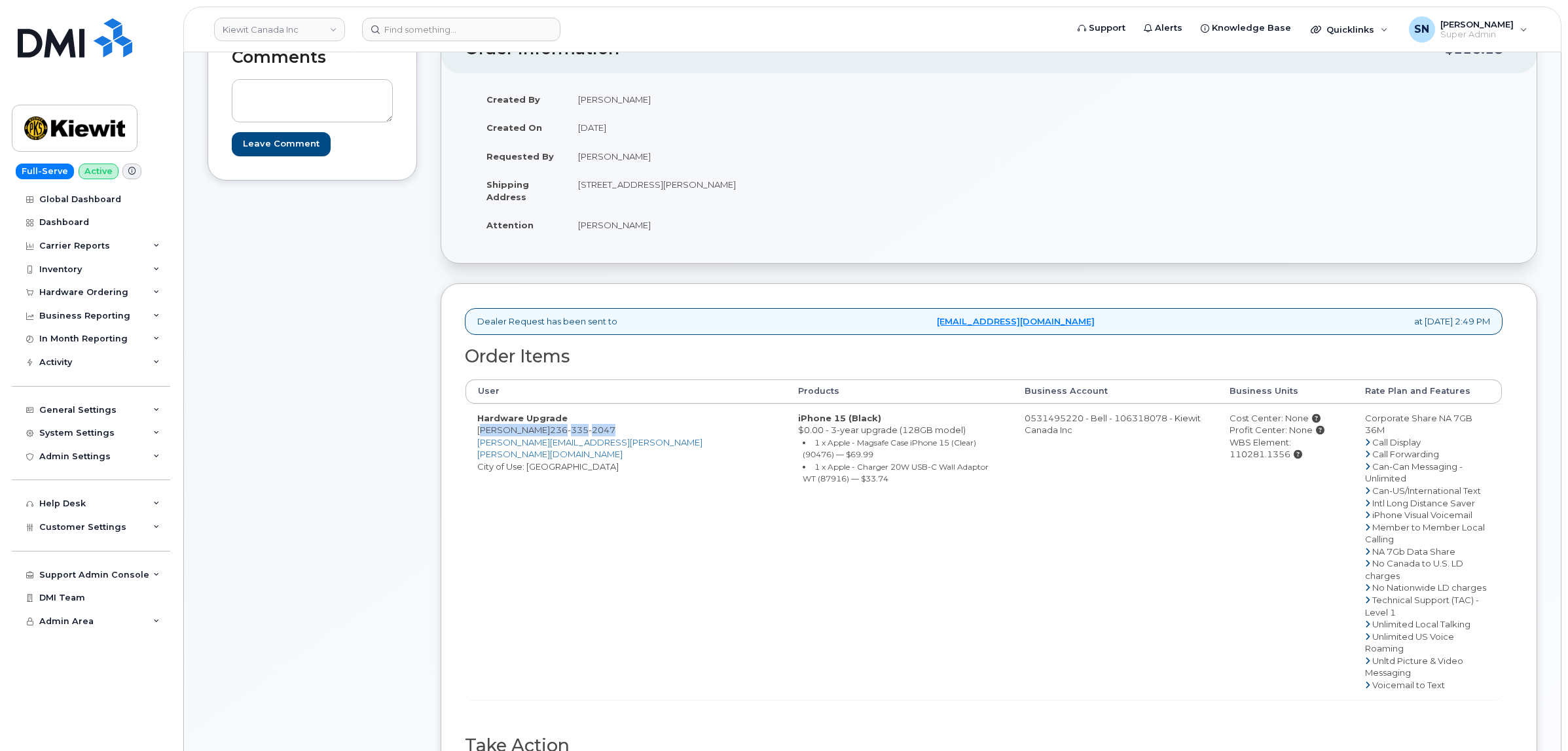
click at [603, 438] on td "Hardware Upgrade Kelly Ching 236 335 2047 KELLY.CHING@KIEWIT.COM City of Use: V…" at bounding box center [626, 552] width 321 height 296
copy td "Kelly Ching 236 335 2047"
drag, startPoint x: 1301, startPoint y: 445, endPoint x: 1243, endPoint y: 449, distance: 58.1
click at [1243, 449] on div "WBS Element: 110281.1356" at bounding box center [1285, 448] width 112 height 24
copy div "110281.1356"
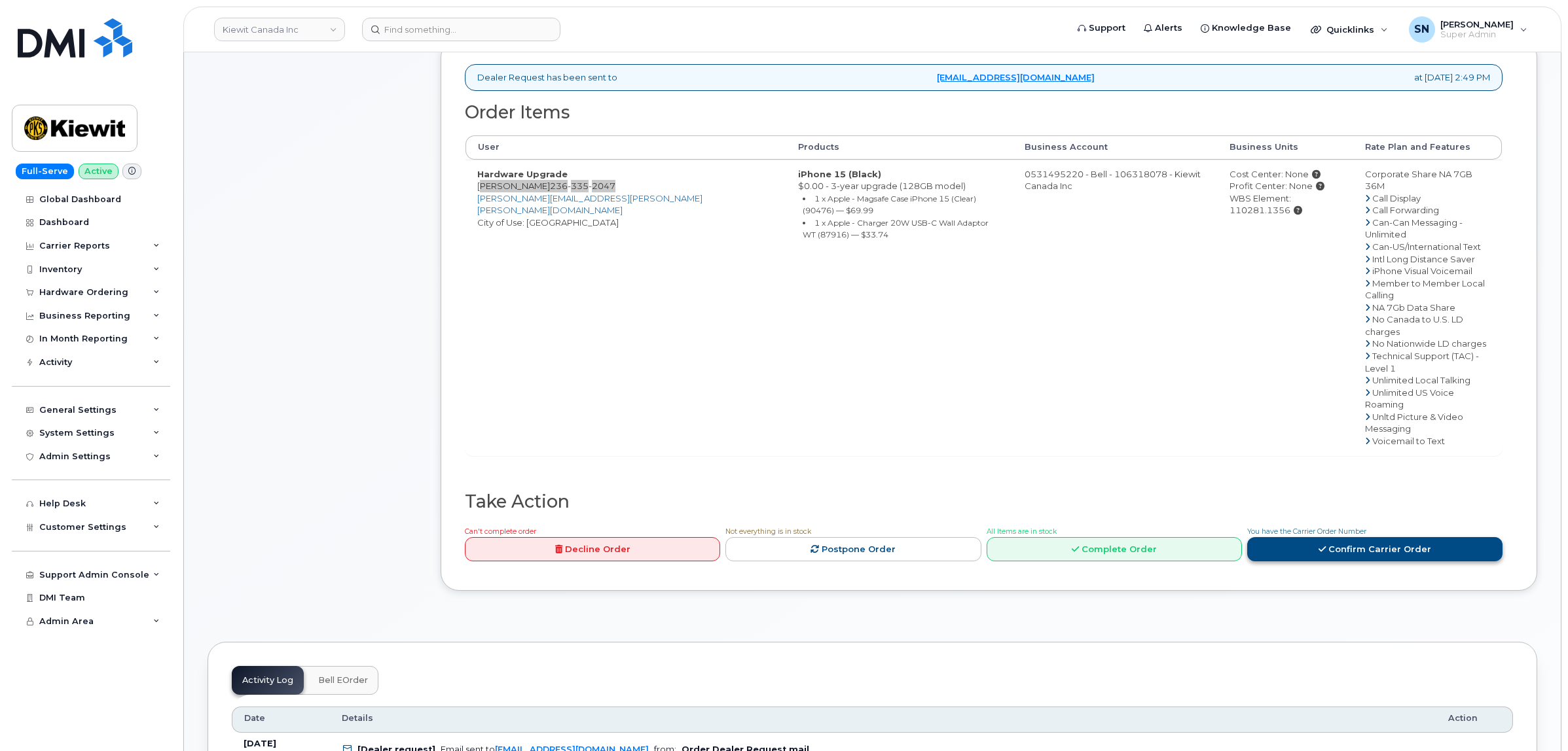
scroll to position [409, 0]
click at [1330, 536] on link "Confirm Carrier Order" at bounding box center [1374, 547] width 256 height 24
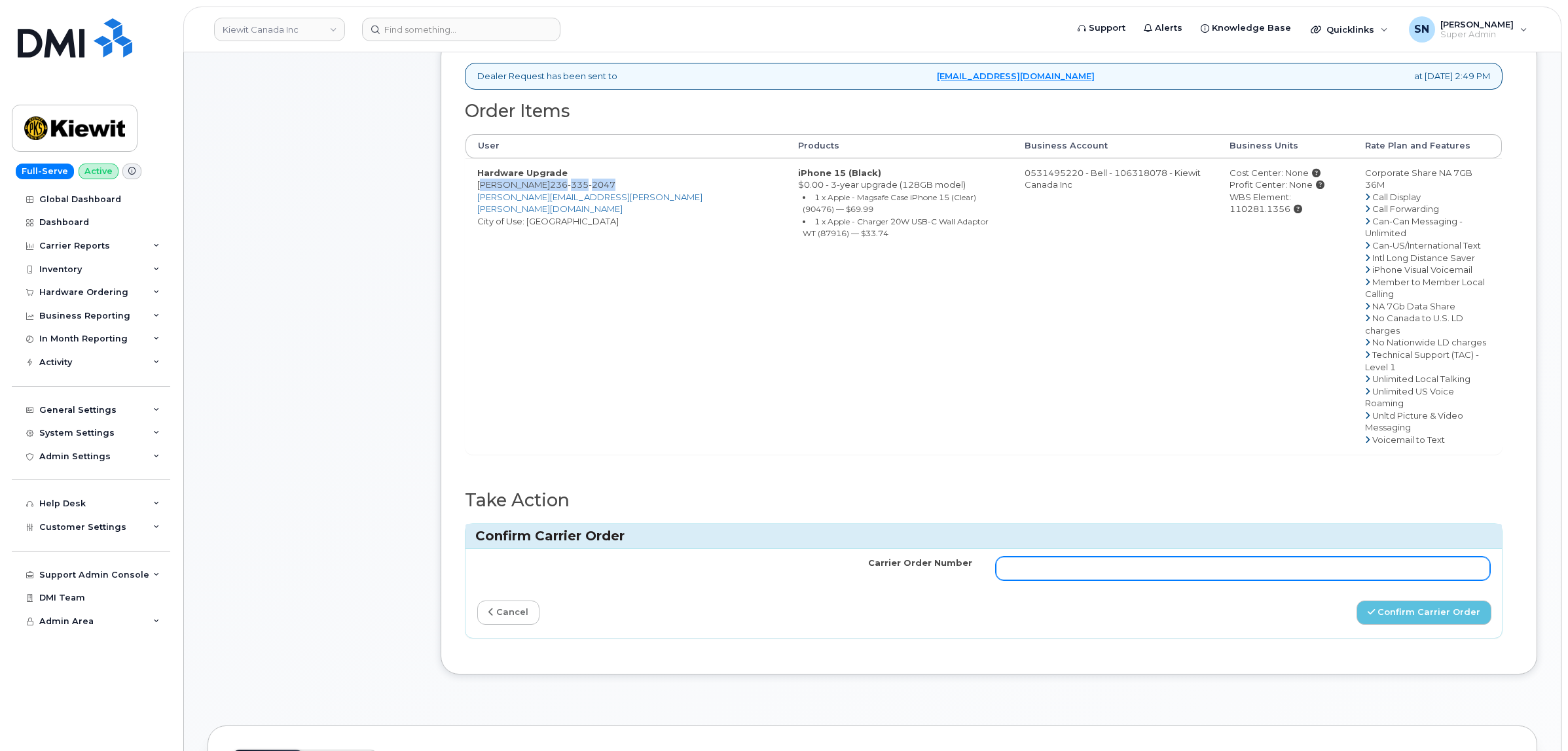
click at [1326, 557] on input "Carrier Order Number" at bounding box center [1243, 568] width 495 height 23
paste input "3027917"
type input "3027917"
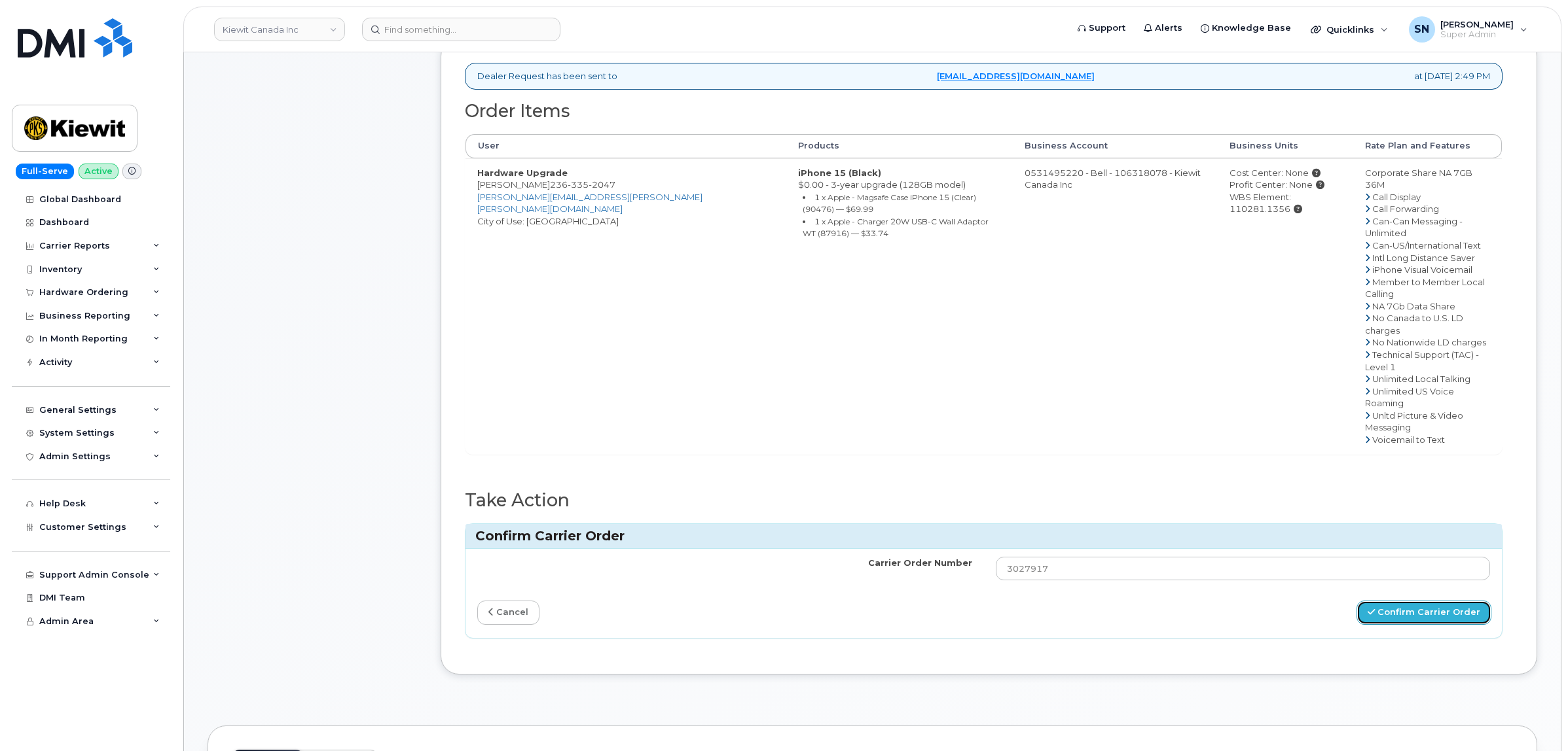
click at [1412, 601] on button "Confirm Carrier Order" at bounding box center [1424, 613] width 135 height 24
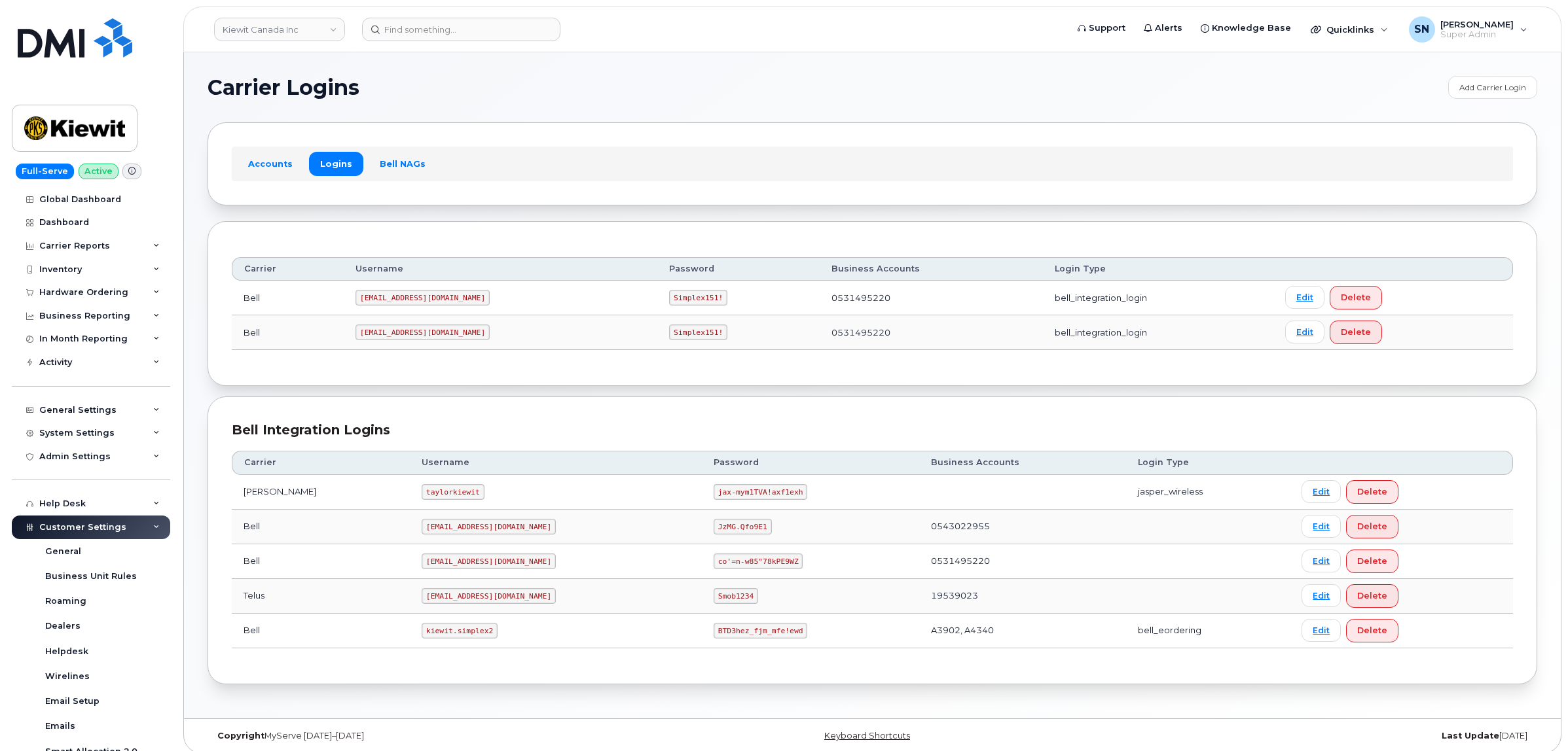
scroll to position [74, 0]
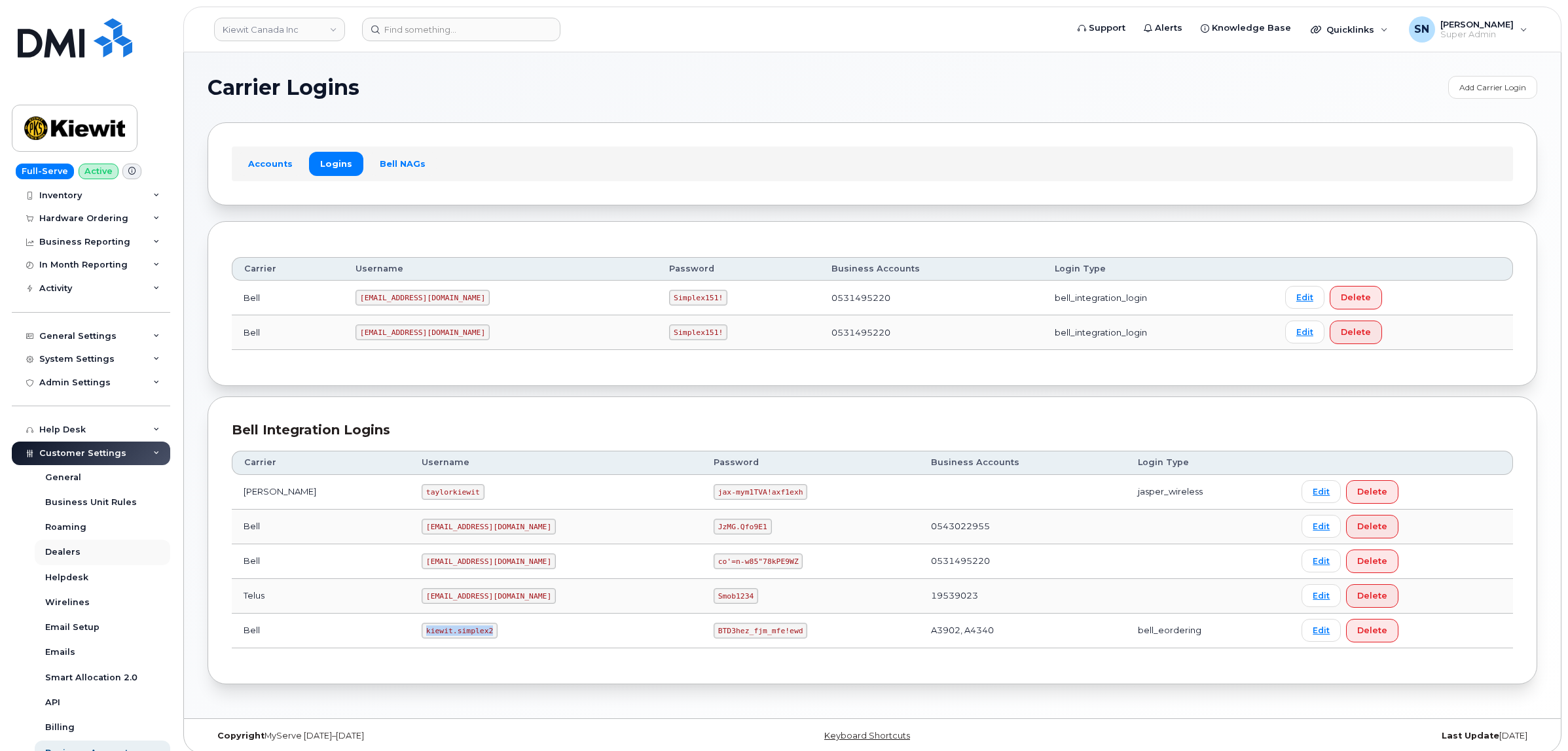
drag, startPoint x: 392, startPoint y: 630, endPoint x: 40, endPoint y: 563, distance: 358.3
click at [461, 636] on td "kiewit.simplex2" at bounding box center [556, 630] width 292 height 34
copy code "kiewit.simplex2"
drag, startPoint x: 652, startPoint y: 635, endPoint x: 732, endPoint y: 640, distance: 80.2
click at [732, 639] on code "BTD3hez_fjm_mfe!ewd" at bounding box center [761, 630] width 94 height 16
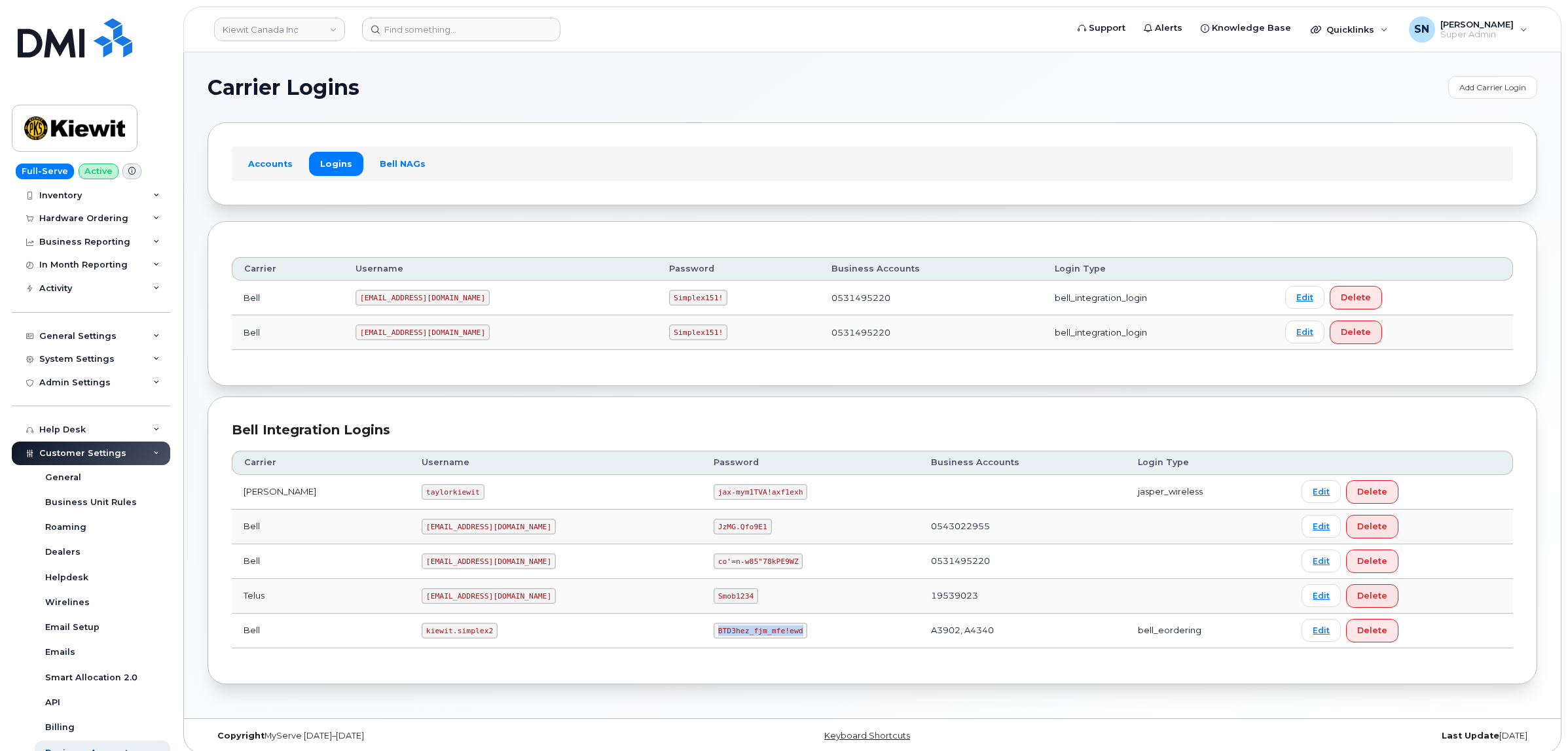
copy code "BTD3hez_fjm_mfe!ewd"
drag, startPoint x: 387, startPoint y: 635, endPoint x: 454, endPoint y: 638, distance: 67.1
click at [454, 638] on code "kiewit.simplex2" at bounding box center [459, 630] width 76 height 16
copy code "kiewit.simplex2"
drag, startPoint x: 650, startPoint y: 635, endPoint x: 748, endPoint y: 639, distance: 98.1
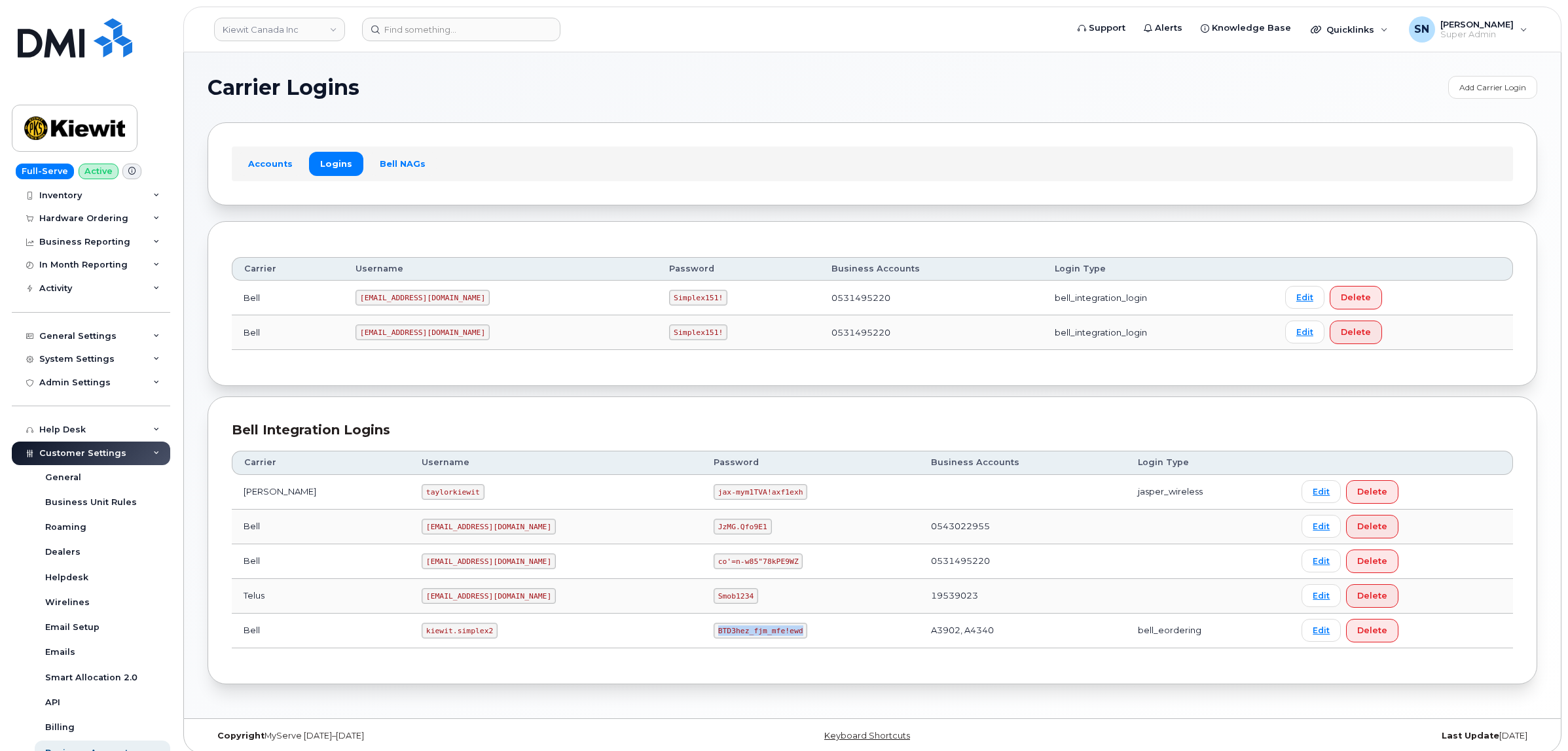
click at [748, 639] on td "BTD3hez_fjm_mfe!ewd" at bounding box center [810, 630] width 217 height 34
copy code "BTD3hez_fjm_mfe!ewd"
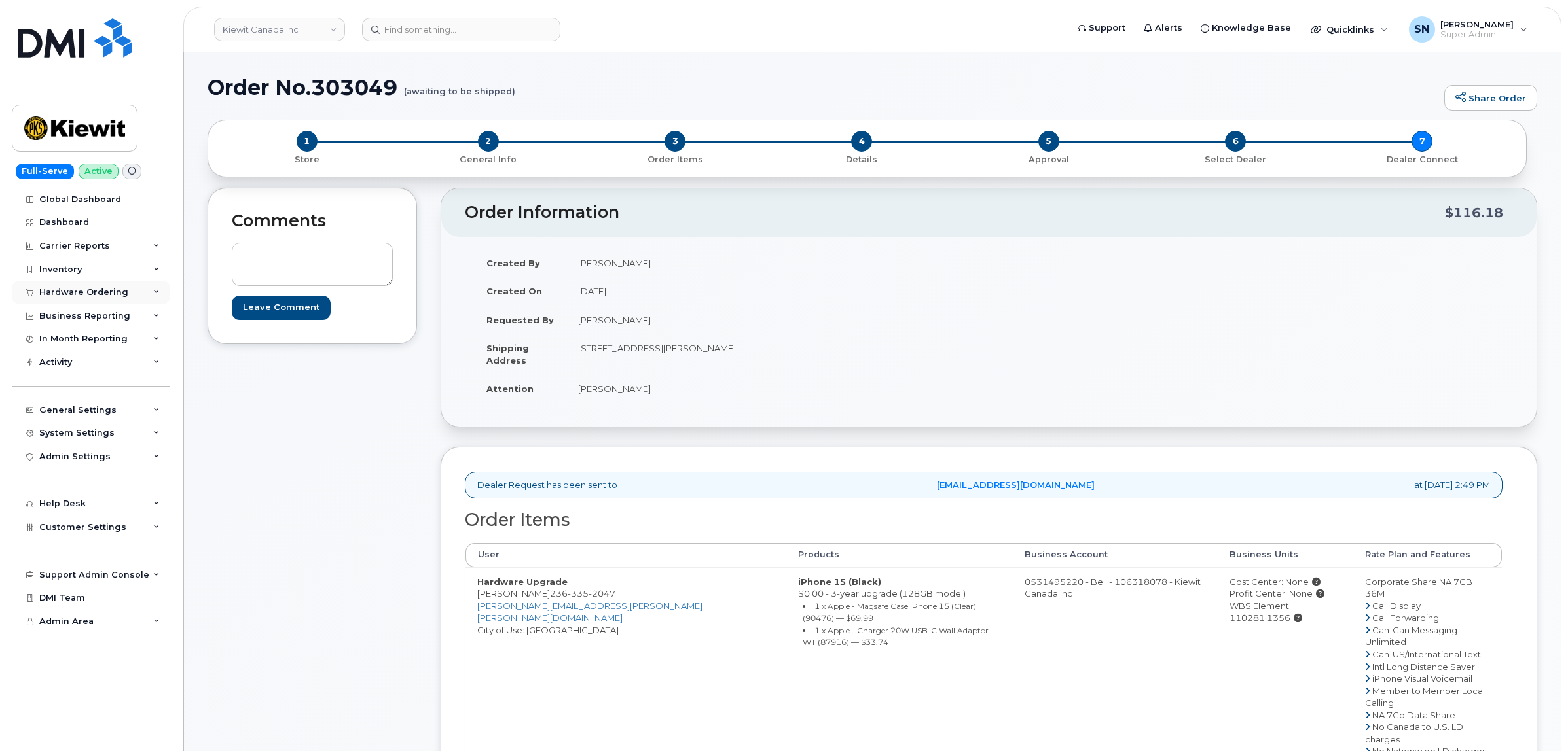
click at [98, 288] on div "Hardware Ordering" at bounding box center [84, 293] width 89 height 10
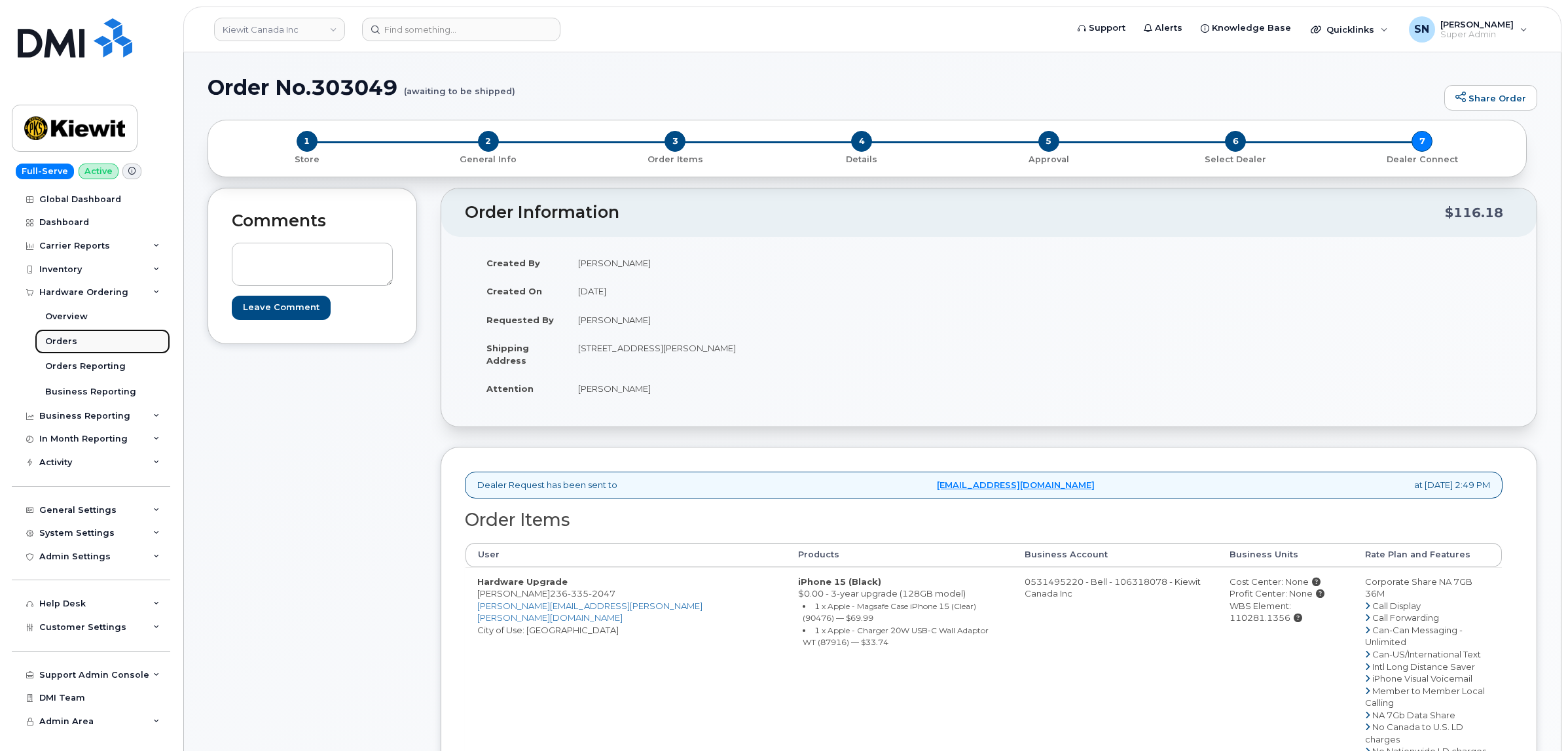
click at [86, 340] on link "Orders" at bounding box center [102, 342] width 136 height 25
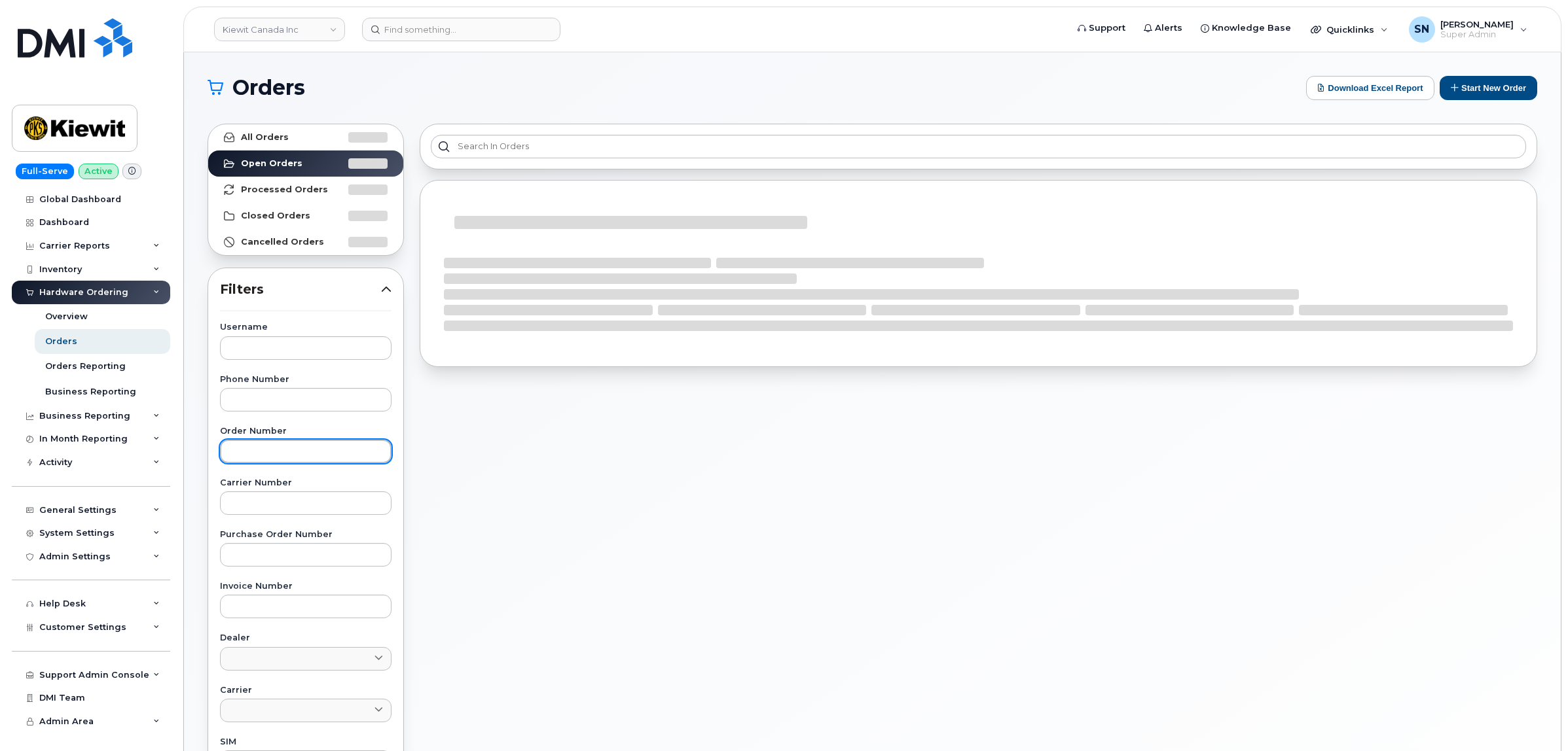
click at [314, 458] on input "text" at bounding box center [305, 452] width 172 height 23
paste input "302958"
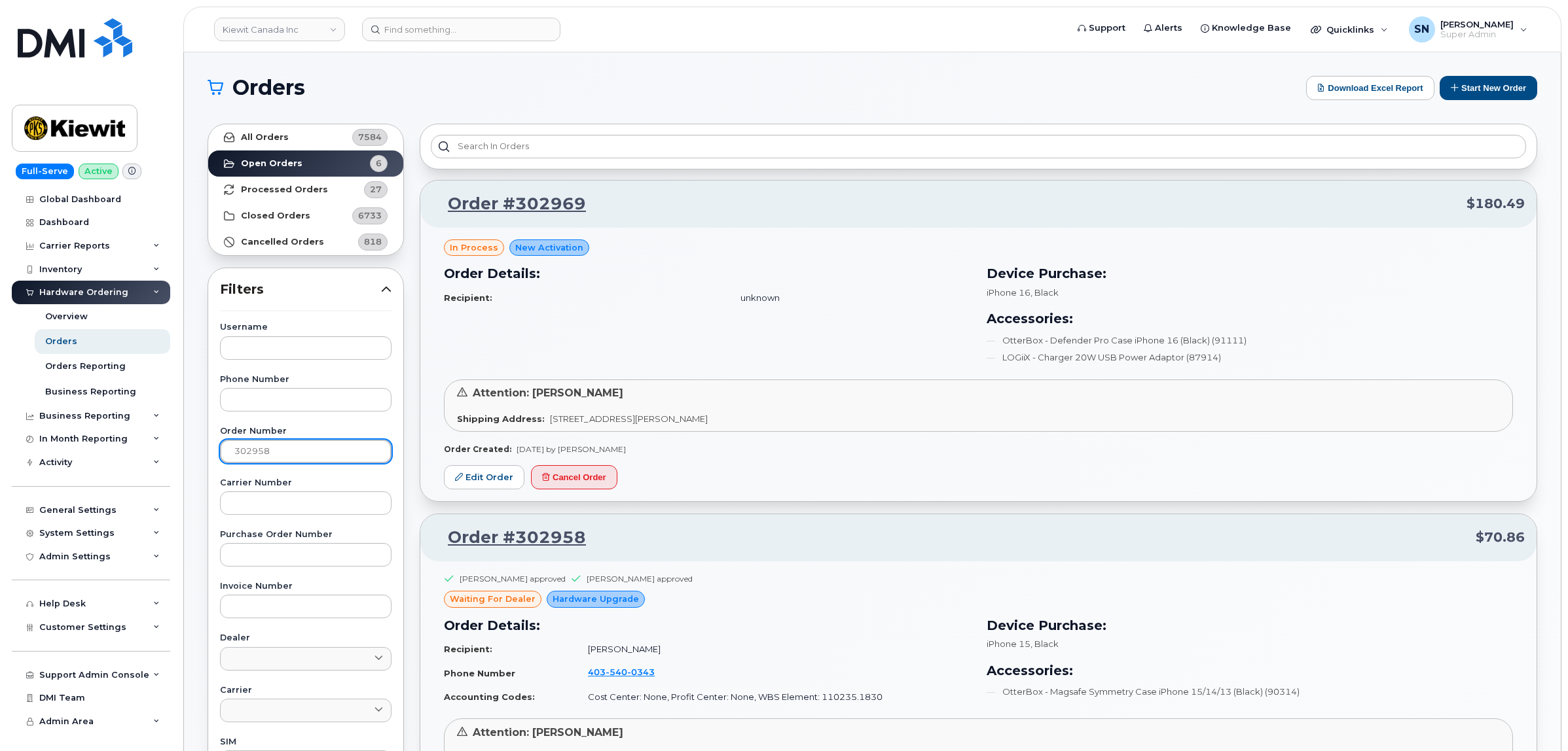
type input "302958"
click at [283, 132] on strong "All Orders" at bounding box center [264, 137] width 48 height 10
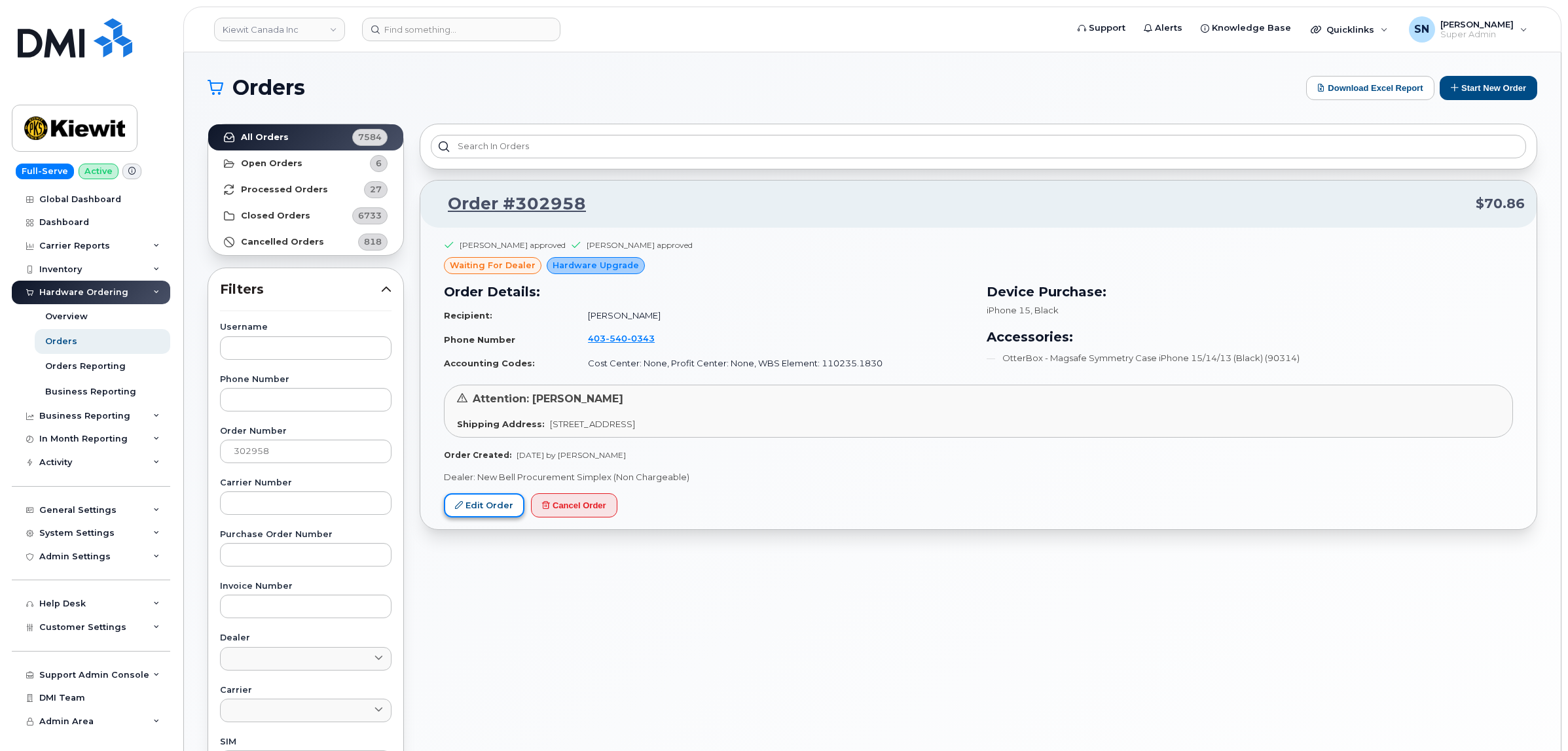
click at [490, 512] on link "Edit Order" at bounding box center [484, 505] width 80 height 24
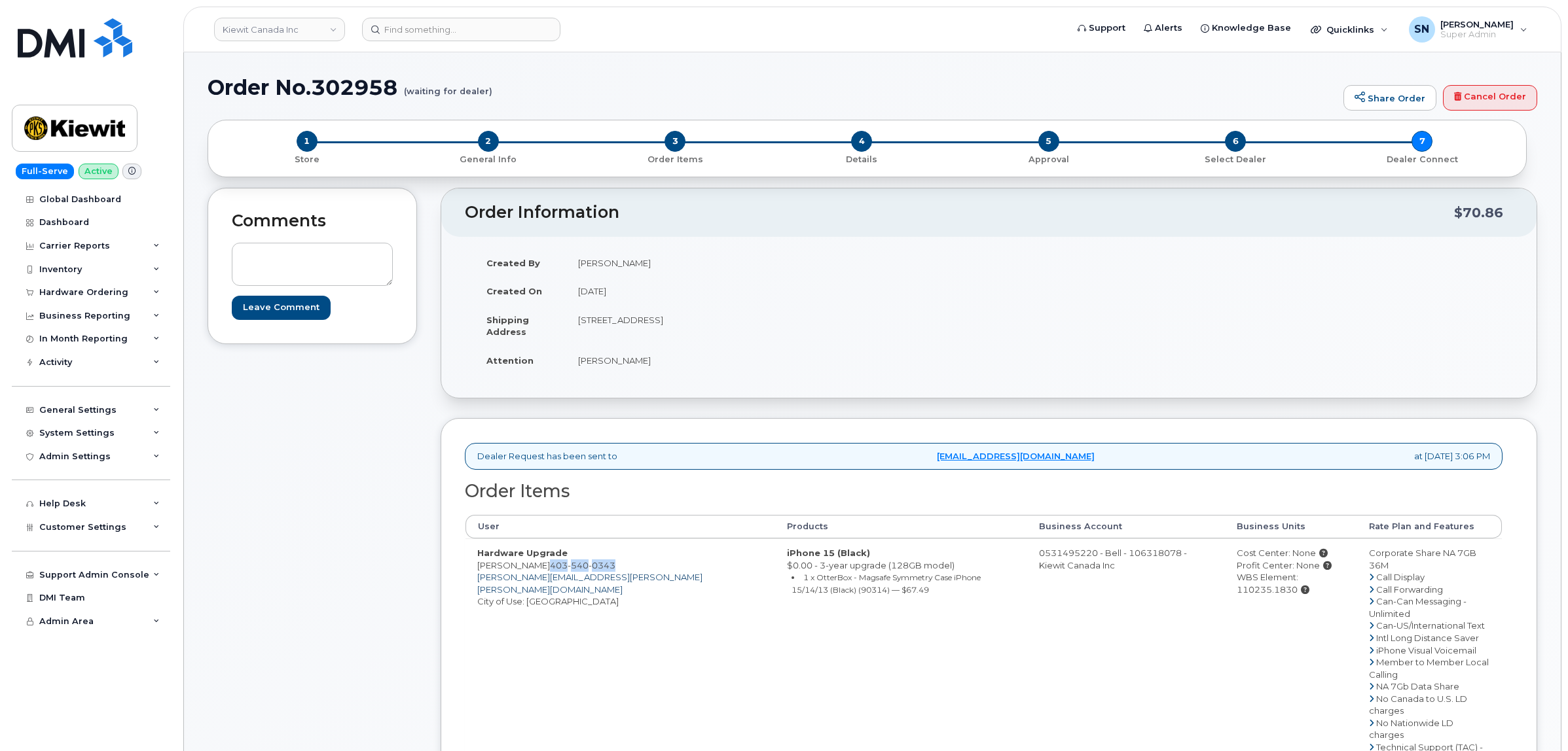
drag, startPoint x: 545, startPoint y: 567, endPoint x: 610, endPoint y: 573, distance: 65.3
click at [610, 573] on td "Hardware Upgrade [PERSON_NAME] [PHONE_NUMBER] [PERSON_NAME][EMAIL_ADDRESS][PERS…" at bounding box center [620, 693] width 309 height 308
copy span "[PHONE_NUMBER]"
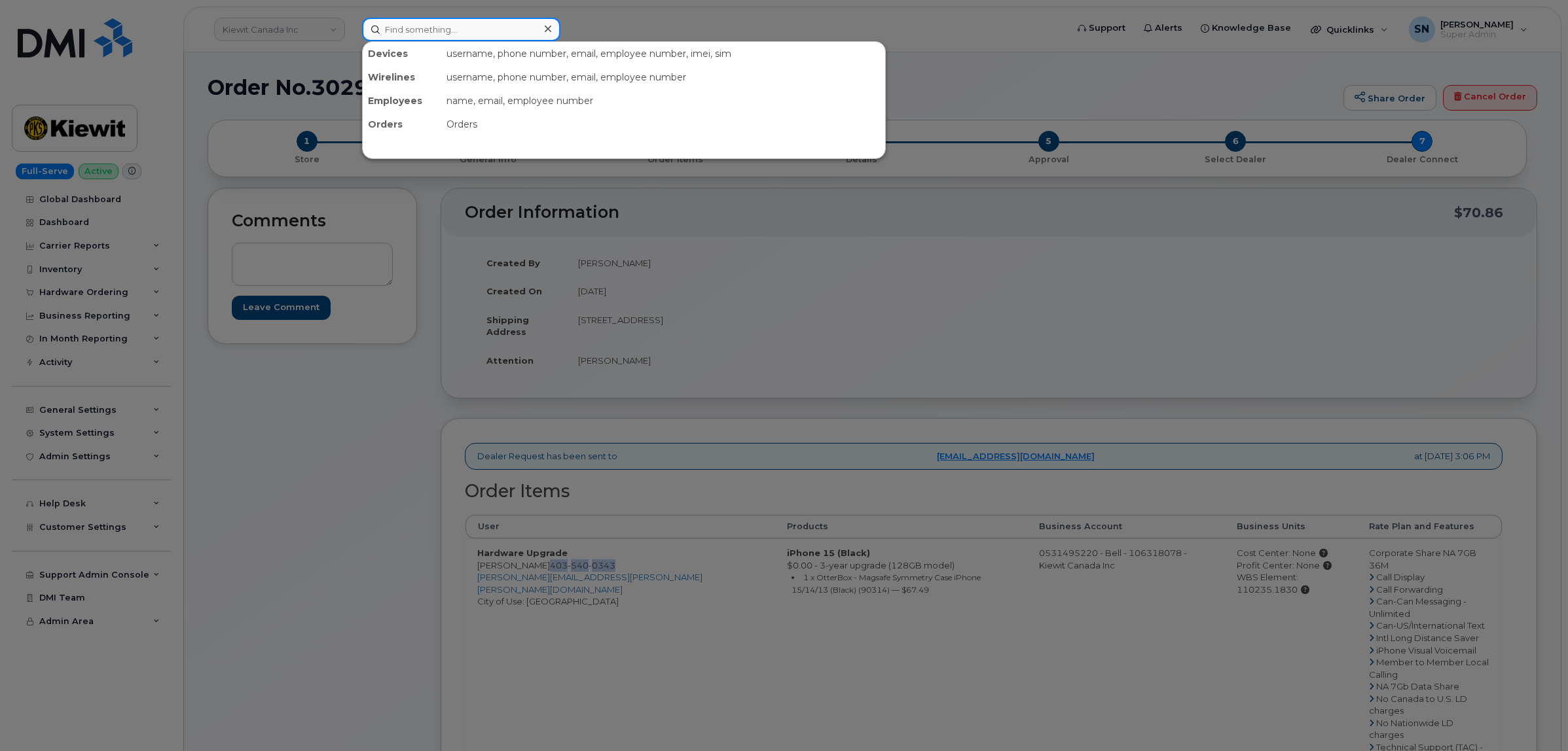
click at [528, 26] on input at bounding box center [461, 29] width 199 height 23
paste input "8192667091"
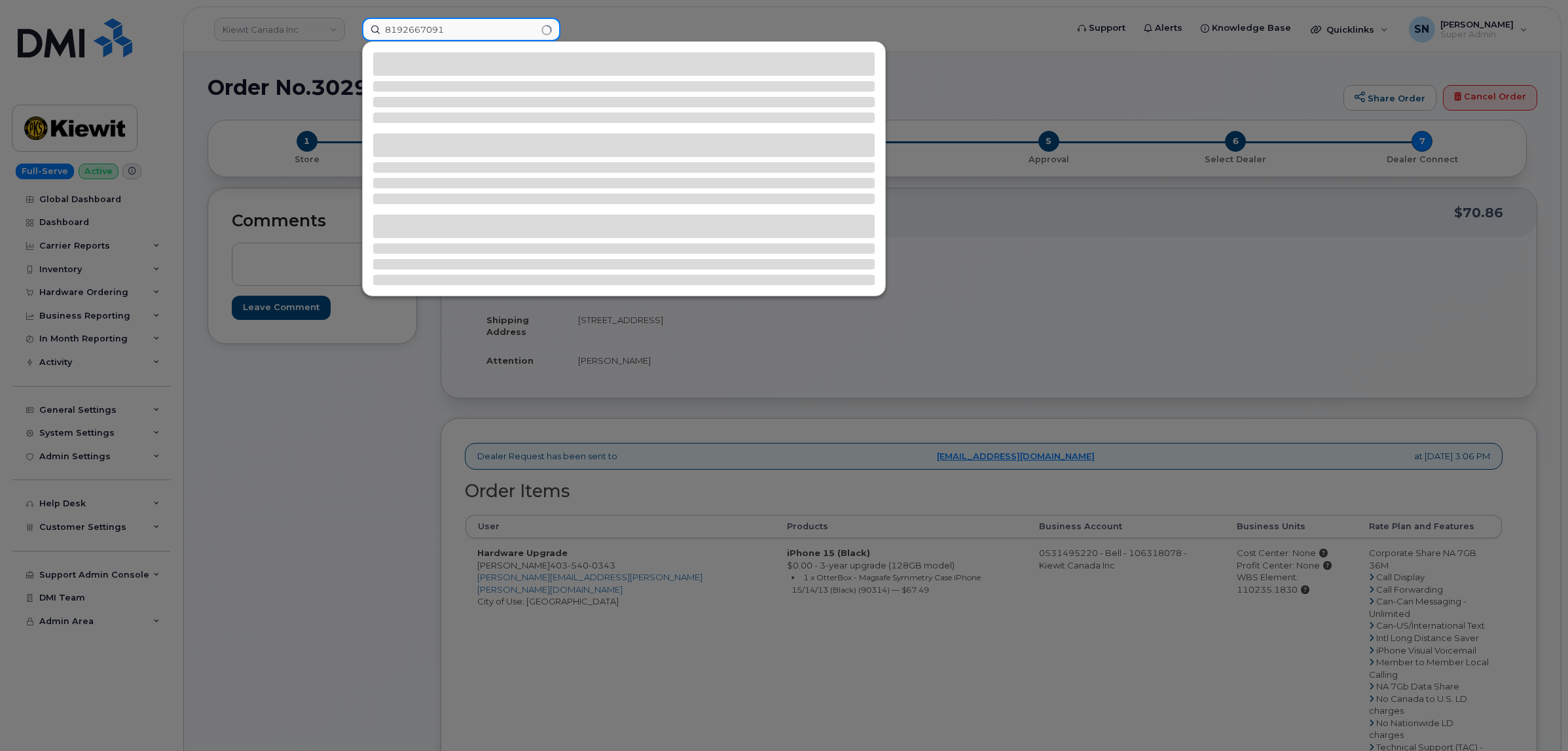
type input "8192667091"
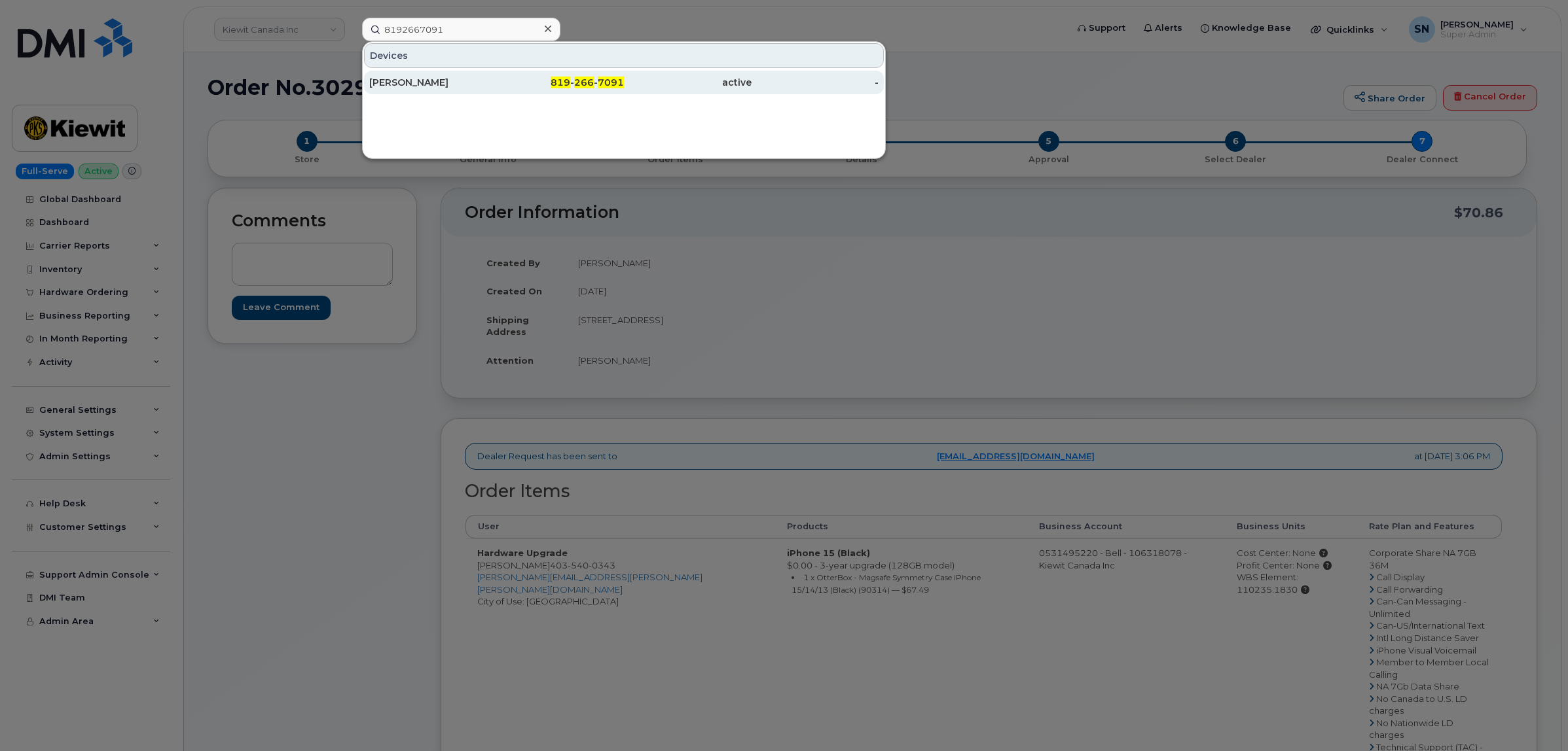
click at [476, 83] on div "[PERSON_NAME]" at bounding box center [433, 83] width 127 height 13
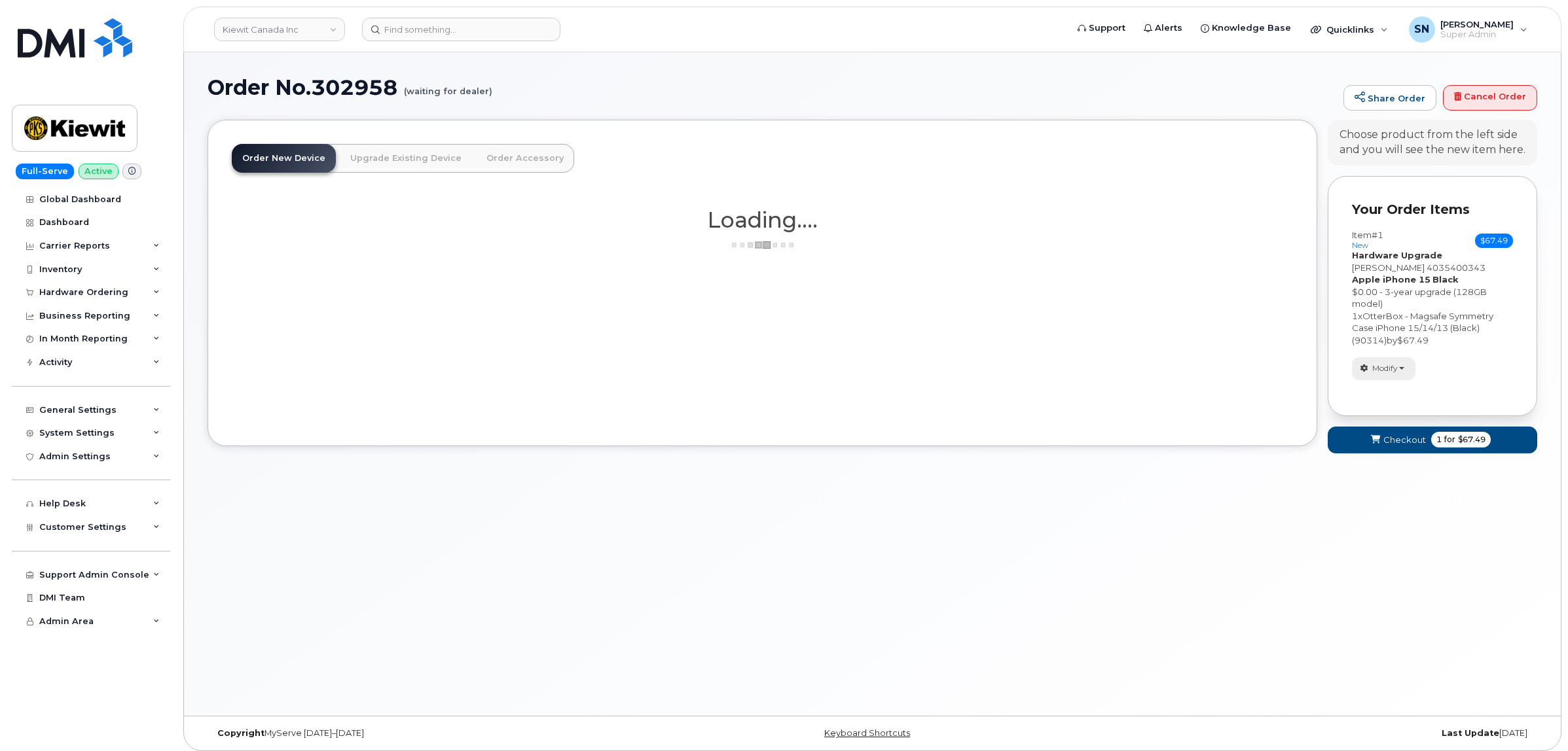
click at [1373, 374] on span "Modify" at bounding box center [1385, 369] width 25 height 12
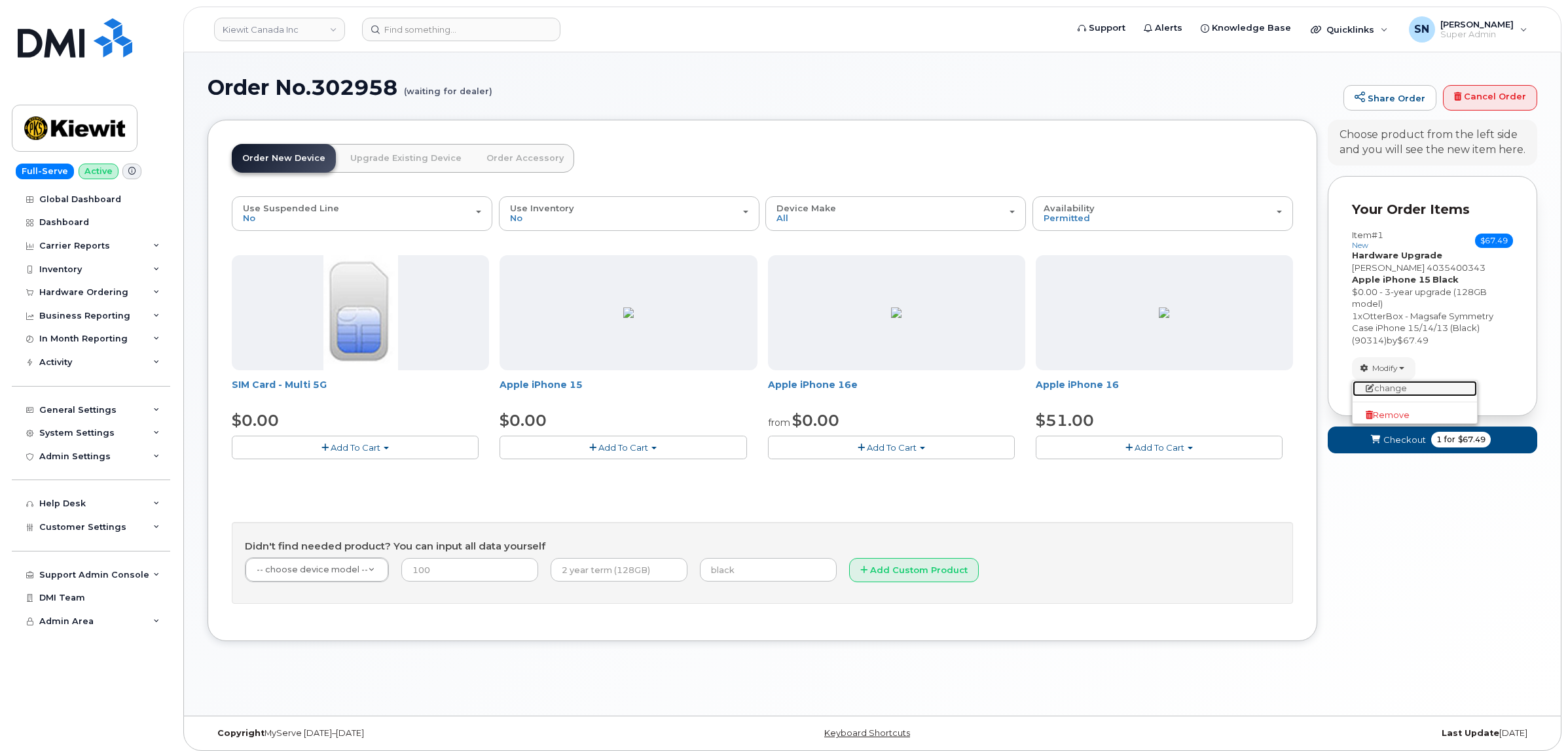
click at [1379, 392] on link "change" at bounding box center [1415, 388] width 124 height 16
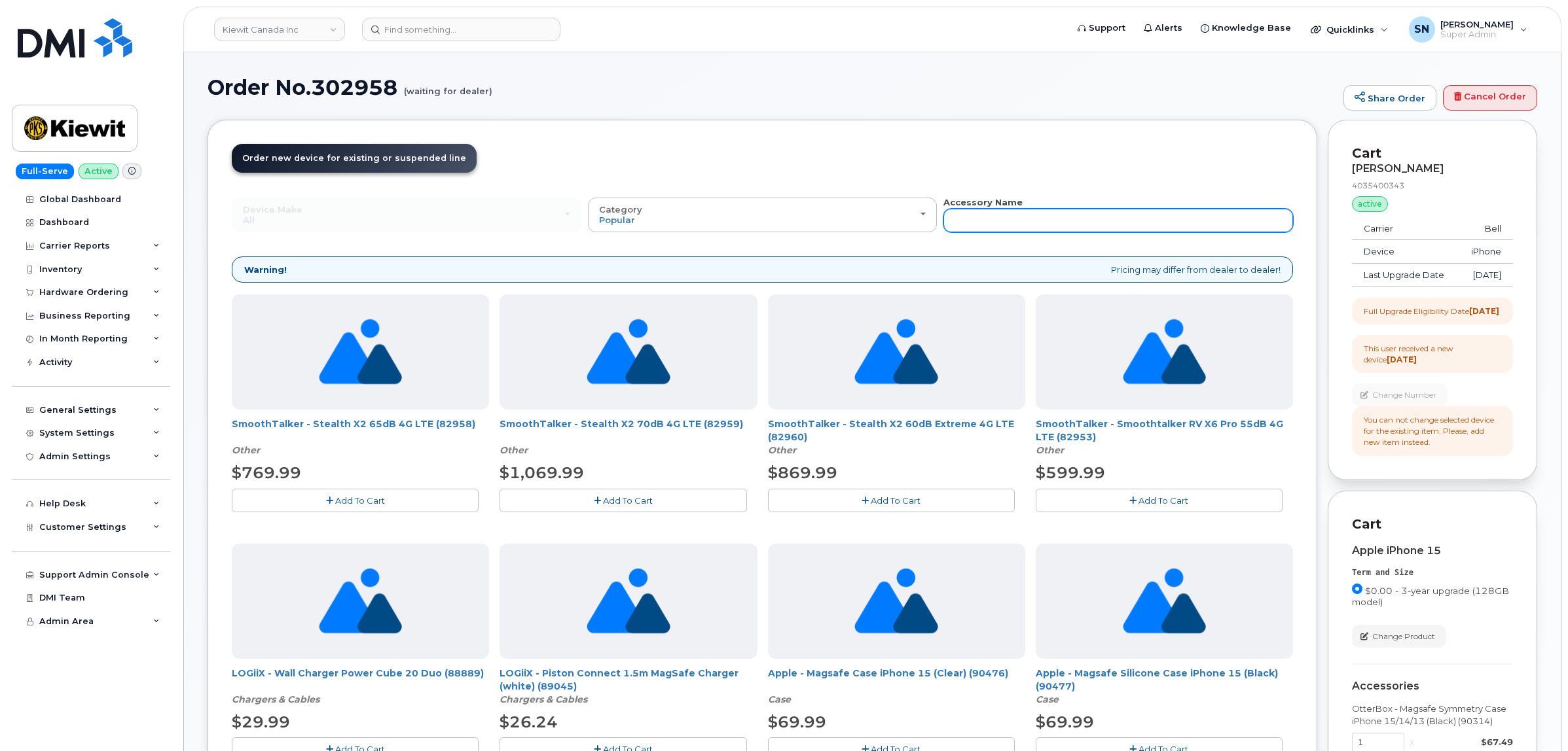
click at [1121, 227] on input "text" at bounding box center [1118, 220] width 350 height 23
type input "87916"
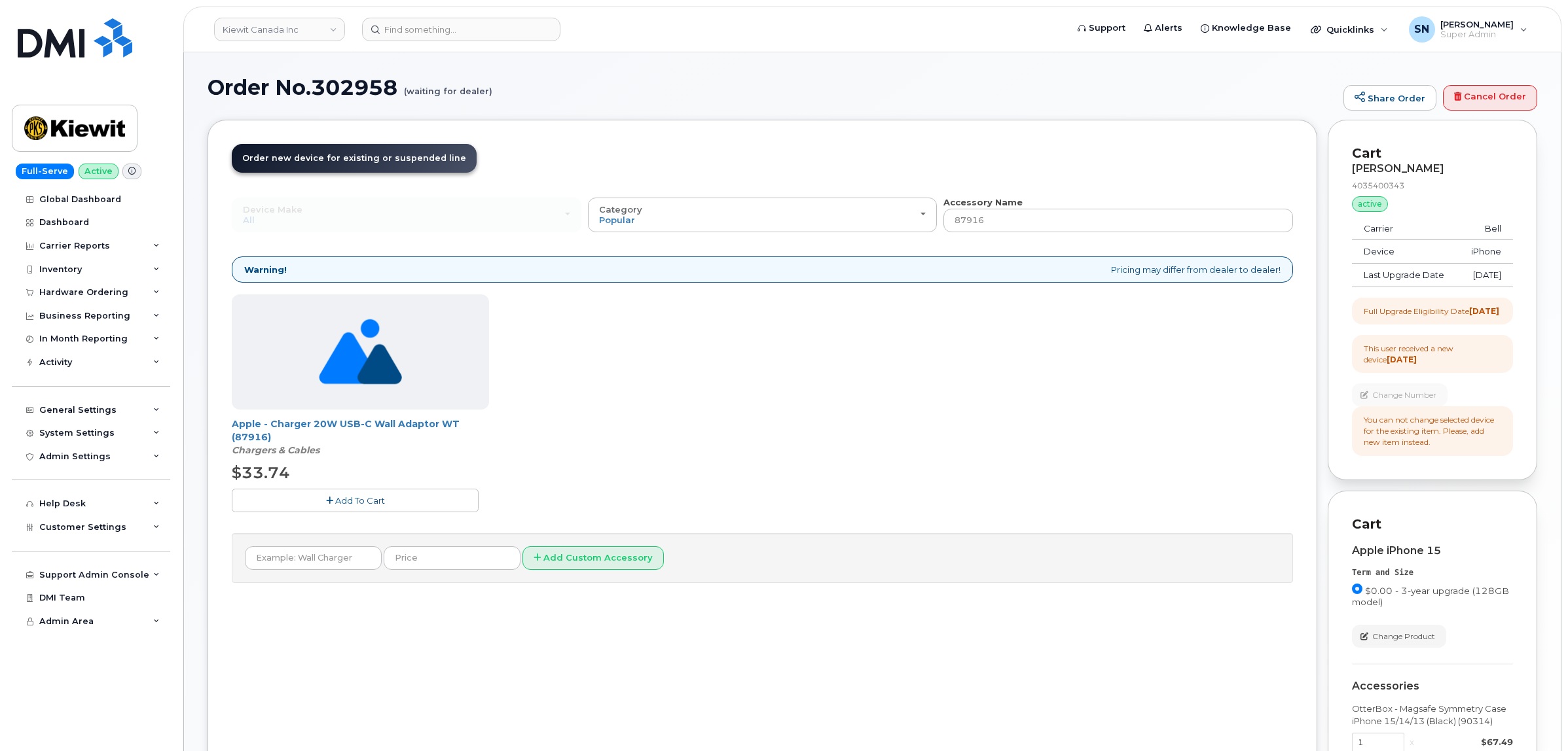
click at [322, 502] on button "Add To Cart" at bounding box center [355, 500] width 247 height 23
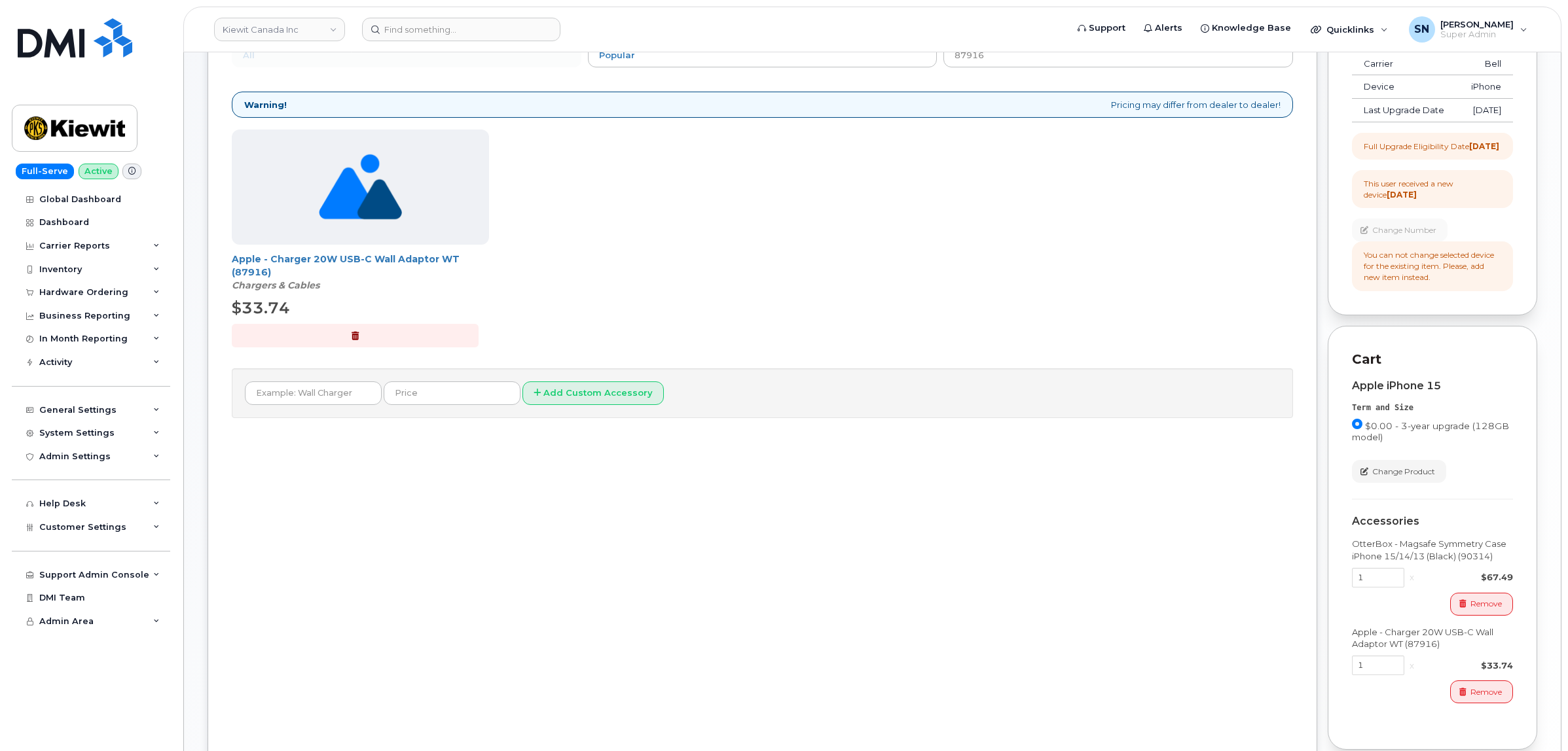
scroll to position [315, 0]
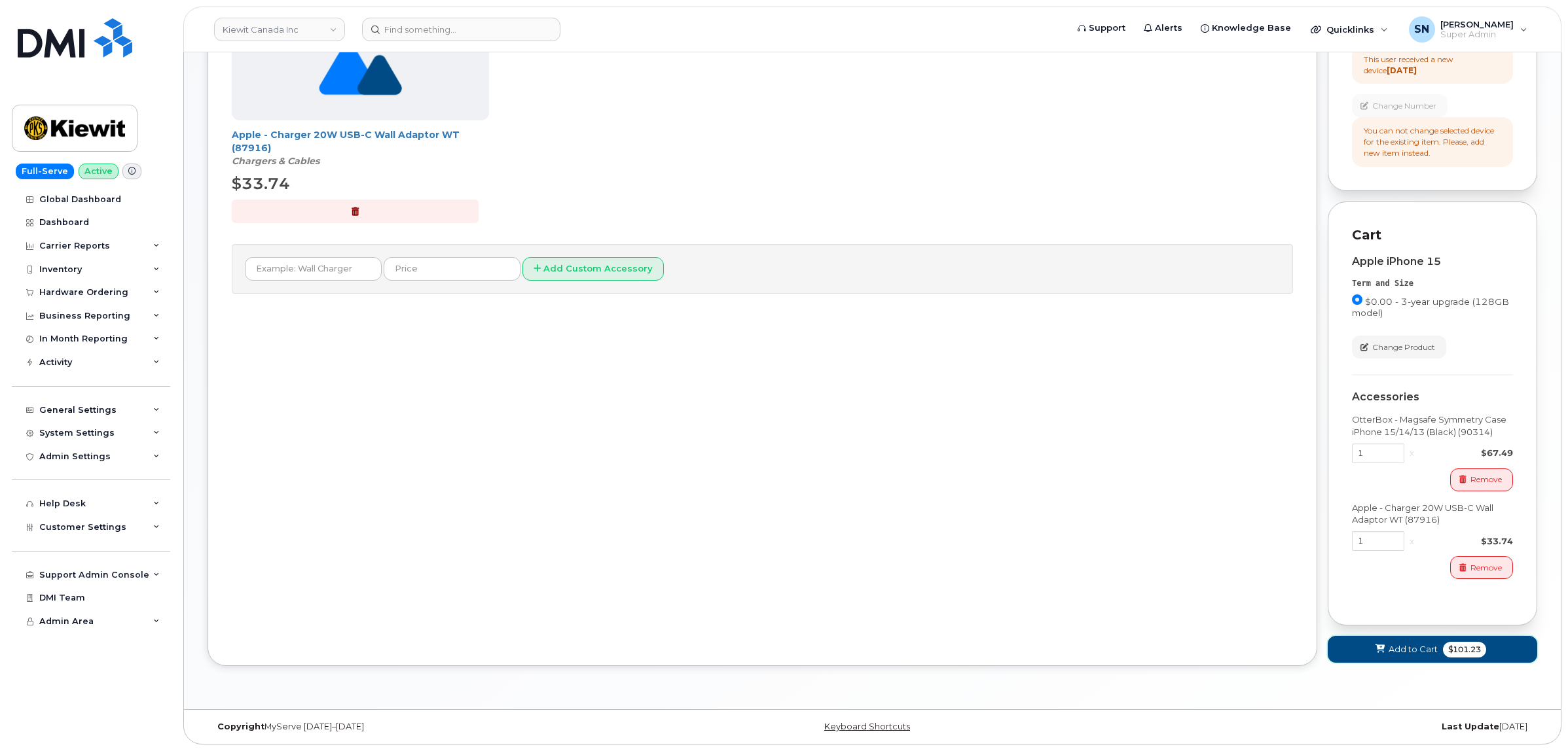
drag, startPoint x: 1412, startPoint y: 653, endPoint x: 1402, endPoint y: 650, distance: 10.4
click at [1412, 655] on span "Add to Cart" at bounding box center [1413, 650] width 49 height 13
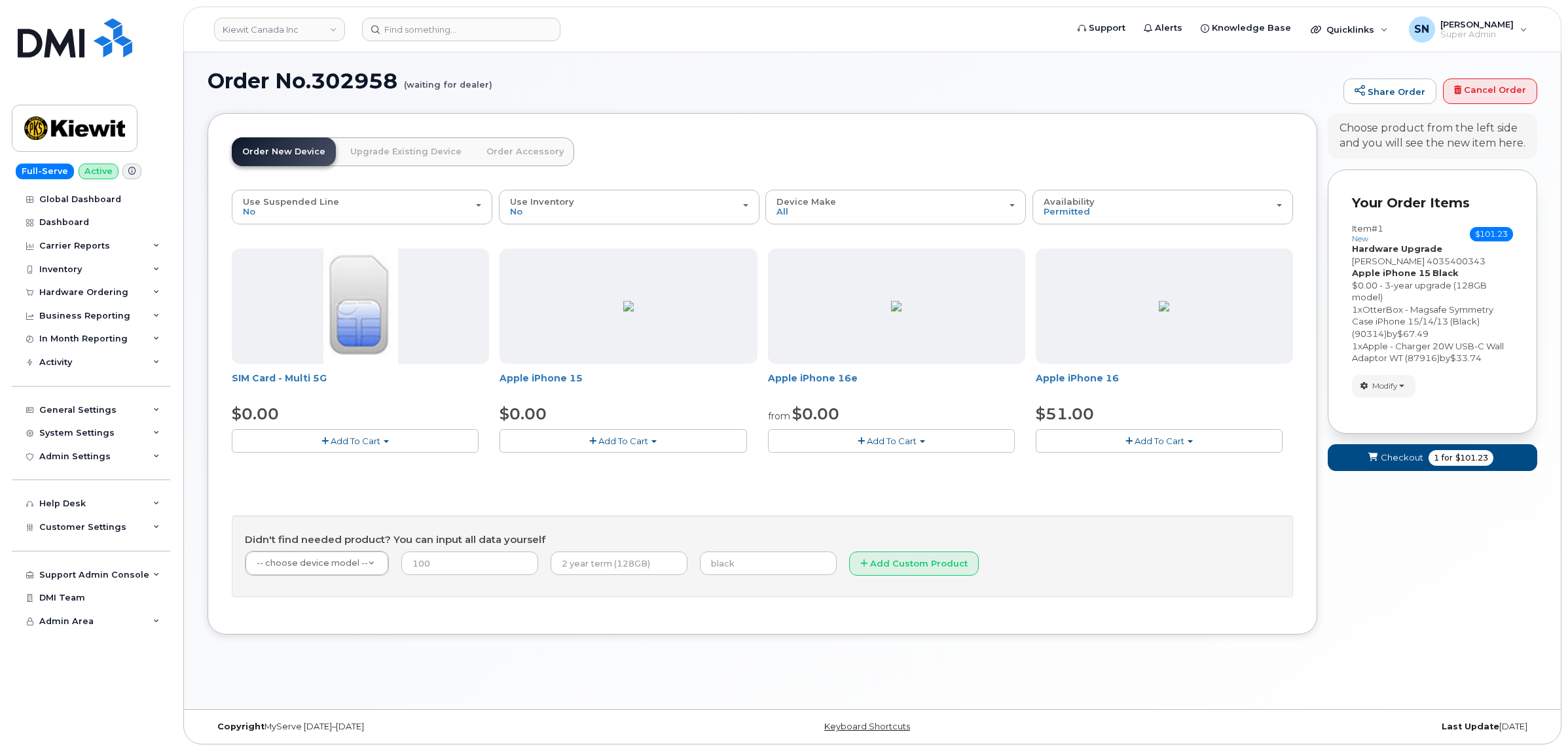
scroll to position [7, 0]
click at [1388, 459] on span "Checkout" at bounding box center [1402, 458] width 43 height 13
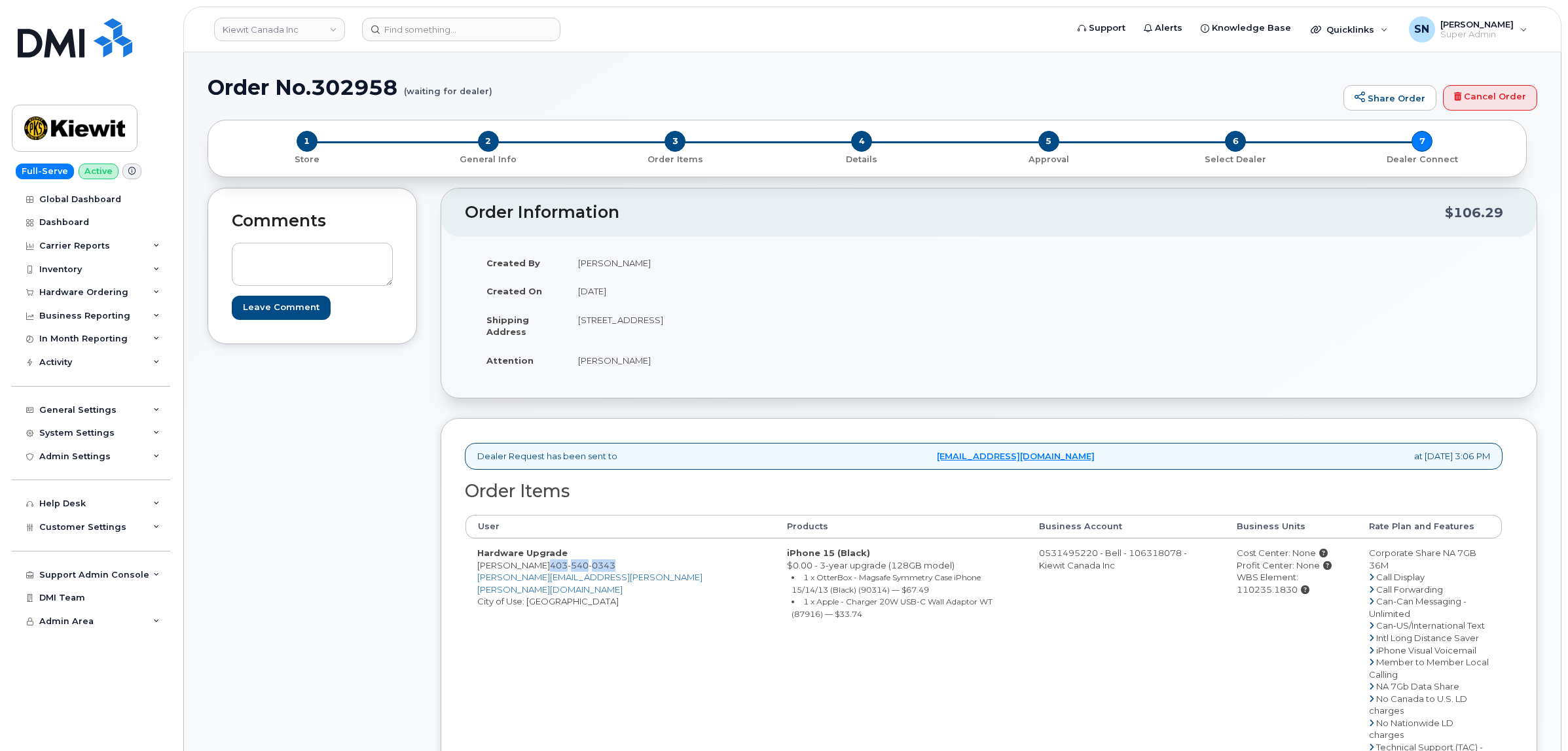
drag, startPoint x: 545, startPoint y: 564, endPoint x: 615, endPoint y: 572, distance: 70.5
click at [615, 572] on td "Hardware Upgrade [PERSON_NAME] [PHONE_NUMBER] [PERSON_NAME][EMAIL_ADDRESS][PERS…" at bounding box center [620, 693] width 309 height 308
copy span "[PHONE_NUMBER]"
drag, startPoint x: 581, startPoint y: 323, endPoint x: 714, endPoint y: 324, distance: 133.0
click at [714, 324] on td "[STREET_ADDRESS]" at bounding box center [772, 326] width 413 height 40
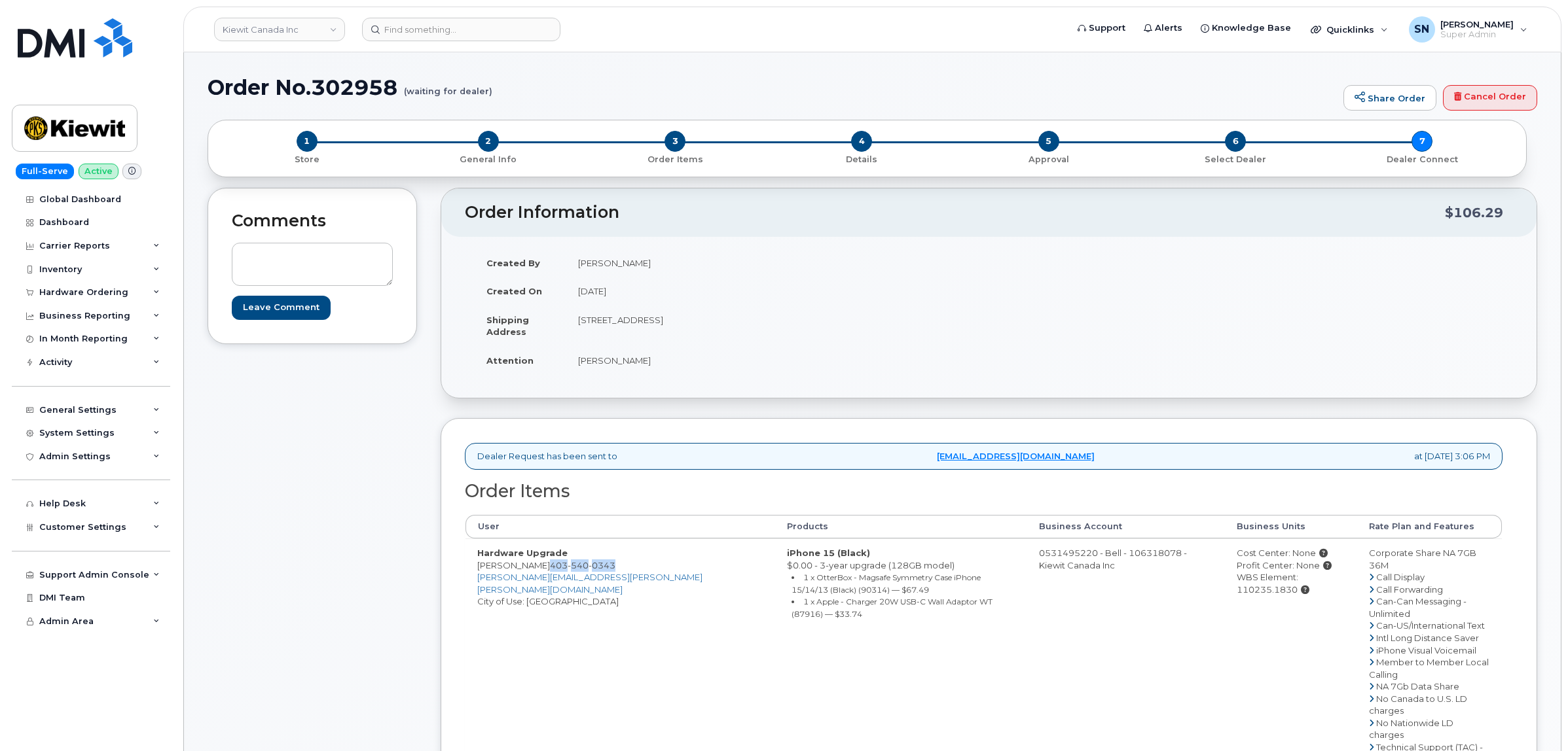
copy td "[STREET_ADDRESS]"
click at [787, 345] on td "200, 10333 Southport Road SW Calgary AB T2W 3X6" at bounding box center [772, 326] width 413 height 40
drag, startPoint x: 771, startPoint y: 321, endPoint x: 810, endPoint y: 328, distance: 39.6
click at [810, 328] on td "[STREET_ADDRESS]" at bounding box center [772, 326] width 413 height 40
copy td "T2W 3X6"
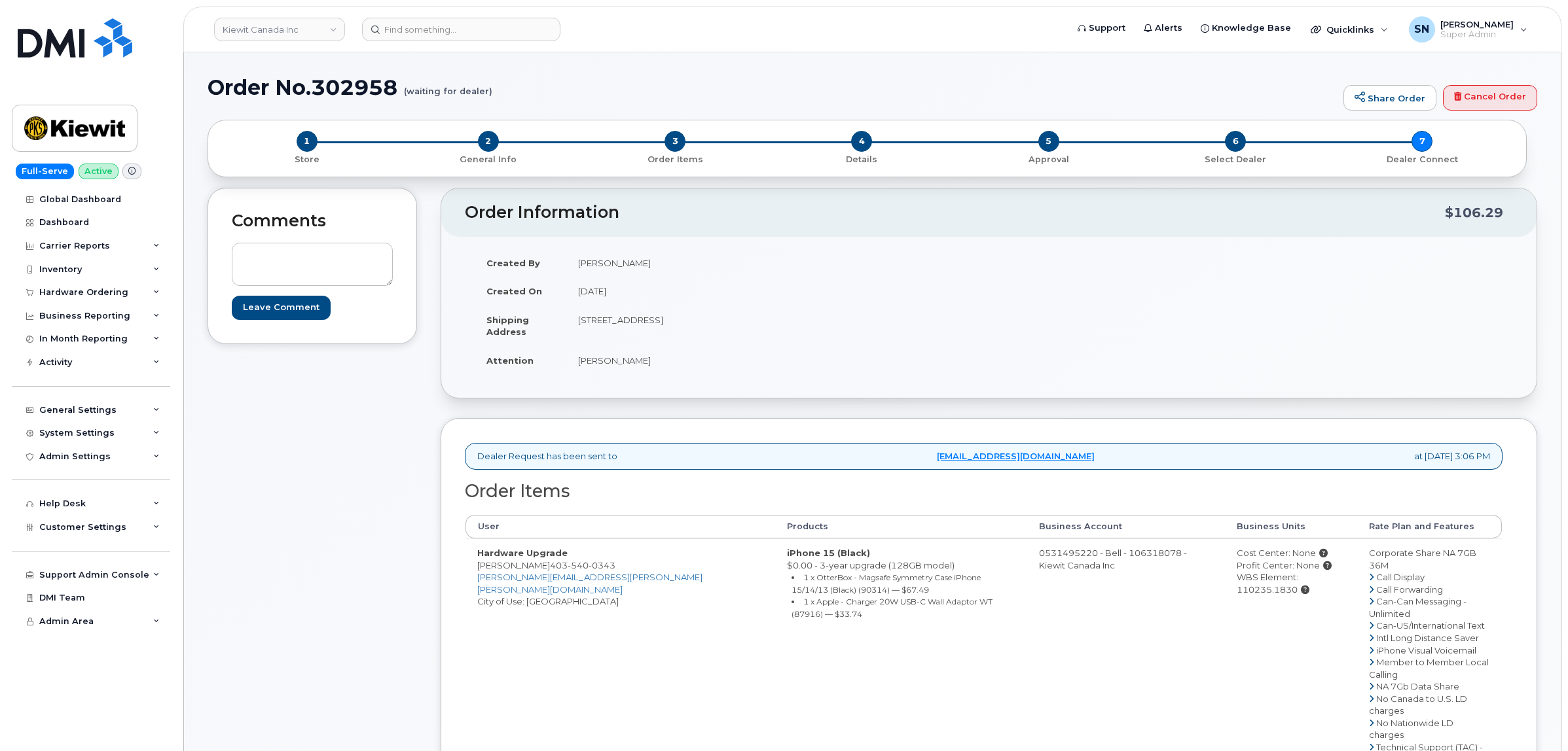
drag, startPoint x: 579, startPoint y: 355, endPoint x: 641, endPoint y: 362, distance: 62.4
click at [641, 362] on td "[PERSON_NAME]" at bounding box center [772, 360] width 413 height 28
copy td "[PERSON_NAME]"
drag, startPoint x: 545, startPoint y: 567, endPoint x: 610, endPoint y: 566, distance: 65.0
click at [610, 566] on span "[PHONE_NUMBER]" at bounding box center [583, 565] width 65 height 10
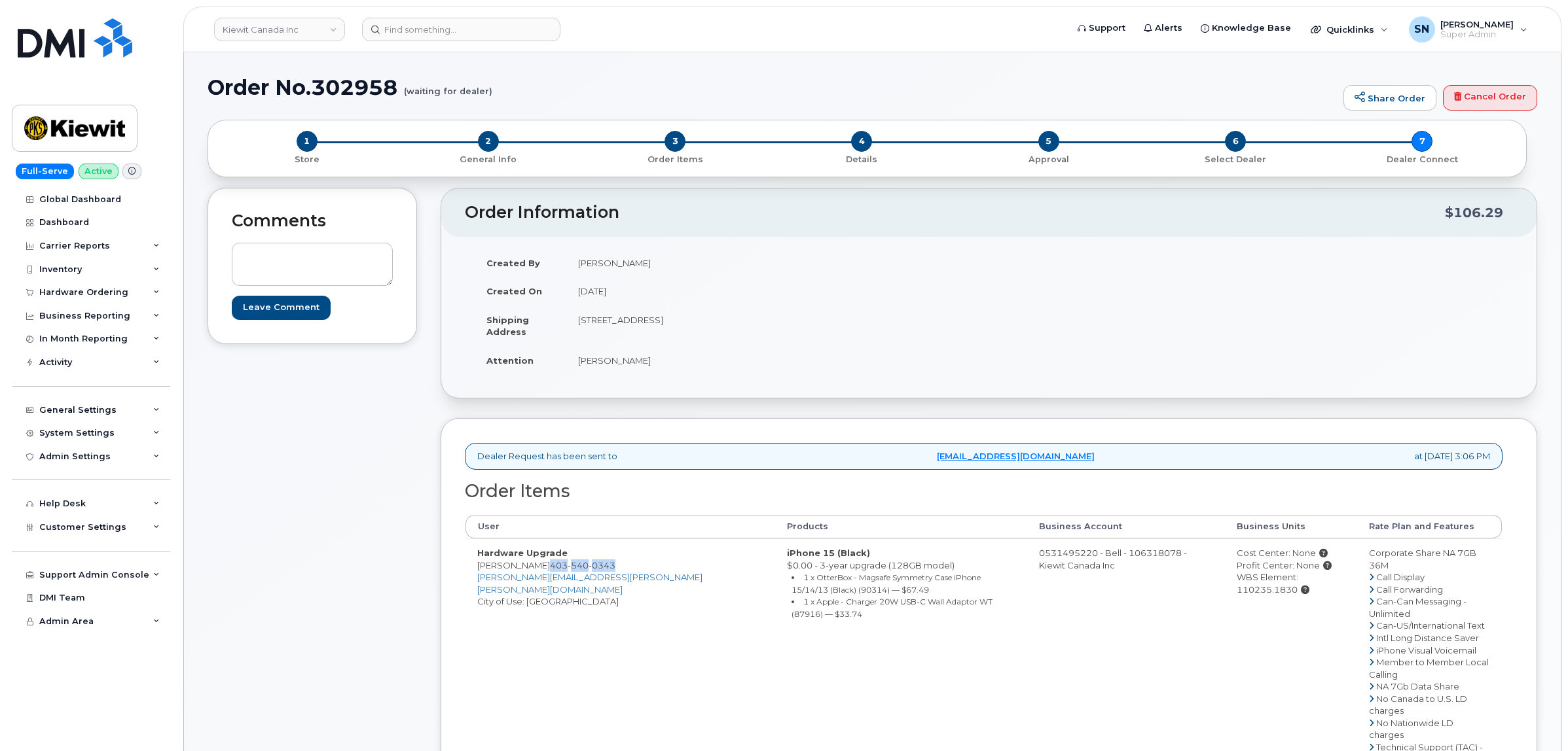
copy span "[PHONE_NUMBER]"
click at [331, 548] on div "Comments Leave Comment" at bounding box center [313, 594] width 210 height 814
drag, startPoint x: 478, startPoint y: 567, endPoint x: 609, endPoint y: 567, distance: 131.0
click at [609, 567] on td "Hardware Upgrade [PERSON_NAME] [PHONE_NUMBER] [PERSON_NAME][EMAIL_ADDRESS][PERS…" at bounding box center [620, 693] width 309 height 308
copy td "[PERSON_NAME] [PHONE_NUMBER]"
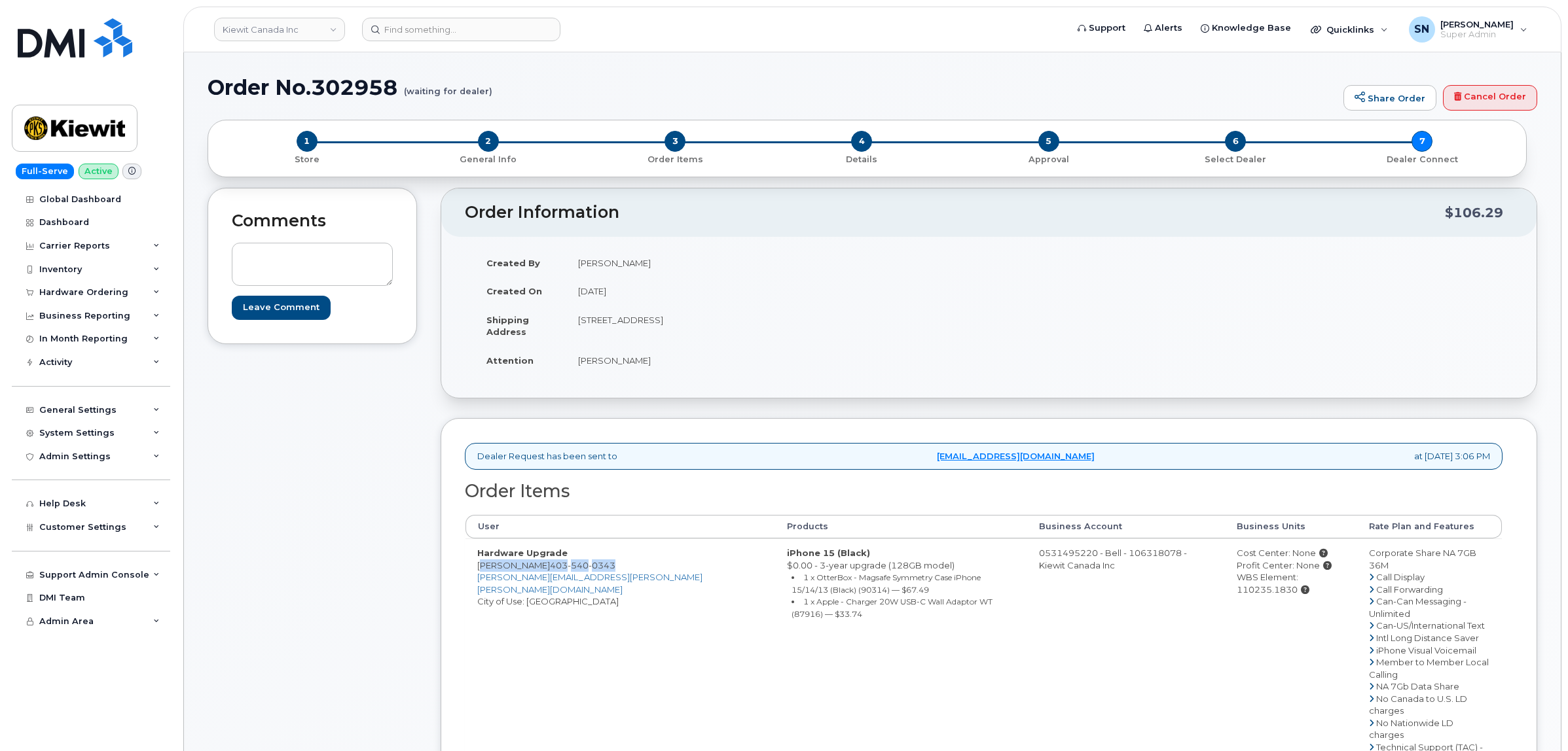
drag, startPoint x: 1329, startPoint y: 576, endPoint x: 1264, endPoint y: 583, distance: 65.4
click at [1264, 583] on td "Cost Center: None Profit Center: None WBS Element: 110235.1830" at bounding box center [1291, 693] width 132 height 308
copy div "110235.1830"
drag, startPoint x: 669, startPoint y: 577, endPoint x: 731, endPoint y: 589, distance: 63.2
click at [792, 589] on li "1 x OtterBox - Magsafe Symmetry Case iPhone 15/14/13 (Black) (90314) — $67.49" at bounding box center [903, 583] width 224 height 24
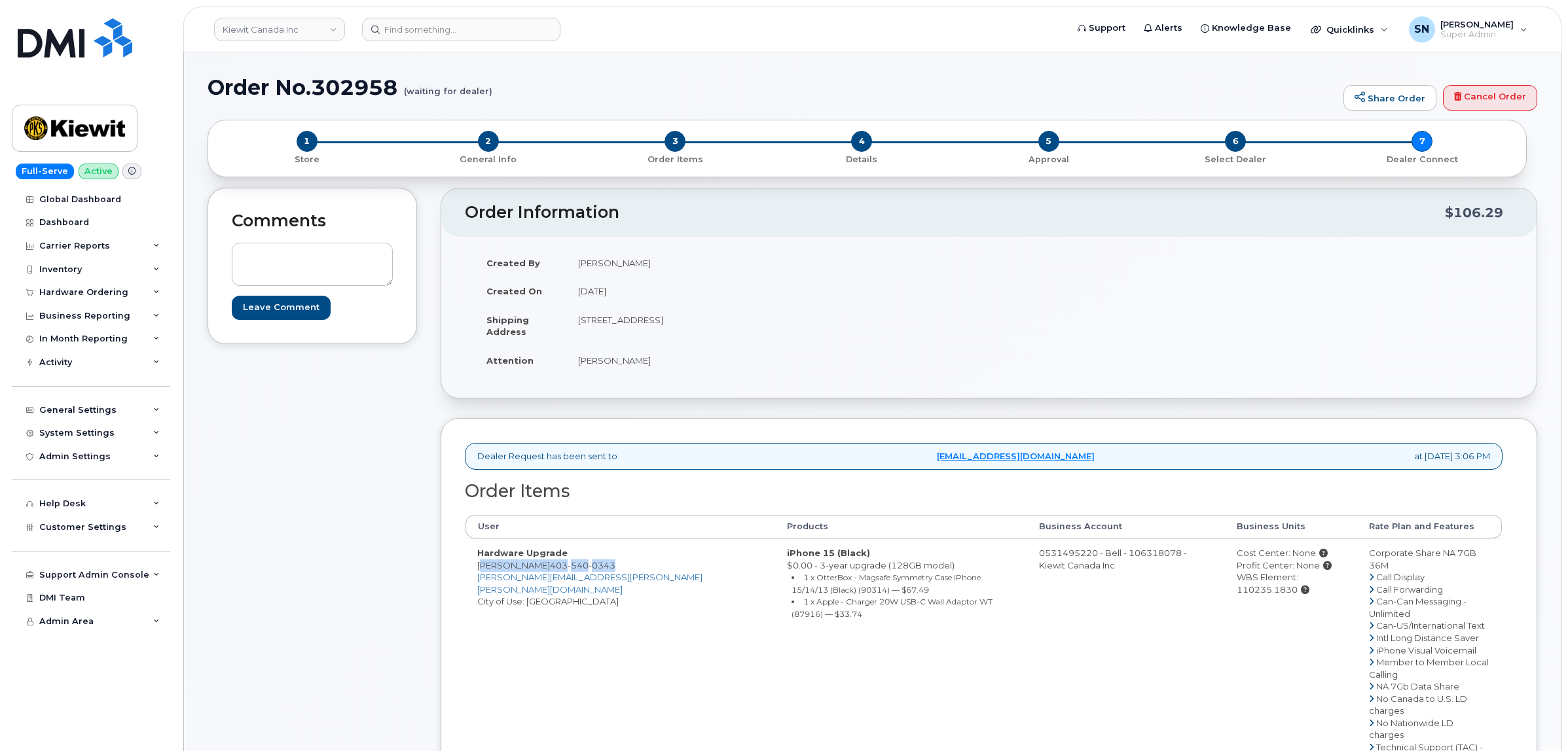
copy small "OtterBox - Magsafe Symmetry Case iPhone 15/14/13 (Black) (90314) — $67.49"
drag, startPoint x: 314, startPoint y: 139, endPoint x: 313, endPoint y: 149, distance: 10.0
click at [314, 139] on span "1" at bounding box center [307, 141] width 21 height 21
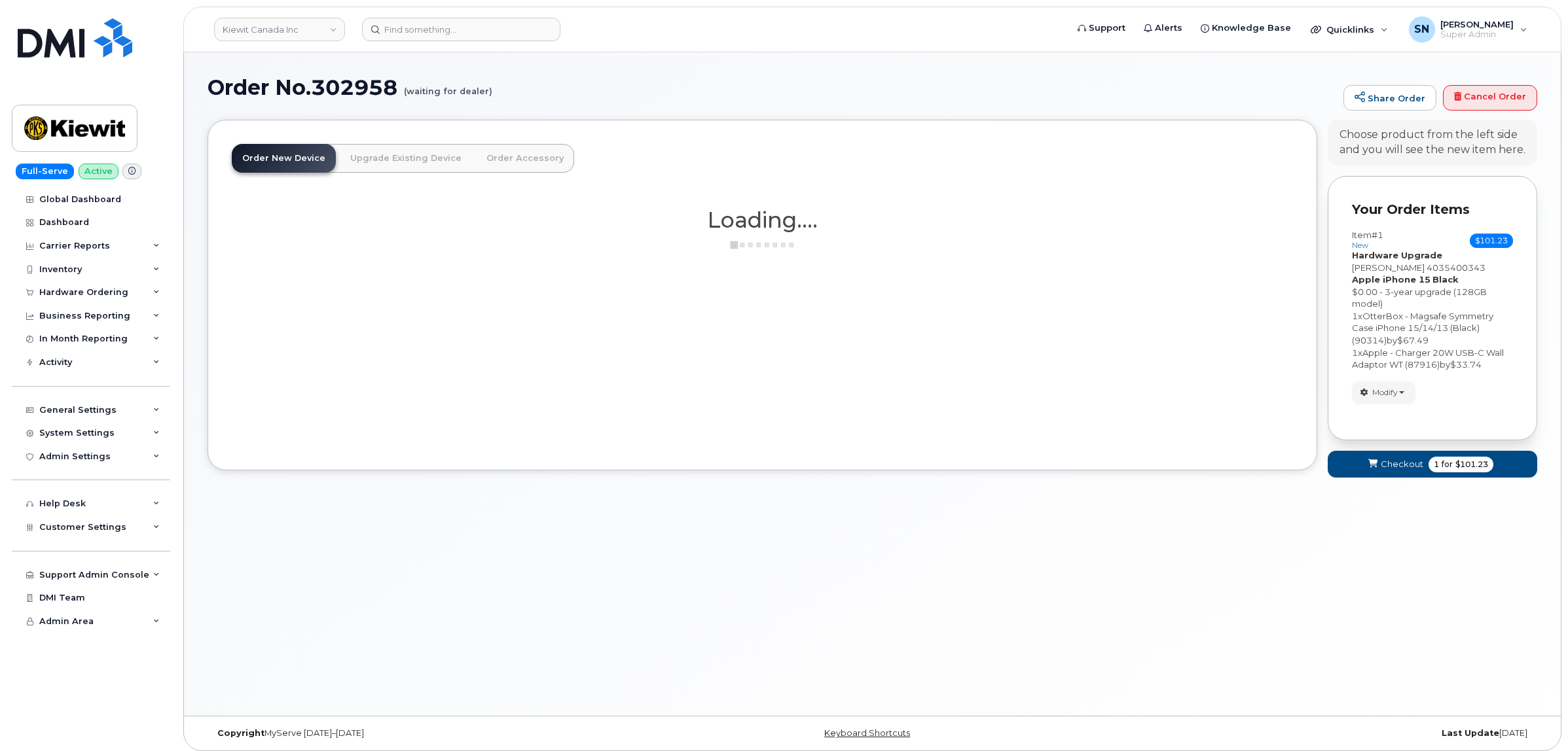
click at [1385, 391] on span "Modify" at bounding box center [1385, 392] width 25 height 12
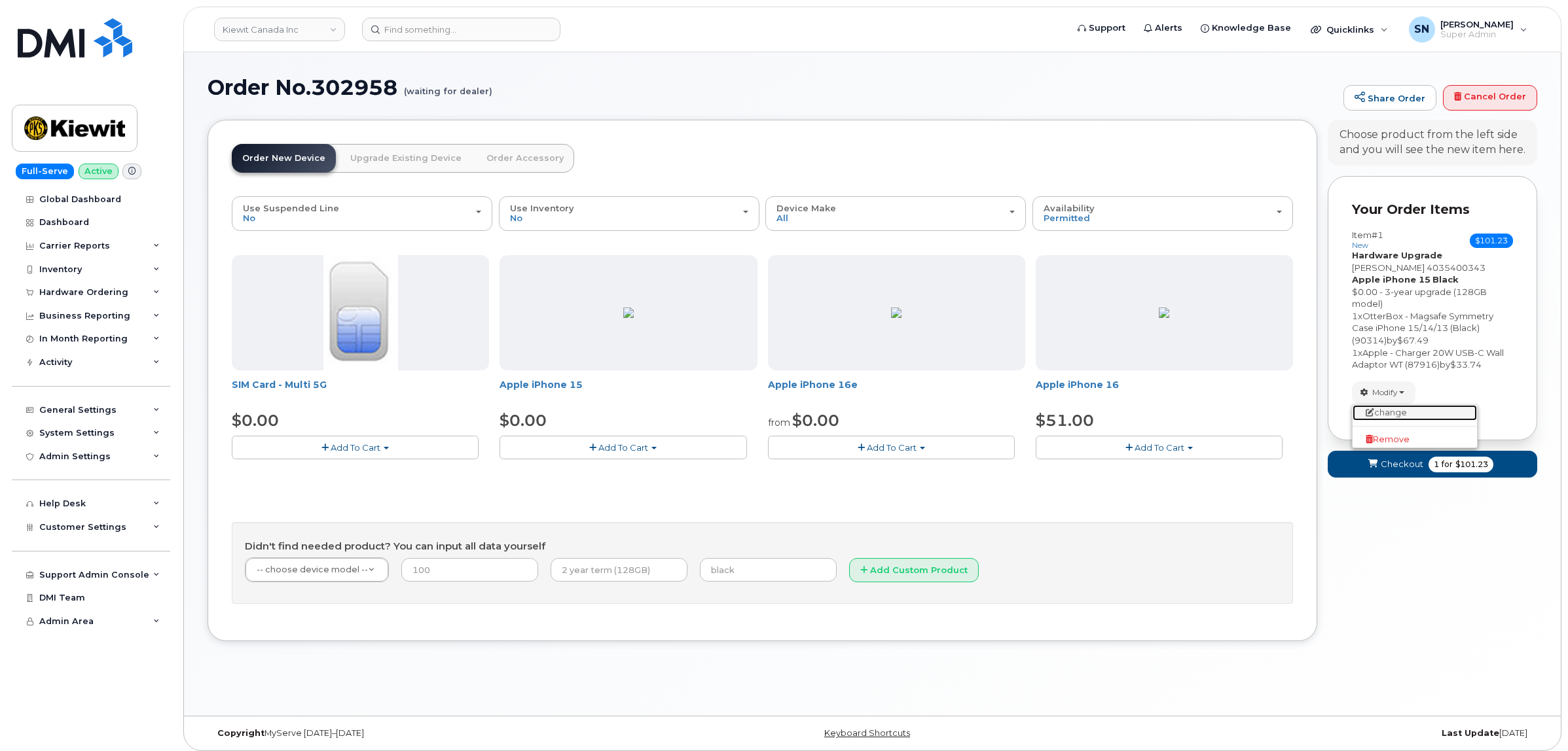
click at [1391, 413] on link "change" at bounding box center [1415, 412] width 124 height 16
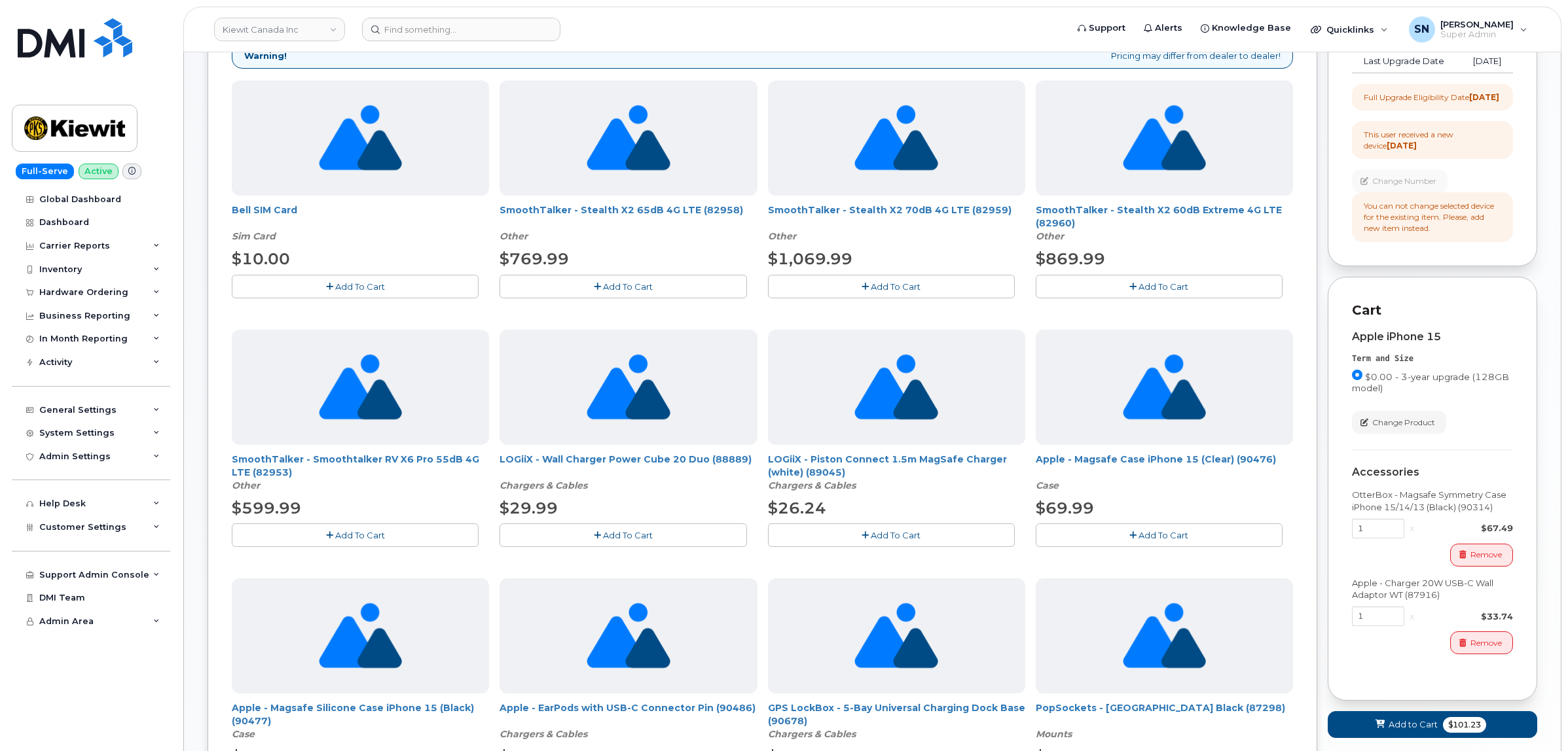
scroll to position [246, 0]
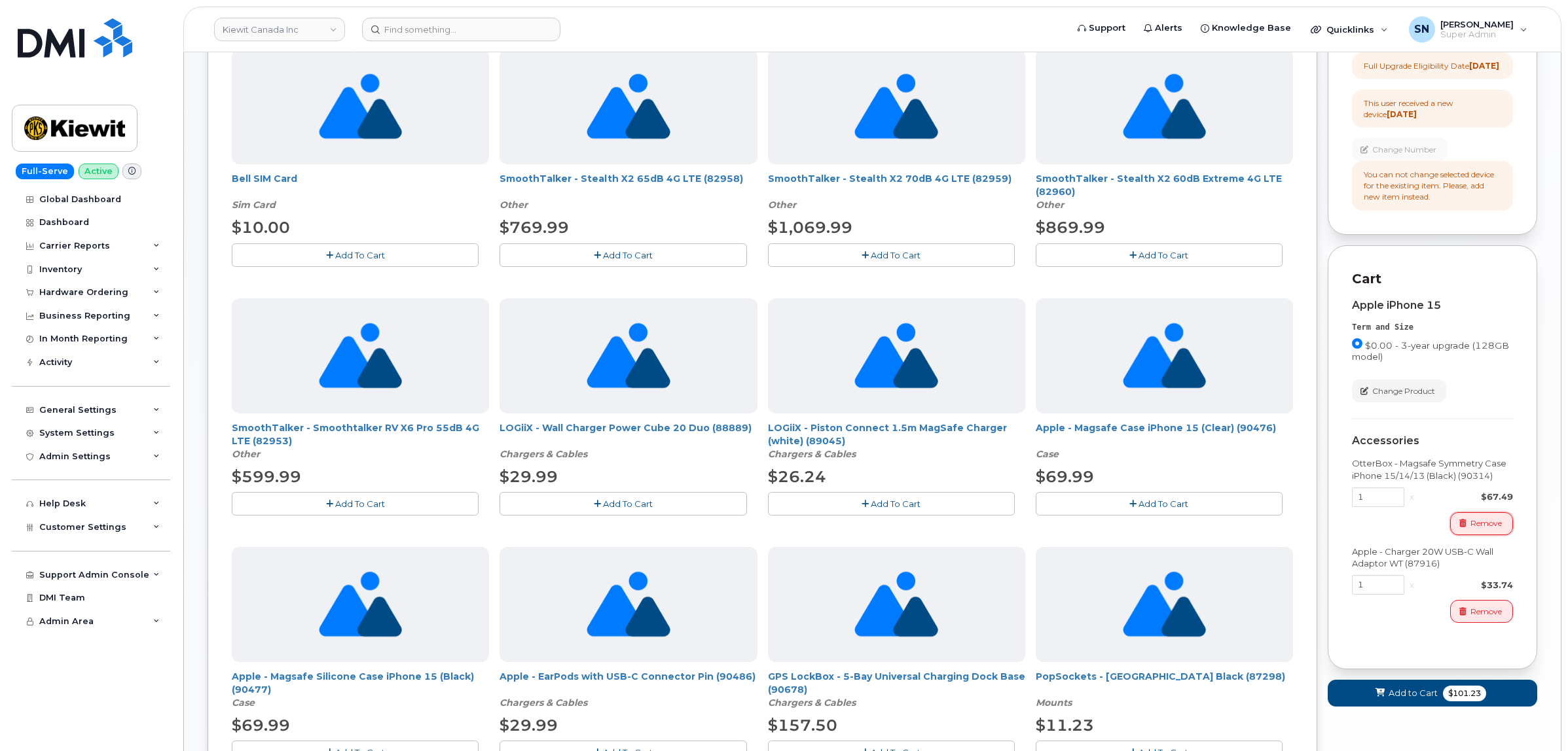
click at [1471, 530] on span "Remove" at bounding box center [1486, 524] width 31 height 12
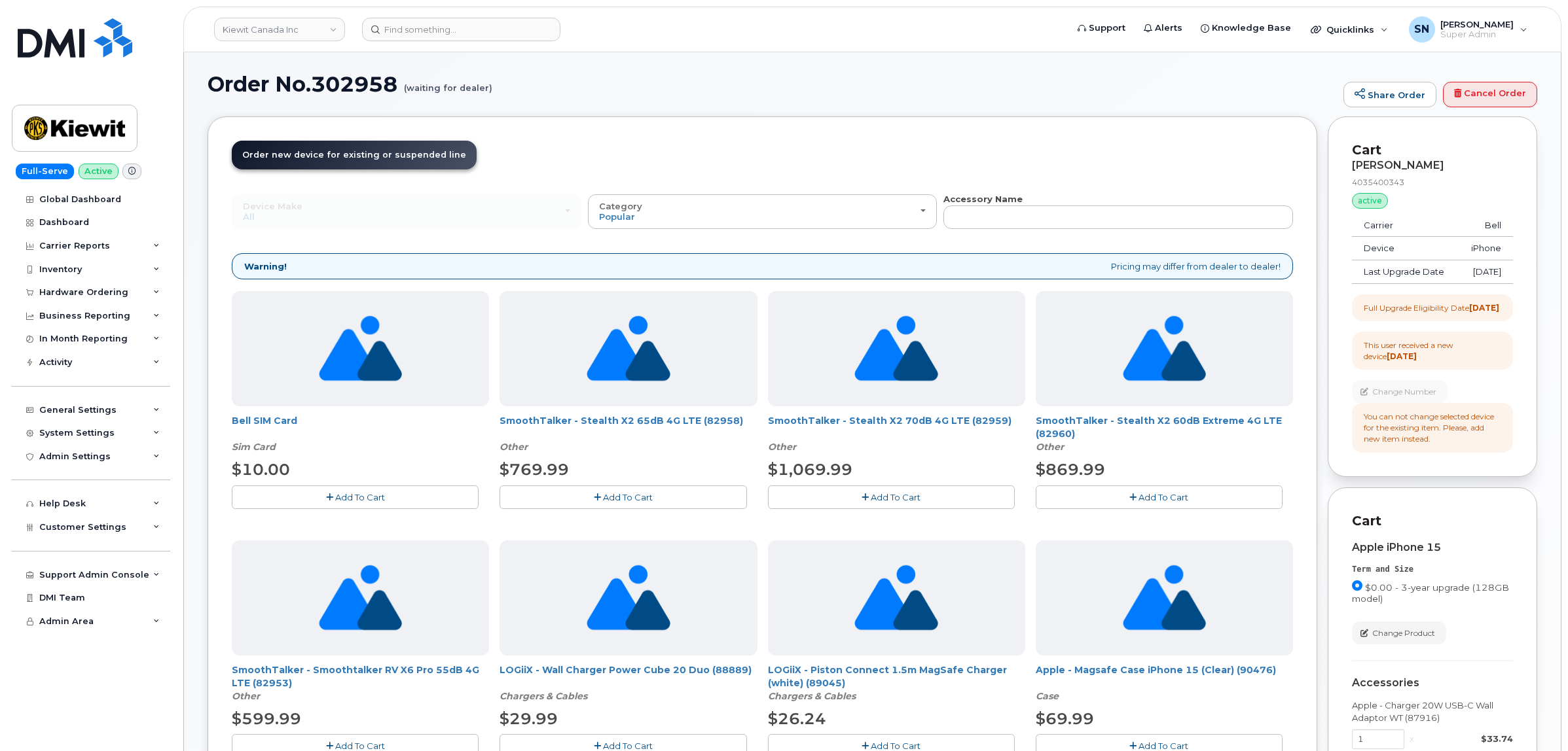
scroll to position [0, 0]
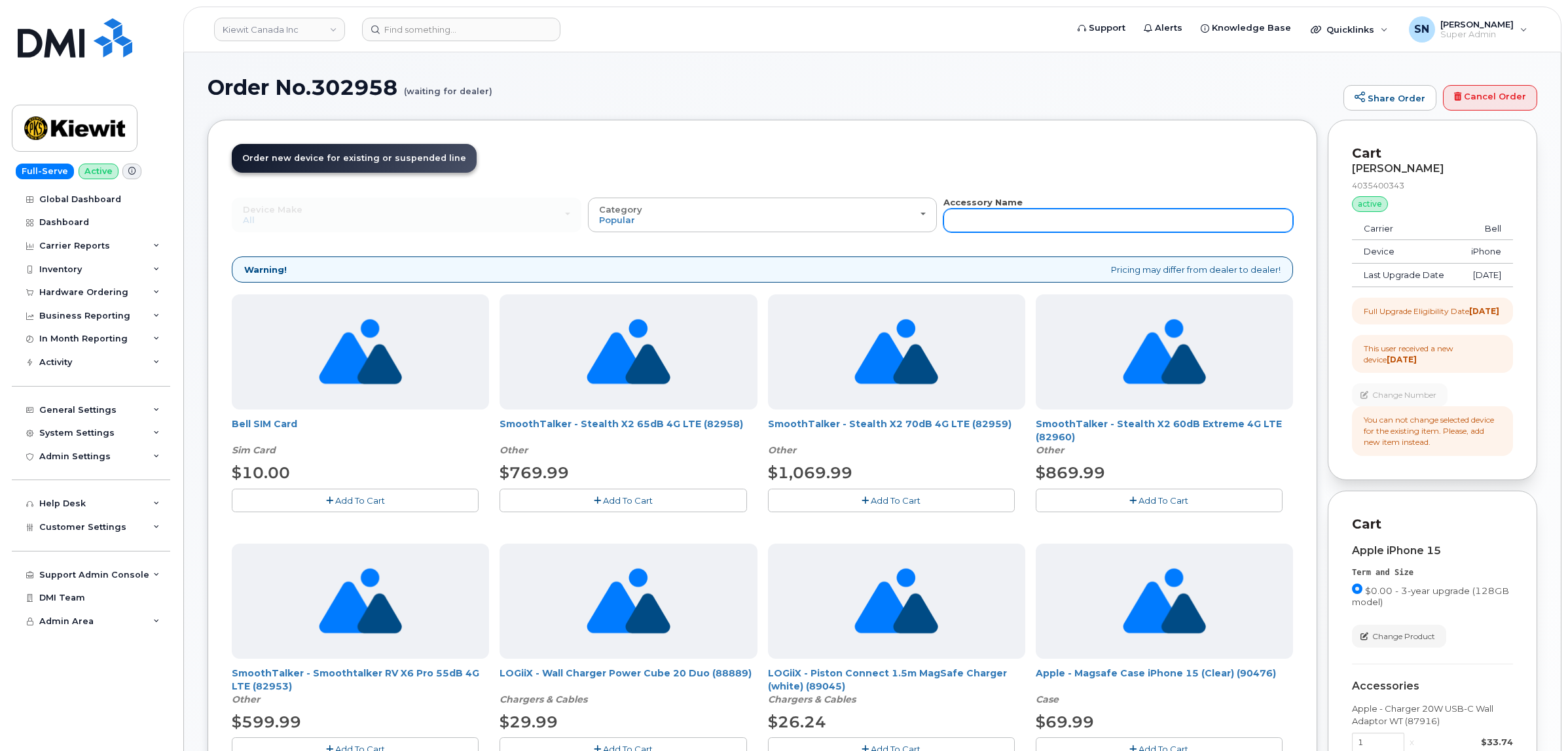
click at [1166, 213] on input "text" at bounding box center [1118, 220] width 350 height 23
type input "90310"
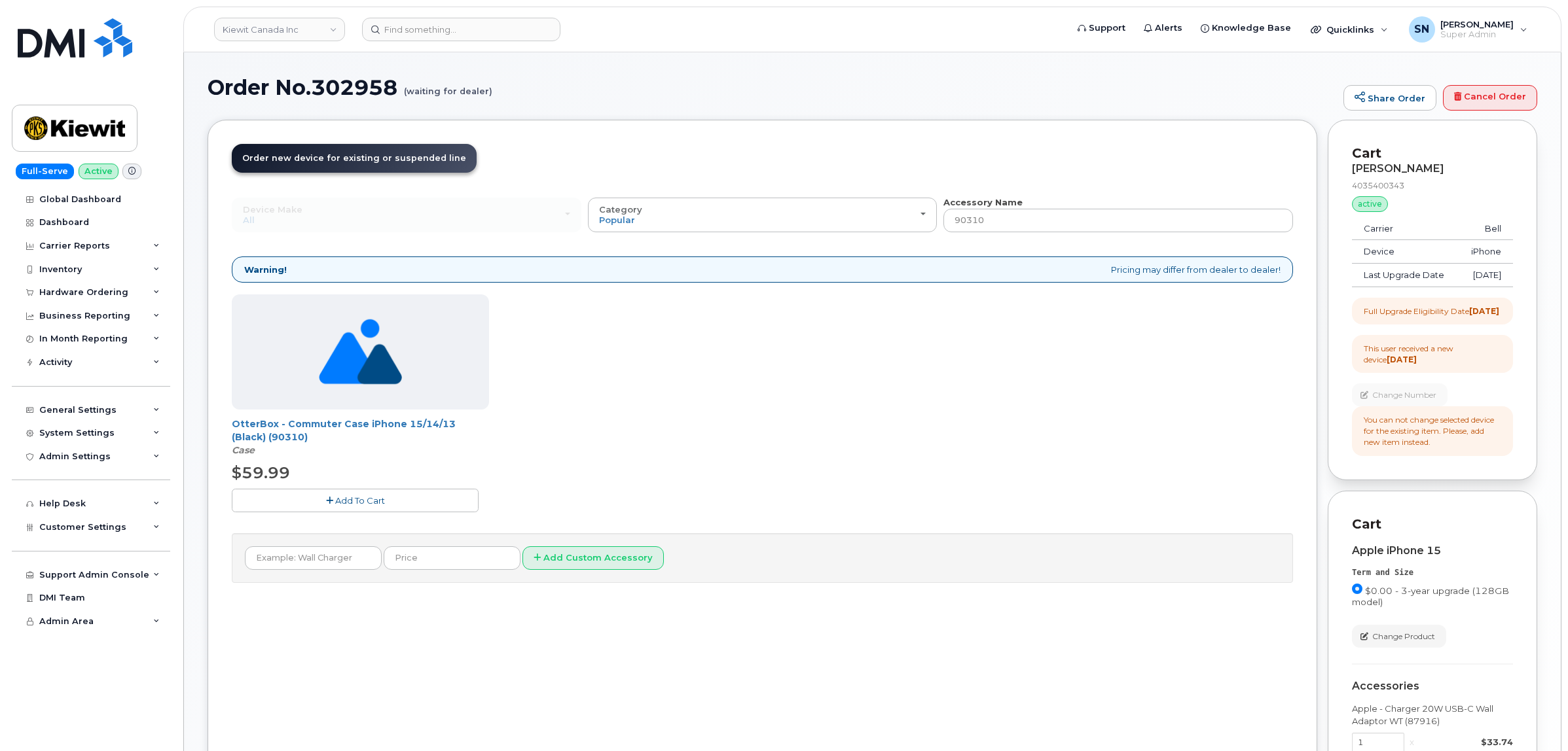
click at [397, 503] on button "Add To Cart" at bounding box center [355, 500] width 247 height 23
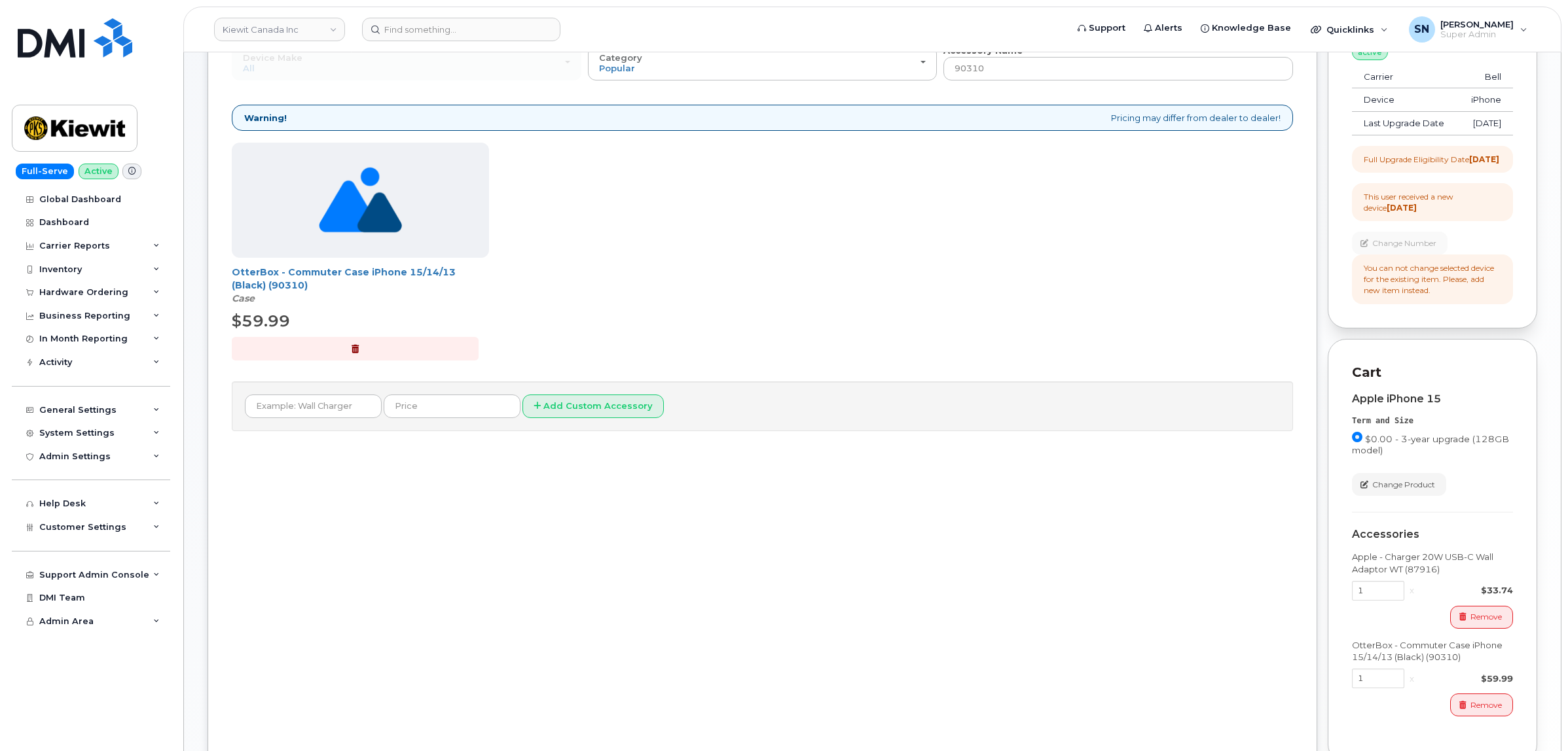
scroll to position [315, 0]
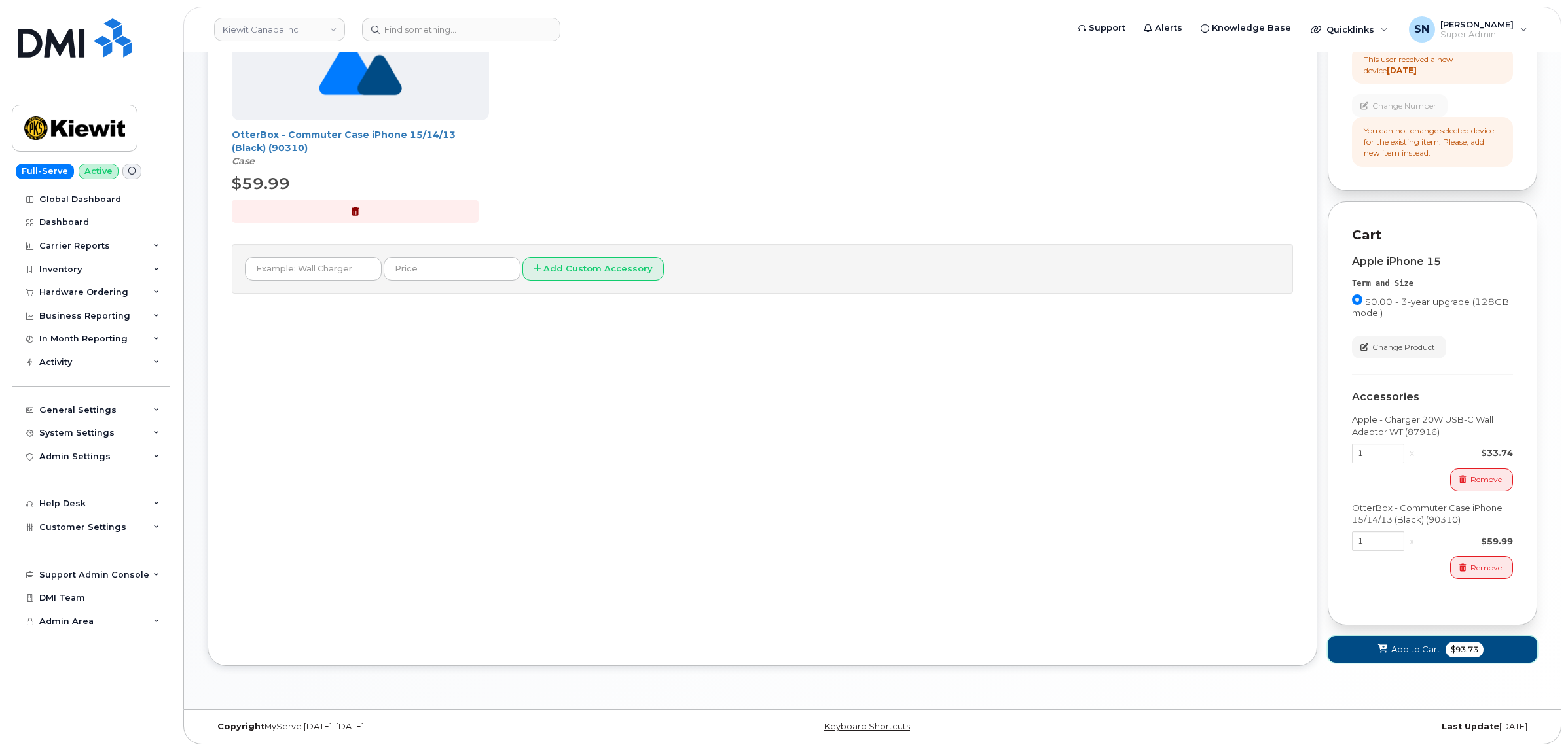
click at [1416, 648] on span "Add to Cart" at bounding box center [1415, 650] width 49 height 13
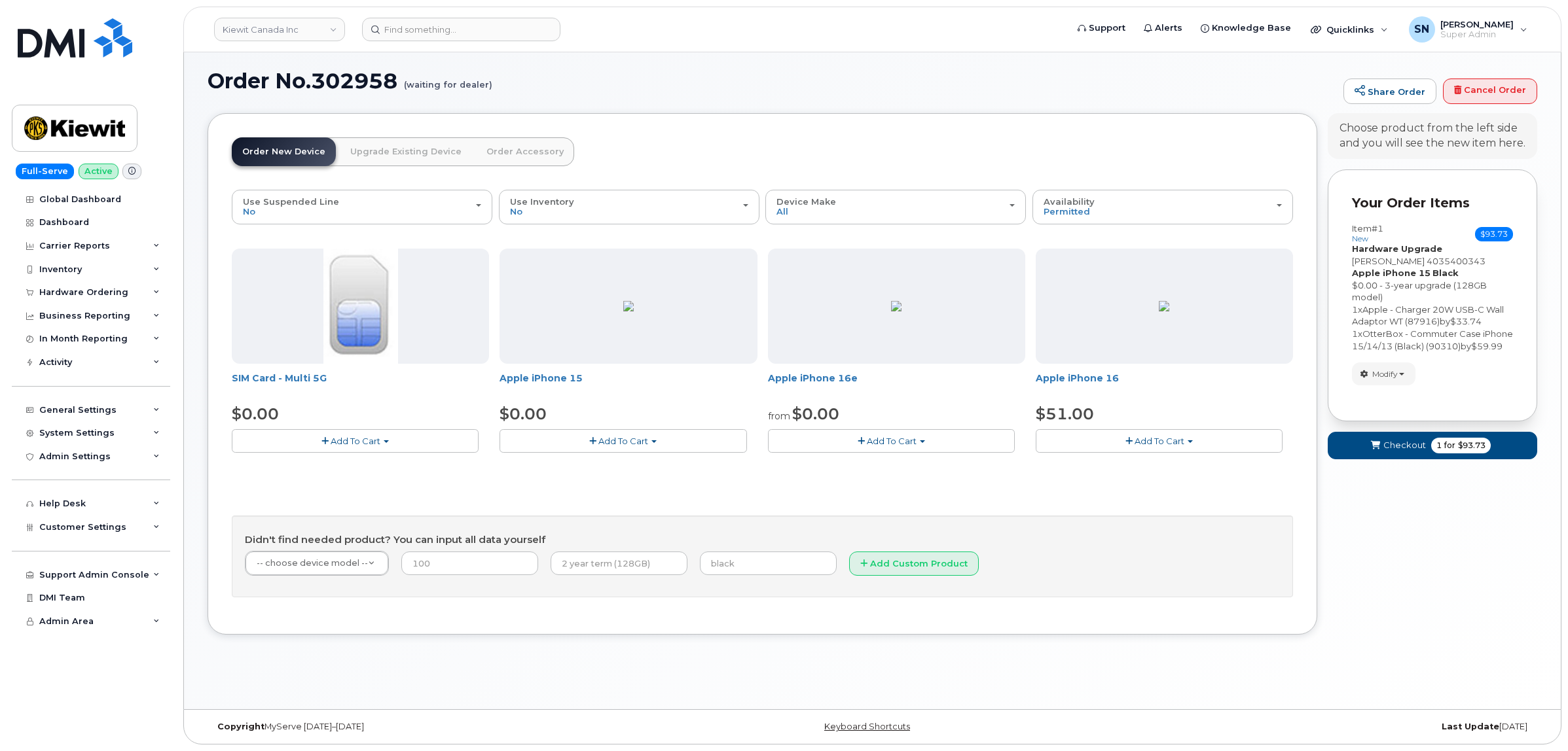
scroll to position [7, 0]
click at [1406, 458] on button "Checkout 1 for $93.73" at bounding box center [1432, 445] width 210 height 27
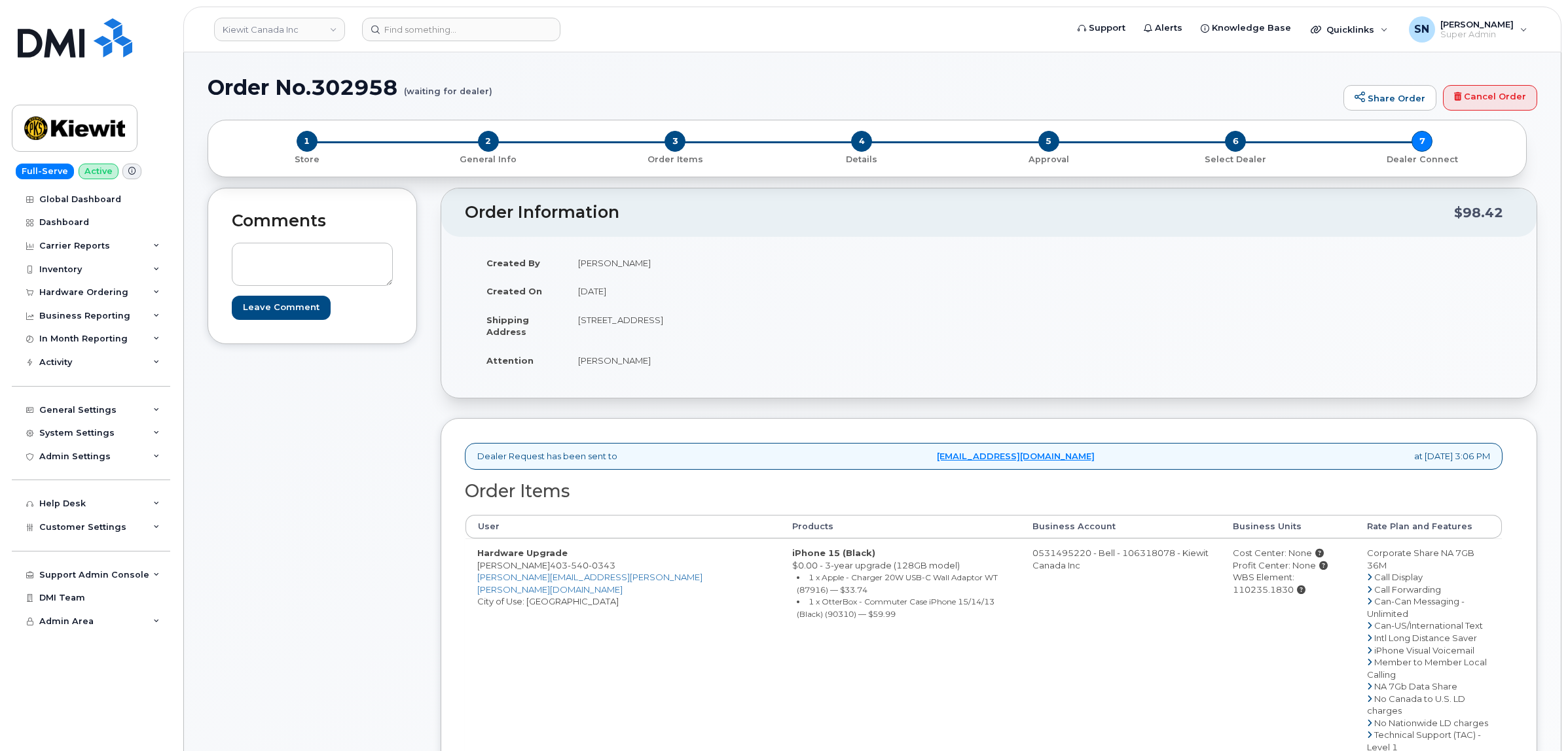
click at [283, 455] on div "Comments Leave Comment" at bounding box center [313, 588] width 210 height 802
drag, startPoint x: 475, startPoint y: 567, endPoint x: 511, endPoint y: 572, distance: 36.3
click at [511, 572] on td "Hardware Upgrade [PERSON_NAME] [PHONE_NUMBER] [PERSON_NAME][EMAIL_ADDRESS][PERS…" at bounding box center [623, 686] width 315 height 296
copy td "[PERSON_NAME]"
drag, startPoint x: 544, startPoint y: 567, endPoint x: 610, endPoint y: 563, distance: 66.1
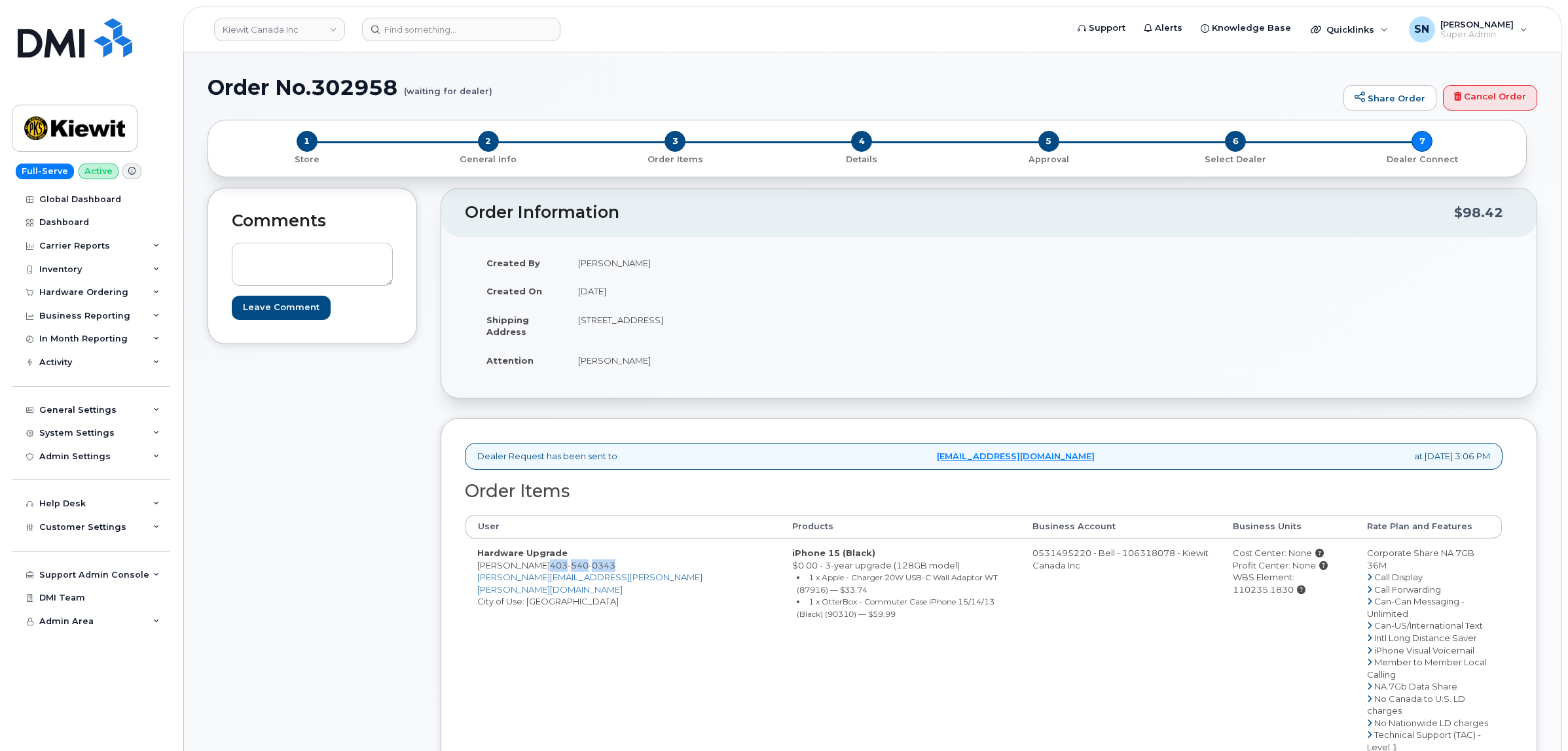
click at [610, 563] on span "[PHONE_NUMBER]" at bounding box center [583, 565] width 65 height 10
copy span "[PHONE_NUMBER]"
drag, startPoint x: 576, startPoint y: 321, endPoint x: 715, endPoint y: 326, distance: 139.1
click at [715, 326] on td "[STREET_ADDRESS]" at bounding box center [772, 326] width 413 height 40
copy td "[STREET_ADDRESS]"
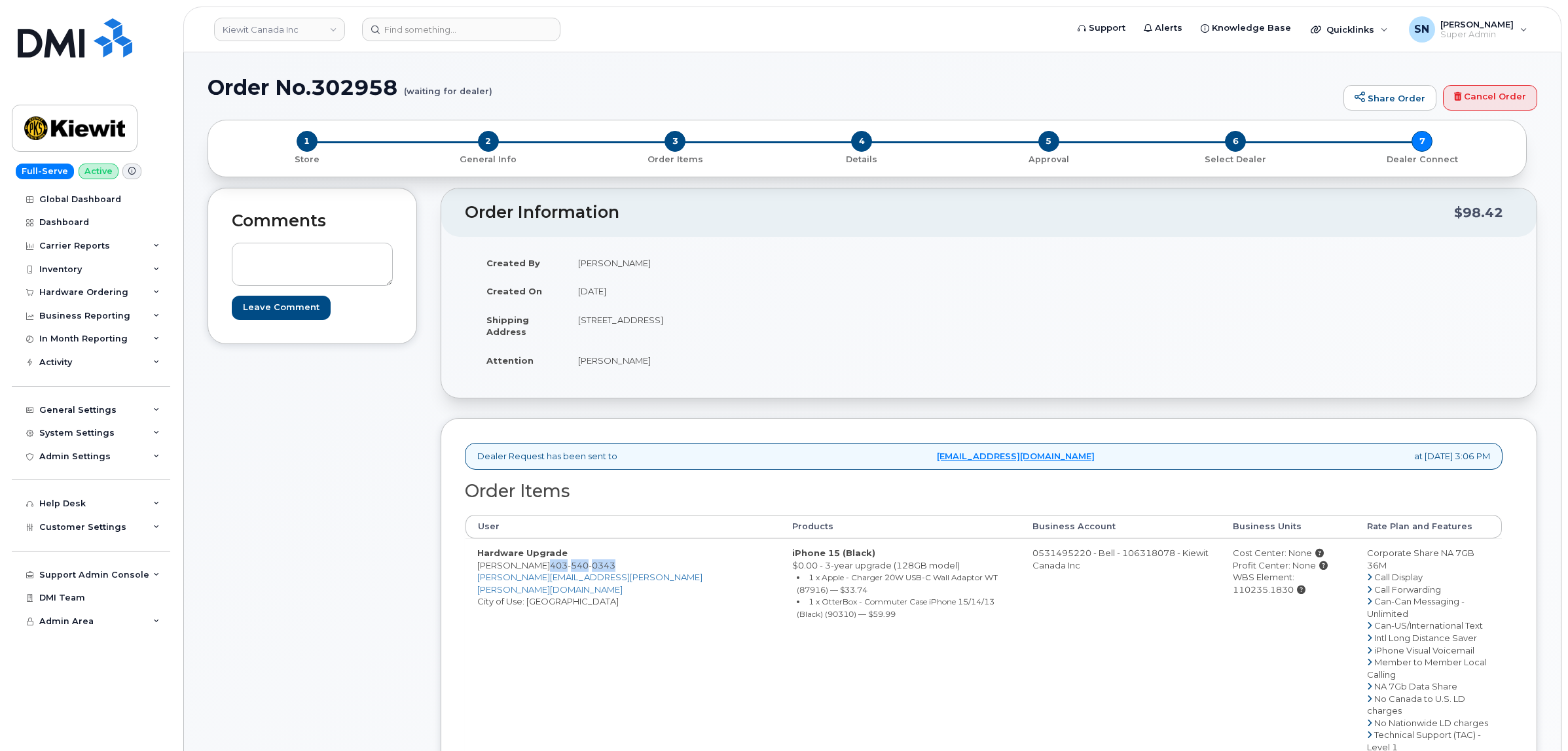
drag, startPoint x: 769, startPoint y: 319, endPoint x: 817, endPoint y: 324, distance: 48.3
click at [817, 324] on td "[STREET_ADDRESS]" at bounding box center [772, 326] width 413 height 40
copy td "T2W 3X6"
drag, startPoint x: 580, startPoint y: 363, endPoint x: 643, endPoint y: 373, distance: 63.8
click at [643, 373] on td "[PERSON_NAME]" at bounding box center [772, 360] width 413 height 28
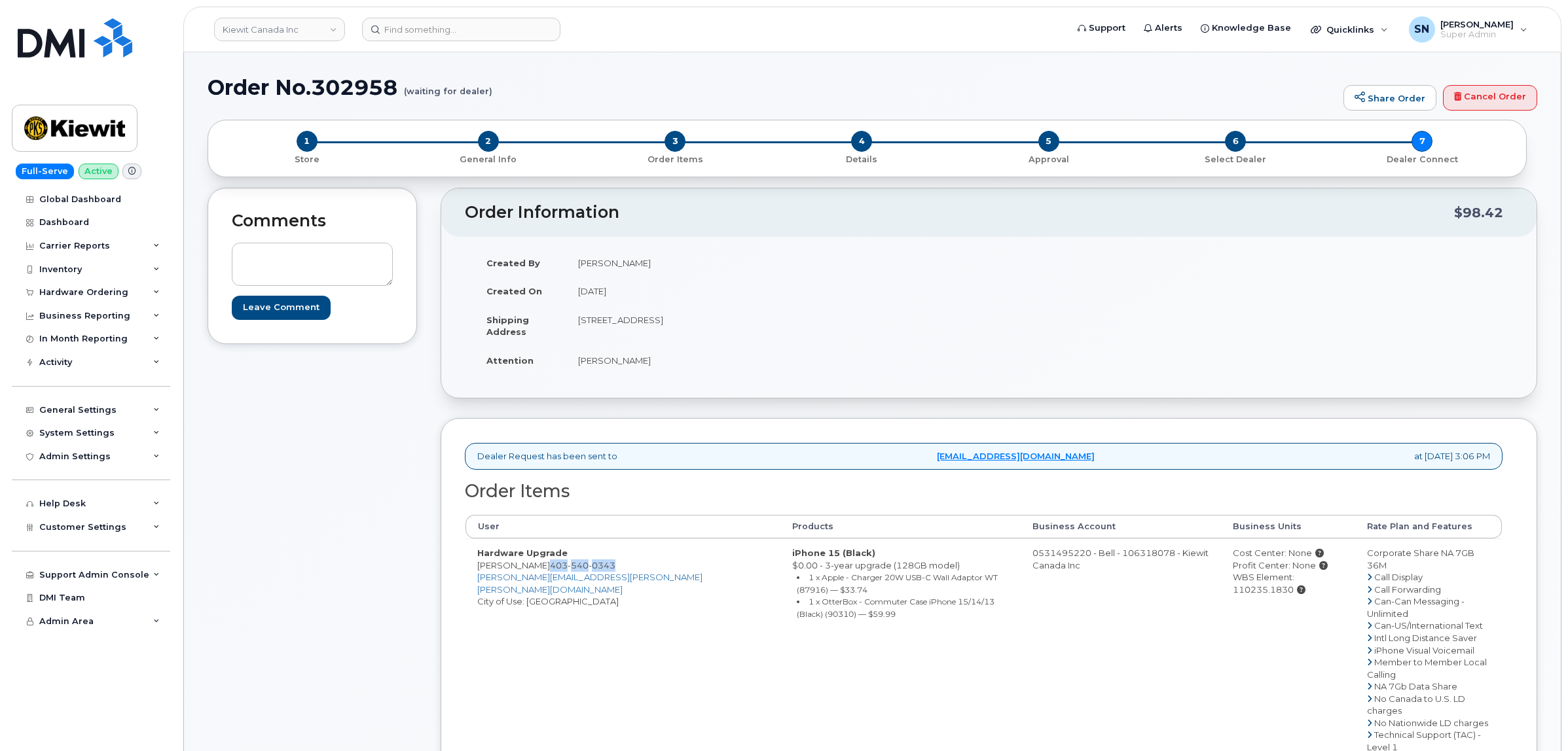
copy td "[PERSON_NAME]"
drag, startPoint x: 545, startPoint y: 566, endPoint x: 612, endPoint y: 563, distance: 67.1
click at [612, 563] on td "Hardware Upgrade [PERSON_NAME] [PHONE_NUMBER] [PERSON_NAME][EMAIL_ADDRESS][PERS…" at bounding box center [623, 686] width 315 height 296
copy span "403 540 0343"
click at [440, 577] on div "Dealer Request has been sent to procurement@myserve.ca at Oct 09, 2025 3:06 PM …" at bounding box center [989, 694] width 1097 height 552
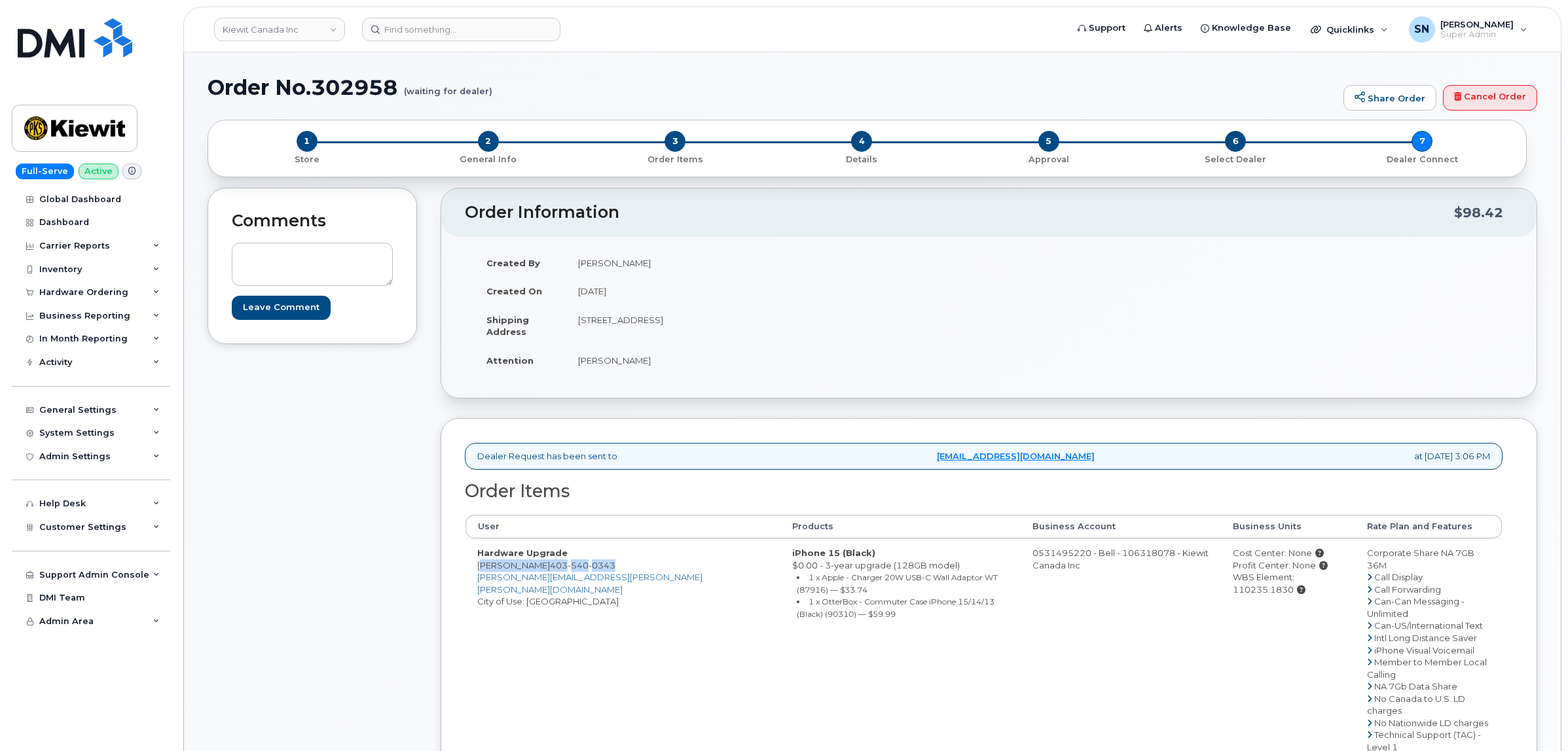
drag, startPoint x: 475, startPoint y: 567, endPoint x: 608, endPoint y: 569, distance: 133.0
click at [608, 569] on td "Hardware Upgrade Theresa Hewitt 403 540 0343 THERESA.HEWITT@KIEWIT.COM City of …" at bounding box center [623, 686] width 315 height 296
copy td "Theresa Hewitt 403 540 0343"
drag, startPoint x: 1316, startPoint y: 581, endPoint x: 1255, endPoint y: 581, distance: 61.0
click at [1255, 581] on div "WBS Element: 110235.1830" at bounding box center [1288, 583] width 111 height 24
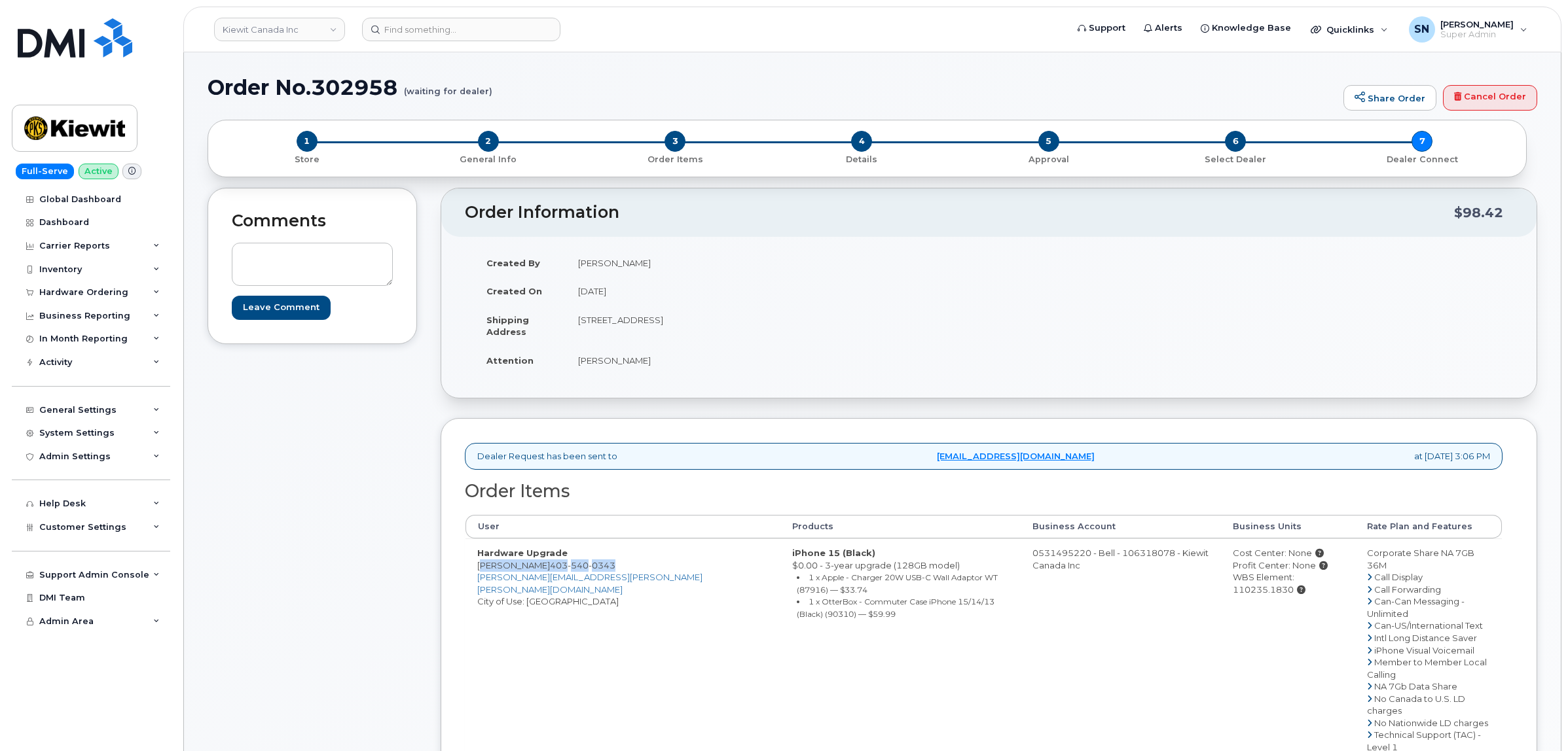
copy div "110235.1830"
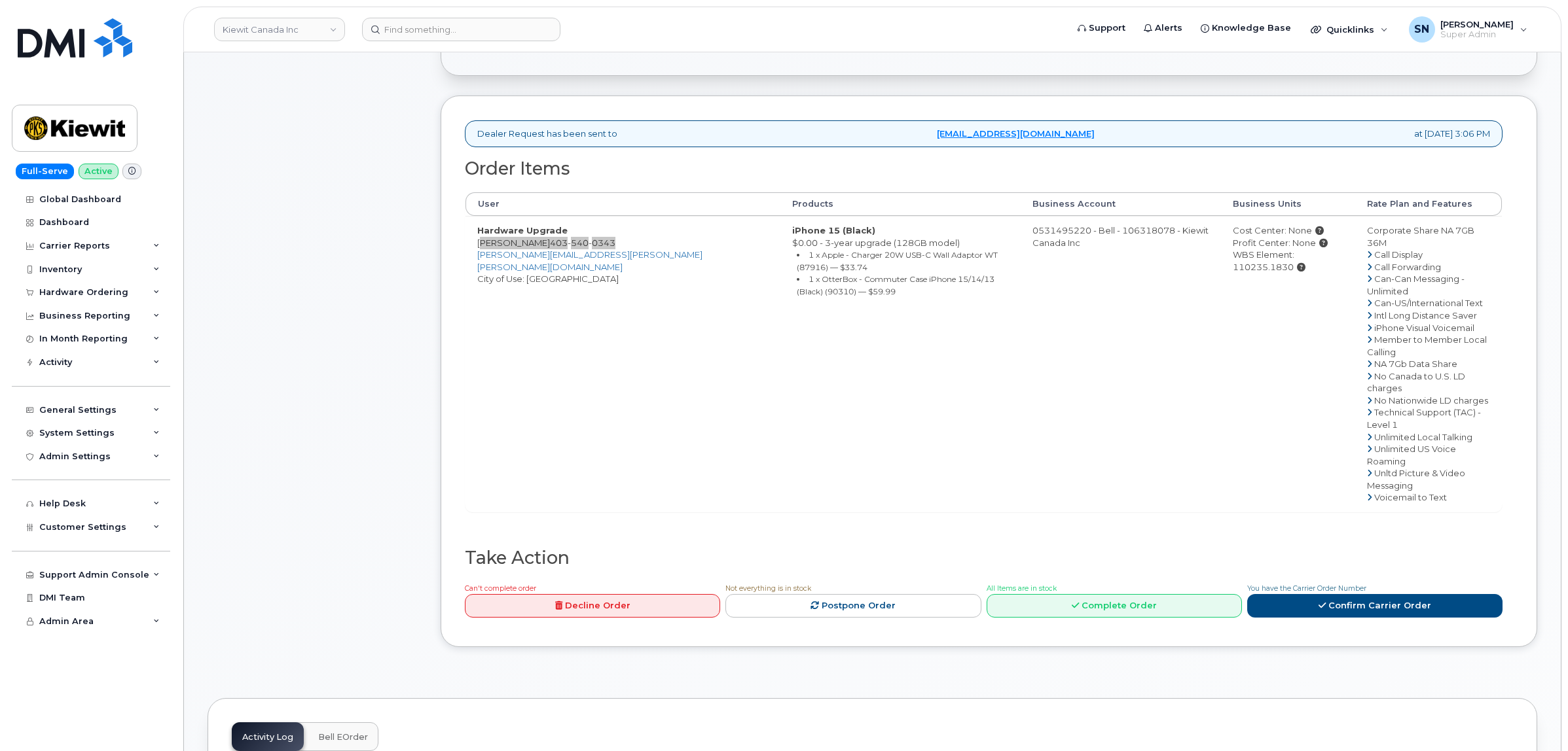
scroll to position [409, 0]
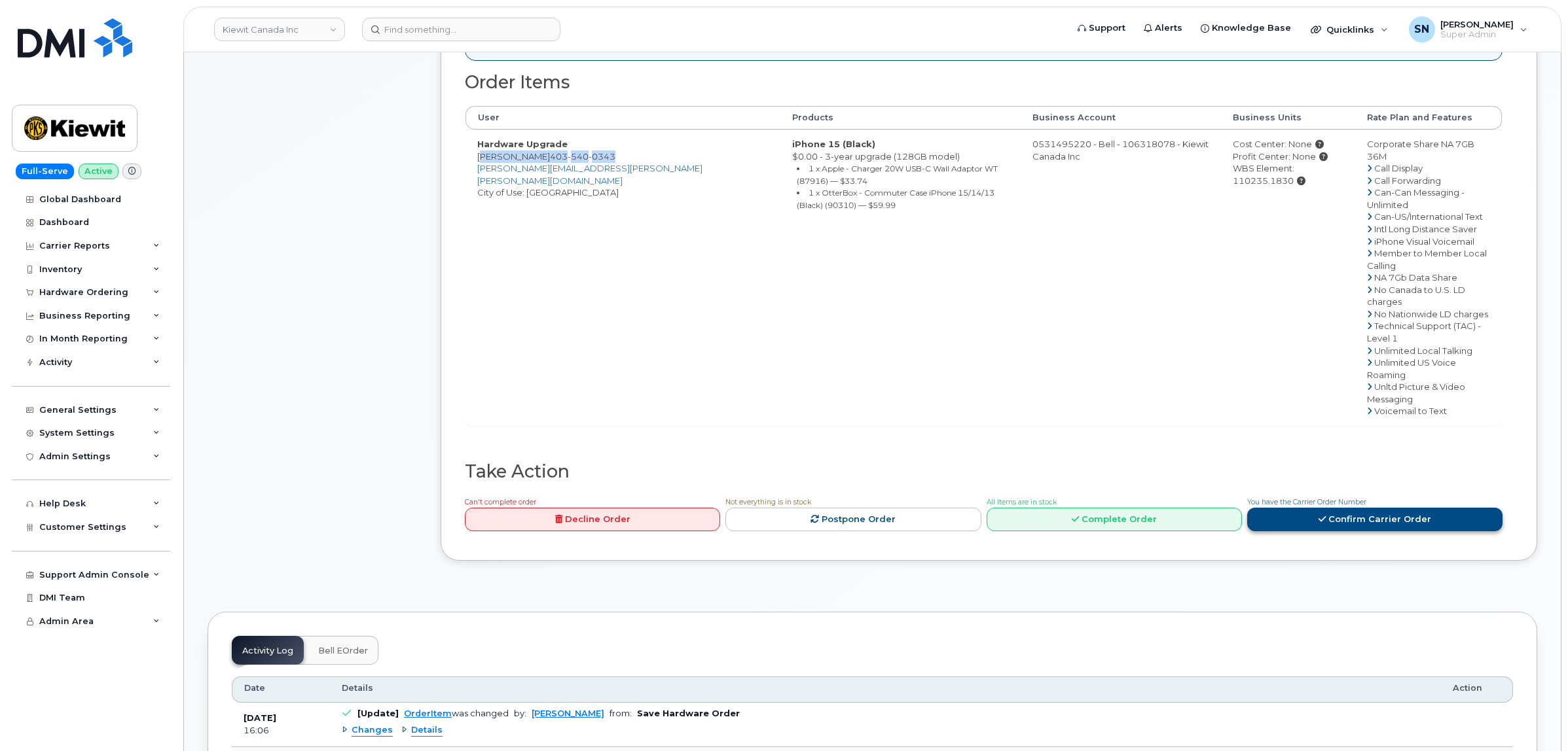
click at [1327, 508] on link "Confirm Carrier Order" at bounding box center [1374, 520] width 256 height 24
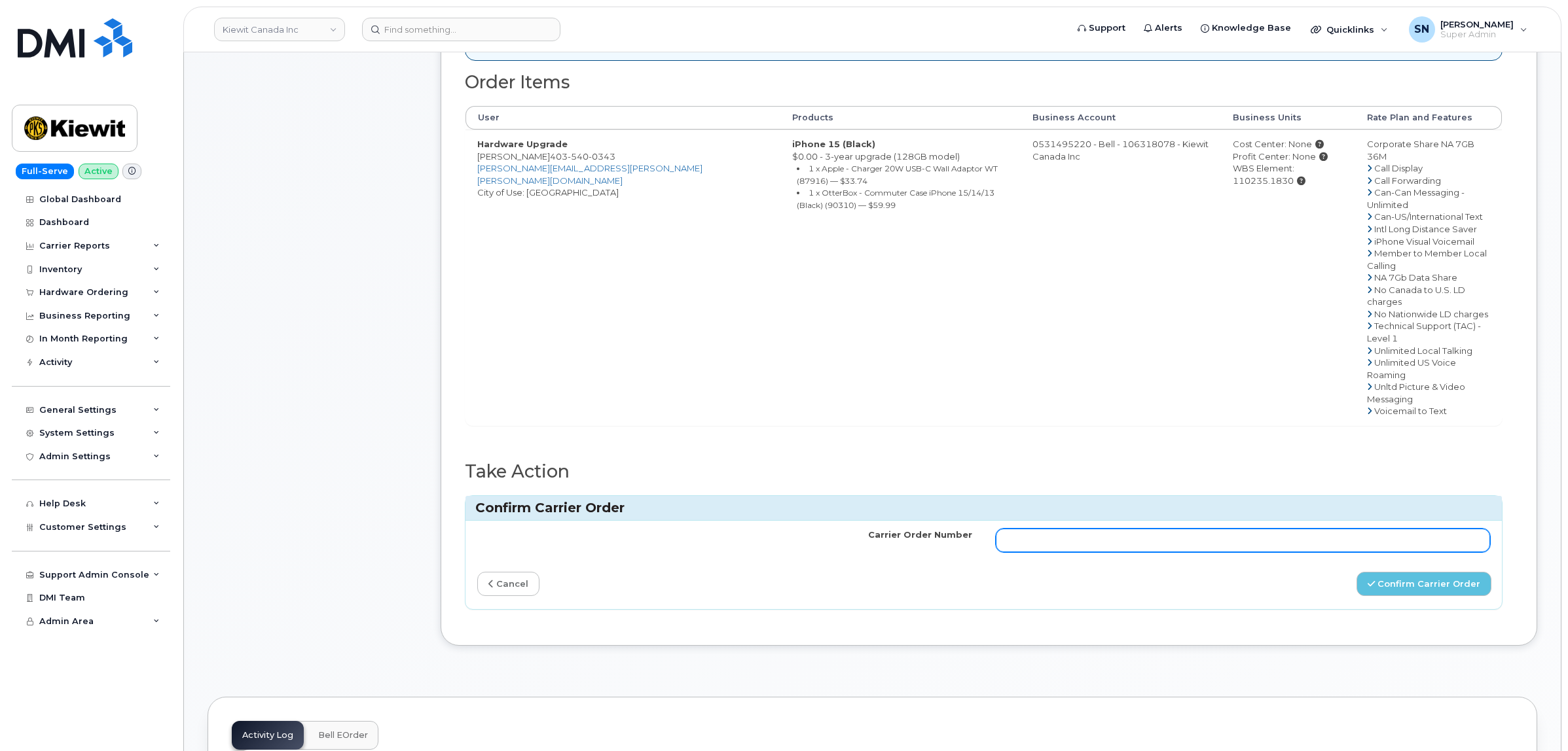
click at [1301, 529] on input "Carrier Order Number" at bounding box center [1243, 541] width 495 height 23
paste input "3027920"
type input "3027920"
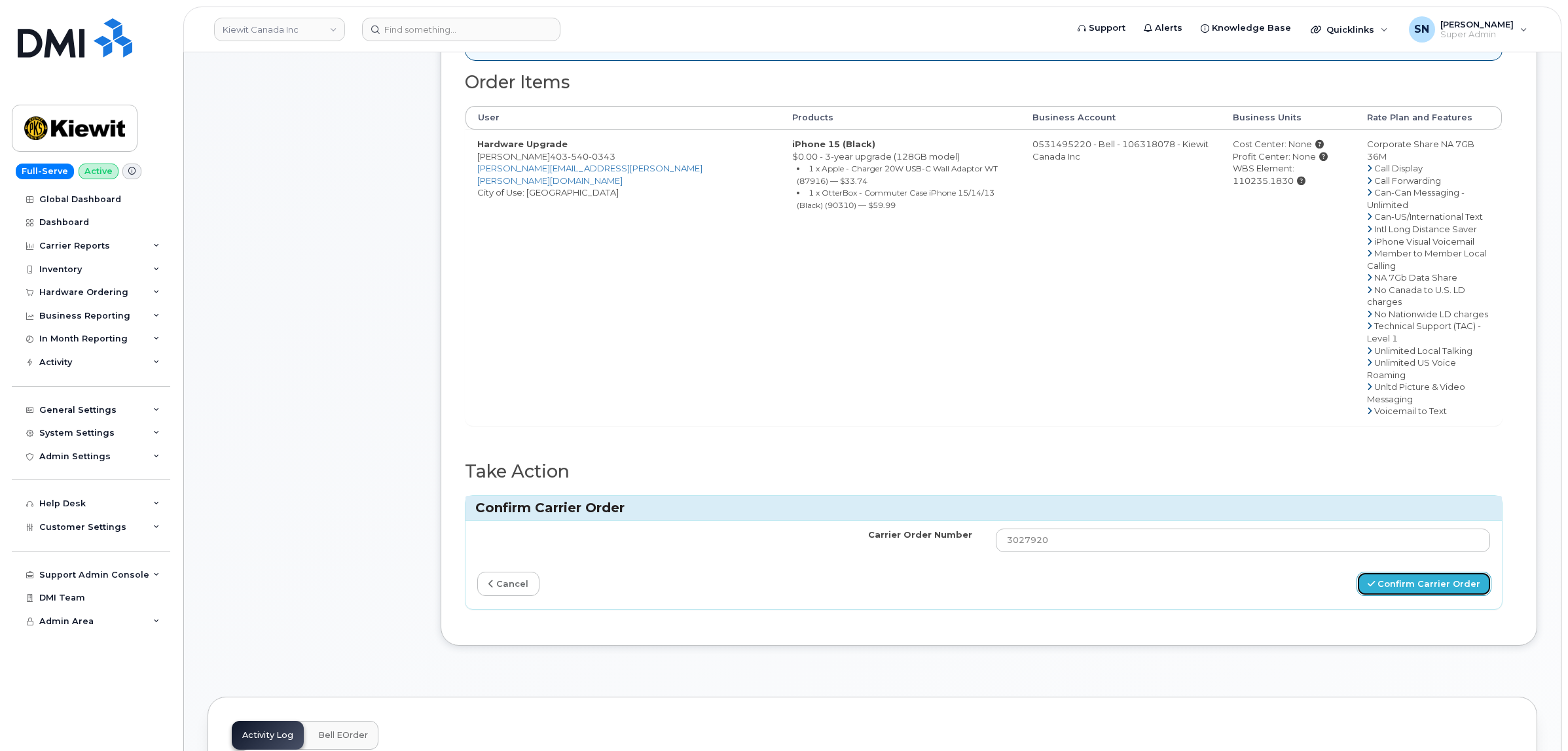
click at [1411, 572] on button "Confirm Carrier Order" at bounding box center [1424, 583] width 135 height 24
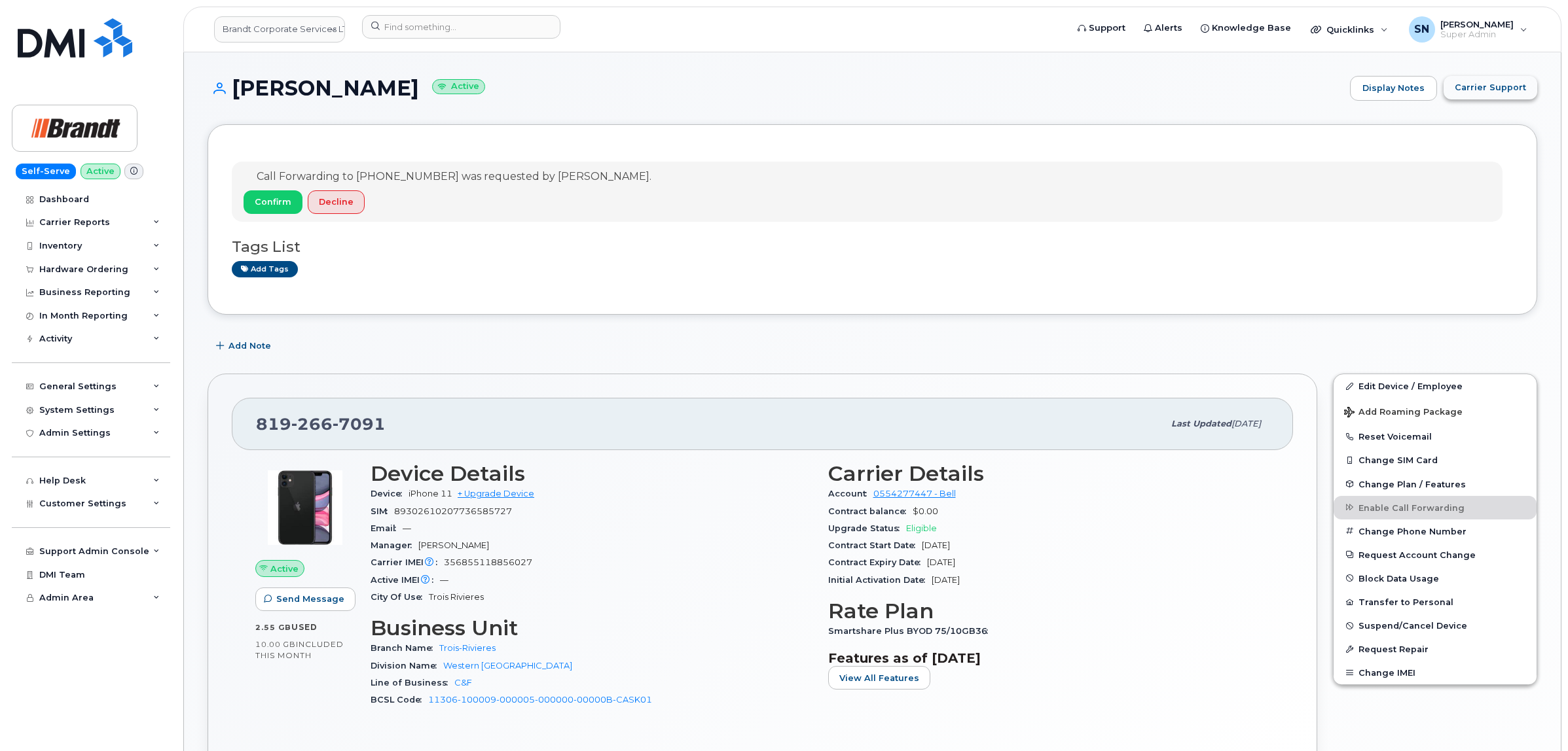
click at [1456, 92] on button "Carrier Support" at bounding box center [1491, 88] width 94 height 23
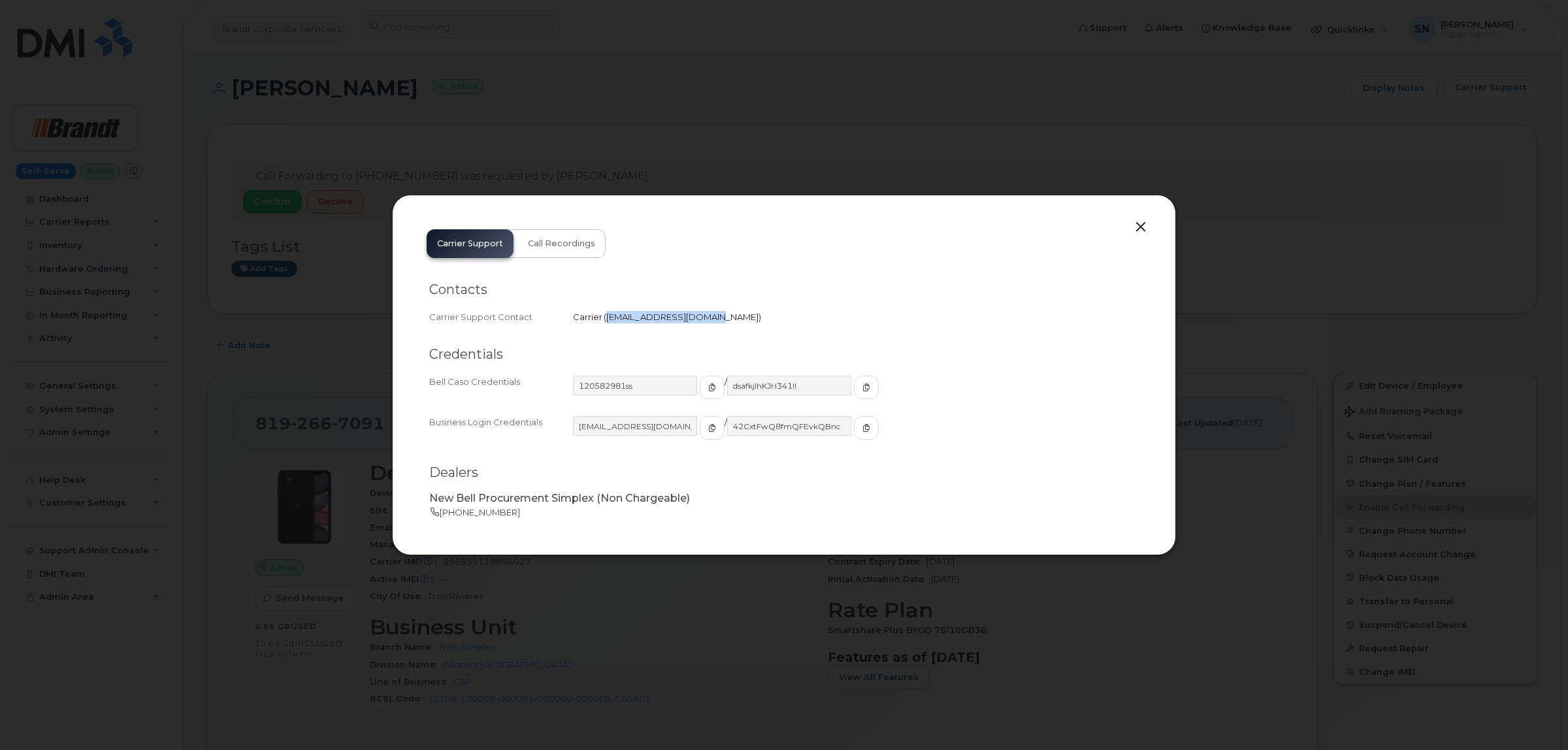
drag, startPoint x: 606, startPoint y: 317, endPoint x: 705, endPoint y: 323, distance: 99.2
click at [705, 323] on div "Carrier Support Contact Carrier   [EMAIL_ADDRESS][DOMAIN_NAME]" at bounding box center [784, 317] width 710 height 18
copy span "[EMAIL_ADDRESS][DOMAIN_NAME]"
click at [1141, 220] on button "button" at bounding box center [1140, 228] width 19 height 18
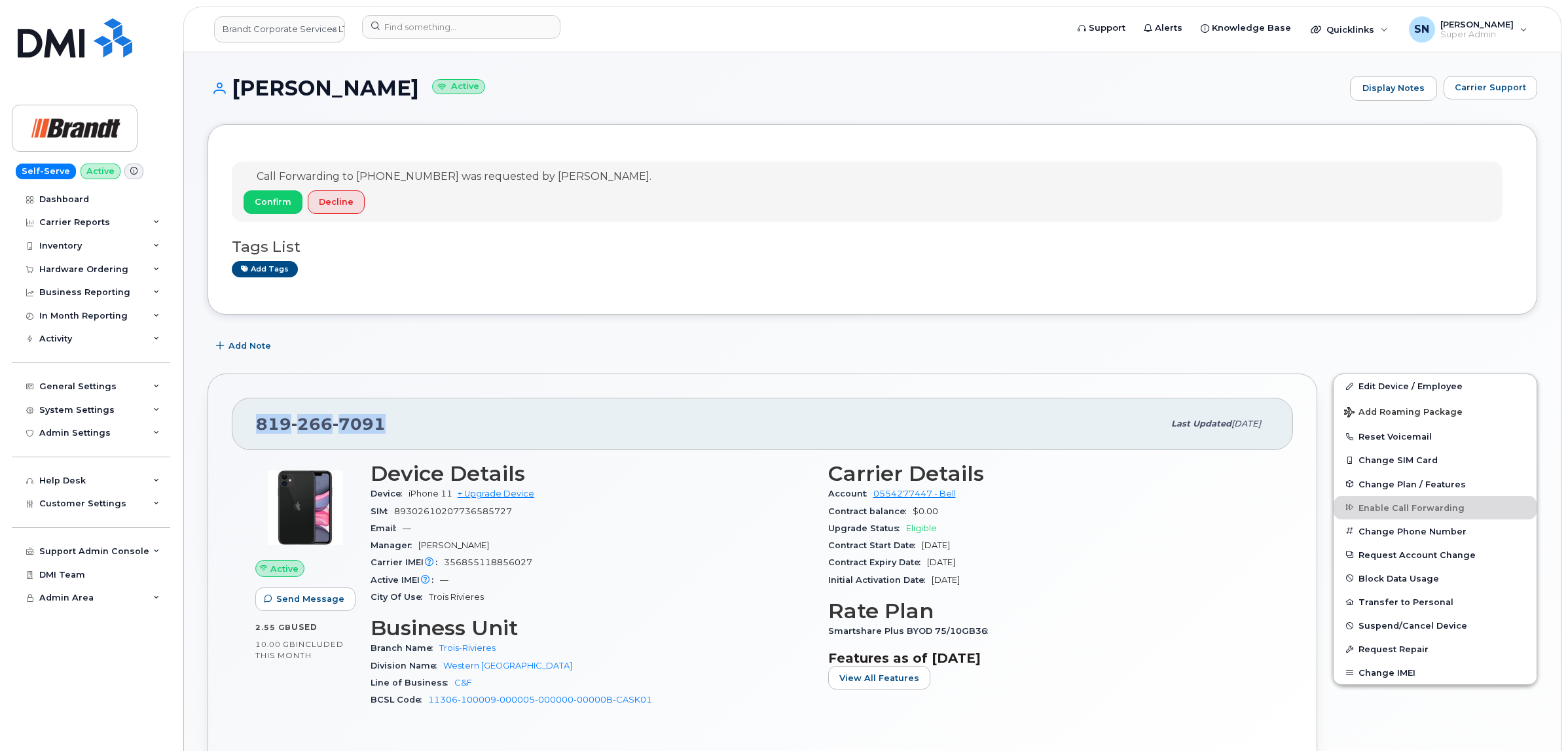
drag, startPoint x: 257, startPoint y: 429, endPoint x: 380, endPoint y: 427, distance: 123.0
click at [380, 427] on span "[PHONE_NUMBER]" at bounding box center [320, 423] width 130 height 19
copy span "[PHONE_NUMBER]"
drag, startPoint x: 237, startPoint y: 80, endPoint x: 433, endPoint y: 84, distance: 196.0
click at [433, 84] on h1 "[PERSON_NAME] Active" at bounding box center [776, 87] width 1136 height 23
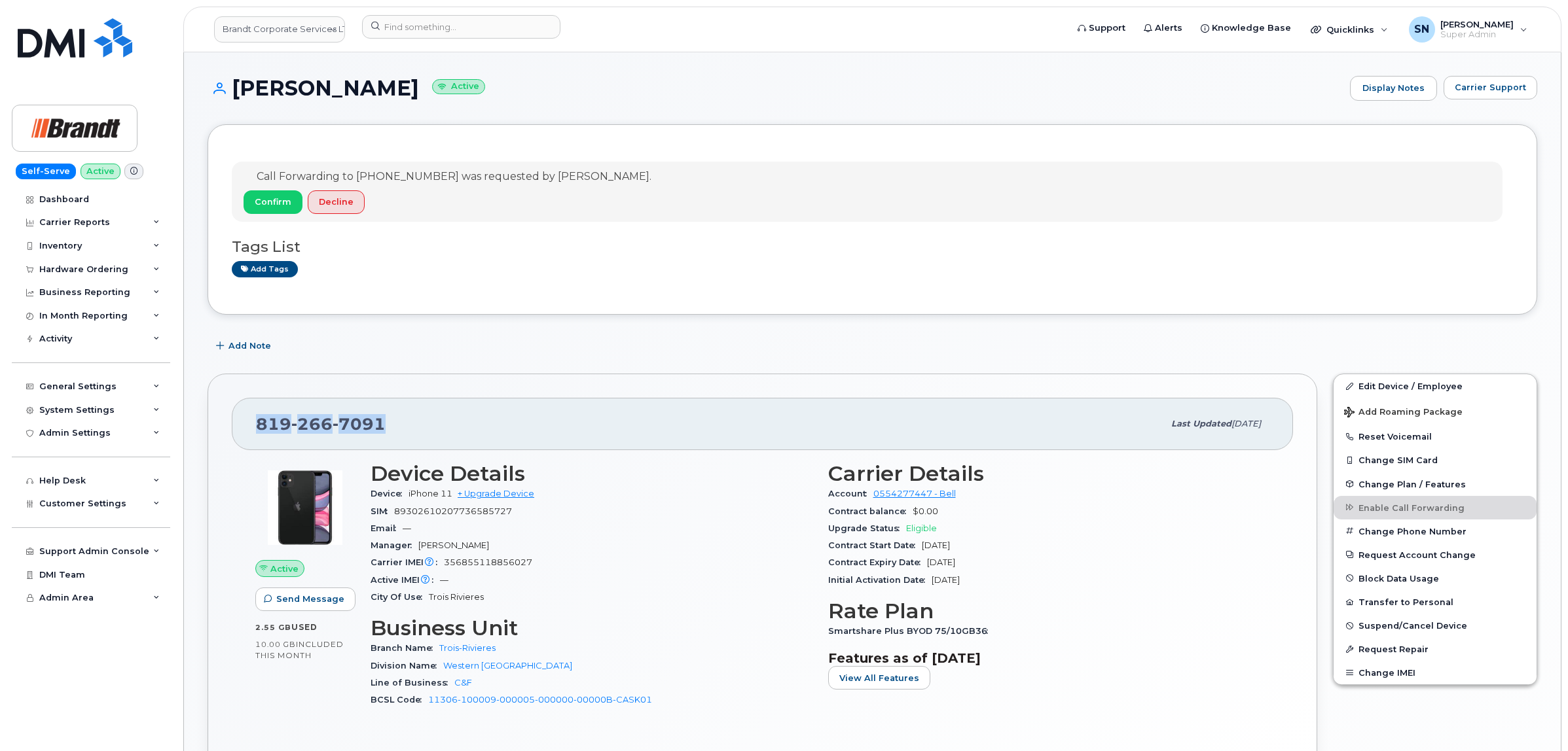
copy h1 "[PERSON_NAME]"
